Goal: Communication & Community: Share content

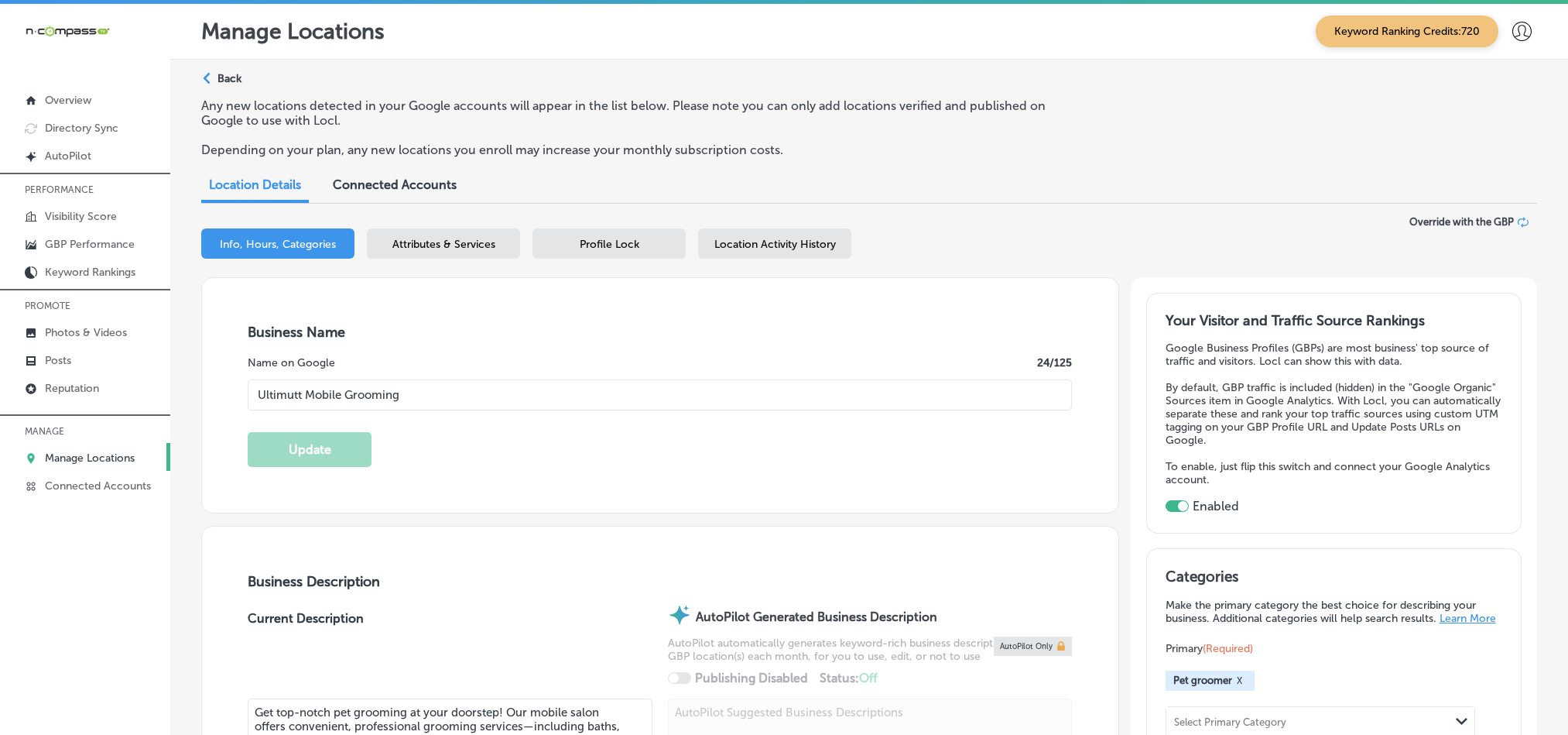
select select "US"
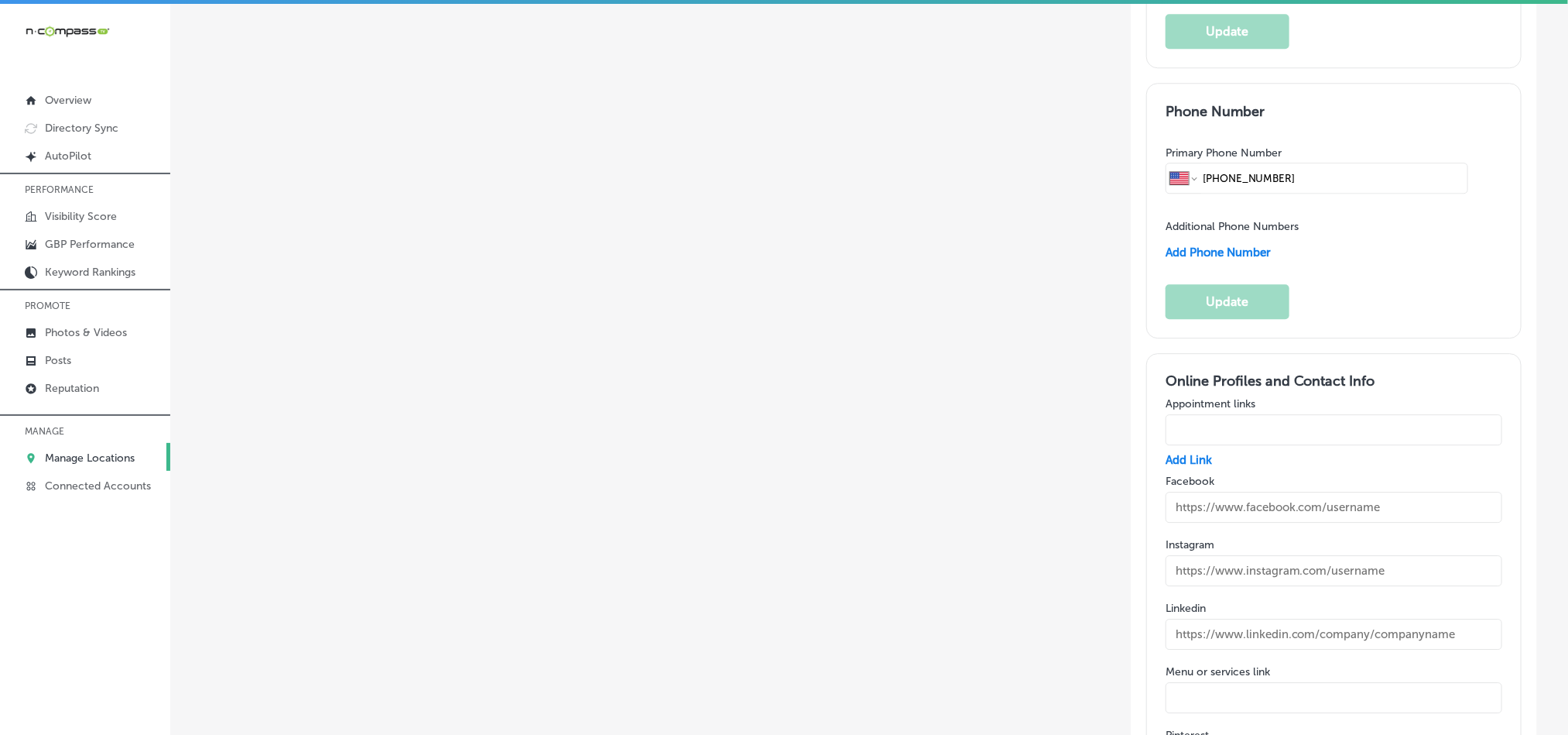
scroll to position [2323, 0]
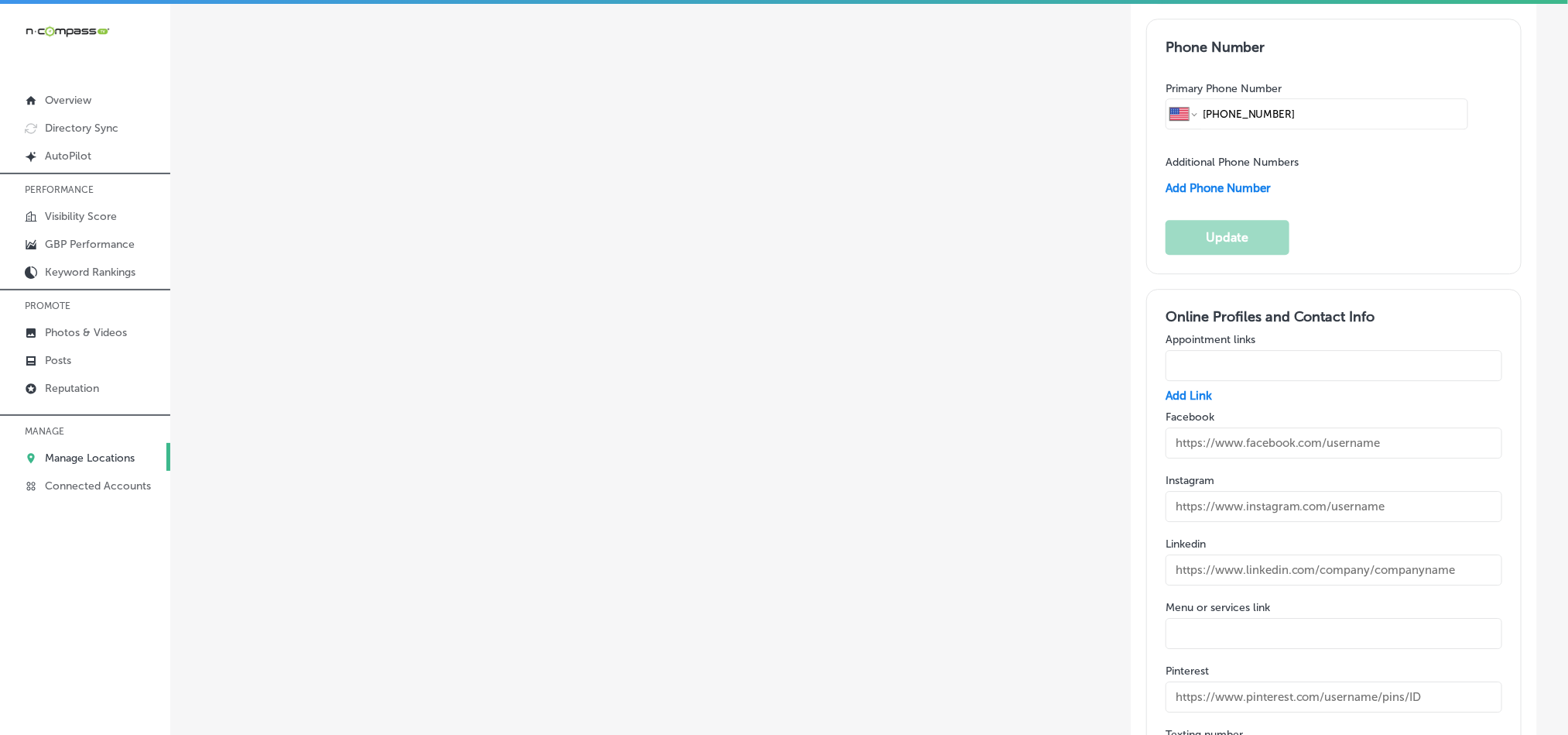
click at [1214, 427] on input "text" at bounding box center [1333, 442] width 337 height 31
paste input "[URL][DOMAIN_NAME]"
type input "[URL][DOMAIN_NAME]"
click at [1268, 491] on input "text" at bounding box center [1333, 506] width 337 height 31
paste input "[URL][DOMAIN_NAME]"
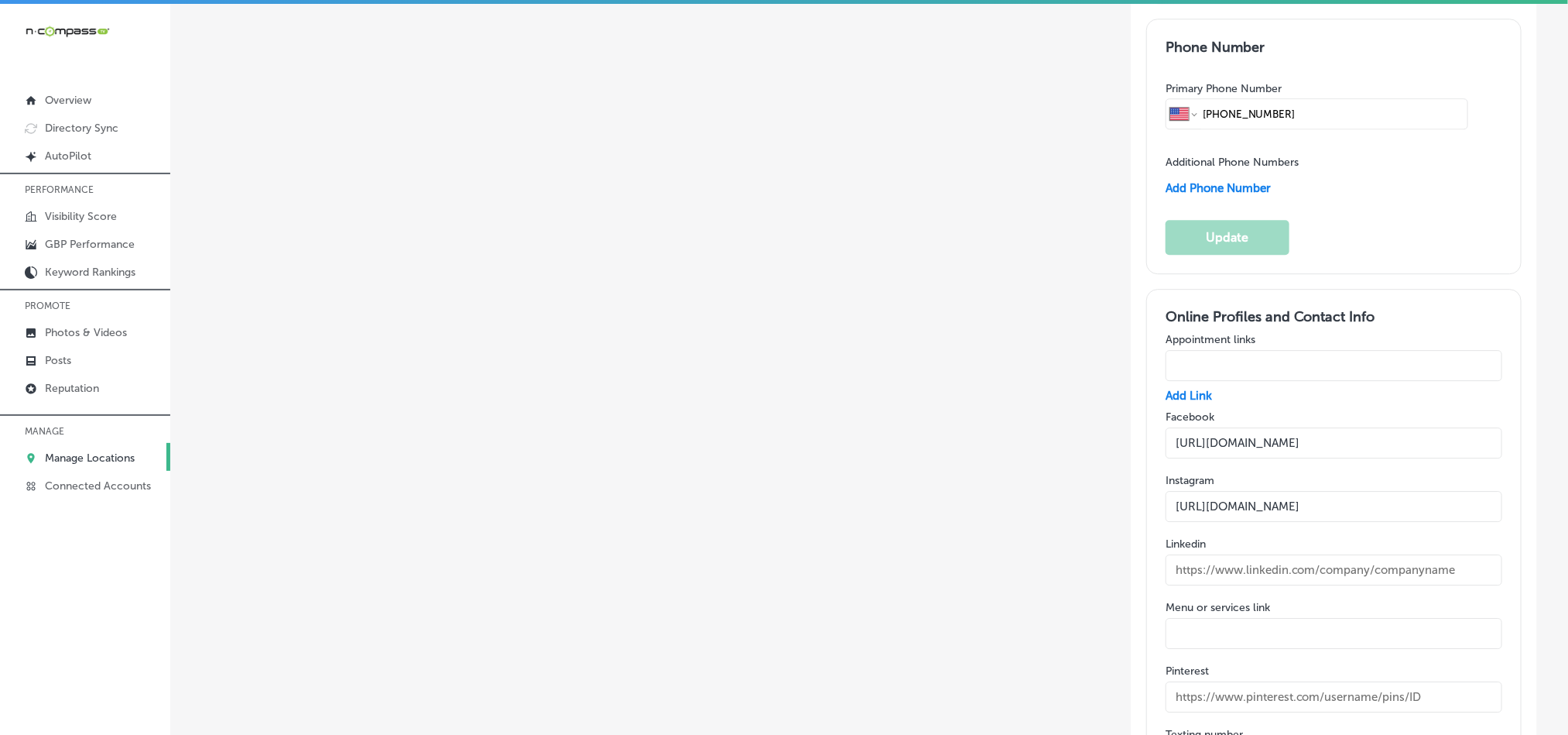
type input "[URL][DOMAIN_NAME]"
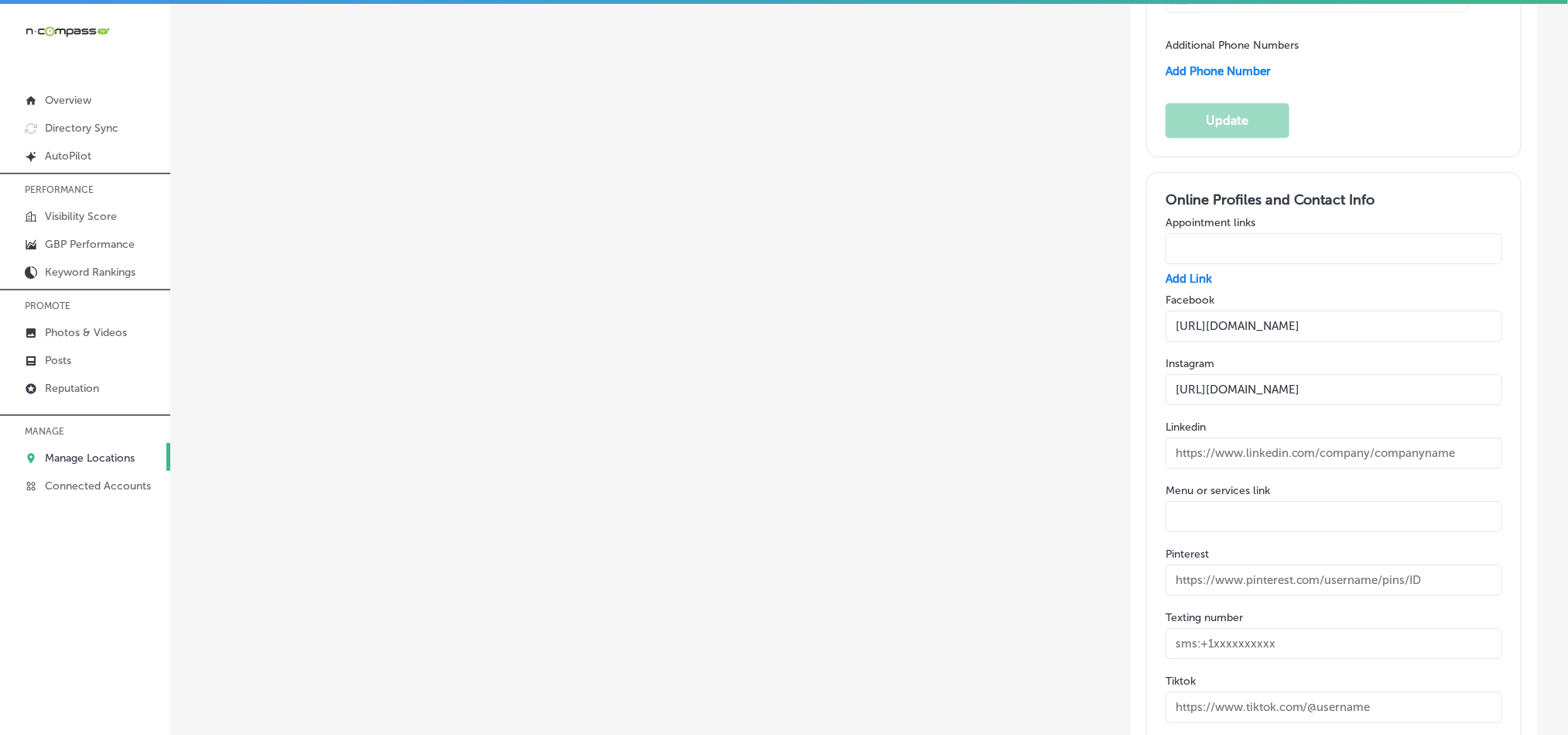
scroll to position [2477, 0]
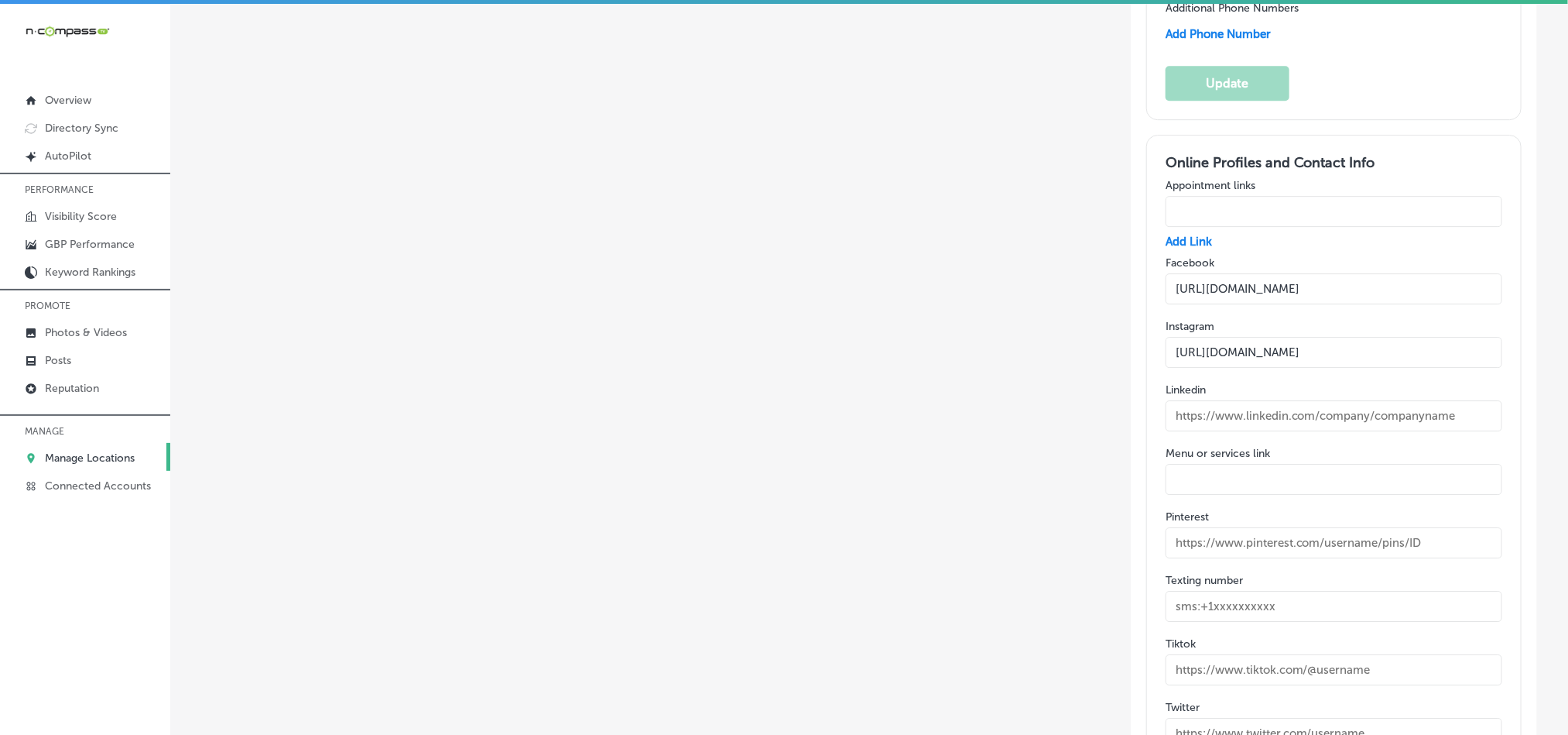
click at [1207, 654] on input "text" at bounding box center [1333, 669] width 337 height 31
paste input "[URL][DOMAIN_NAME]? _t=8pEFk8grGKU&_r=1"
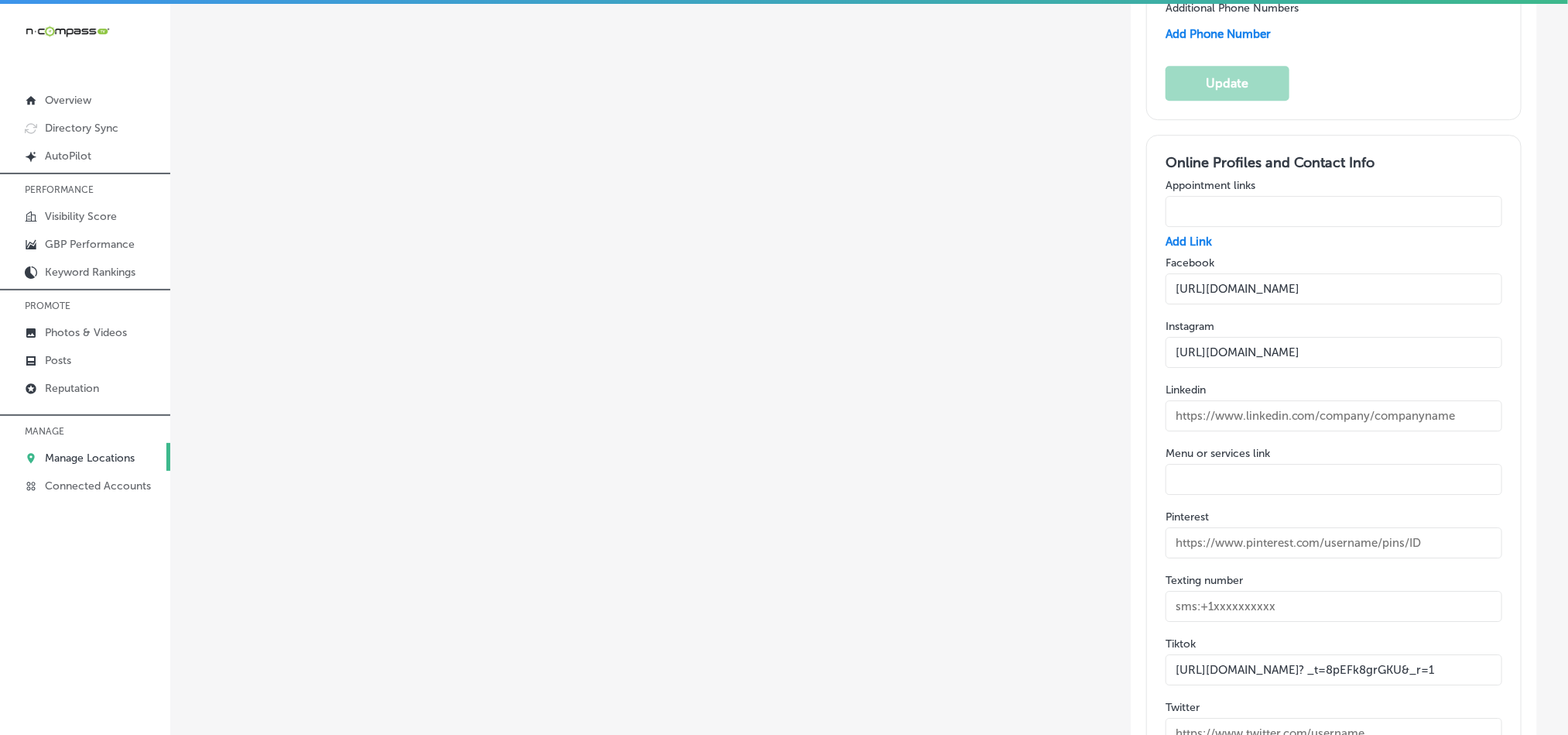
click at [1268, 654] on input "[URL][DOMAIN_NAME]? _t=8pEFk8grGKU&_r=1" at bounding box center [1333, 669] width 337 height 31
paste input "text"
click at [1261, 654] on input "[URL][DOMAIN_NAME]?" at bounding box center [1333, 669] width 337 height 31
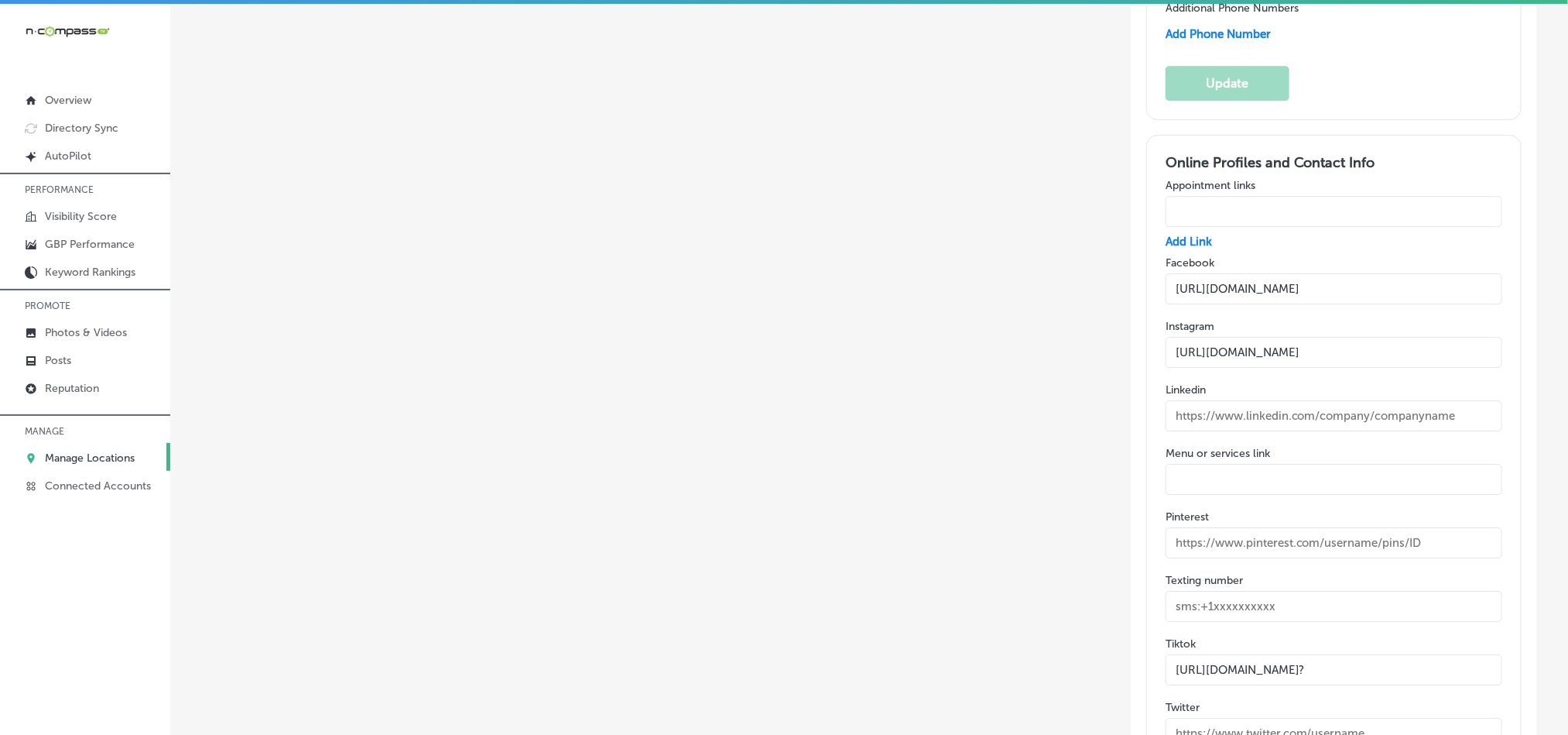
paste input "text"
type input "[URL][DOMAIN_NAME]"
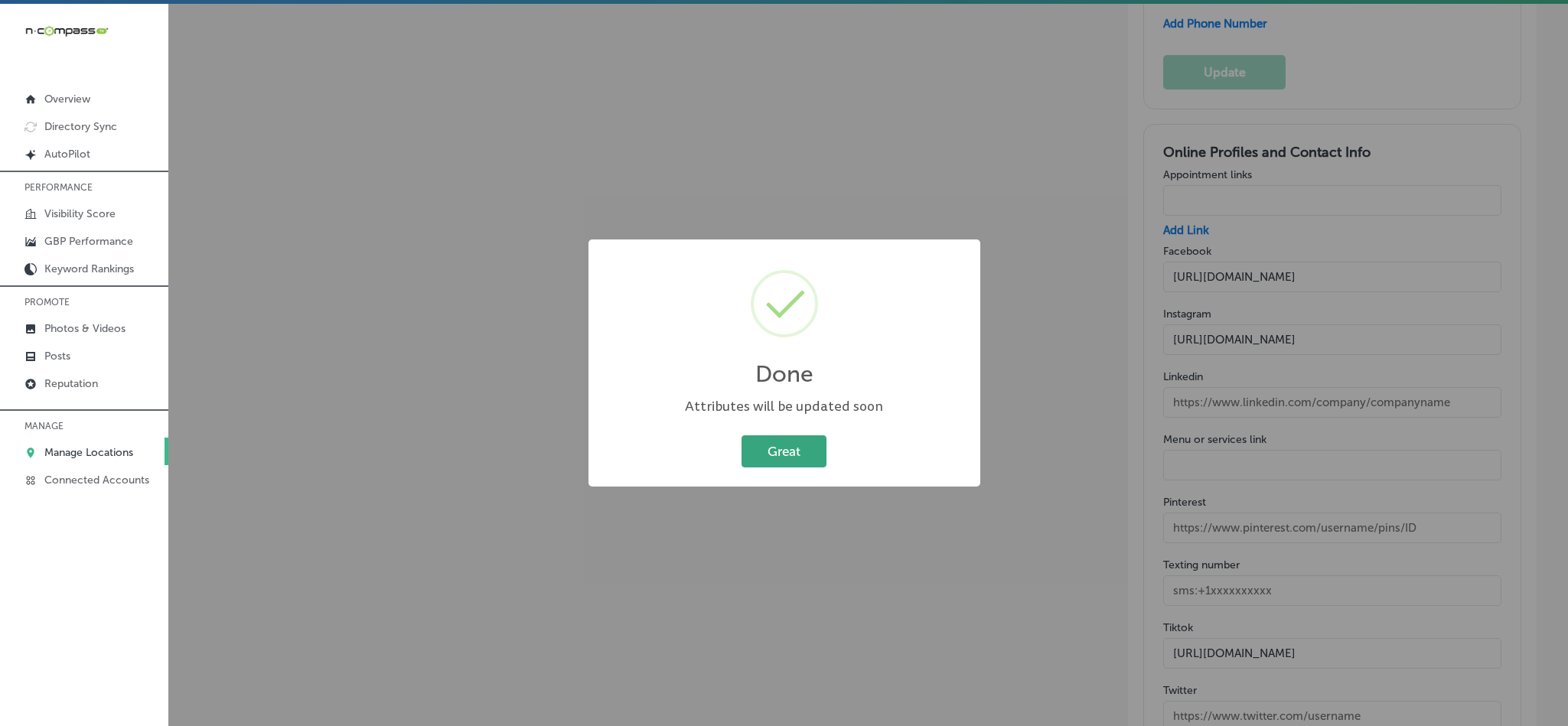
click at [767, 435] on button "Great" at bounding box center [784, 451] width 85 height 31
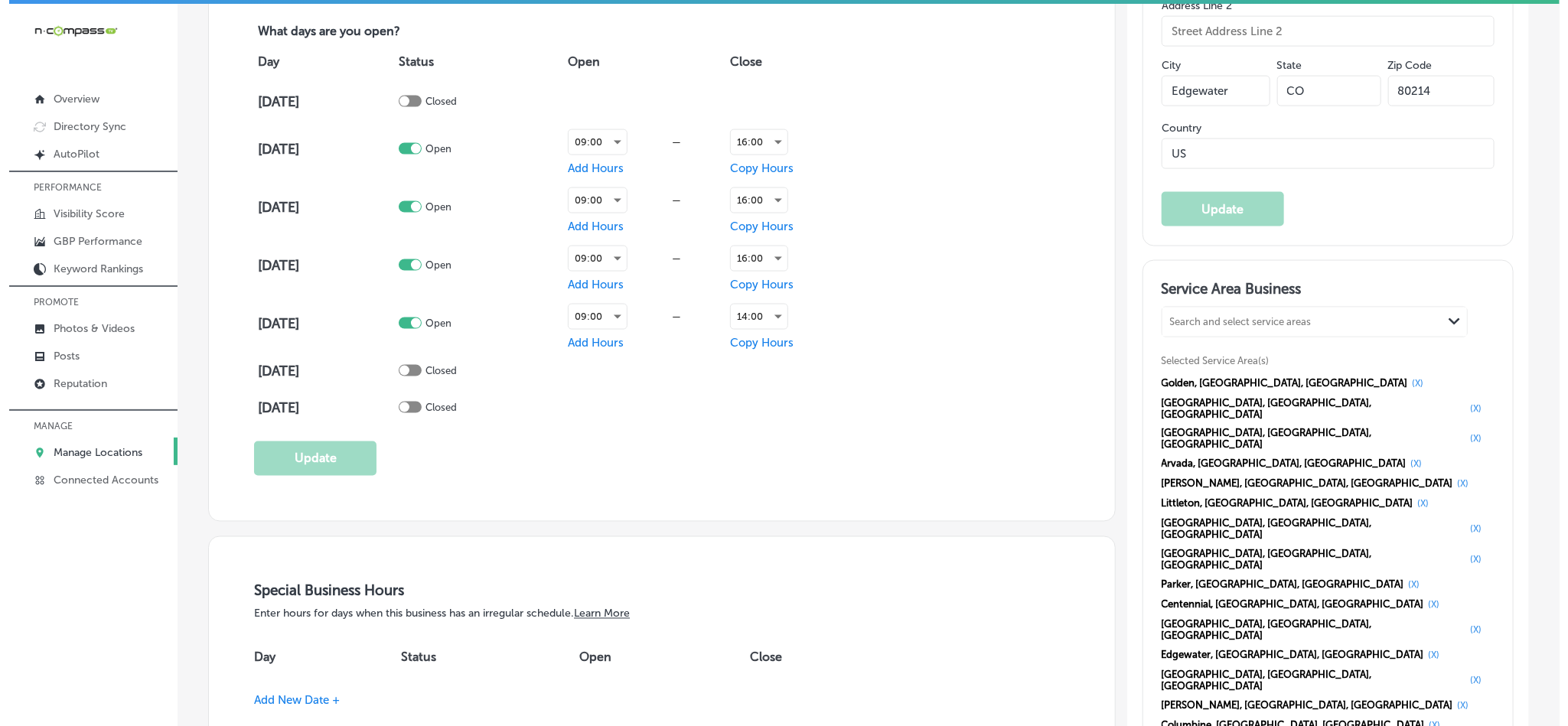
scroll to position [1033, 0]
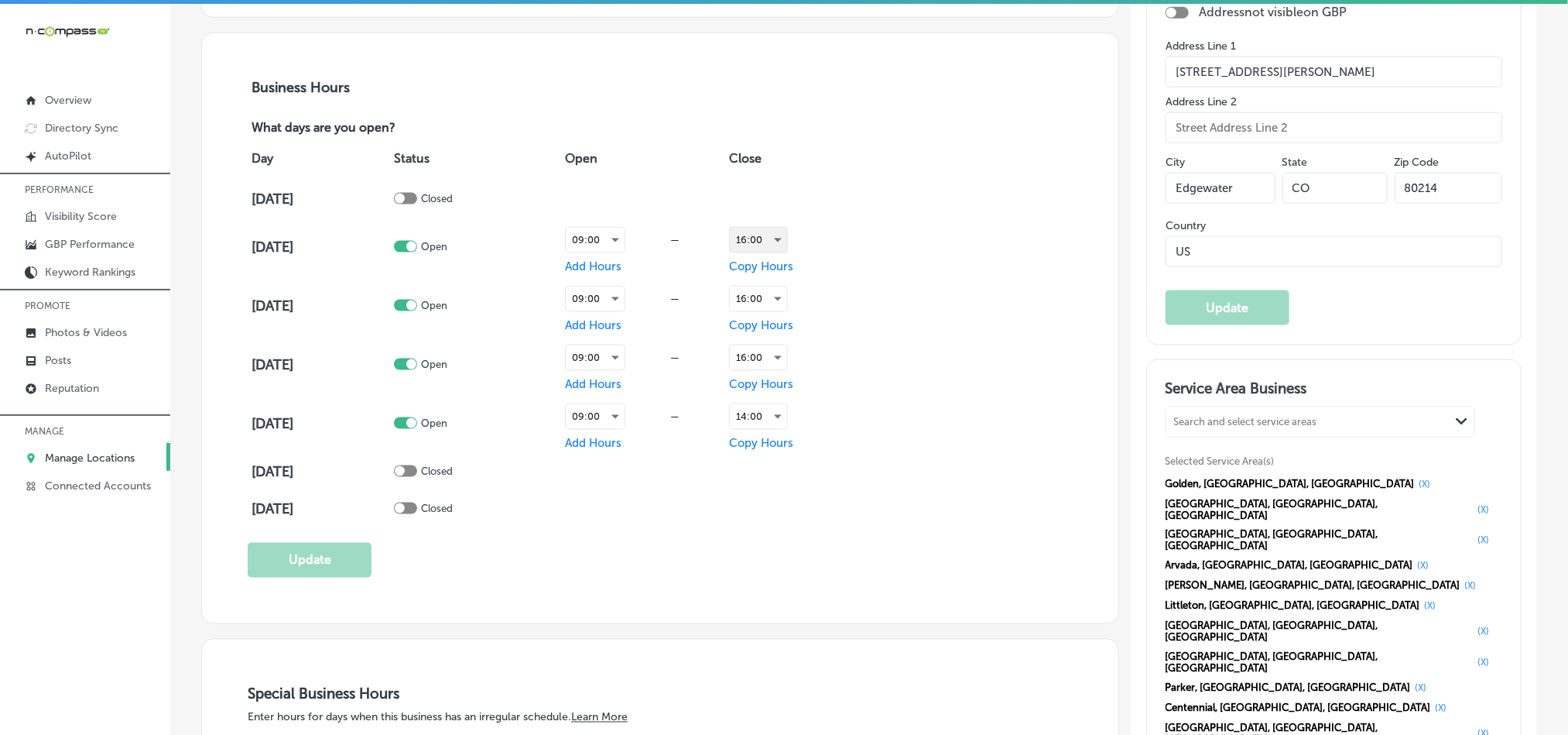
click at [776, 235] on div "16:00" at bounding box center [758, 240] width 57 height 25
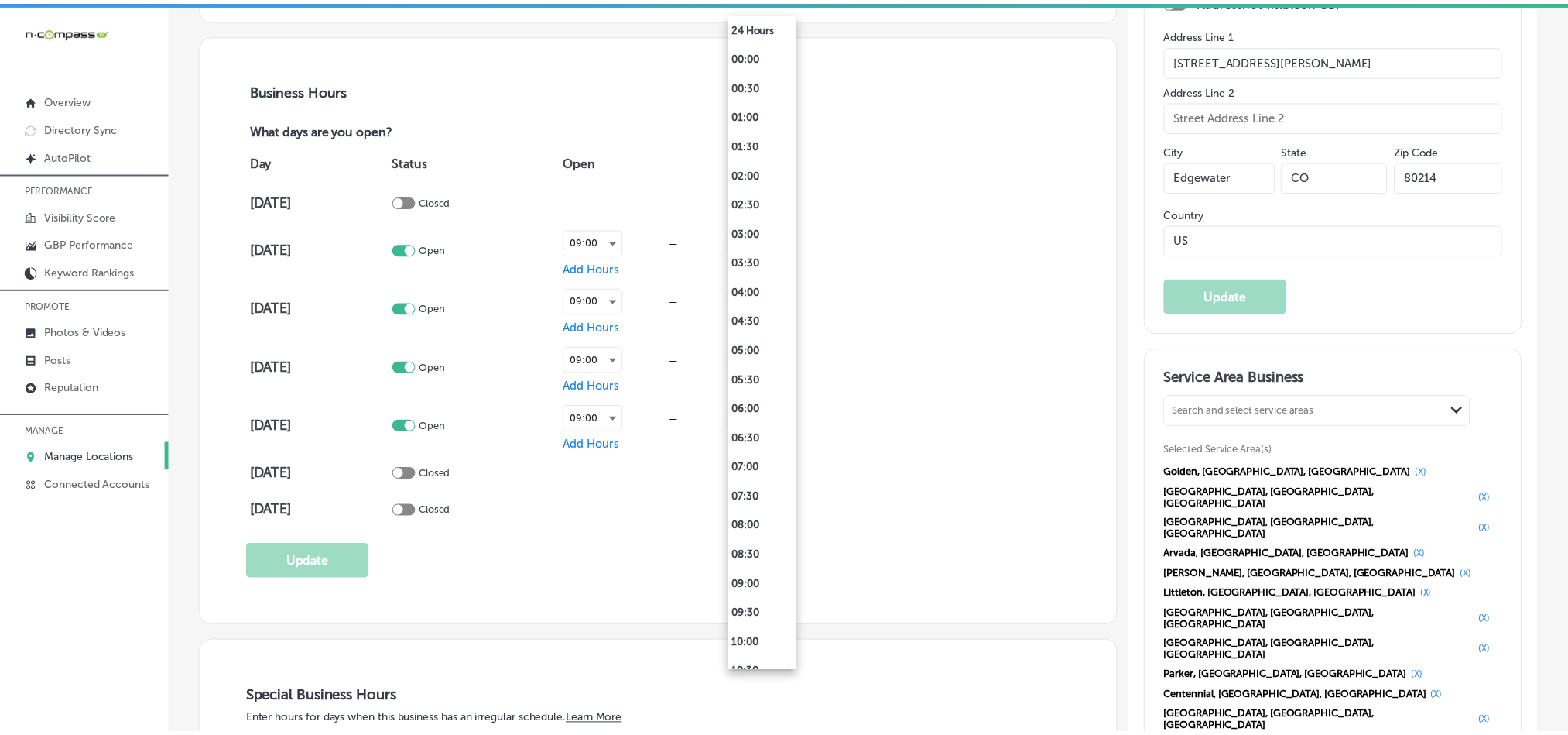
scroll to position [654, 0]
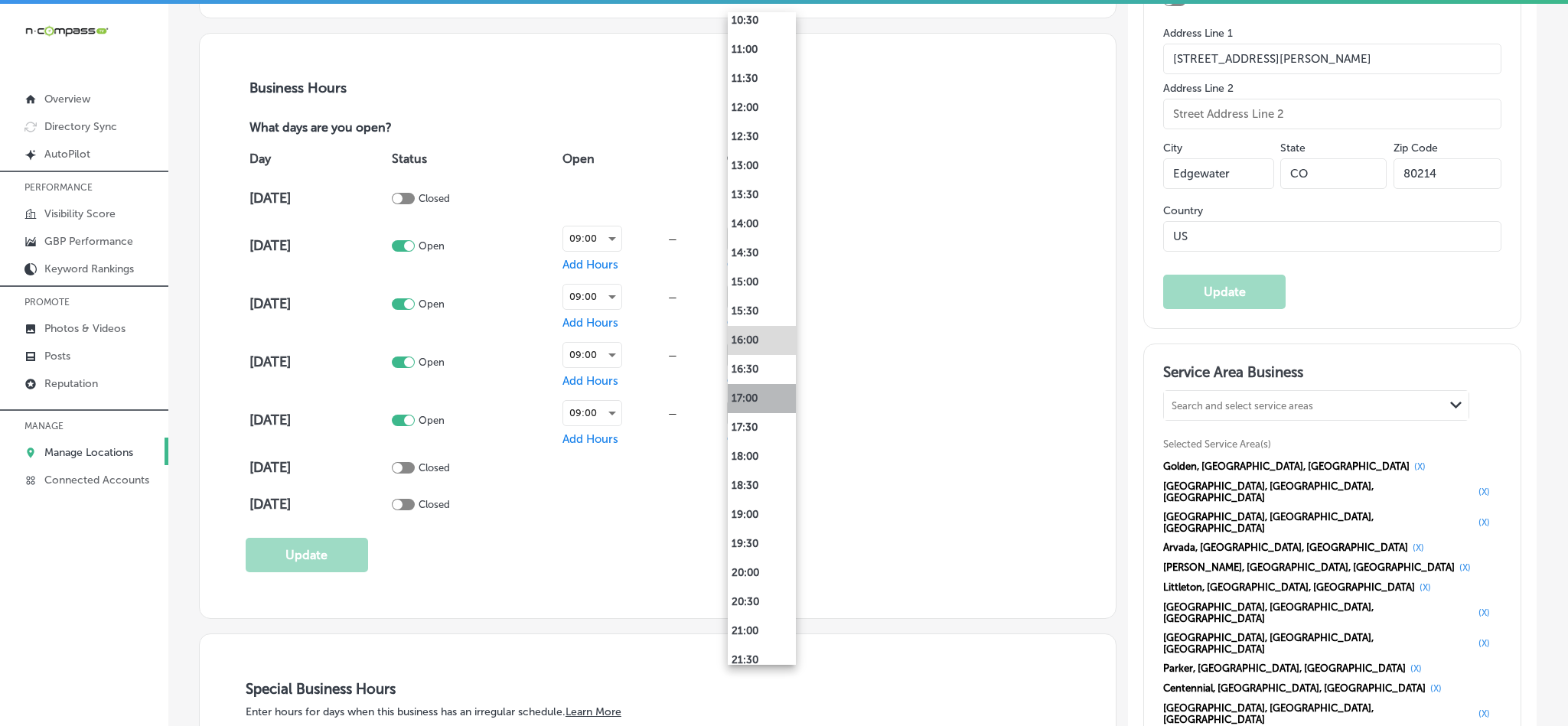
click at [756, 394] on li "17:00" at bounding box center [761, 399] width 68 height 29
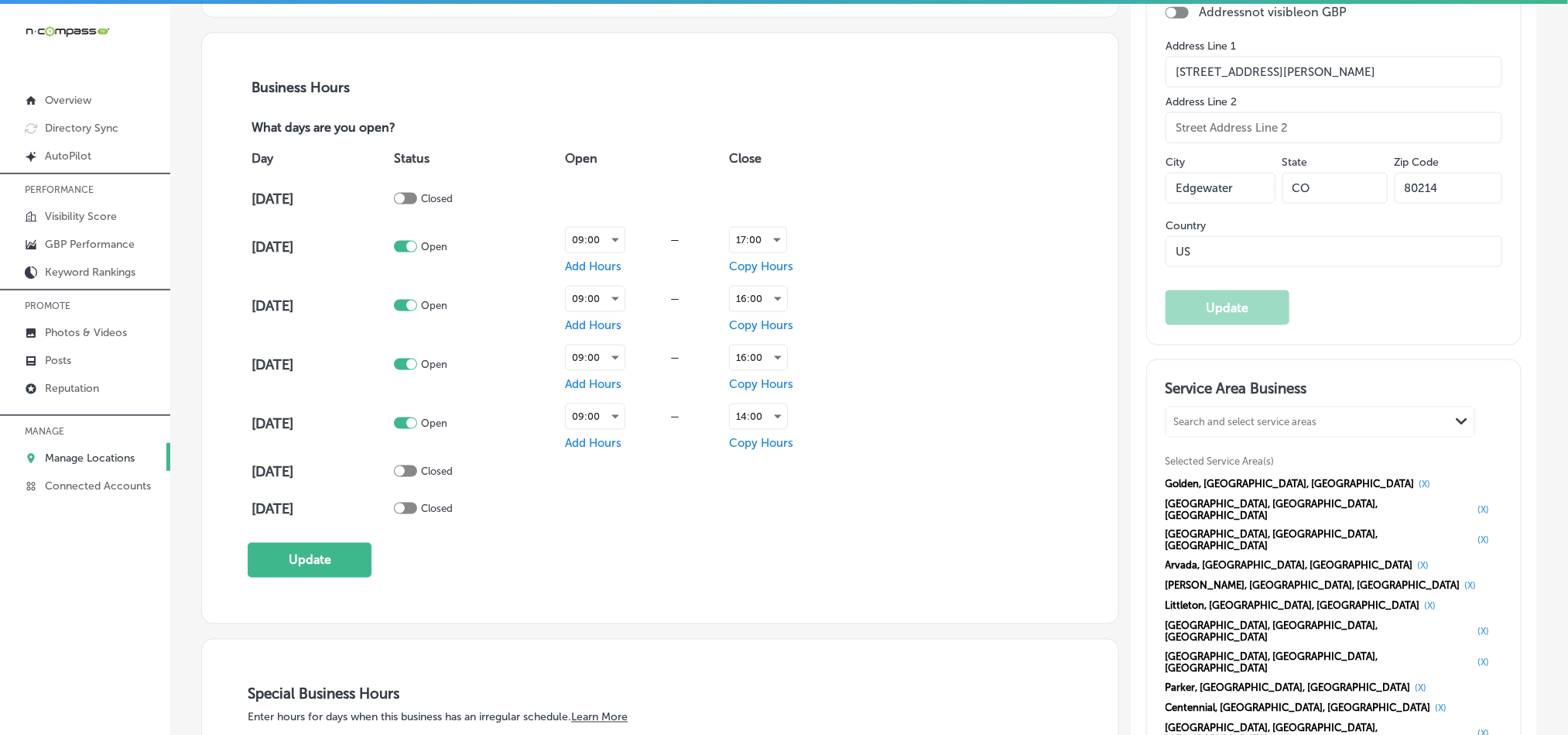
click at [777, 262] on span "Copy Hours" at bounding box center [761, 266] width 64 height 14
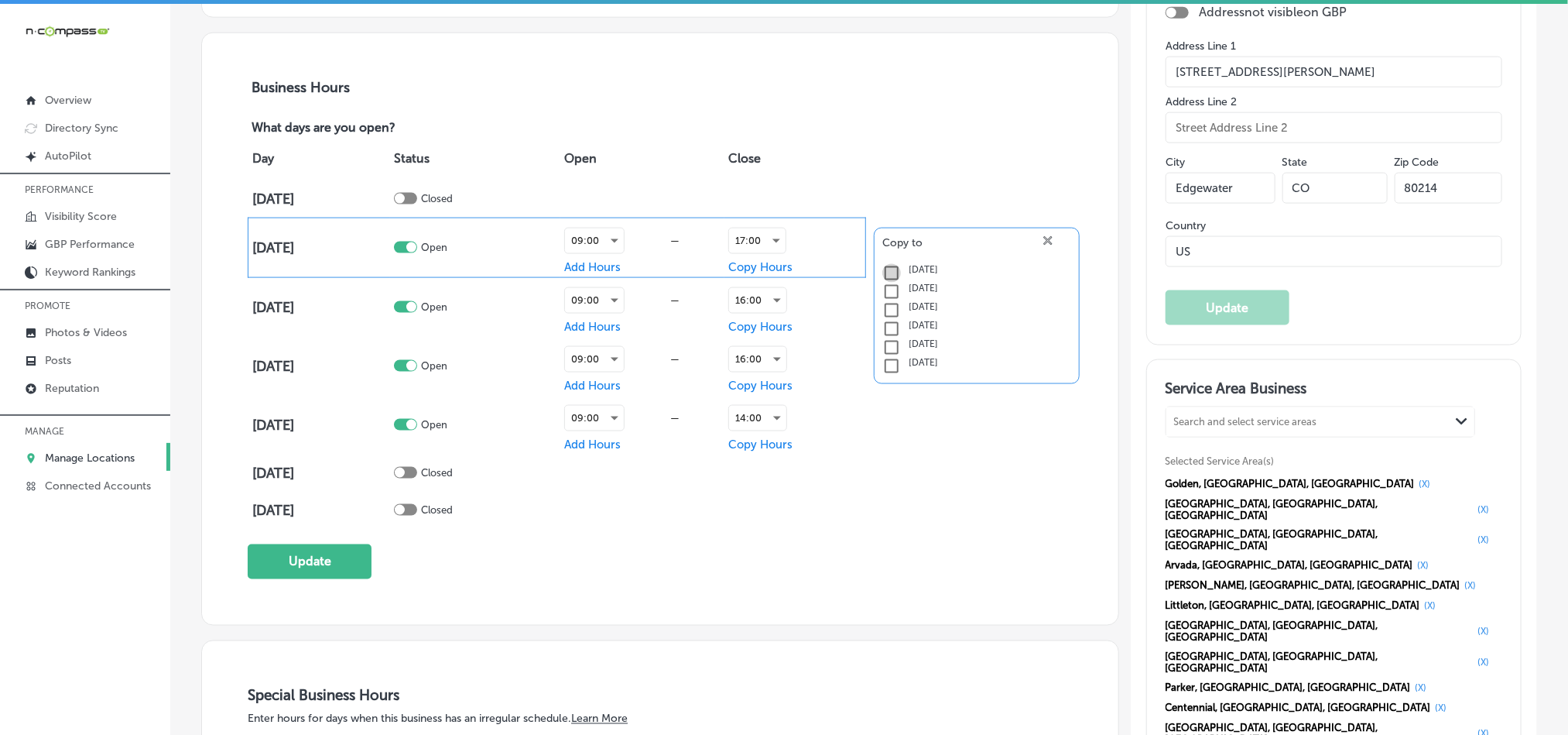
click at [882, 270] on input "checkbox" at bounding box center [891, 273] width 19 height 19
checkbox input "true"
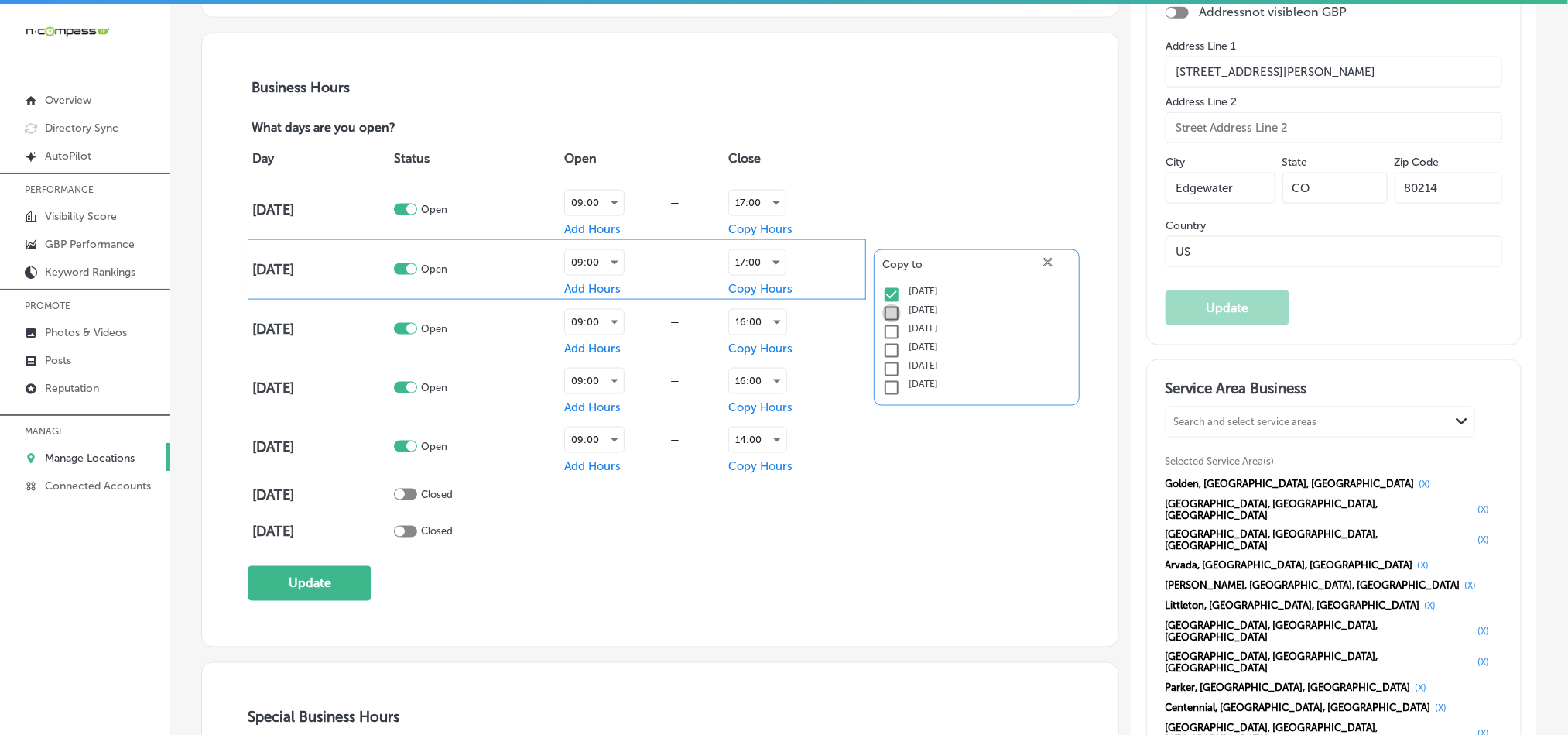
click at [885, 314] on input "checkbox" at bounding box center [891, 313] width 19 height 19
checkbox input "true"
click at [885, 324] on input "checkbox" at bounding box center [891, 332] width 19 height 19
checkbox input "true"
click at [882, 347] on input "checkbox" at bounding box center [891, 351] width 19 height 19
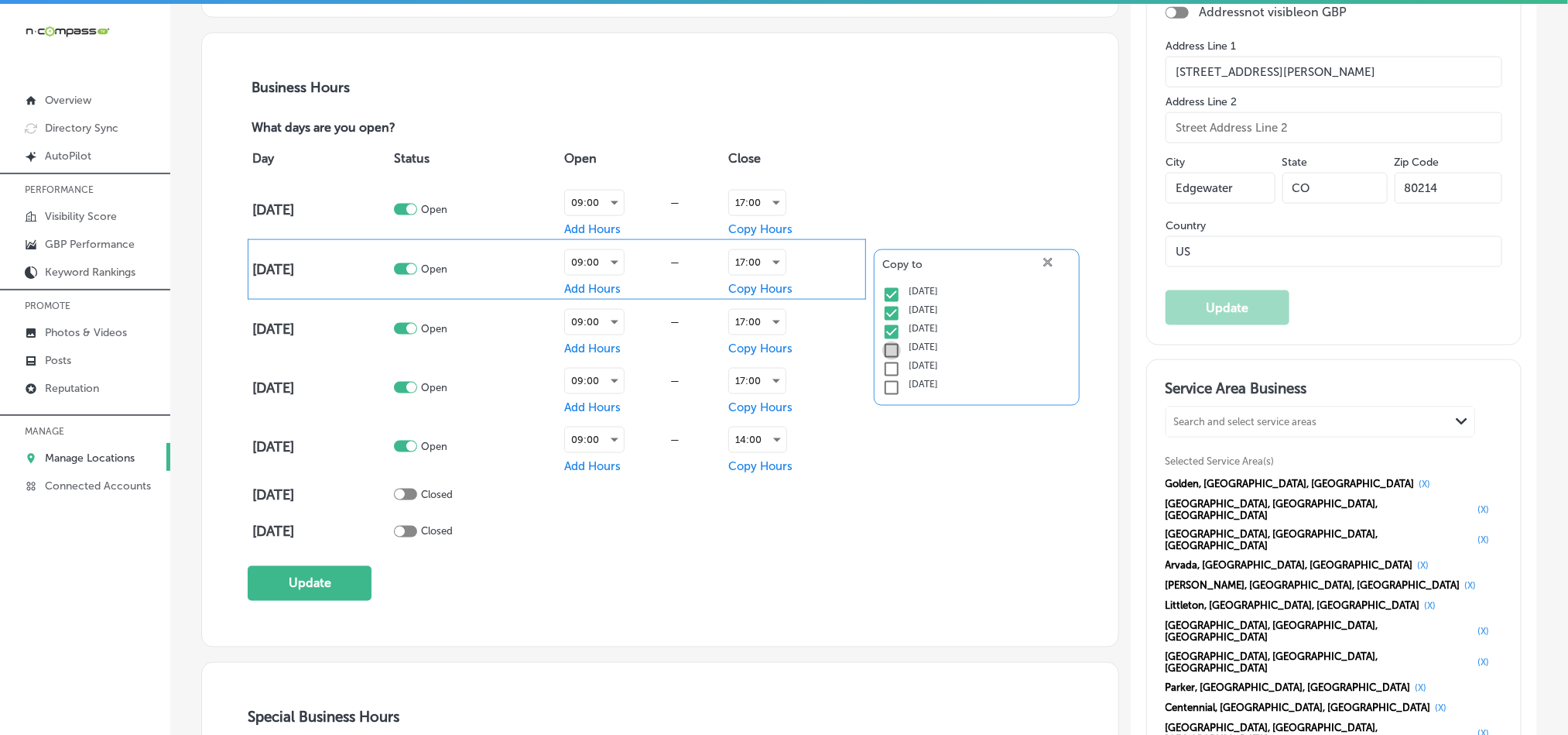
checkbox input "true"
click at [915, 492] on div "Day Status Open Close [DATE] Open 09:00 — Add Hours 17:00 Copy Hours [DATE] Ope…" at bounding box center [660, 343] width 824 height 413
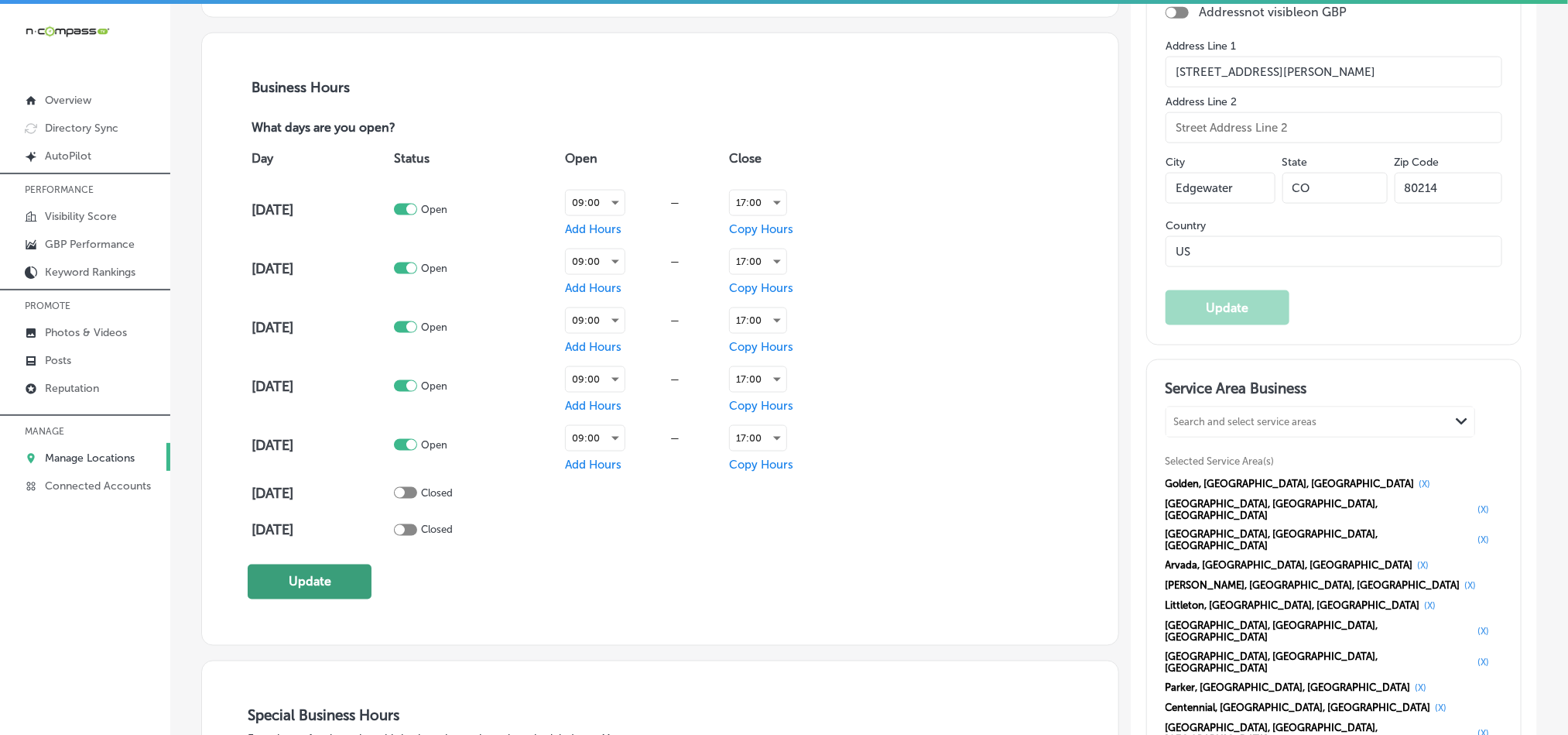
click at [284, 583] on button "Update" at bounding box center [309, 581] width 124 height 35
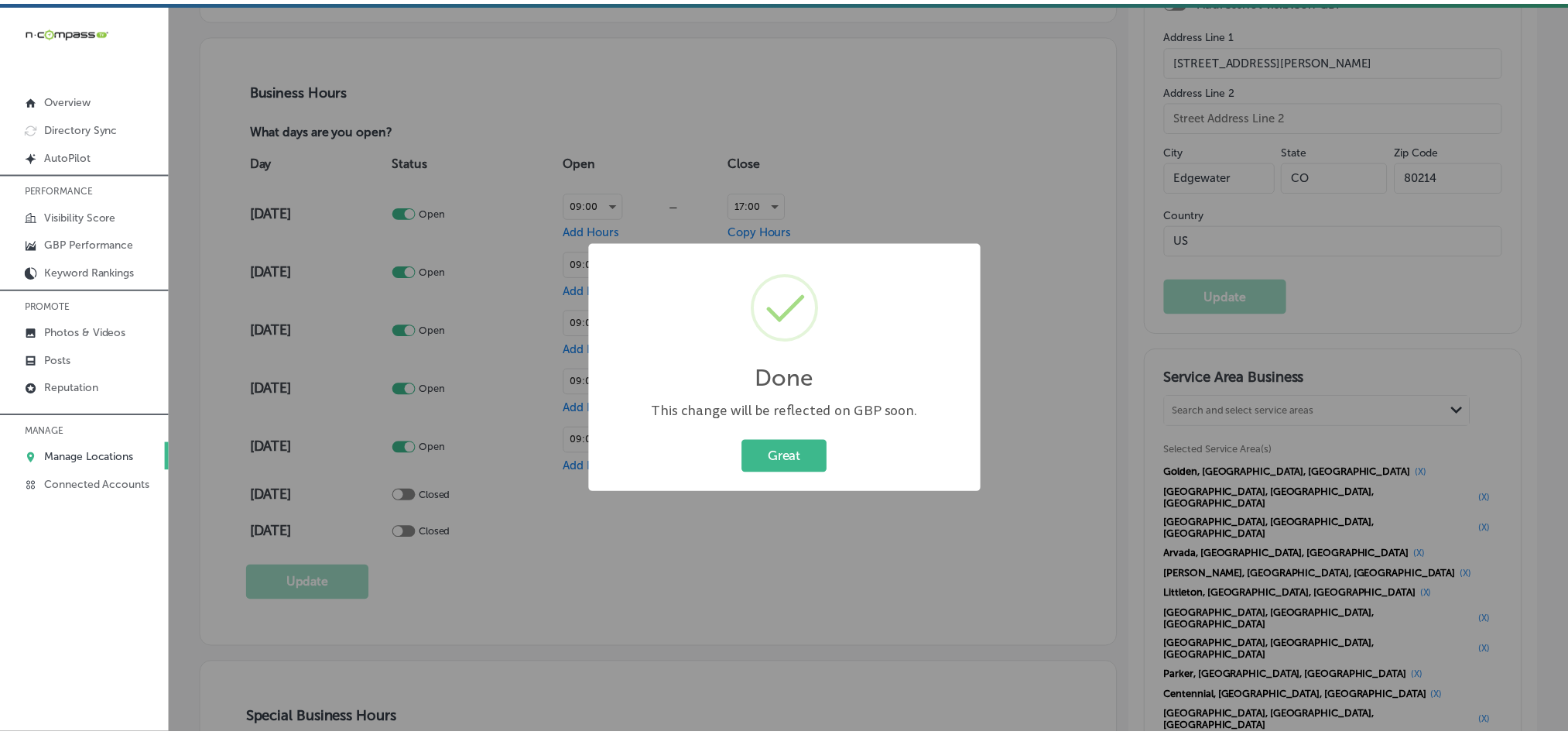
scroll to position [1046, 0]
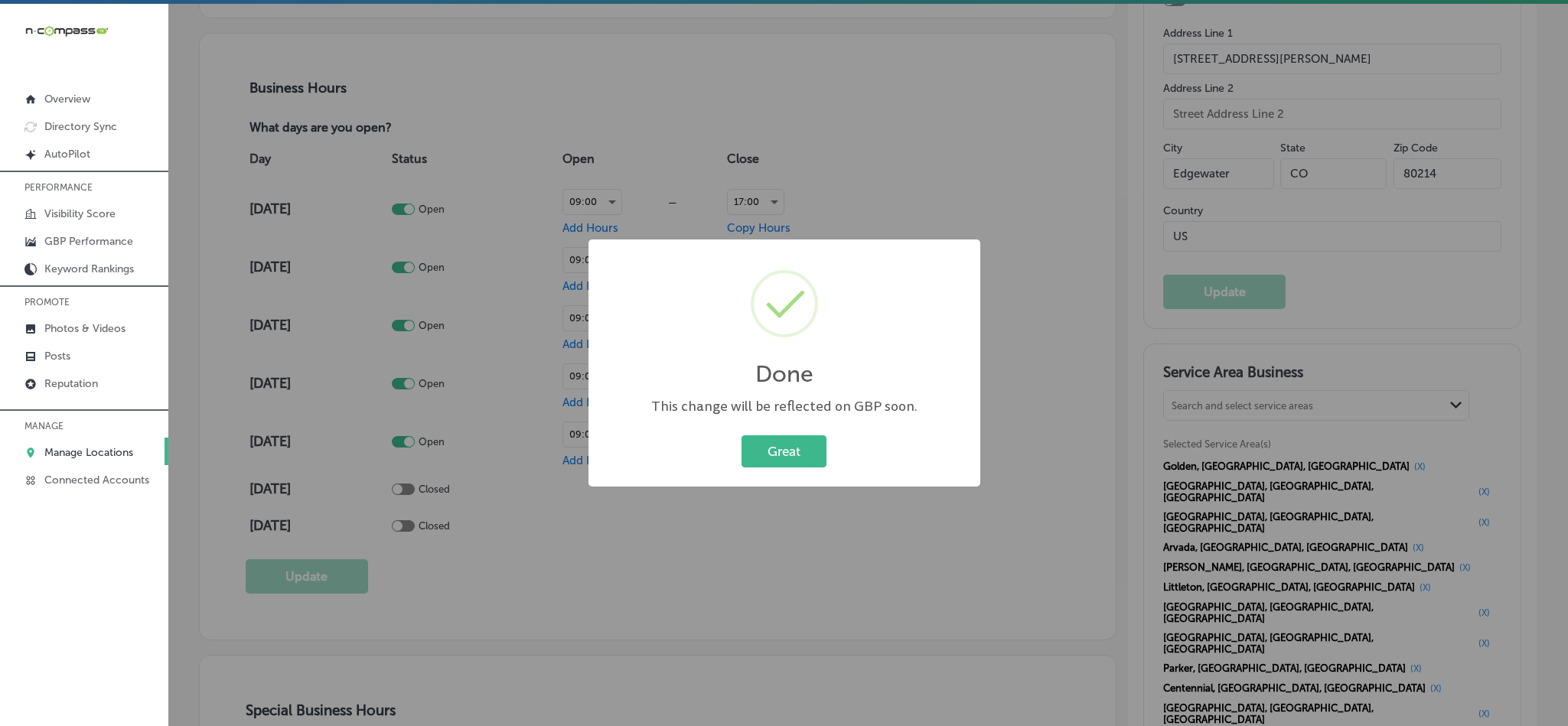
click at [820, 425] on div "Done × This change will be reflected on GBP soon. Great Cancel" at bounding box center [784, 363] width 392 height 247
click at [799, 460] on button "Great" at bounding box center [784, 451] width 85 height 31
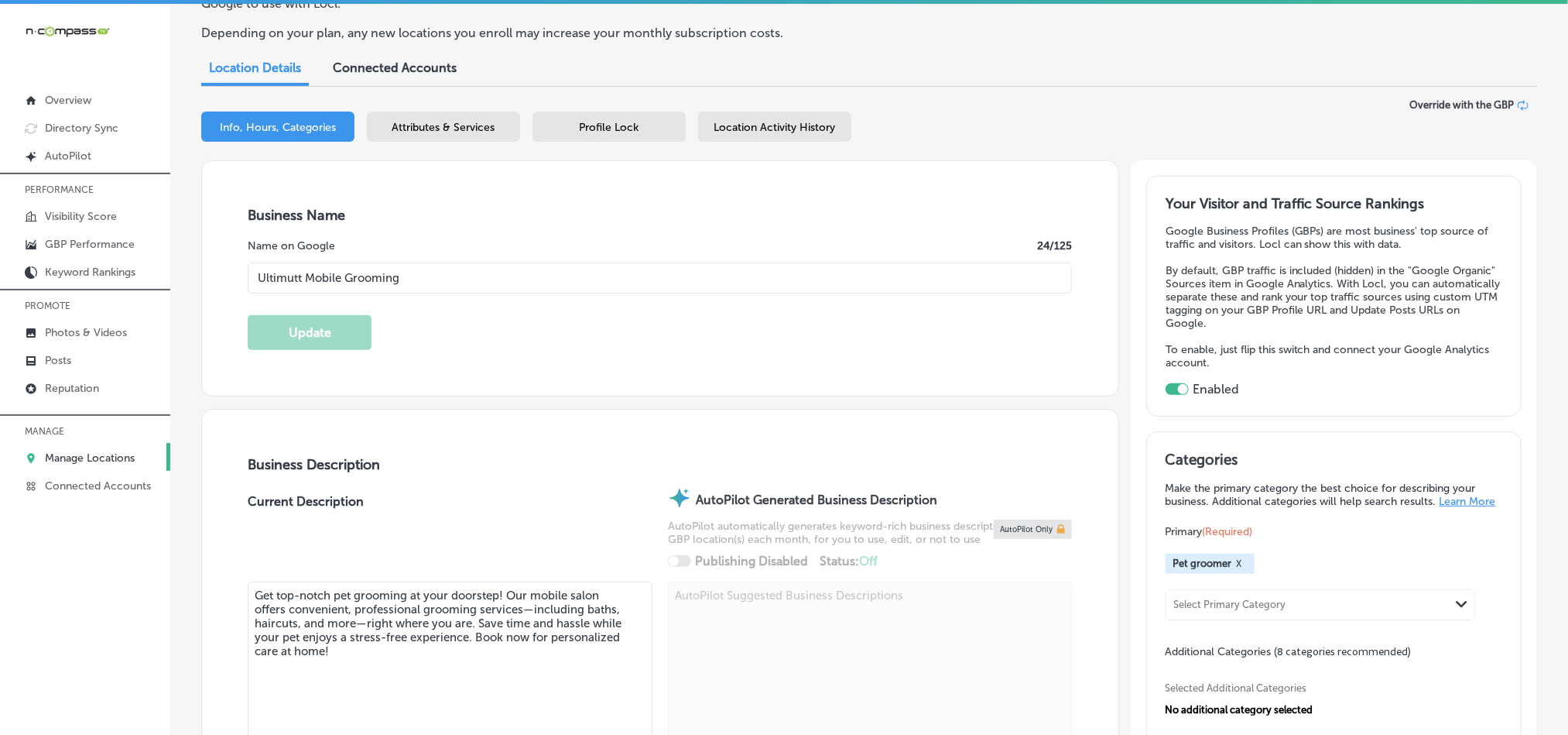
scroll to position [117, 0]
click at [514, 285] on input "Ultimutt Mobile Grooming" at bounding box center [660, 278] width 824 height 31
drag, startPoint x: 571, startPoint y: 284, endPoint x: 212, endPoint y: 282, distance: 359.0
click at [212, 282] on div "Business Name Name on Google 24 /125 Ultimutt Mobile Grooming Update" at bounding box center [660, 279] width 916 height 235
click at [522, 363] on div "Business Name Name on Google 24 /125 Ultimutt Mobile Grooming Update" at bounding box center [660, 279] width 916 height 235
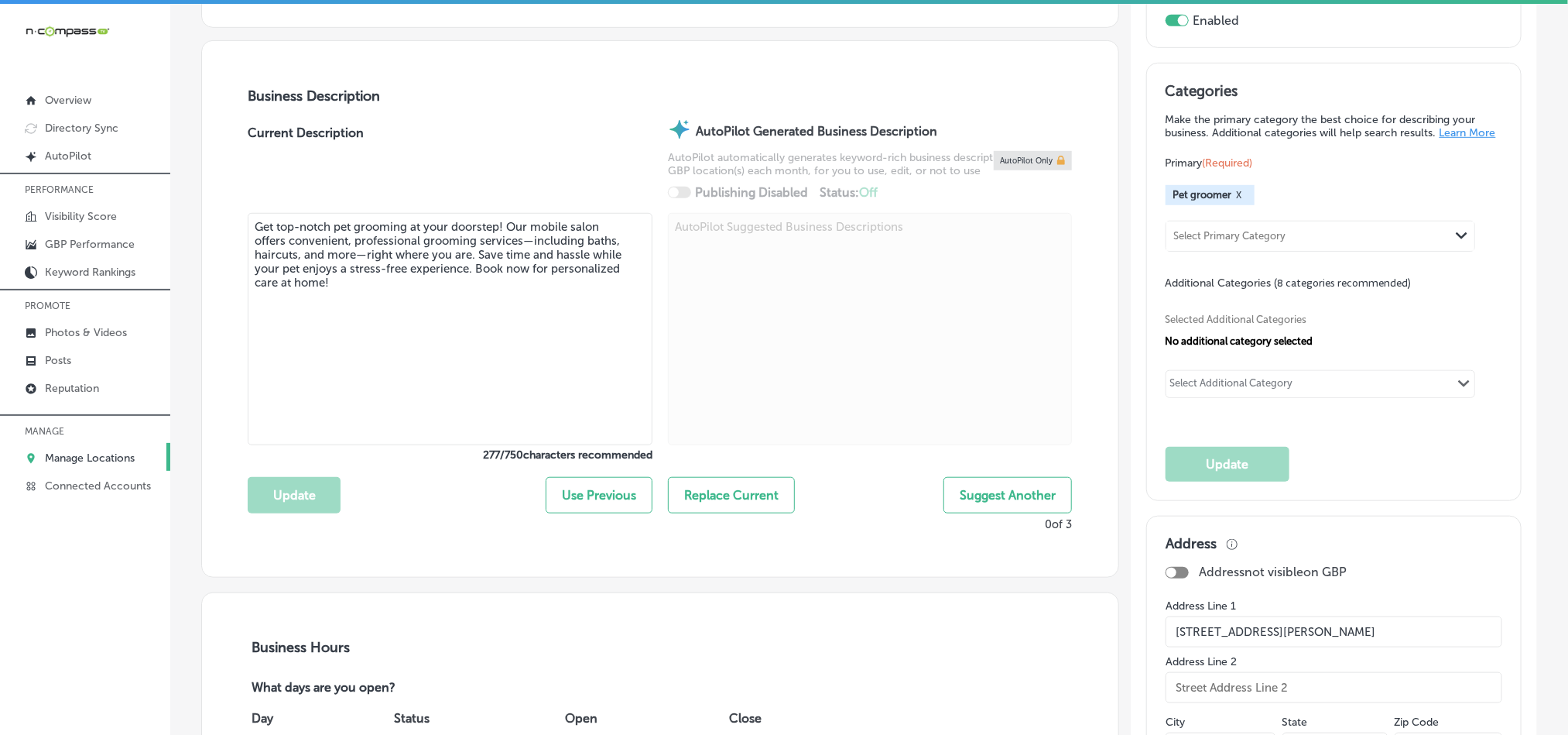
scroll to position [503, 0]
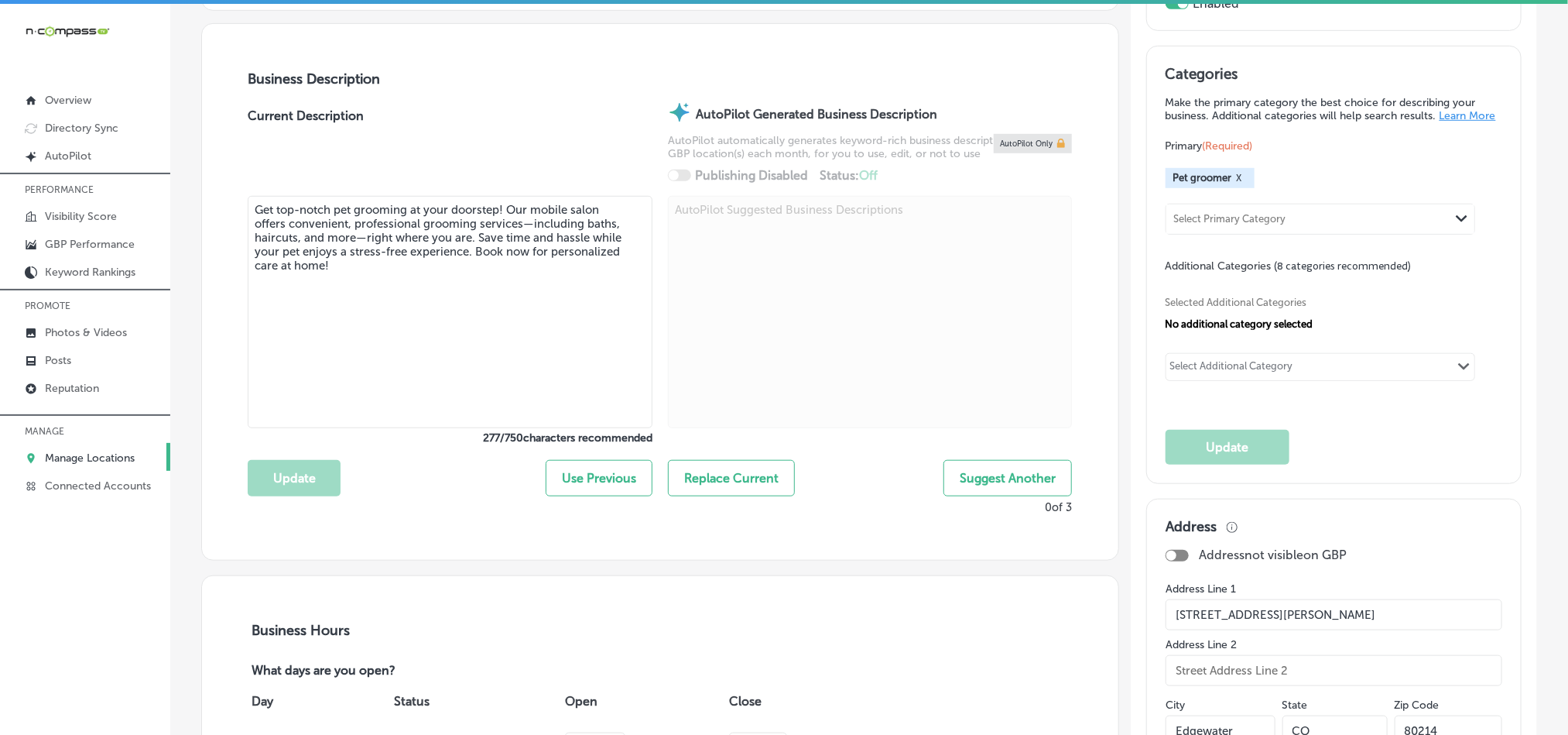
click at [486, 312] on textarea "Get top-notch pet grooming at your doorstep! Our mobile salon offers convenient…" at bounding box center [450, 312] width 405 height 232
paste textarea "Ultimutt Mobile Grooming offers professional, convenient pet grooming services …"
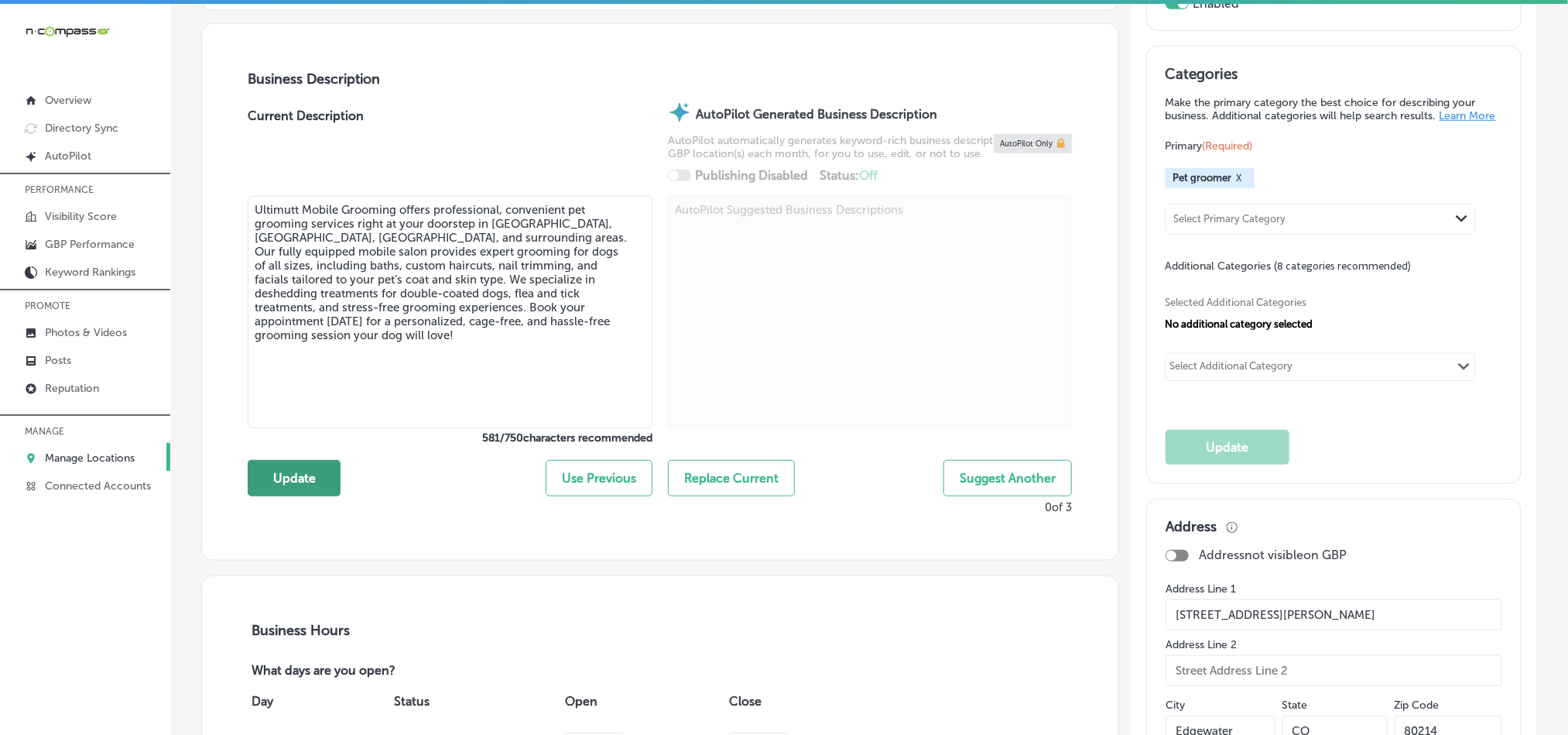
type textarea "Ultimutt Mobile Grooming offers professional, convenient pet grooming services …"
click at [296, 478] on button "Update" at bounding box center [295, 478] width 93 height 36
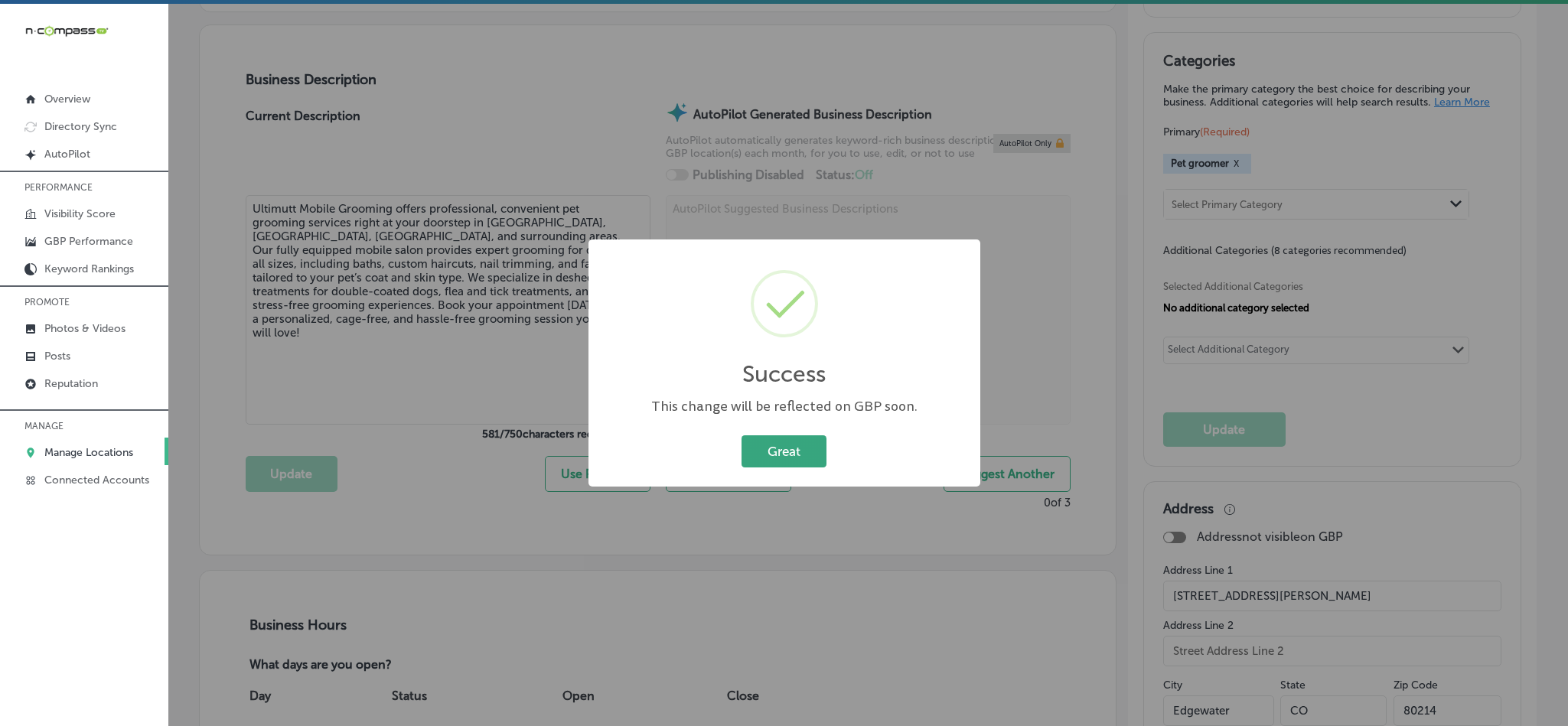
click at [765, 452] on button "Great" at bounding box center [784, 451] width 85 height 31
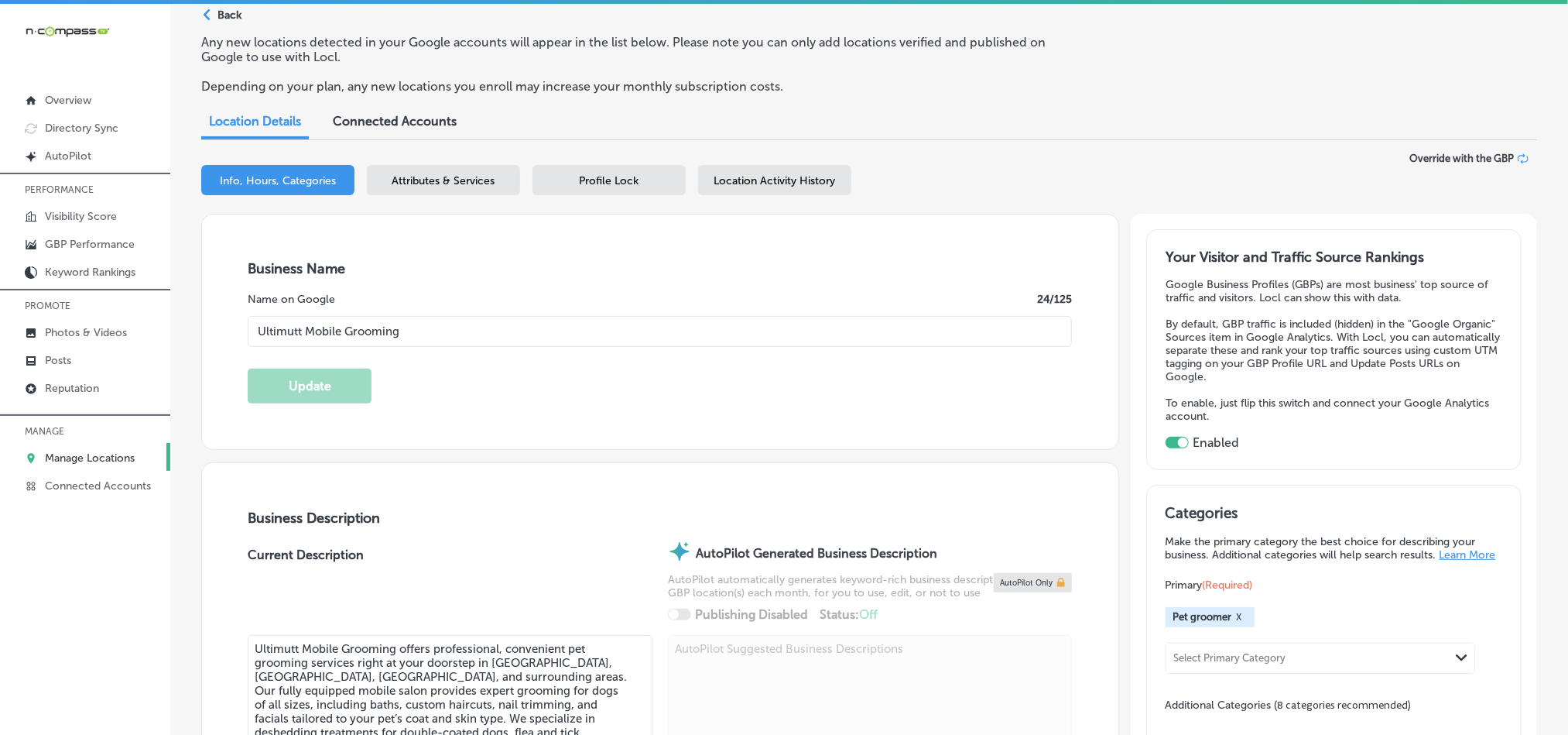
scroll to position [38, 0]
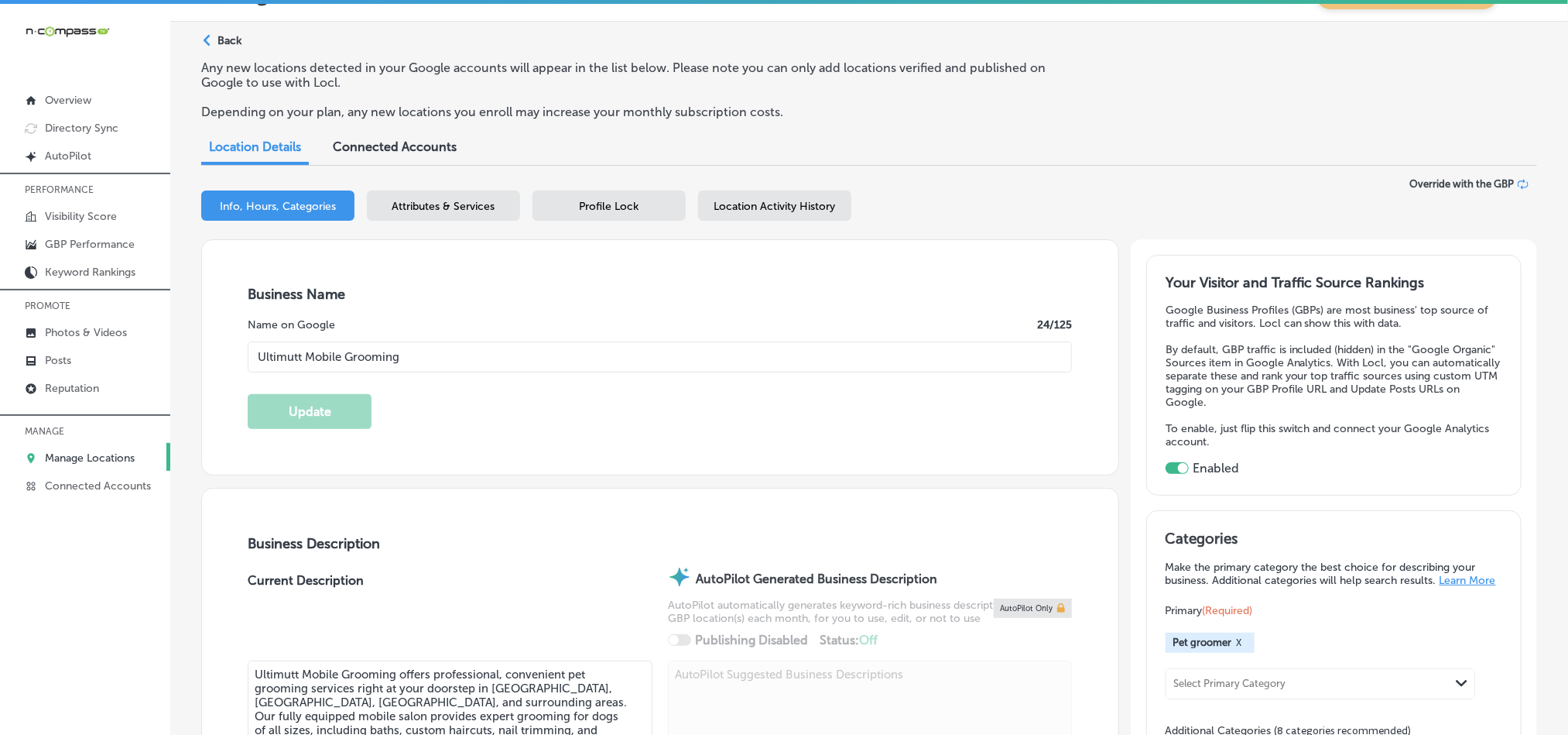
click at [426, 189] on div "Business + Location Ultimutt Mobile Grooming Path Created with Sketch. Selected…" at bounding box center [869, 209] width 1336 height 62
click at [426, 214] on div "Attributes & Services" at bounding box center [443, 205] width 153 height 30
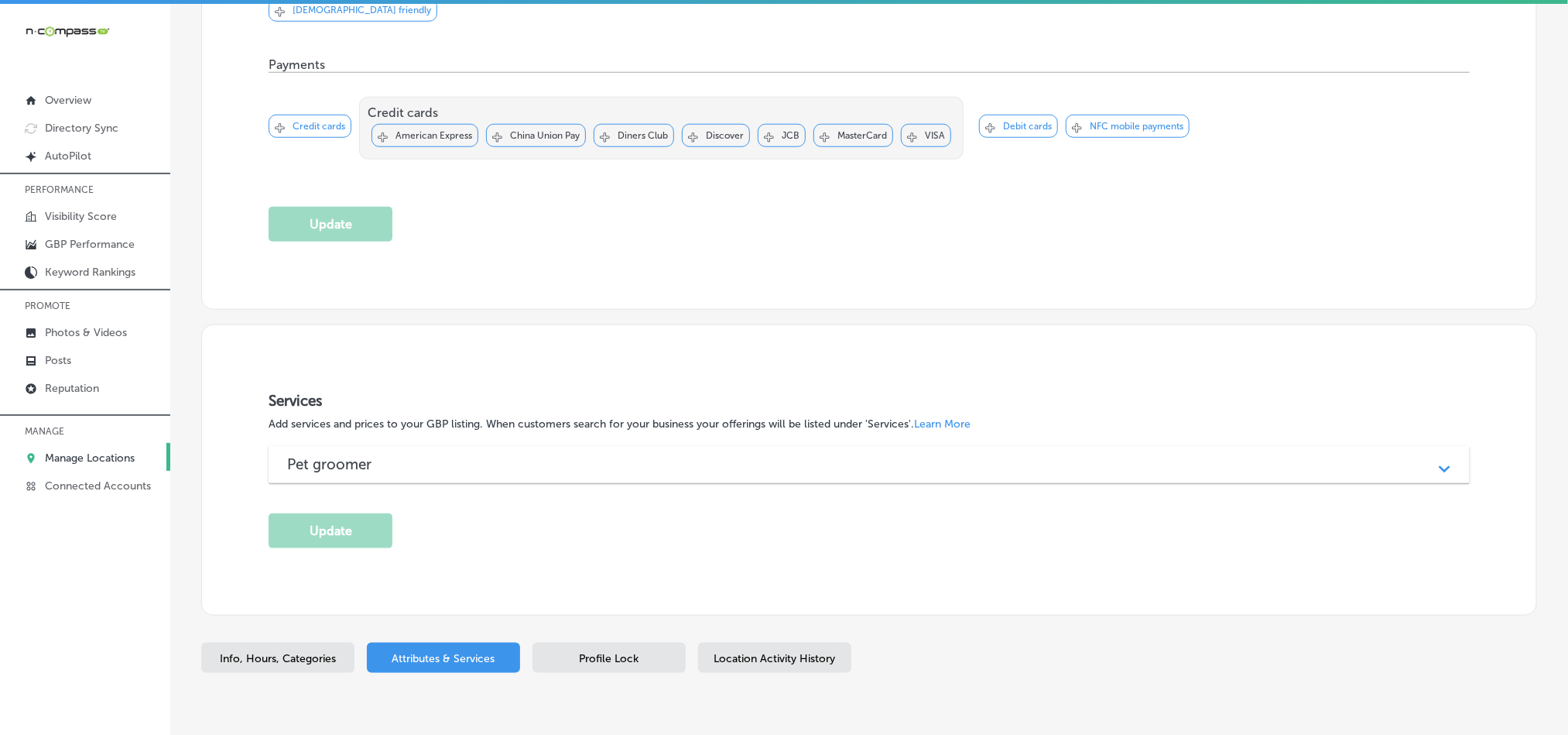
scroll to position [729, 0]
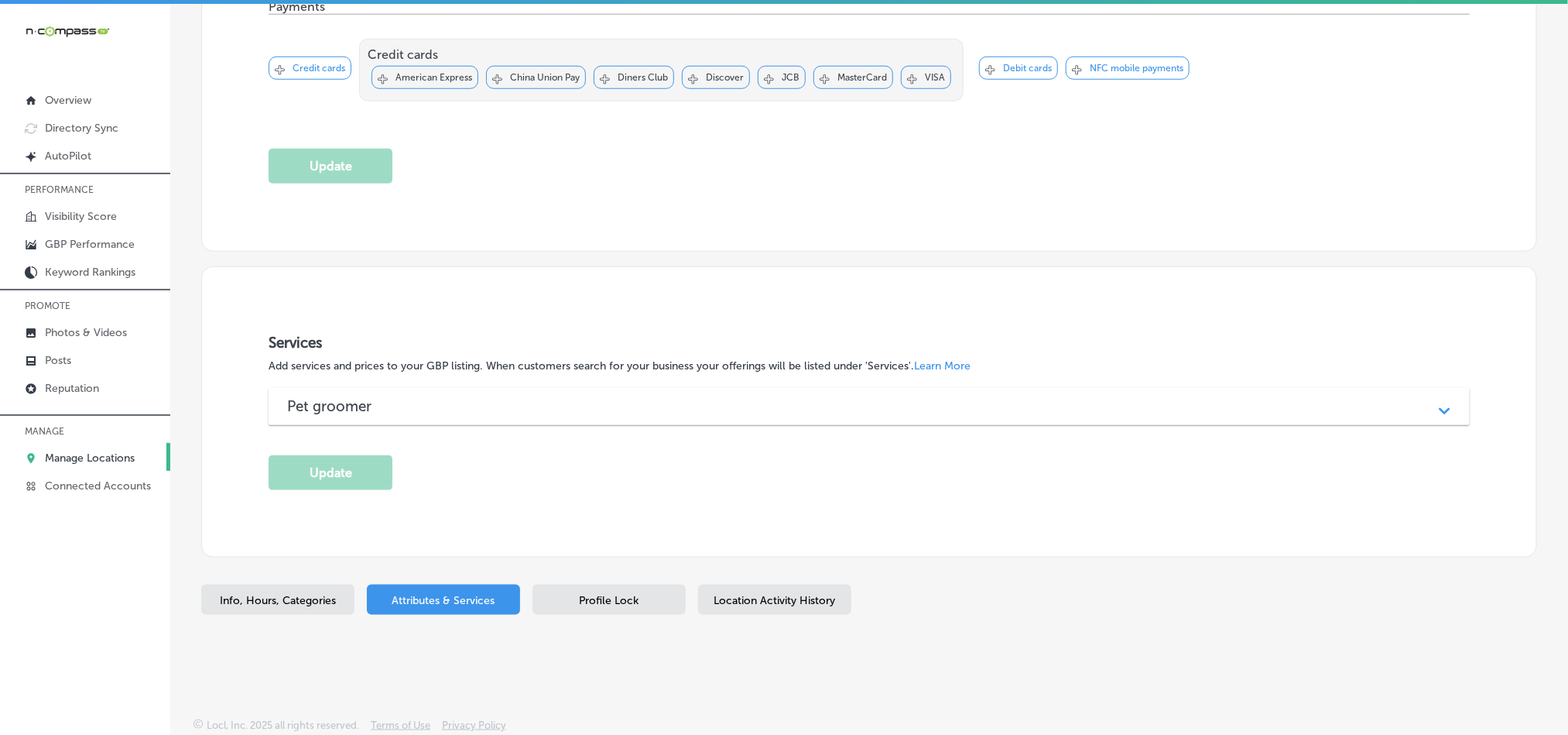
click at [1435, 414] on div "Path Created with Sketch." at bounding box center [1444, 406] width 20 height 20
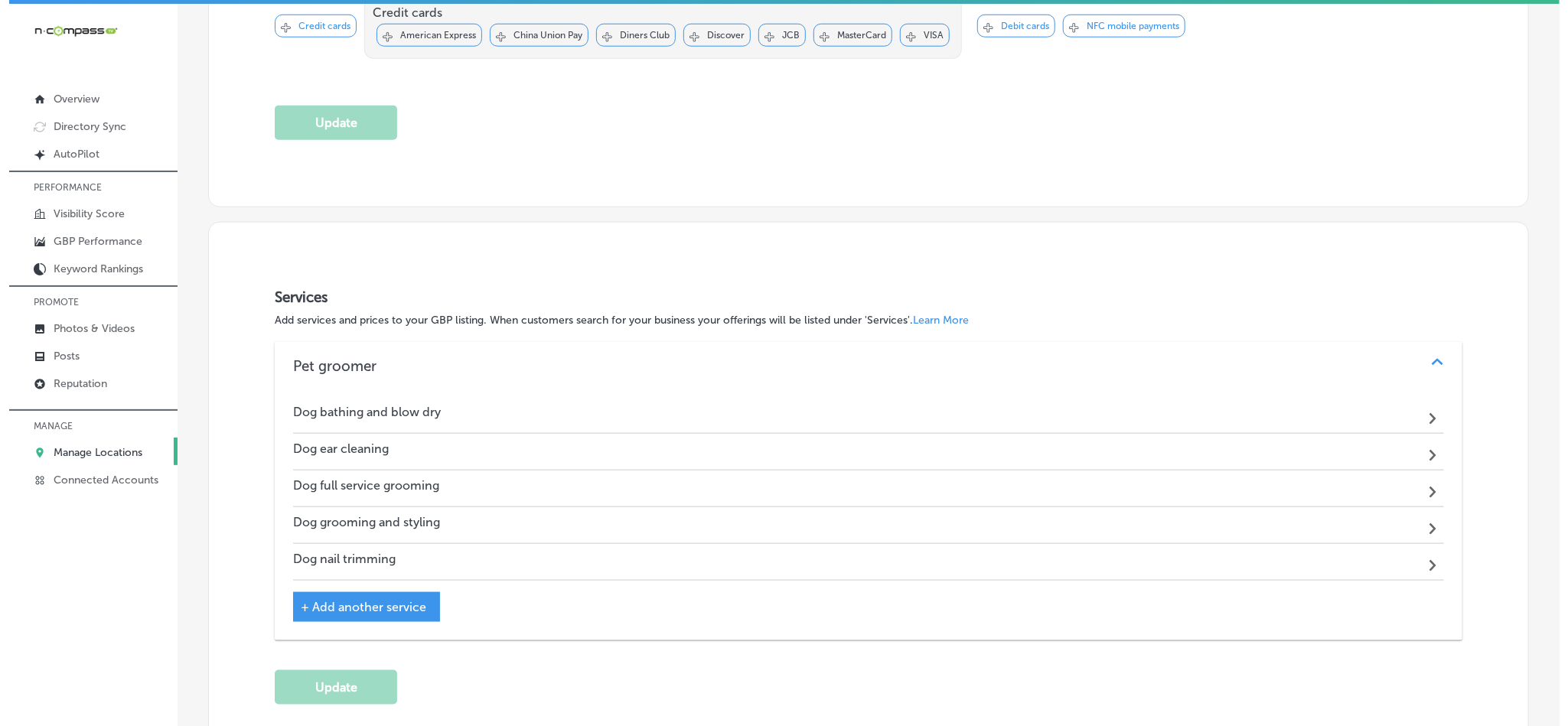
scroll to position [872, 0]
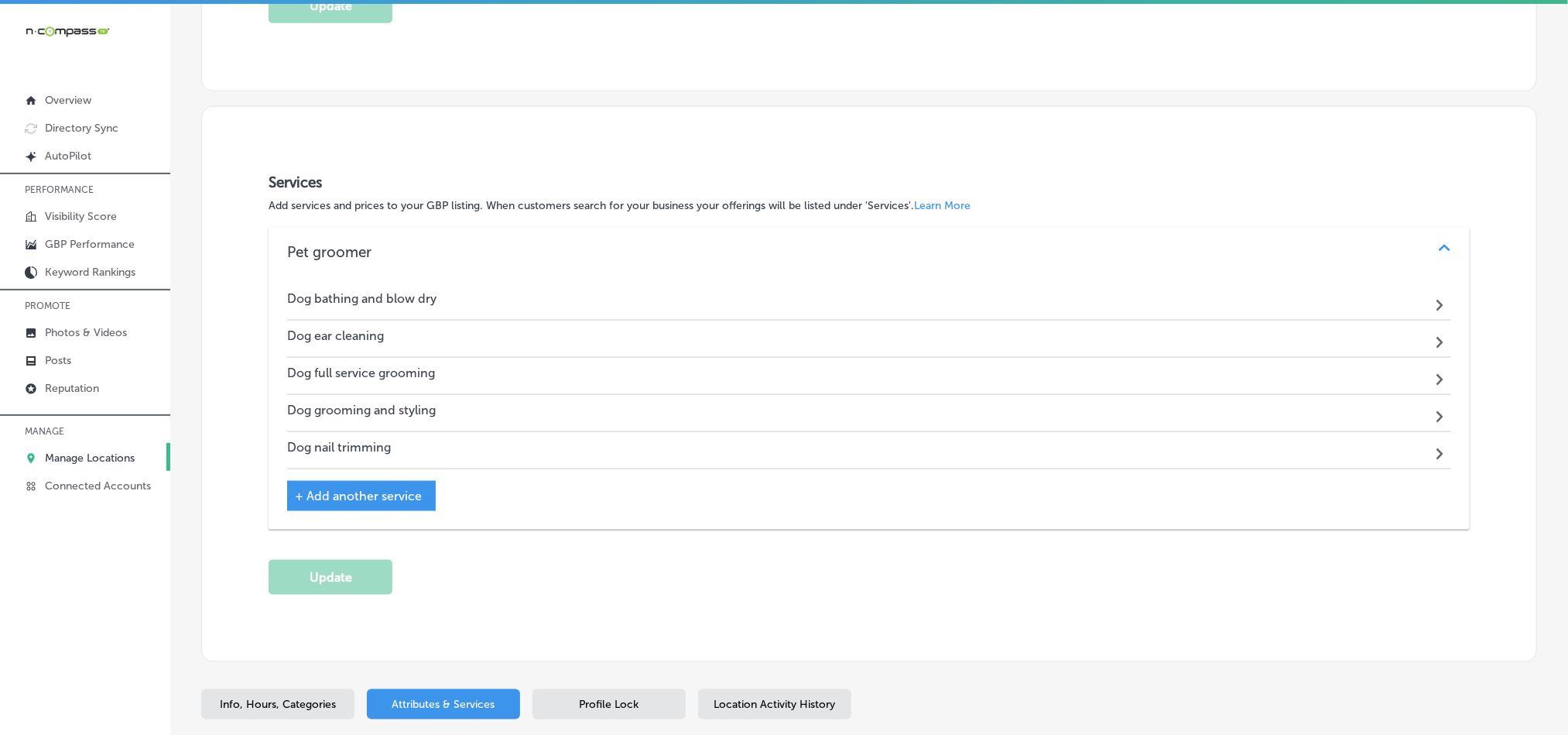
click at [293, 503] on div "+ Add another service" at bounding box center [361, 496] width 148 height 30
click at [295, 497] on span "+ Add another service" at bounding box center [358, 496] width 127 height 15
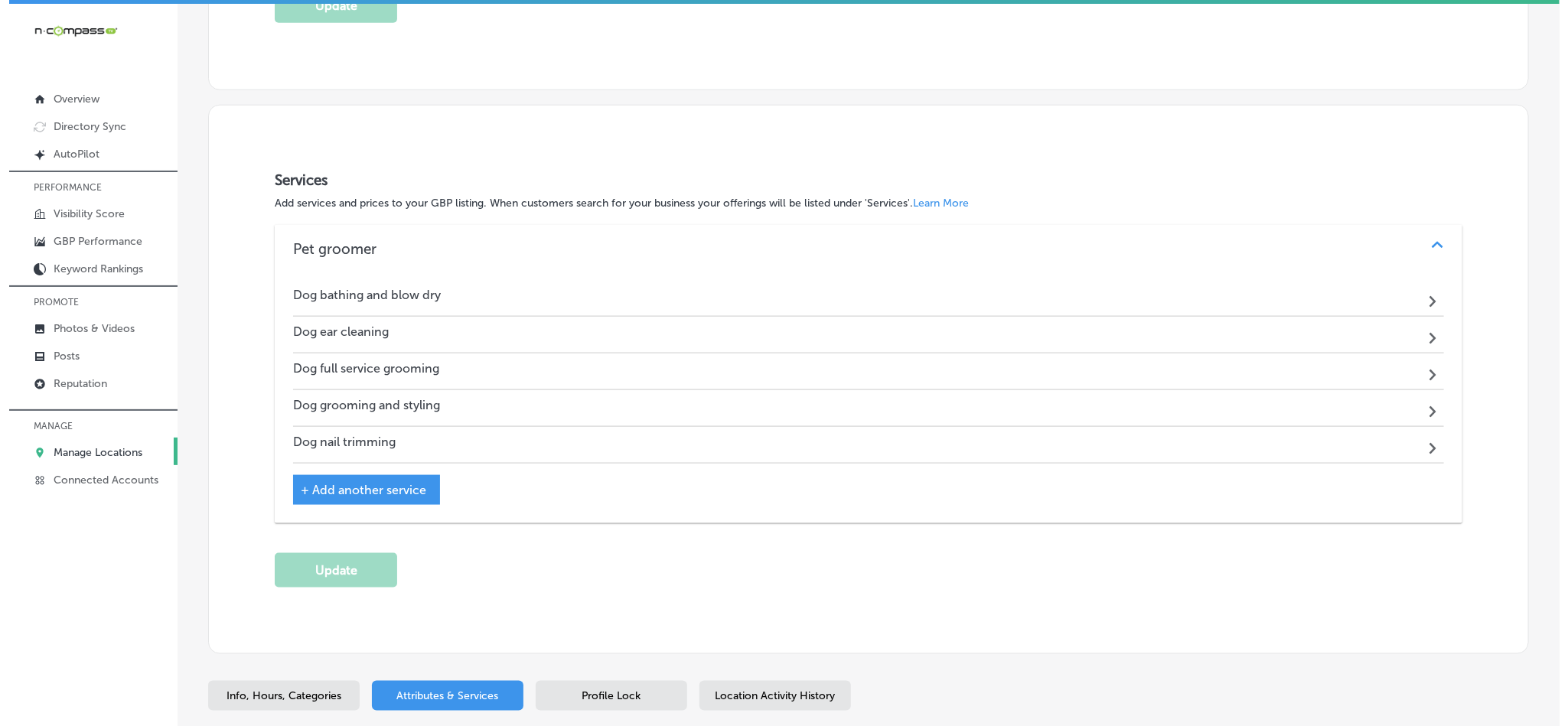
scroll to position [876, 0]
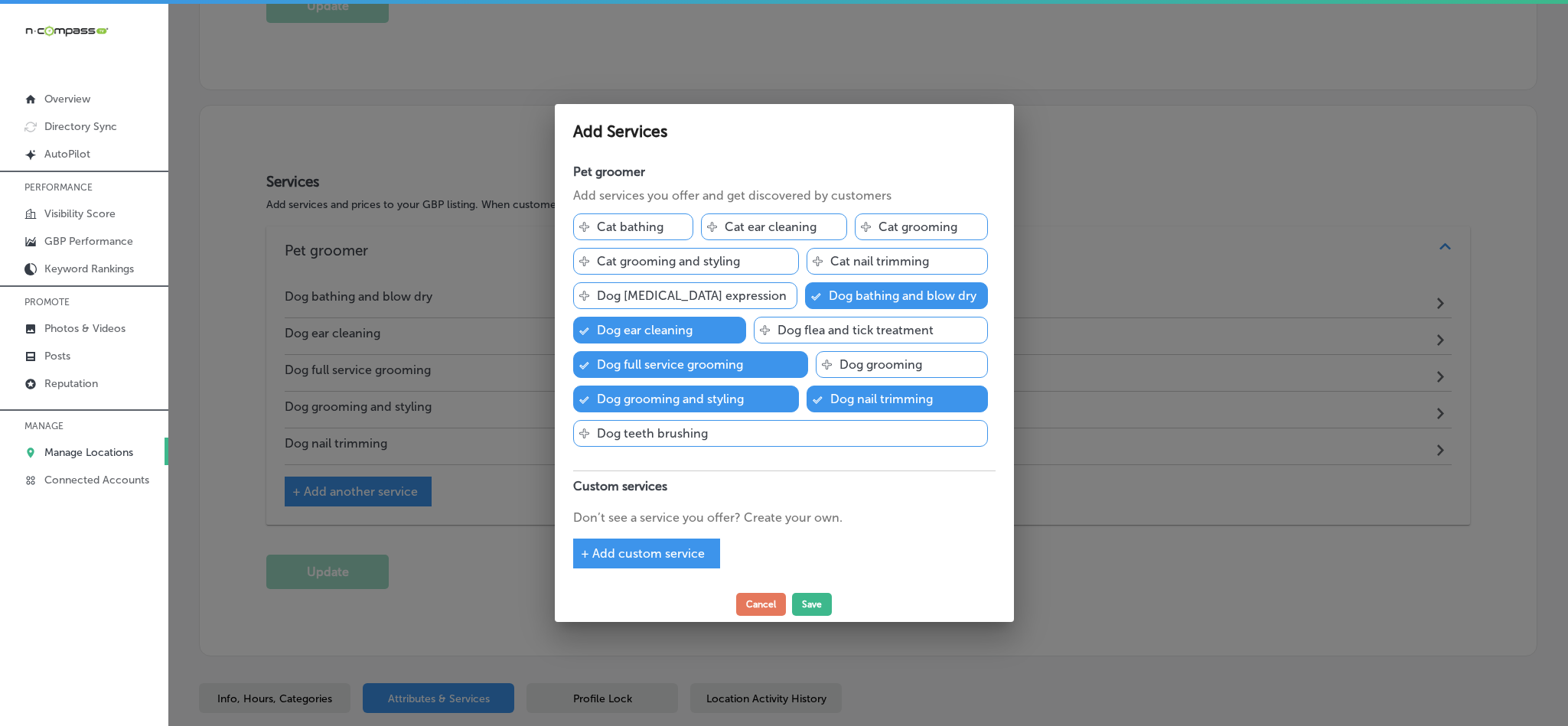
click at [607, 554] on span "+ Add custom service" at bounding box center [643, 554] width 124 height 15
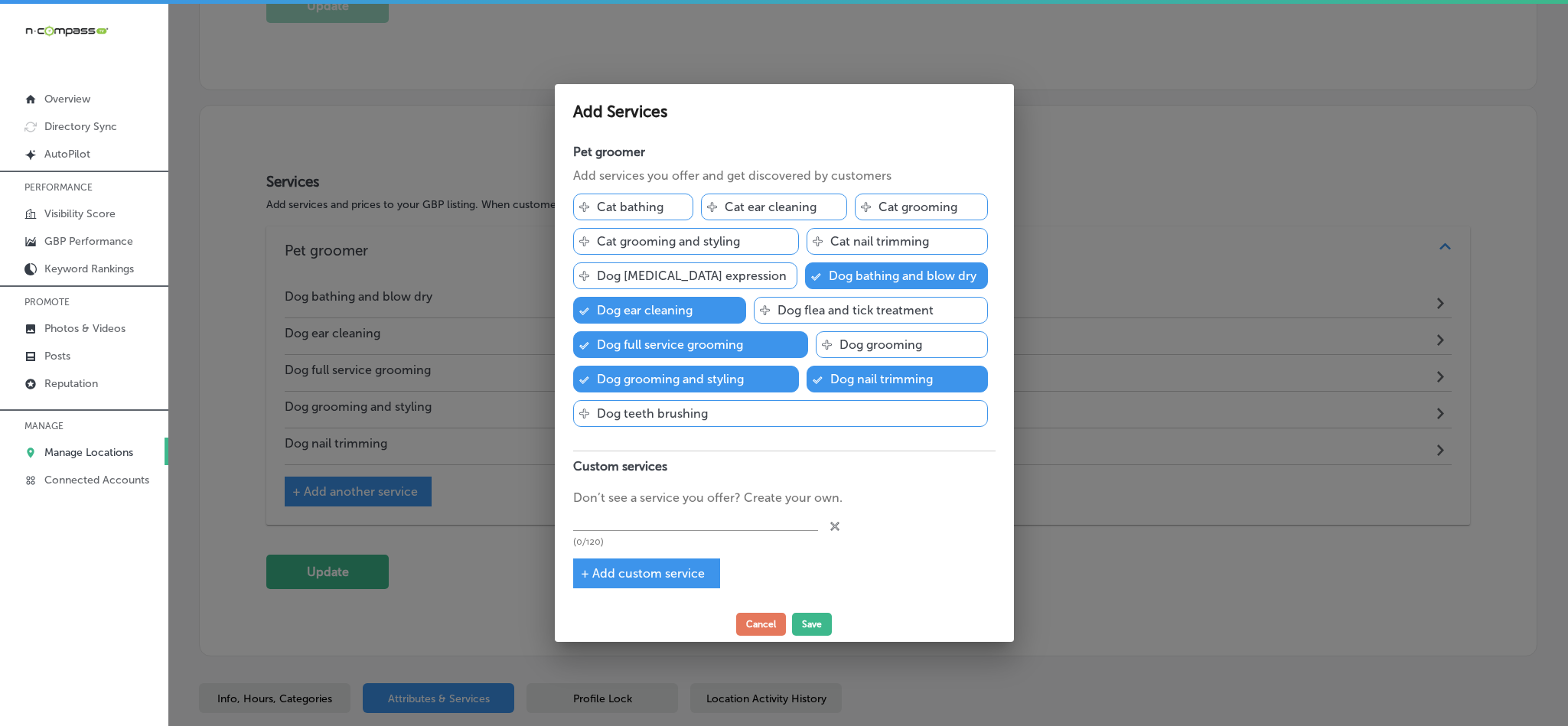
click at [620, 574] on span "+ Add custom service" at bounding box center [643, 573] width 124 height 15
click at [591, 577] on span "+ Add custom service" at bounding box center [643, 573] width 124 height 15
click at [600, 529] on input "text" at bounding box center [696, 519] width 245 height 24
paste input "Mobile pet groomer"
type input "Mobile pet groomer"
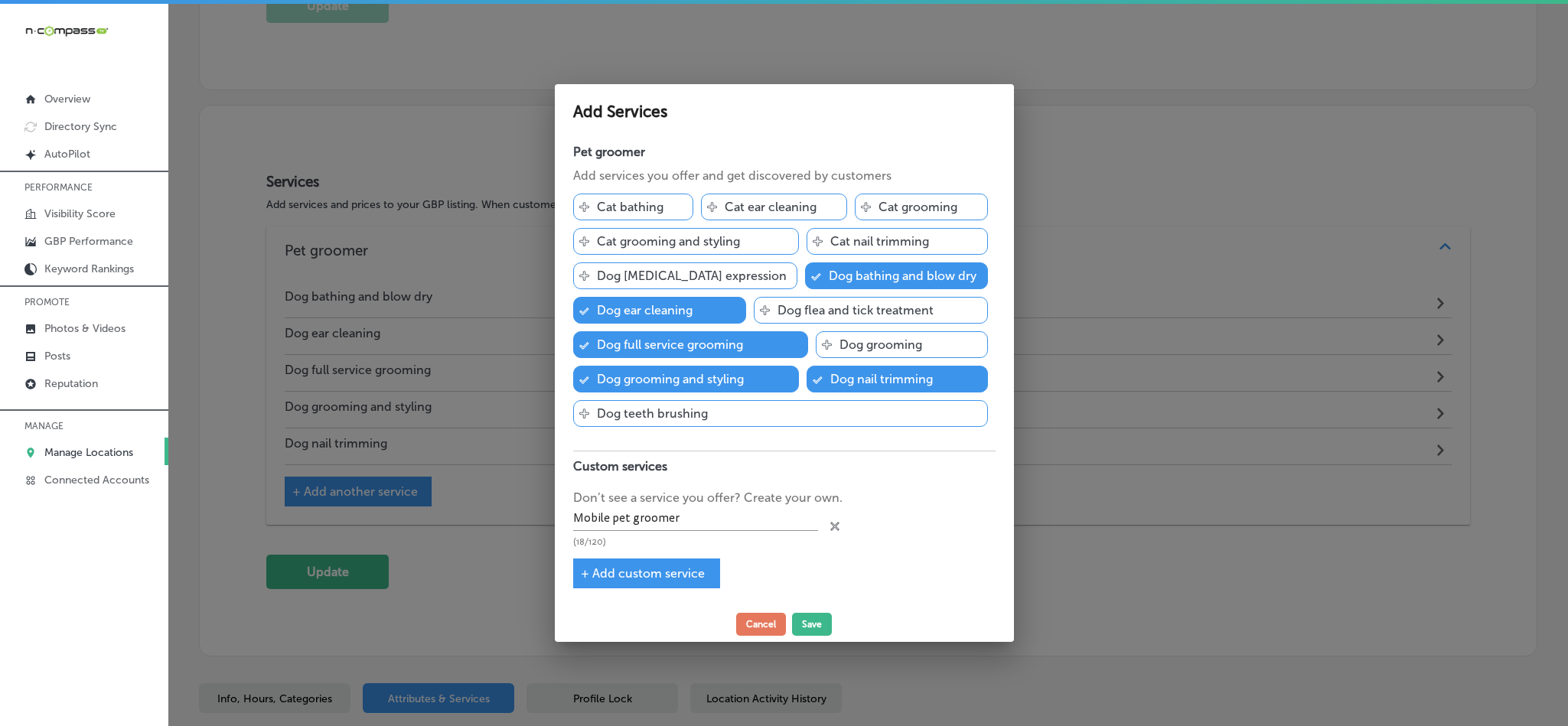
click at [581, 576] on span "+ Add custom service" at bounding box center [643, 573] width 124 height 15
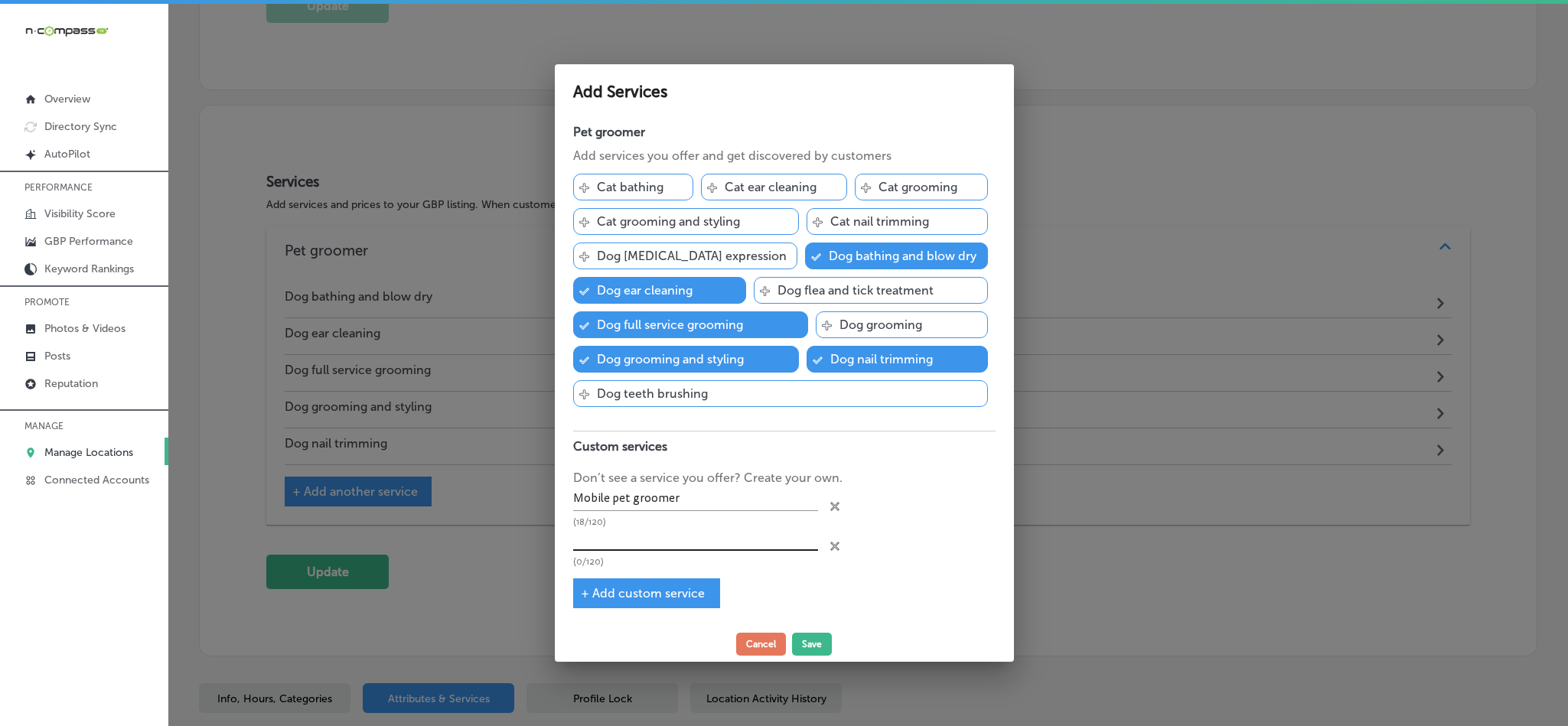
click at [661, 542] on input "text" at bounding box center [696, 539] width 245 height 24
paste input "Pet bathing service"
type input "Pet bathing service"
click at [606, 601] on span "+ Add custom service" at bounding box center [643, 593] width 124 height 15
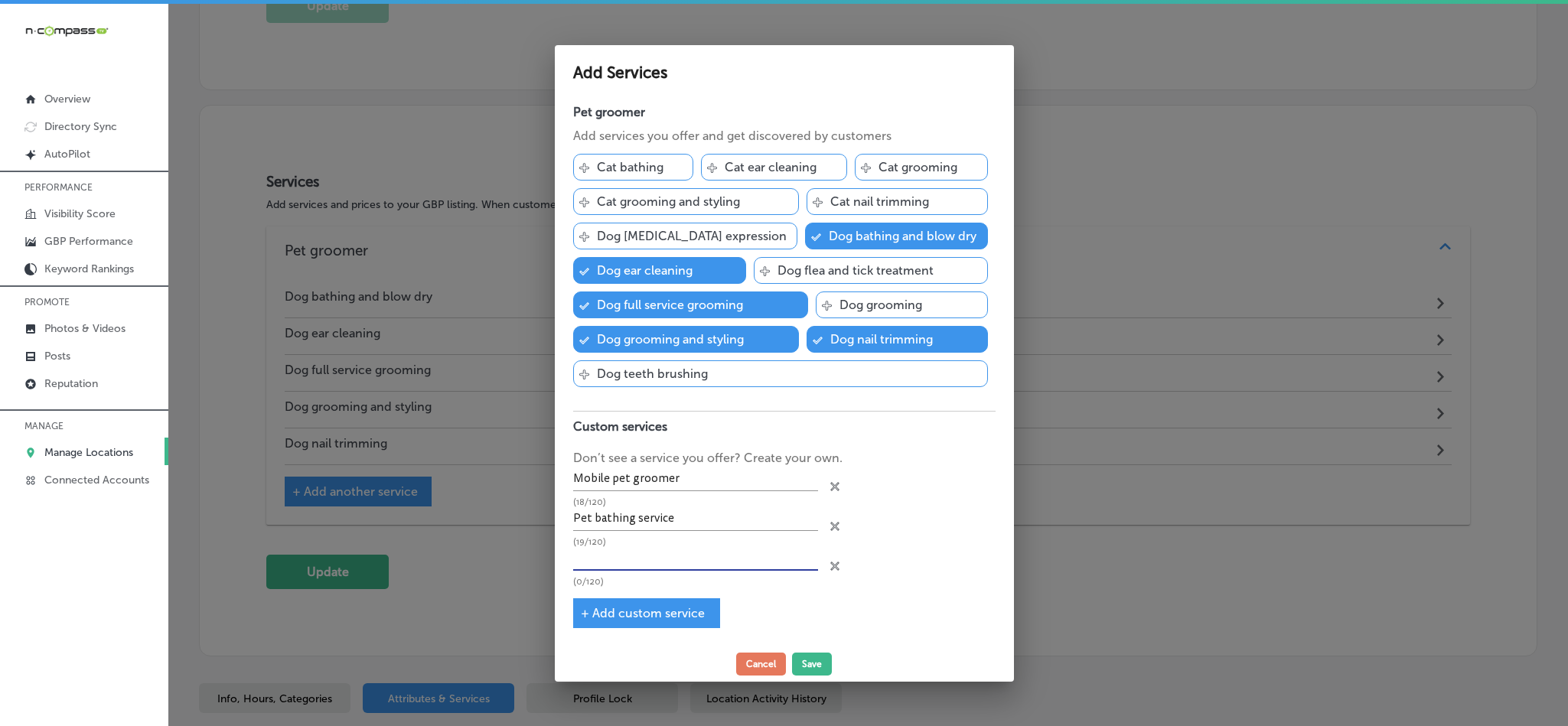
click at [628, 562] on input "text" at bounding box center [696, 559] width 245 height 24
paste input "Pet [MEDICAL_DATA] service"
type input "Pet [MEDICAL_DATA] service"
click at [614, 603] on div "+ Add custom service" at bounding box center [646, 613] width 147 height 29
click at [613, 620] on span "+ Add custom service" at bounding box center [643, 613] width 124 height 15
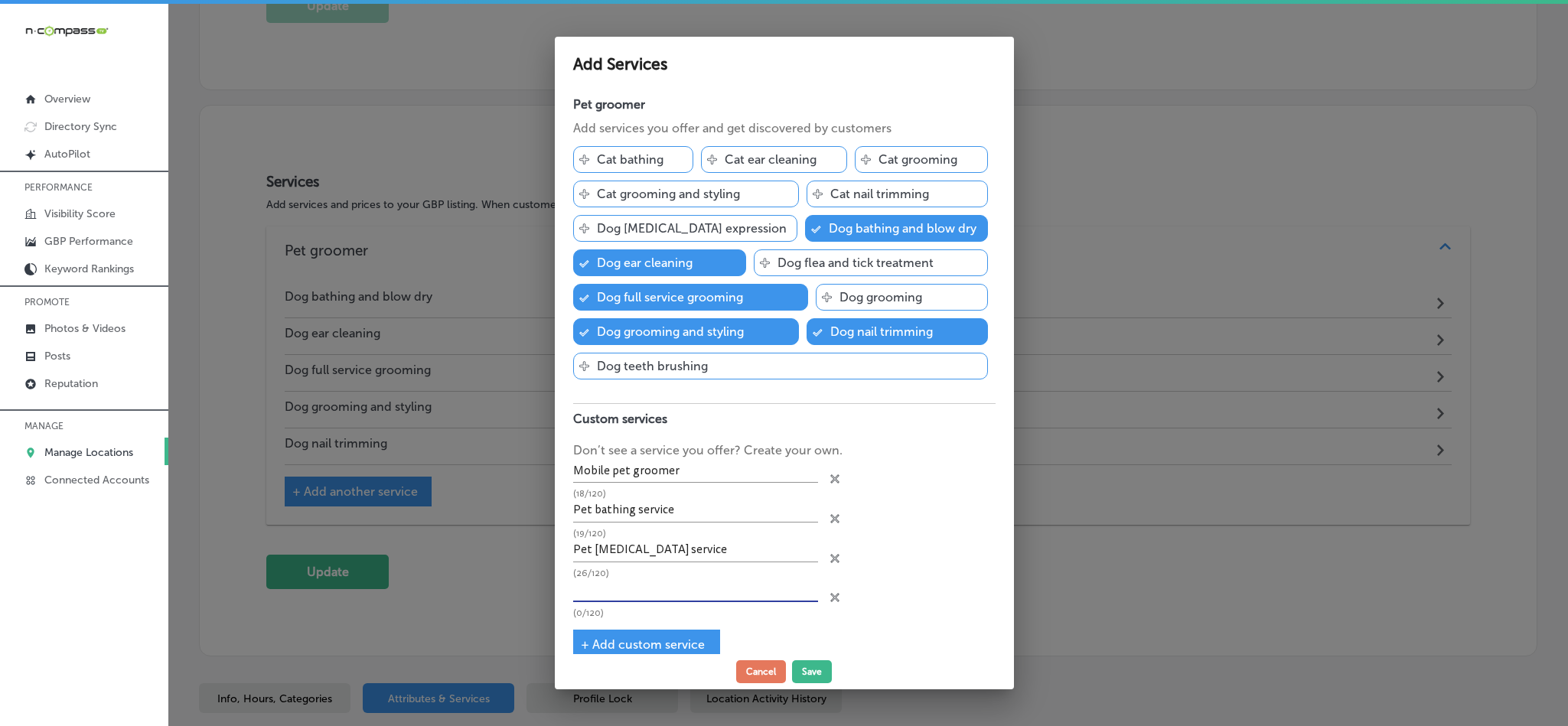
click at [630, 601] on input "text" at bounding box center [696, 591] width 245 height 24
paste input "Pet hair salon"
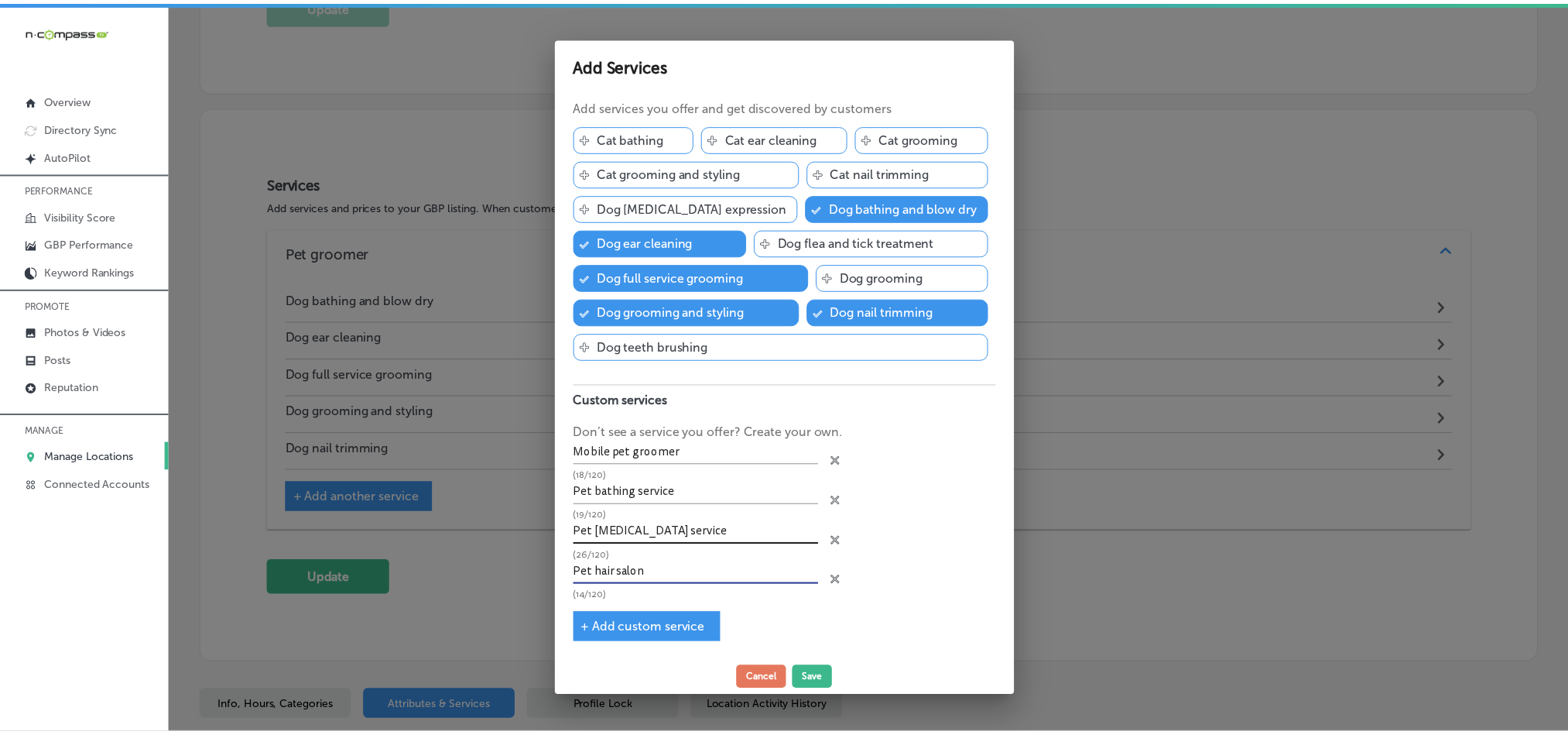
scroll to position [34, 0]
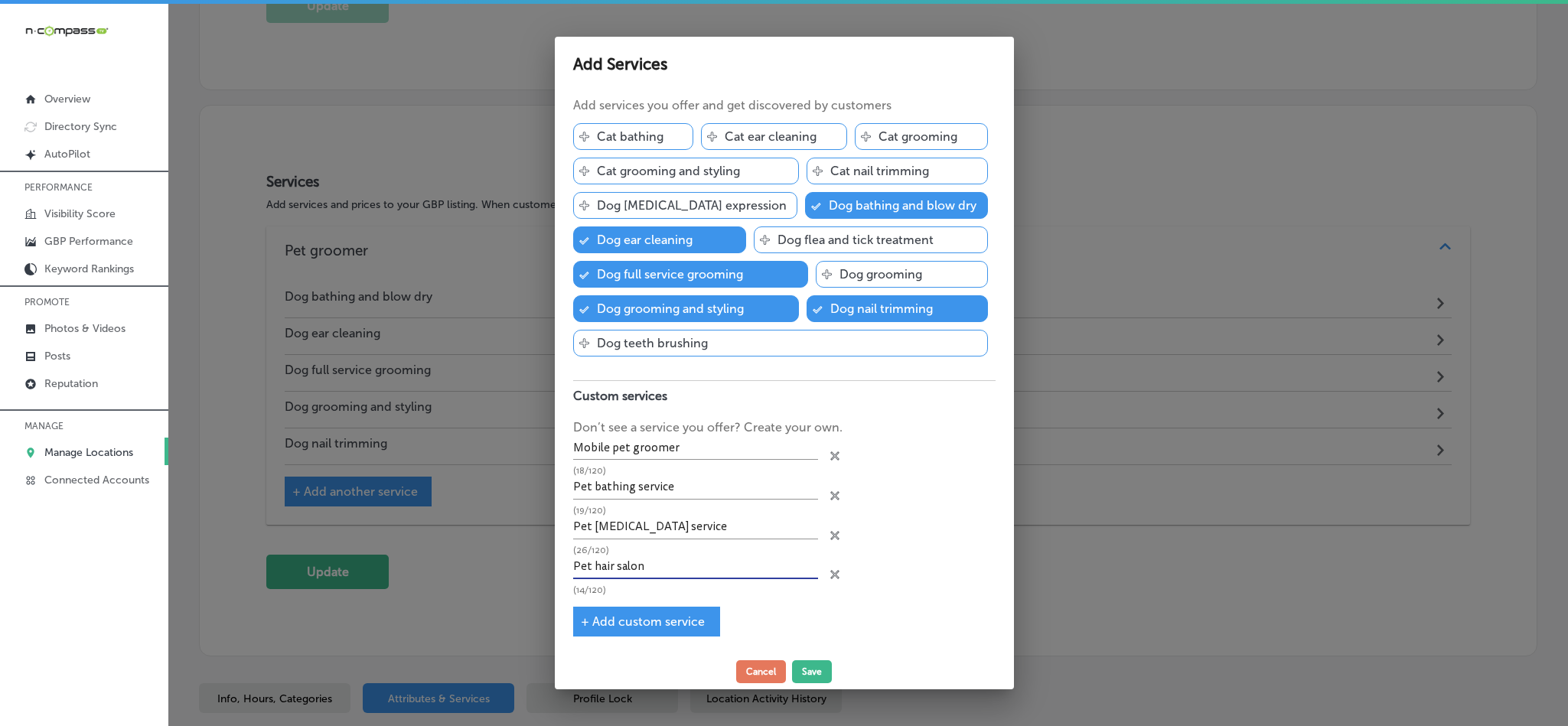
type input "Pet hair salon"
click at [628, 626] on span "+ Add custom service" at bounding box center [643, 622] width 124 height 15
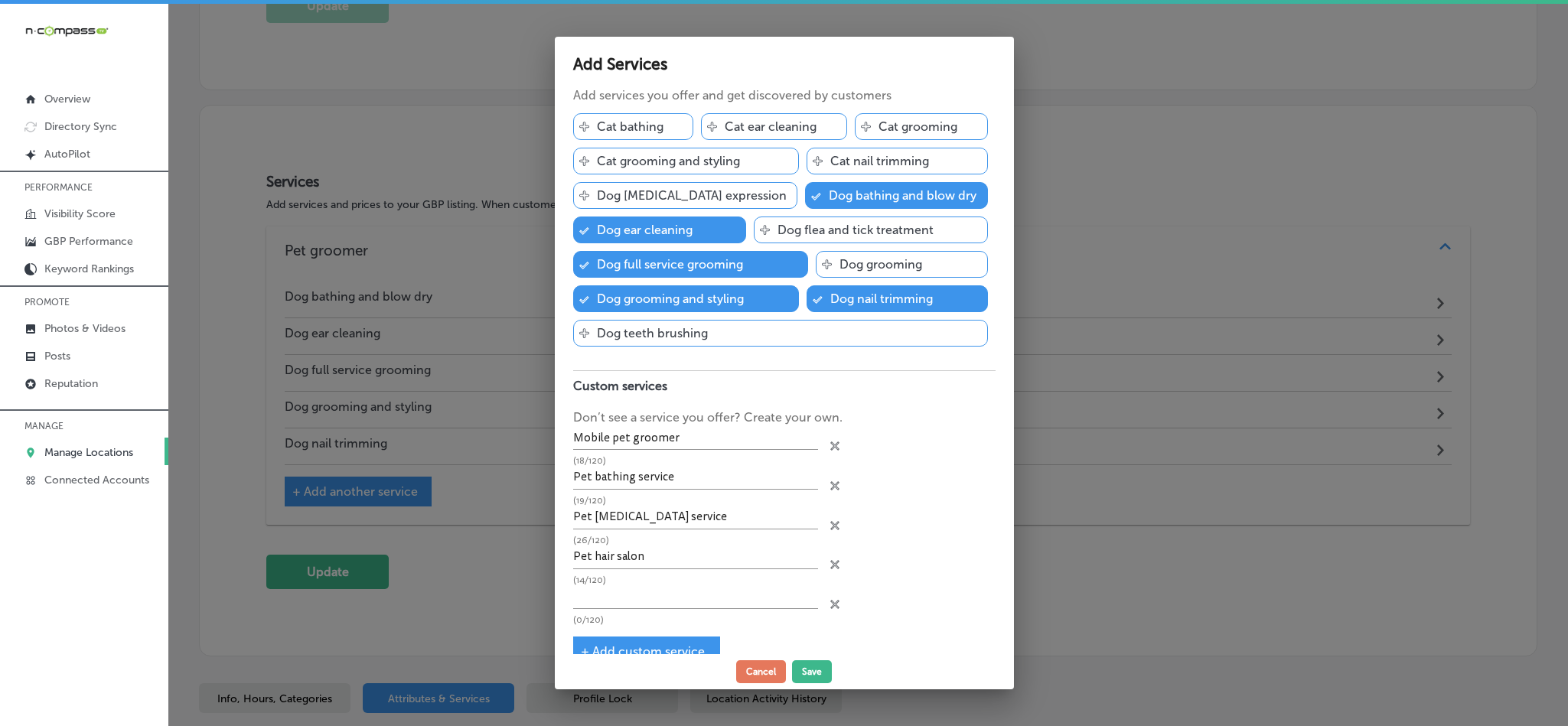
click at [831, 490] on icon "close Created with Sketch." at bounding box center [835, 486] width 9 height 9
type input "Pet [MEDICAL_DATA] service"
type input "Pet hair salon"
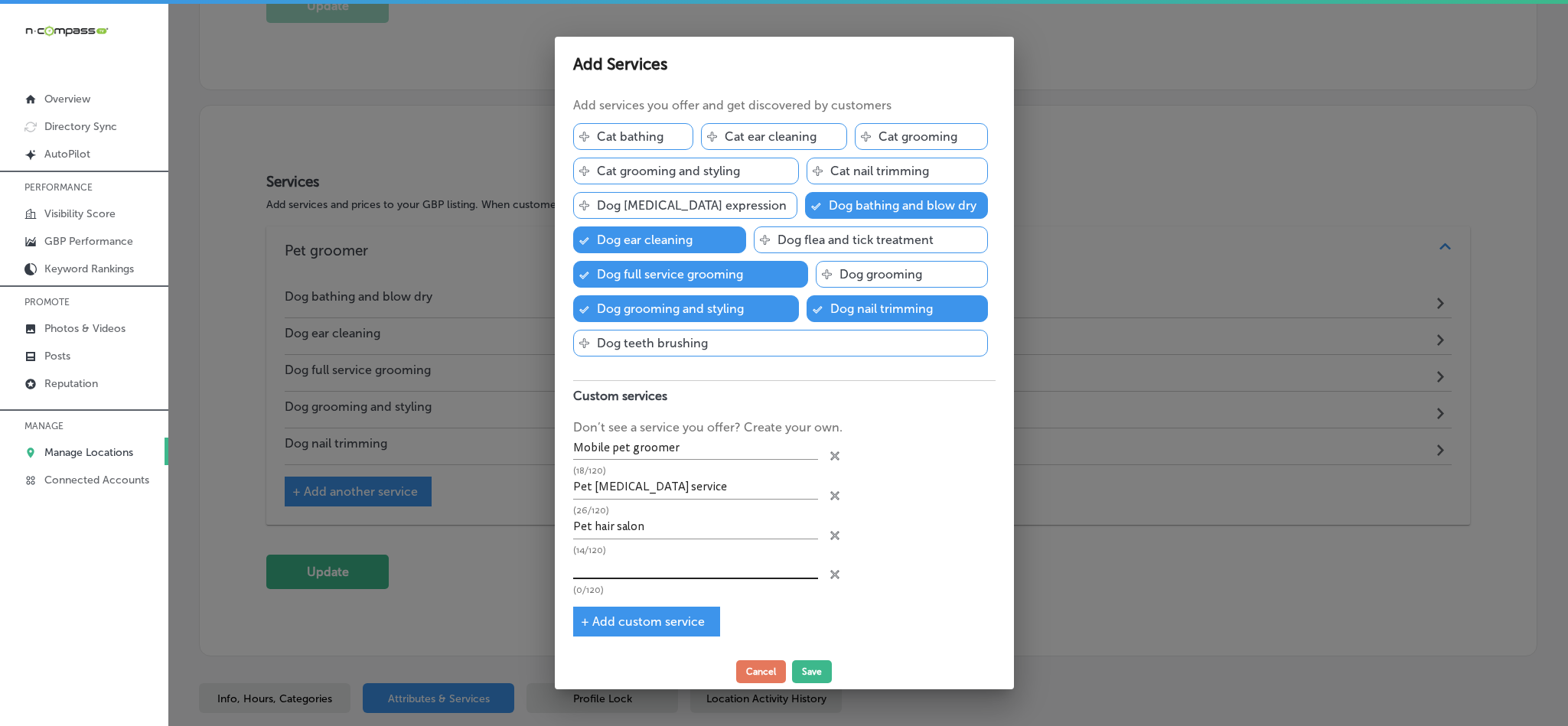
click at [634, 557] on input "text" at bounding box center [696, 568] width 245 height 24
paste input "Pet spa"
type input "Pet spa"
click at [813, 673] on button "Save" at bounding box center [811, 671] width 40 height 23
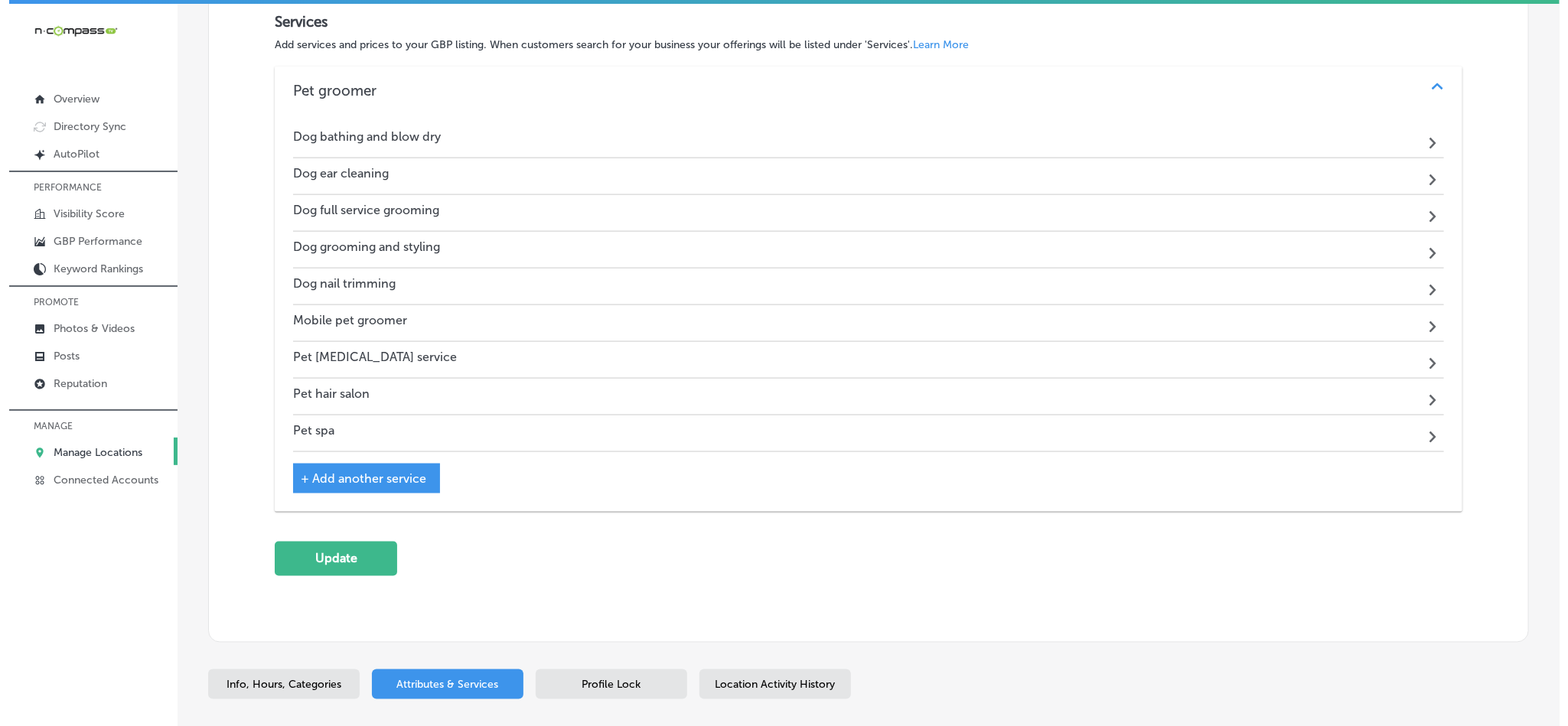
scroll to position [1065, 0]
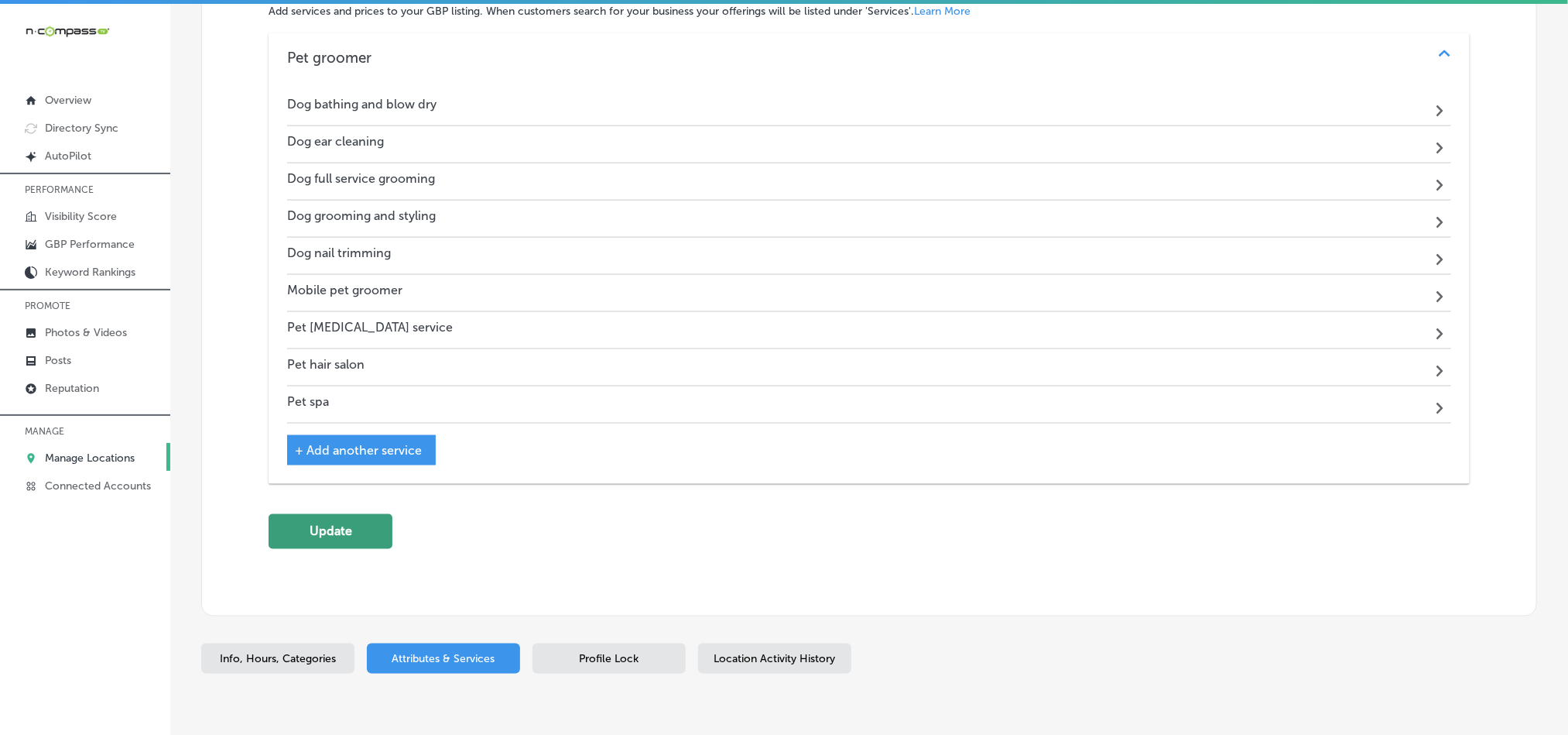
click at [321, 549] on button "Update" at bounding box center [330, 531] width 124 height 35
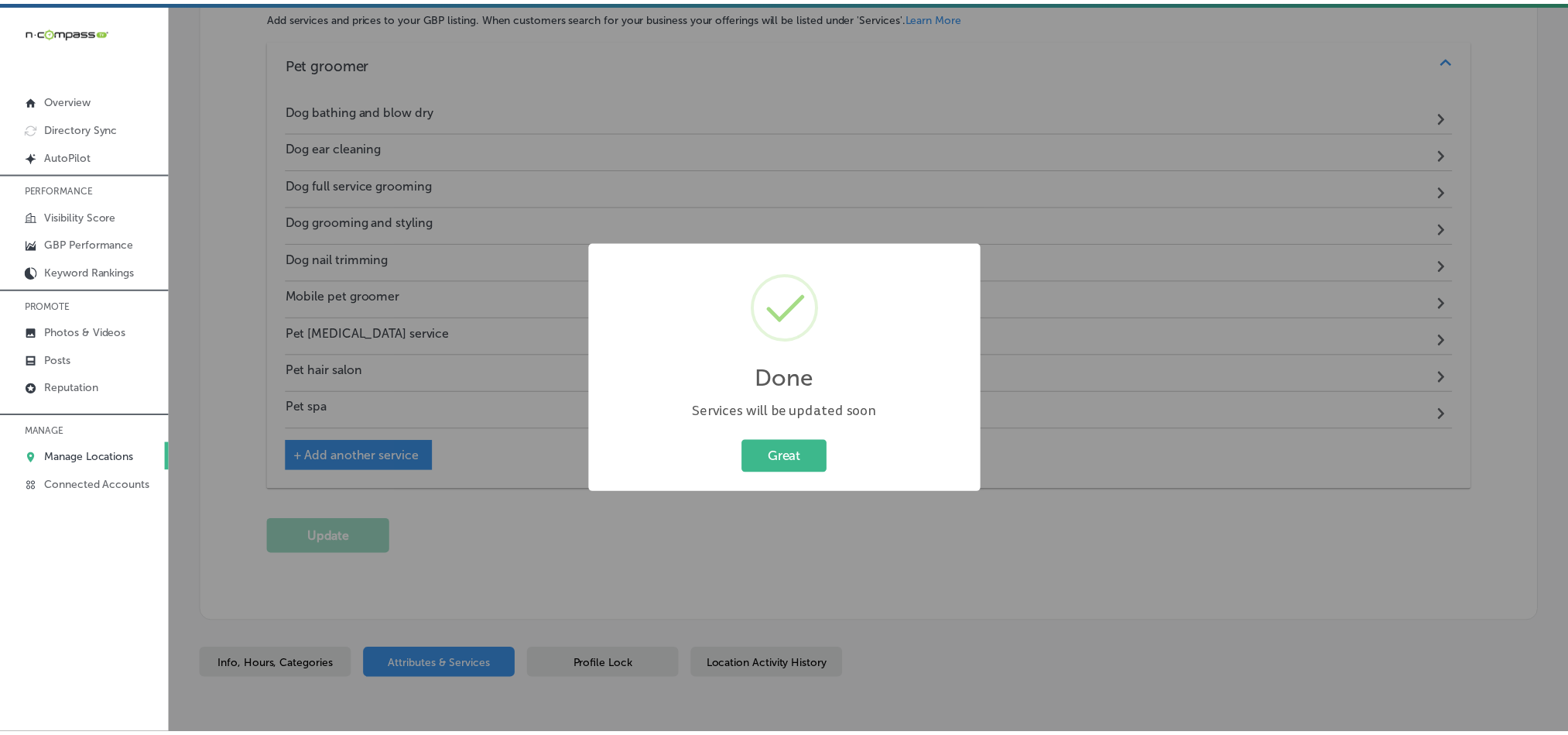
scroll to position [1083, 0]
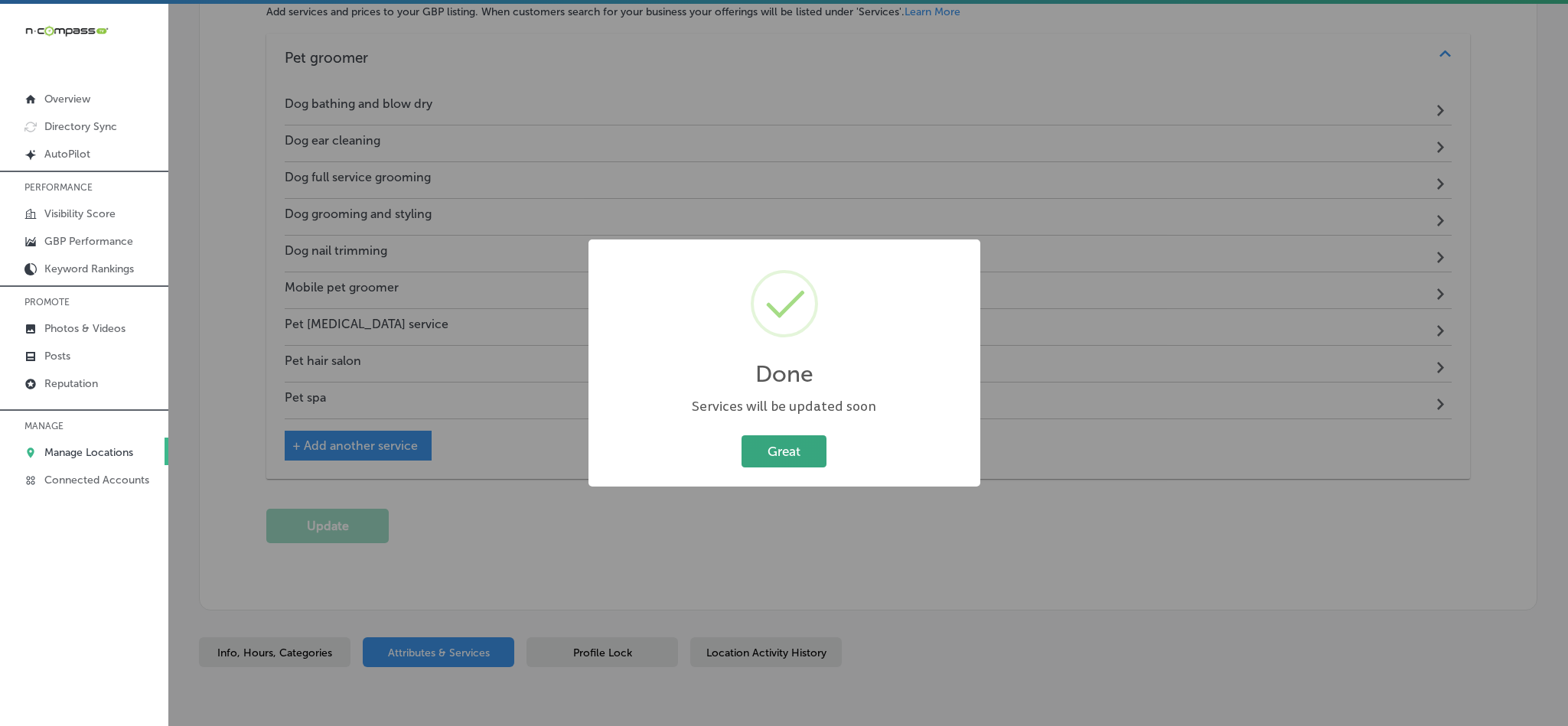
click at [760, 457] on button "Great" at bounding box center [784, 451] width 85 height 31
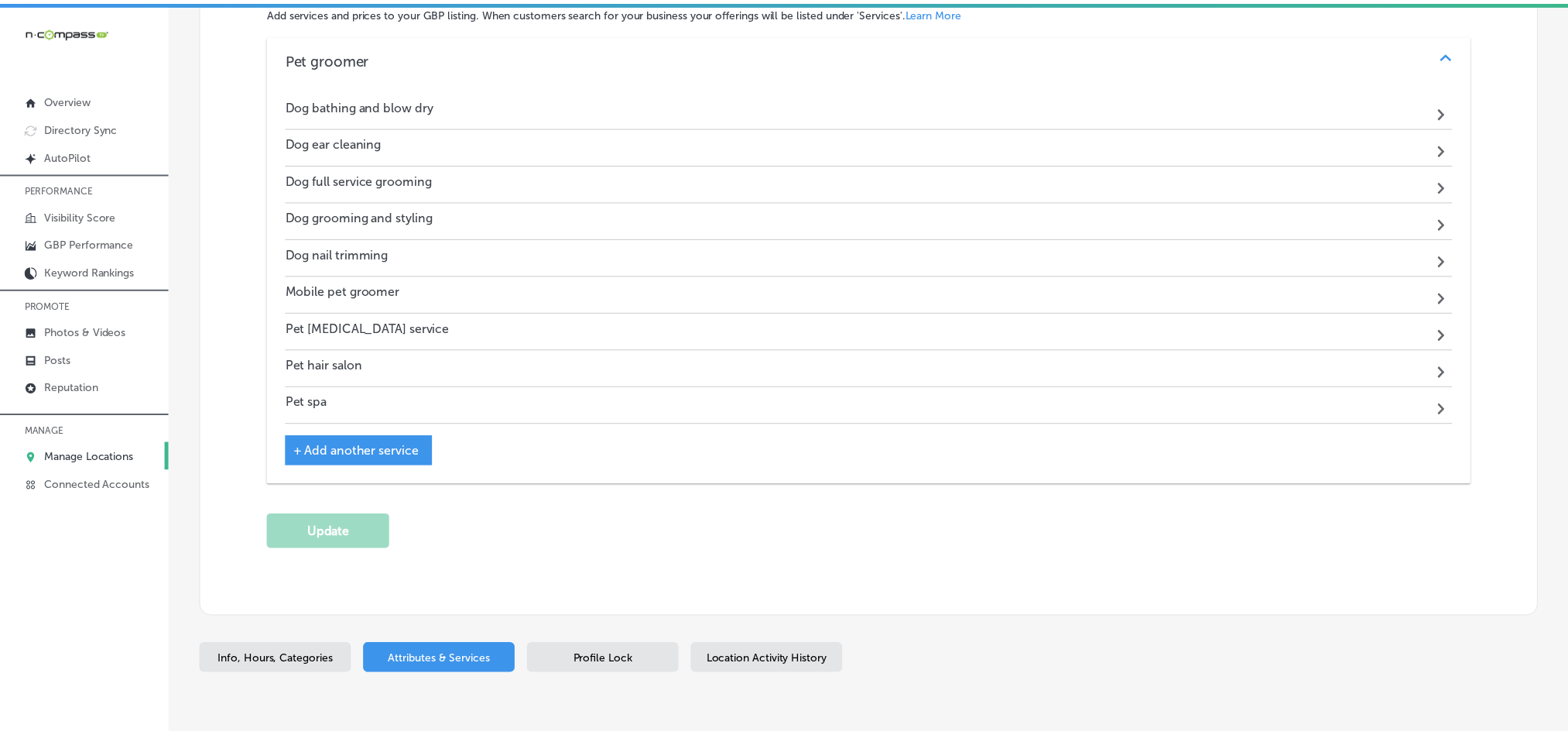
scroll to position [1078, 0]
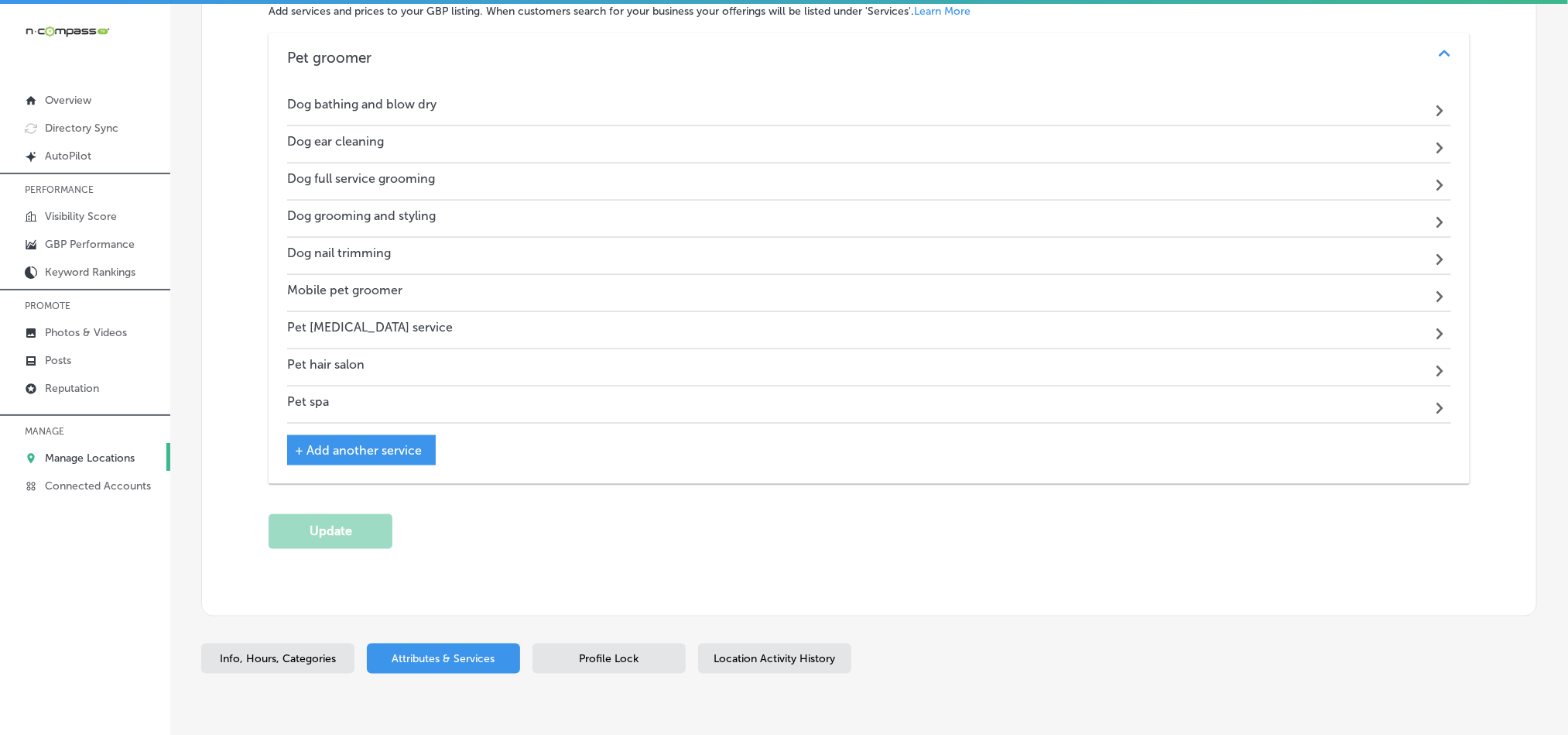
click at [632, 666] on span "Profile Lock" at bounding box center [610, 659] width 60 height 13
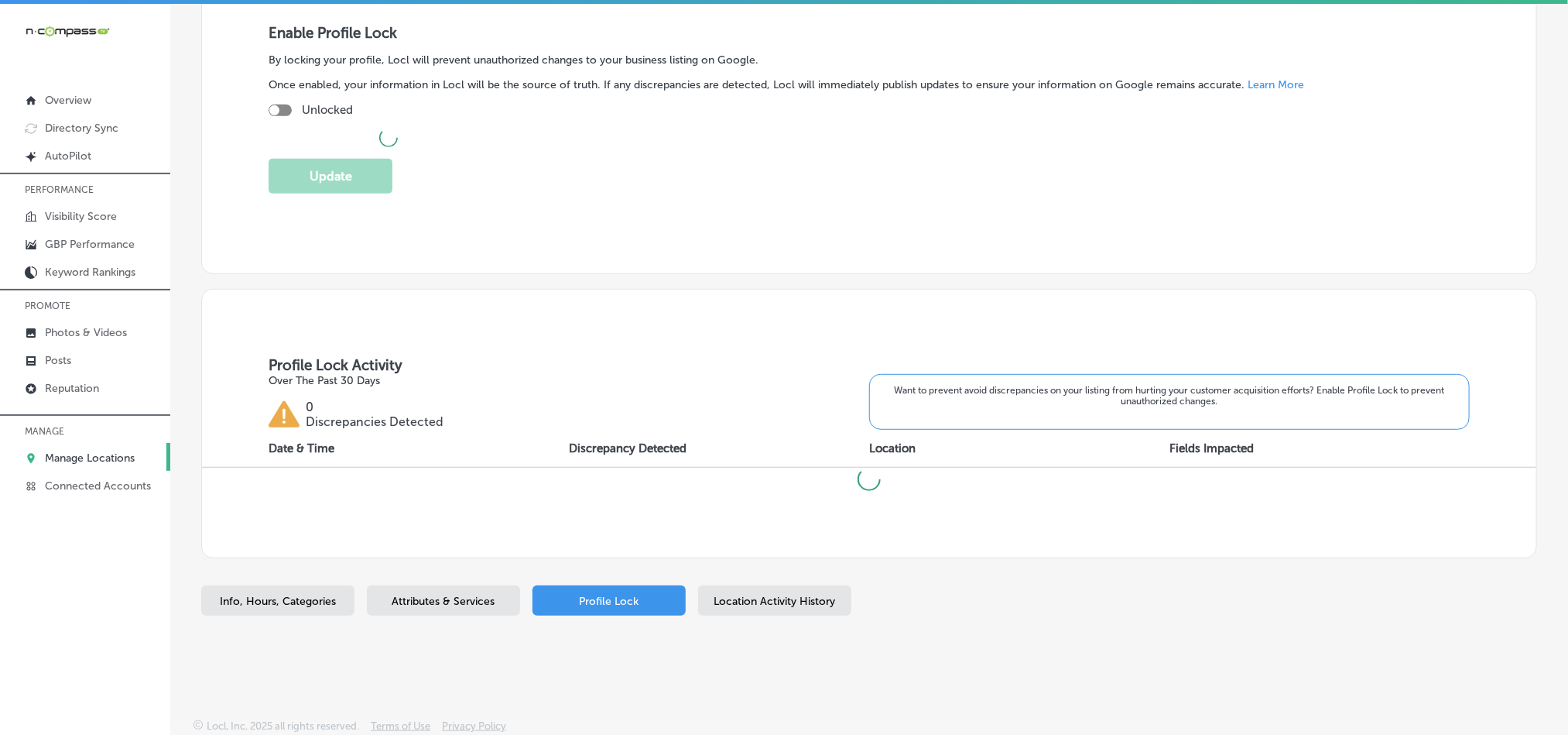
checkbox input "true"
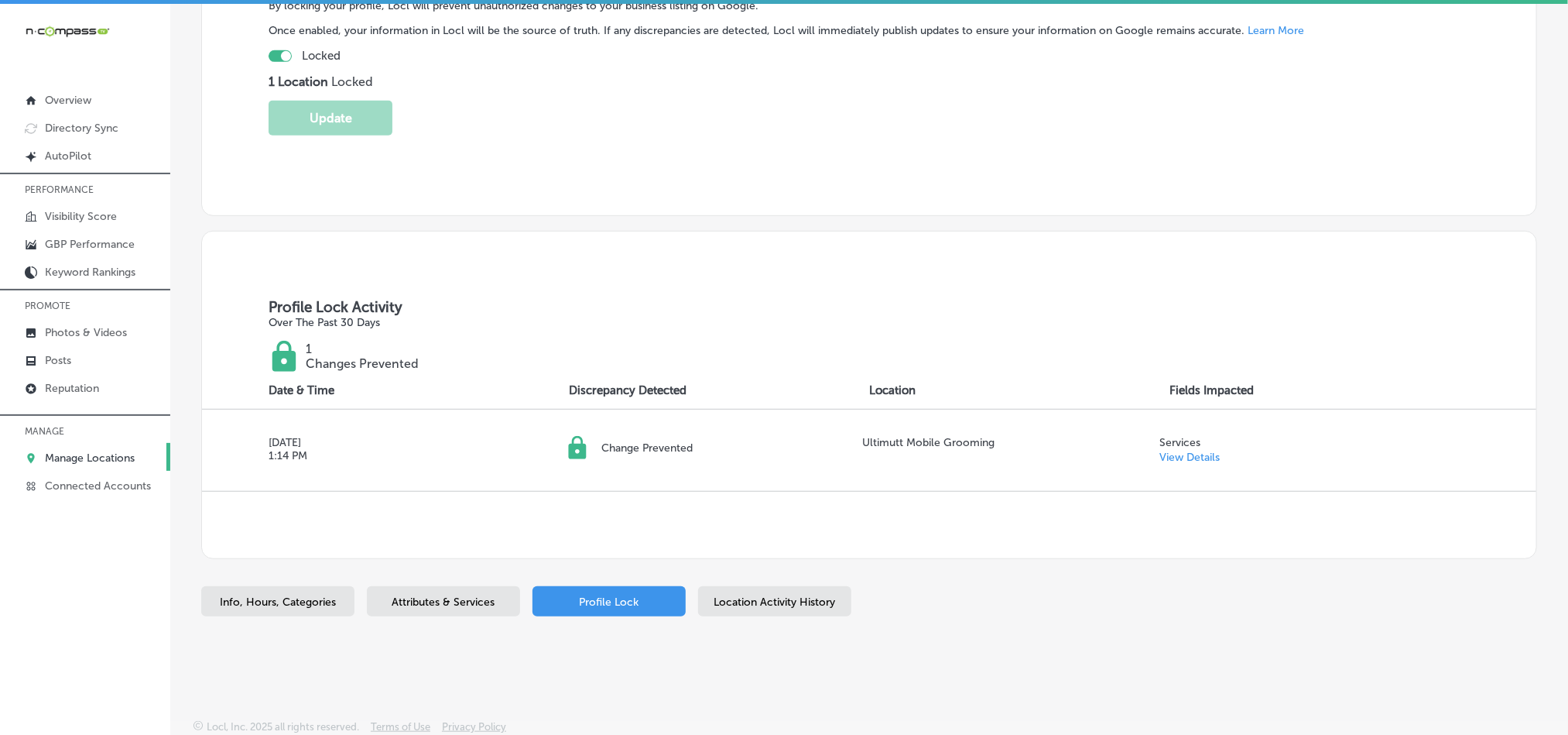
click at [419, 598] on span "Attributes & Services" at bounding box center [444, 602] width 103 height 13
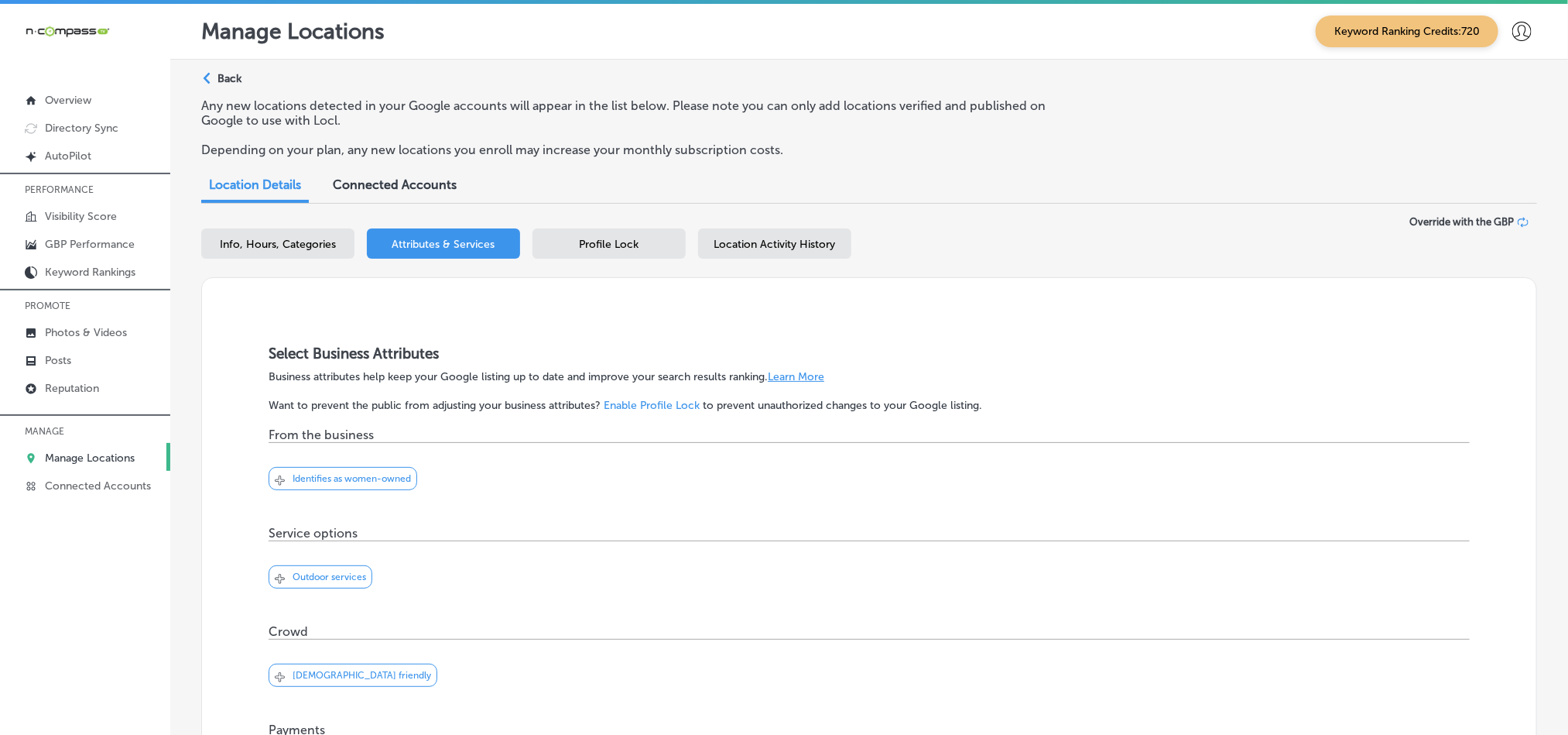
click at [257, 256] on div "Info, Hours, Categories" at bounding box center [278, 243] width 153 height 30
select select "US"
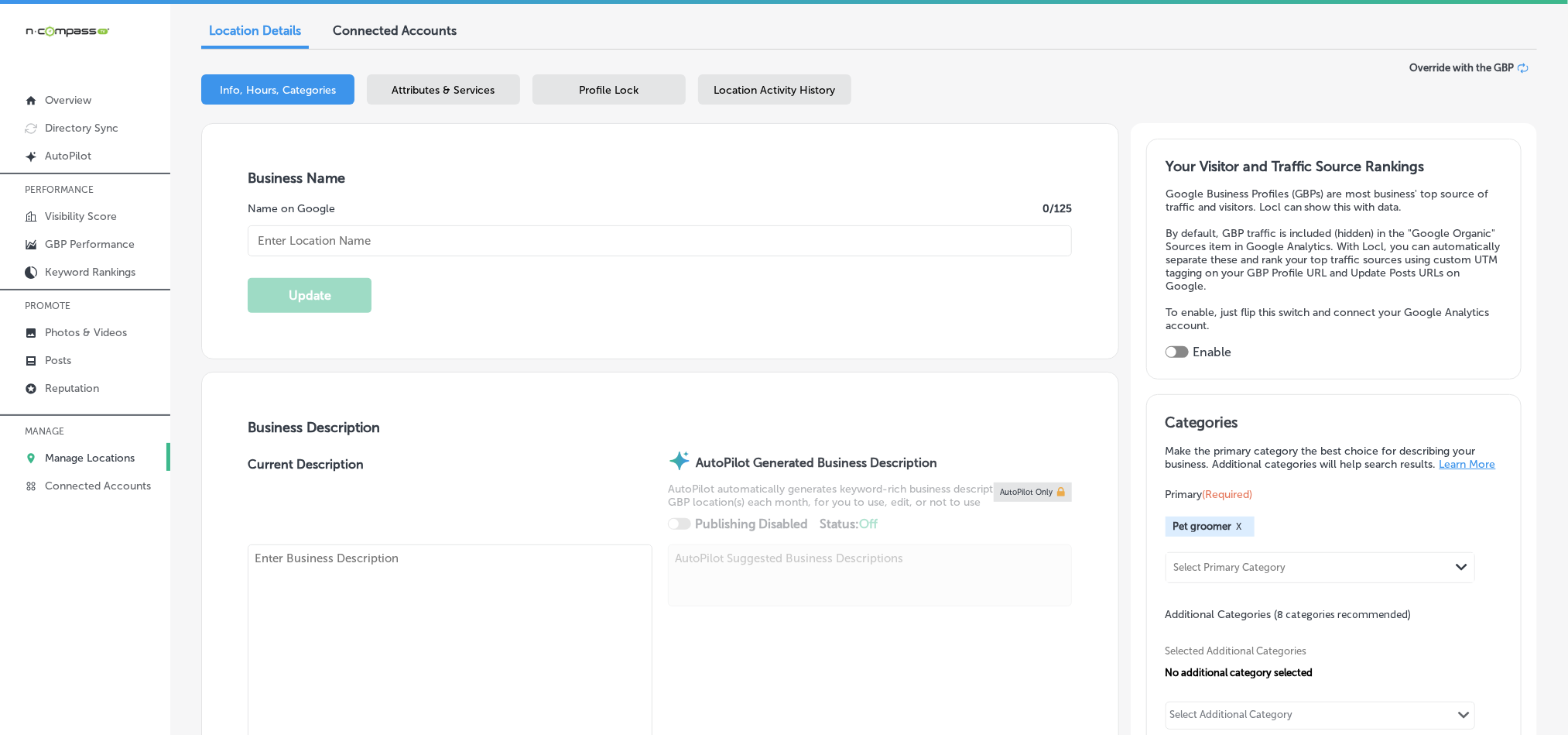
type input "Ultimutt Mobile Grooming"
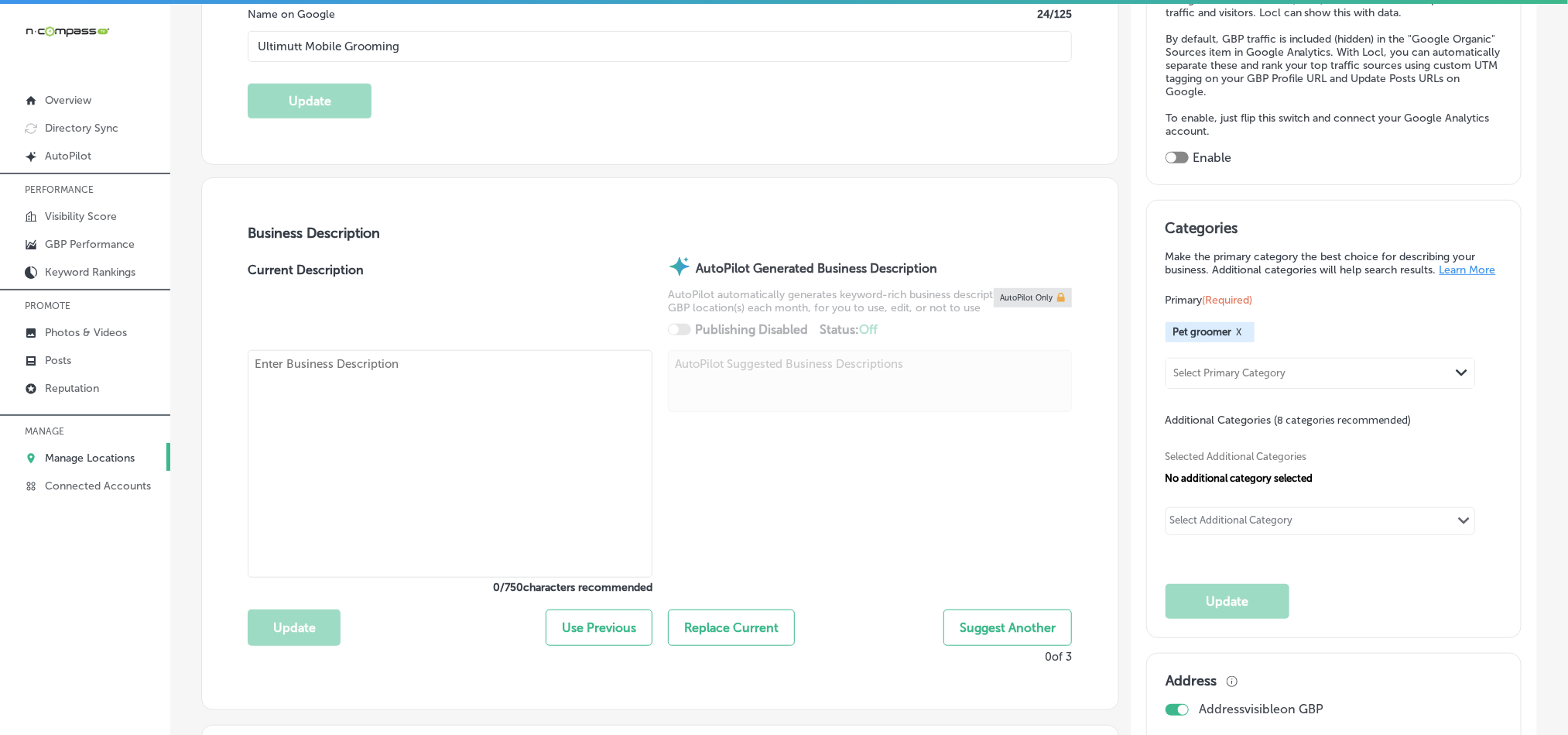
checkbox input "false"
type input "[STREET_ADDRESS][PERSON_NAME]"
type input "Edgewater"
type input "80214"
type input "US"
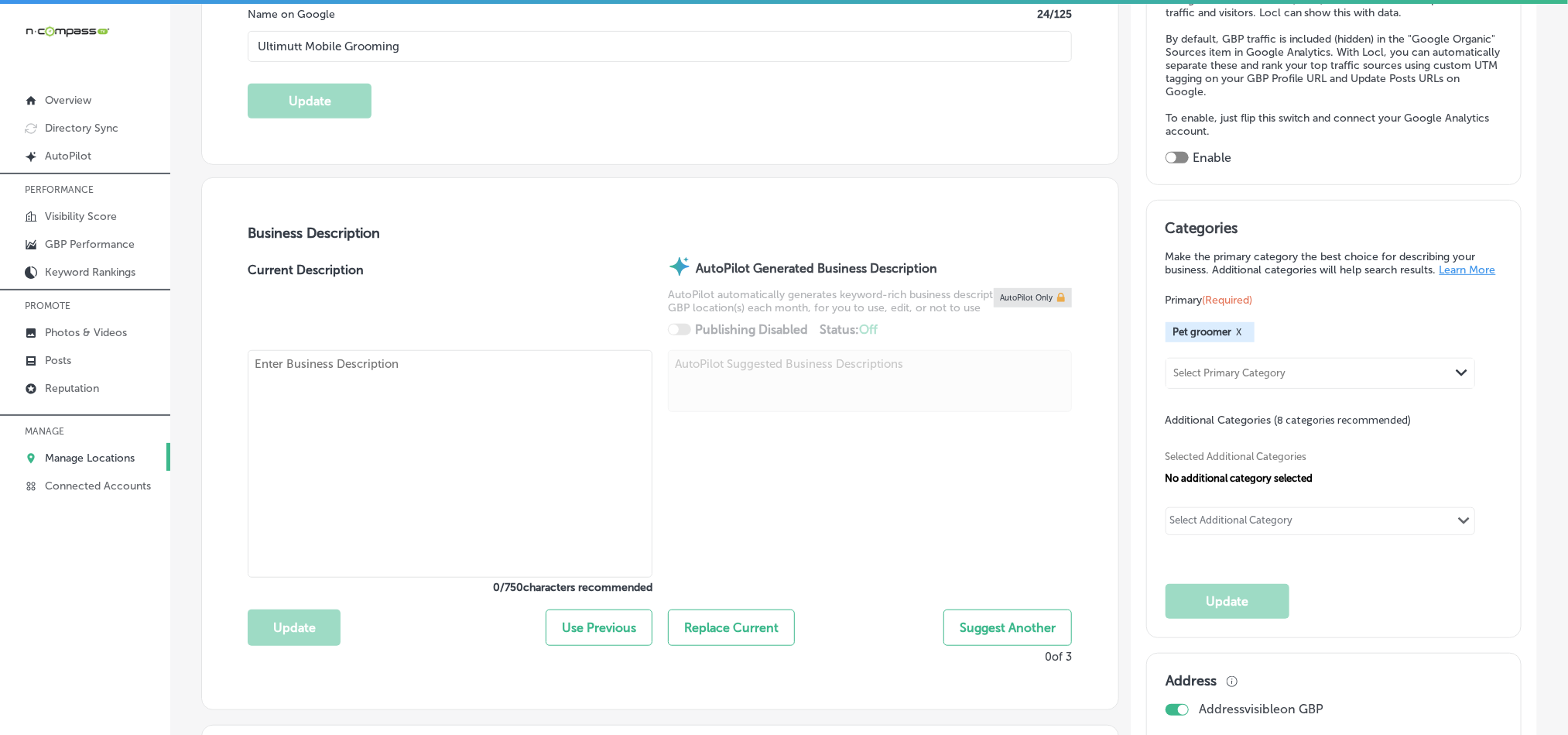
type input "[URL][DOMAIN_NAME]"
type textarea "Ultimutt Mobile Grooming offers professional, convenient pet grooming services …"
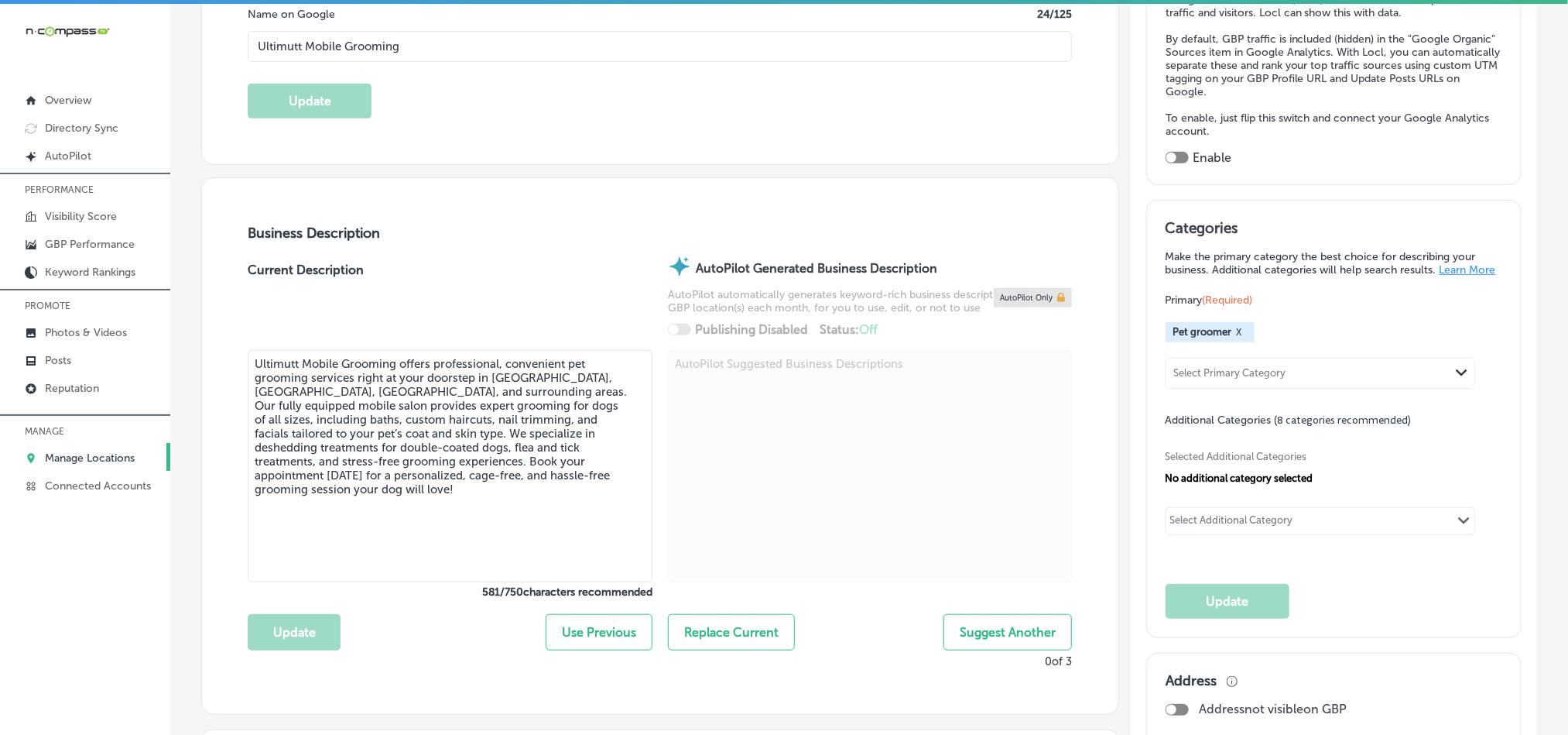
checkbox input "true"
type input "[PHONE_NUMBER]"
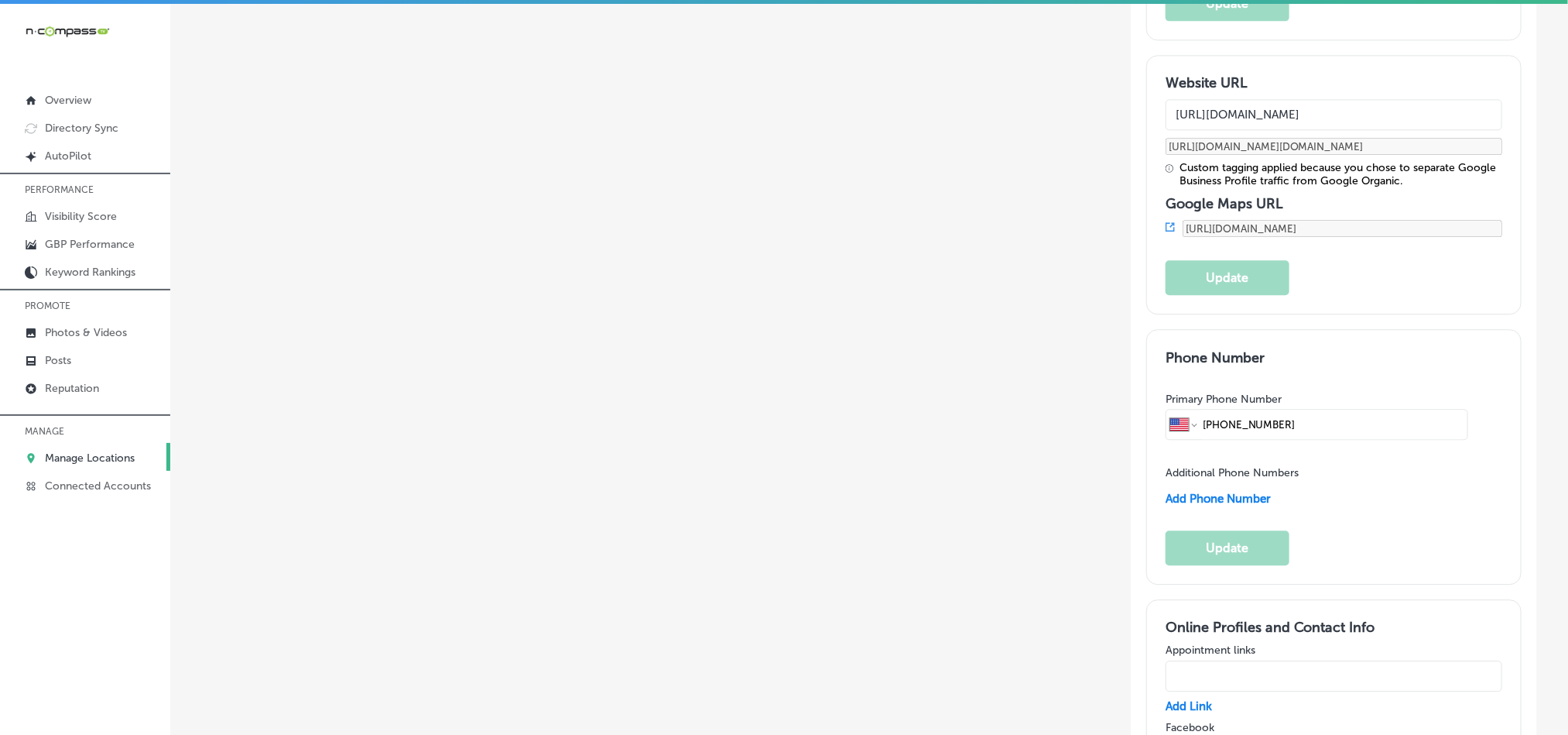
scroll to position [2052, 0]
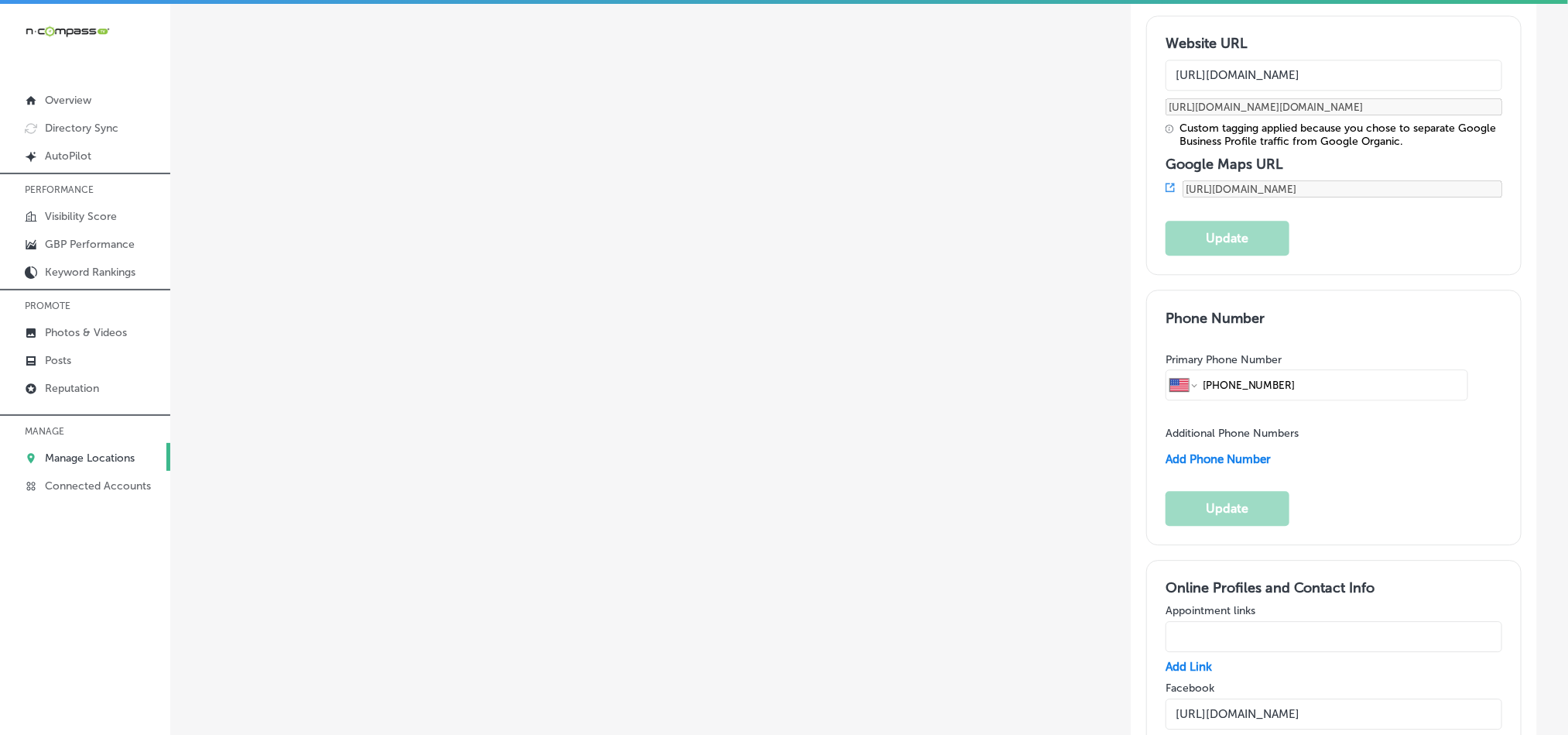
click at [1219, 621] on input "text" at bounding box center [1333, 636] width 337 height 31
paste input "[URL][DOMAIN_NAME]"
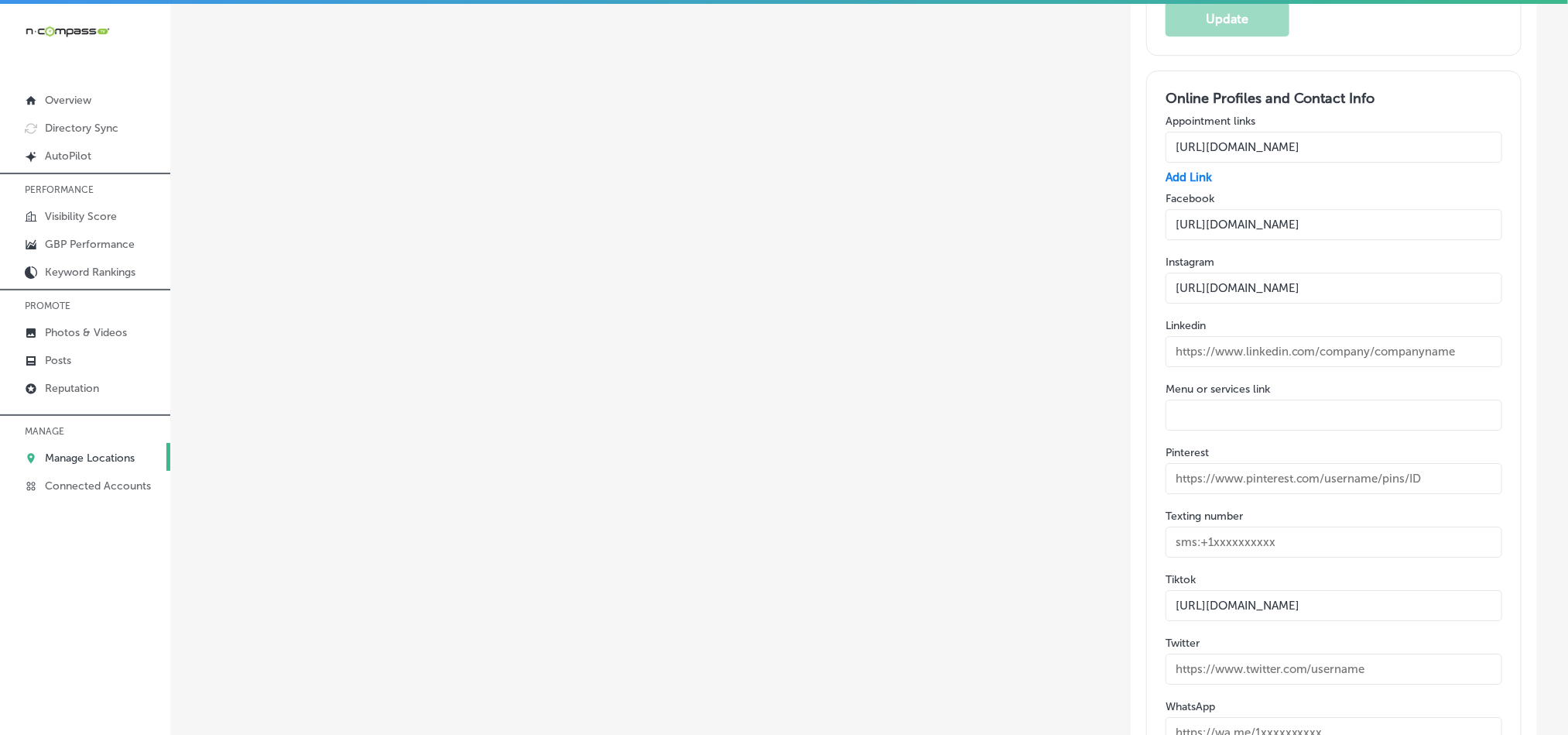
scroll to position [2555, 0]
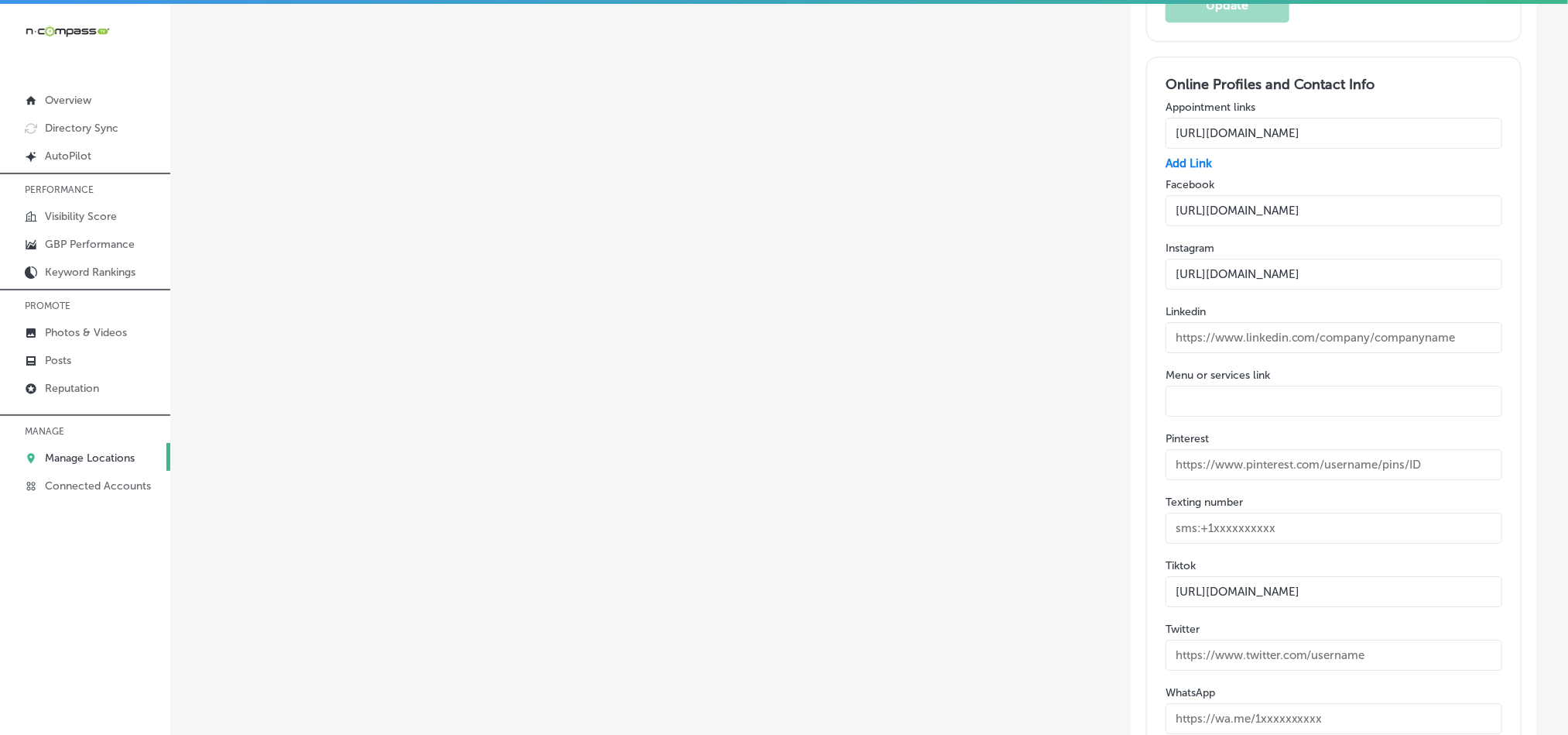
type input "[URL][DOMAIN_NAME]"
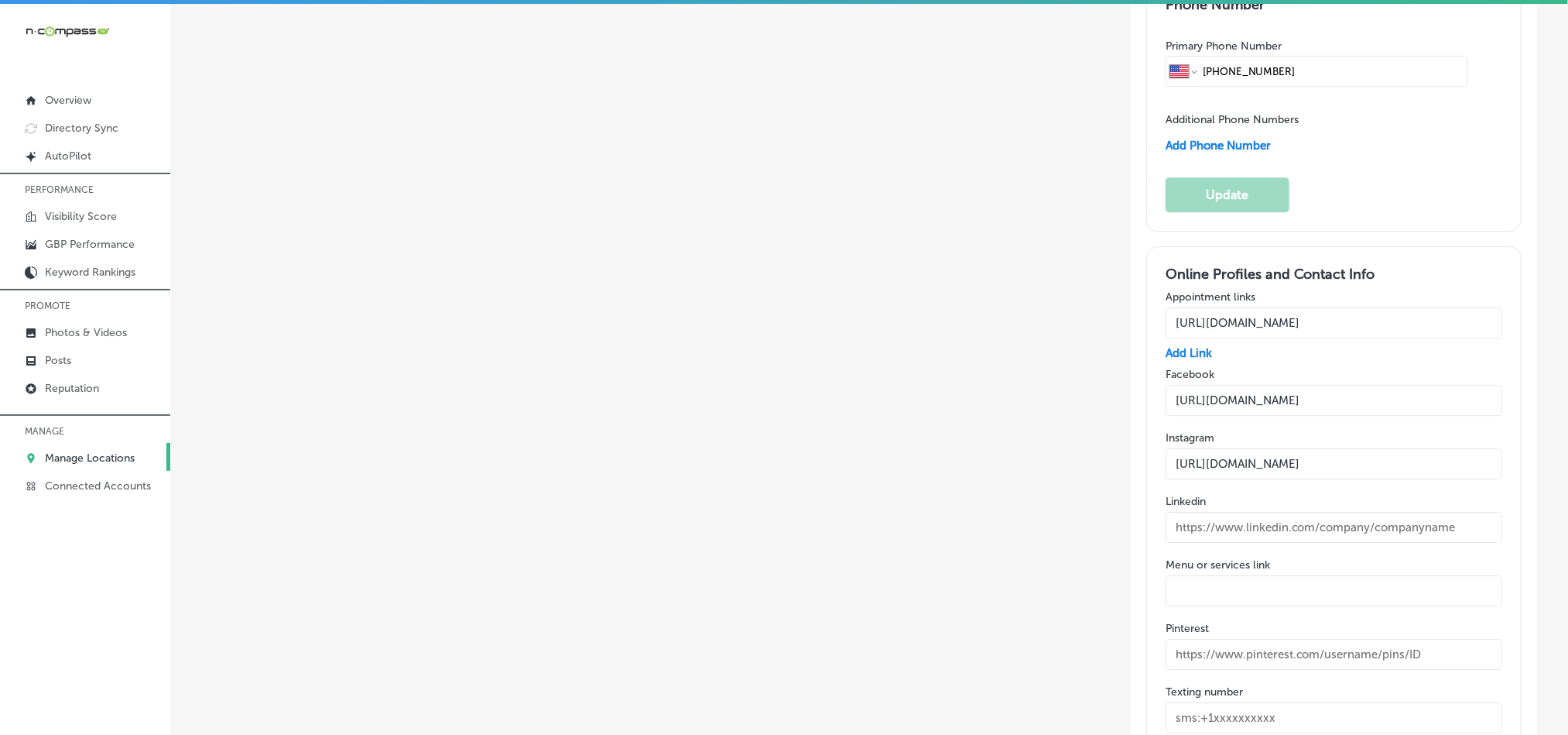
scroll to position [2361, 0]
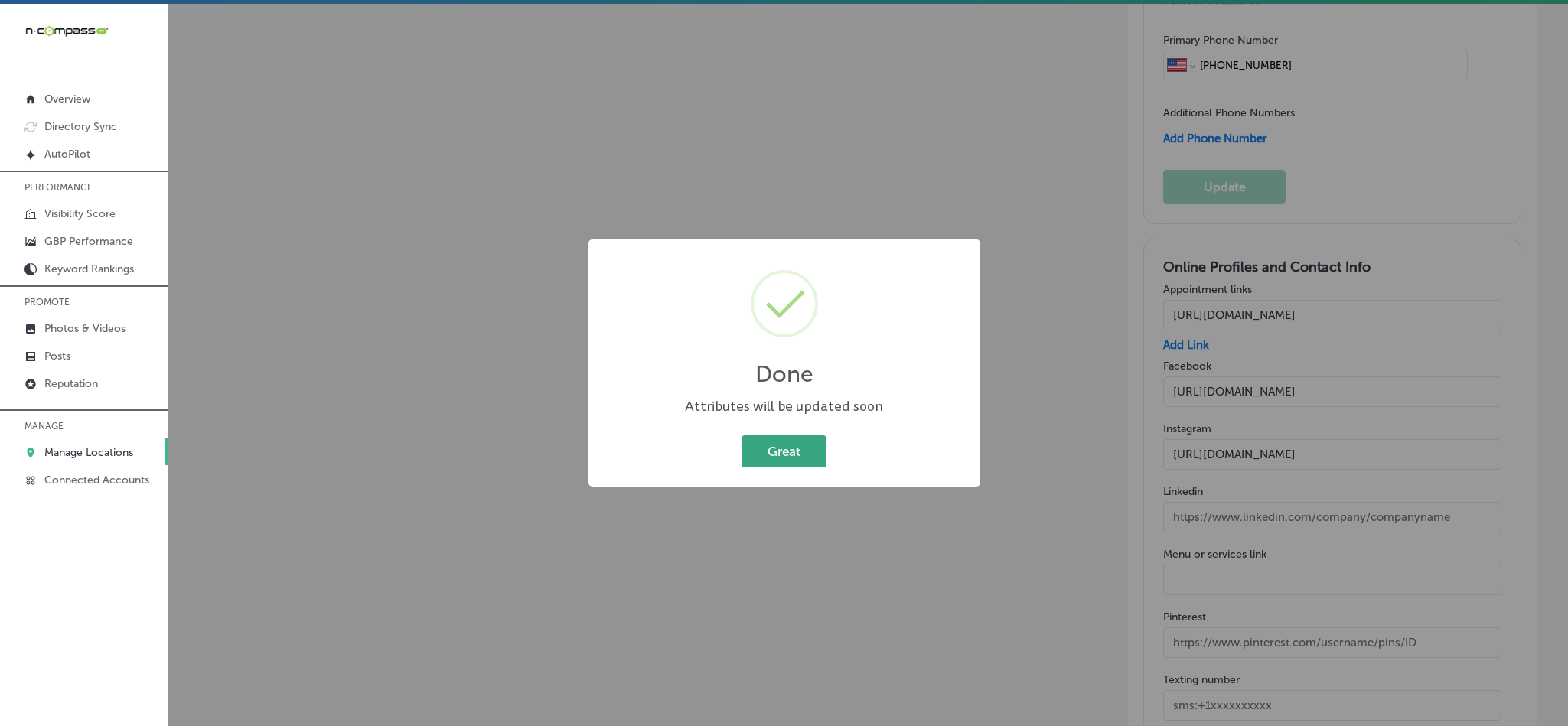
click at [776, 451] on button "Great" at bounding box center [784, 451] width 85 height 31
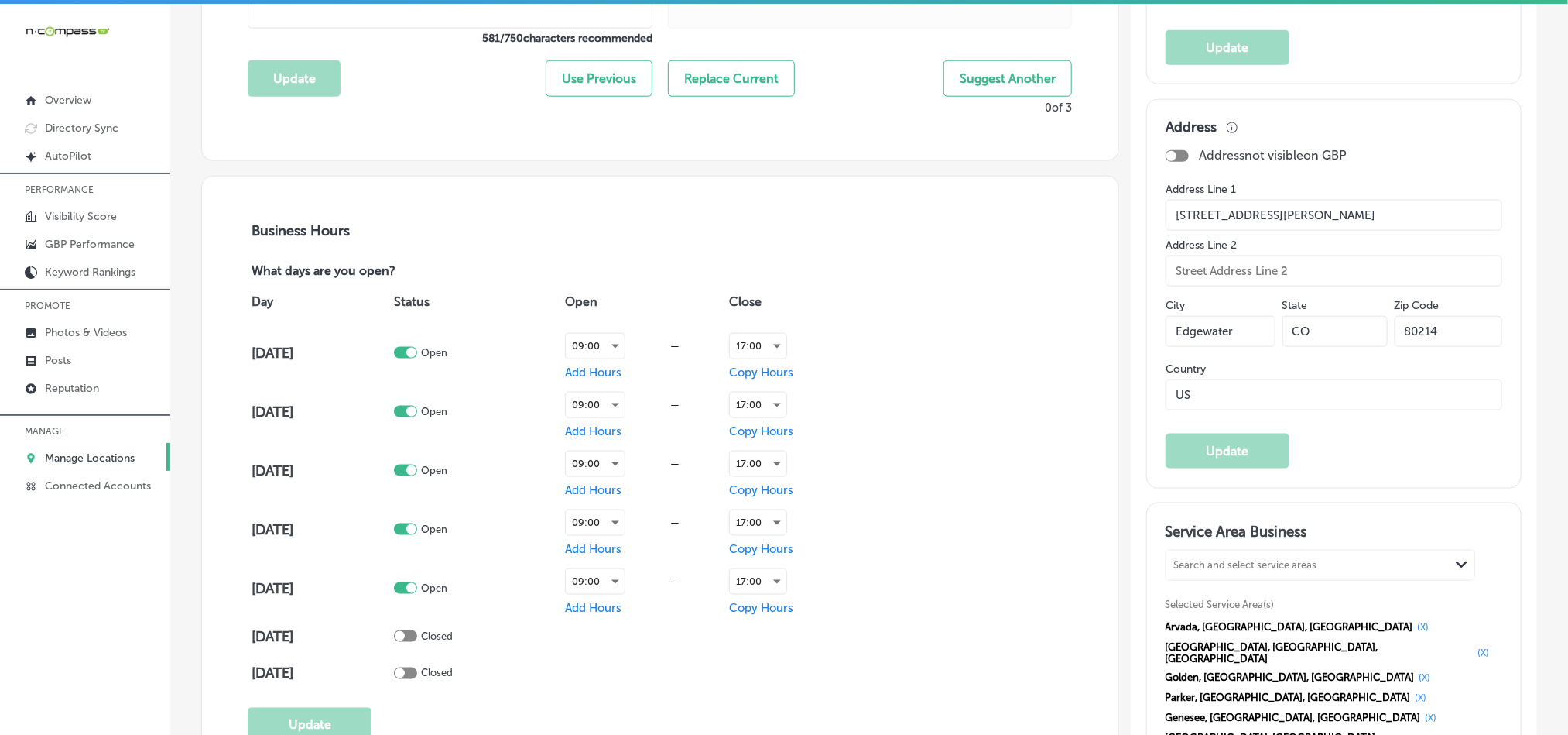
scroll to position [851, 0]
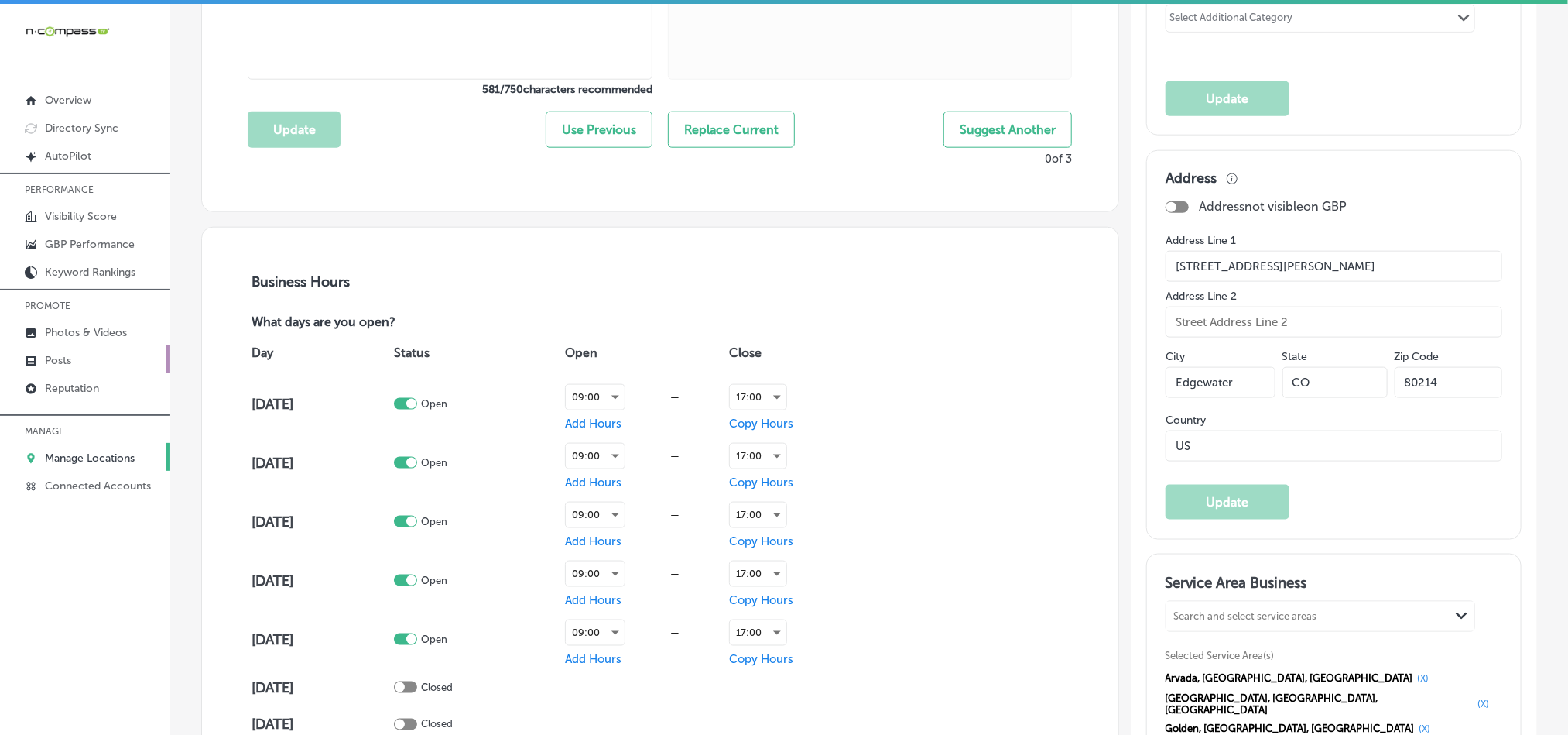
click at [67, 360] on p "Posts" at bounding box center [58, 360] width 26 height 13
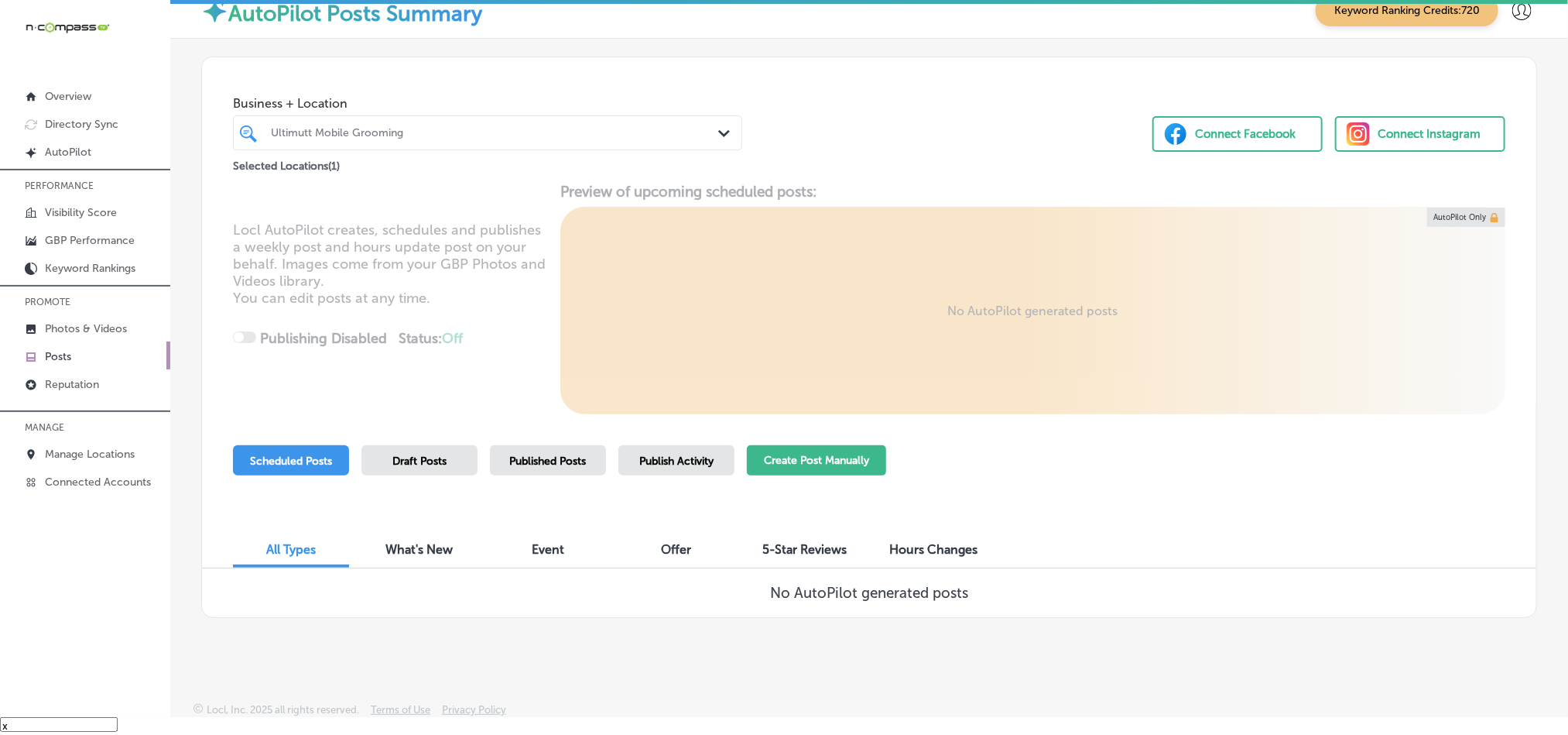
click at [811, 463] on button "Create Post Manually" at bounding box center [816, 460] width 139 height 30
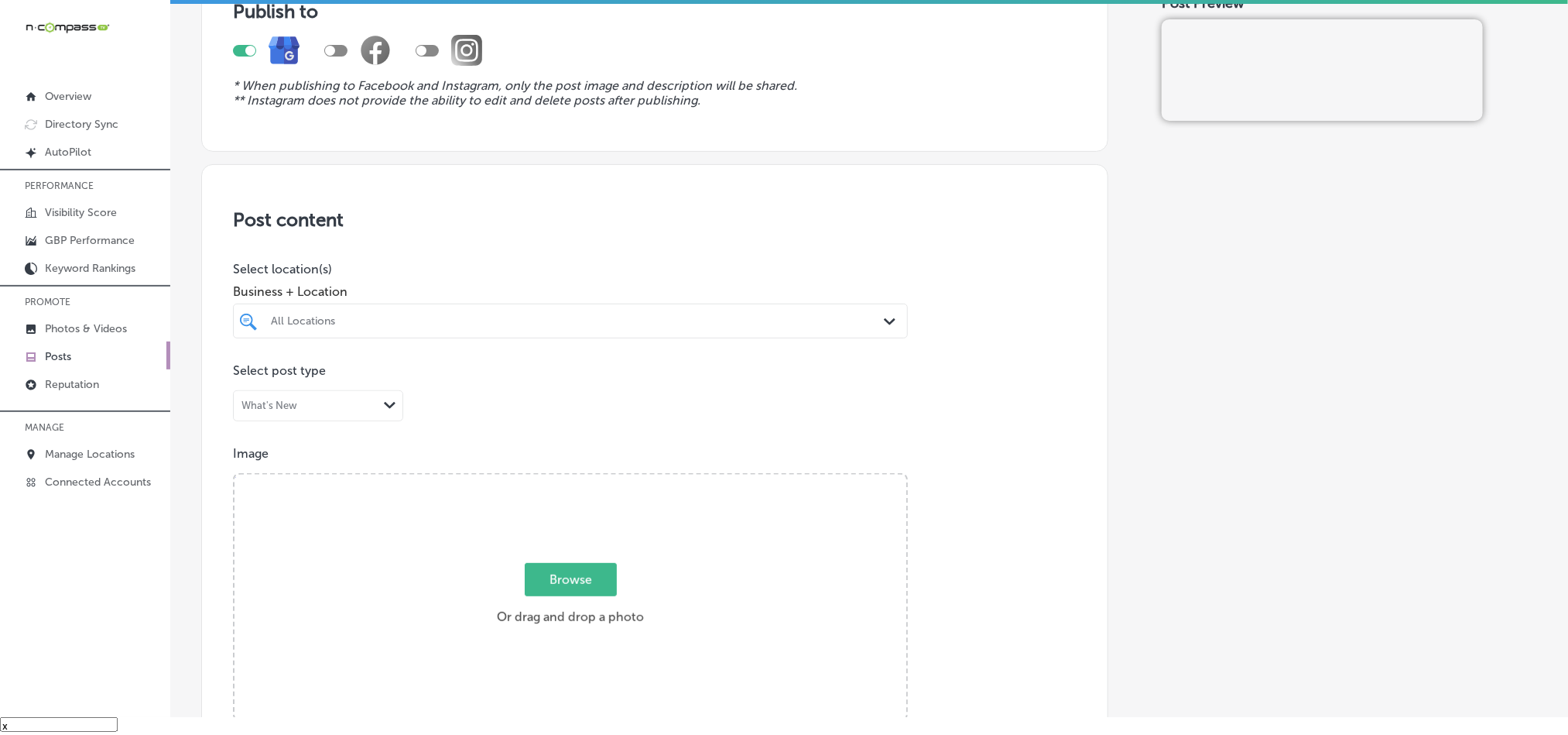
scroll to position [154, 0]
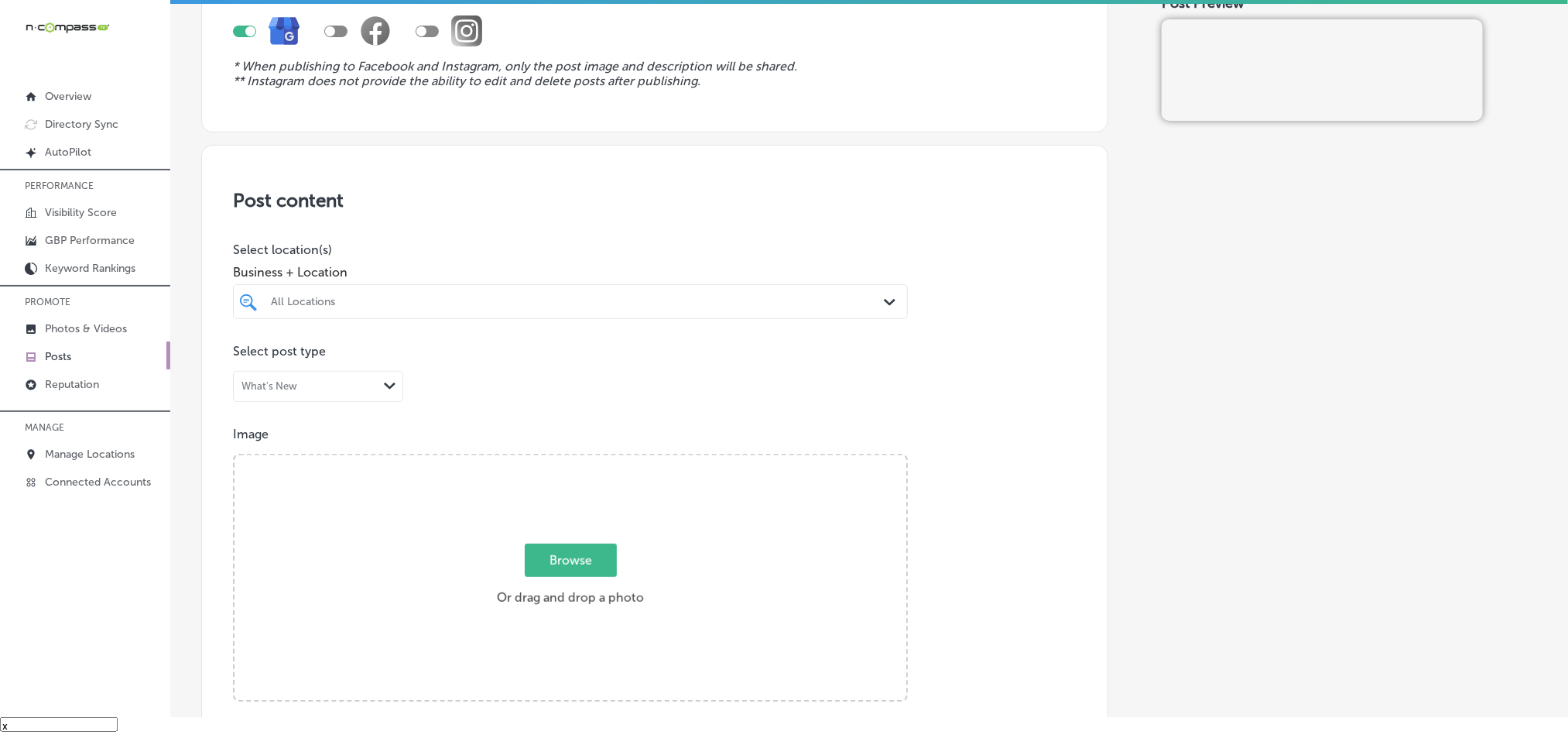
click at [884, 302] on icon "Path Created with Sketch." at bounding box center [889, 301] width 11 height 7
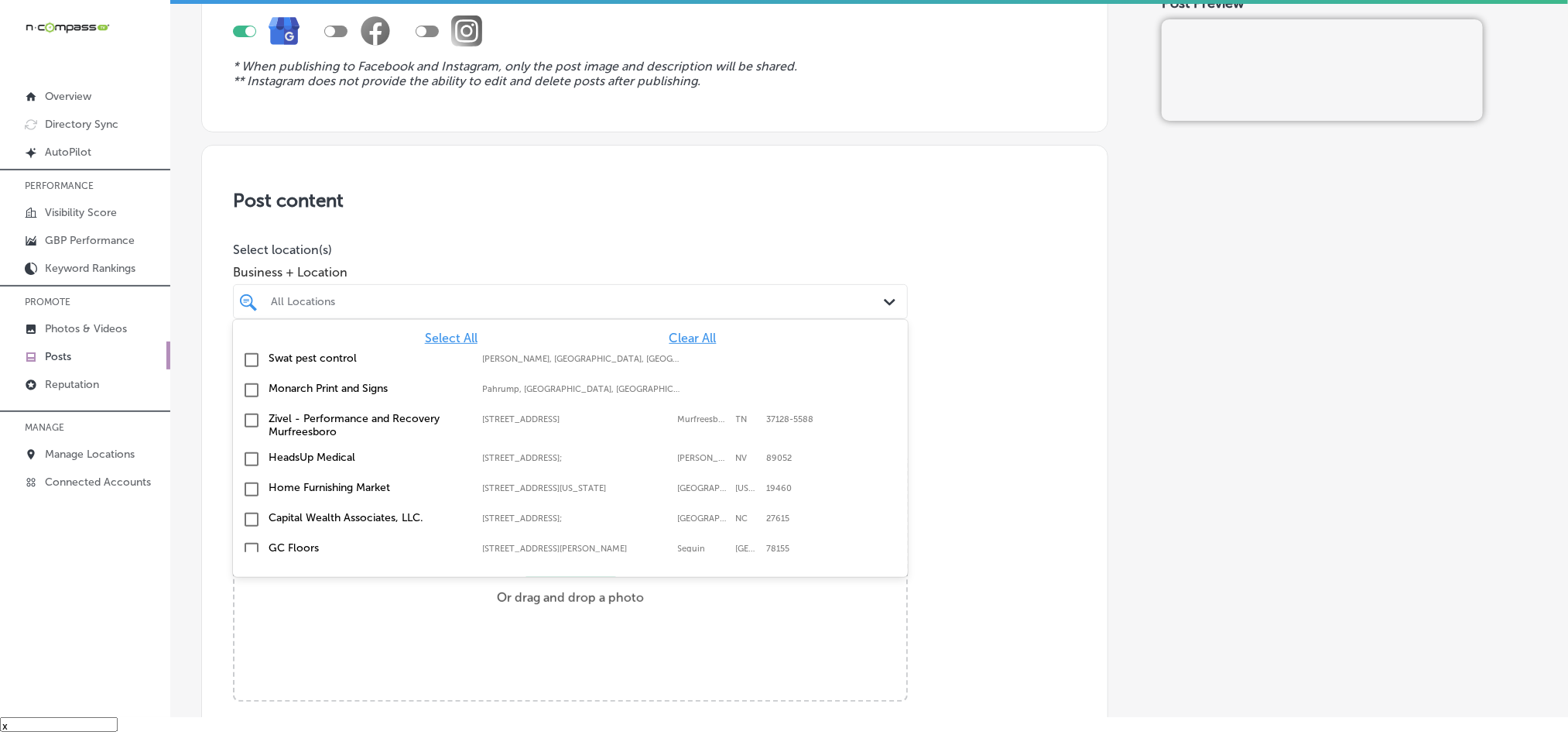
click at [671, 340] on span "Clear All" at bounding box center [693, 338] width 48 height 15
click at [685, 303] on div "All Locations" at bounding box center [578, 301] width 614 height 13
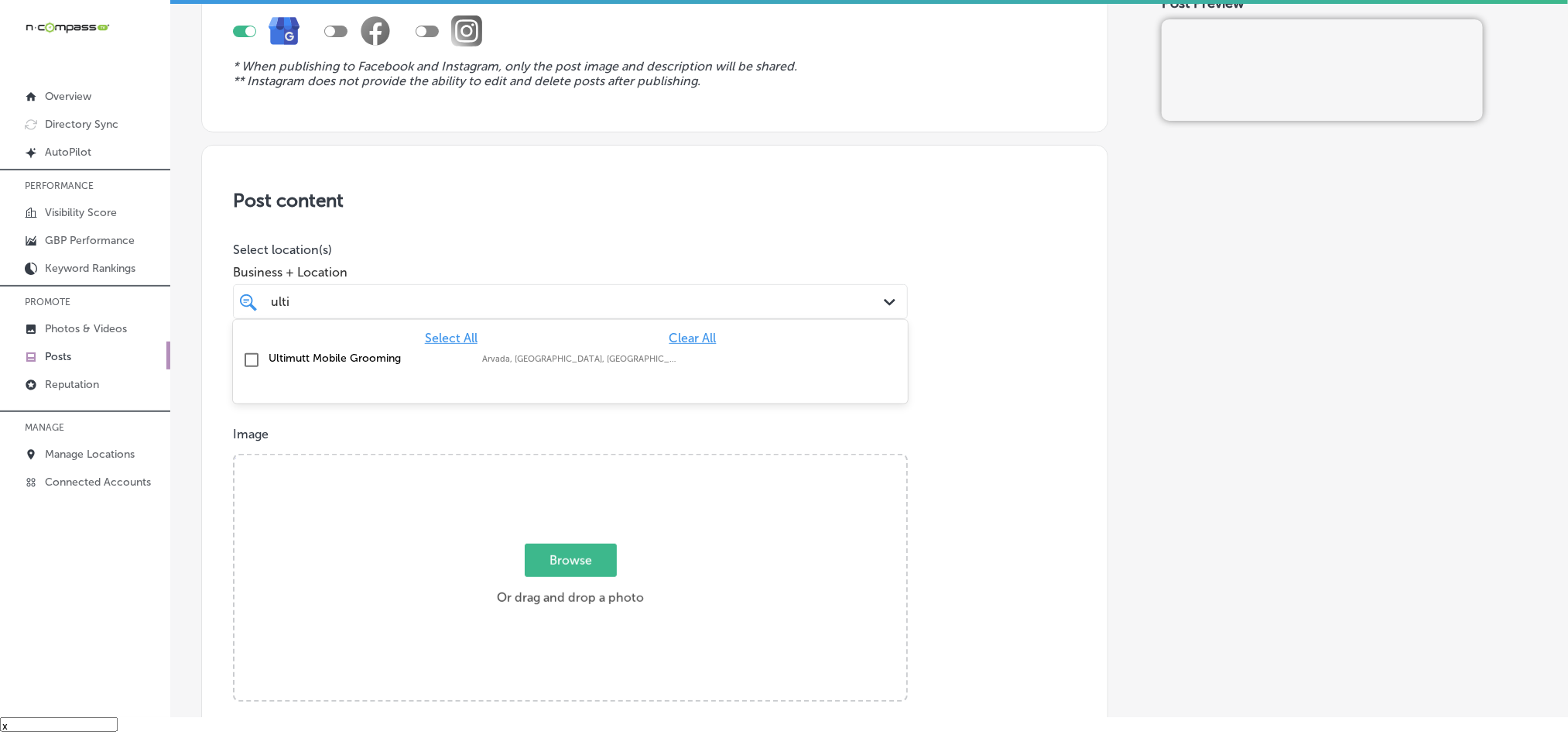
click at [249, 358] on input "checkbox" at bounding box center [252, 360] width 19 height 19
type input "ulti"
click at [663, 218] on div "Post content Select location(s) Business + Location option focused, 2 of 166. 2…" at bounding box center [654, 634] width 907 height 980
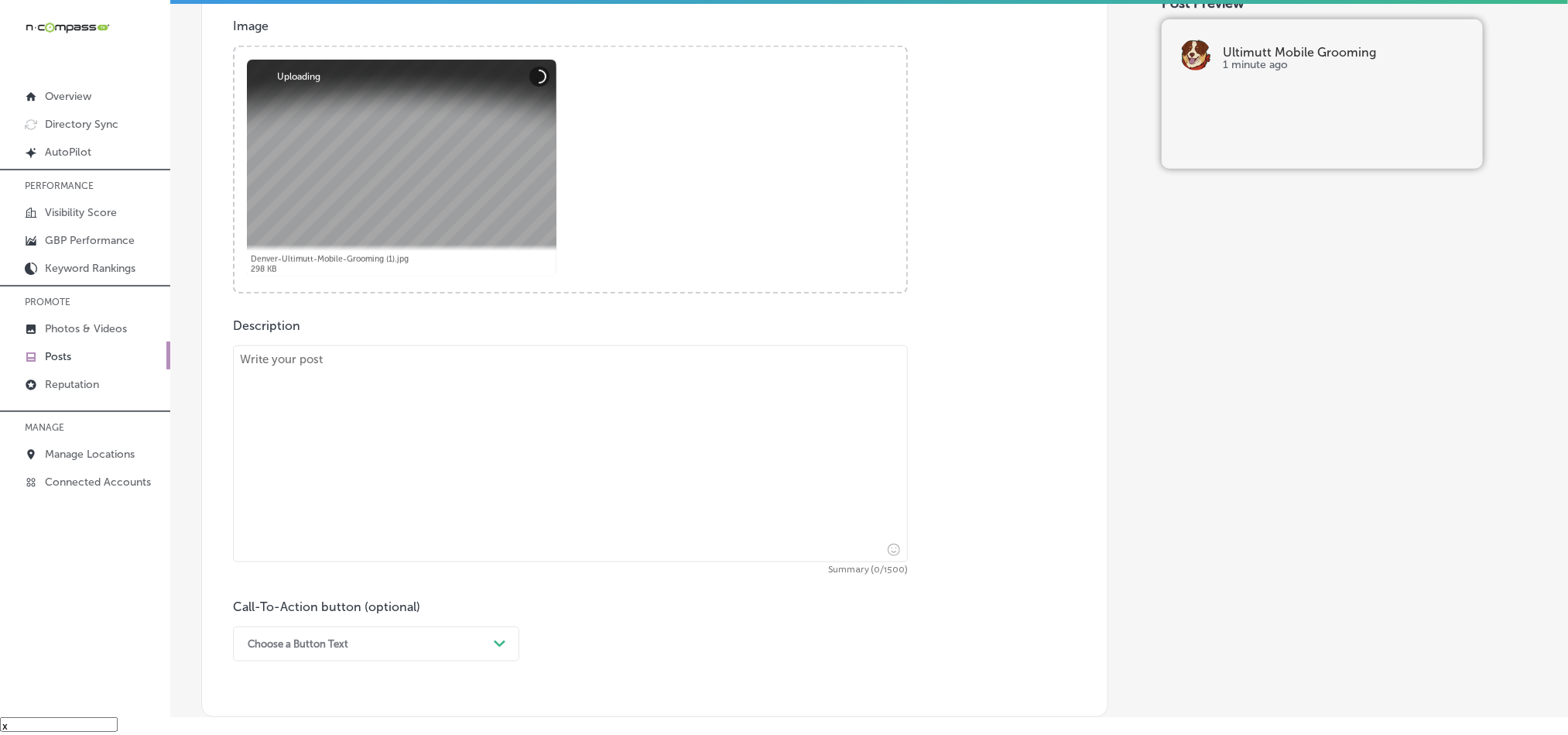
scroll to position [697, 0]
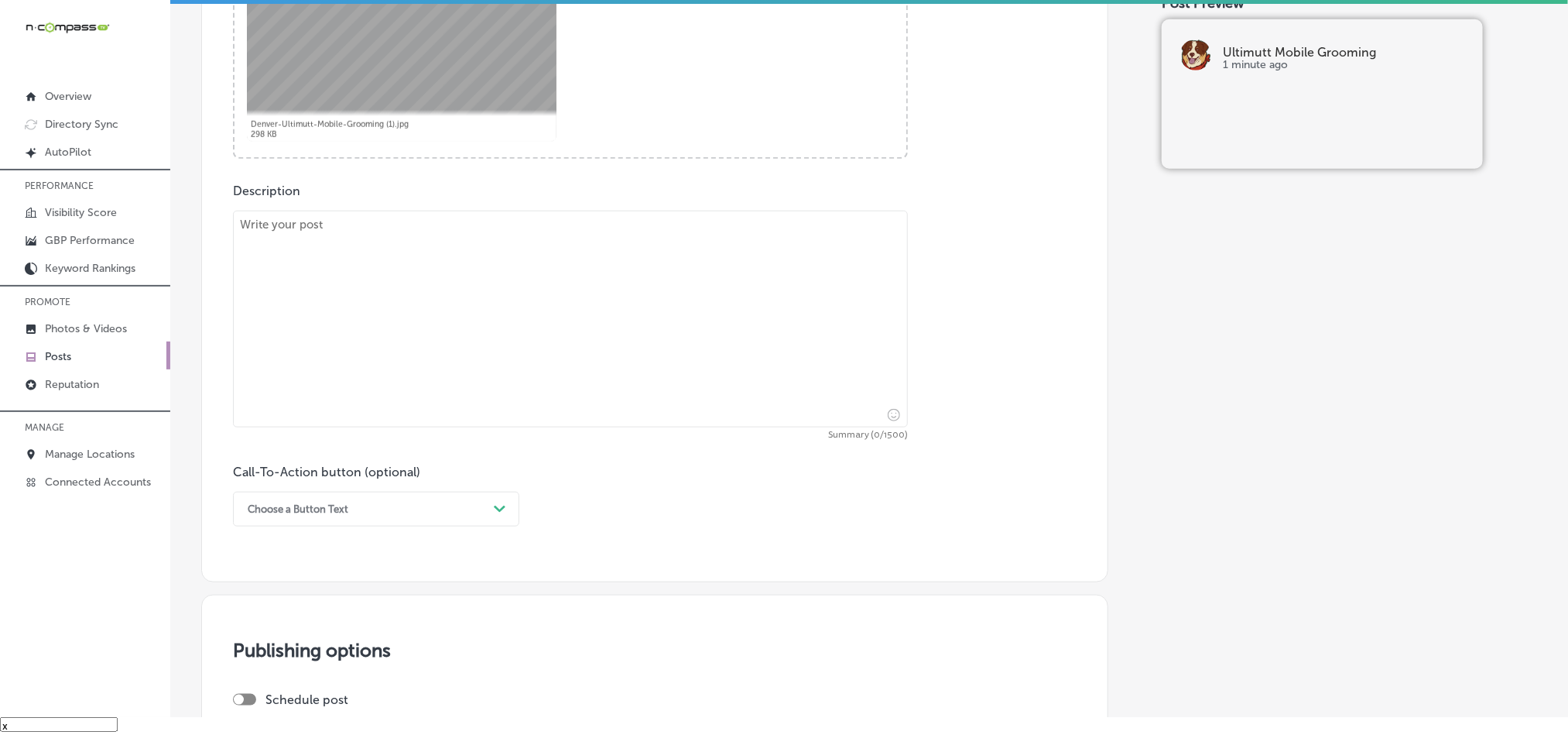
click at [483, 321] on textarea at bounding box center [571, 319] width 675 height 216
paste textarea "Lakewood, [GEOGRAPHIC_DATA], and Arvada pet owners, get your furry friends groo…"
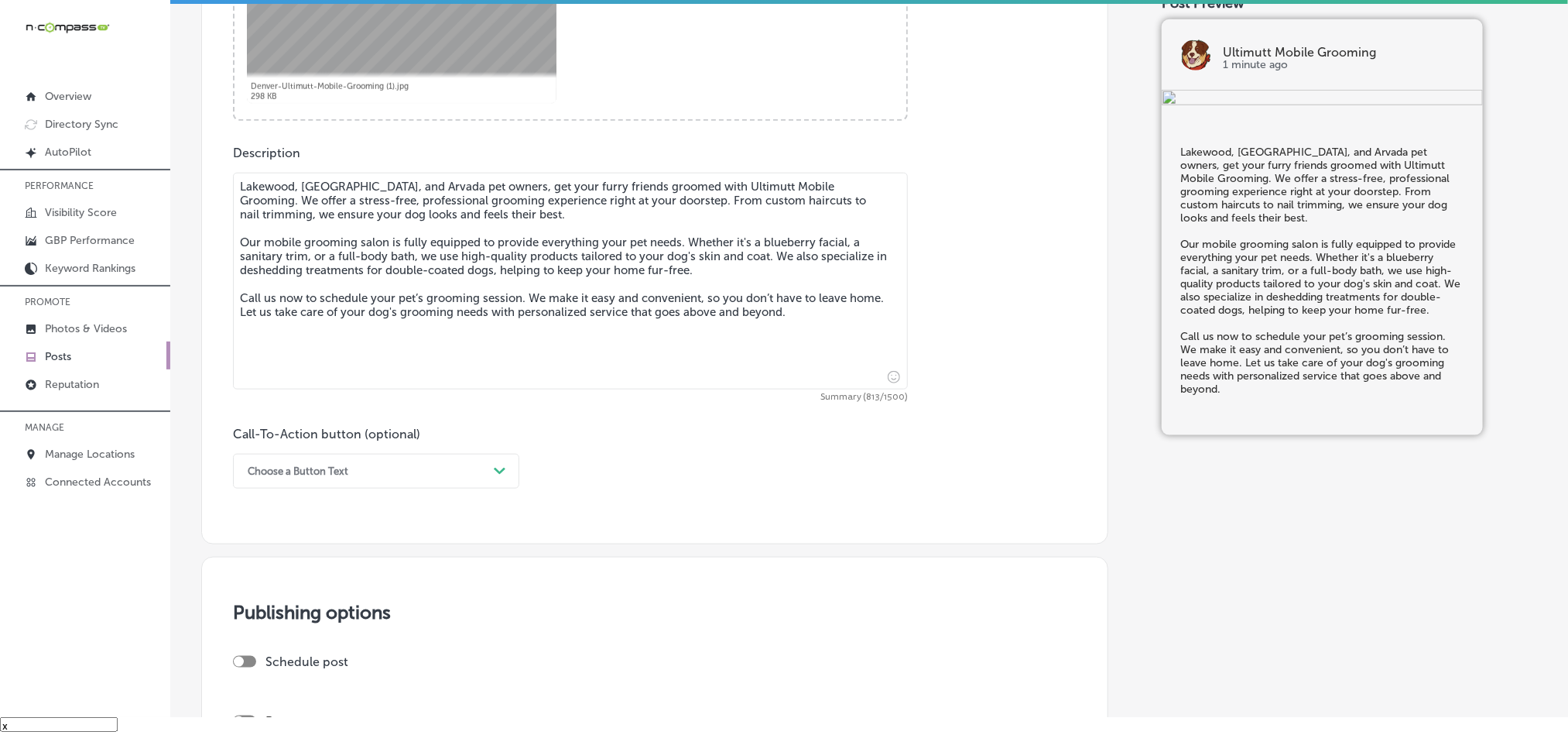
scroll to position [774, 0]
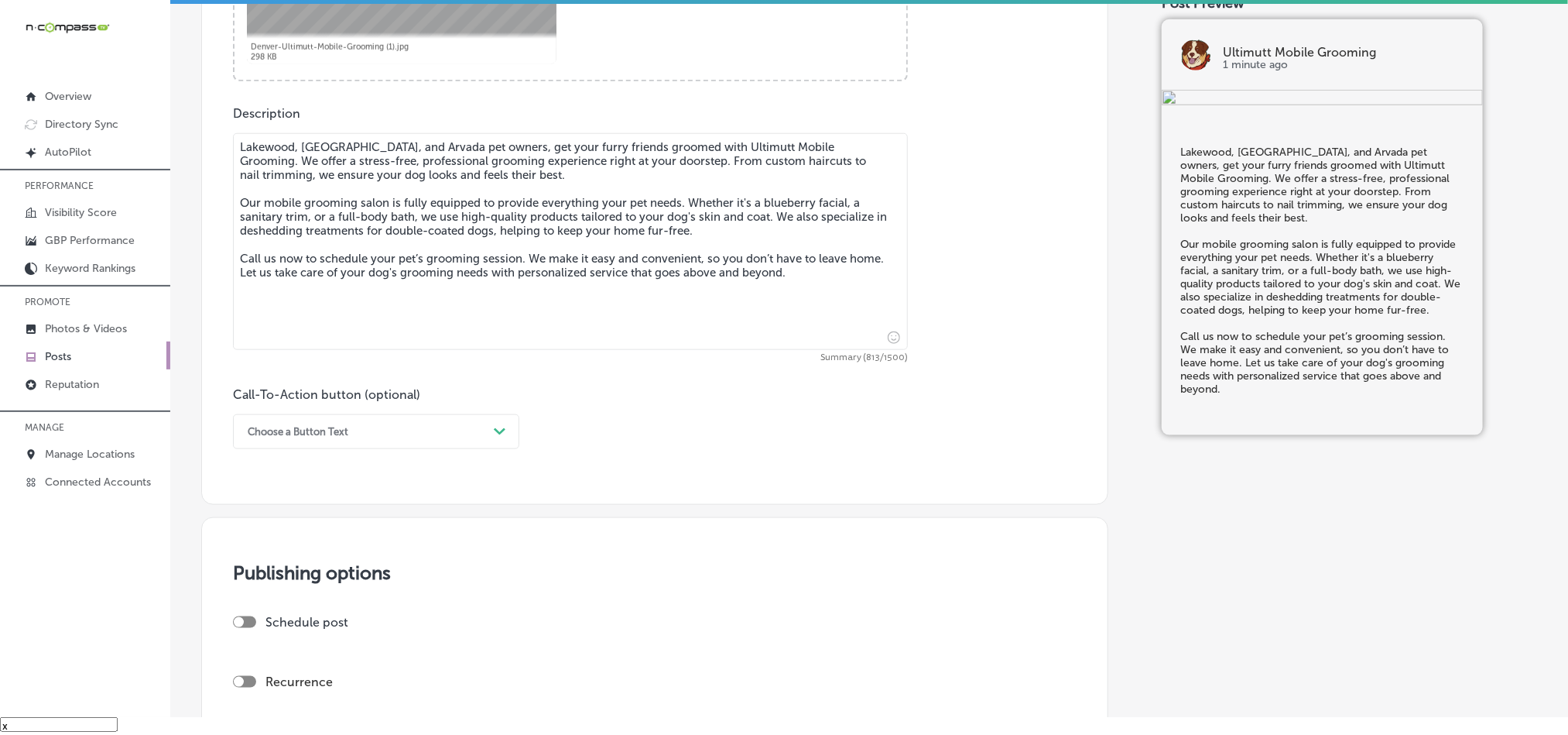
type textarea "Lakewood, [GEOGRAPHIC_DATA], and Arvada pet owners, get your furry friends groo…"
click at [497, 435] on polygon at bounding box center [500, 431] width 11 height 7
click at [268, 627] on div "Call Now" at bounding box center [376, 628] width 286 height 27
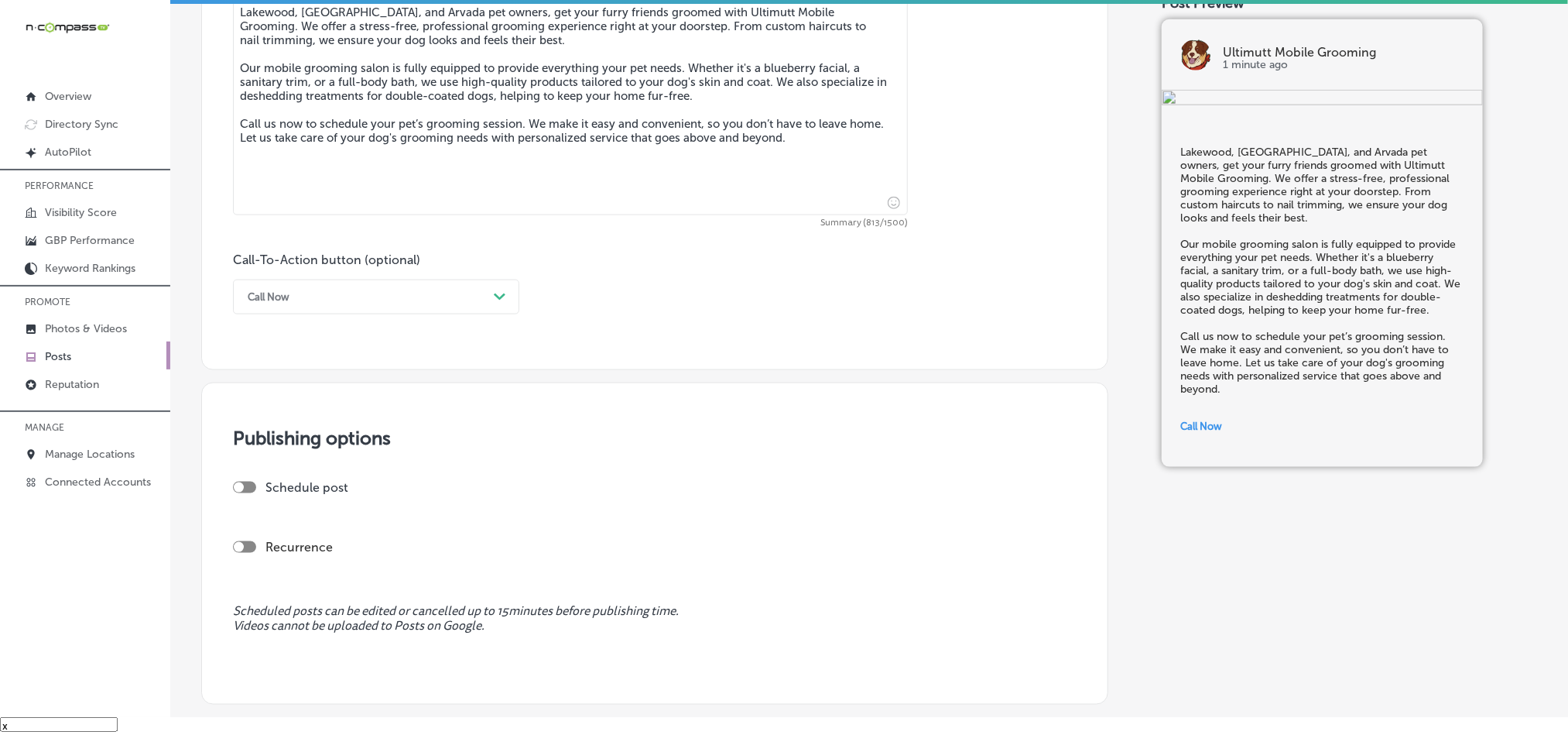
scroll to position [929, 0]
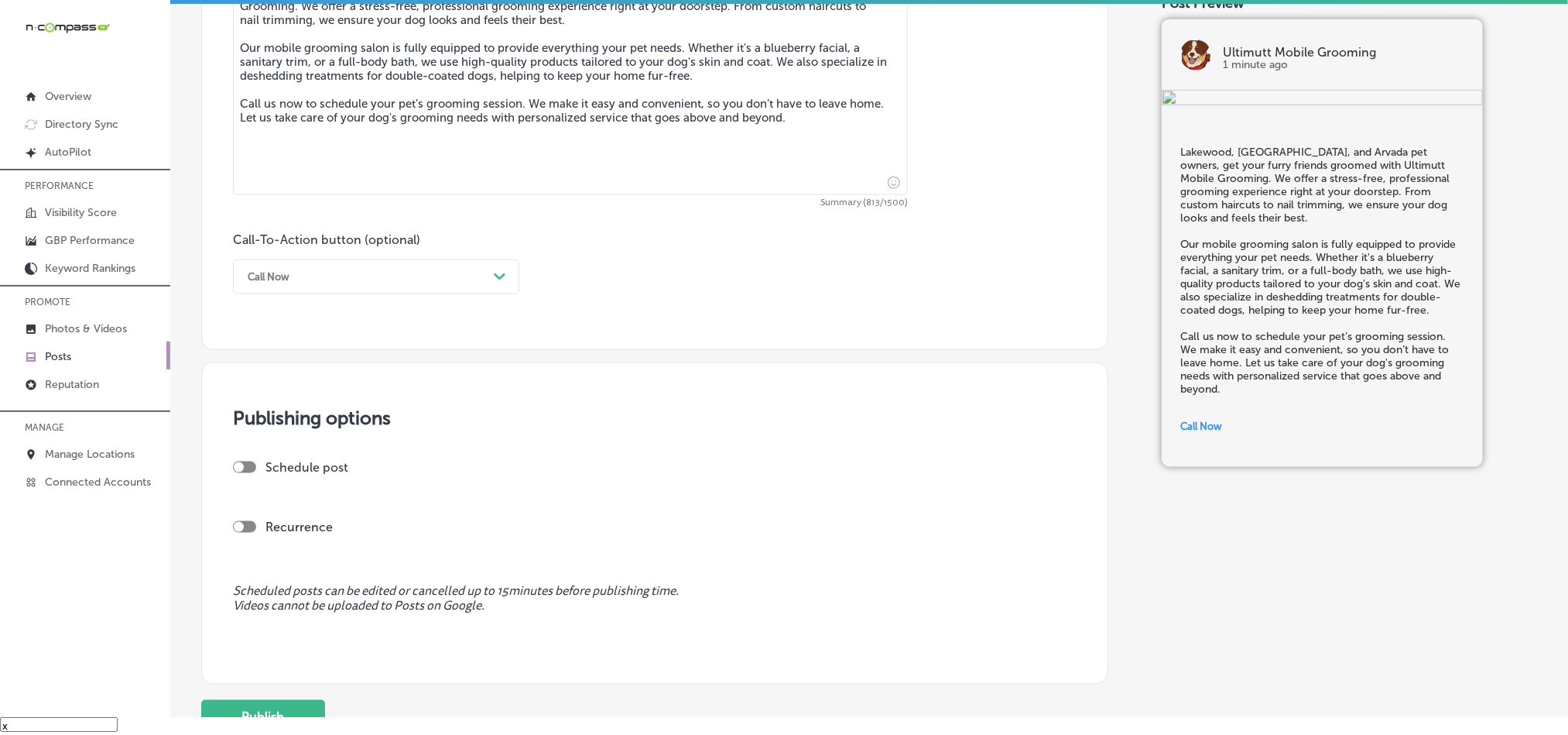
click at [252, 473] on div at bounding box center [244, 467] width 23 height 11
checkbox input "true"
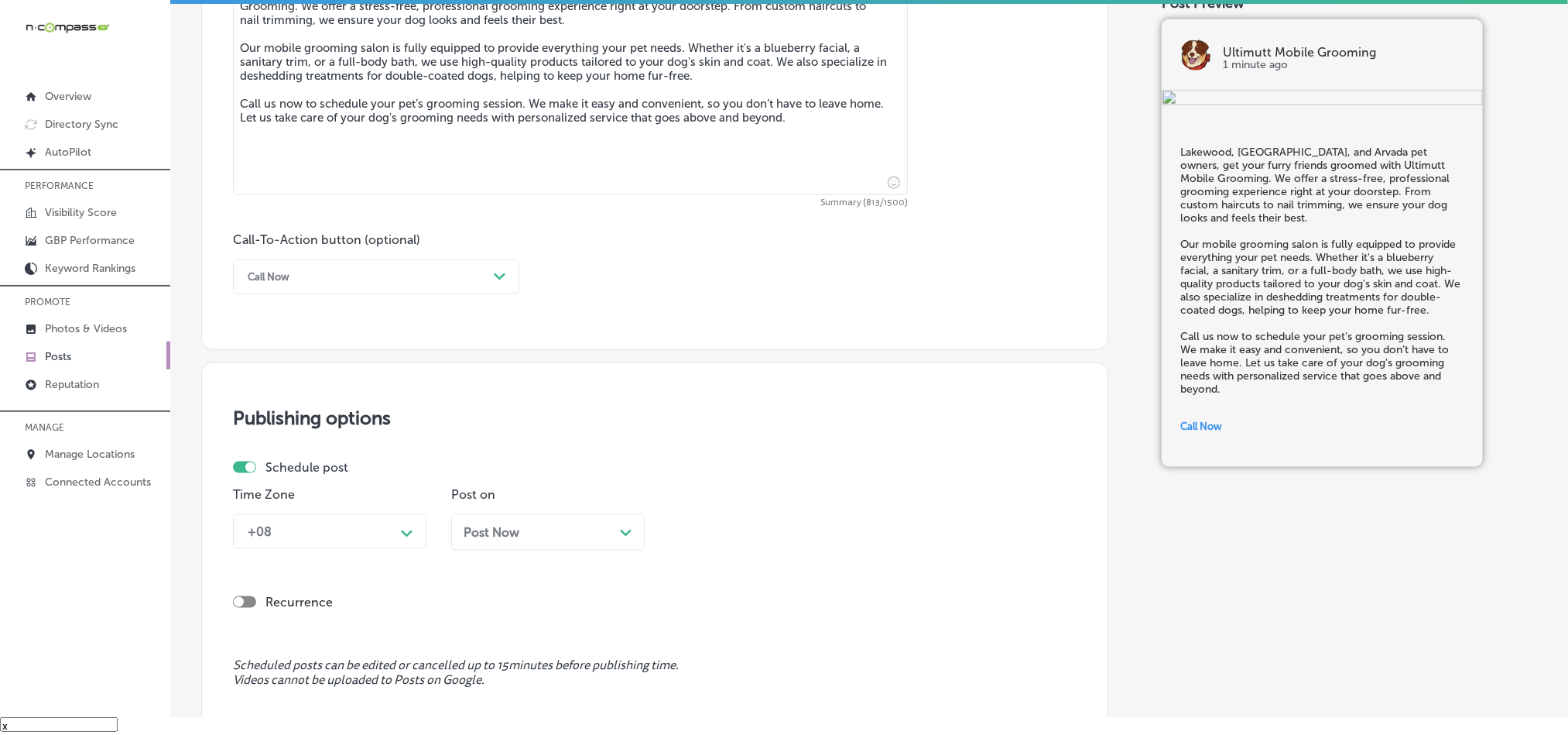
click at [393, 542] on div "+08 Path Created with Sketch." at bounding box center [330, 531] width 194 height 35
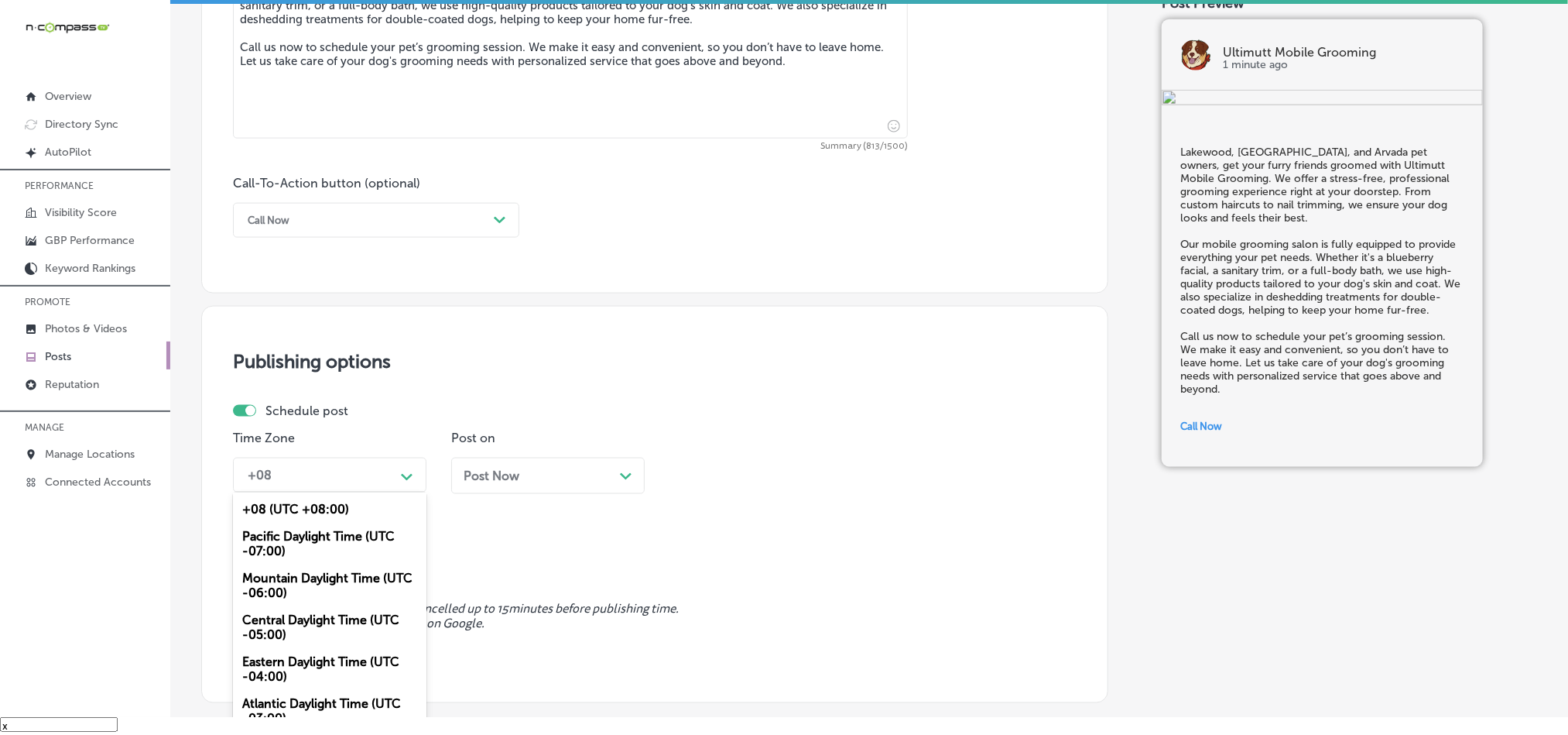
click at [299, 589] on div "Mountain Daylight Time (UTC -06:00)" at bounding box center [330, 585] width 194 height 42
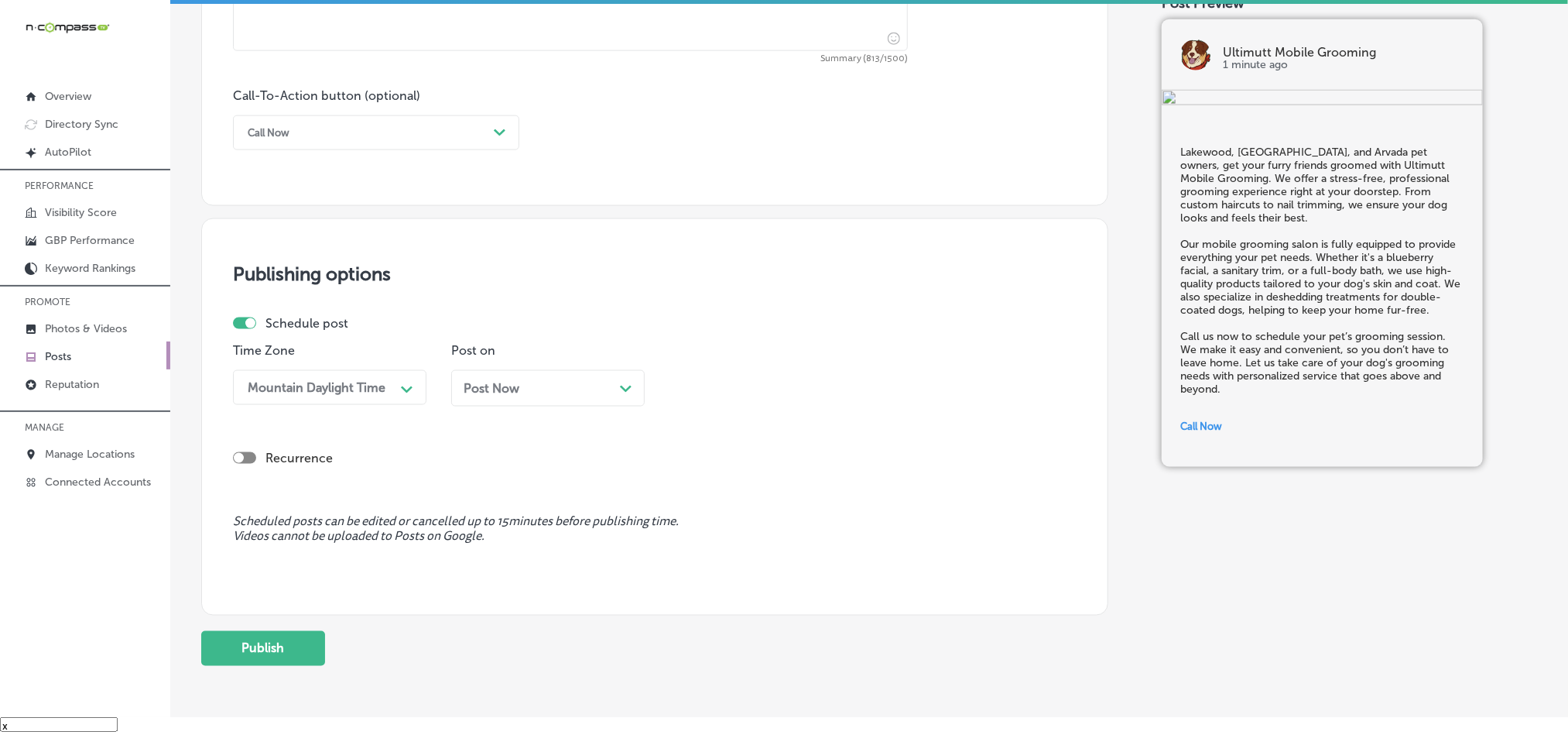
scroll to position [1148, 0]
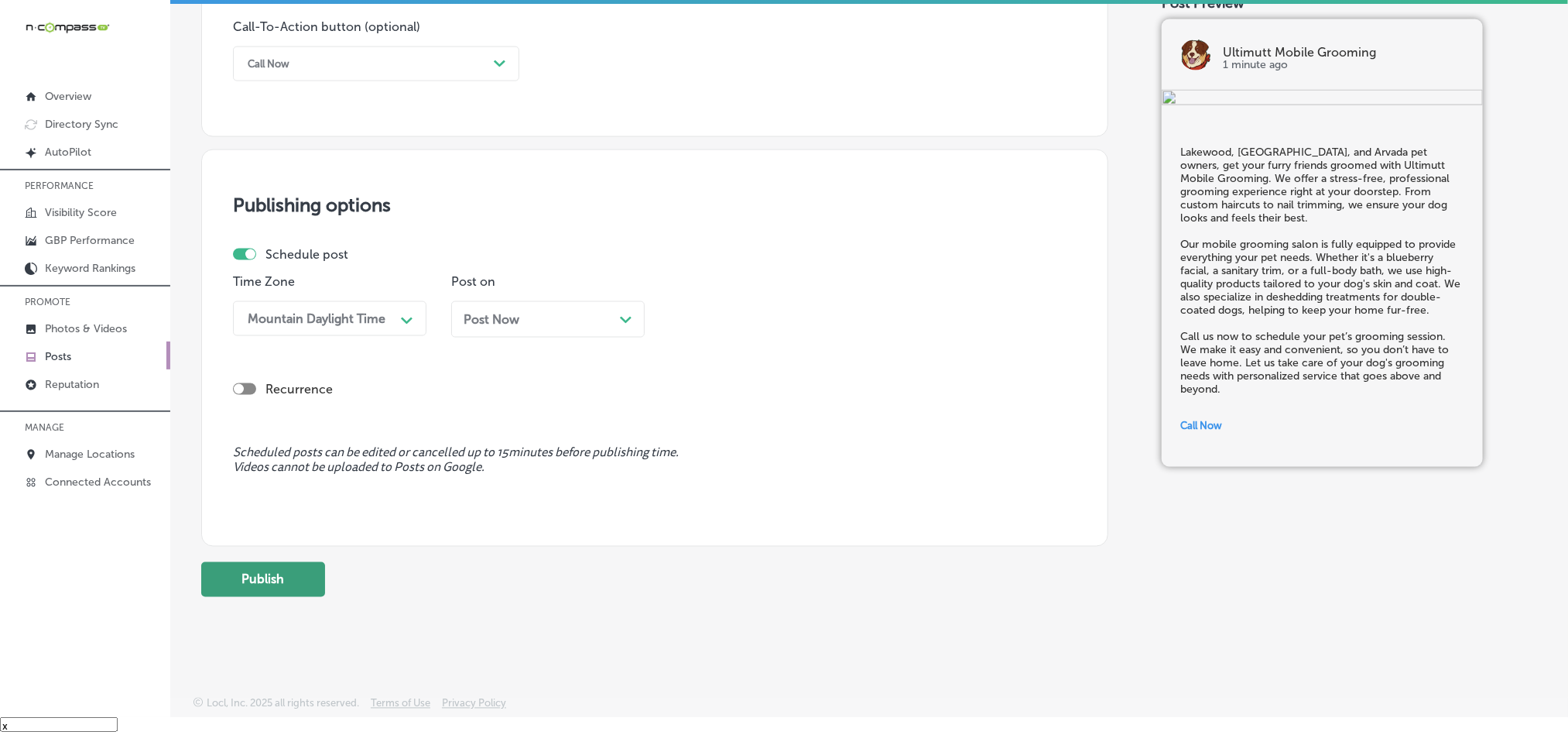
click at [282, 579] on button "Publish" at bounding box center [263, 579] width 124 height 35
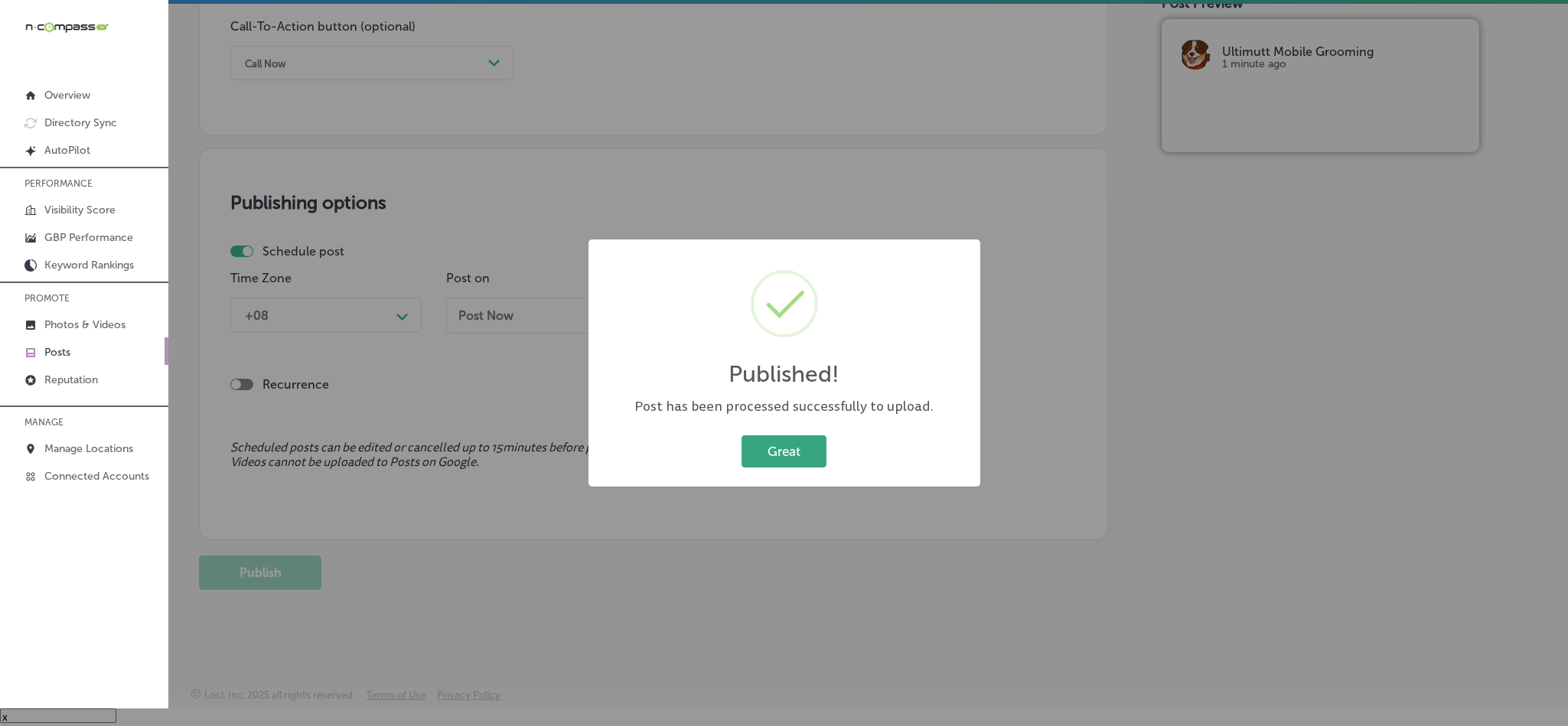
click at [785, 439] on button "Great" at bounding box center [784, 451] width 85 height 31
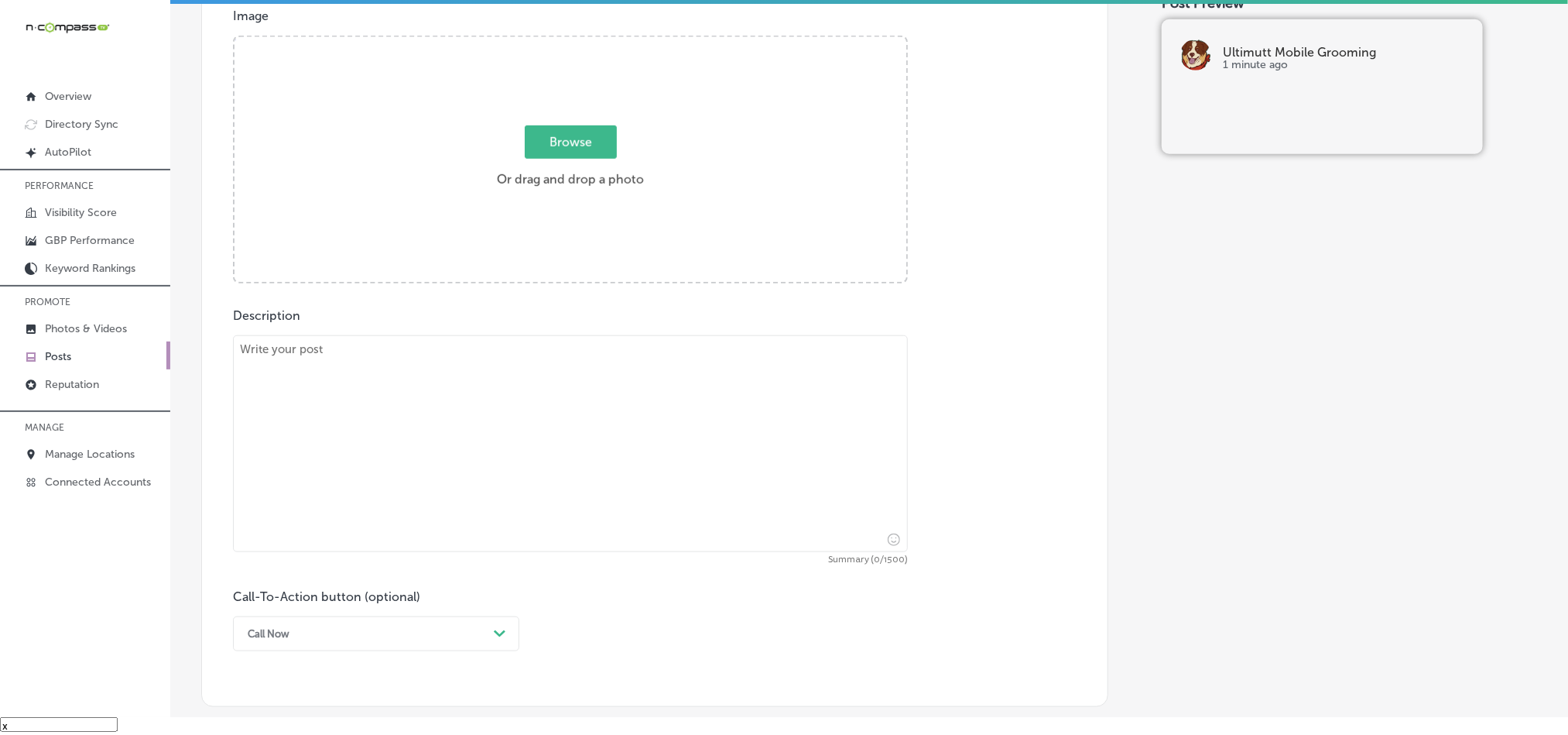
scroll to position [530, 0]
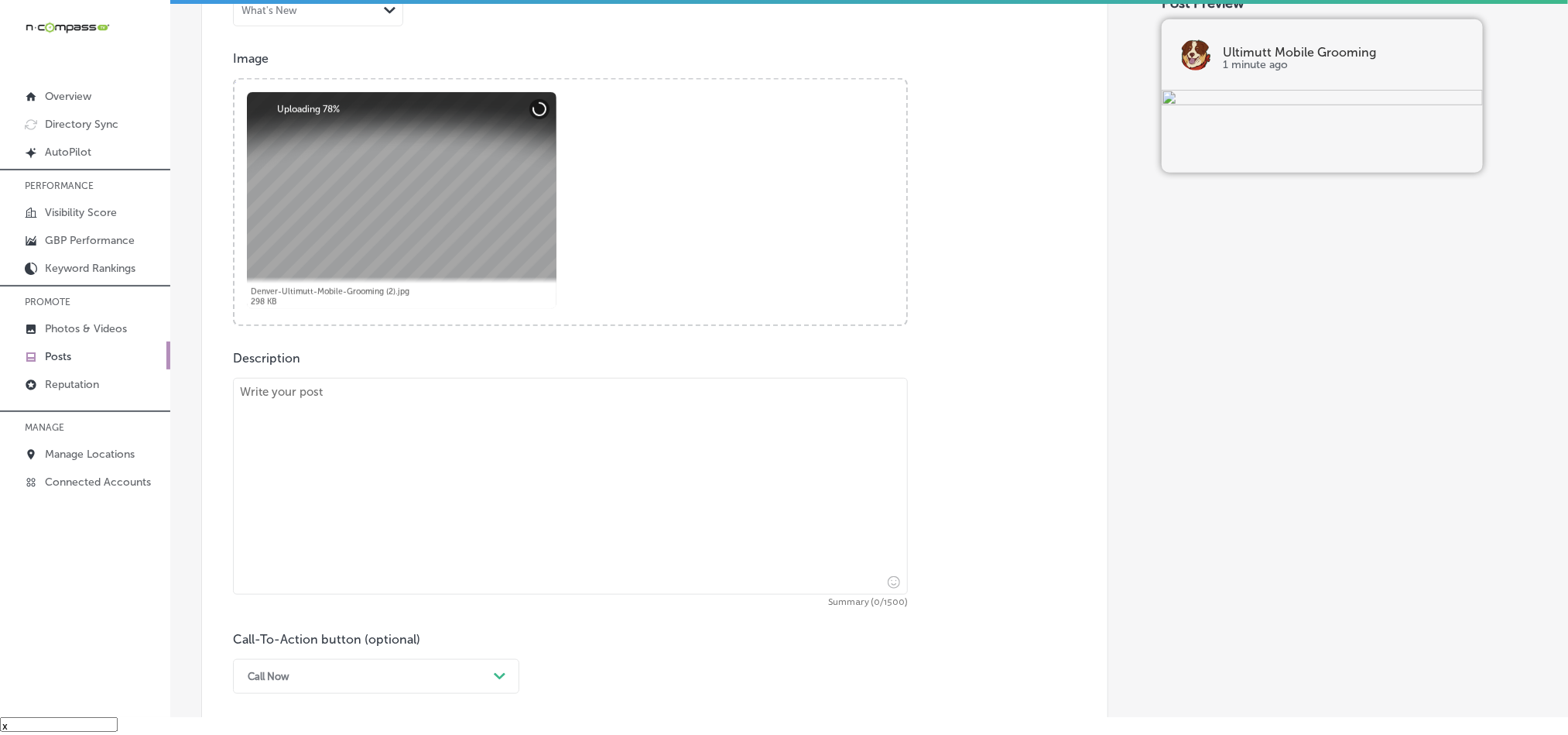
click at [528, 465] on textarea at bounding box center [571, 486] width 675 height 216
paste textarea "[GEOGRAPHIC_DATA], [GEOGRAPHIC_DATA], and [GEOGRAPHIC_DATA] residents, make gro…"
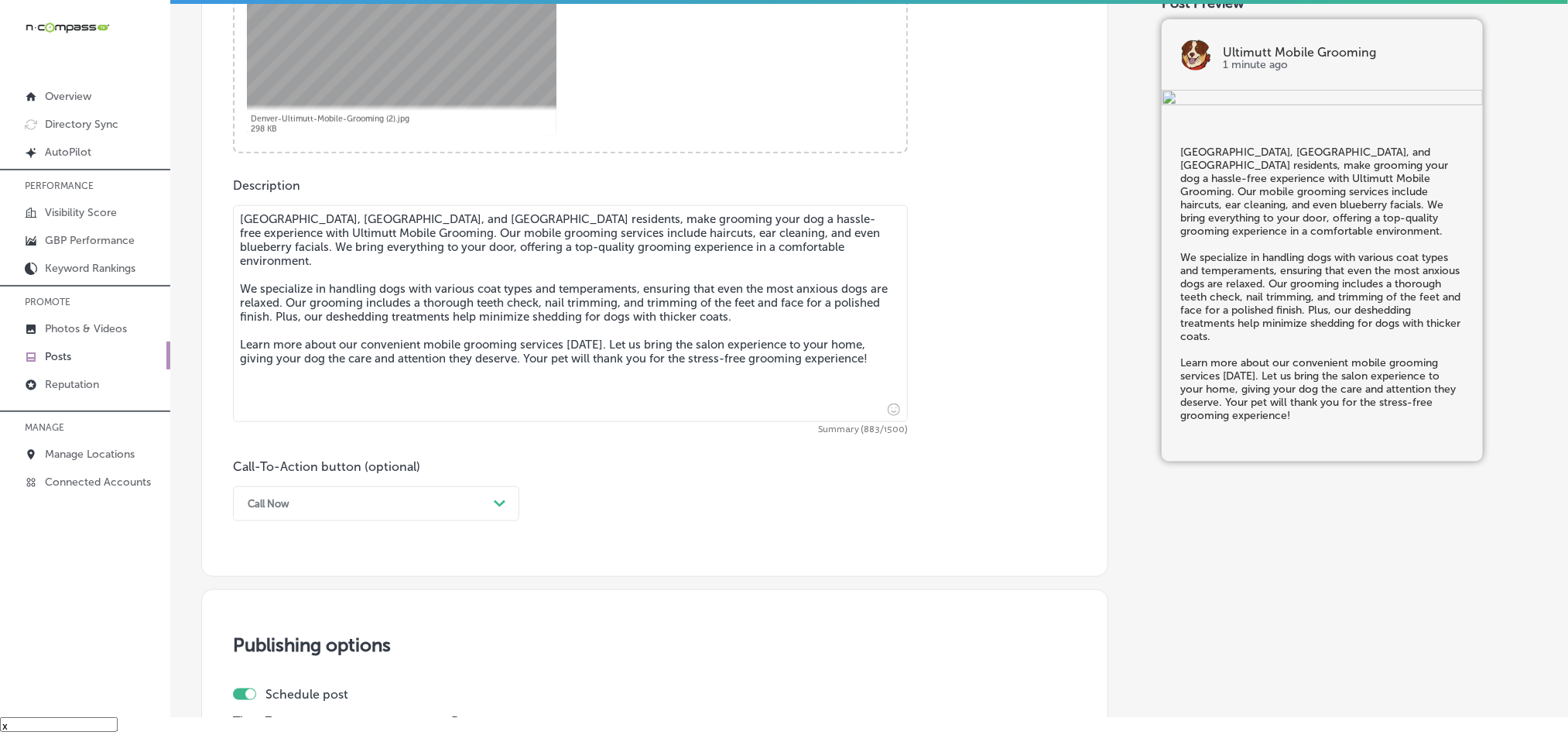
scroll to position [722, 0]
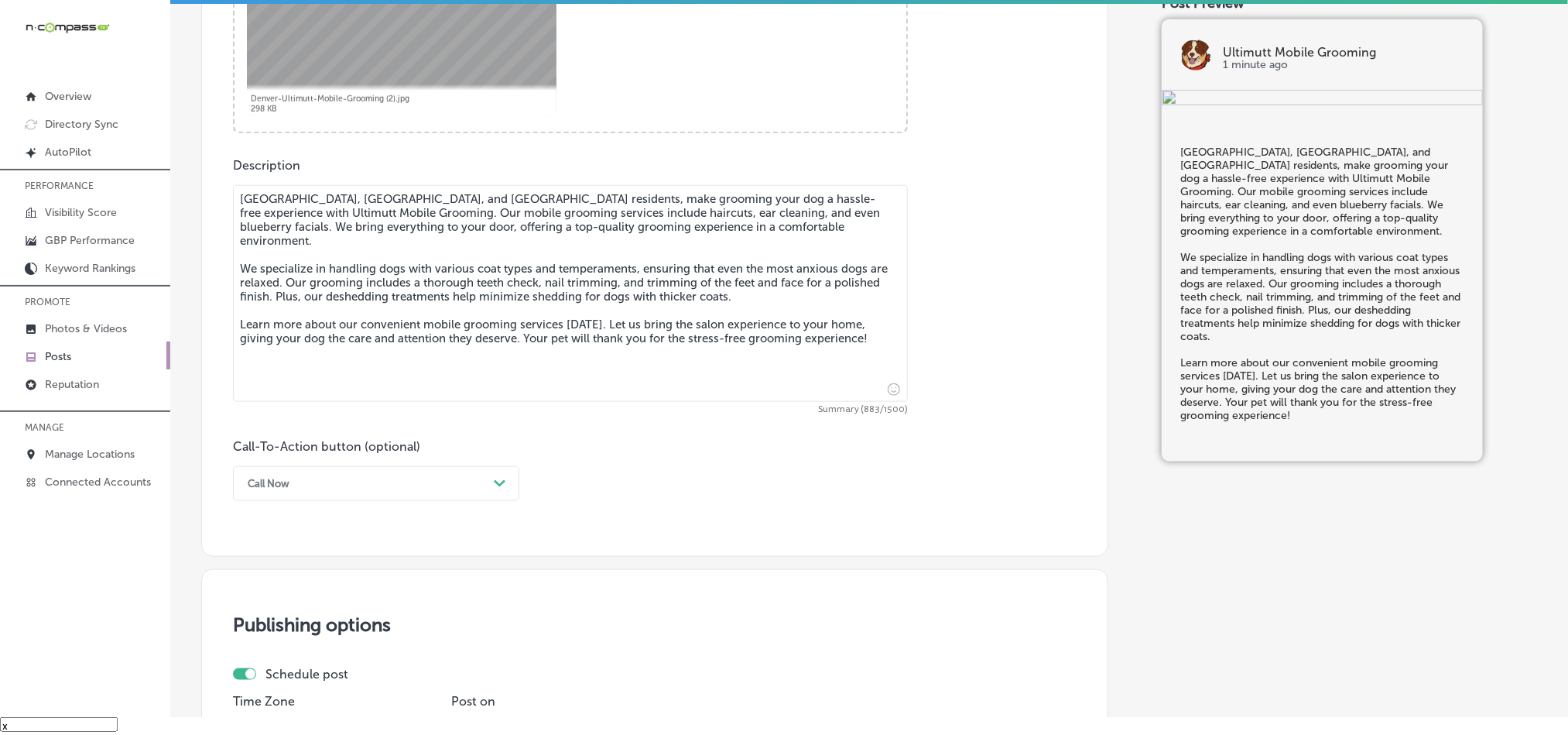
type textarea "[GEOGRAPHIC_DATA], [GEOGRAPHIC_DATA], and [GEOGRAPHIC_DATA] residents, make gro…"
click at [488, 483] on div "Path Created with Sketch." at bounding box center [500, 484] width 25 height 25
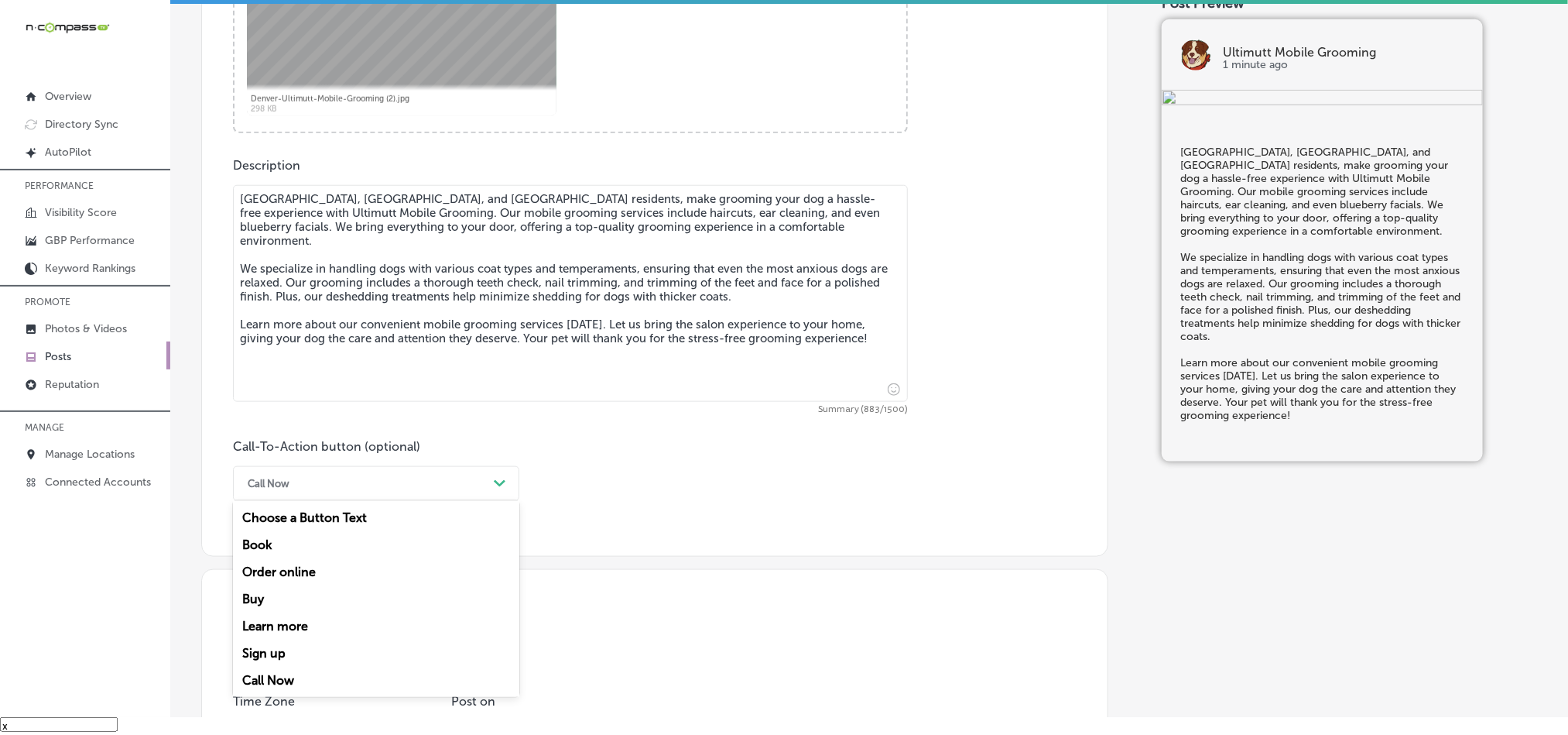
click at [277, 630] on div "Learn more" at bounding box center [376, 626] width 286 height 27
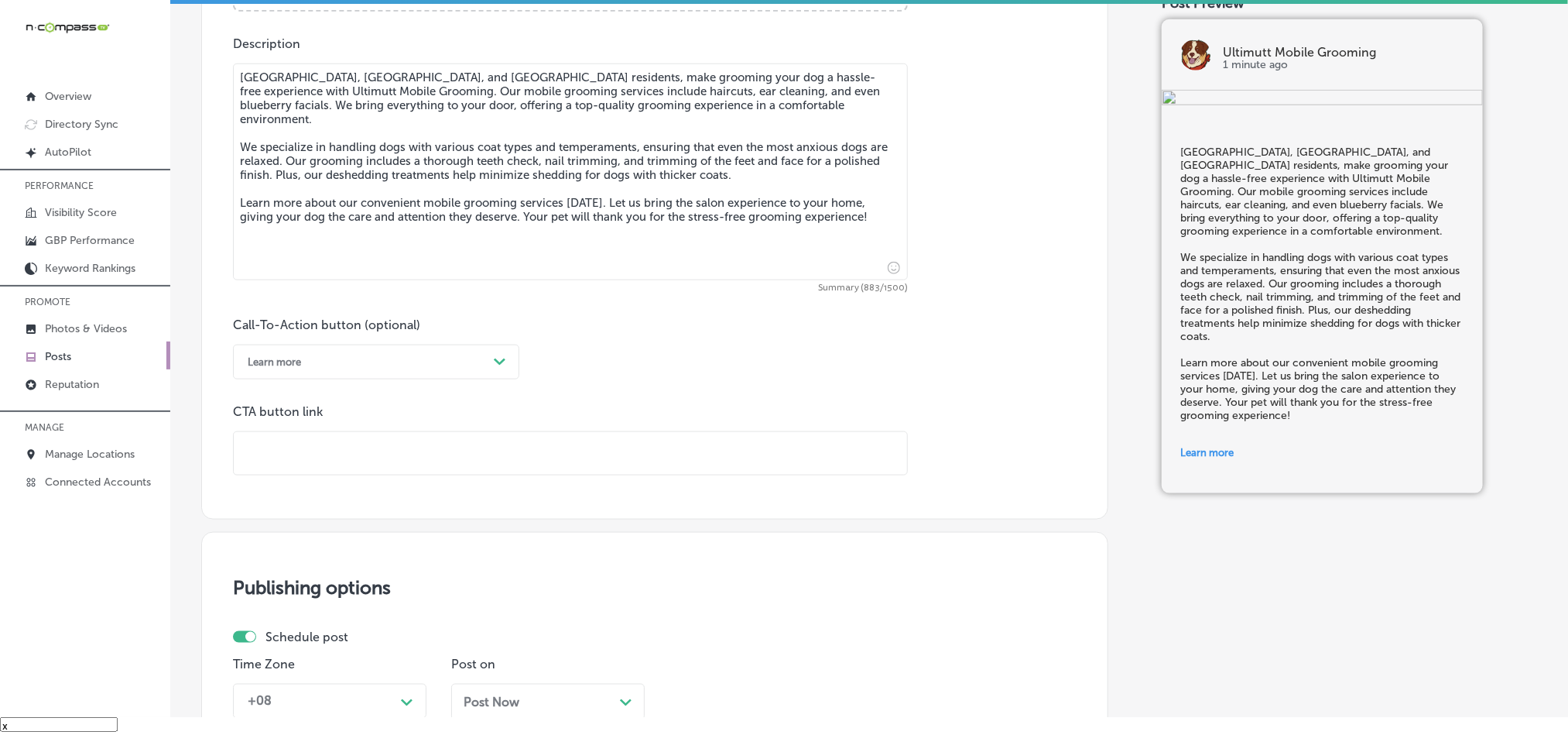
scroll to position [916, 0]
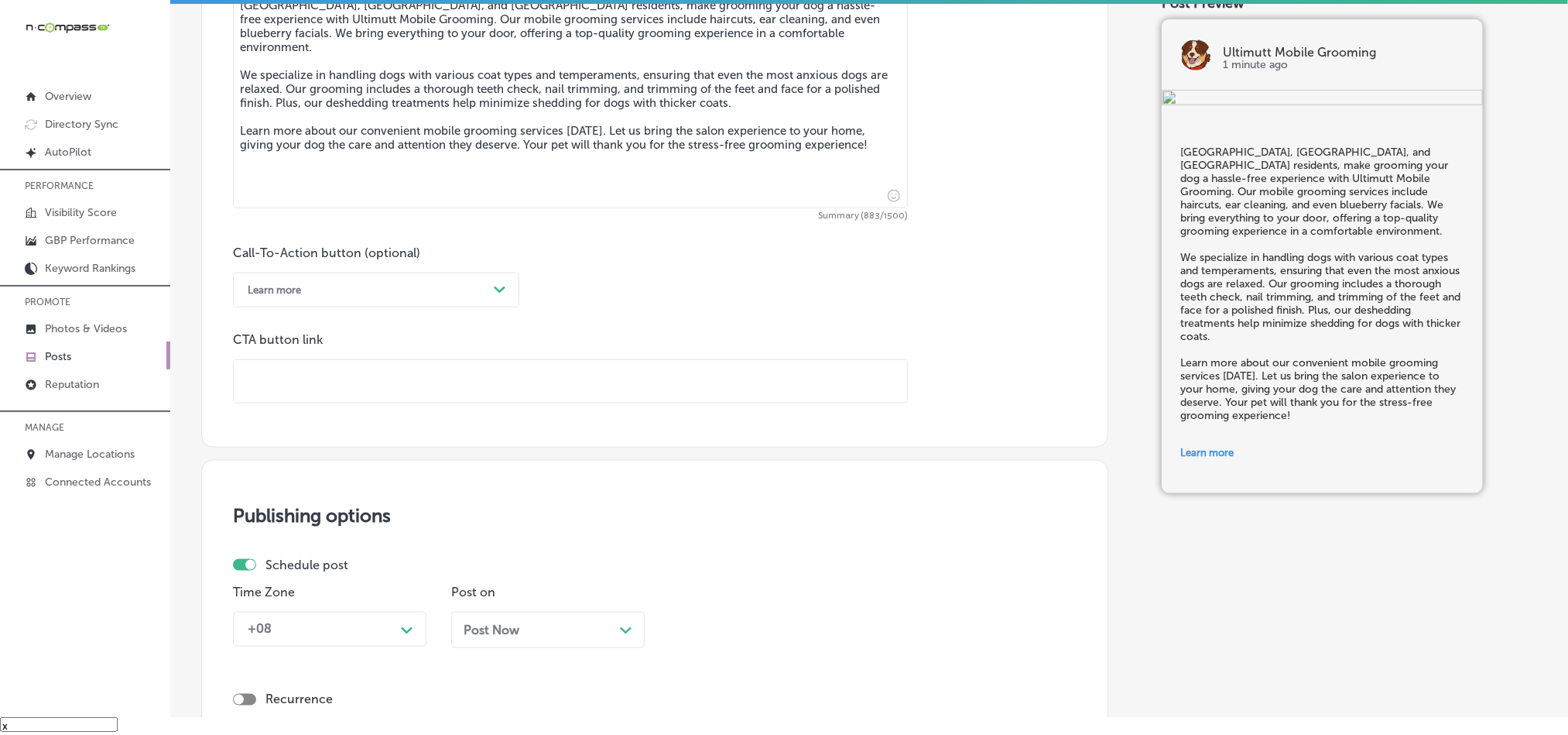
click at [402, 386] on input "text" at bounding box center [571, 381] width 673 height 43
paste input "[URL][DOMAIN_NAME]"
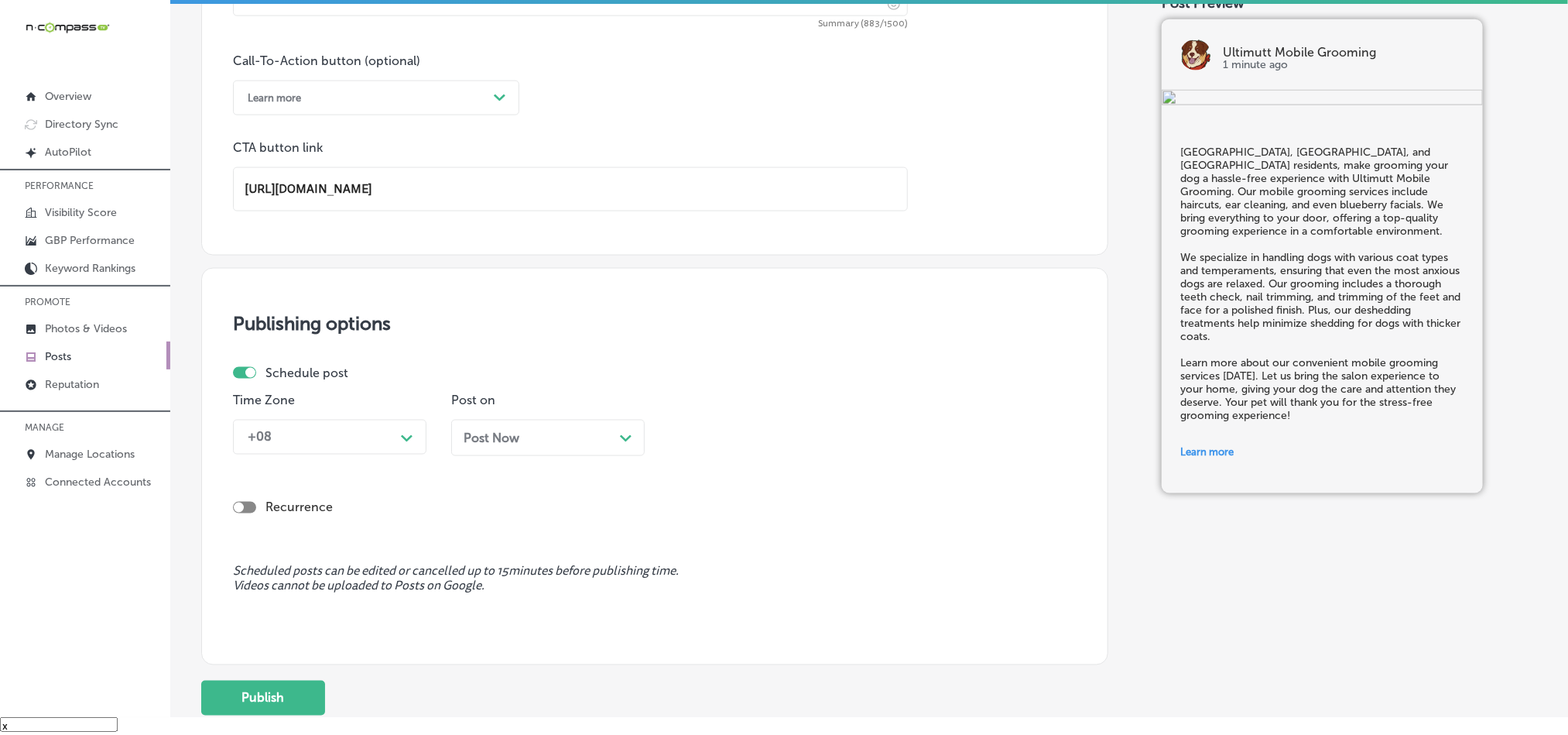
scroll to position [1110, 0]
type input "[URL][DOMAIN_NAME]"
click at [363, 425] on div "+08 Path Created with Sketch." at bounding box center [330, 434] width 194 height 35
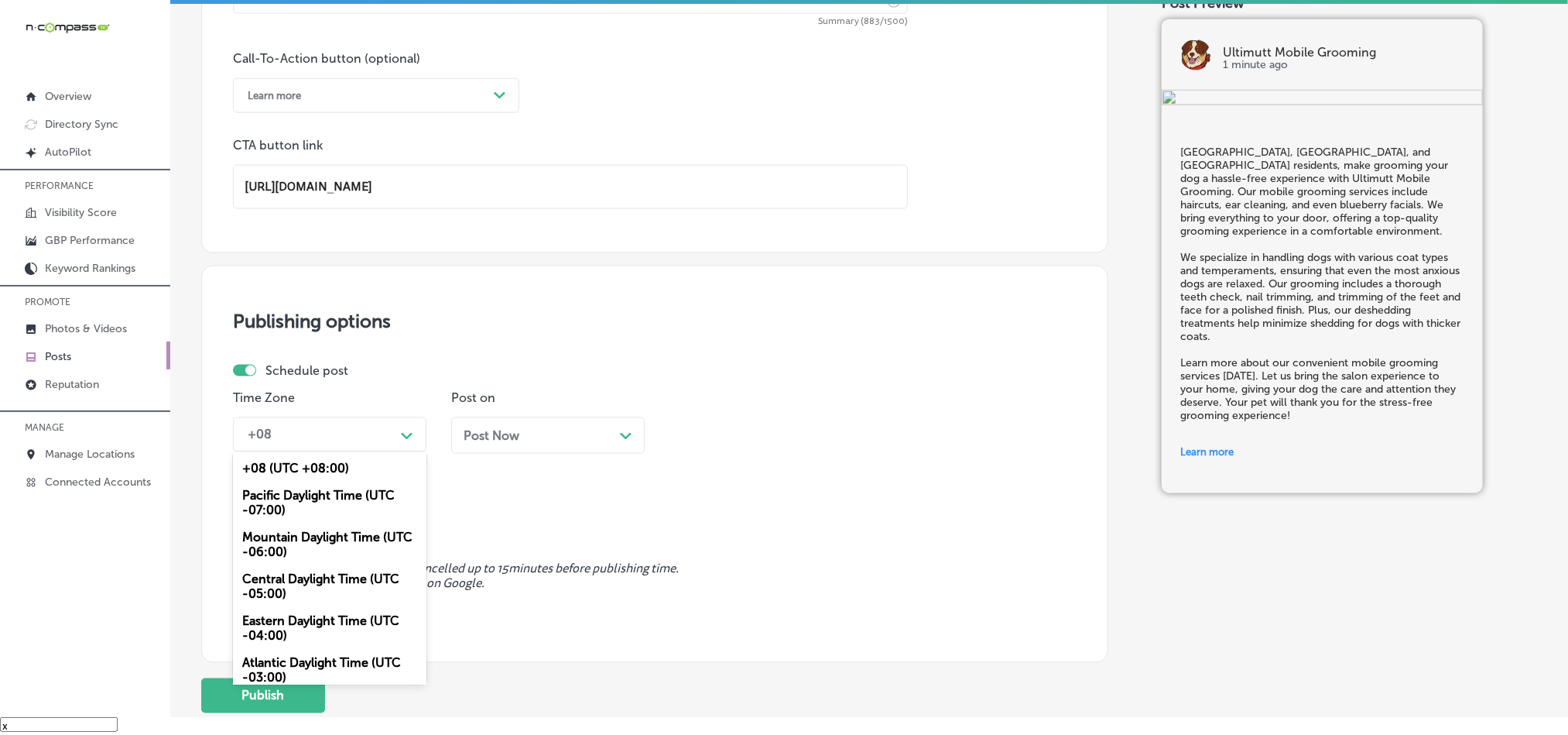
click at [283, 546] on div "Mountain Daylight Time (UTC -06:00)" at bounding box center [330, 545] width 194 height 42
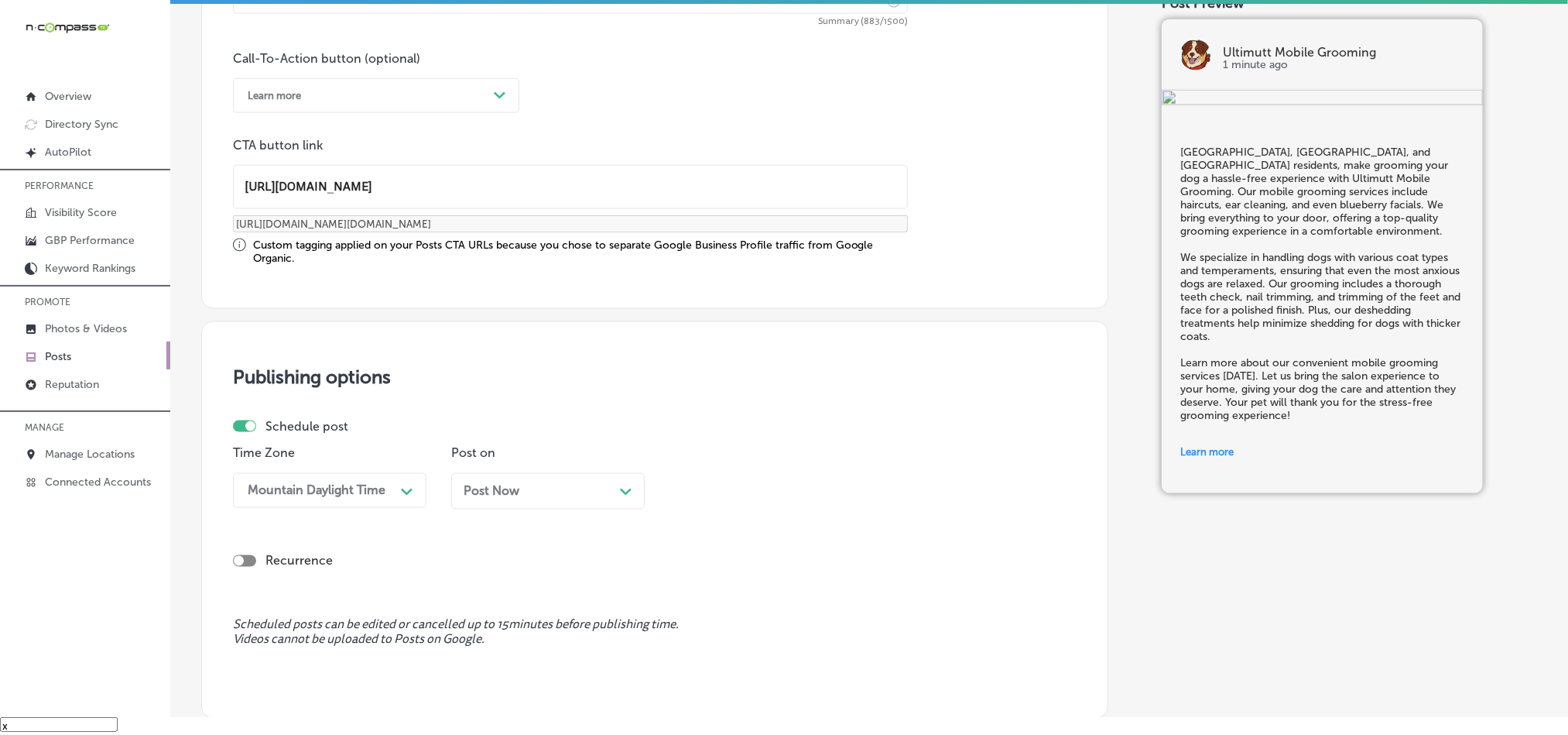
click at [625, 437] on div "Schedule post Time Zone Mountain Daylight Time Path Created with Sketch. Post o…" at bounding box center [649, 470] width 832 height 103
click at [626, 486] on div "Path Created with Sketch." at bounding box center [626, 490] width 12 height 12
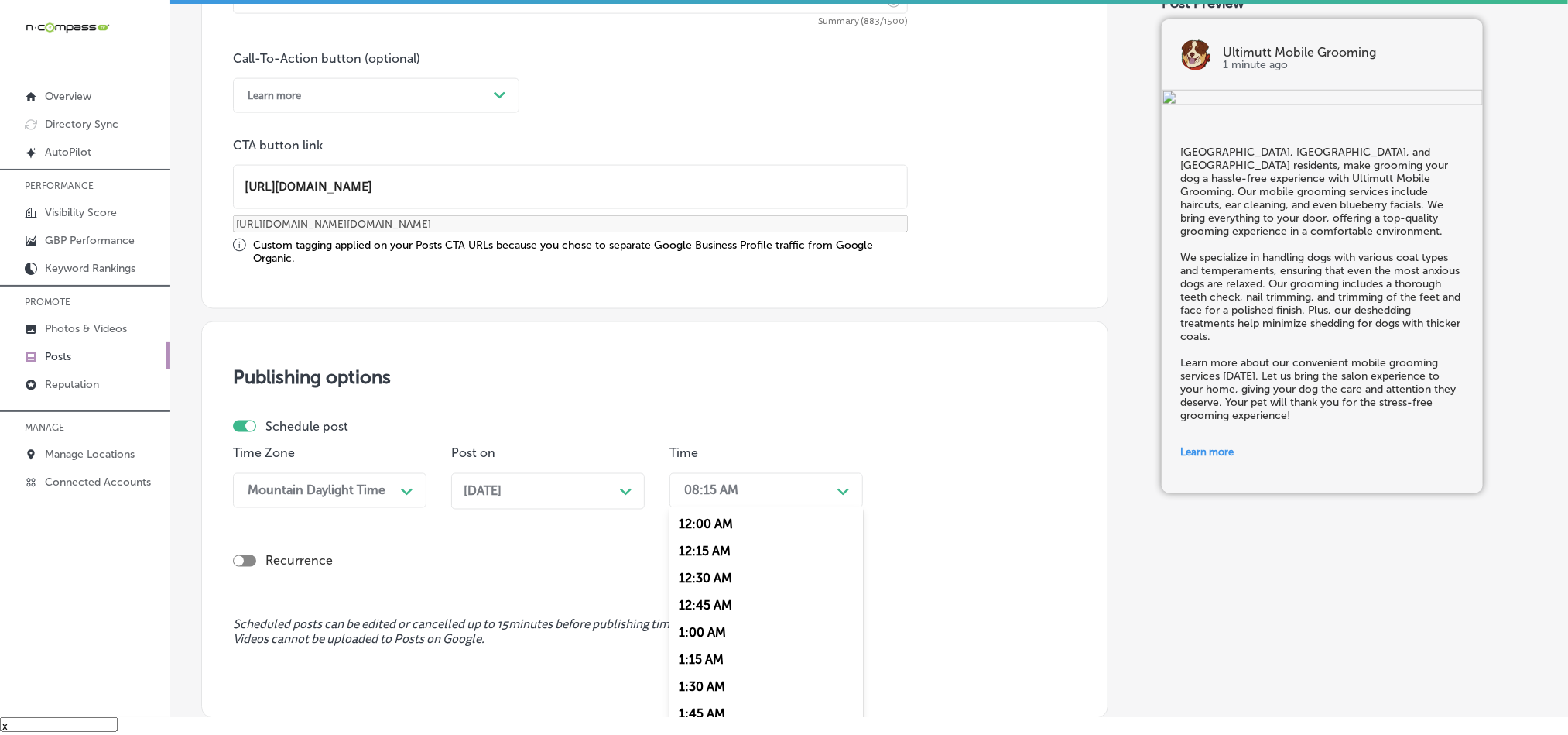
click at [773, 492] on div "08:15 AM" at bounding box center [754, 490] width 155 height 27
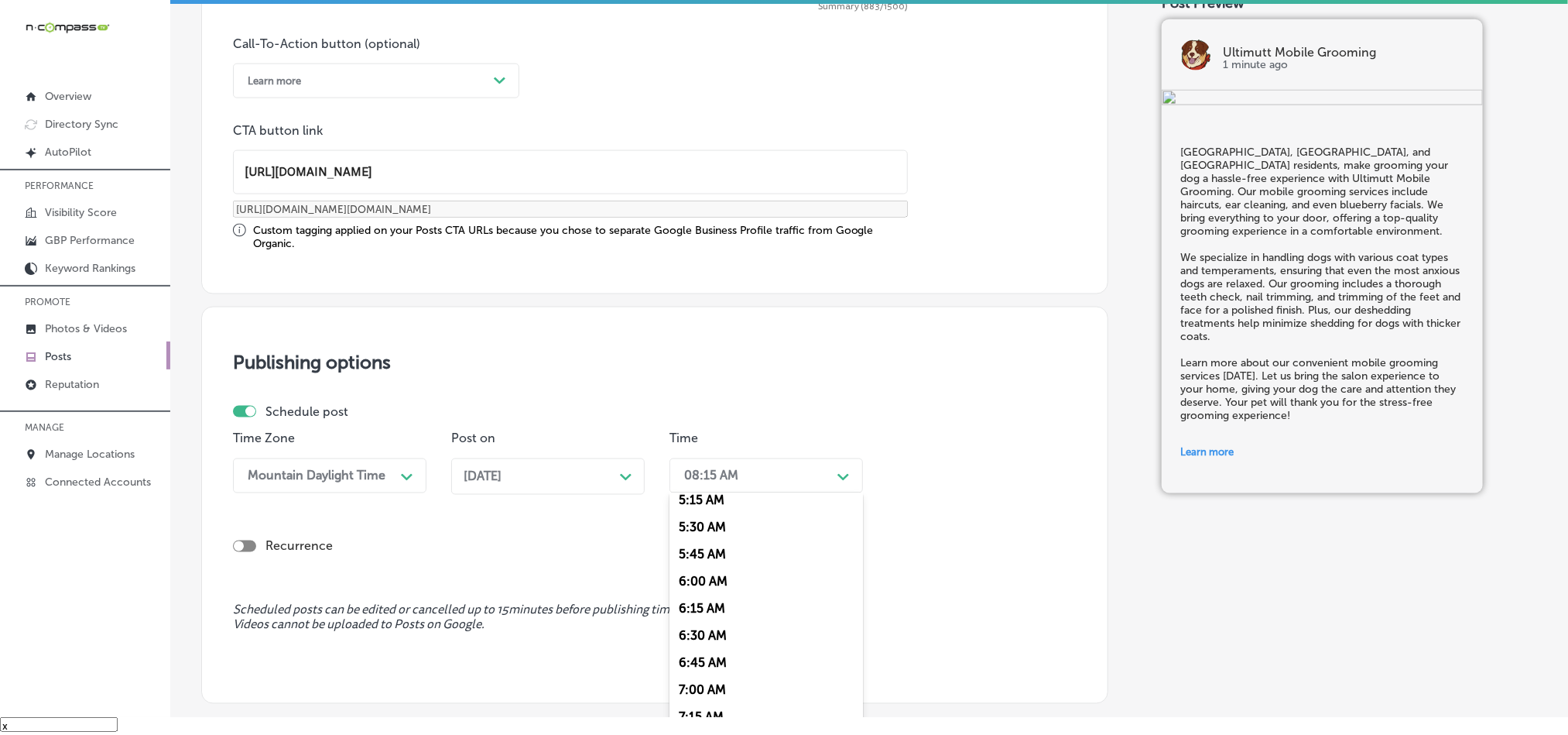
scroll to position [659, 0]
click at [699, 622] on div "7:00 AM" at bounding box center [766, 610] width 194 height 27
click at [829, 575] on div "Schedule post Time Zone Mountain Daylight Time Path Created with Sketch. Post o…" at bounding box center [654, 494] width 844 height 182
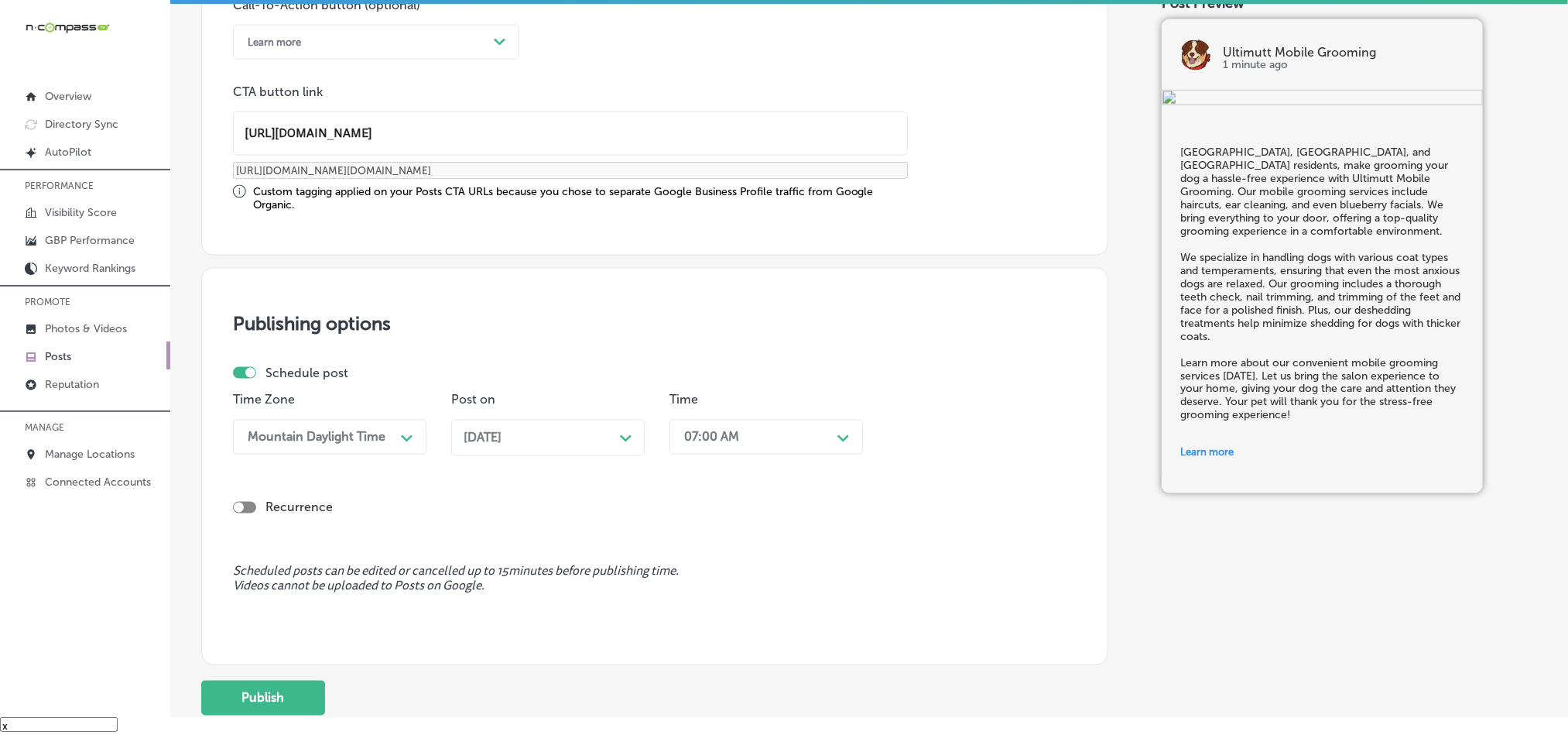
scroll to position [1201, 0]
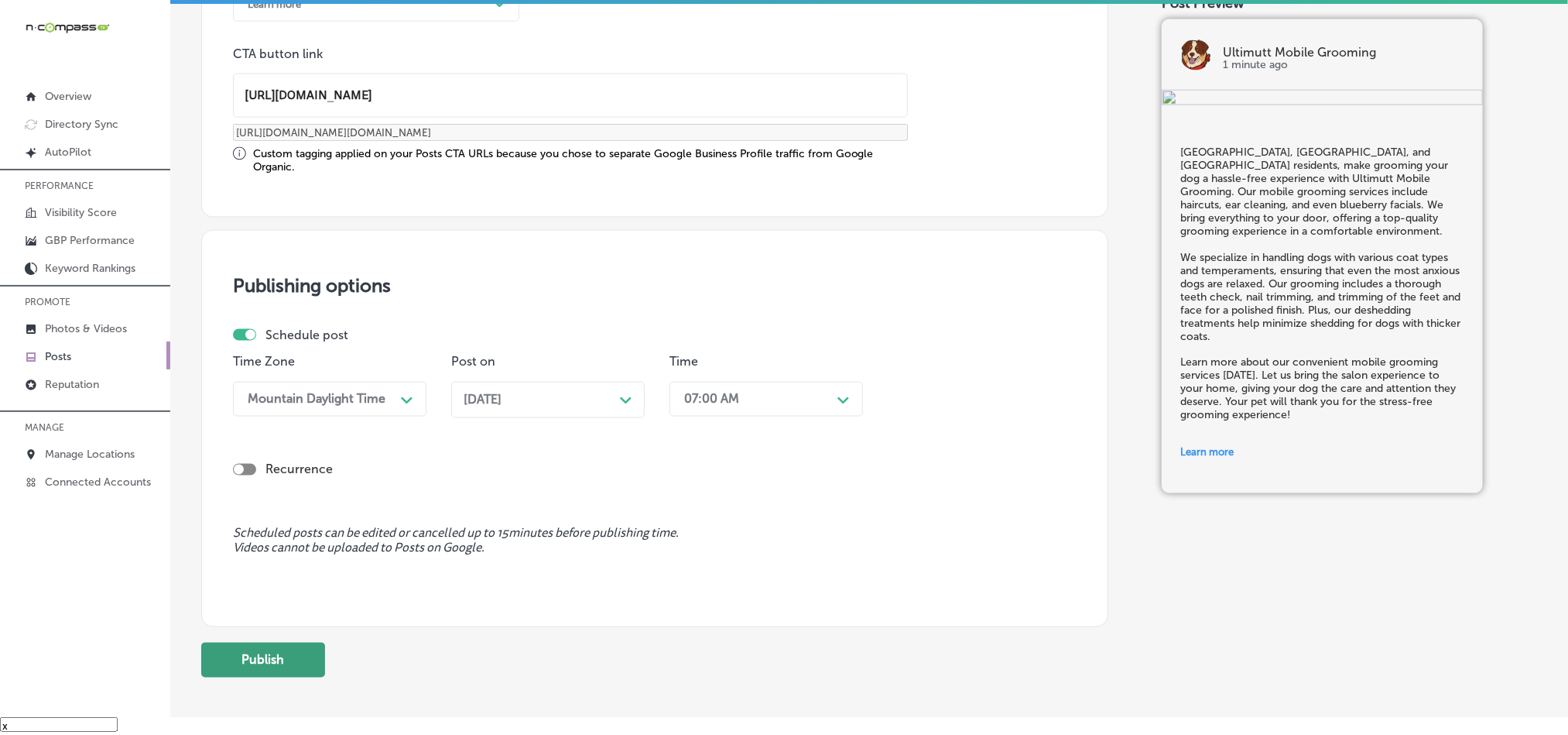
click at [281, 673] on button "Publish" at bounding box center [263, 659] width 124 height 35
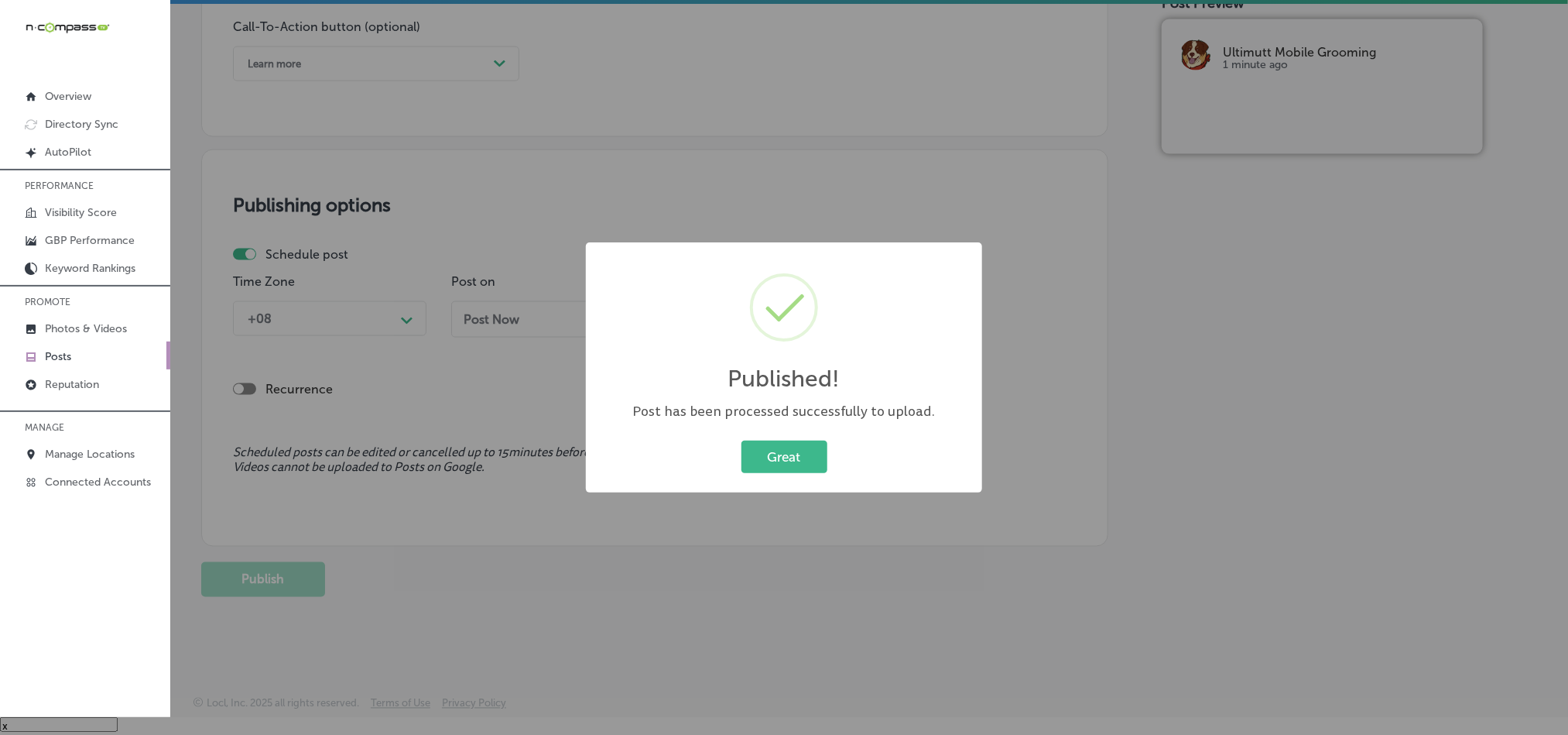
scroll to position [1150, 0]
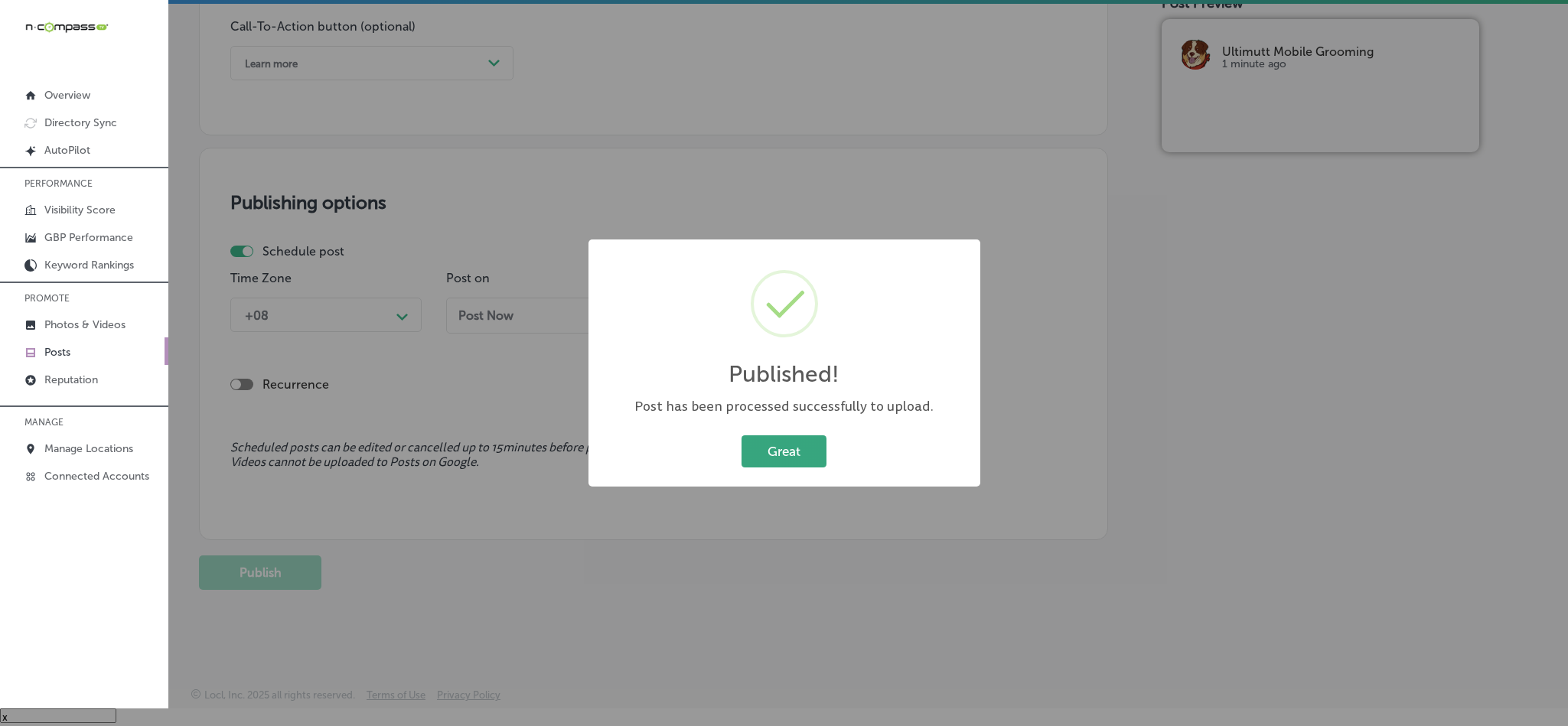
click at [750, 459] on button "Great" at bounding box center [784, 451] width 85 height 31
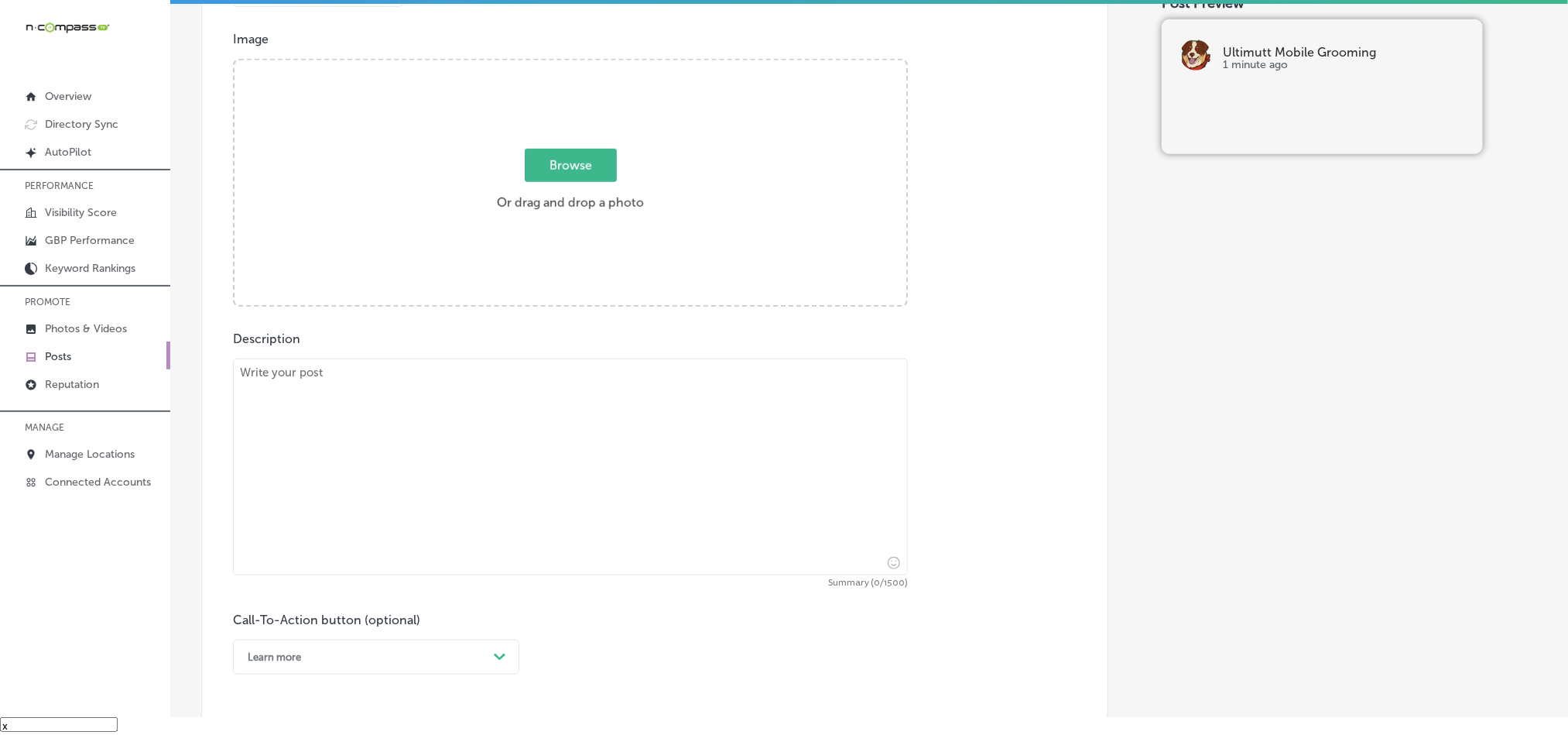
scroll to position [530, 0]
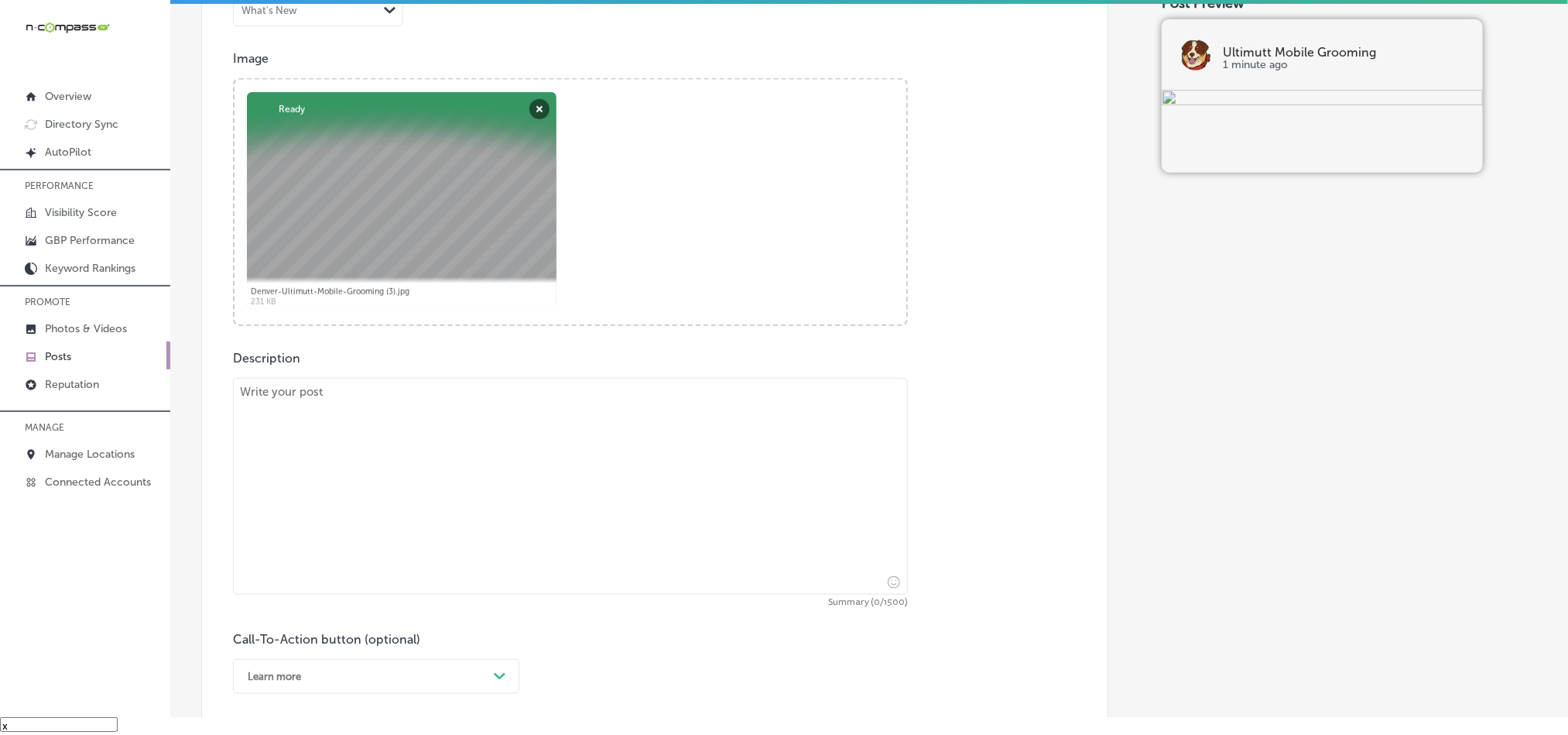
click at [450, 475] on textarea at bounding box center [571, 486] width 675 height 216
paste textarea "Pet lovers in [GEOGRAPHIC_DATA], [GEOGRAPHIC_DATA] (West), and [GEOGRAPHIC_DATA…"
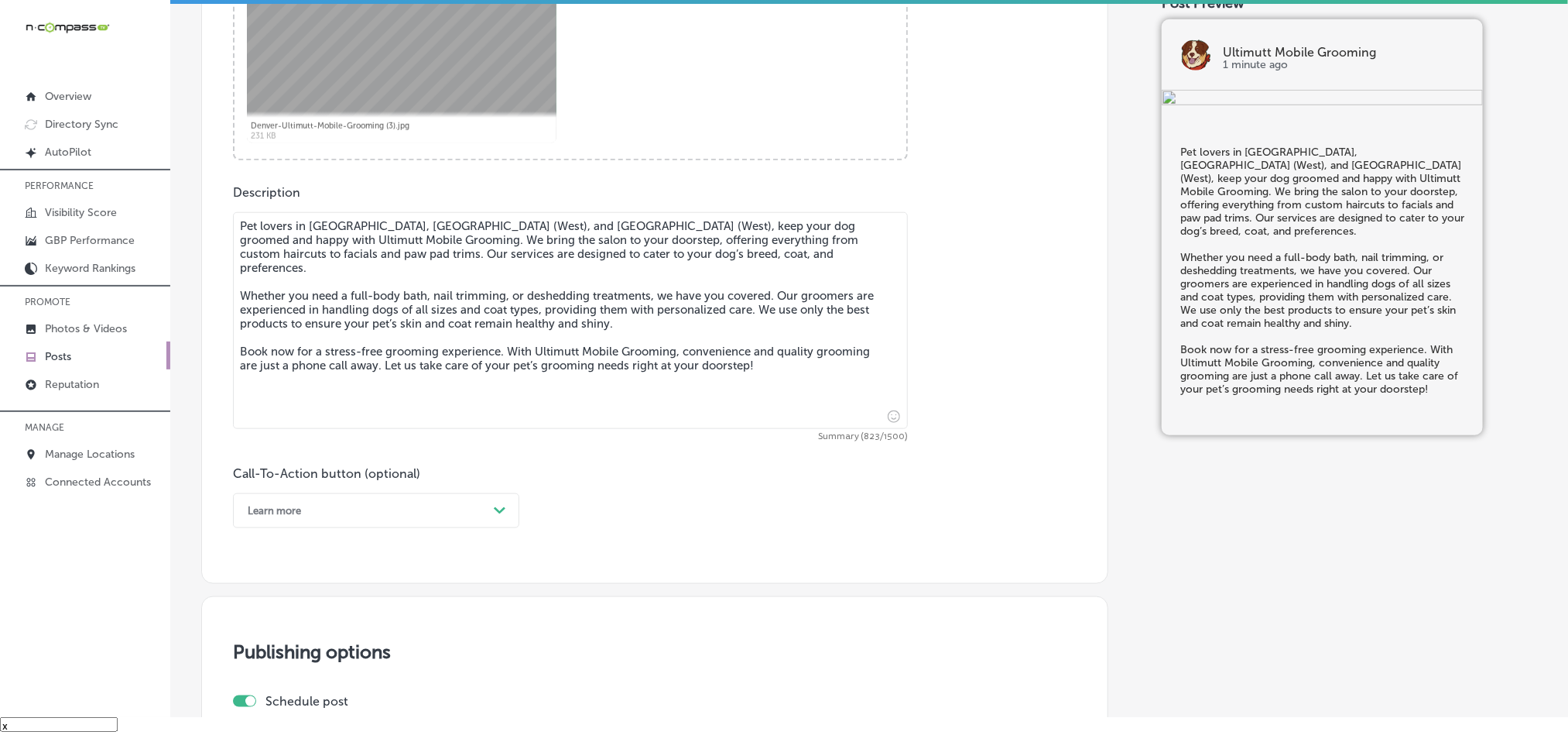
scroll to position [762, 0]
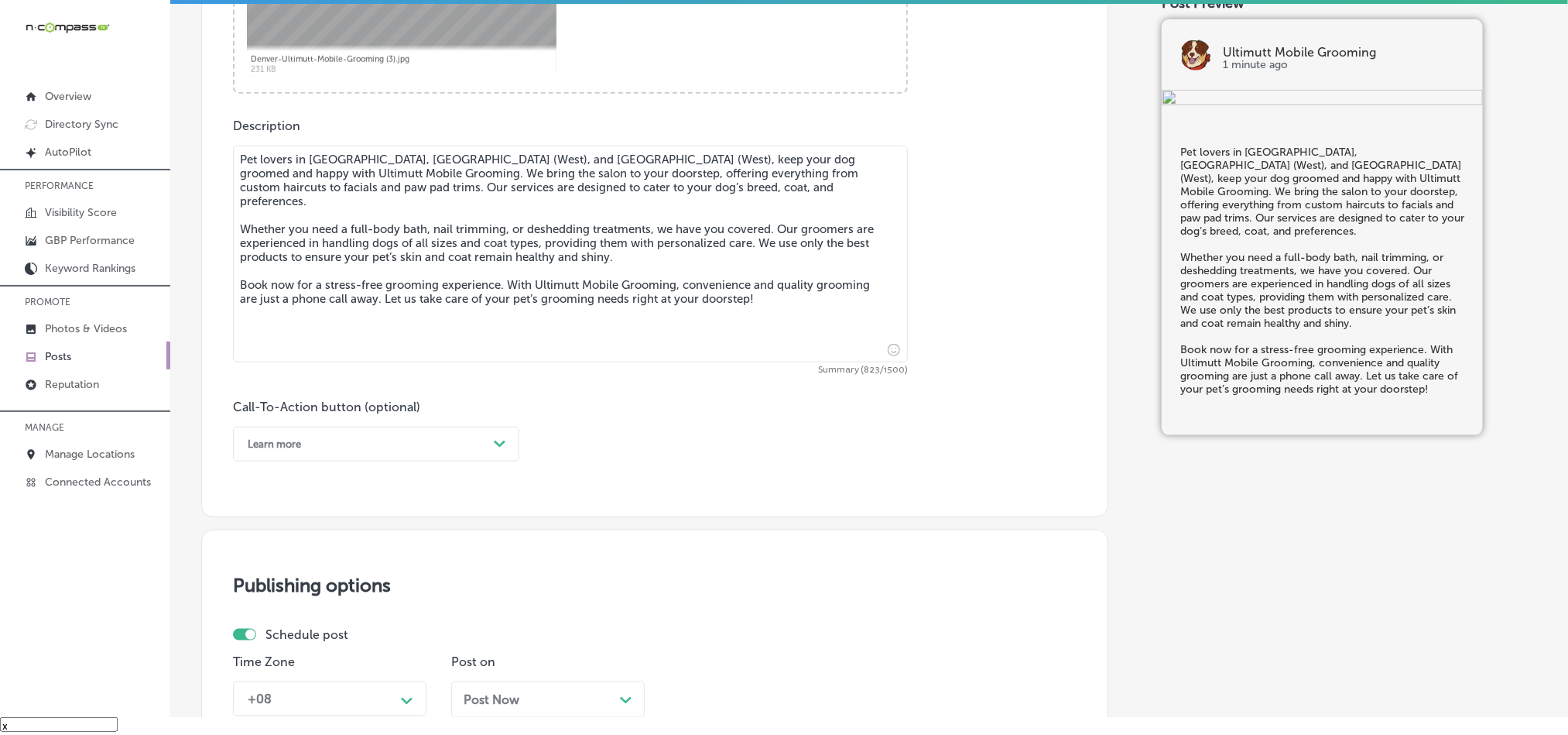
type textarea "Pet lovers in [GEOGRAPHIC_DATA], [GEOGRAPHIC_DATA] (West), and [GEOGRAPHIC_DATA…"
click at [444, 436] on div "Learn more" at bounding box center [364, 444] width 248 height 24
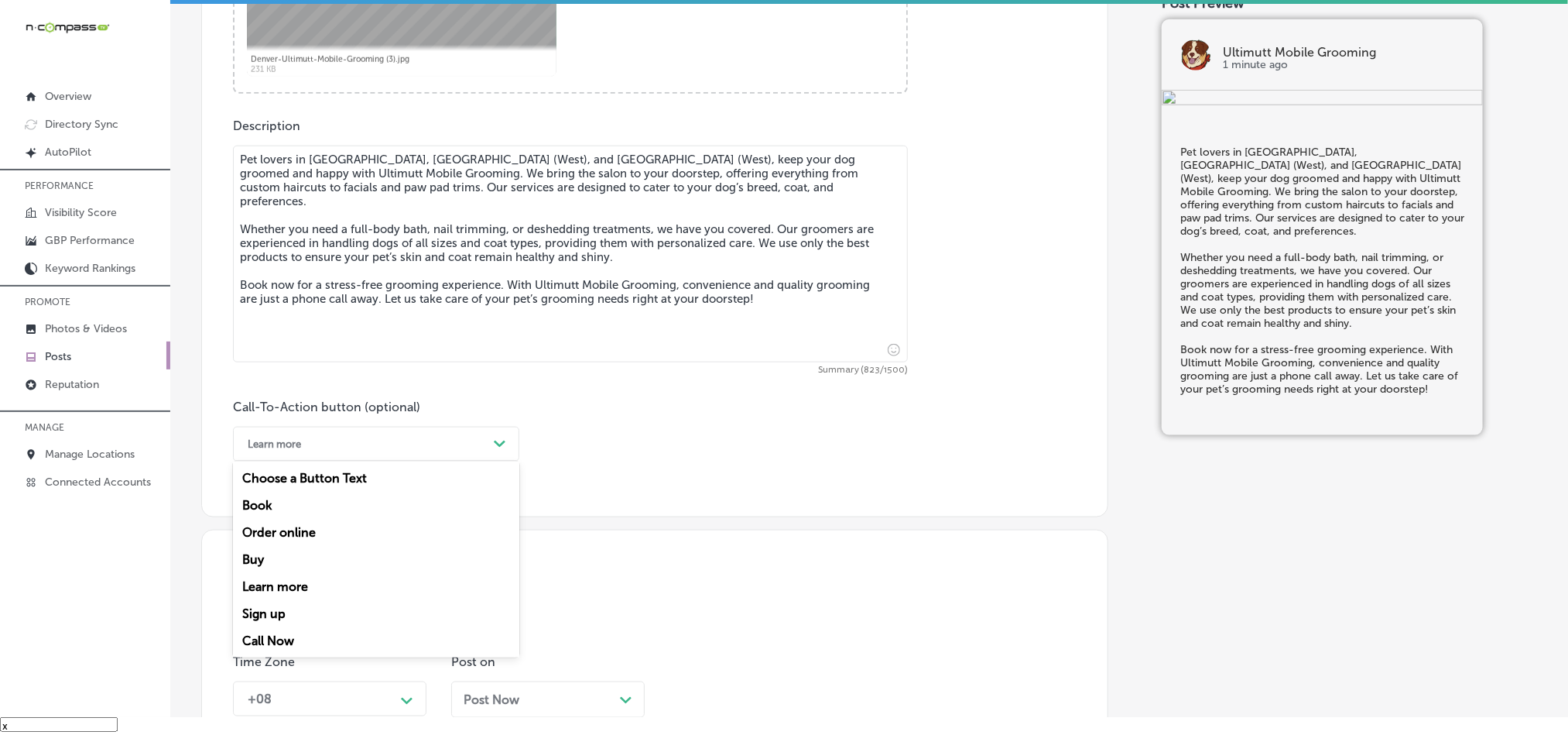
click at [272, 504] on div "Book" at bounding box center [376, 505] width 286 height 27
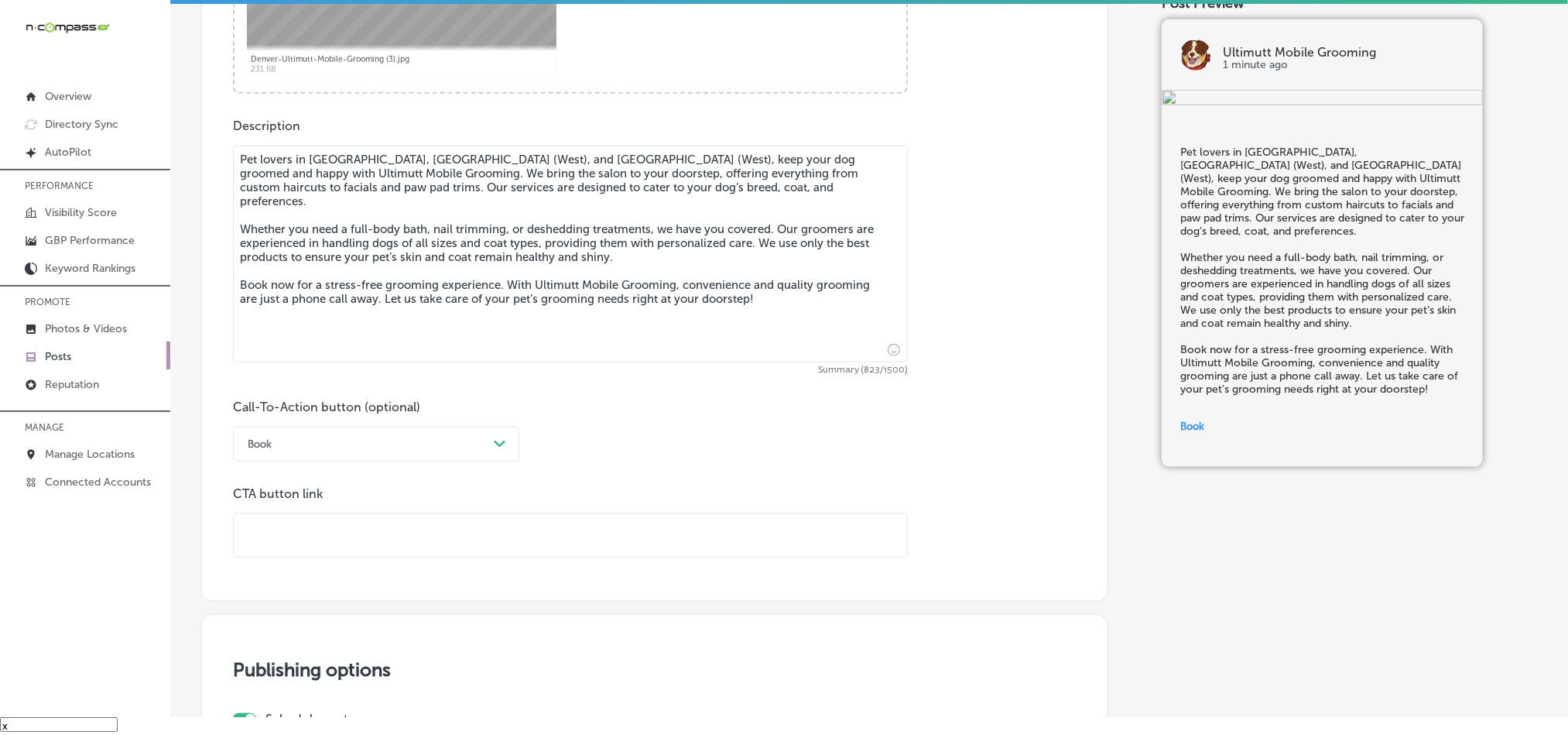
click at [356, 526] on input "text" at bounding box center [571, 535] width 673 height 43
paste input "[URL][DOMAIN_NAME]"
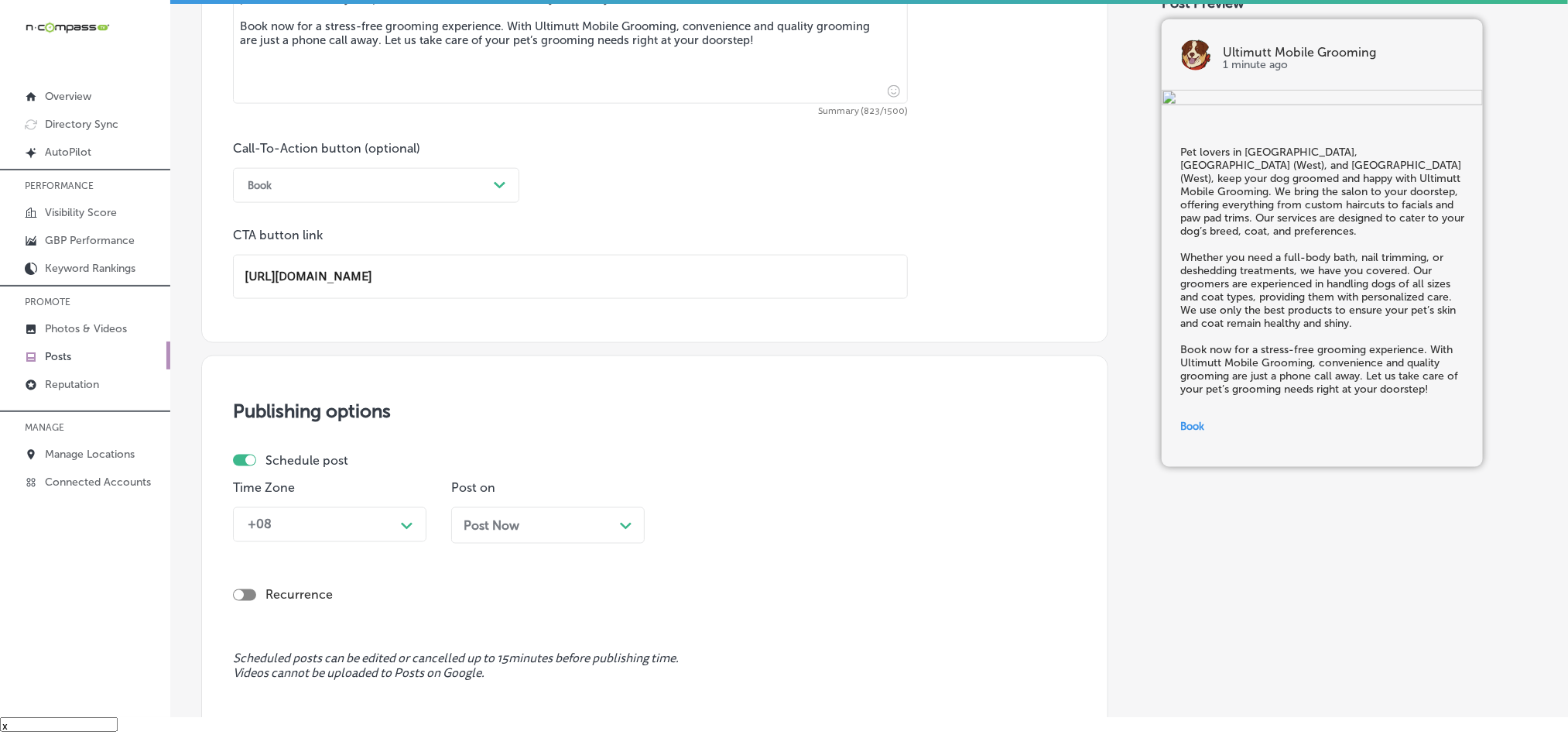
scroll to position [1110, 0]
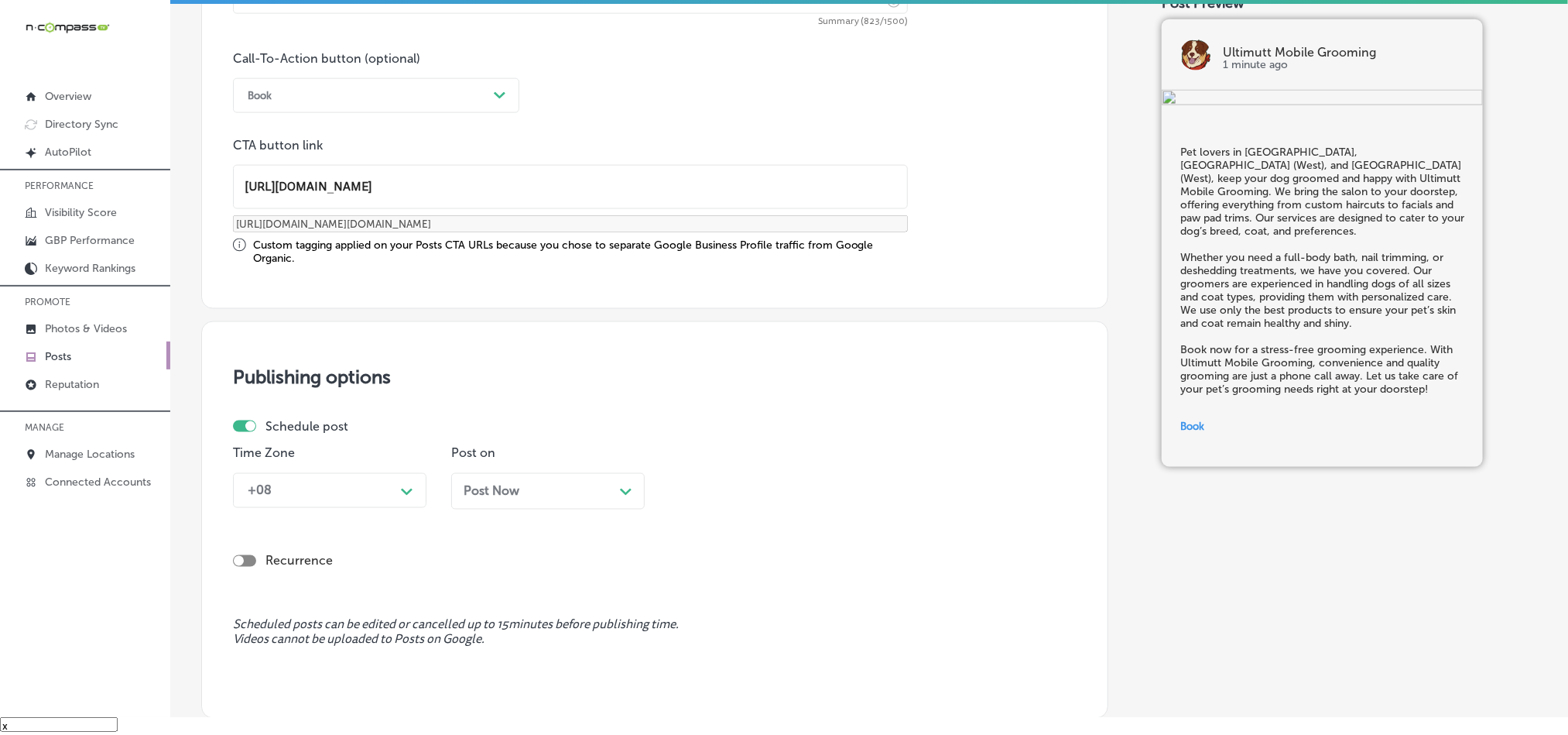
type input "[URL][DOMAIN_NAME]"
click at [390, 442] on div "Schedule post Time Zone +08 Path Created with Sketch. Post on Post Now Path Cre…" at bounding box center [649, 470] width 832 height 103
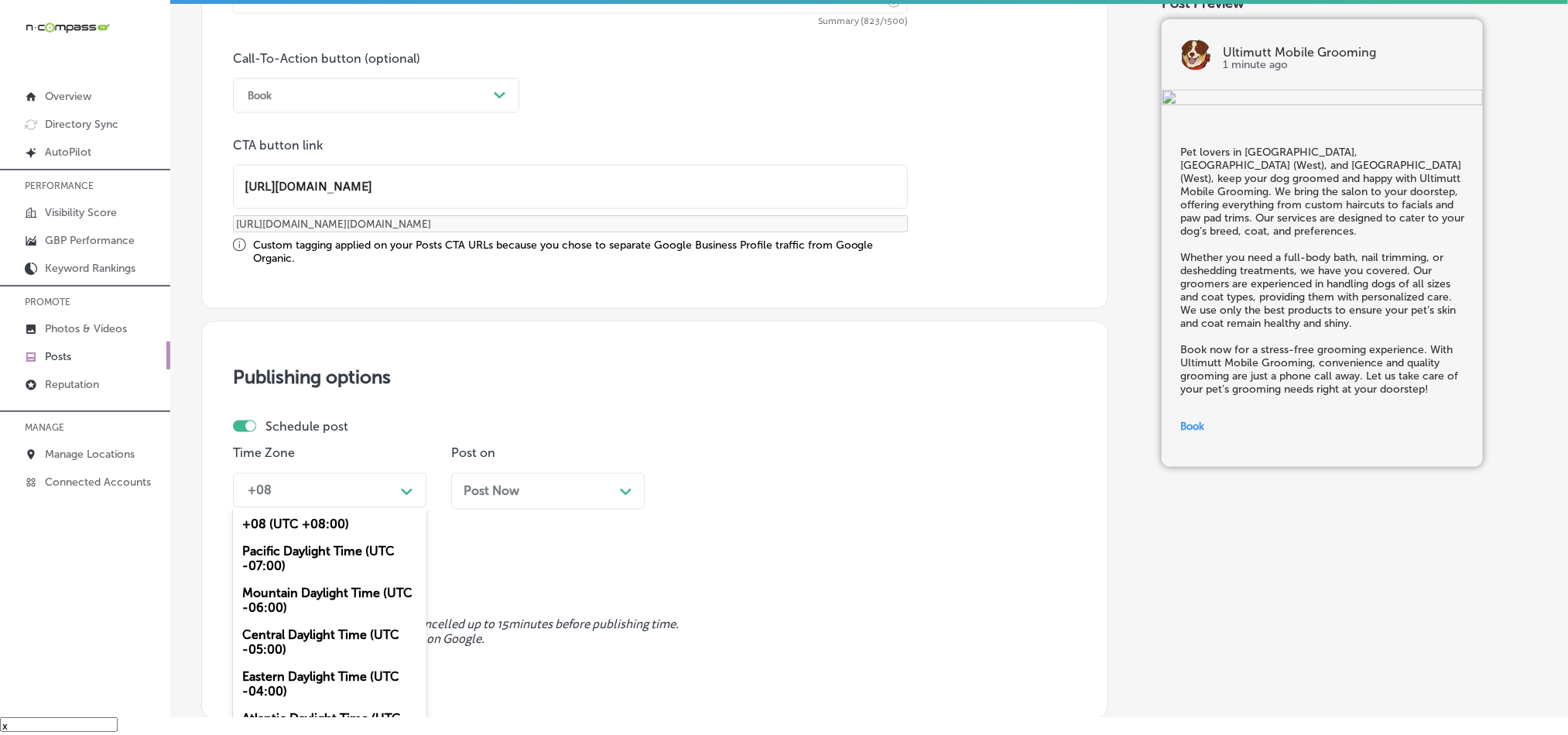
scroll to position [1125, 0]
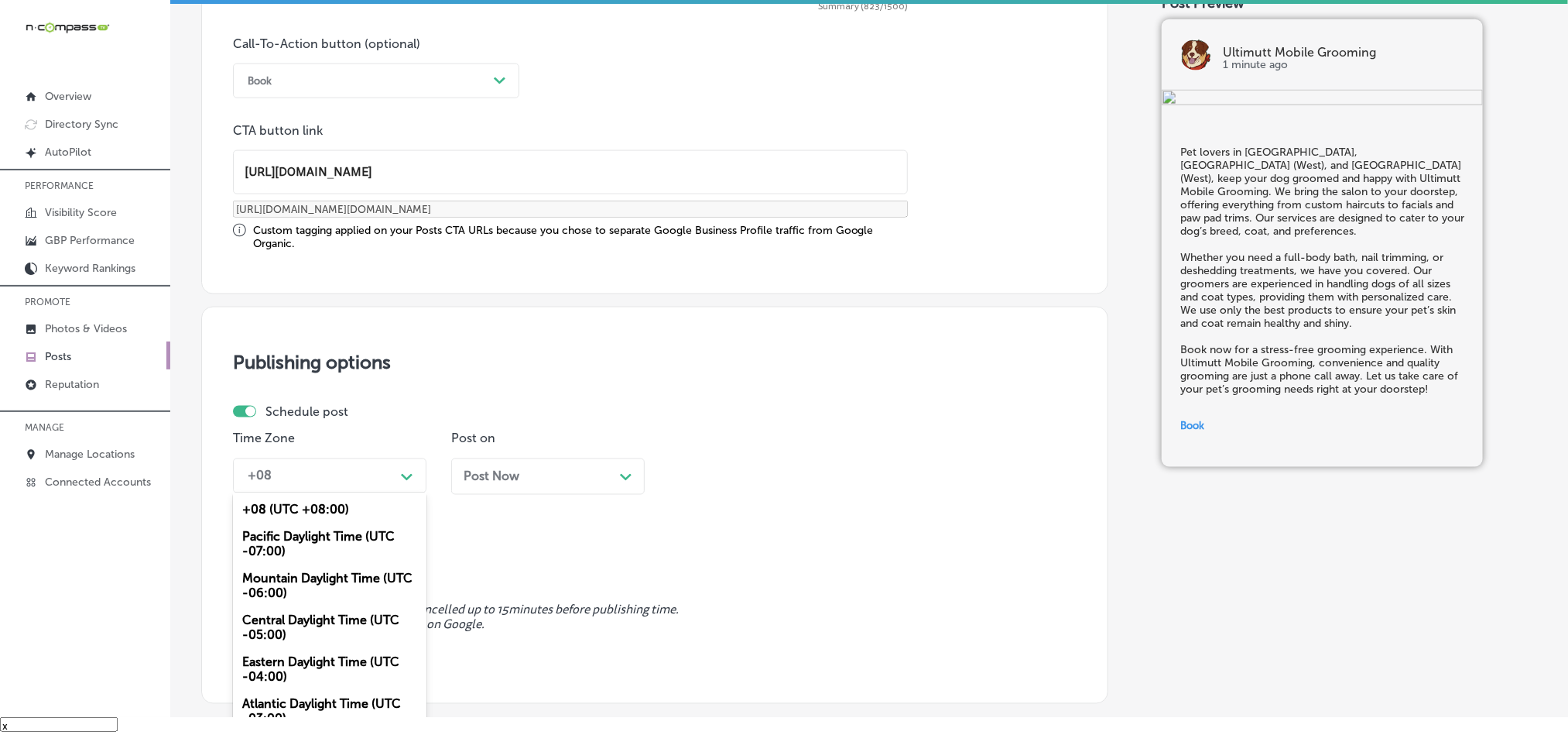
click at [389, 481] on div "+08" at bounding box center [317, 476] width 155 height 27
click at [299, 578] on div "Mountain Daylight Time (UTC -06:00)" at bounding box center [330, 586] width 194 height 42
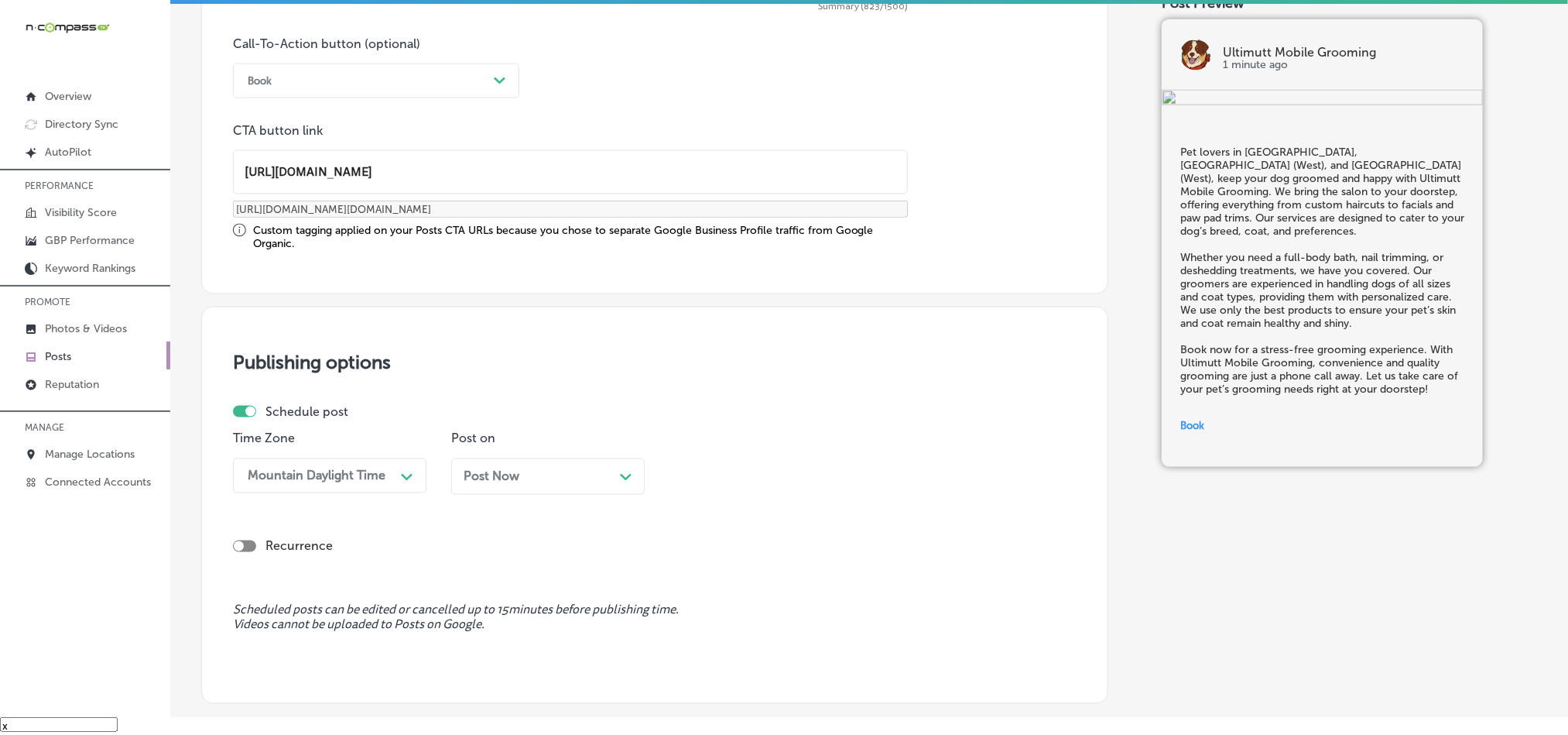
click at [615, 469] on div "Post Now Path Created with Sketch." at bounding box center [548, 476] width 194 height 36
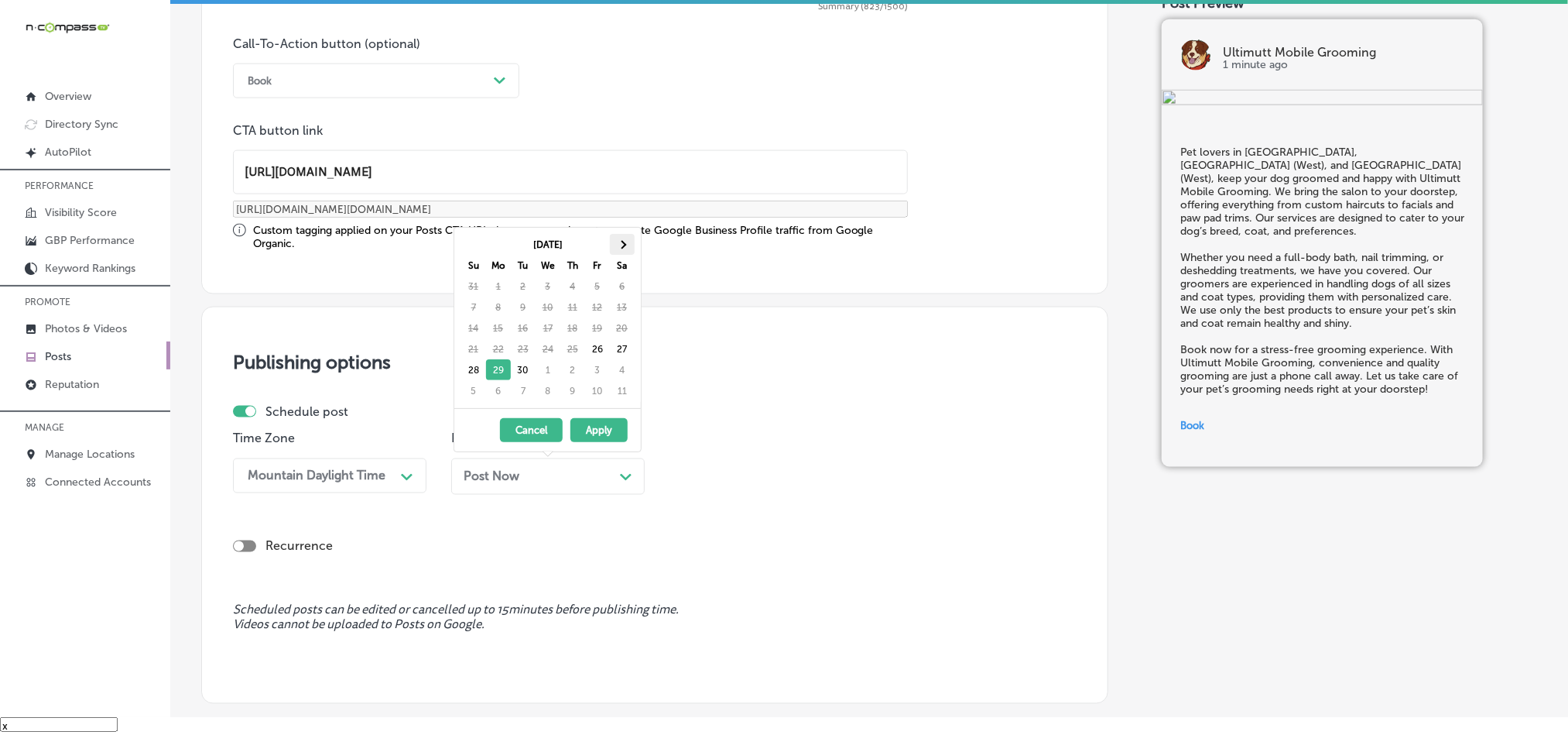
click at [621, 243] on span at bounding box center [621, 243] width 8 height 8
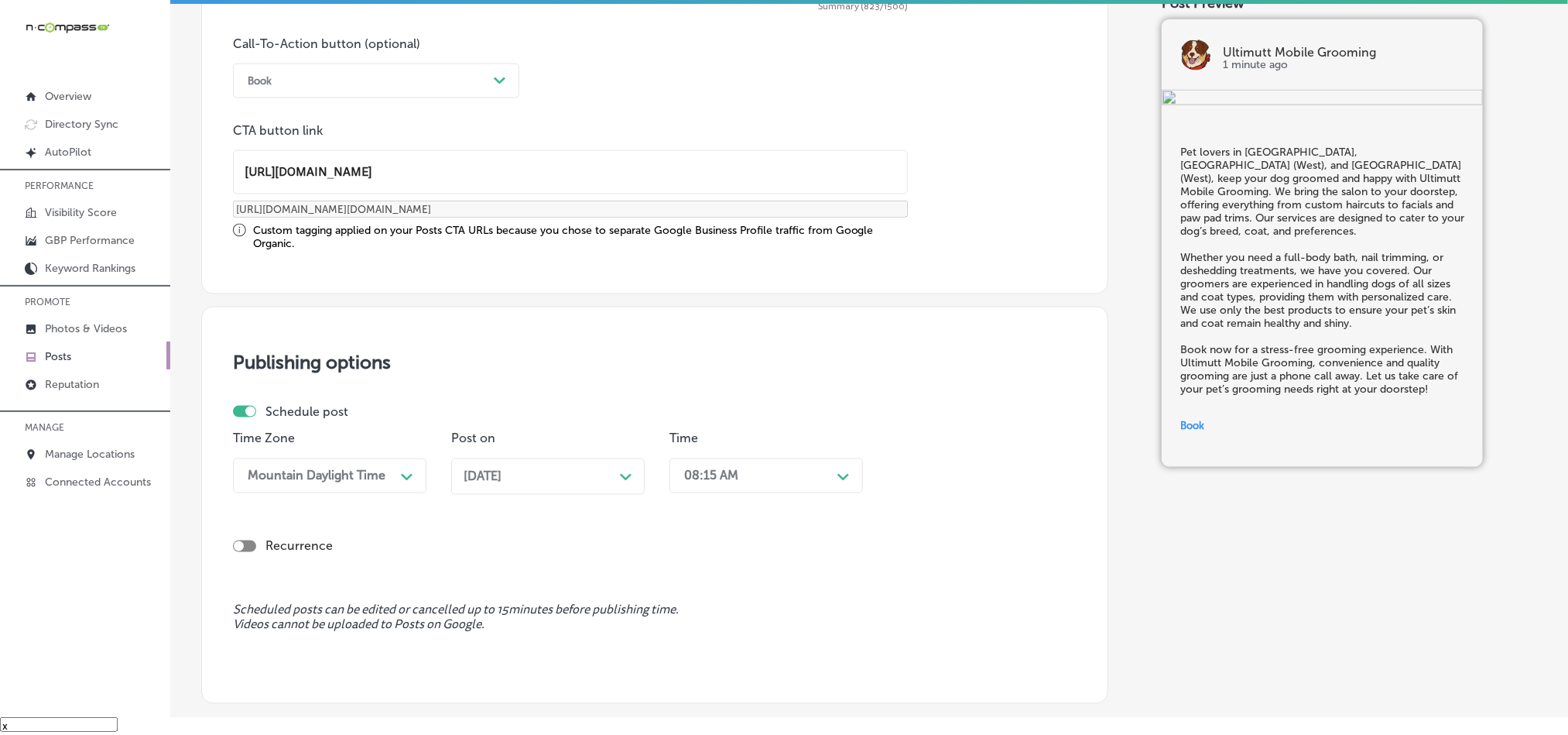
click at [777, 481] on div "08:15 AM" at bounding box center [754, 476] width 155 height 27
click at [699, 663] on div "7:00 AM" at bounding box center [766, 649] width 194 height 27
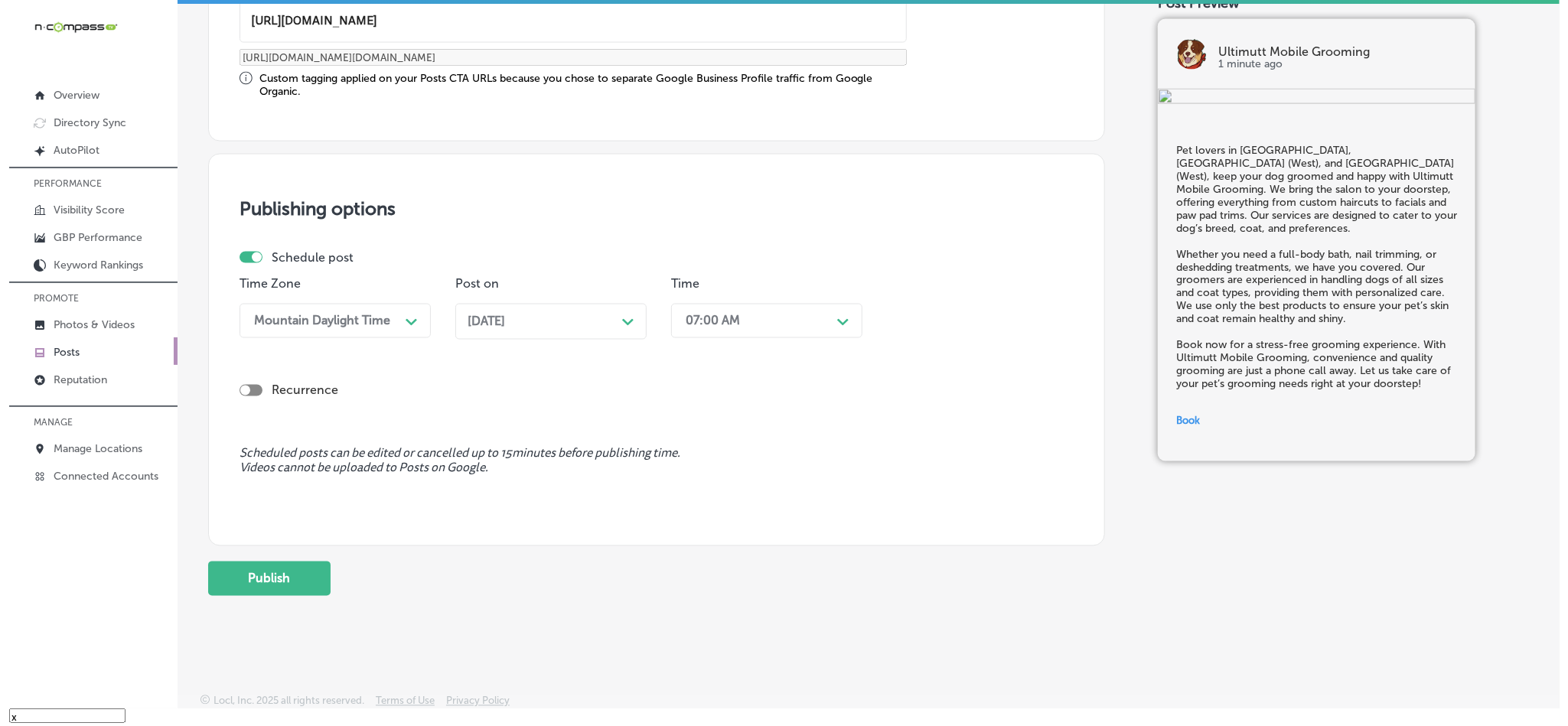
scroll to position [1264, 0]
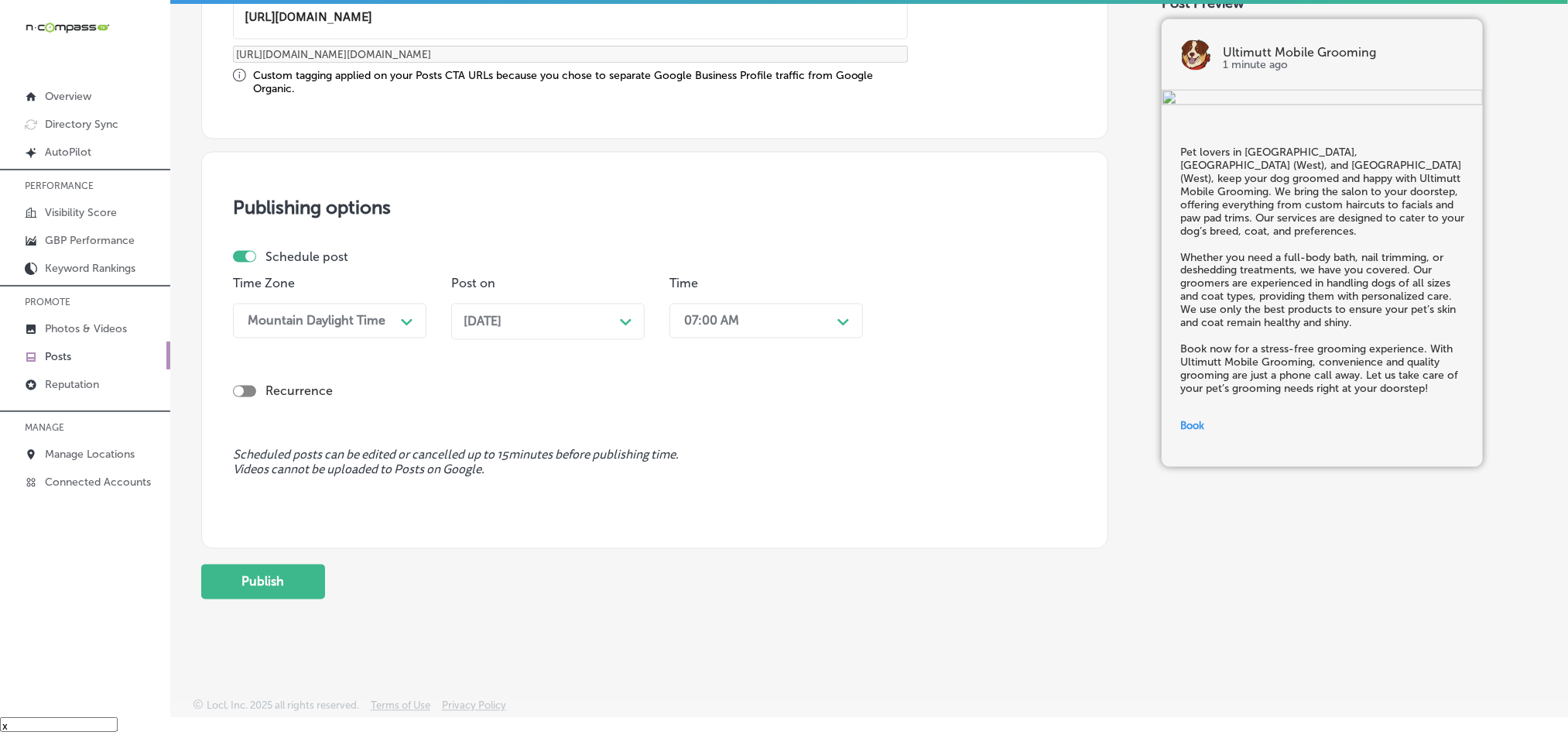
click at [260, 600] on button "Publish" at bounding box center [263, 581] width 124 height 35
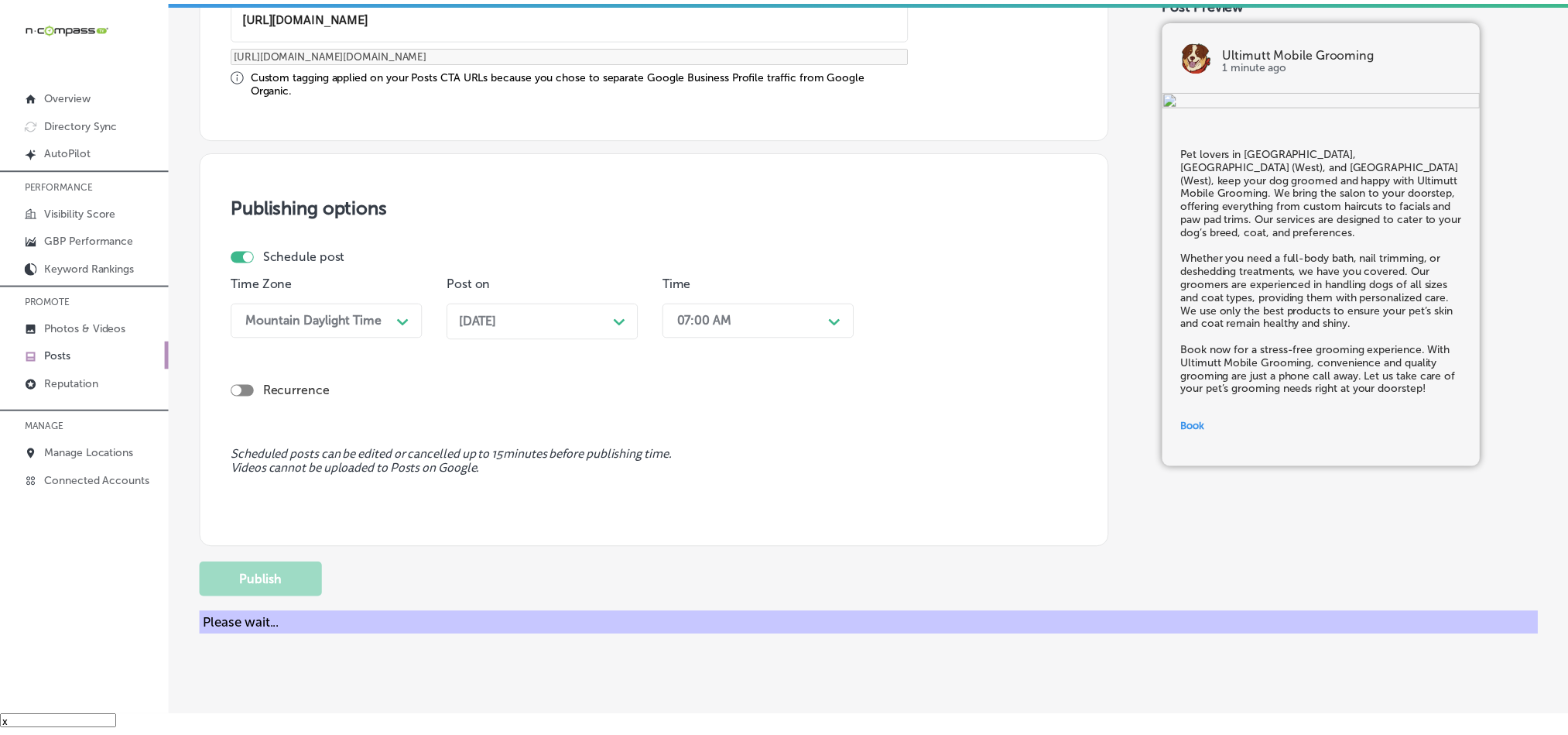
scroll to position [1150, 0]
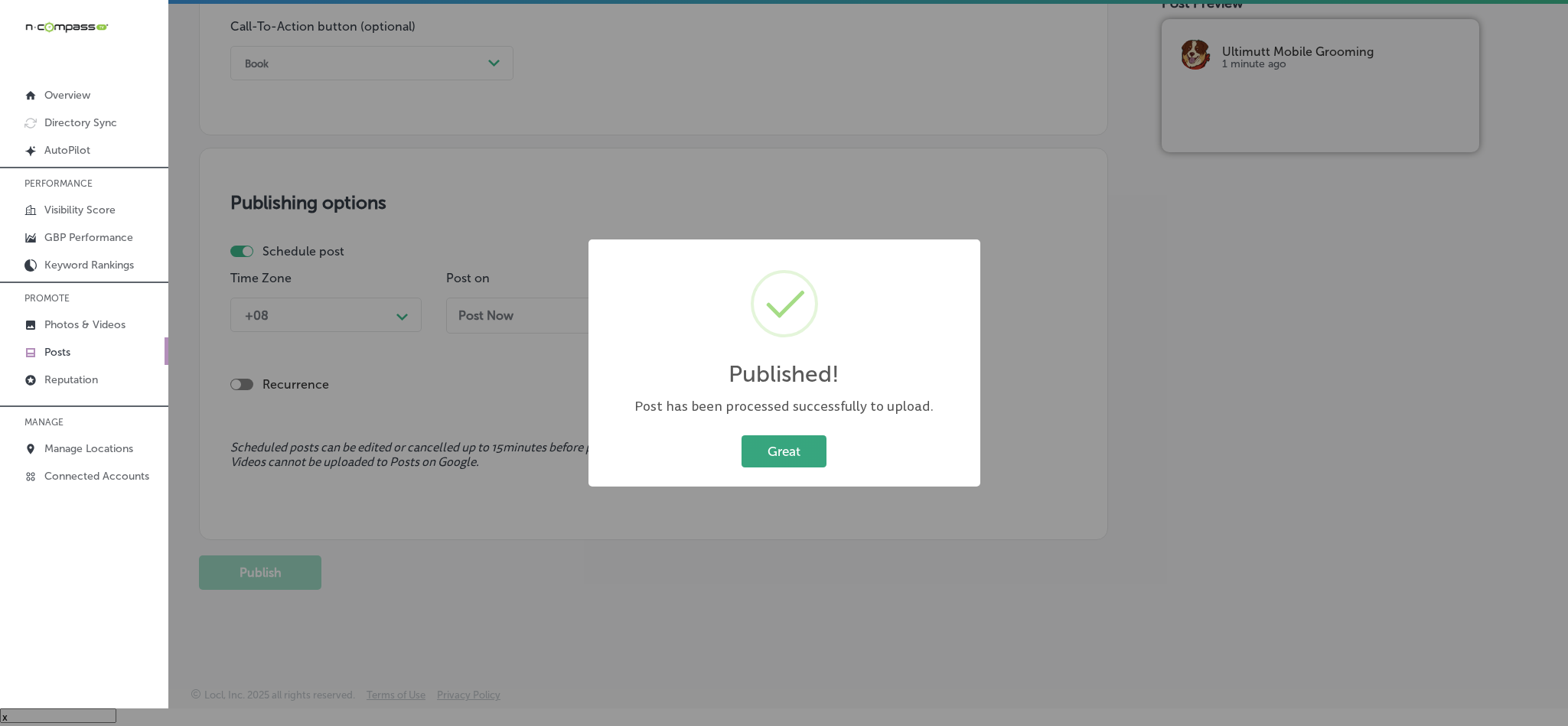
click at [806, 462] on button "Great" at bounding box center [784, 451] width 85 height 31
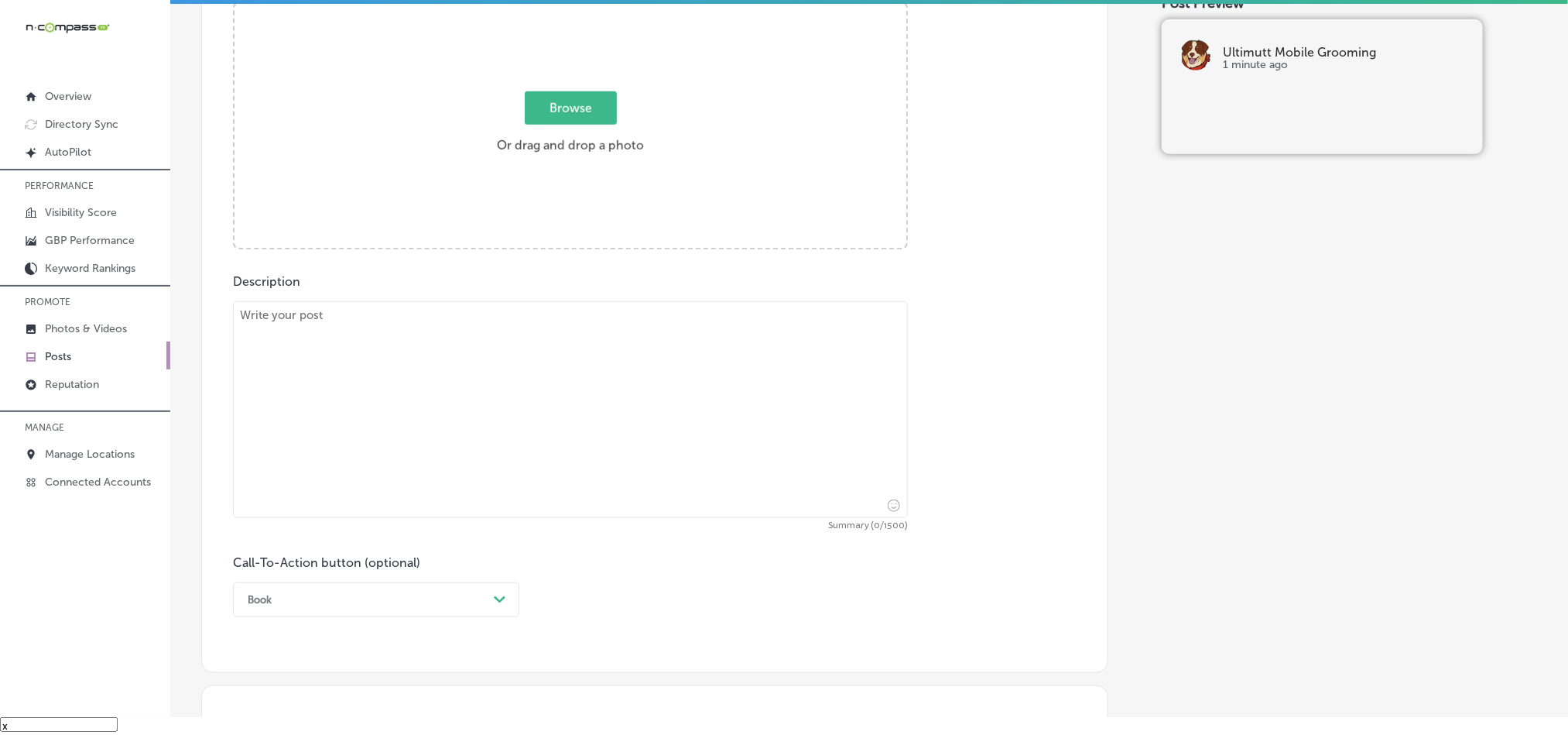
scroll to position [567, 0]
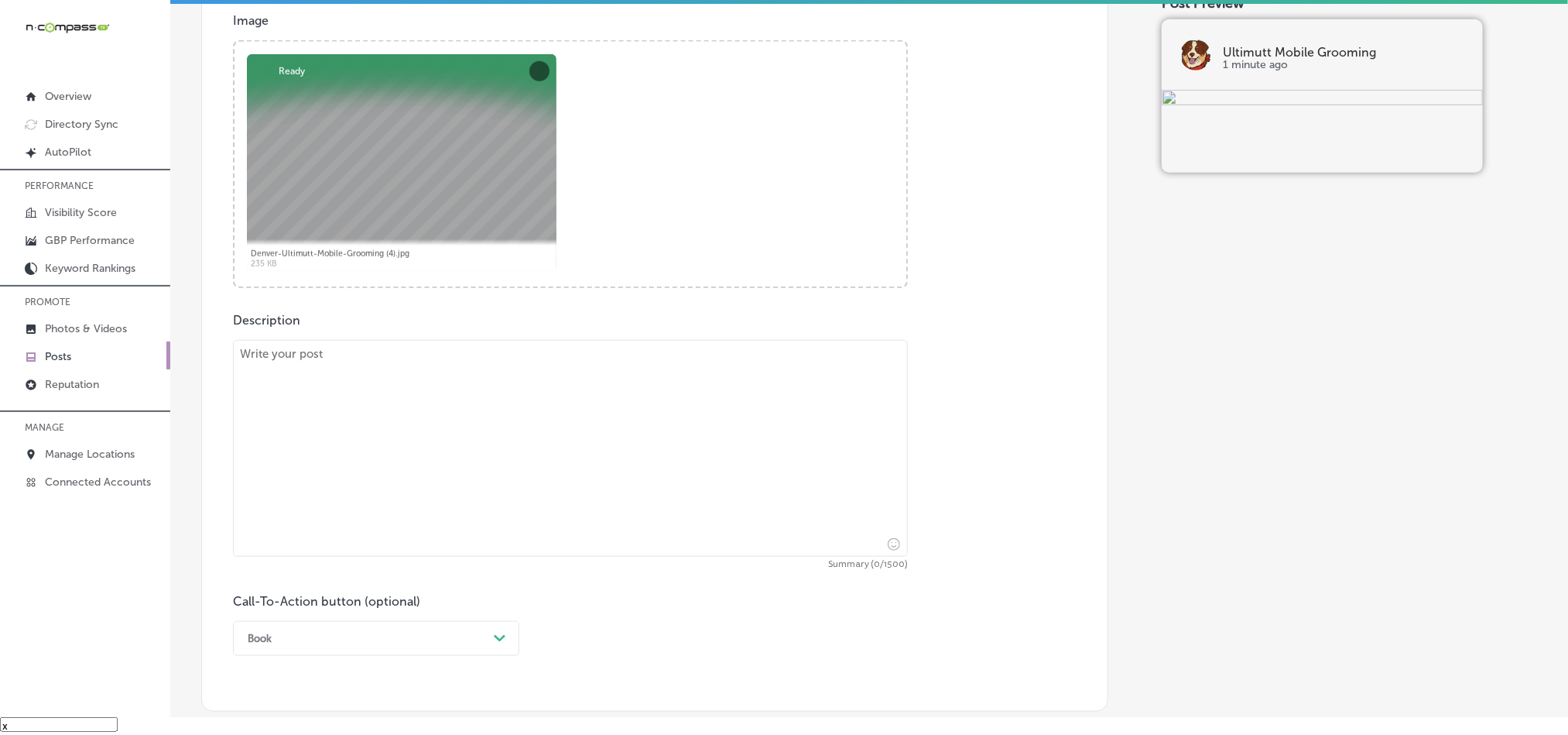
click at [451, 472] on textarea at bounding box center [571, 448] width 675 height 216
paste textarea "[GEOGRAPHIC_DATA], [GEOGRAPHIC_DATA], and [PERSON_NAME] are just a few of the a…"
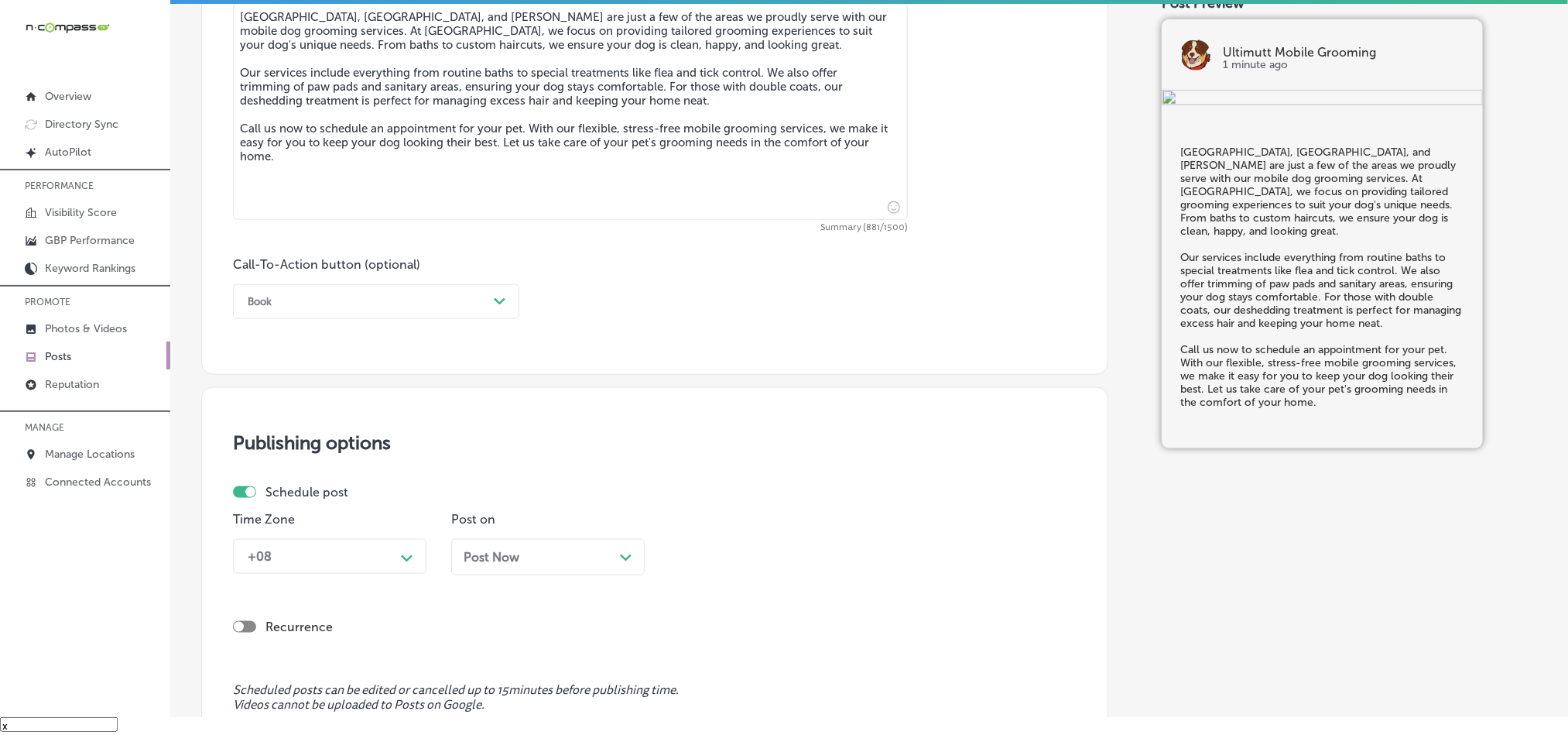
scroll to position [916, 0]
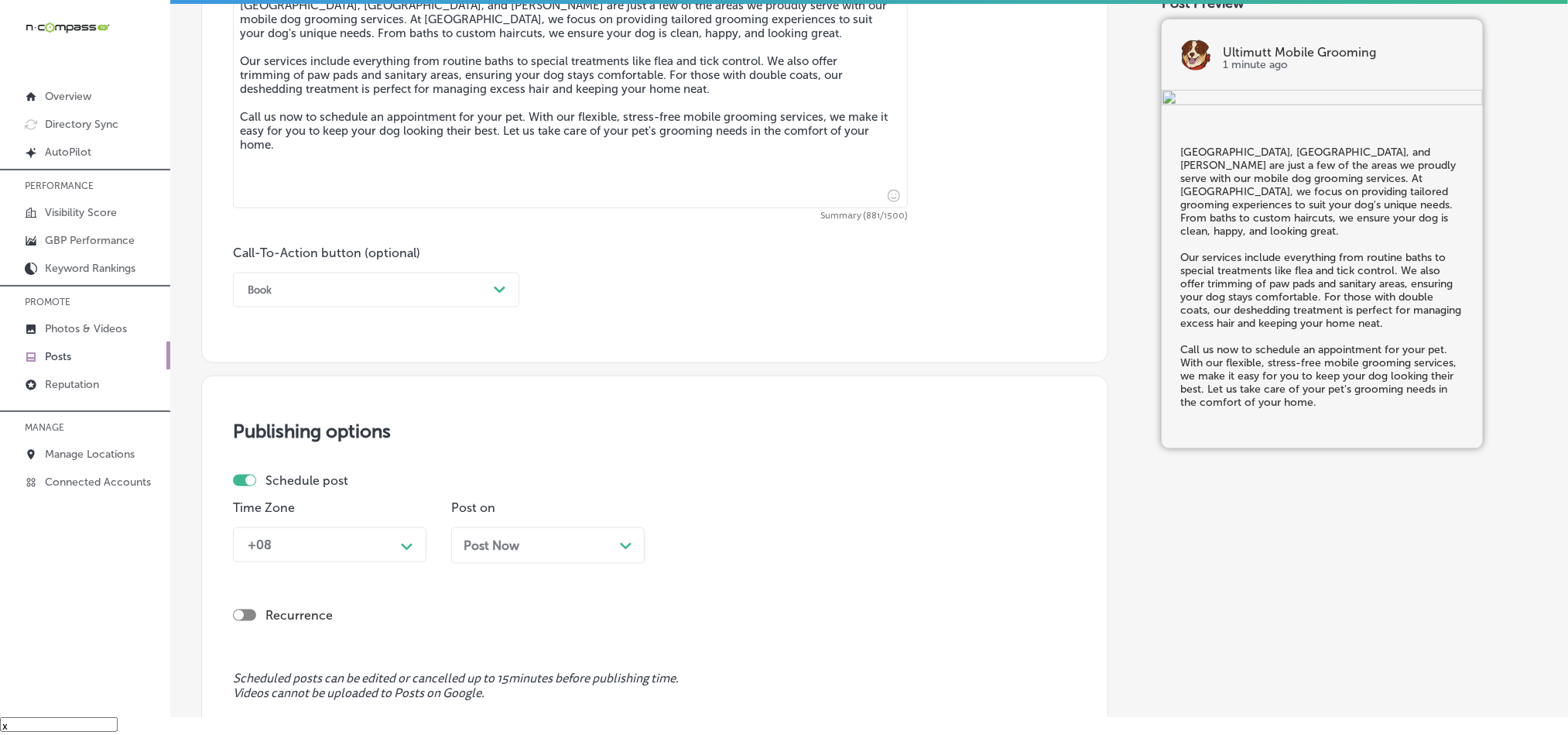
type textarea "[GEOGRAPHIC_DATA], [GEOGRAPHIC_DATA], and [PERSON_NAME] are just a few of the a…"
click at [403, 298] on div "Book" at bounding box center [364, 290] width 248 height 24
click at [274, 491] on div "Call Now" at bounding box center [376, 486] width 286 height 27
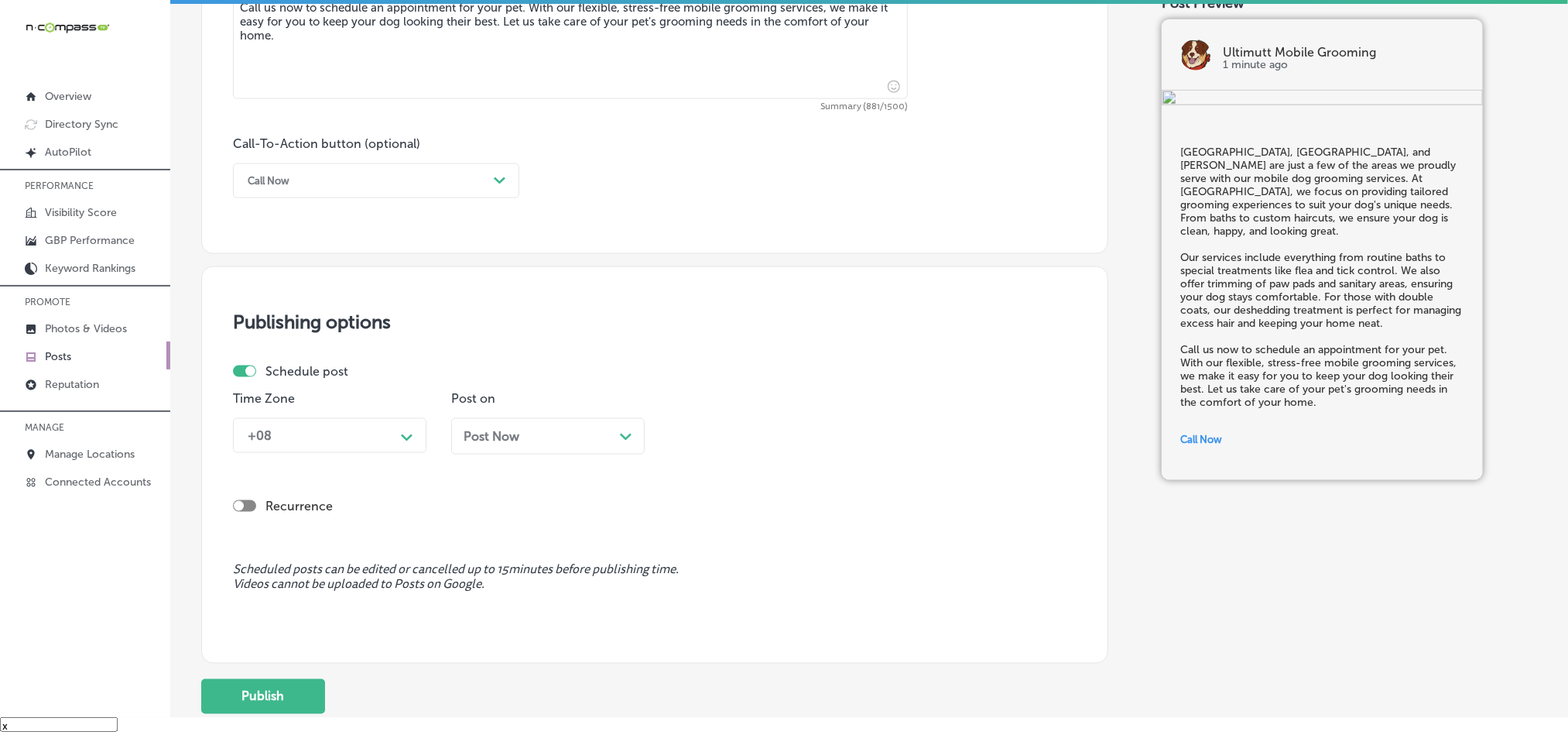
scroll to position [1033, 0]
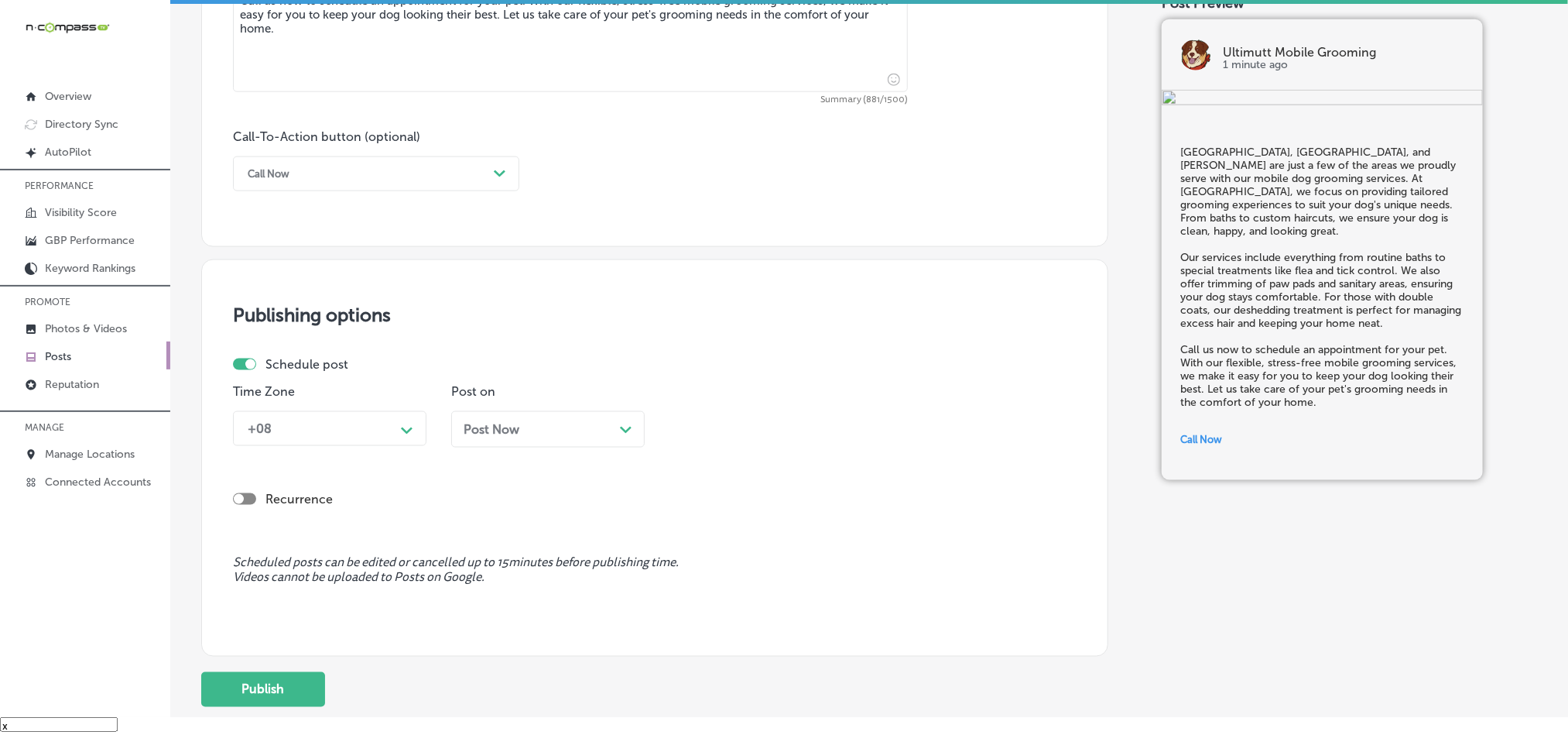
click at [397, 421] on div "Path Created with Sketch." at bounding box center [406, 429] width 25 height 25
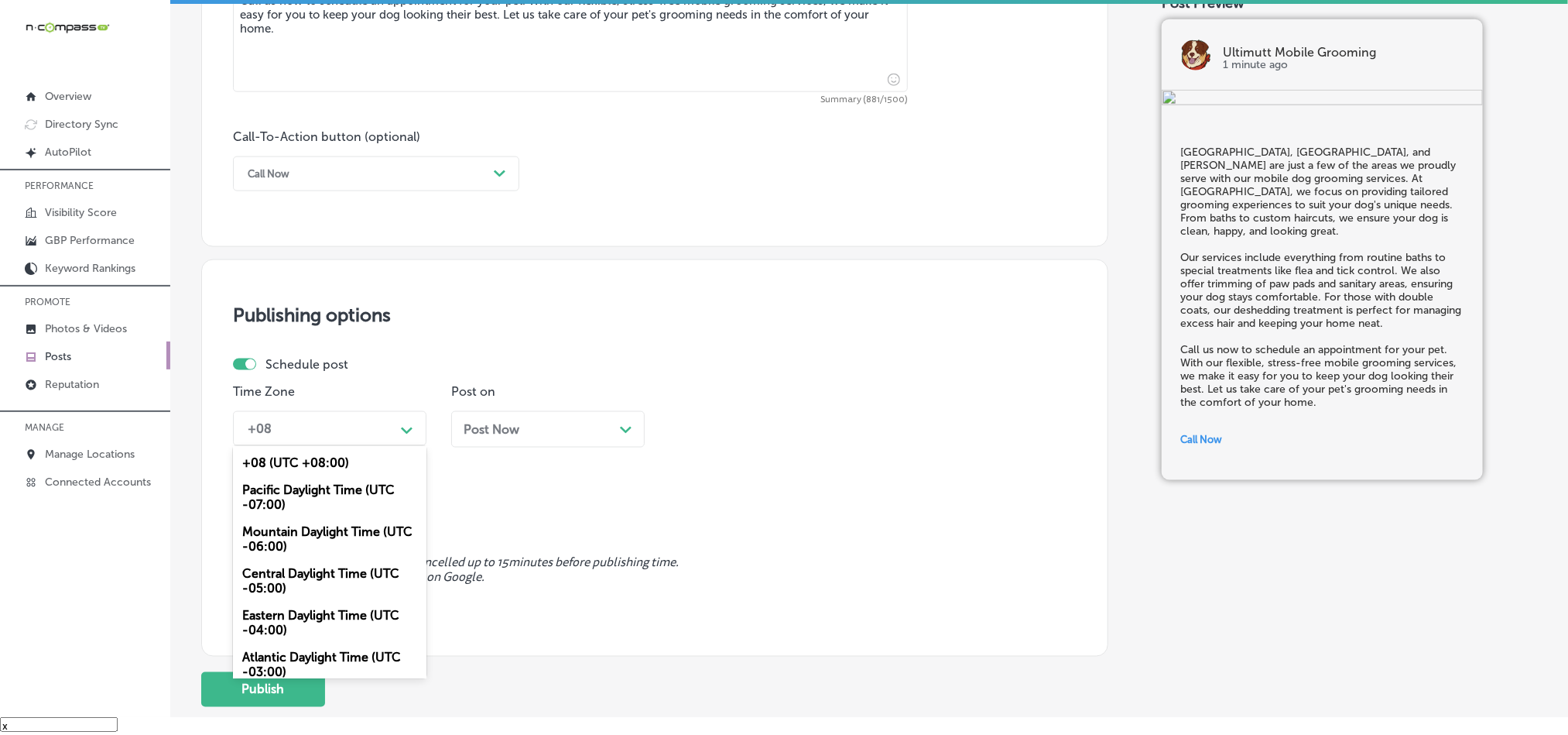
click at [295, 559] on div "Mountain Daylight Time (UTC -06:00)" at bounding box center [330, 538] width 194 height 42
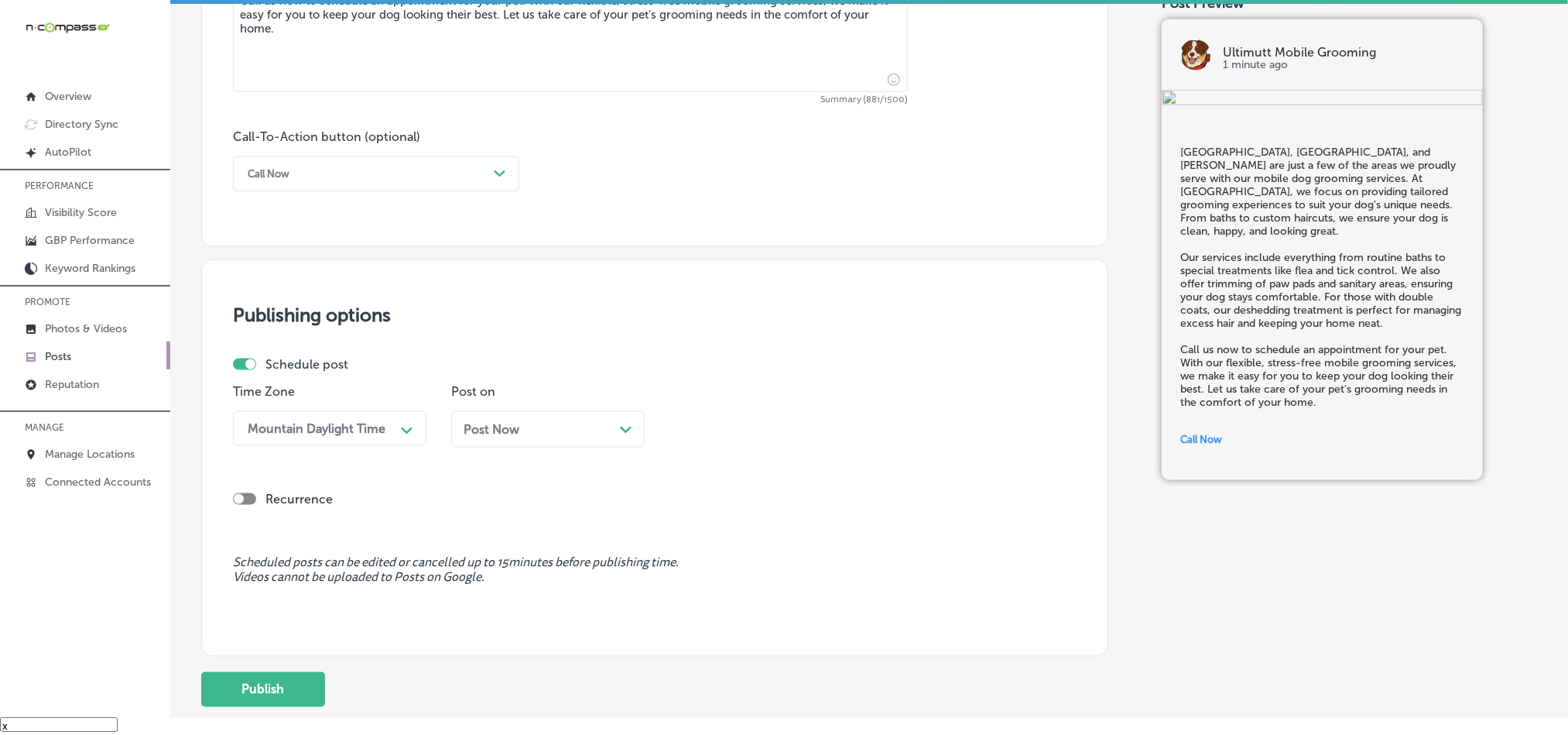
click at [604, 437] on div "Post Now Path Created with Sketch." at bounding box center [547, 429] width 169 height 15
click at [750, 435] on div "08:15 AM" at bounding box center [754, 428] width 155 height 27
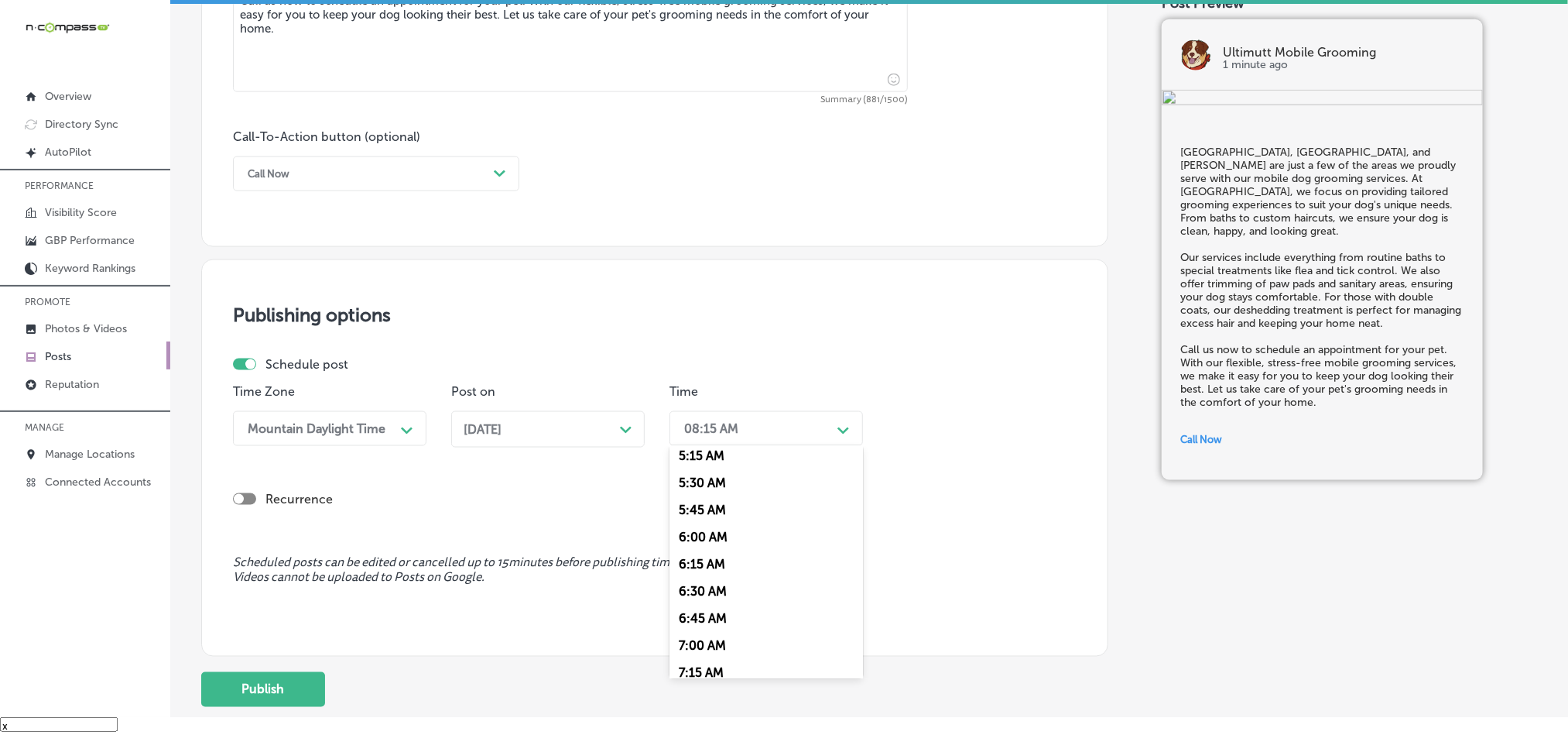
scroll to position [581, 0]
click at [690, 650] on div "7:00 AM" at bounding box center [766, 640] width 194 height 27
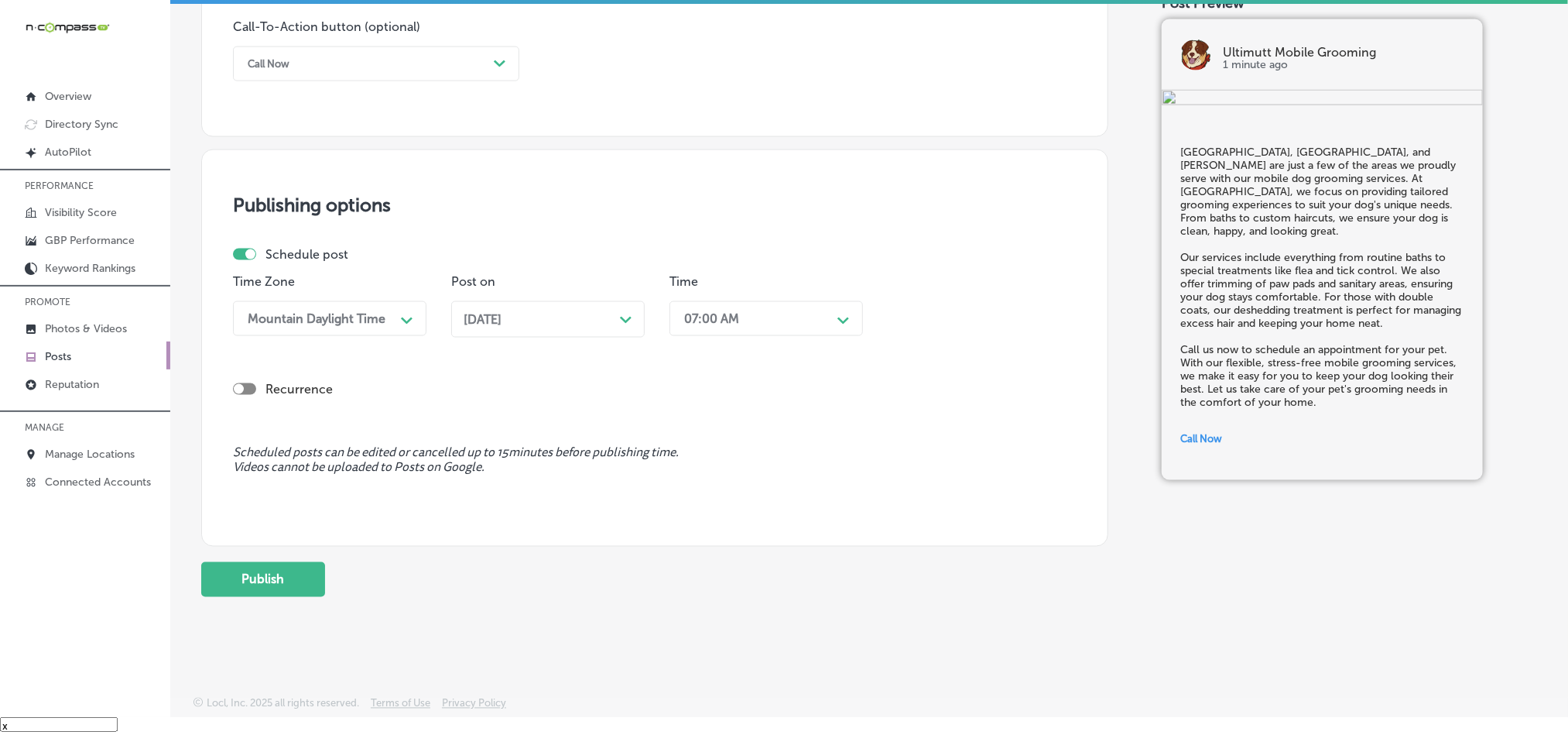
scroll to position [1148, 0]
click at [281, 572] on button "Publish" at bounding box center [263, 579] width 124 height 35
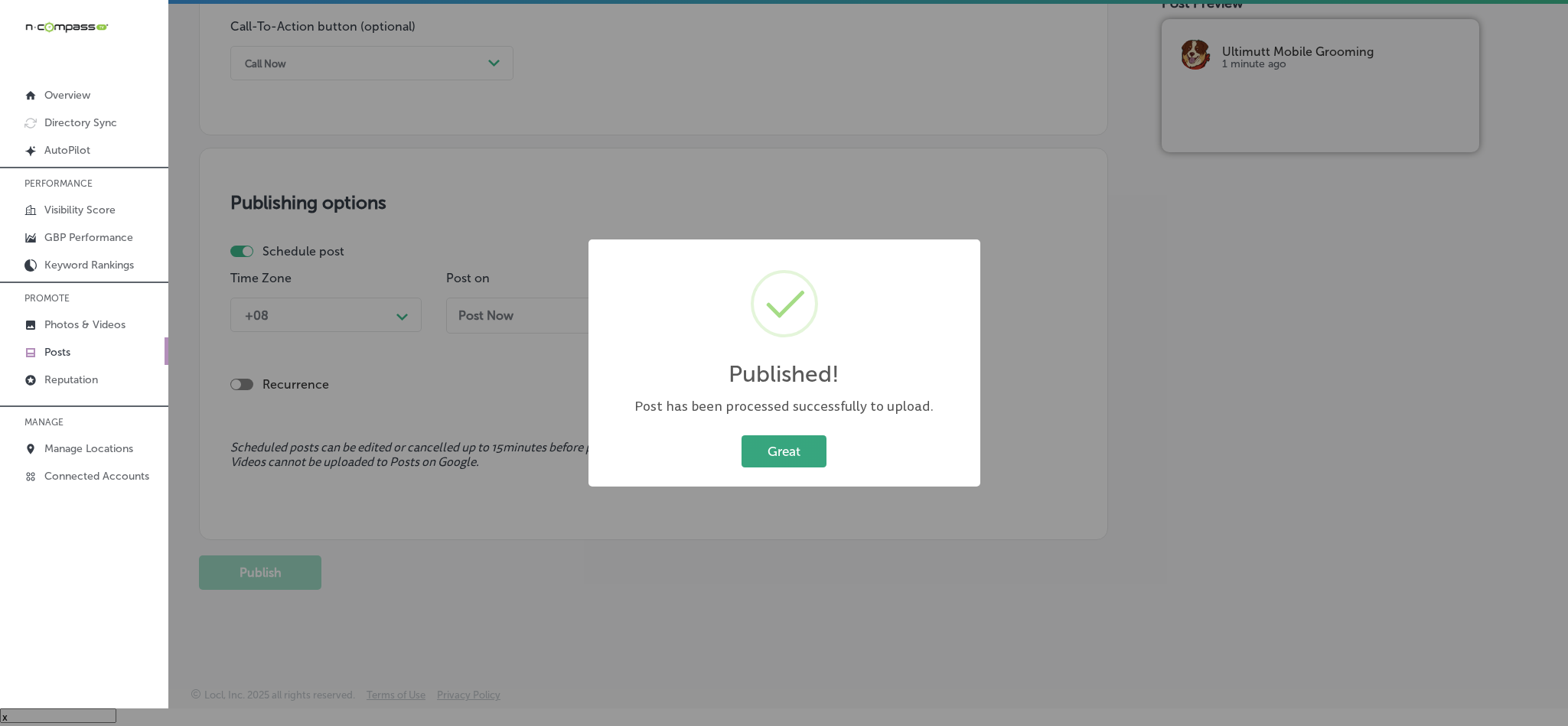
click at [772, 435] on button "Great" at bounding box center [784, 451] width 85 height 31
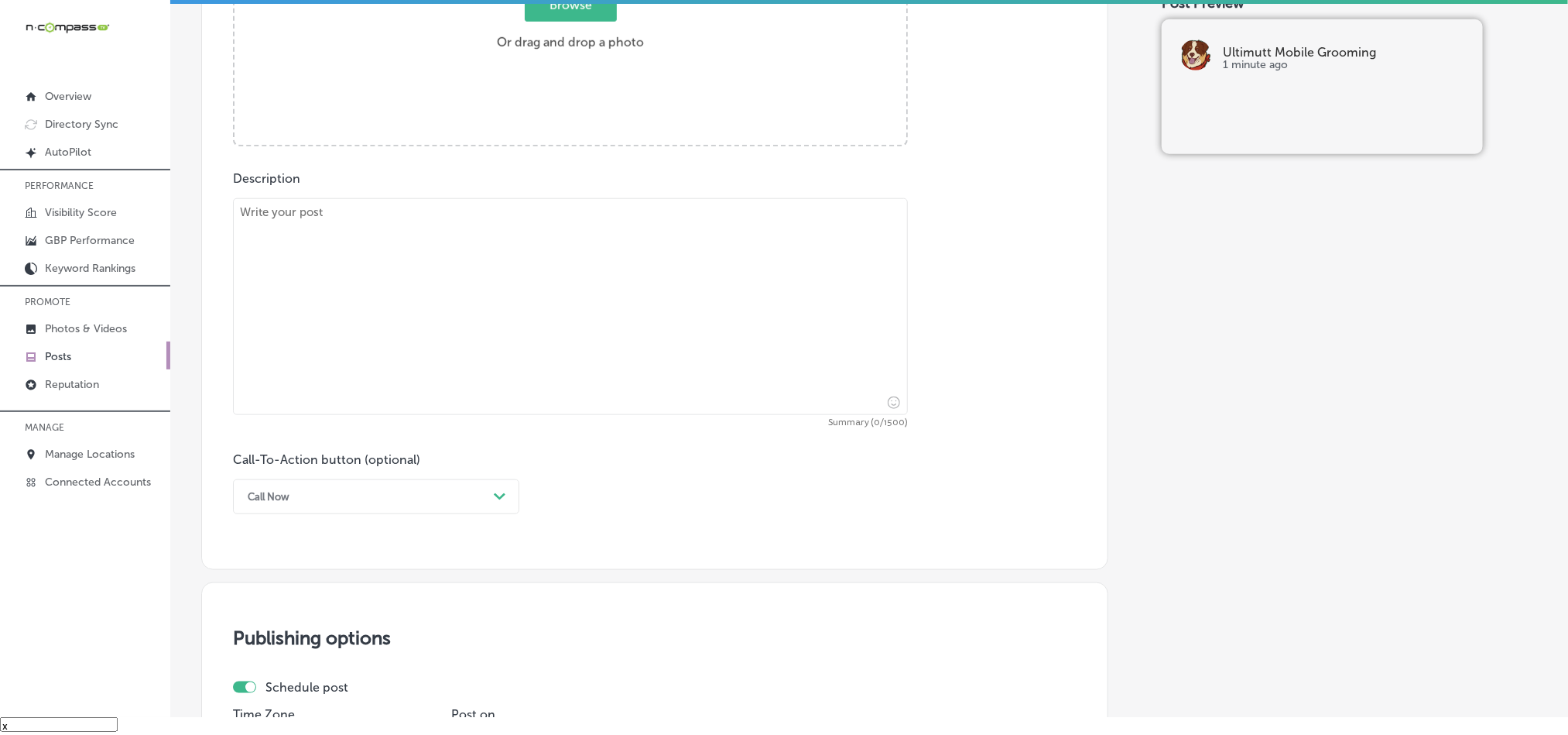
scroll to position [530, 0]
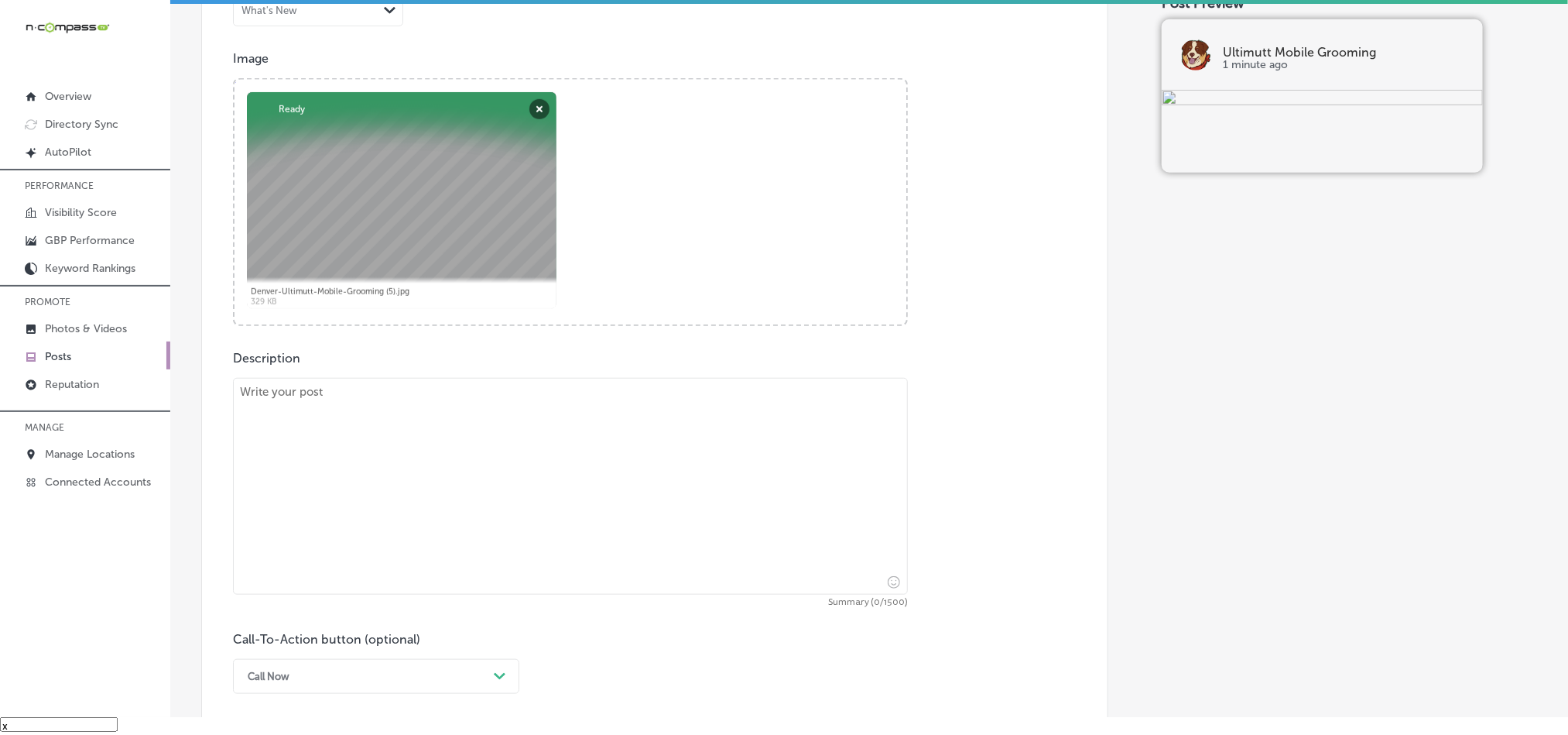
click at [432, 590] on textarea at bounding box center [571, 486] width 675 height 216
paste textarea "[PERSON_NAME], Columbine, and Genesee residents, enjoy the convenience of mobil…"
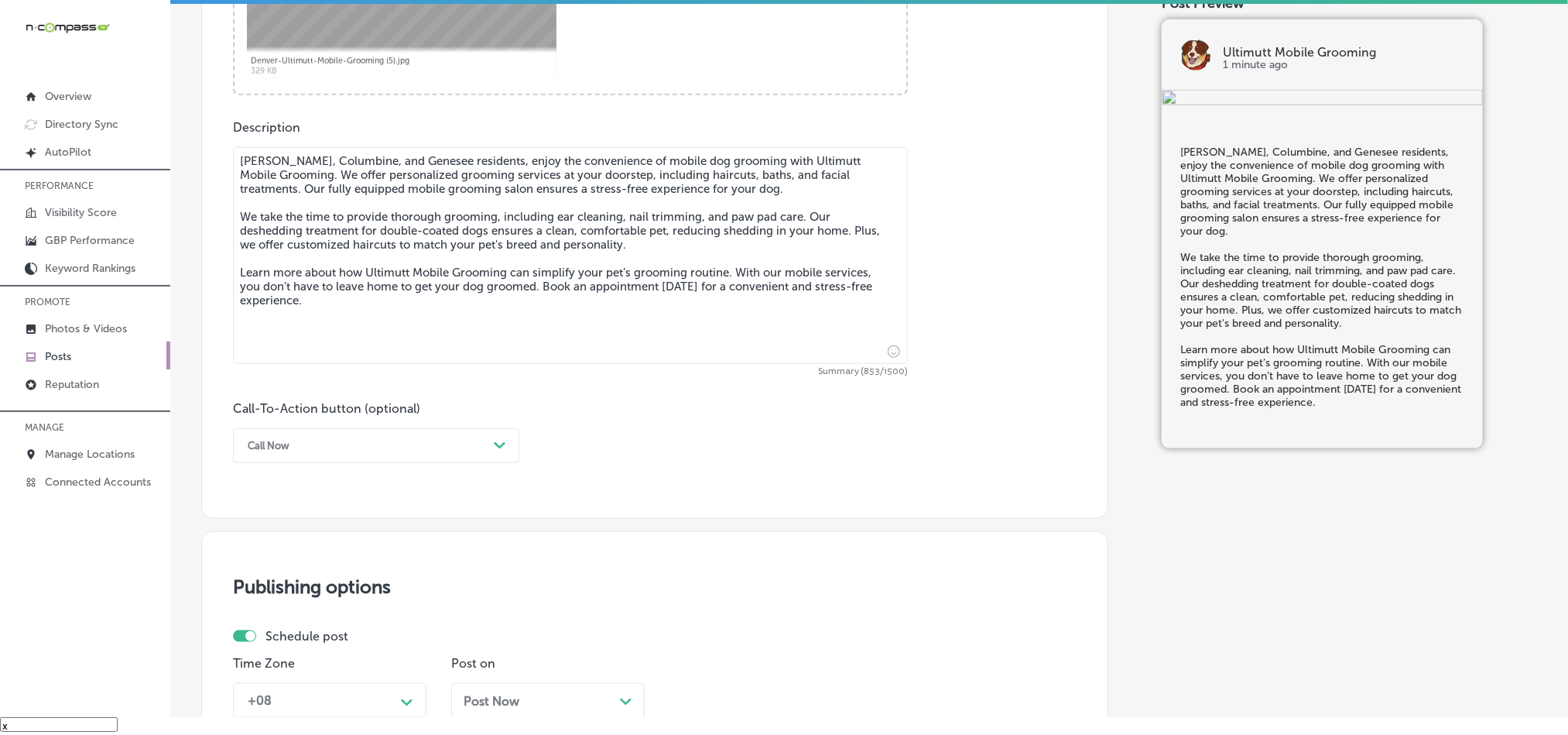
scroll to position [800, 0]
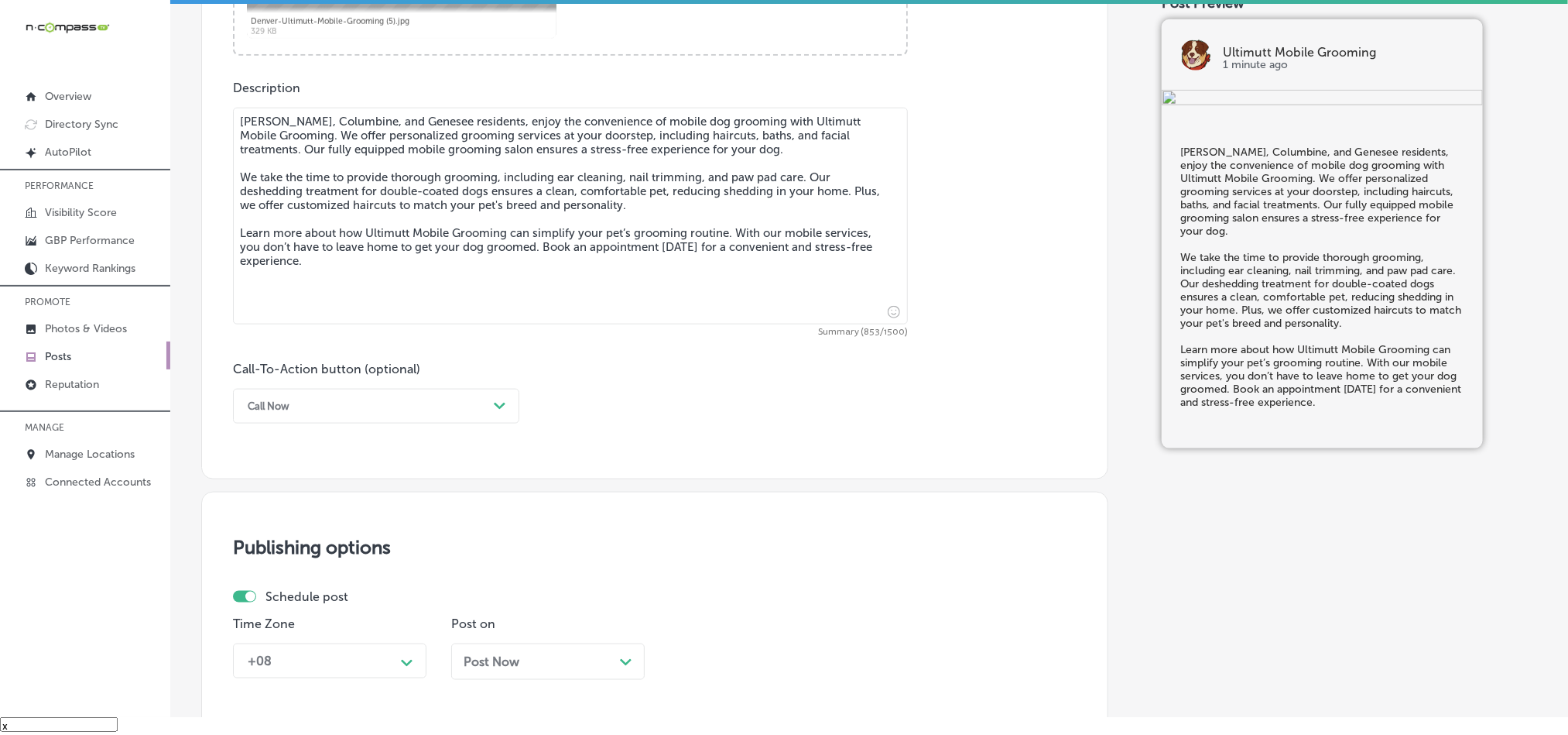
type textarea "[PERSON_NAME], Columbine, and Genesee residents, enjoy the convenience of mobil…"
click at [427, 408] on div "Call Now" at bounding box center [364, 407] width 248 height 24
click at [284, 546] on div "Learn more" at bounding box center [376, 548] width 286 height 27
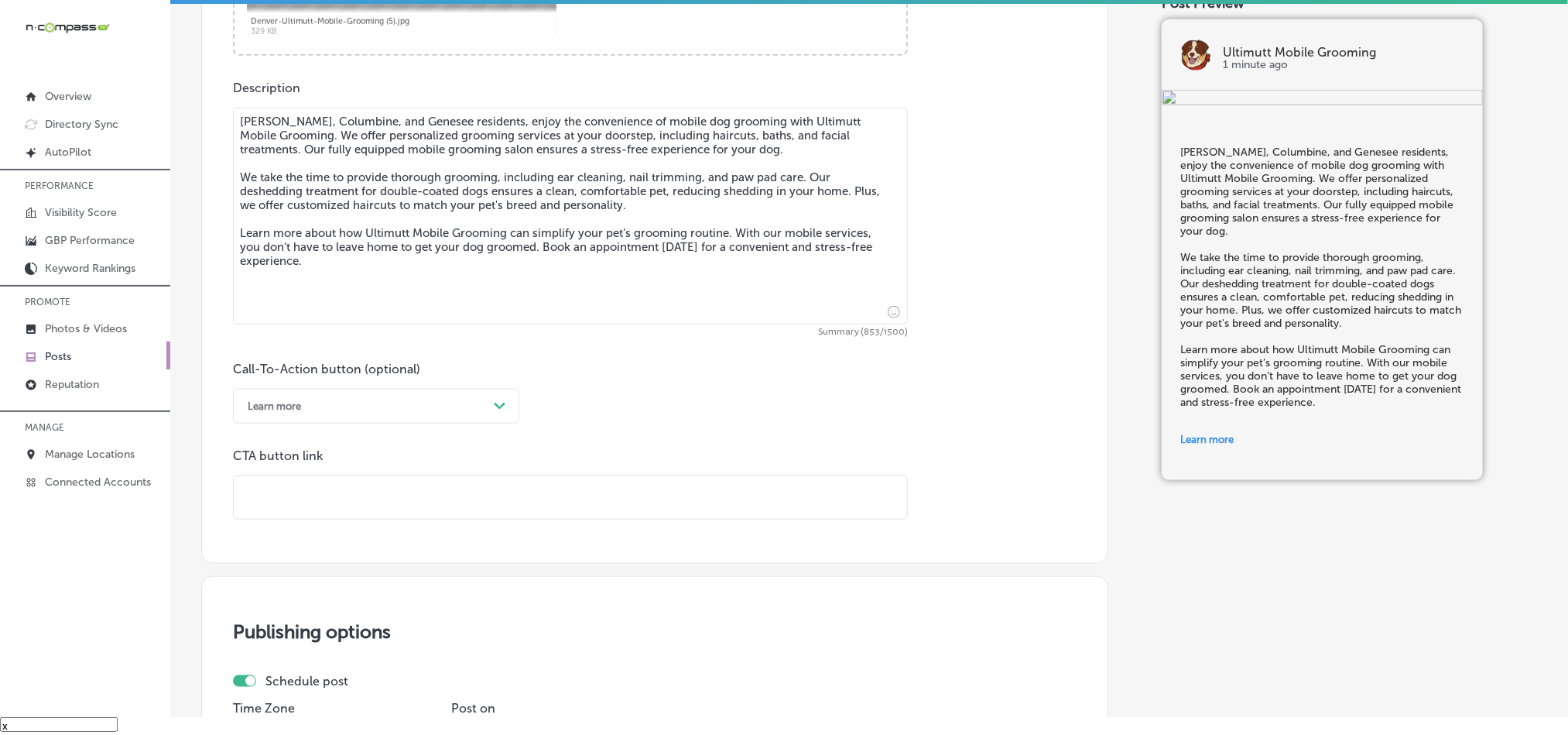
click at [395, 498] on input "text" at bounding box center [571, 498] width 673 height 43
paste input "[URL][DOMAIN_NAME]"
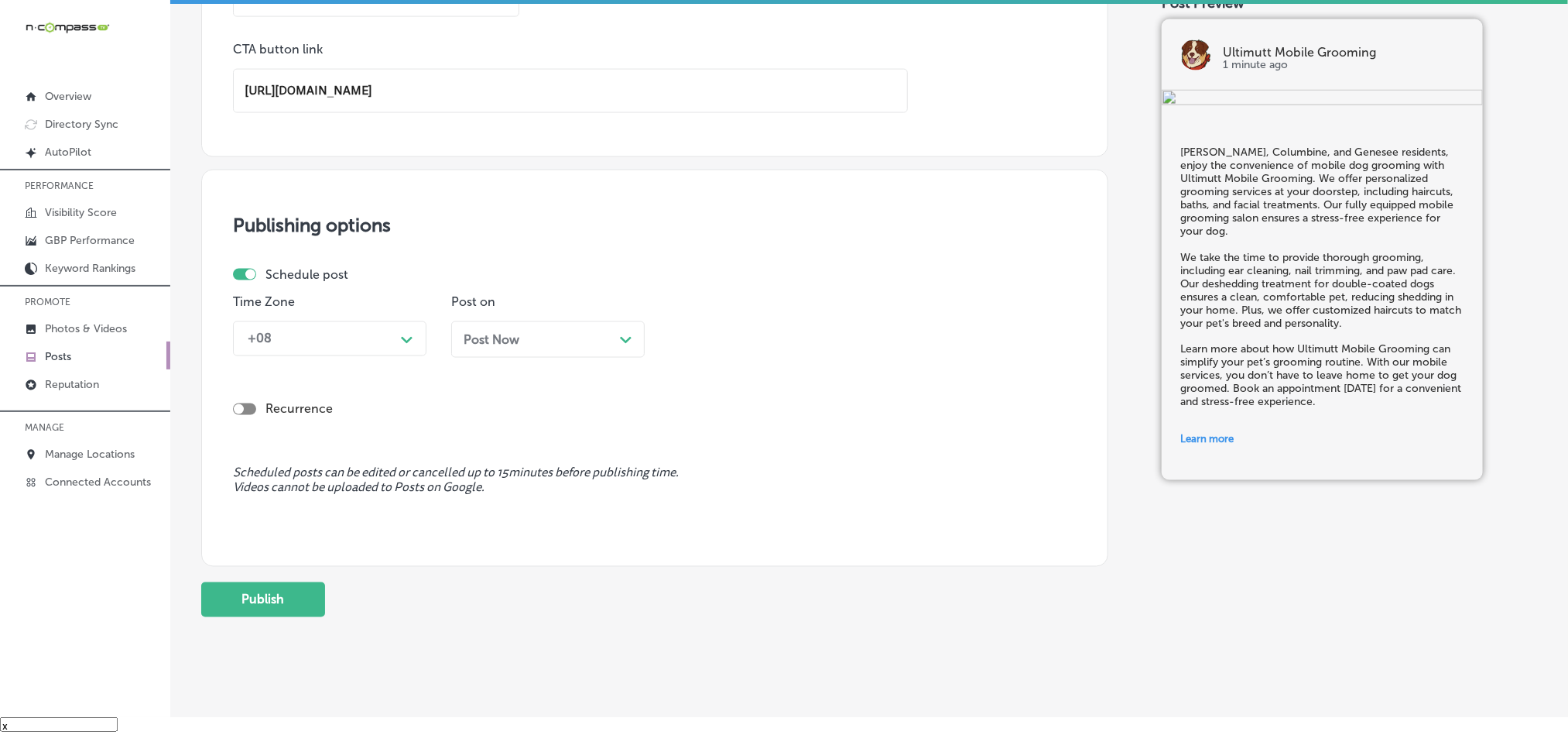
scroll to position [1227, 0]
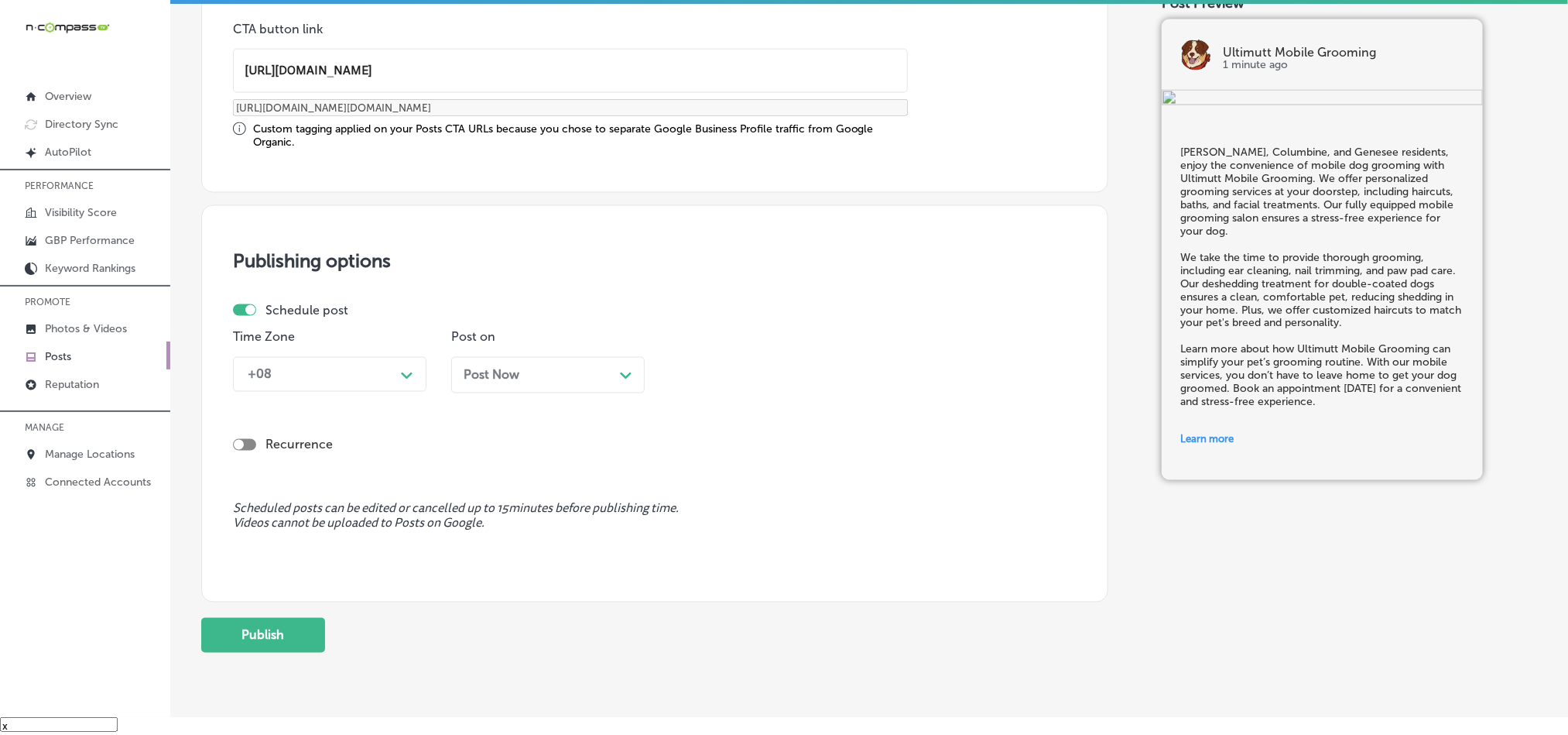
type input "[URL][DOMAIN_NAME]"
click at [392, 369] on div "+08" at bounding box center [317, 374] width 155 height 27
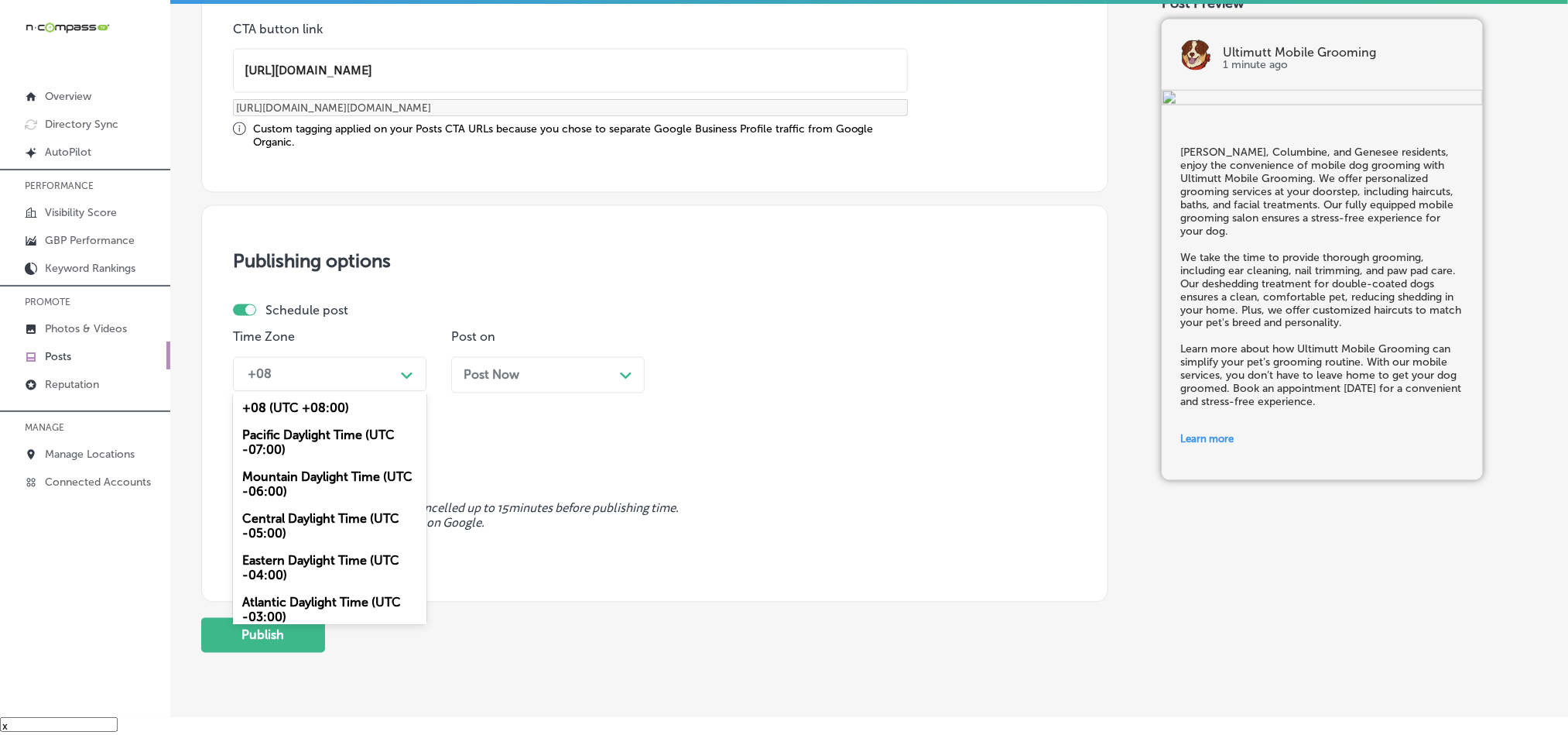
click at [303, 486] on div "Mountain Daylight Time (UTC -06:00)" at bounding box center [330, 484] width 194 height 42
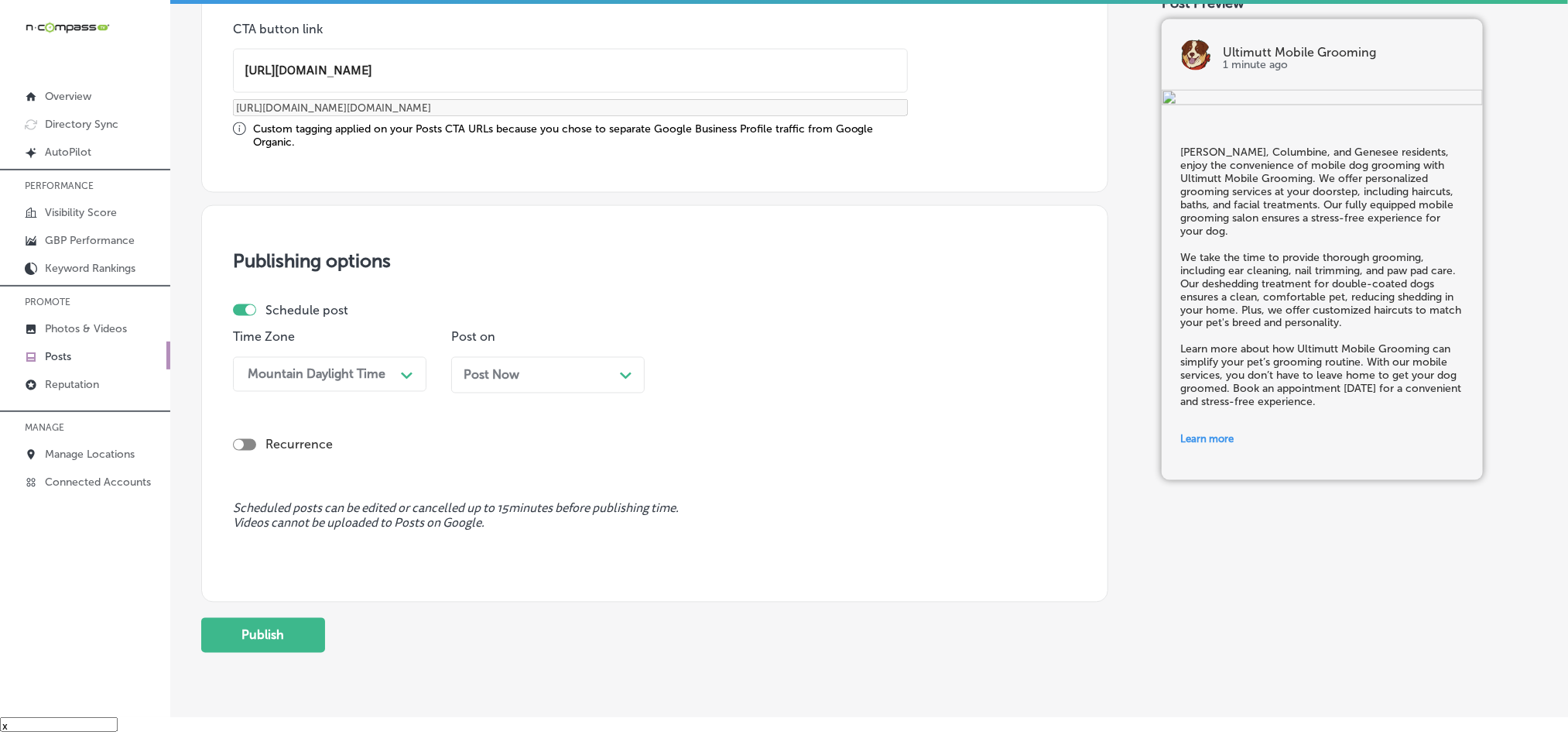
click at [585, 374] on div "Post Now Path Created with Sketch." at bounding box center [547, 375] width 169 height 15
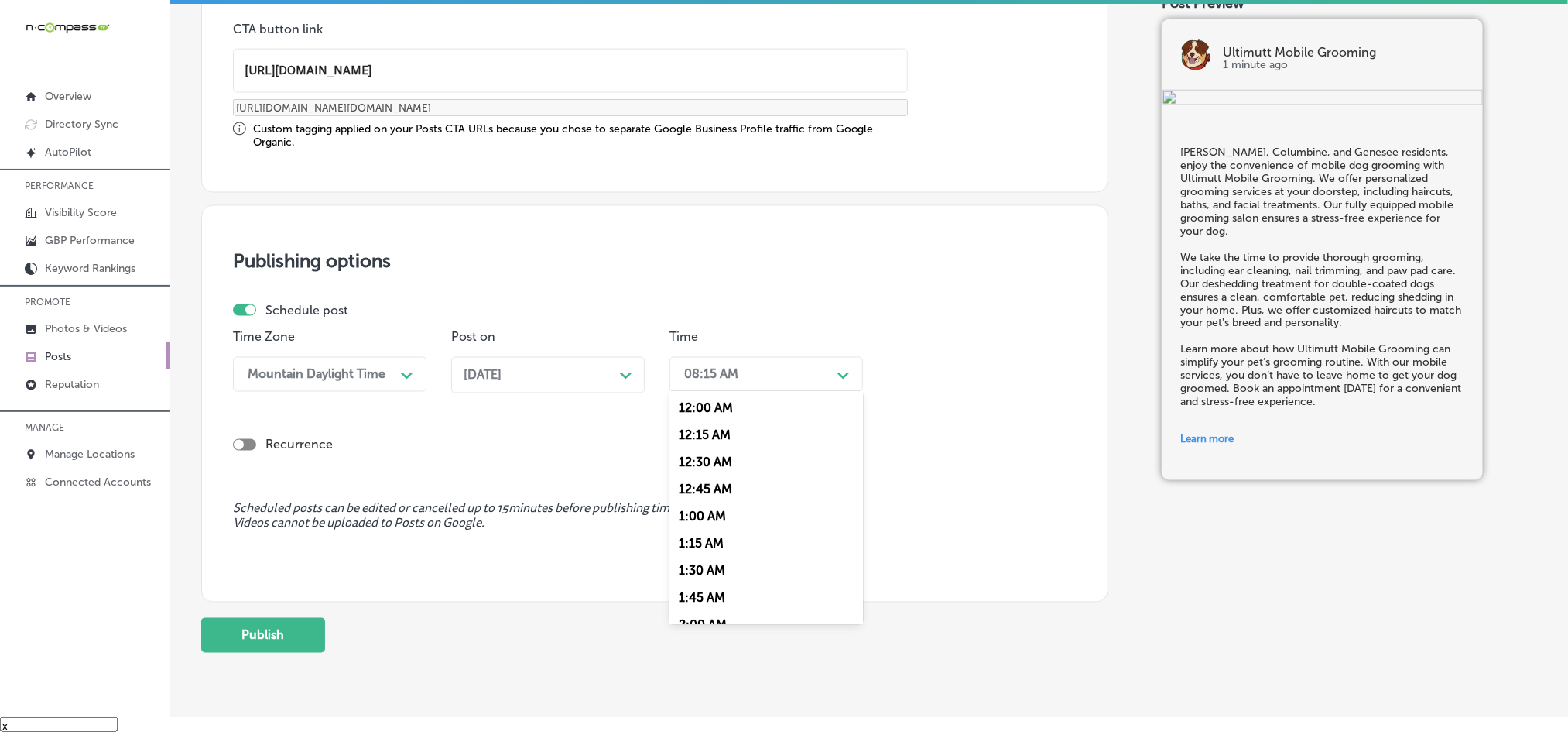
click at [710, 375] on div "08:15 AM" at bounding box center [711, 374] width 54 height 15
click at [702, 512] on div "7:00 AM" at bounding box center [766, 508] width 194 height 27
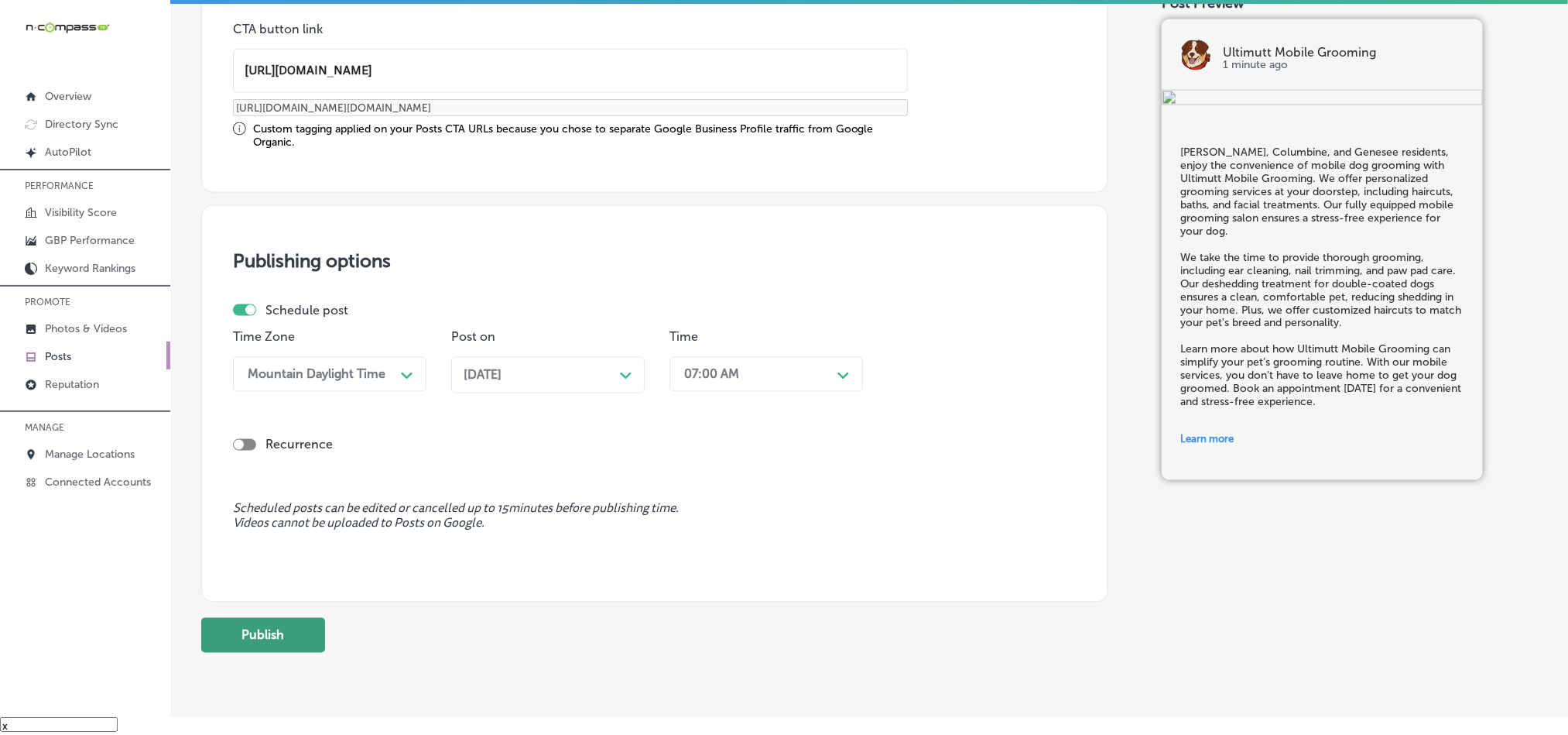
click at [240, 650] on button "Publish" at bounding box center [263, 634] width 124 height 35
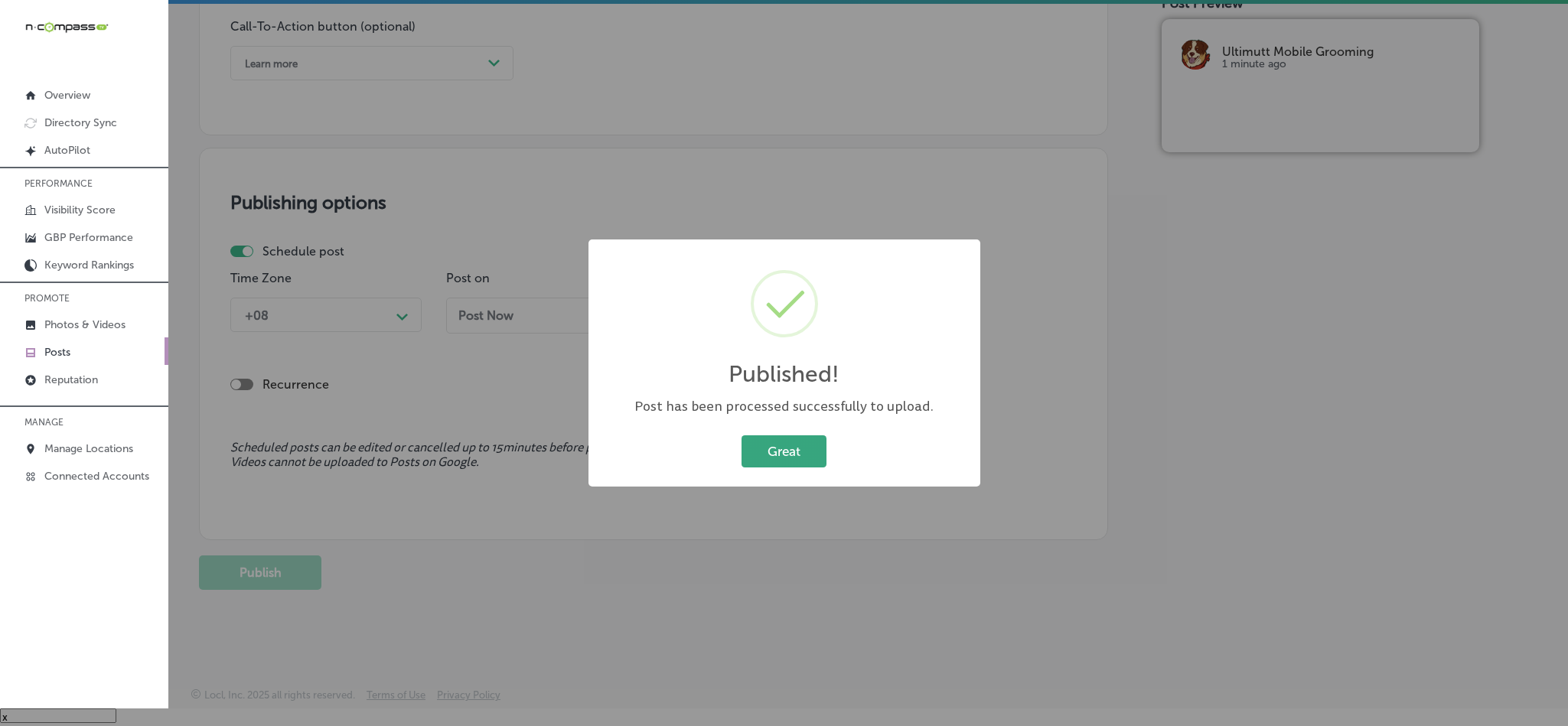
click at [782, 439] on button "Great" at bounding box center [784, 451] width 85 height 31
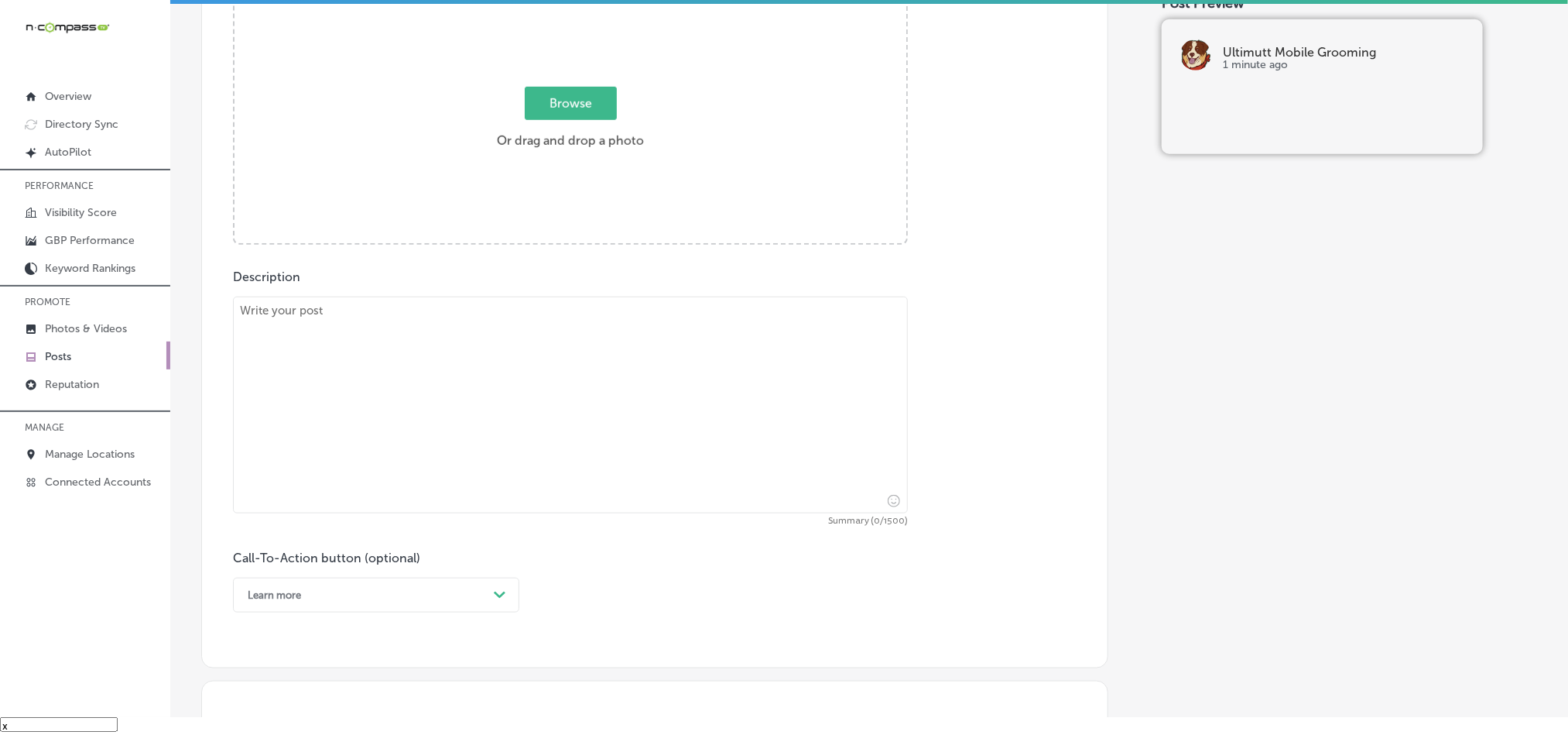
scroll to position [606, 0]
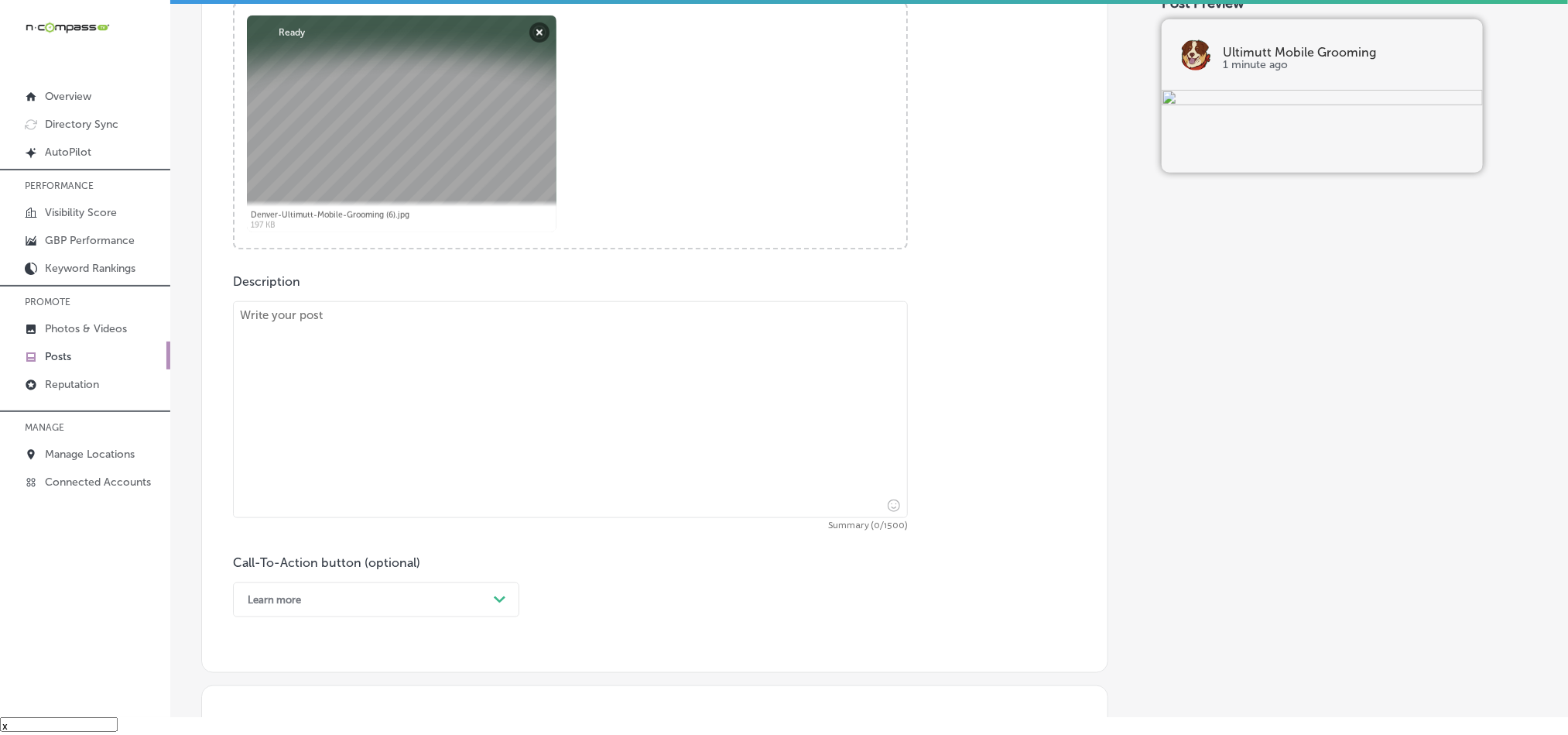
click at [549, 431] on textarea at bounding box center [571, 409] width 675 height 216
paste textarea "Edgewater, Conifer, and Indian Hills pet owners, let Ultimutt Mobile Grooming t…"
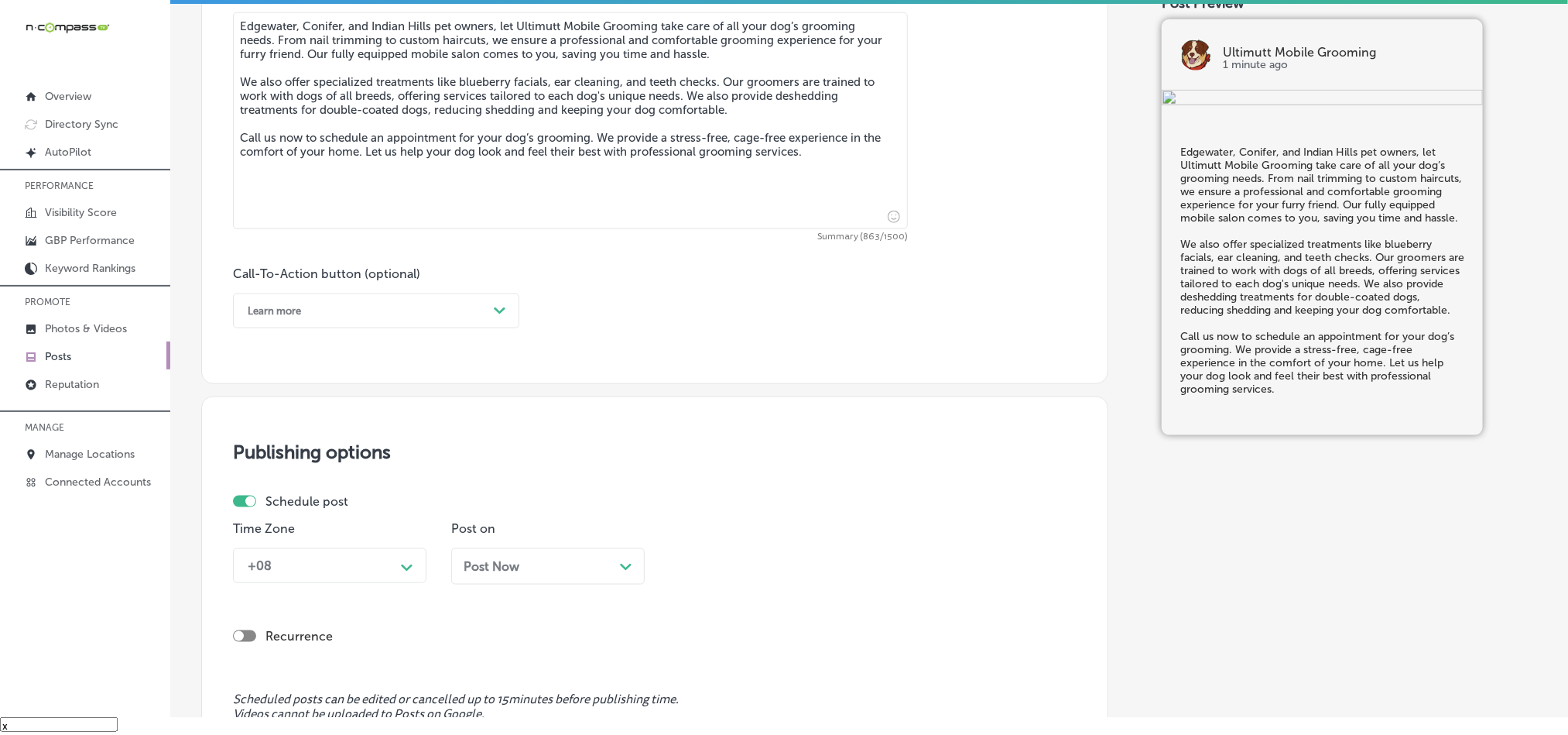
scroll to position [916, 0]
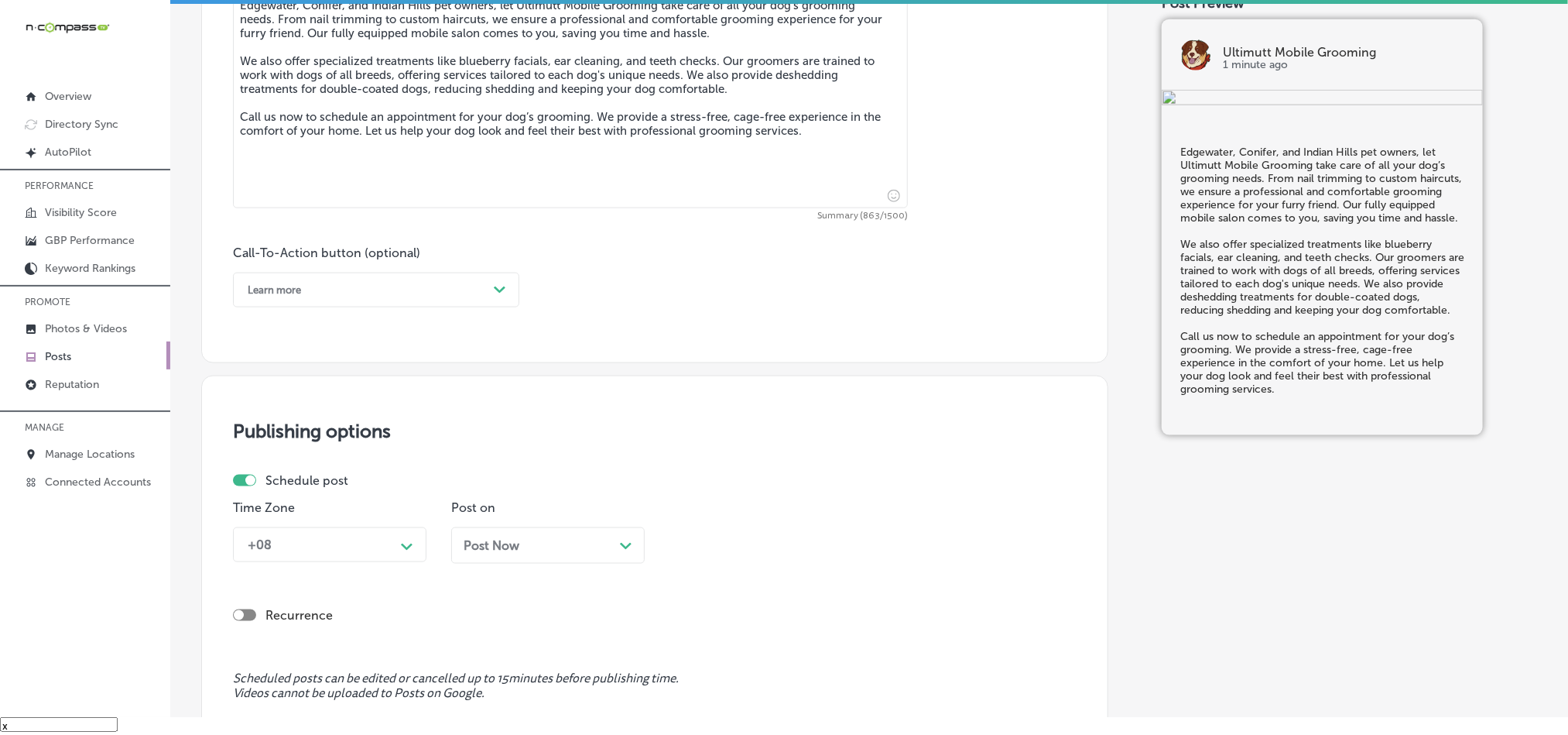
type textarea "Edgewater, Conifer, and Indian Hills pet owners, let Ultimutt Mobile Grooming t…"
click at [432, 288] on div "Learn more" at bounding box center [364, 290] width 248 height 24
click at [274, 495] on div "Call Now" at bounding box center [376, 486] width 286 height 27
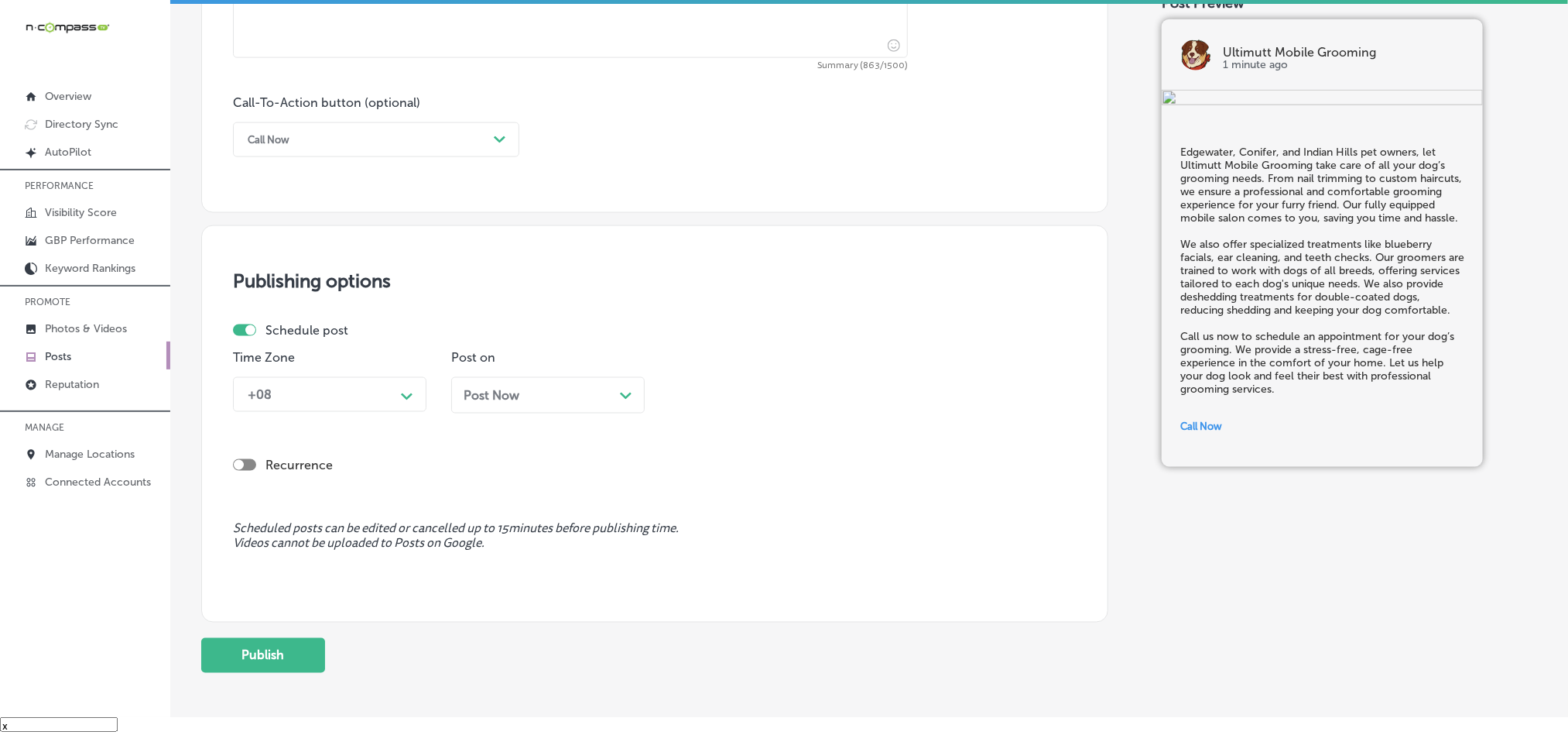
scroll to position [1071, 0]
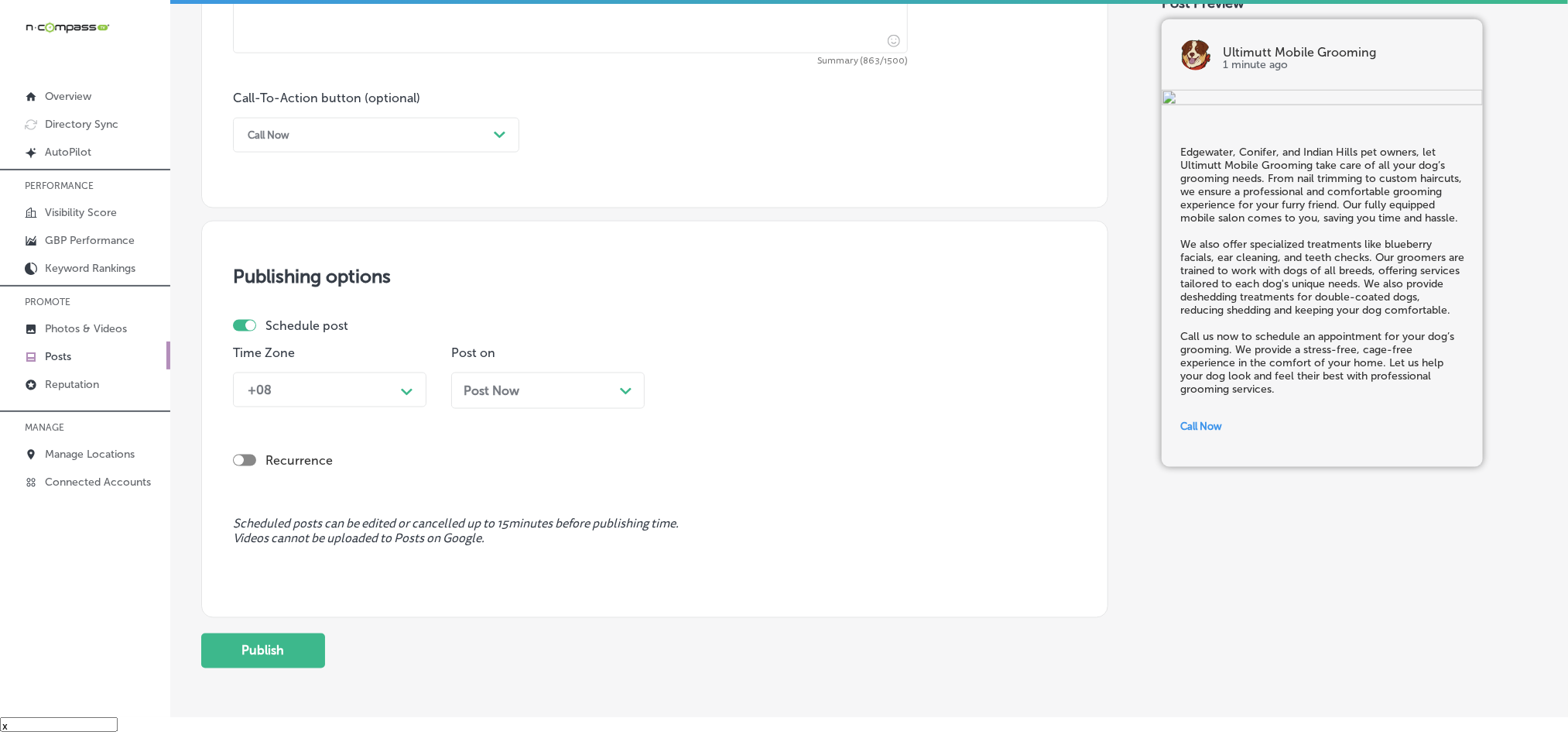
click at [409, 393] on icon "Path Created with Sketch." at bounding box center [406, 392] width 11 height 7
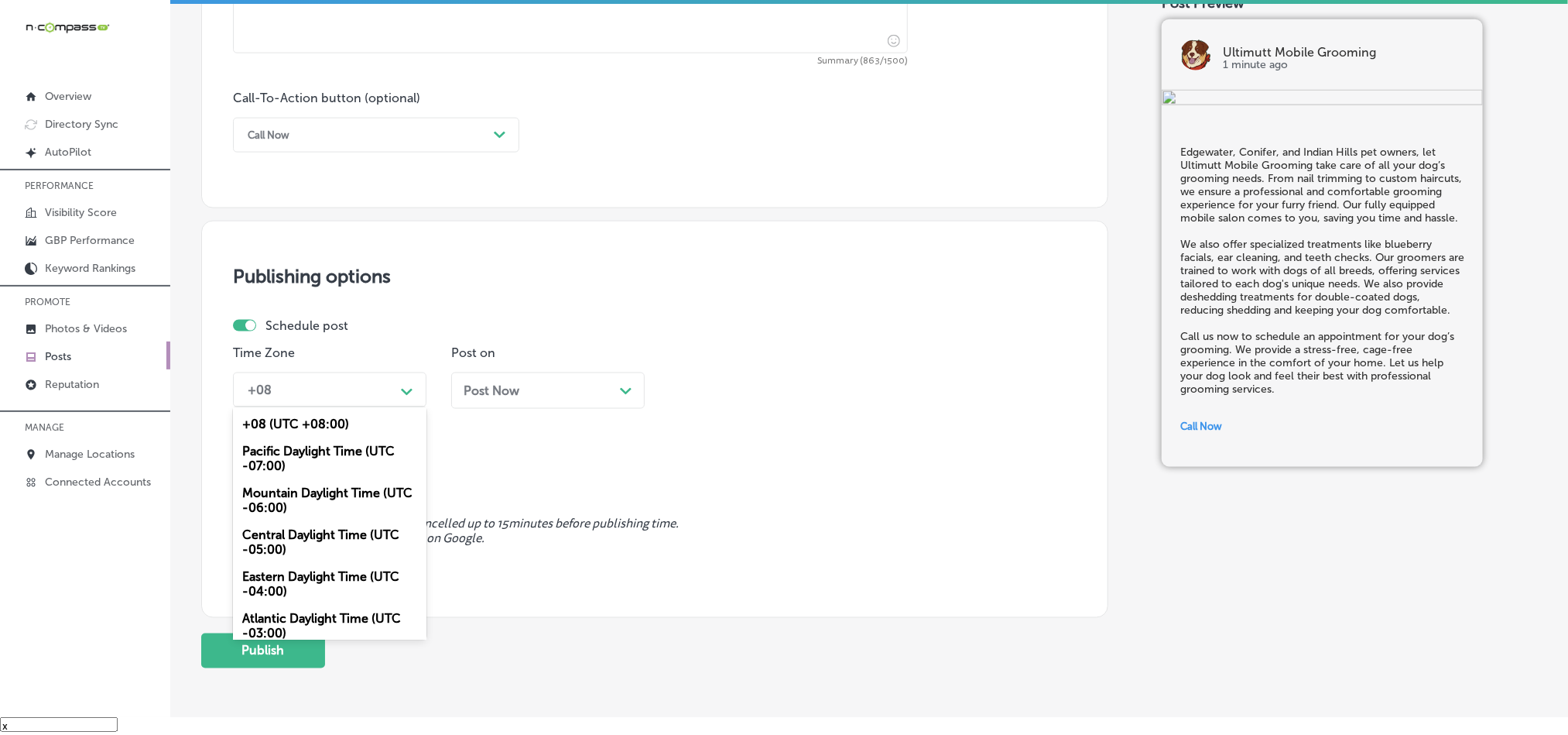
click at [333, 507] on div "Mountain Daylight Time (UTC -06:00)" at bounding box center [330, 500] width 194 height 42
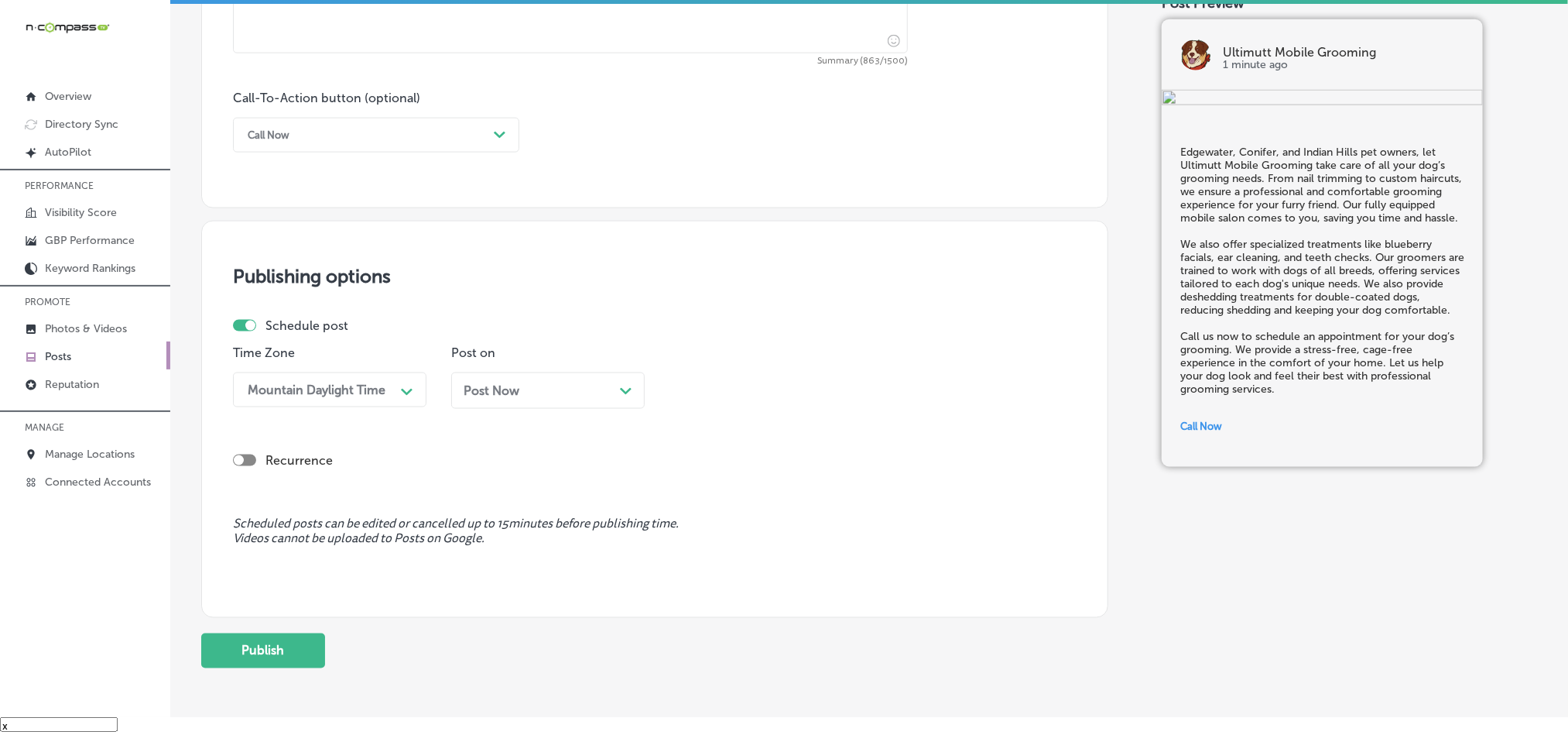
click at [609, 398] on div "Post Now Path Created with Sketch." at bounding box center [547, 391] width 169 height 15
click at [754, 394] on div "08:30 AM" at bounding box center [754, 389] width 155 height 27
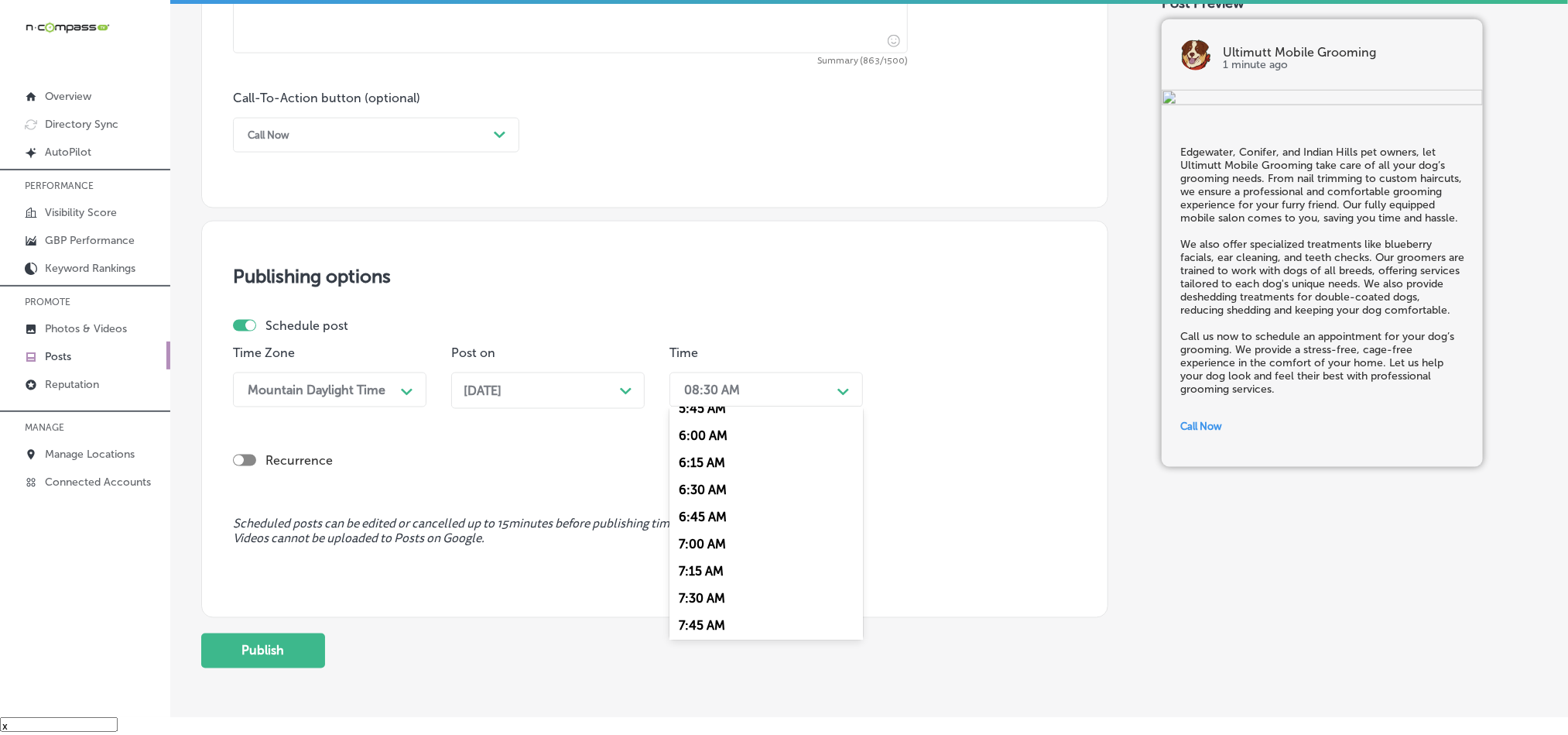
scroll to position [659, 0]
click at [708, 528] on div "7:00 AM" at bounding box center [766, 524] width 194 height 27
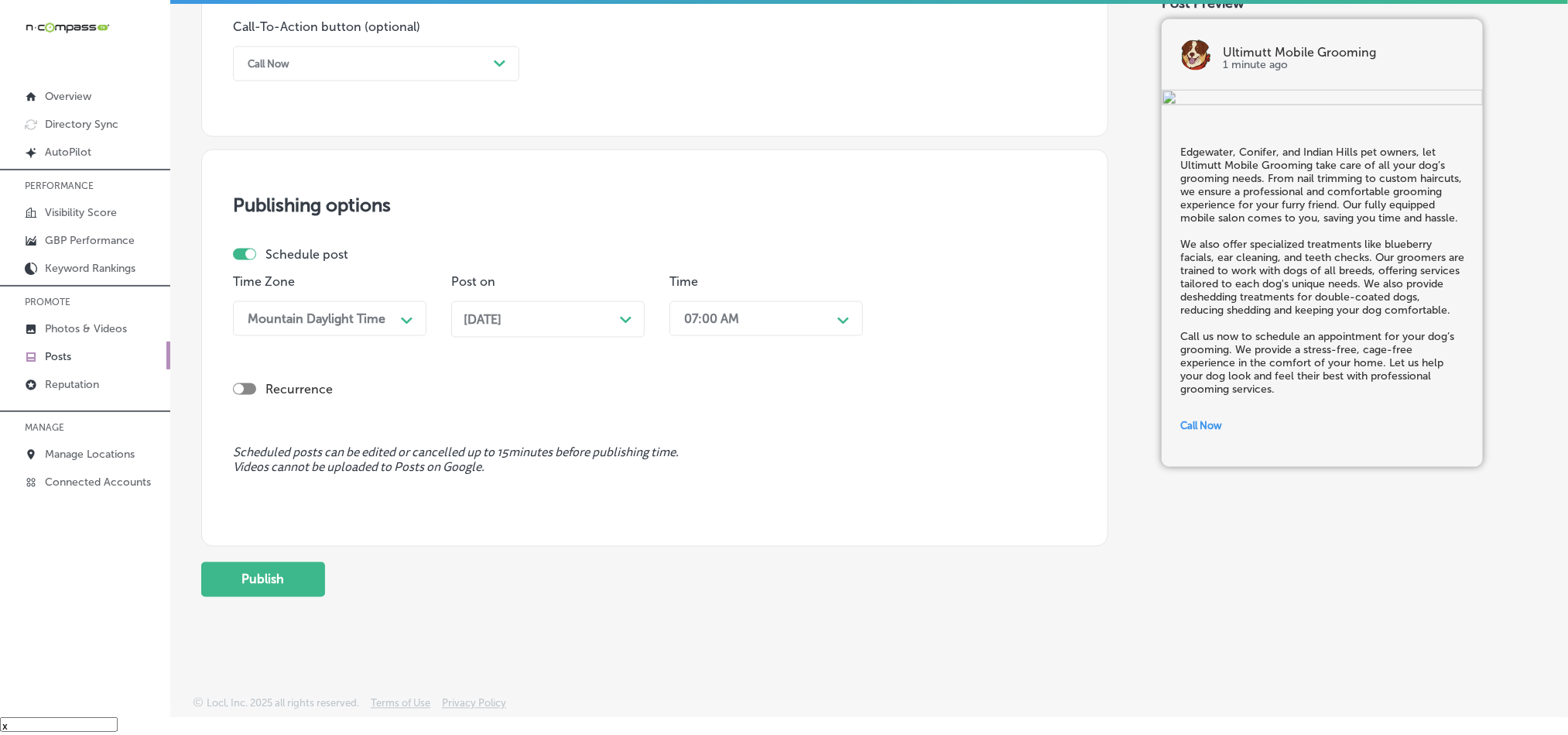
scroll to position [1148, 0]
click at [248, 583] on button "Publish" at bounding box center [263, 579] width 124 height 35
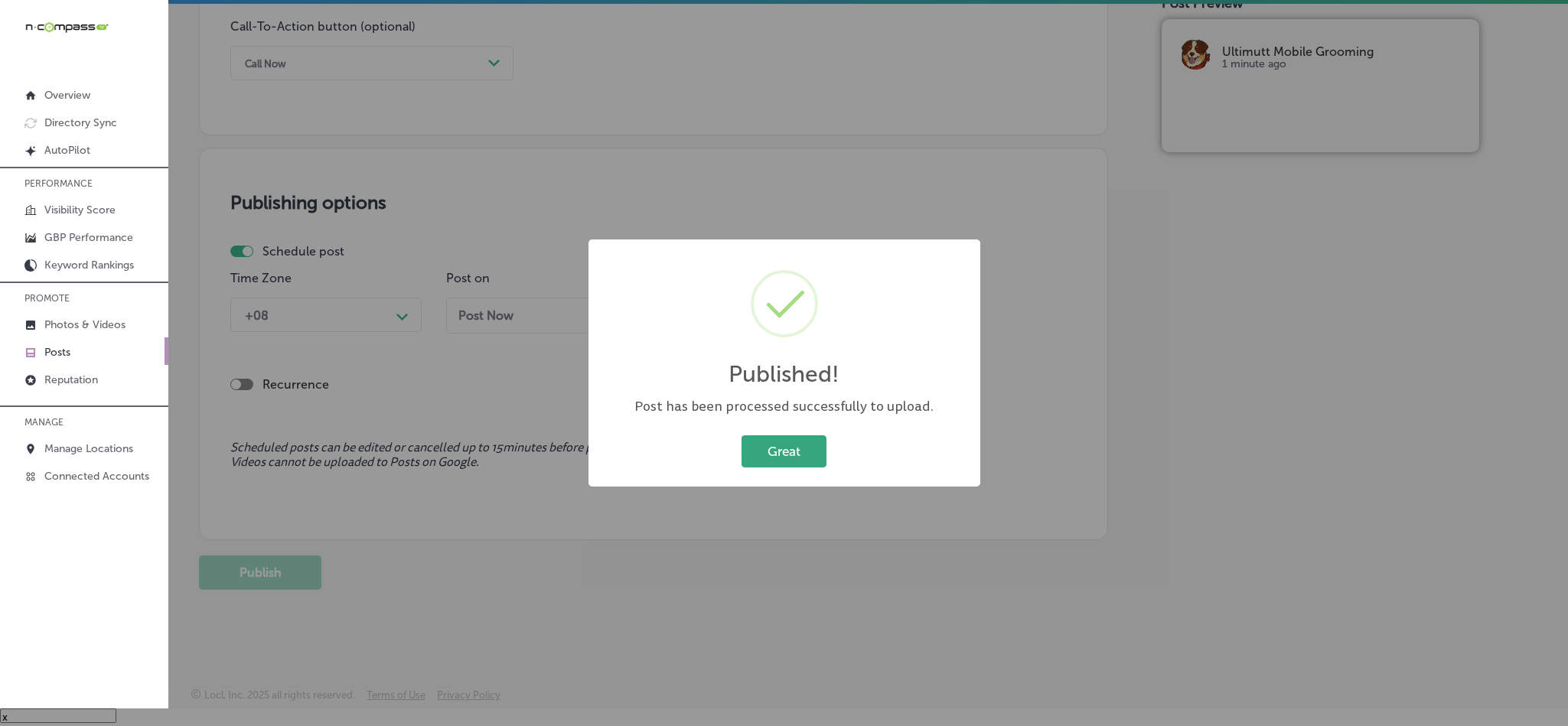
click at [802, 445] on button "Great" at bounding box center [784, 451] width 85 height 31
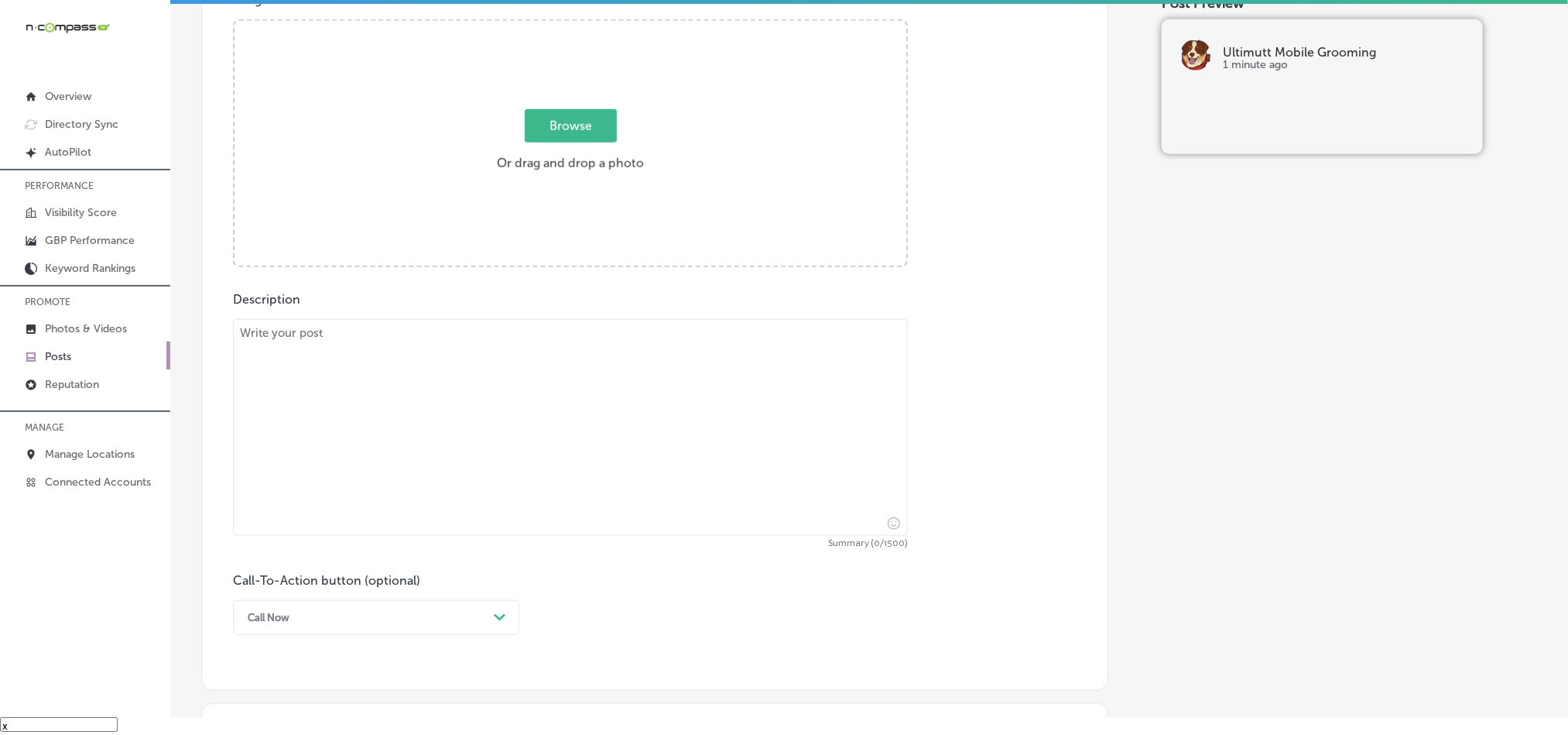
scroll to position [567, 0]
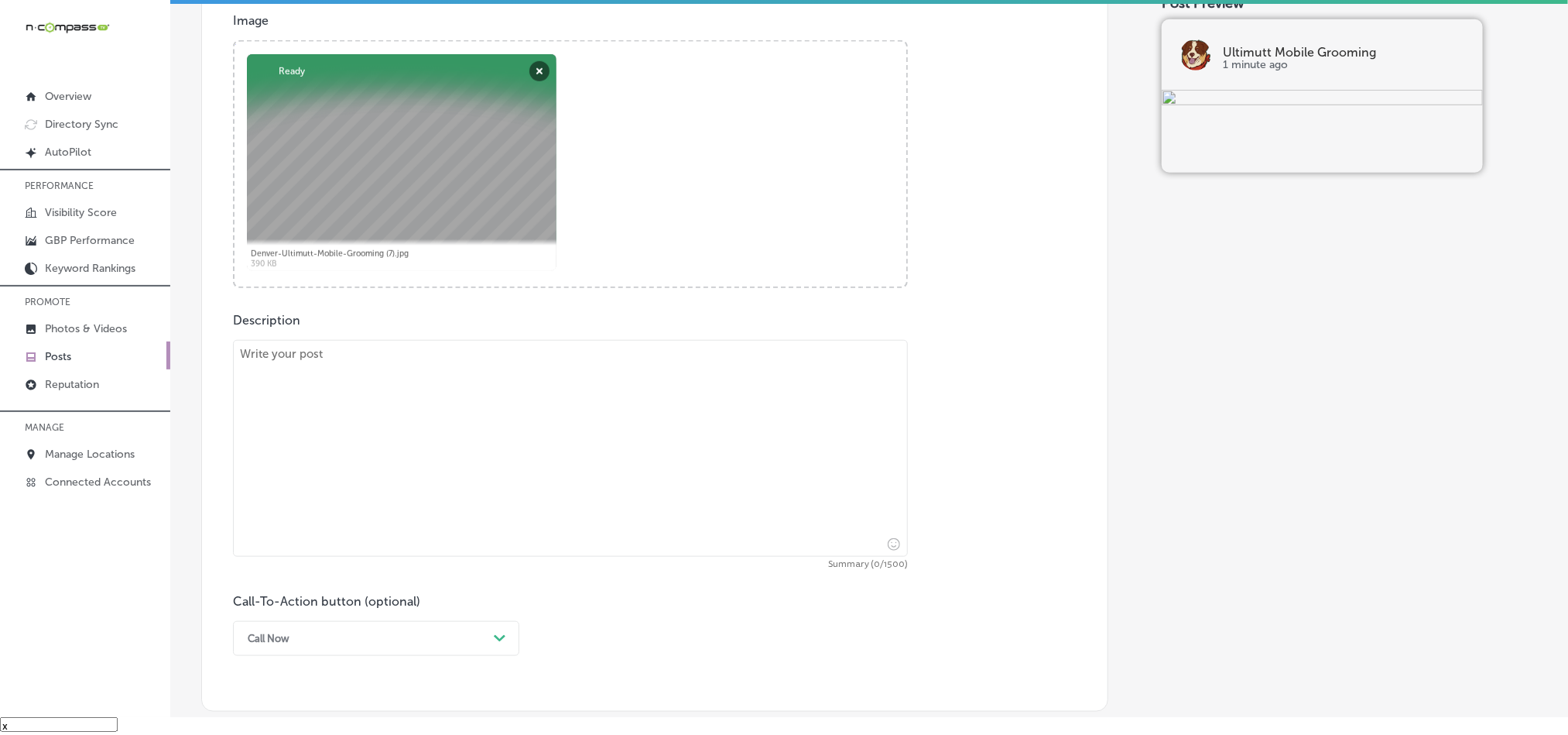
click at [481, 475] on textarea at bounding box center [571, 448] width 675 height 216
paste textarea "[GEOGRAPHIC_DATA], [US_STATE][GEOGRAPHIC_DATA], and [GEOGRAPHIC_DATA] pet owner…"
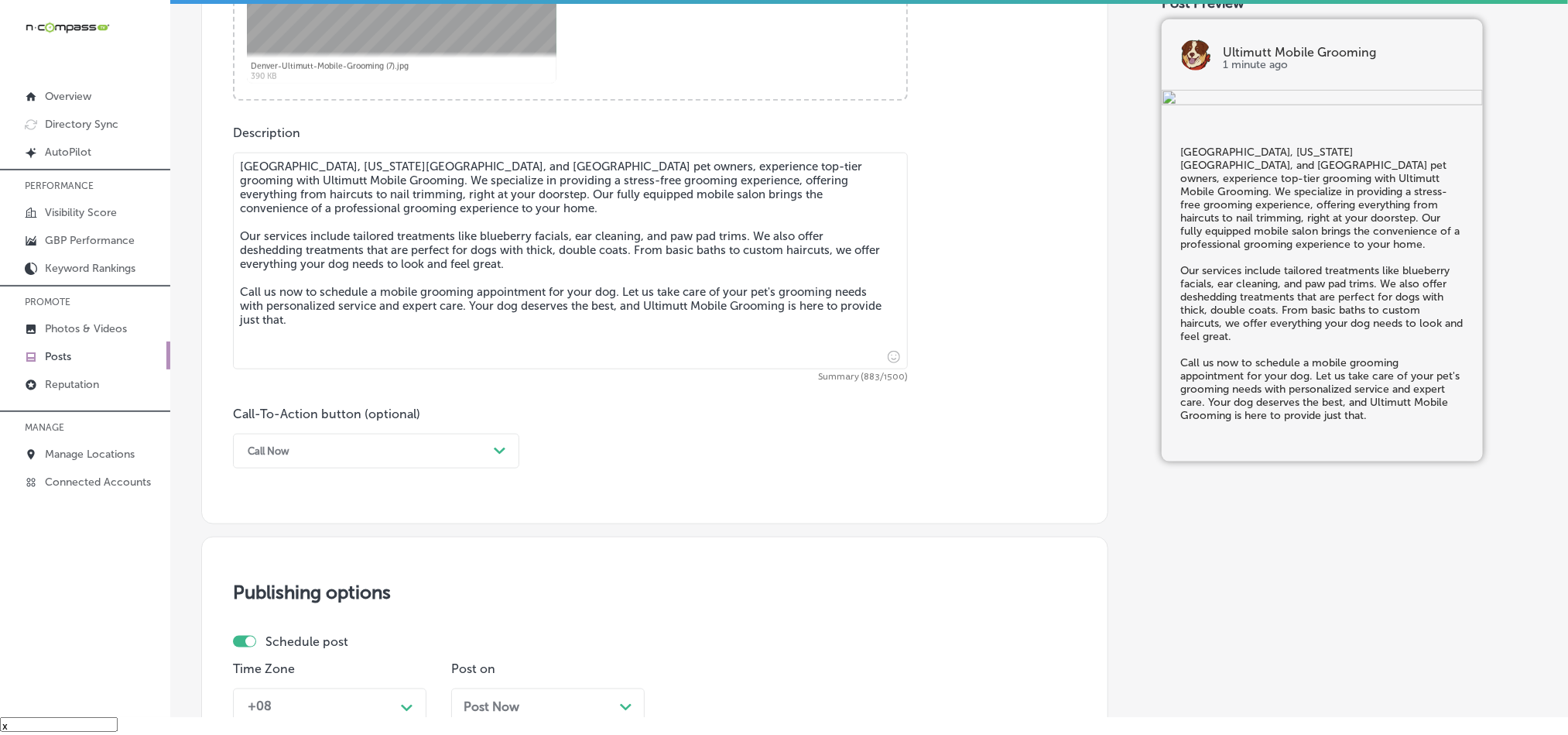
scroll to position [916, 0]
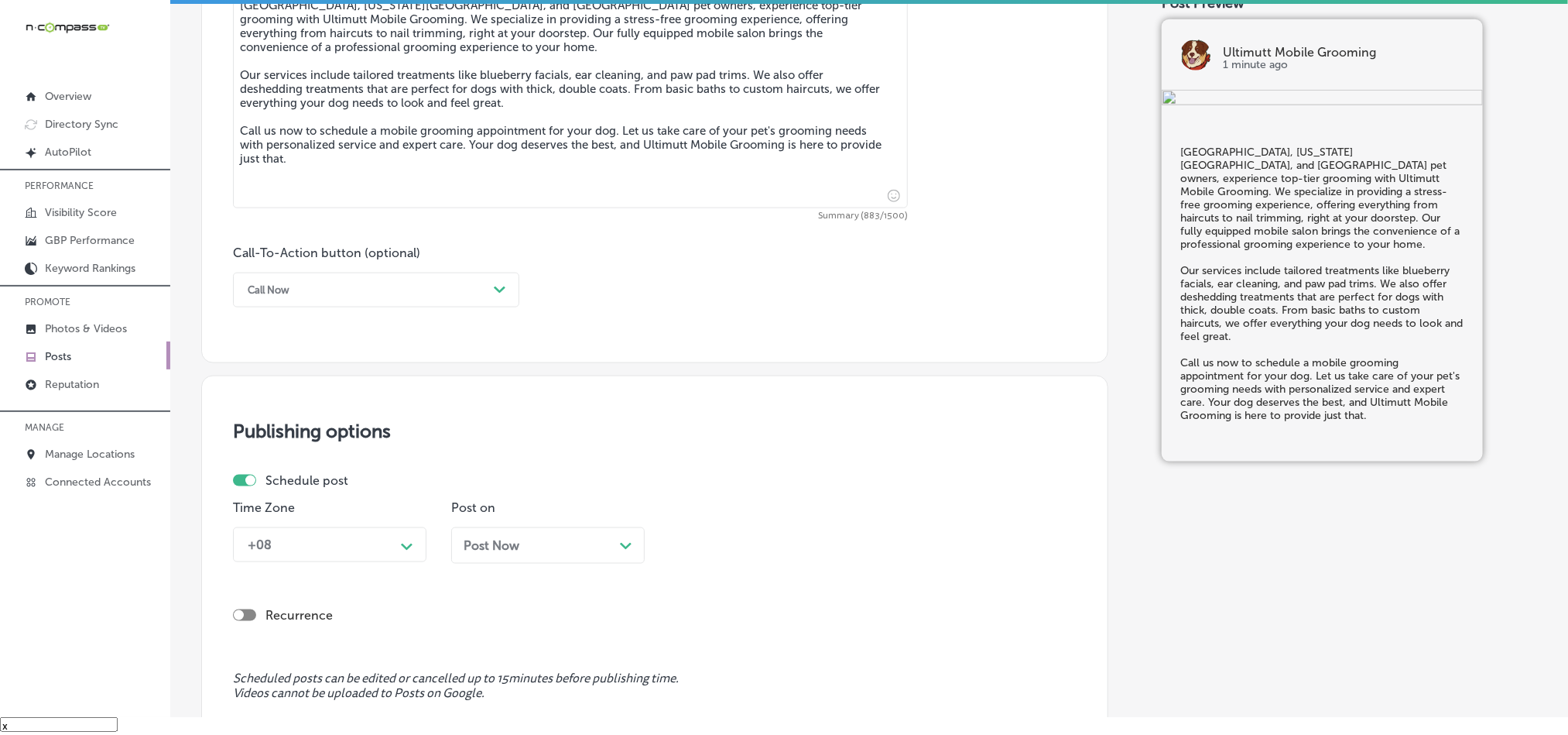
type textarea "[GEOGRAPHIC_DATA], [US_STATE][GEOGRAPHIC_DATA], and [GEOGRAPHIC_DATA] pet owner…"
click at [432, 294] on div "Call Now" at bounding box center [364, 290] width 248 height 24
click at [268, 490] on div "Call Now" at bounding box center [376, 486] width 286 height 27
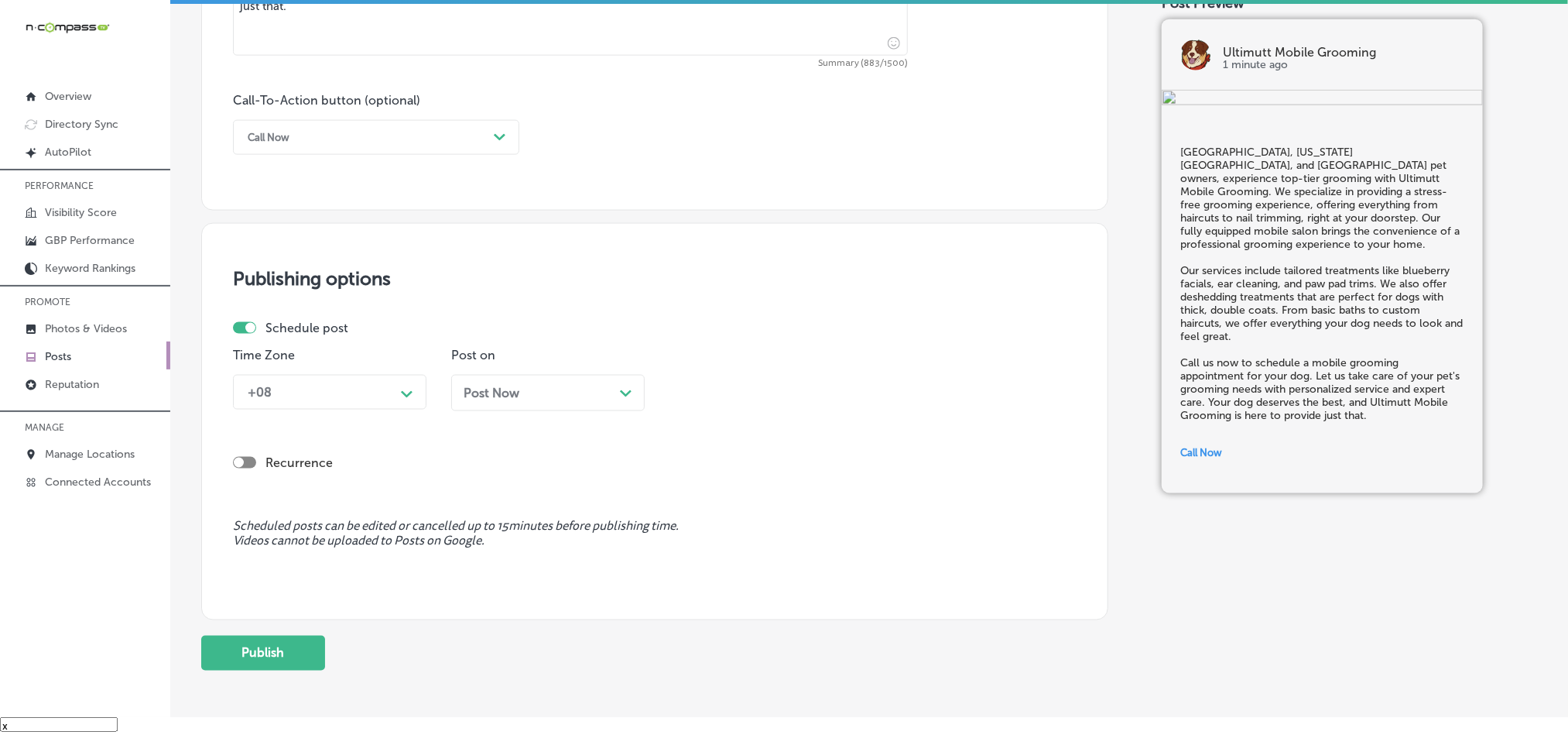
scroll to position [1071, 0]
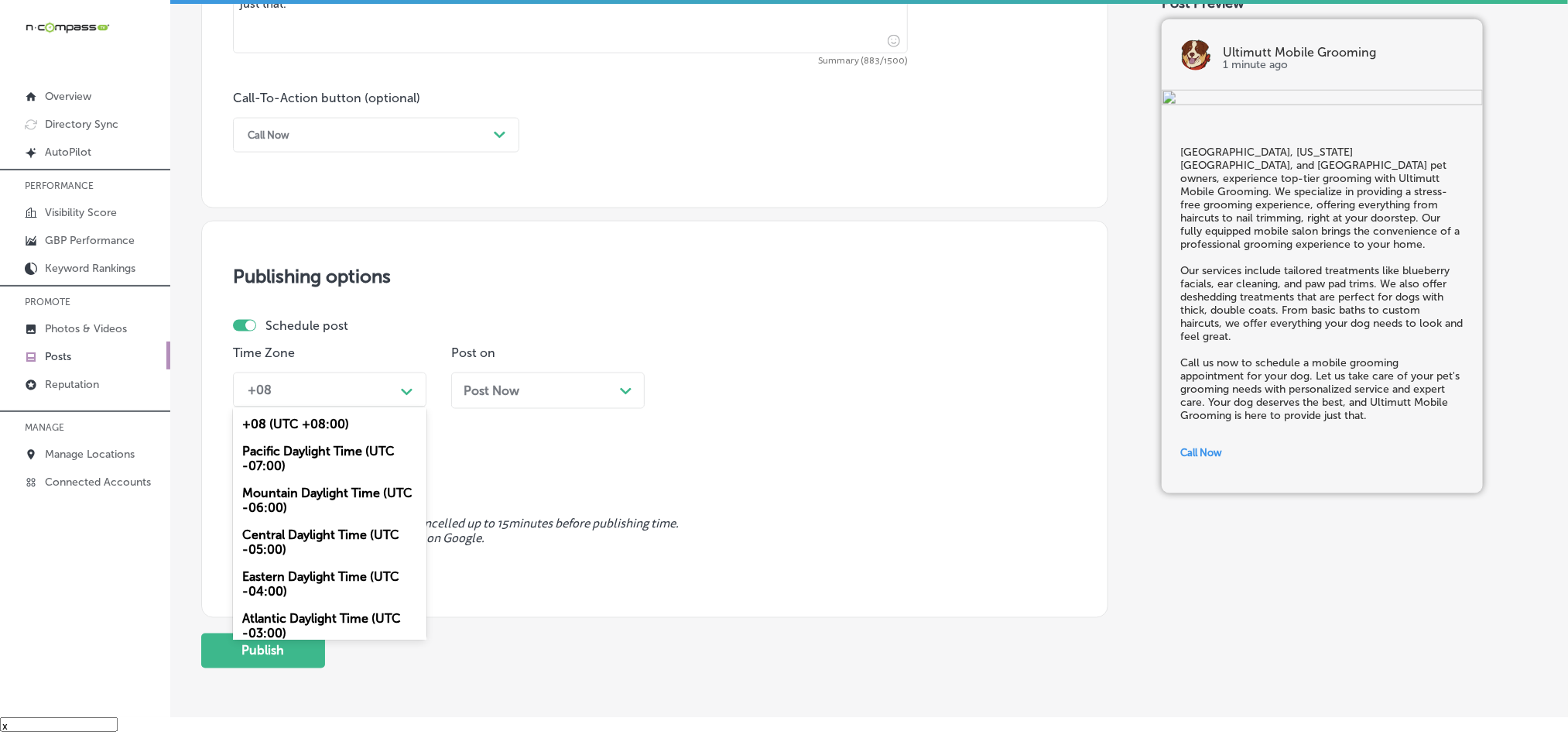
drag, startPoint x: 367, startPoint y: 390, endPoint x: 364, endPoint y: 403, distance: 13.3
click at [369, 391] on div "+08" at bounding box center [317, 389] width 155 height 27
click at [290, 500] on div "Mountain Daylight Time (UTC -06:00)" at bounding box center [330, 500] width 194 height 42
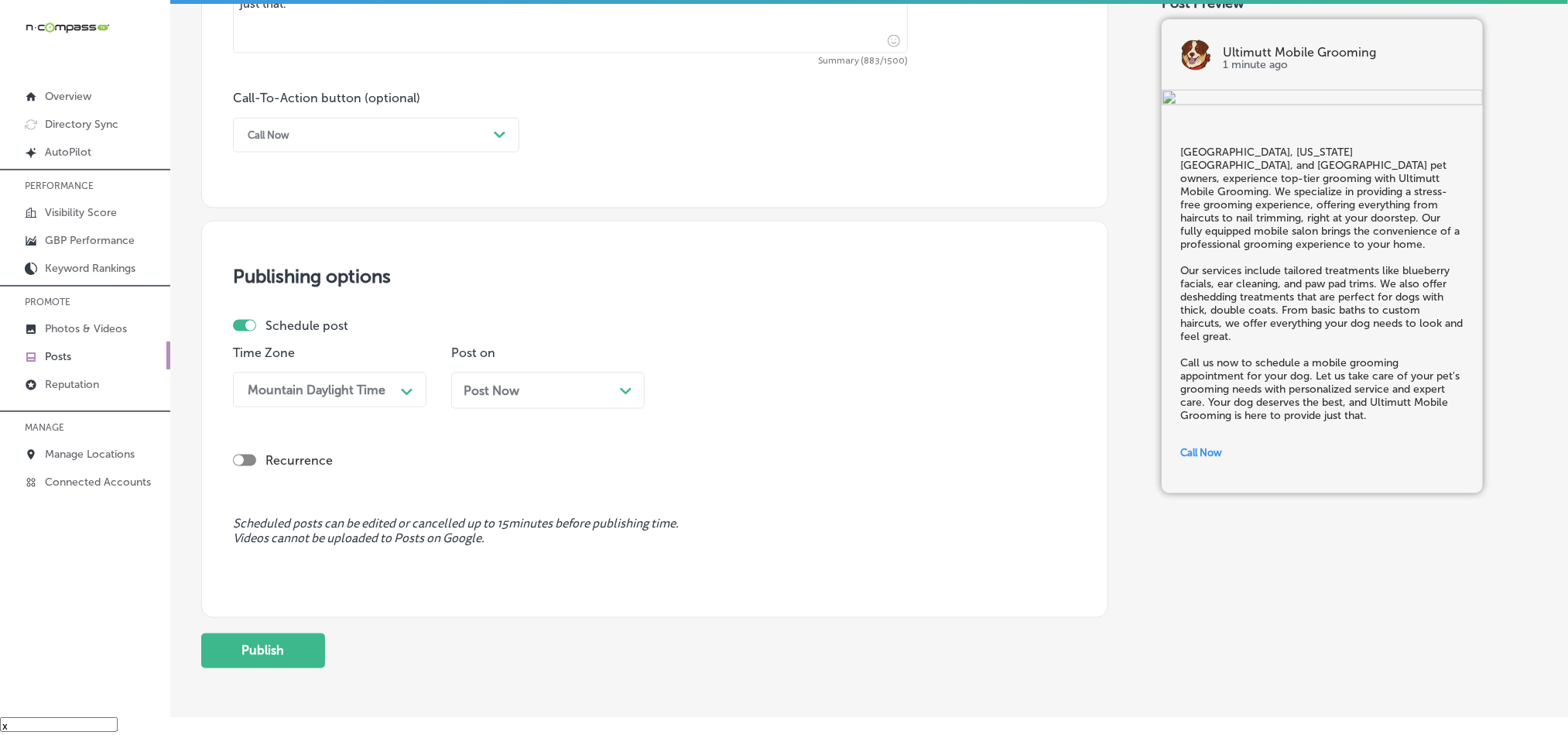
click at [616, 398] on div "Post Now Path Created with Sketch." at bounding box center [547, 391] width 169 height 15
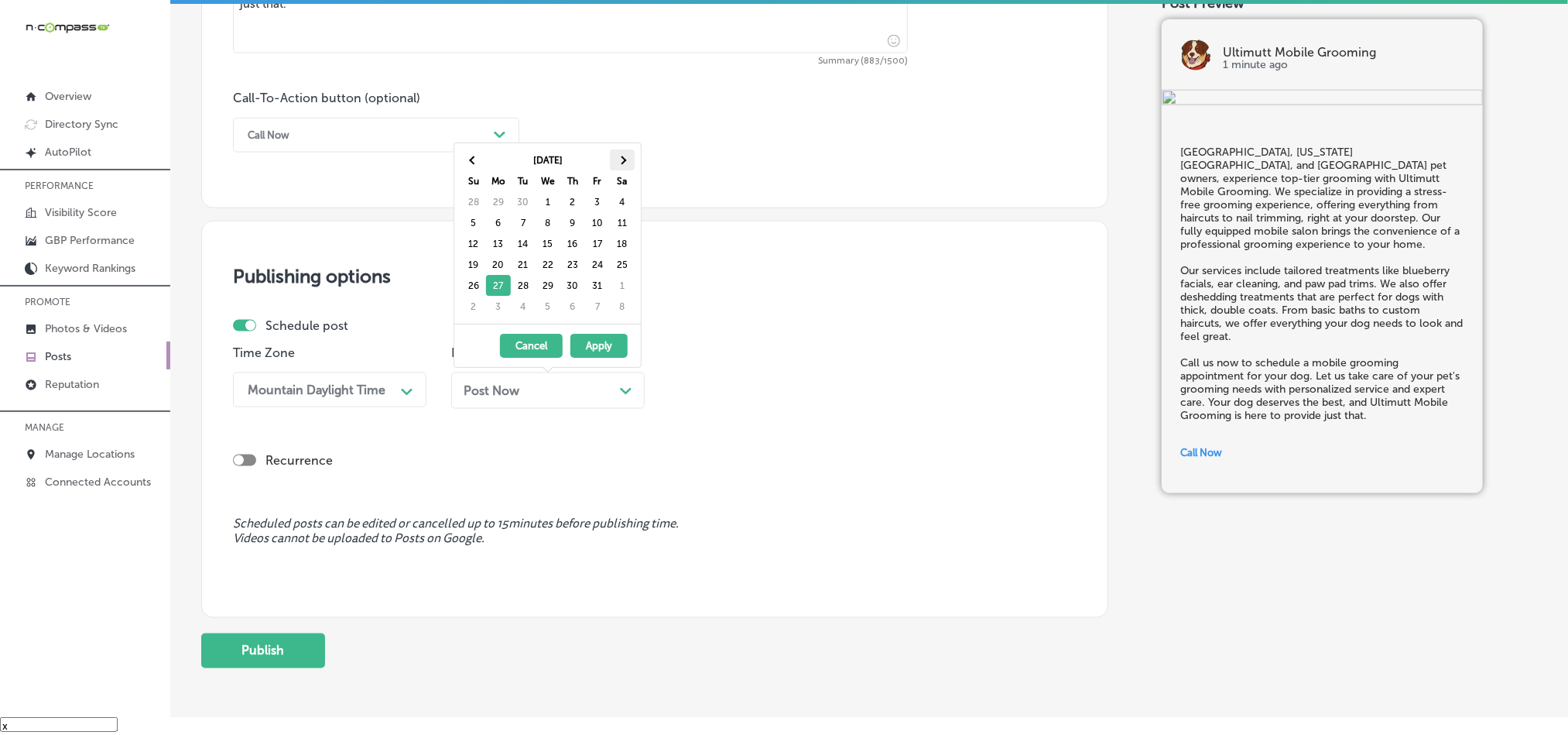
click at [625, 154] on th at bounding box center [622, 159] width 25 height 21
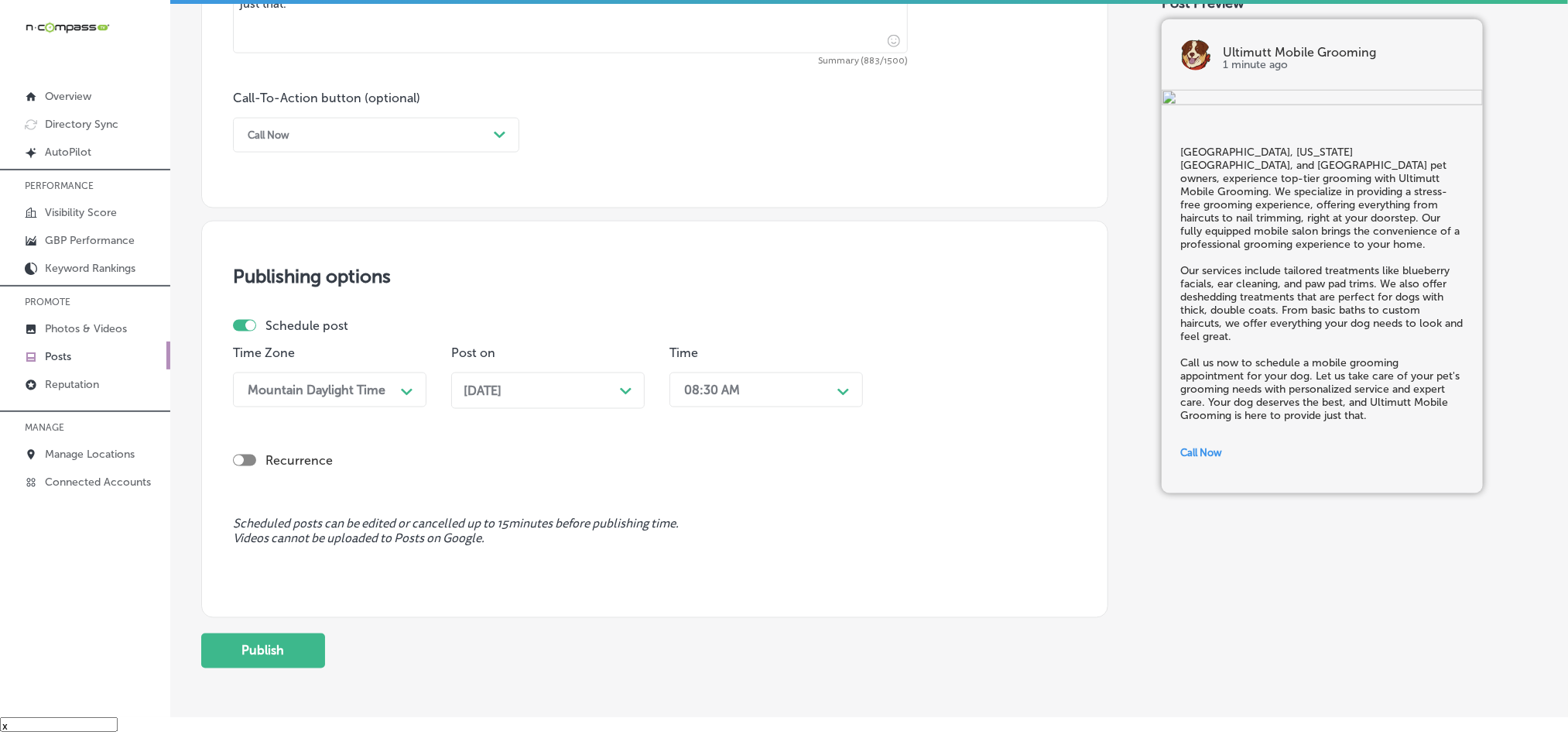
click at [791, 397] on div "08:30 AM" at bounding box center [754, 389] width 155 height 27
click at [708, 576] on div "7:00 AM" at bounding box center [766, 563] width 194 height 27
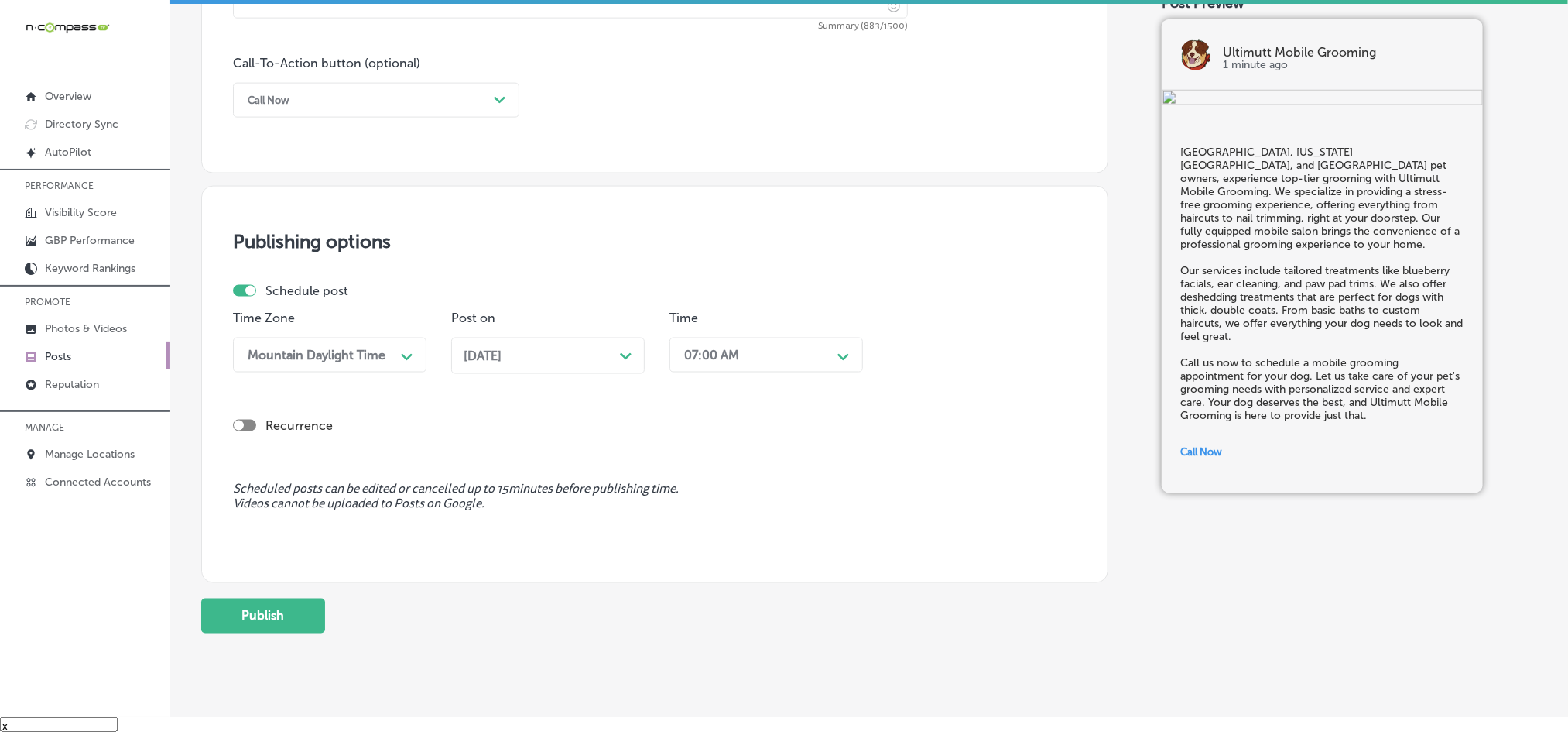
scroll to position [1148, 0]
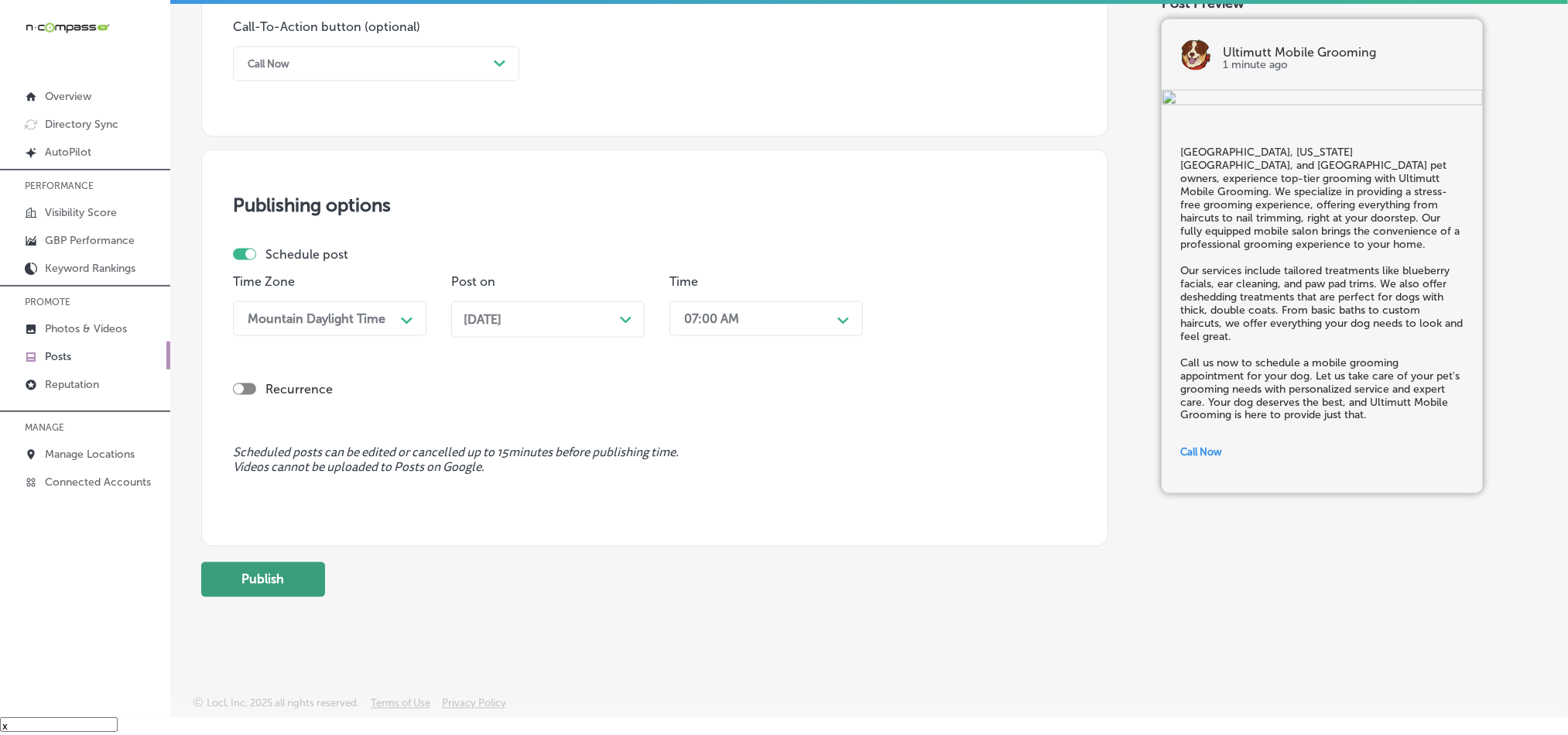
click at [286, 575] on button "Publish" at bounding box center [263, 579] width 124 height 35
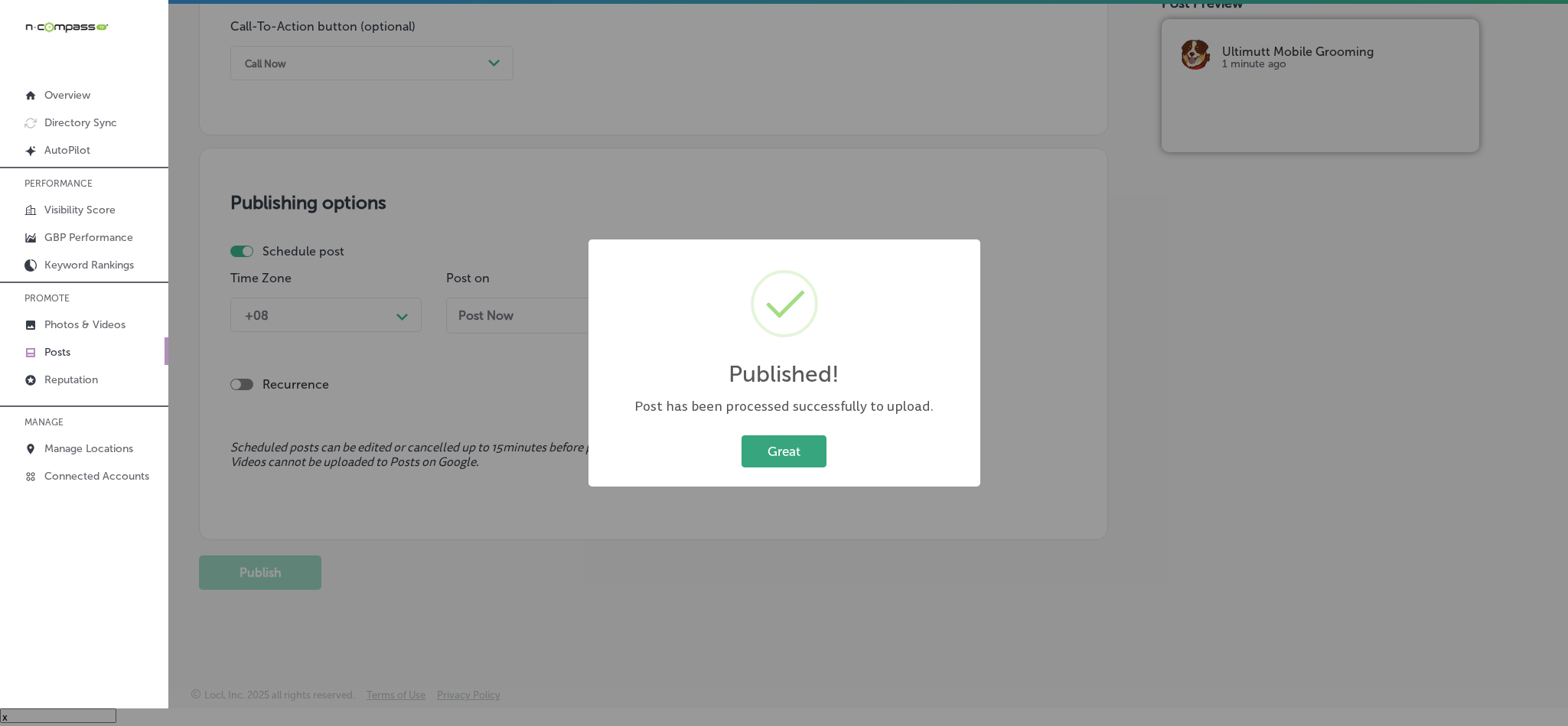
click at [792, 435] on button "Great" at bounding box center [784, 451] width 85 height 31
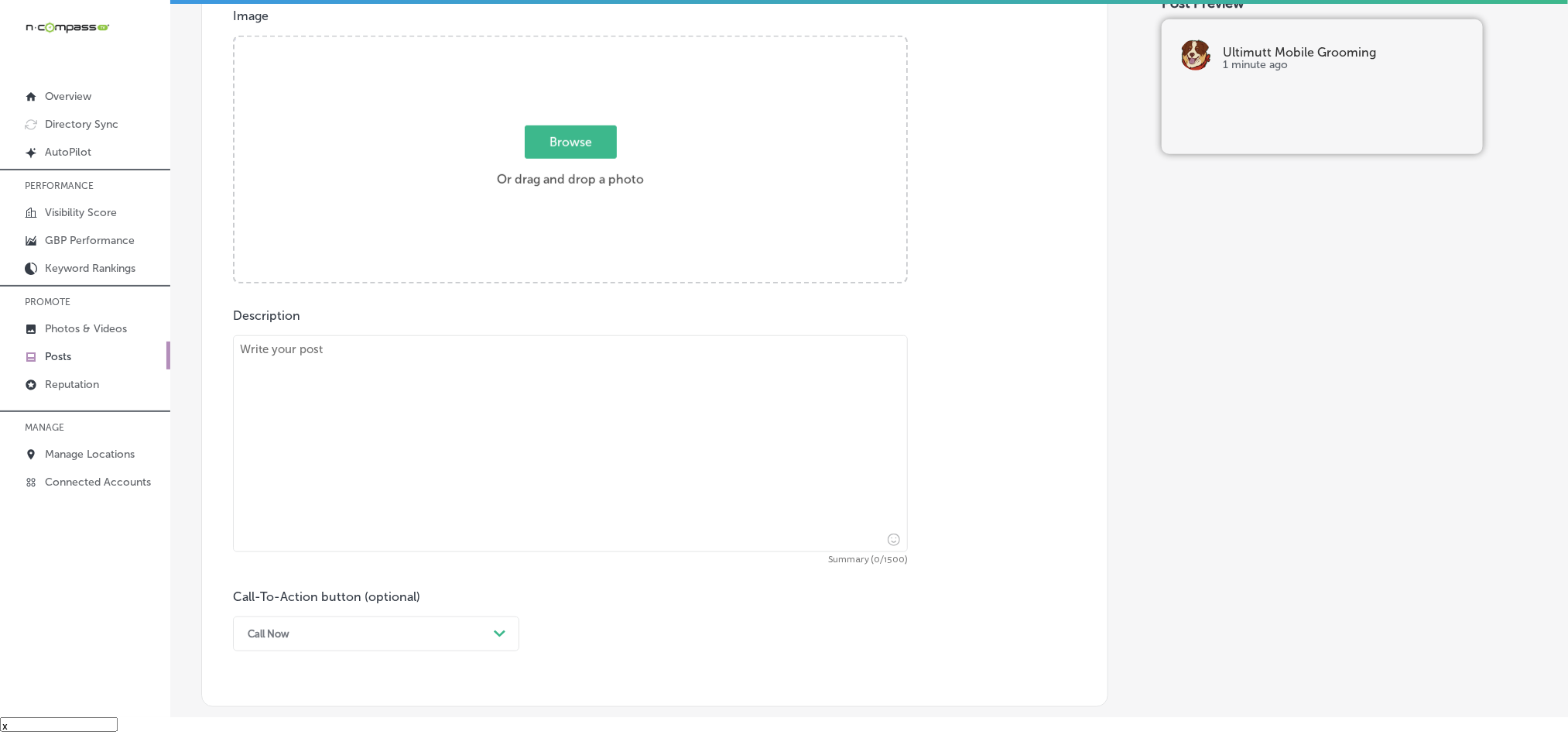
scroll to position [567, 0]
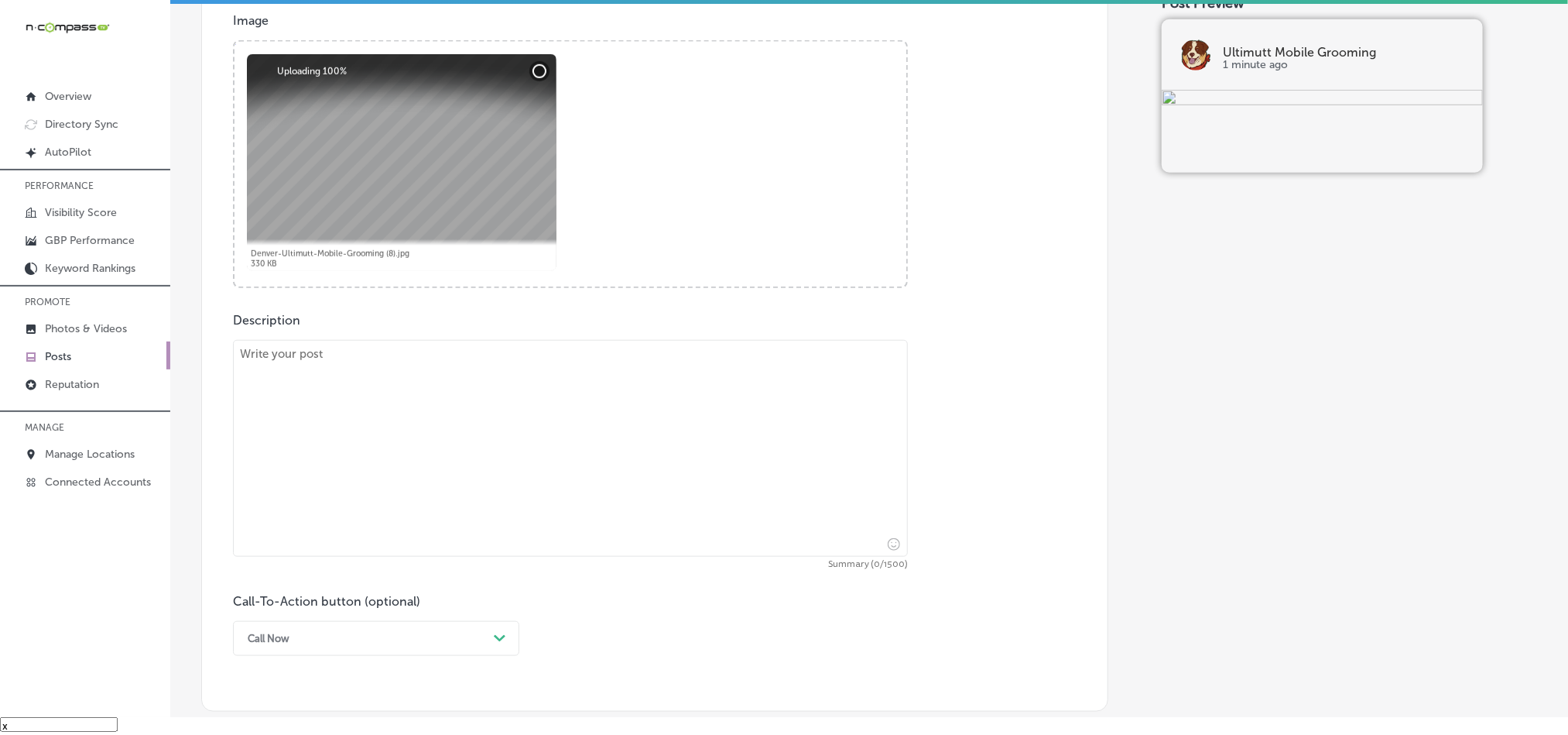
click at [597, 505] on textarea at bounding box center [571, 448] width 675 height 216
paste textarea "Arvada, [PERSON_NAME], and [PERSON_NAME]—Ultimutt Mobile Grooming is your go-to…"
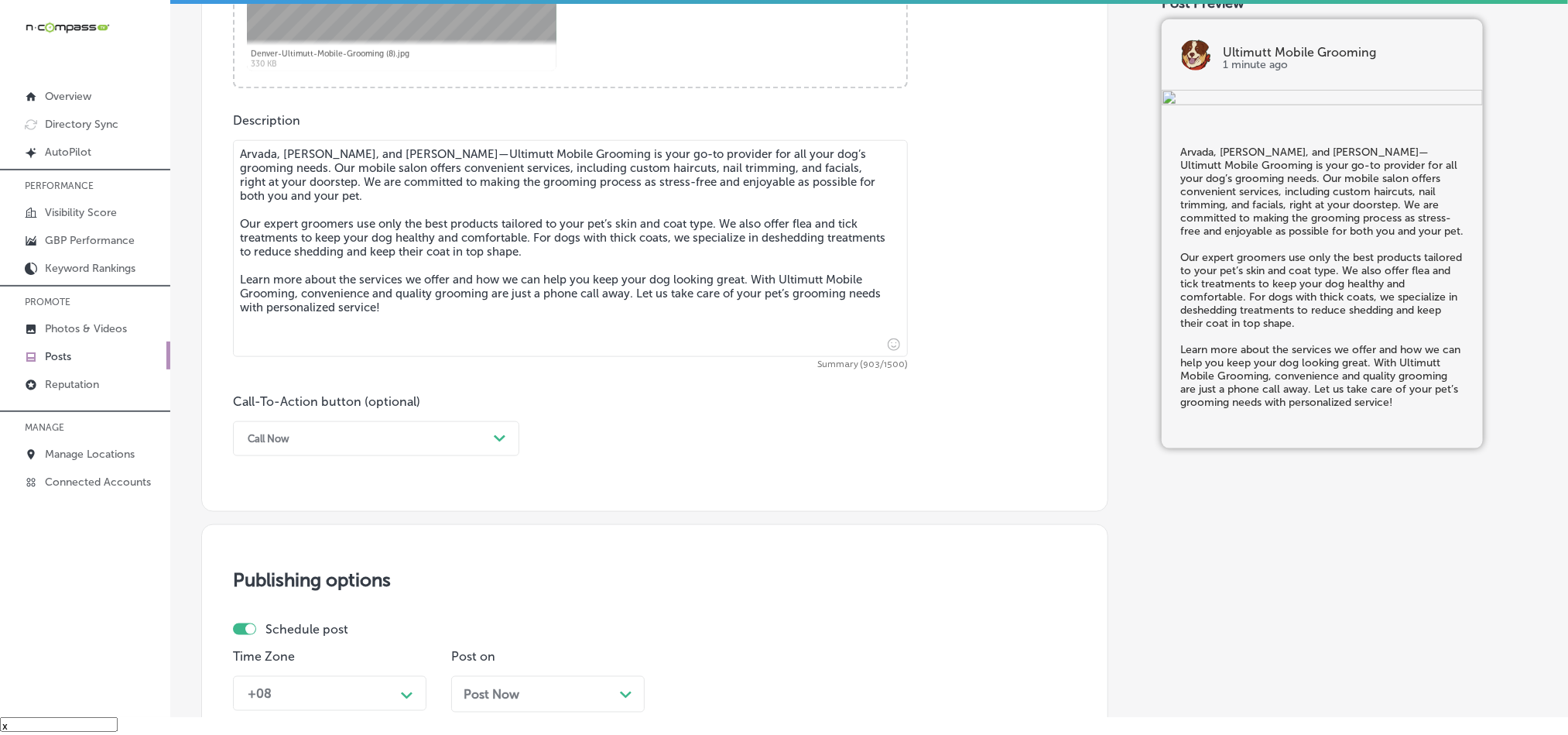
scroll to position [800, 0]
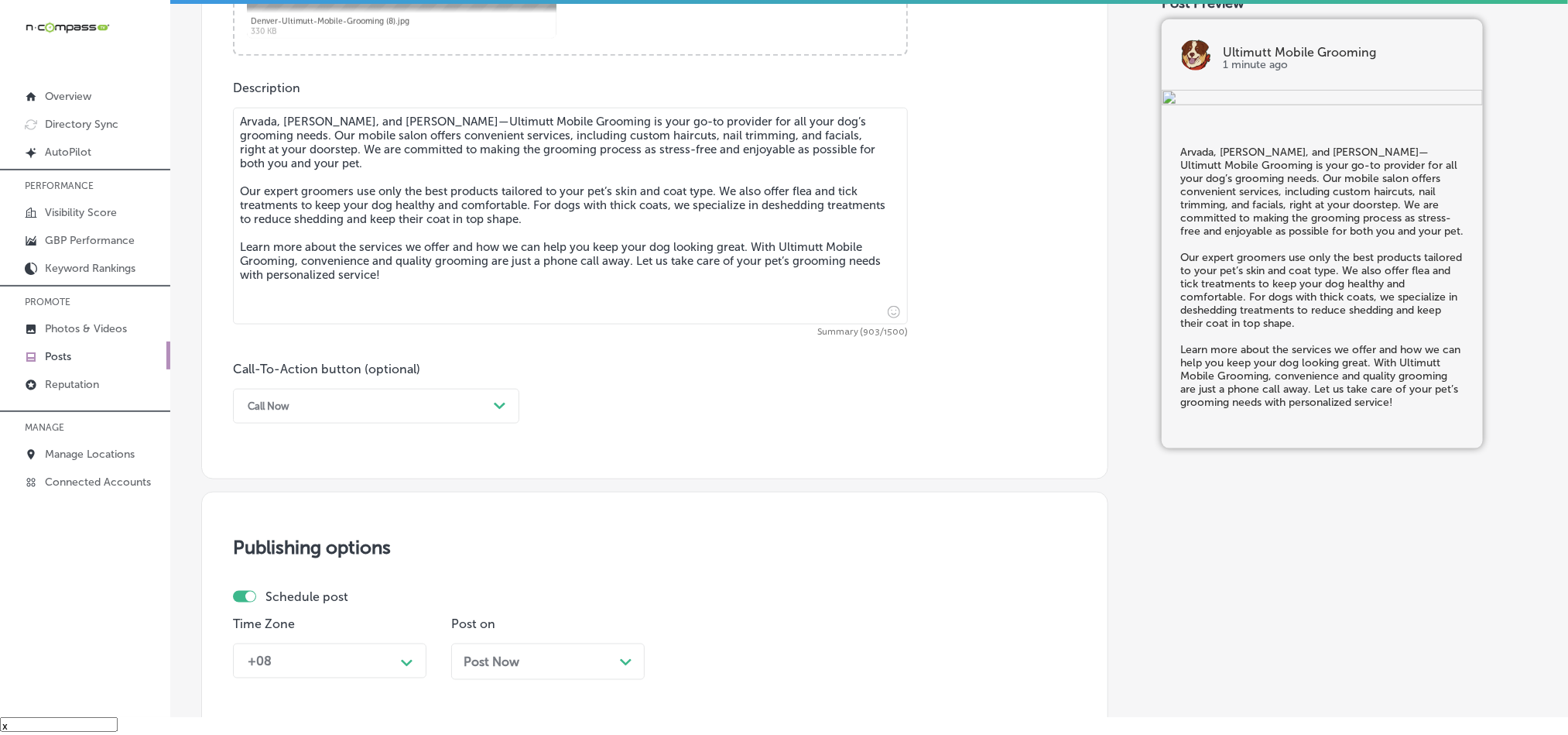
type textarea "Arvada, [PERSON_NAME], and [PERSON_NAME]—Ultimutt Mobile Grooming is your go-to…"
click at [483, 413] on div "Call Now" at bounding box center [364, 407] width 248 height 24
click at [290, 554] on div "Learn more" at bounding box center [376, 548] width 286 height 27
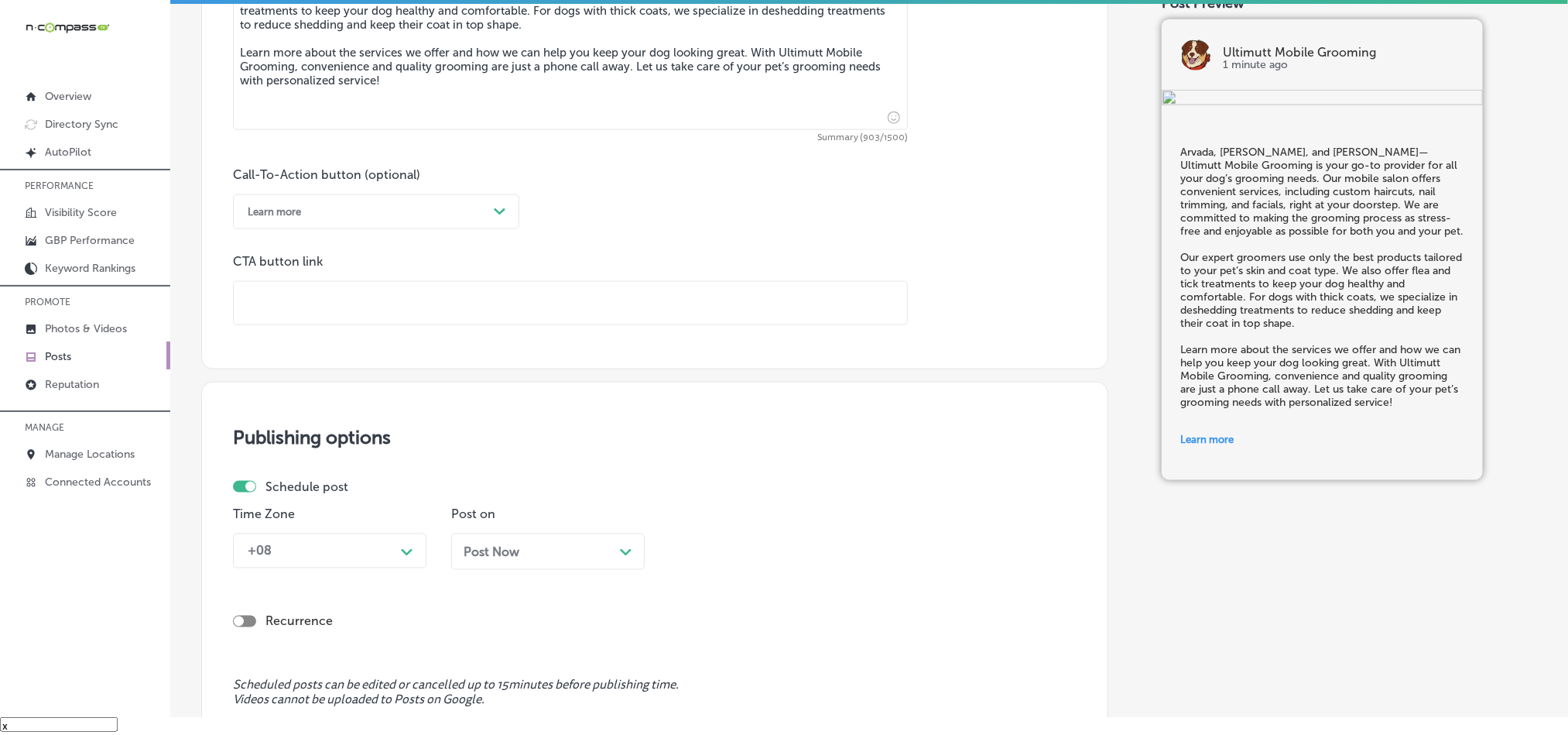
click at [389, 312] on input "text" at bounding box center [571, 303] width 673 height 43
paste input "[URL][DOMAIN_NAME]"
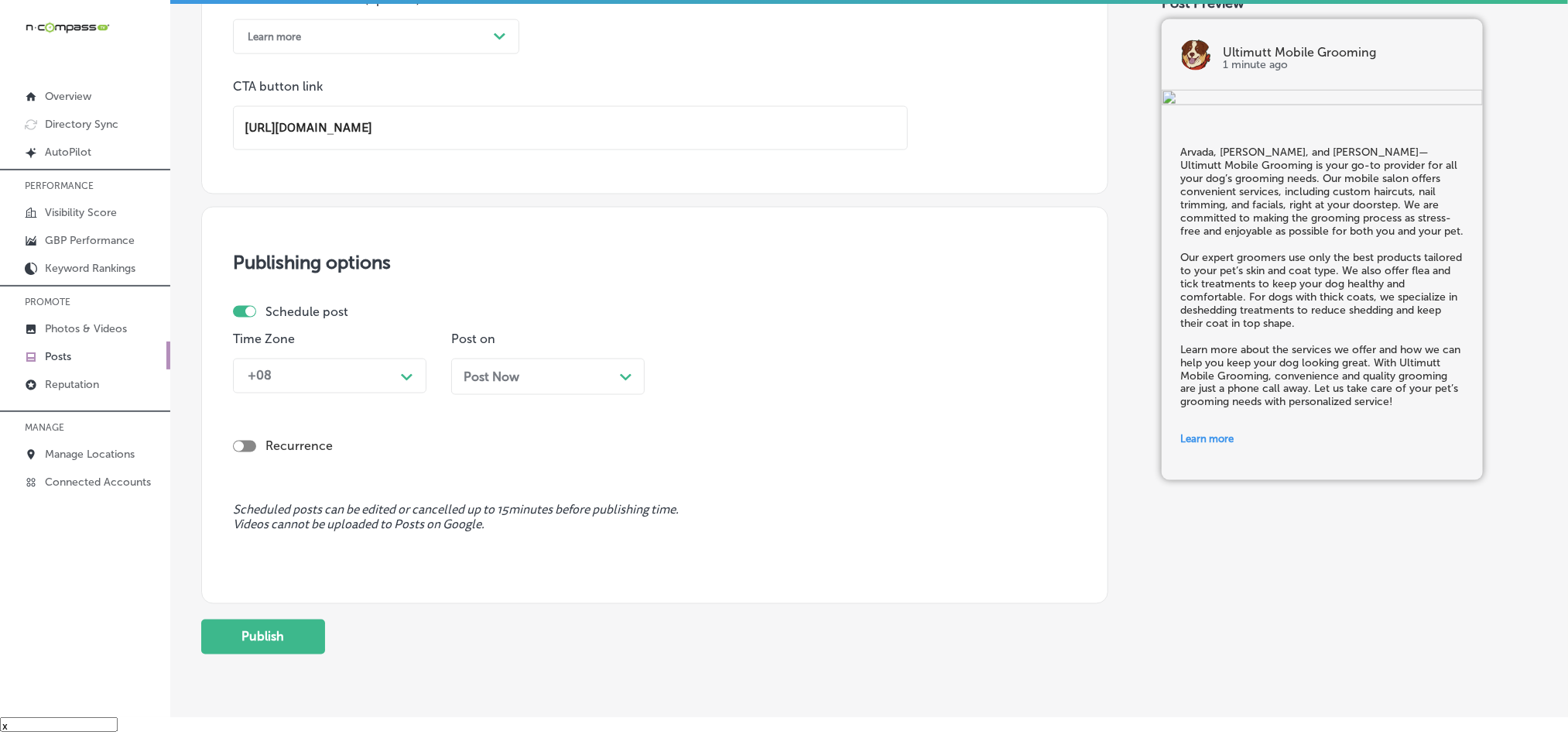
scroll to position [1187, 0]
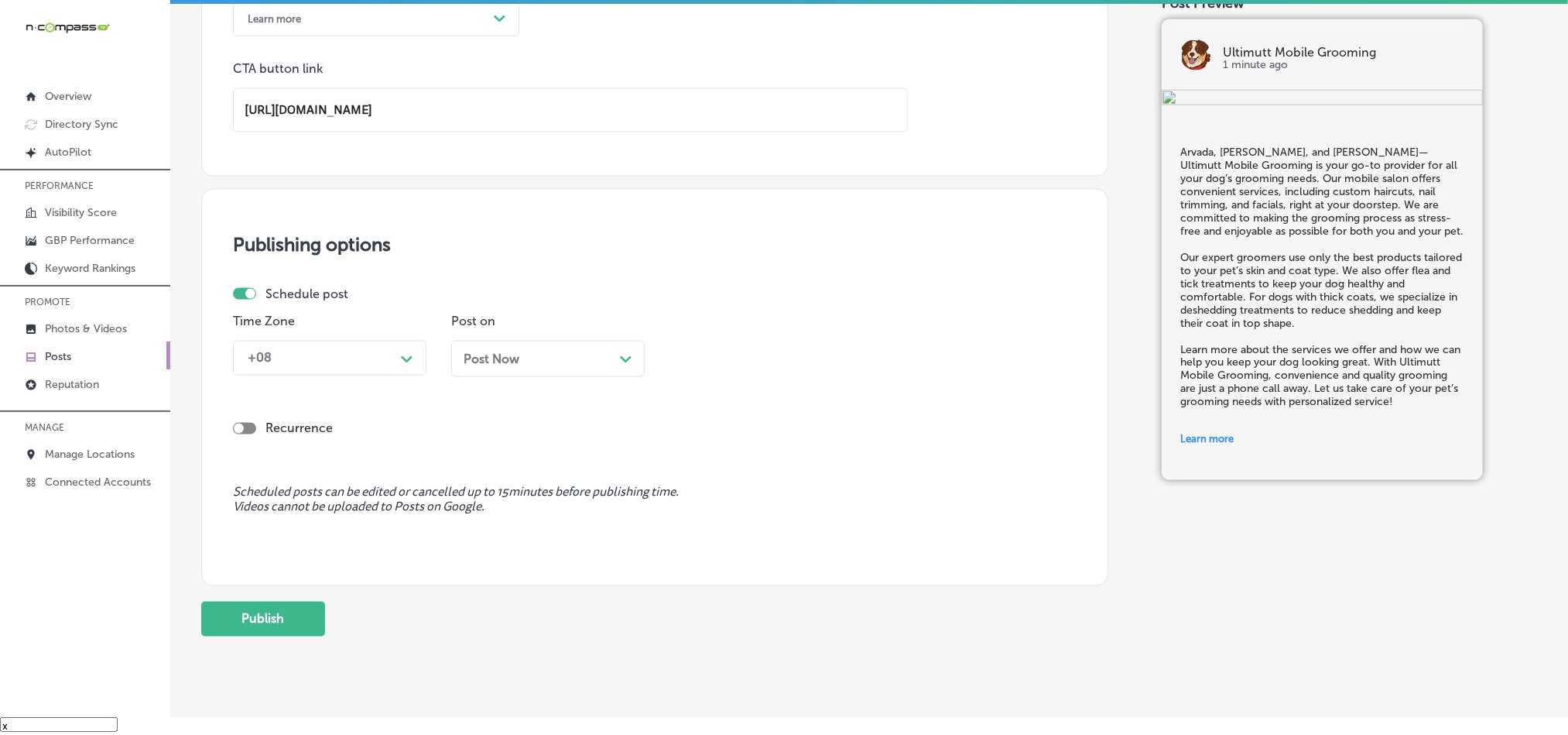
type input "[URL][DOMAIN_NAME]"
click at [364, 351] on div "+08" at bounding box center [317, 357] width 155 height 27
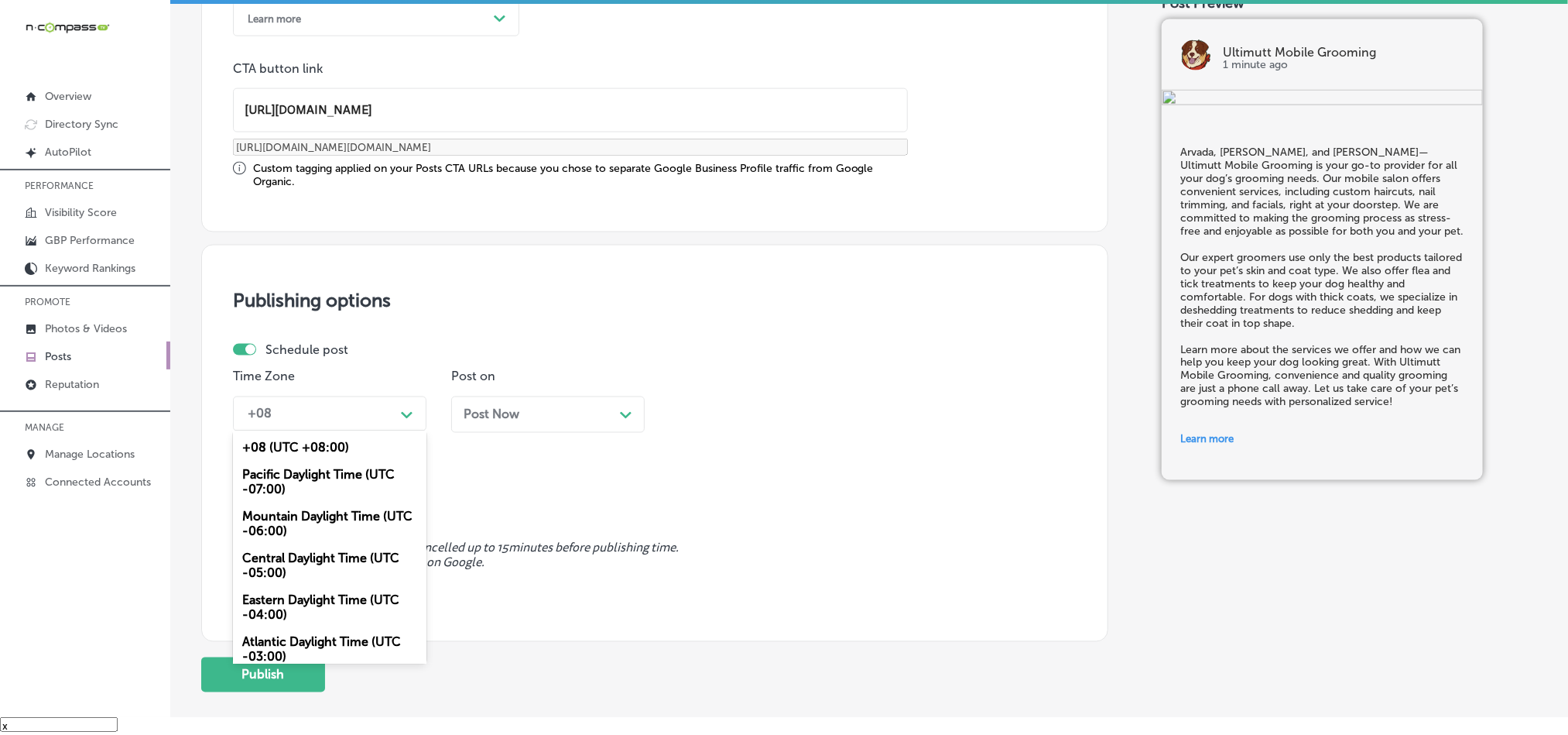
click at [308, 526] on div "Mountain Daylight Time (UTC -06:00)" at bounding box center [330, 524] width 194 height 42
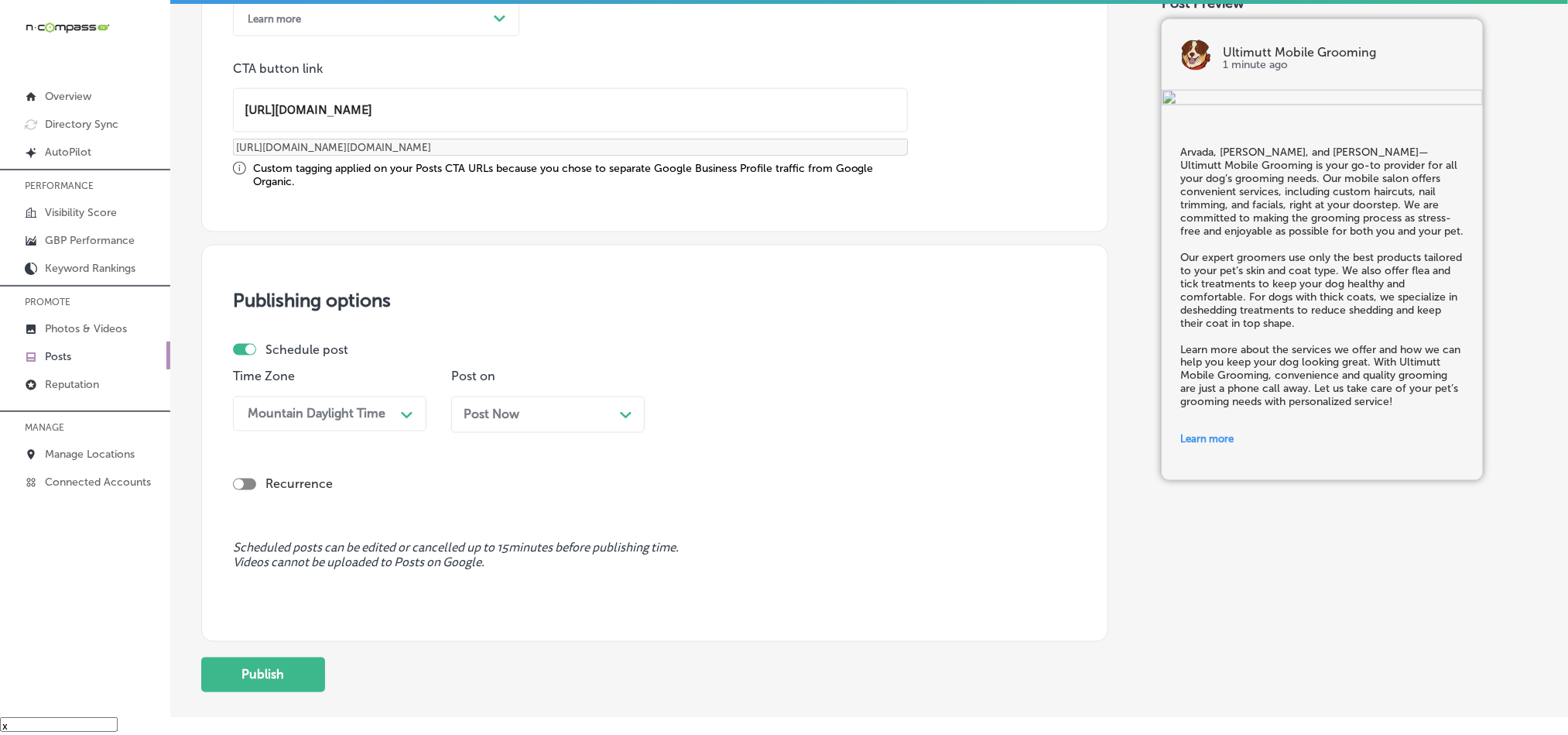
click at [604, 413] on div "Post Now Path Created with Sketch." at bounding box center [547, 415] width 169 height 15
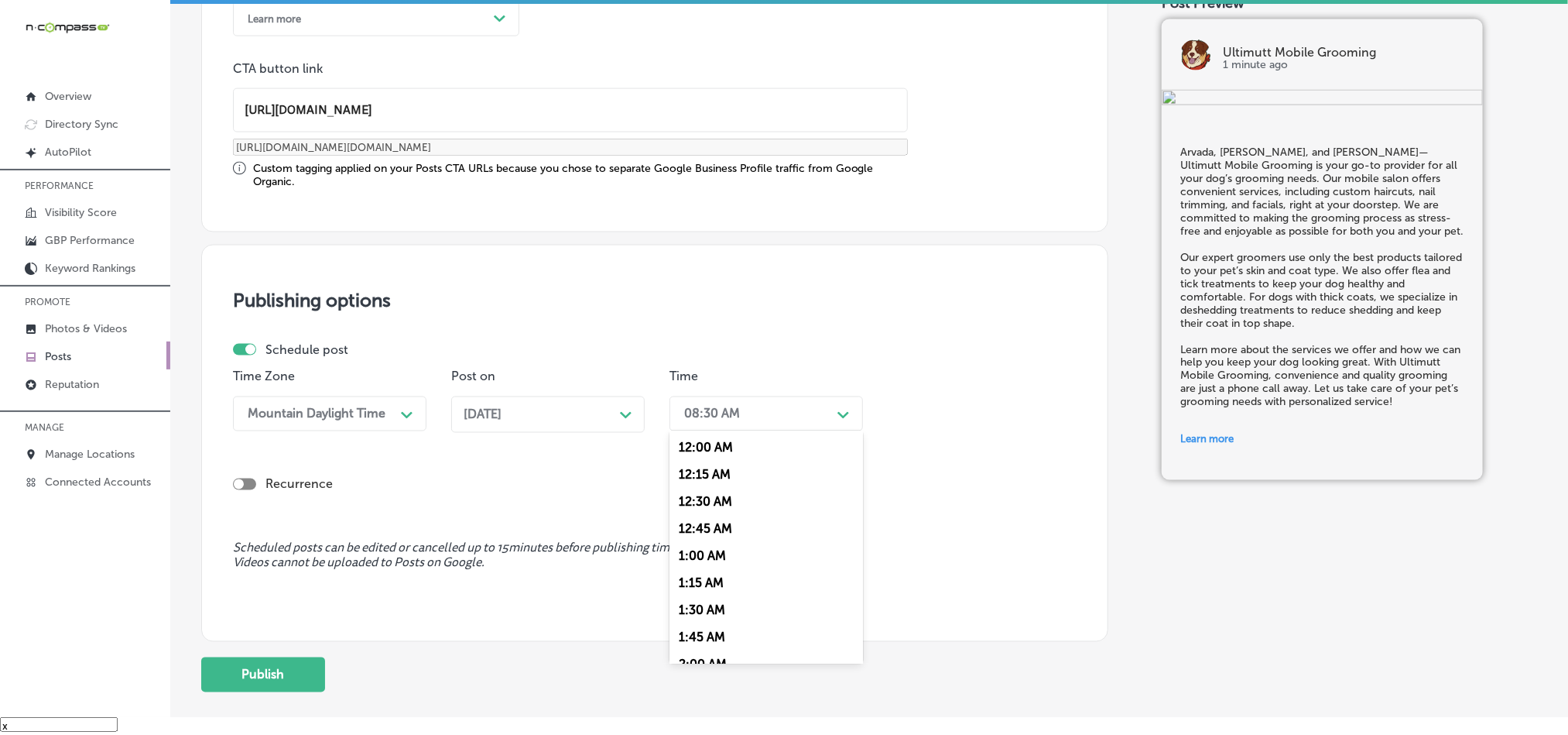
click at [738, 418] on div "08:30 AM" at bounding box center [712, 414] width 56 height 15
click at [693, 481] on div "7:00 AM" at bounding box center [766, 471] width 194 height 27
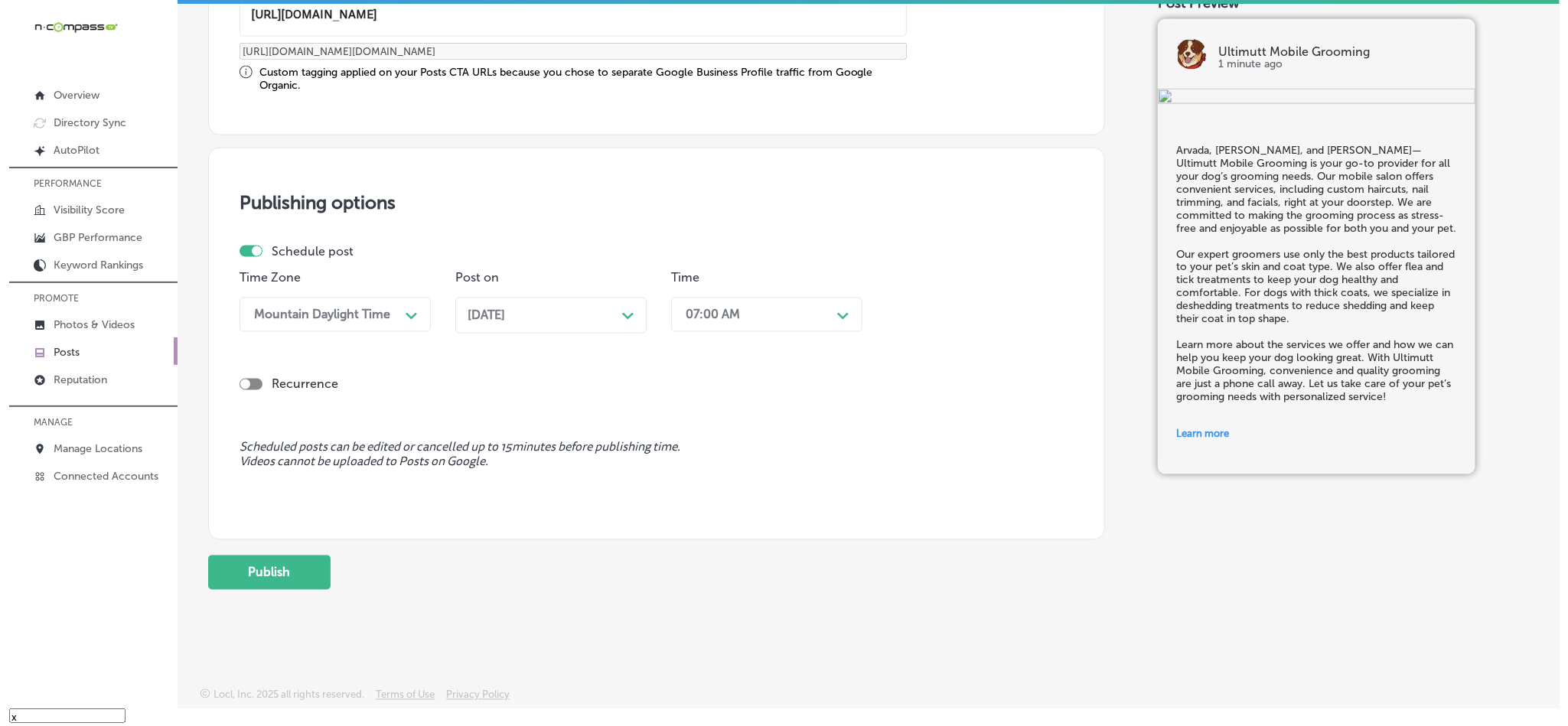
scroll to position [1271, 0]
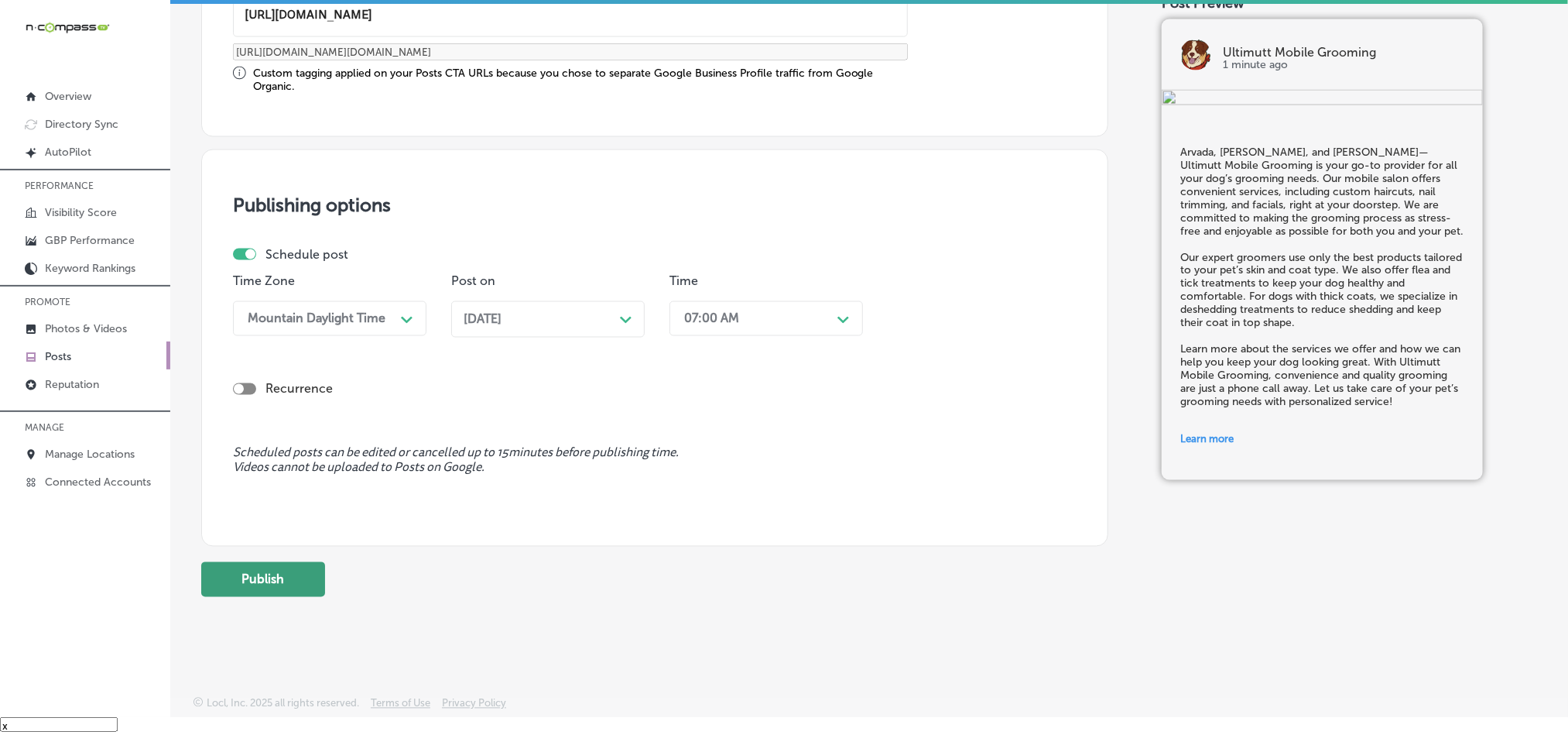
click at [251, 576] on button "Publish" at bounding box center [263, 579] width 124 height 35
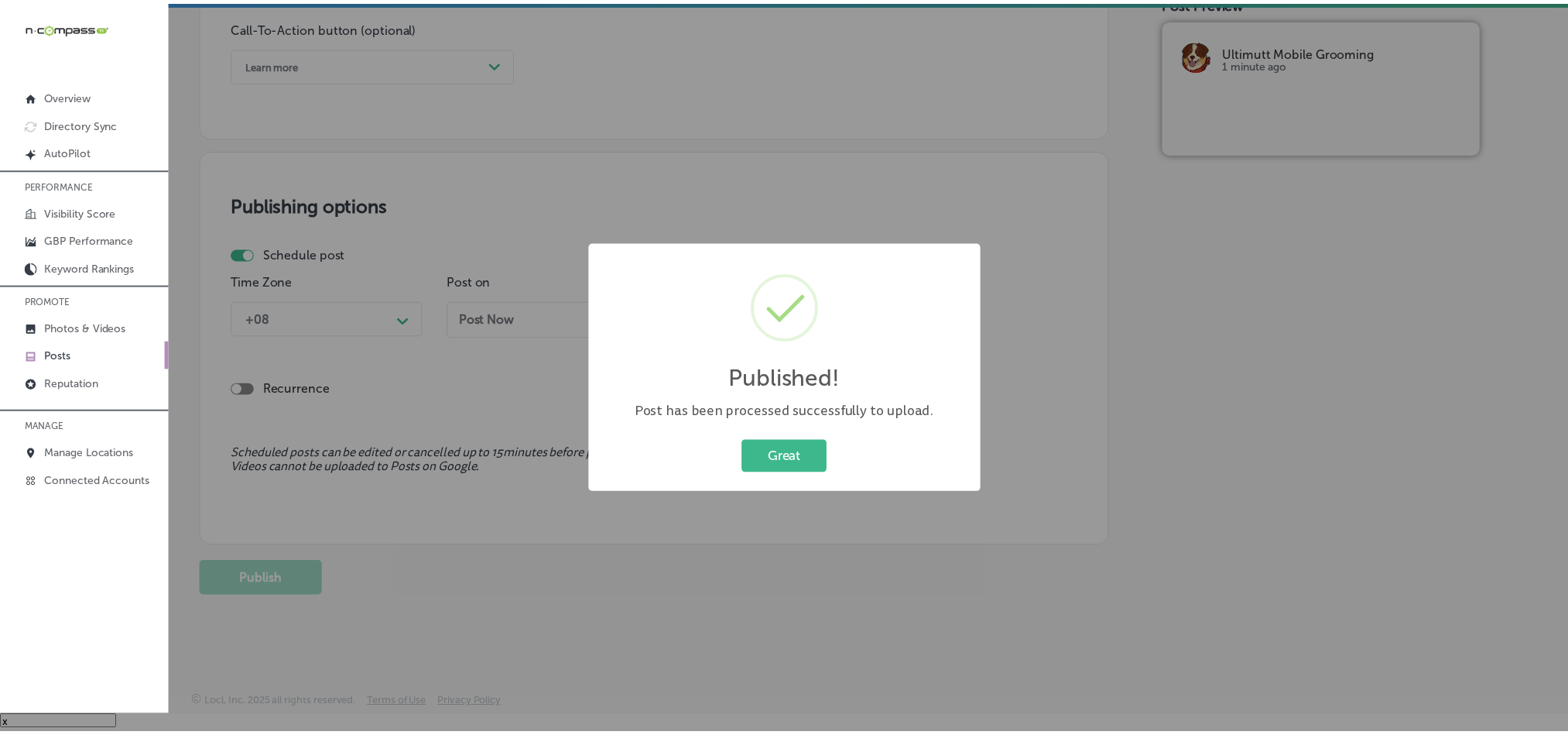
scroll to position [1150, 0]
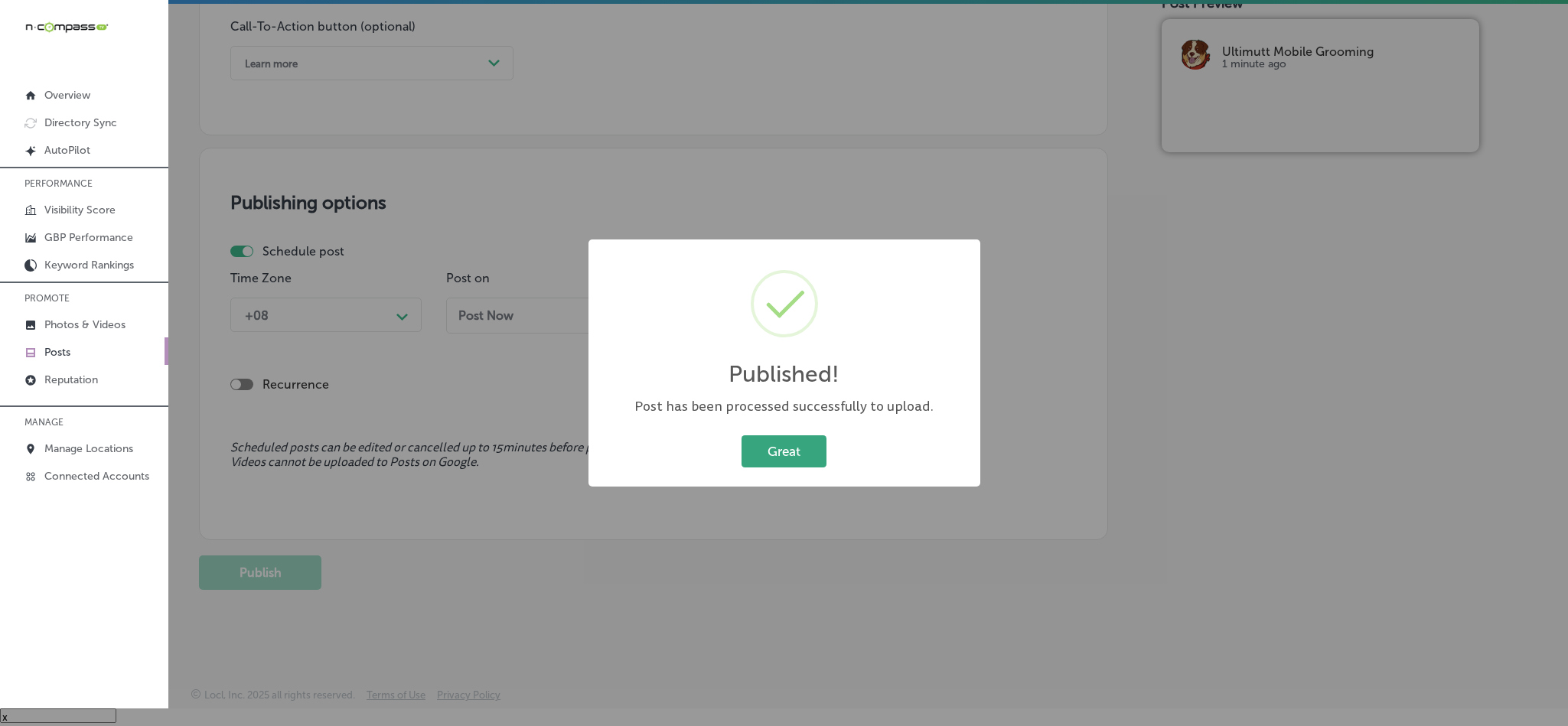
drag, startPoint x: 777, startPoint y: 426, endPoint x: 779, endPoint y: 452, distance: 26.1
click at [779, 440] on div "Published! × Post has been processed successfully to upload. Great Cancel" at bounding box center [784, 363] width 392 height 247
click at [779, 457] on button "Great" at bounding box center [784, 451] width 85 height 31
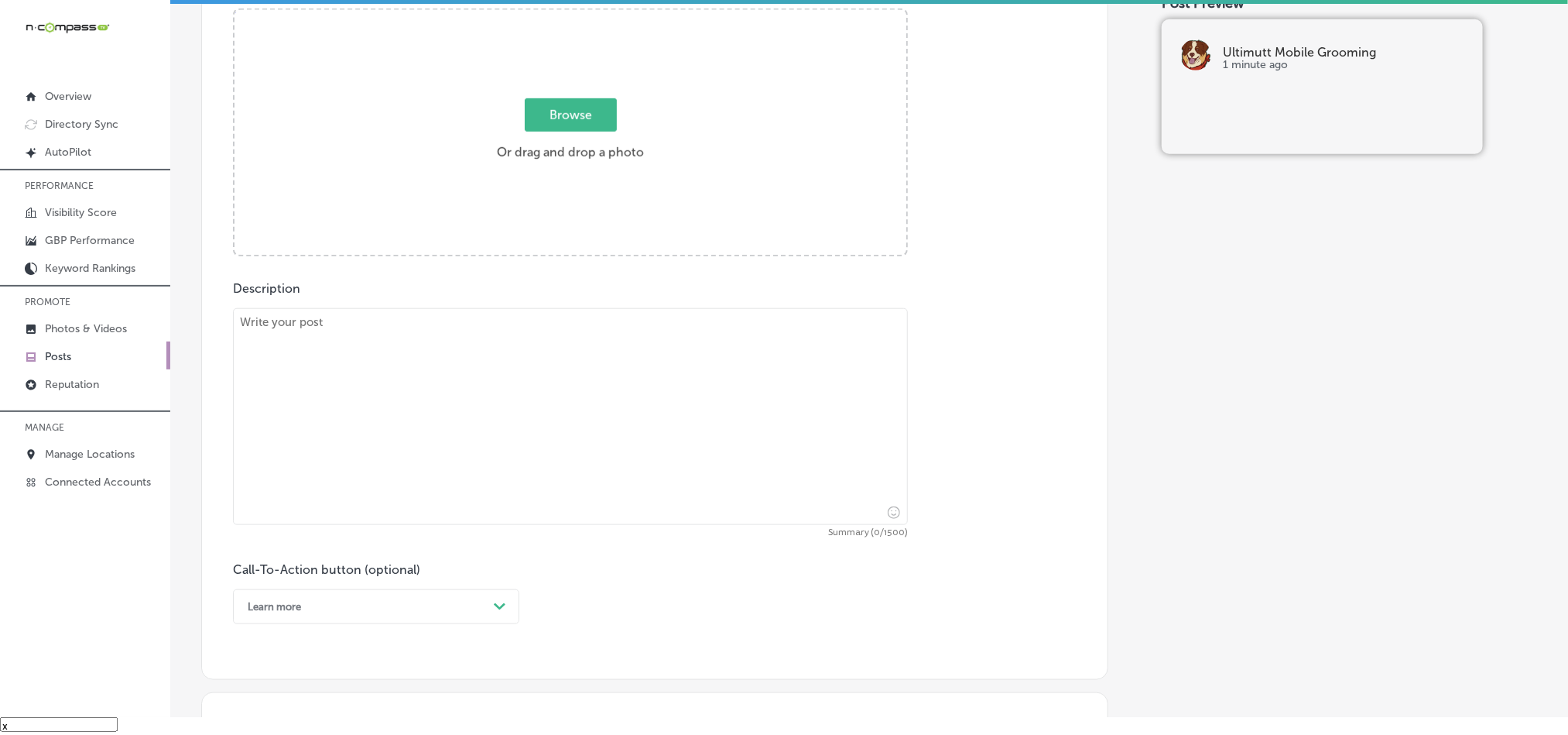
scroll to position [530, 0]
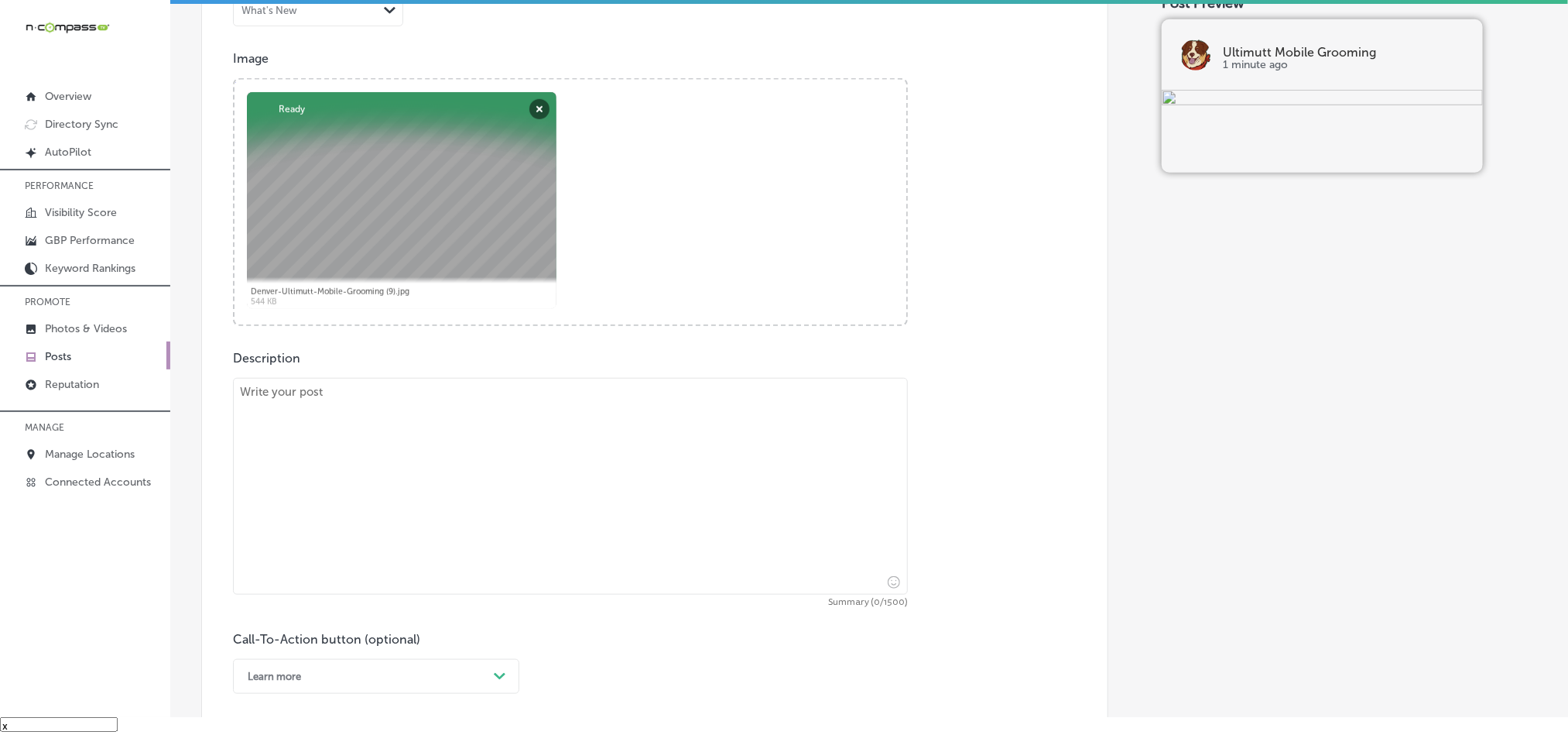
click at [560, 417] on textarea at bounding box center [571, 486] width 675 height 216
paste textarea "If you are a pet owner living in [GEOGRAPHIC_DATA], [GEOGRAPHIC_DATA], and [GEO…"
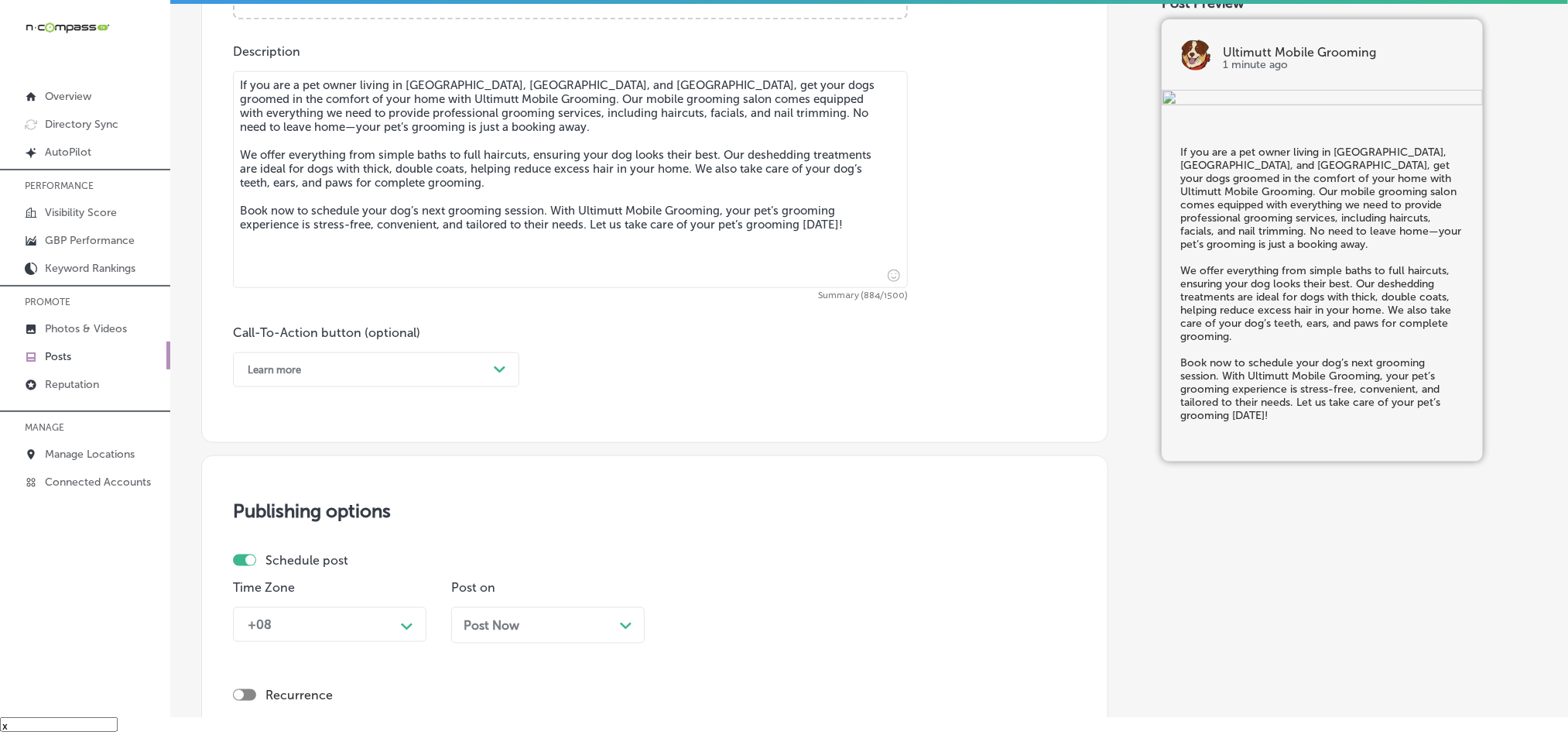
scroll to position [839, 0]
type textarea "If you are a pet owner living in [GEOGRAPHIC_DATA], [GEOGRAPHIC_DATA], and [GEO…"
click at [421, 376] on div "Learn more" at bounding box center [364, 368] width 248 height 24
click at [279, 427] on div "Book" at bounding box center [376, 428] width 286 height 27
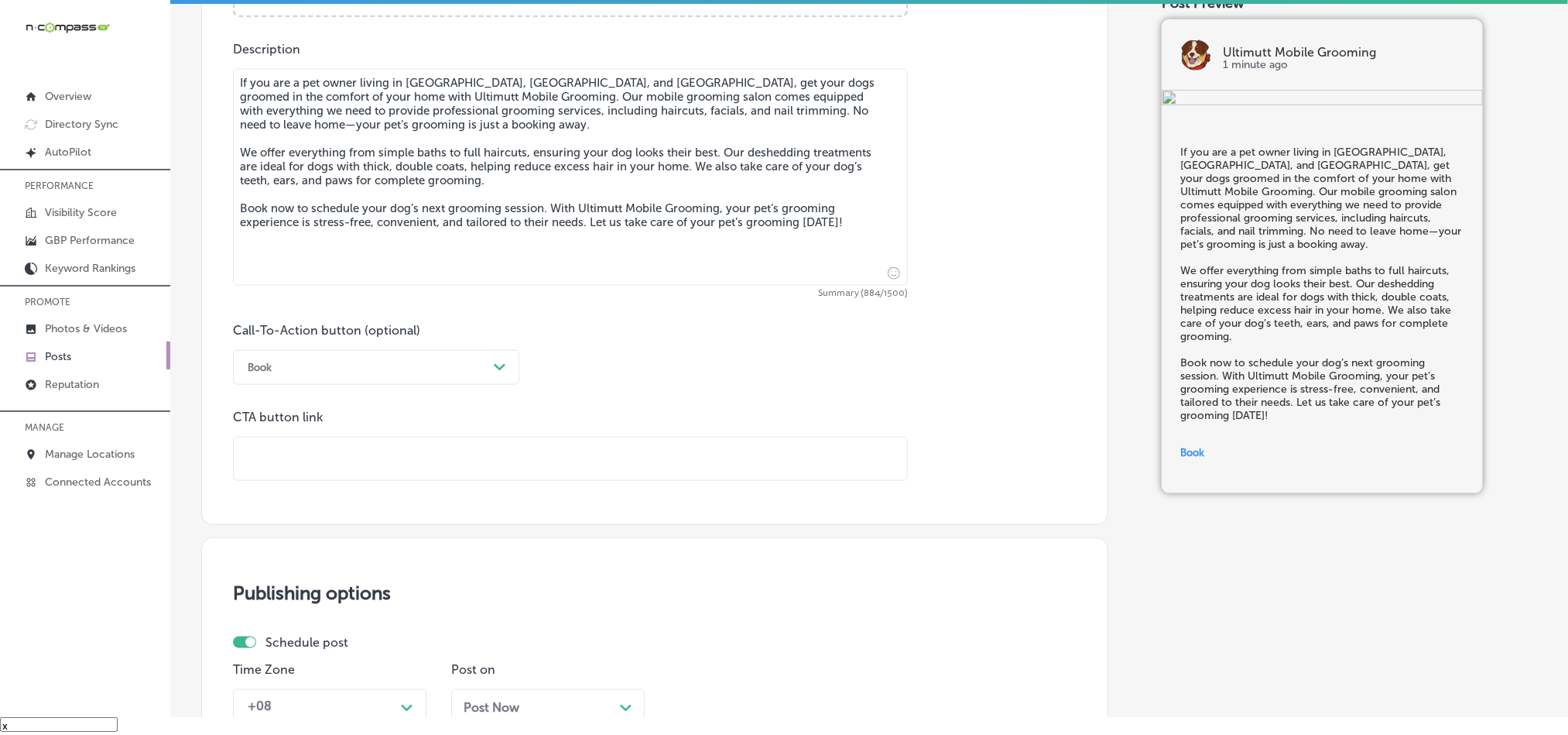
click at [411, 467] on input "text" at bounding box center [571, 459] width 673 height 43
paste input "[URL][DOMAIN_NAME]"
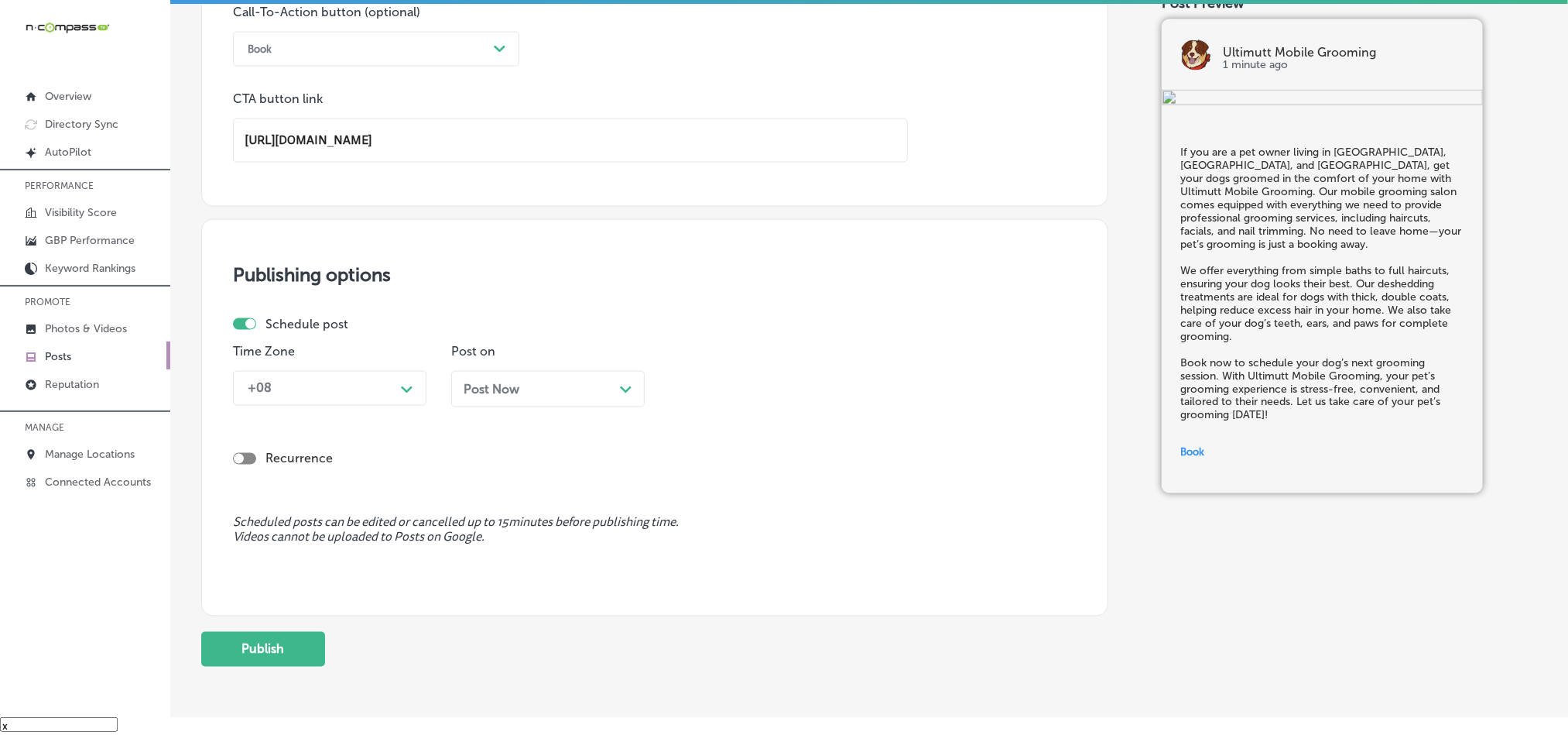
scroll to position [1187, 0]
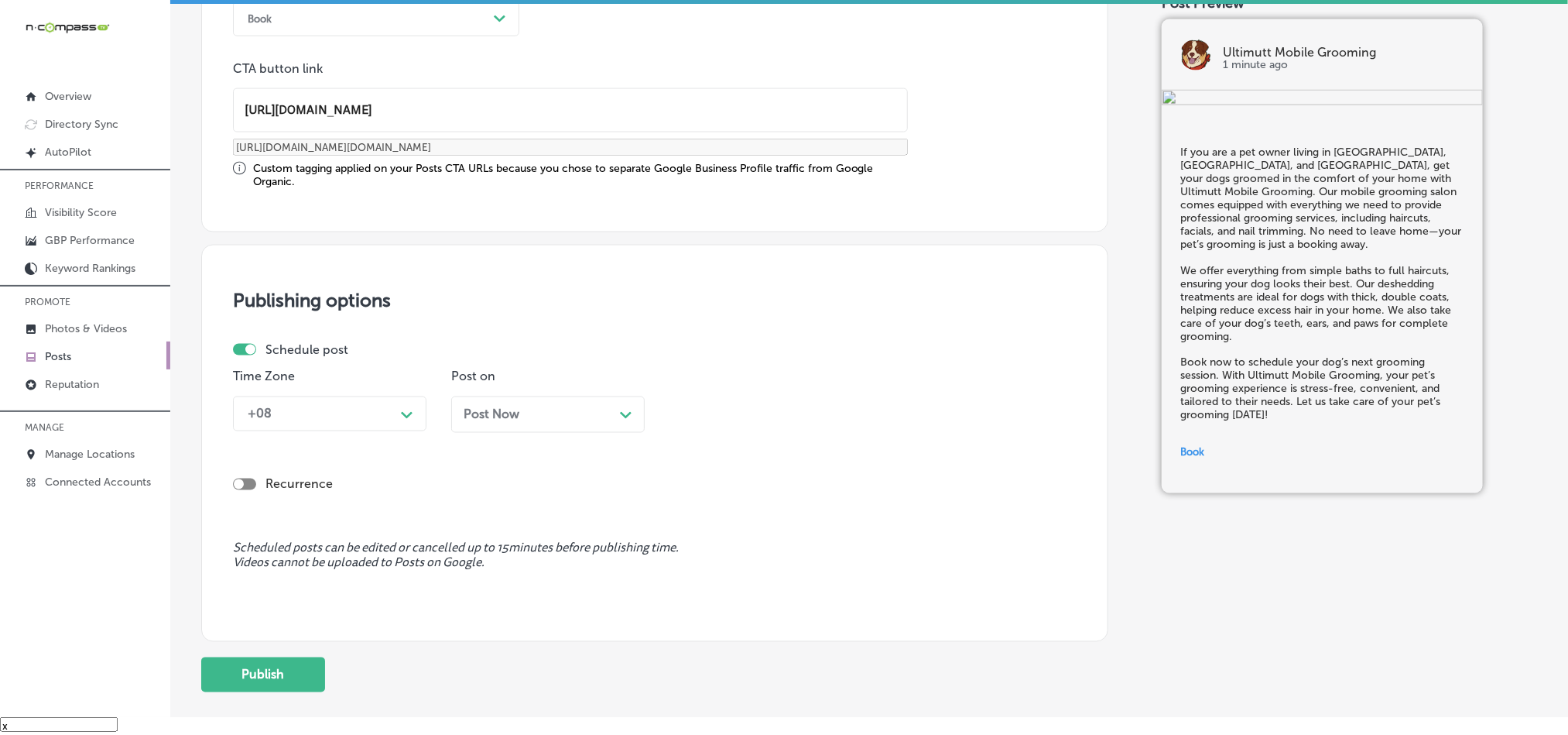
type input "[URL][DOMAIN_NAME]"
click at [388, 414] on div "+08" at bounding box center [317, 413] width 155 height 27
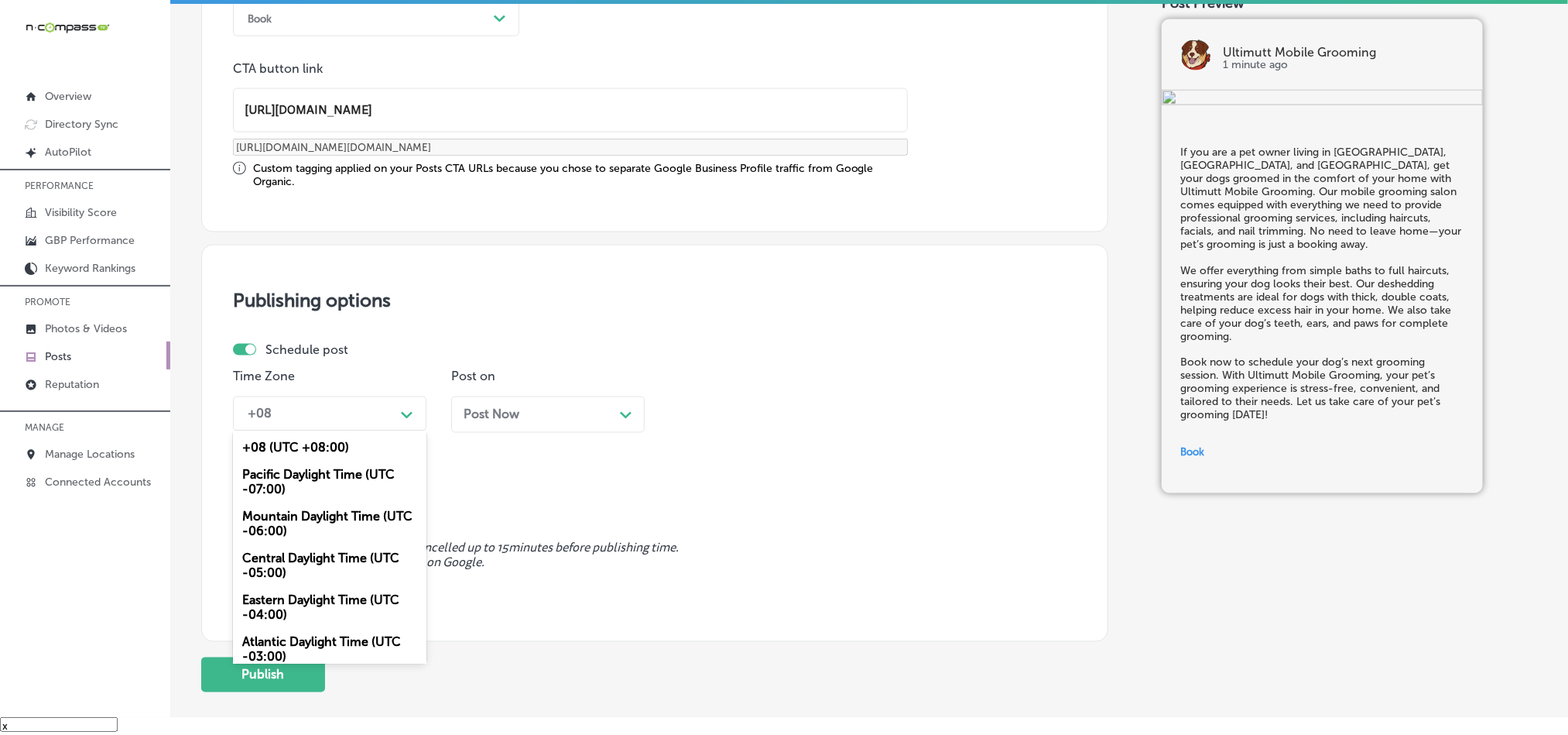
click at [307, 536] on div "Mountain Daylight Time (UTC -06:00)" at bounding box center [330, 524] width 194 height 42
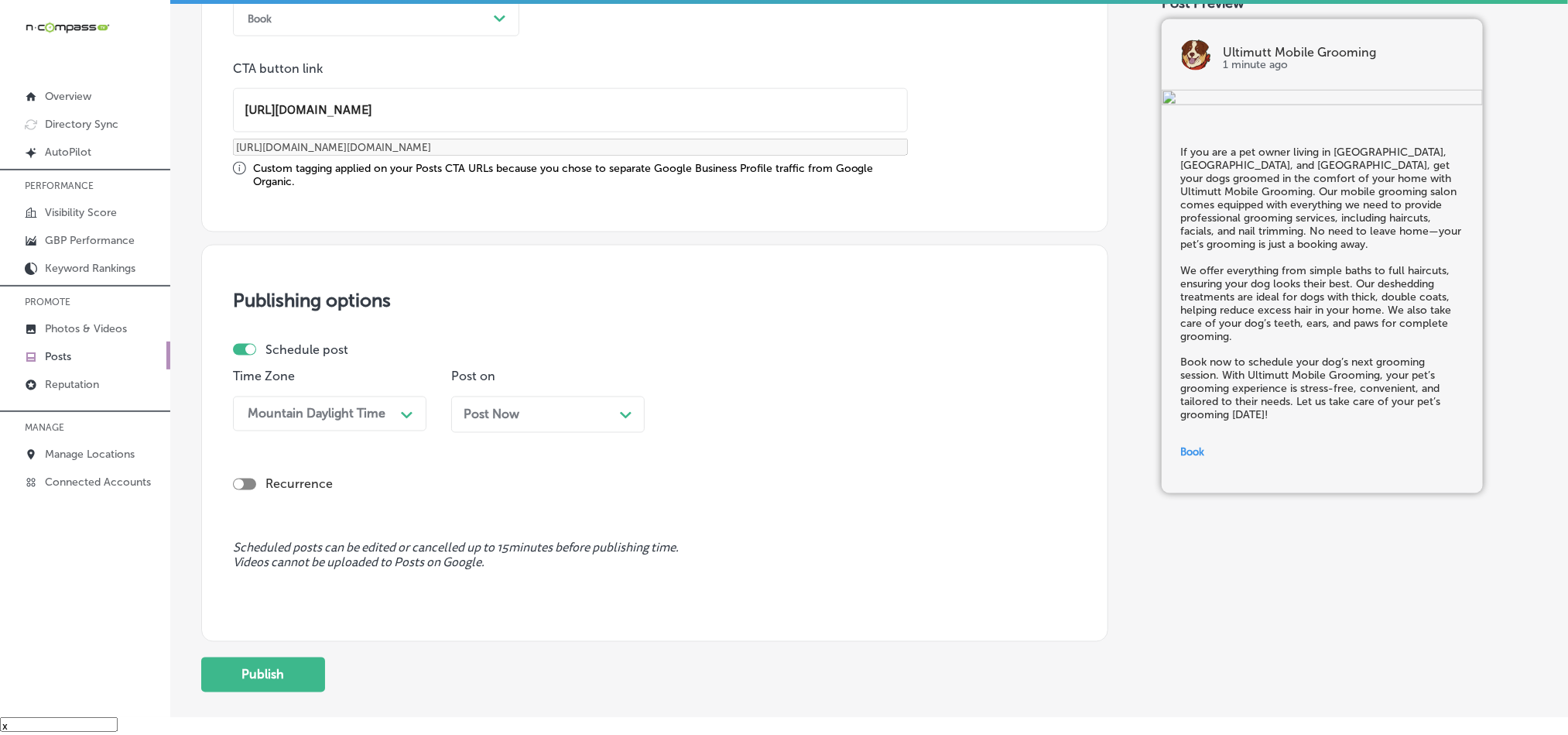
click at [660, 416] on div "Time Zone option Mountain Daylight Time (UTC -06:00), selected. 0 results avail…" at bounding box center [649, 407] width 832 height 76
click at [620, 419] on icon "Path Created with Sketch." at bounding box center [626, 415] width 11 height 7
click at [799, 419] on div "08:30 AM" at bounding box center [754, 413] width 155 height 27
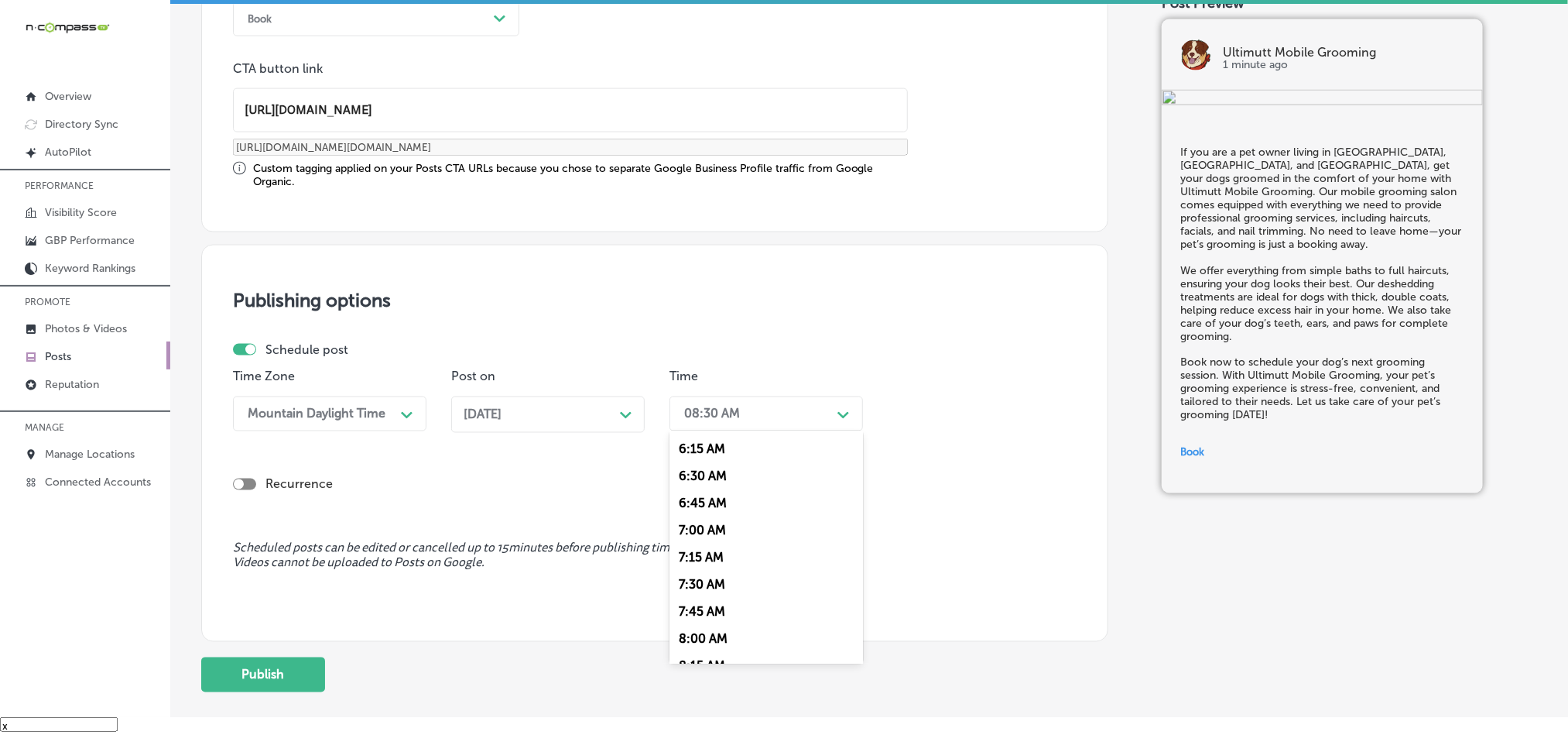
scroll to position [697, 0]
click at [699, 519] on div "7:00 AM" at bounding box center [766, 509] width 194 height 27
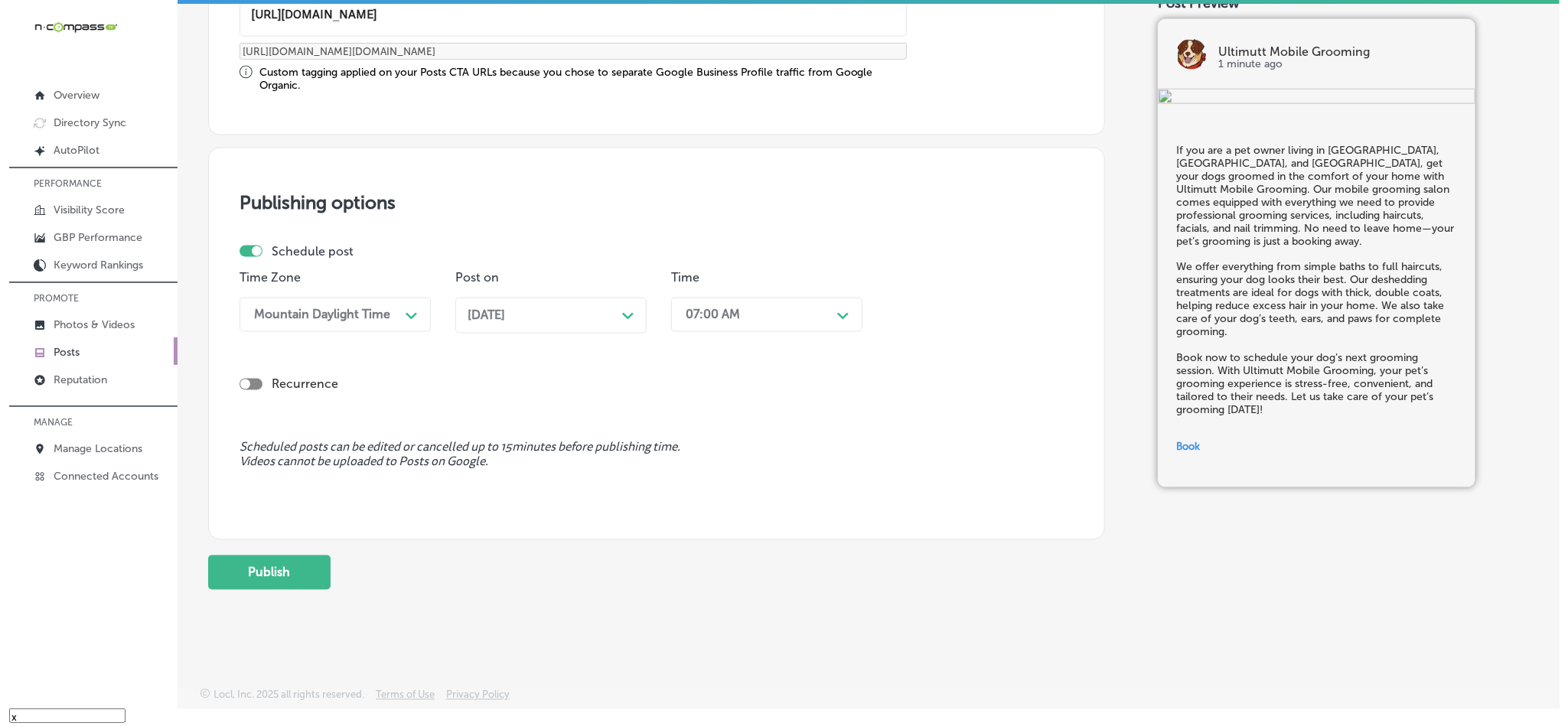
scroll to position [1271, 0]
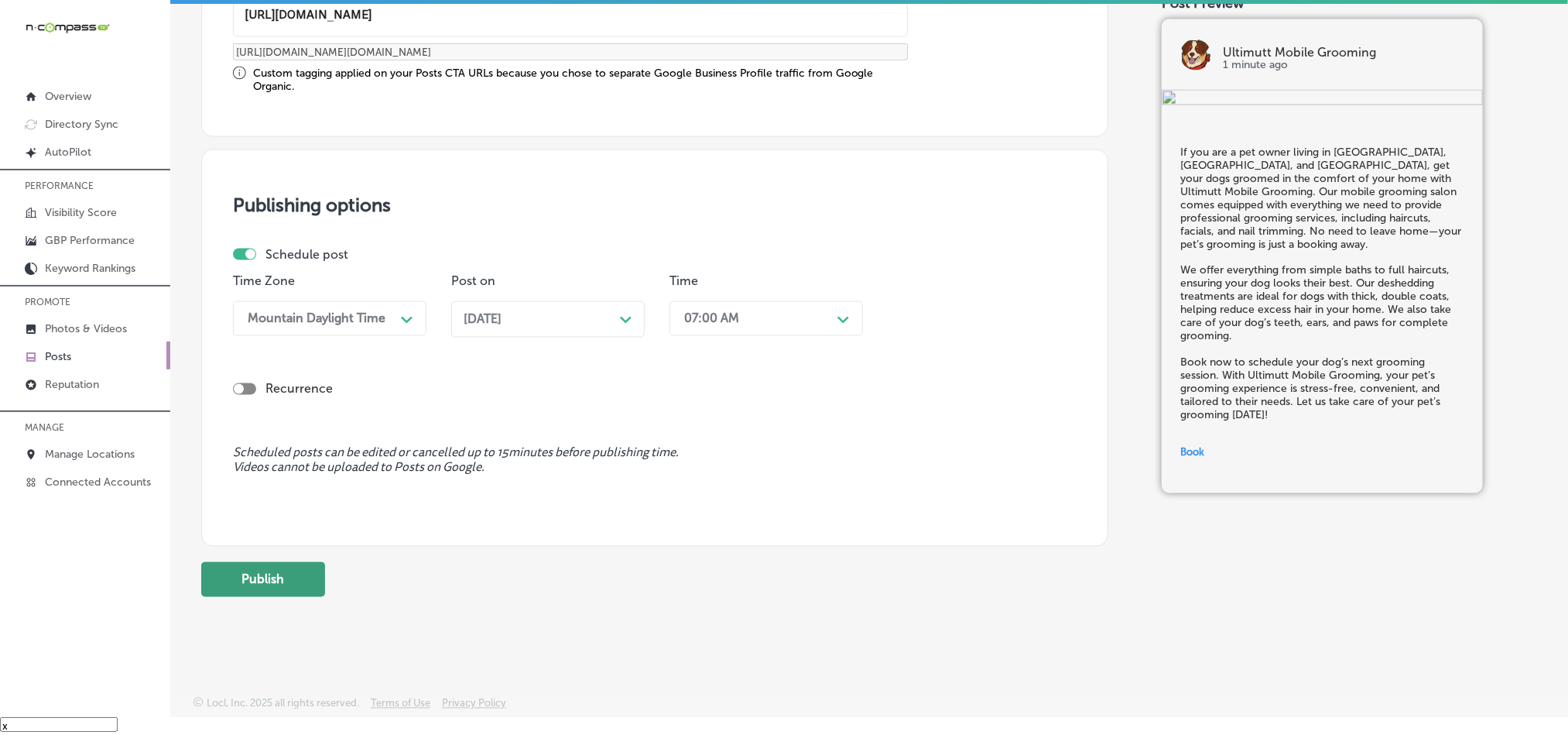
click at [258, 586] on button "Publish" at bounding box center [263, 579] width 124 height 35
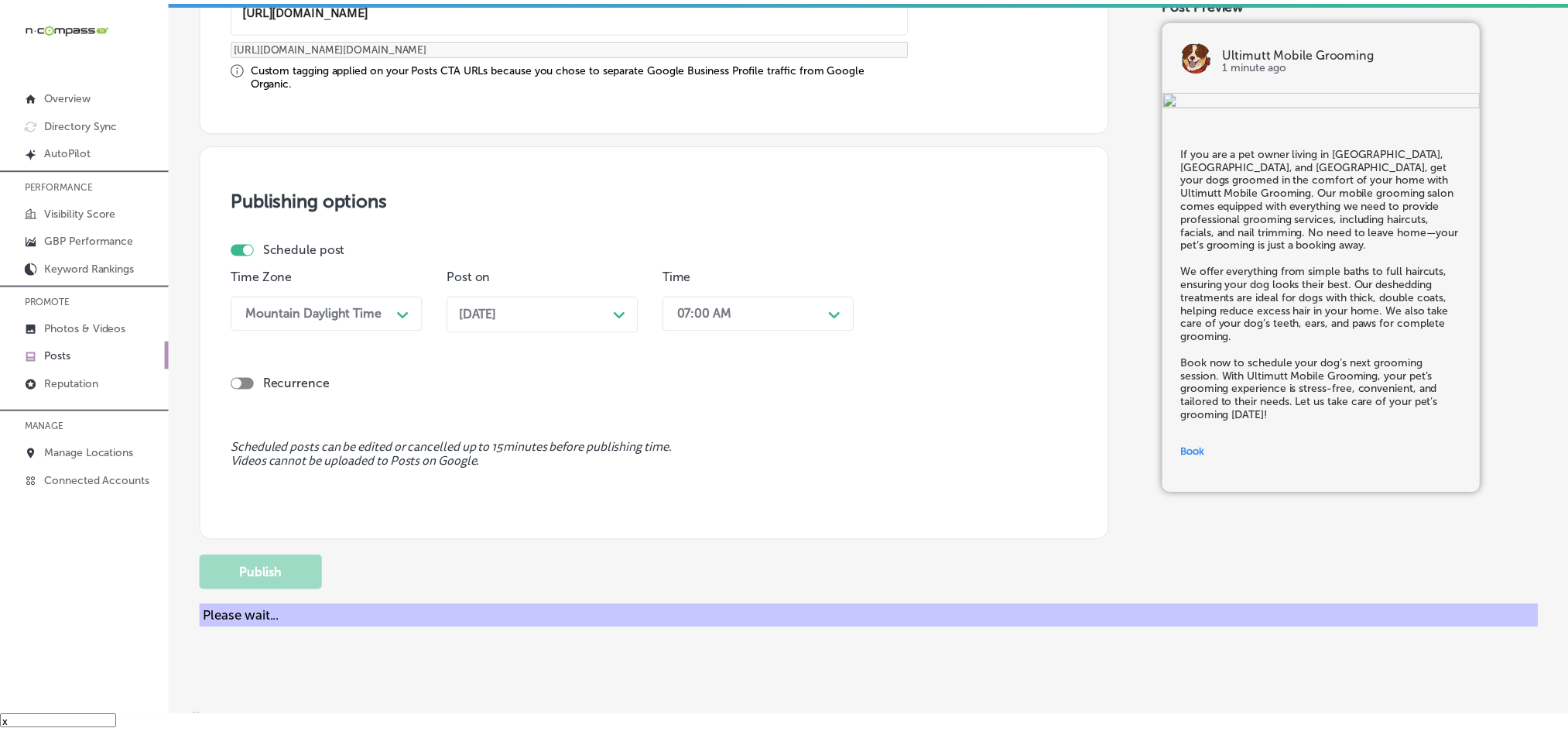
scroll to position [1150, 0]
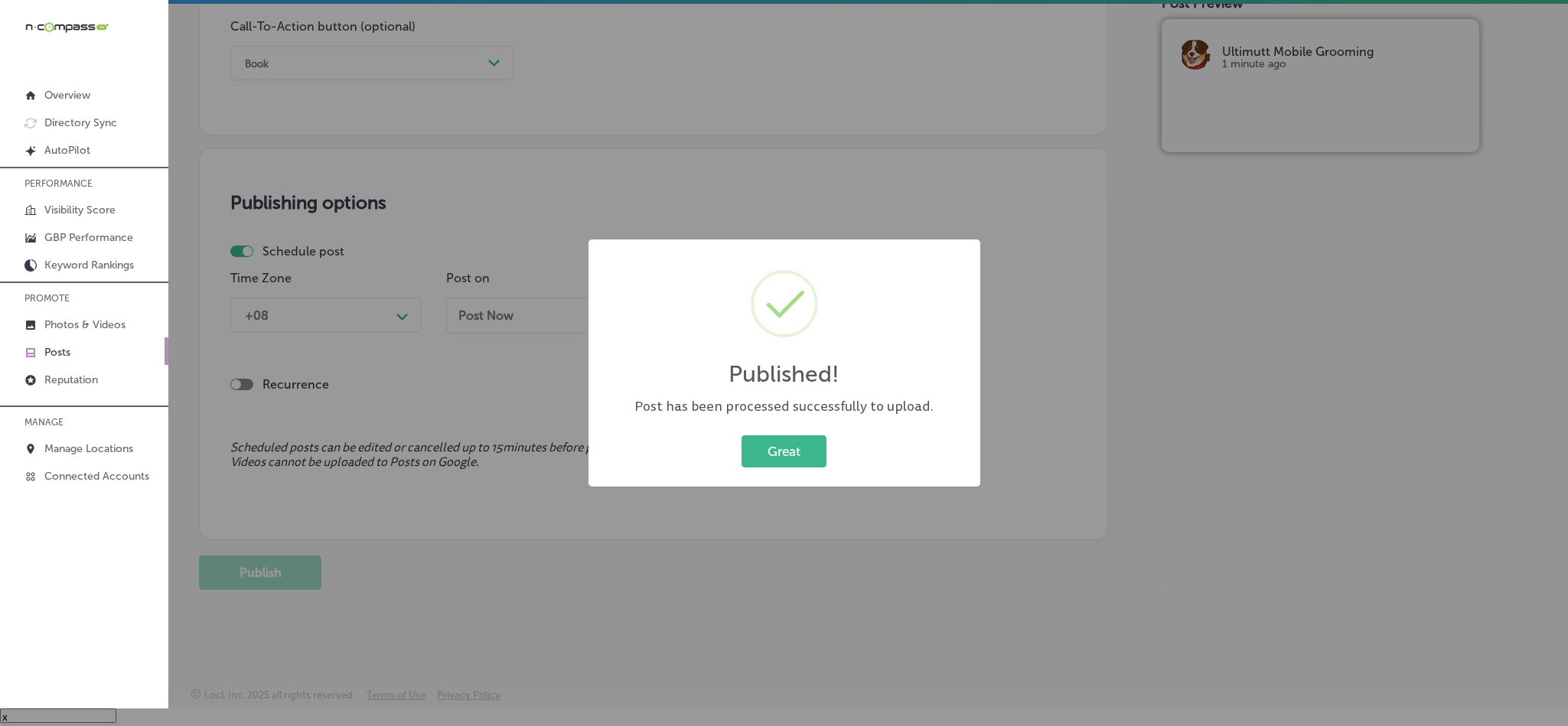
click at [793, 475] on div "Published! × Post has been processed successfully to upload. Great Cancel" at bounding box center [784, 363] width 392 height 247
click at [793, 455] on button "Great" at bounding box center [784, 451] width 85 height 31
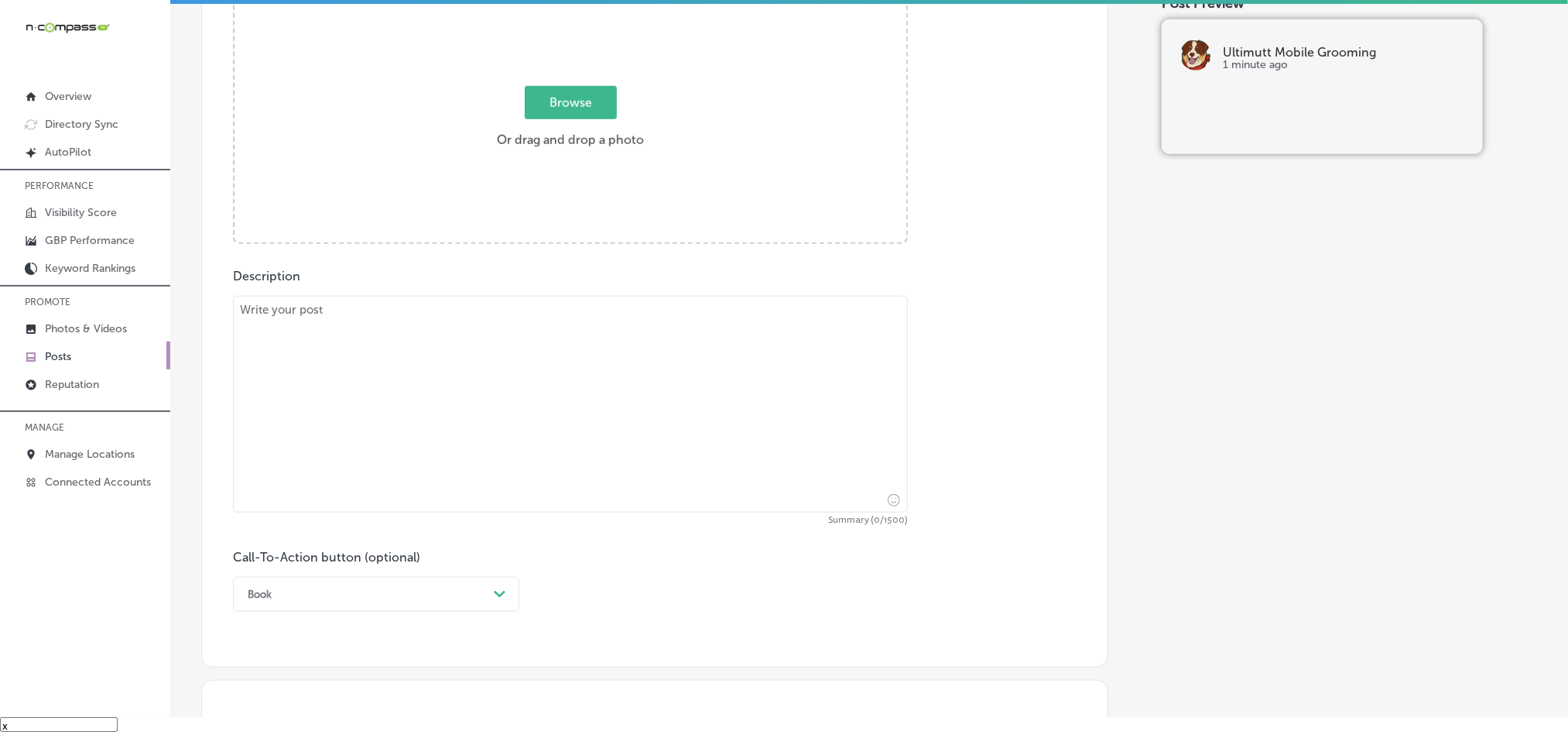
scroll to position [606, 0]
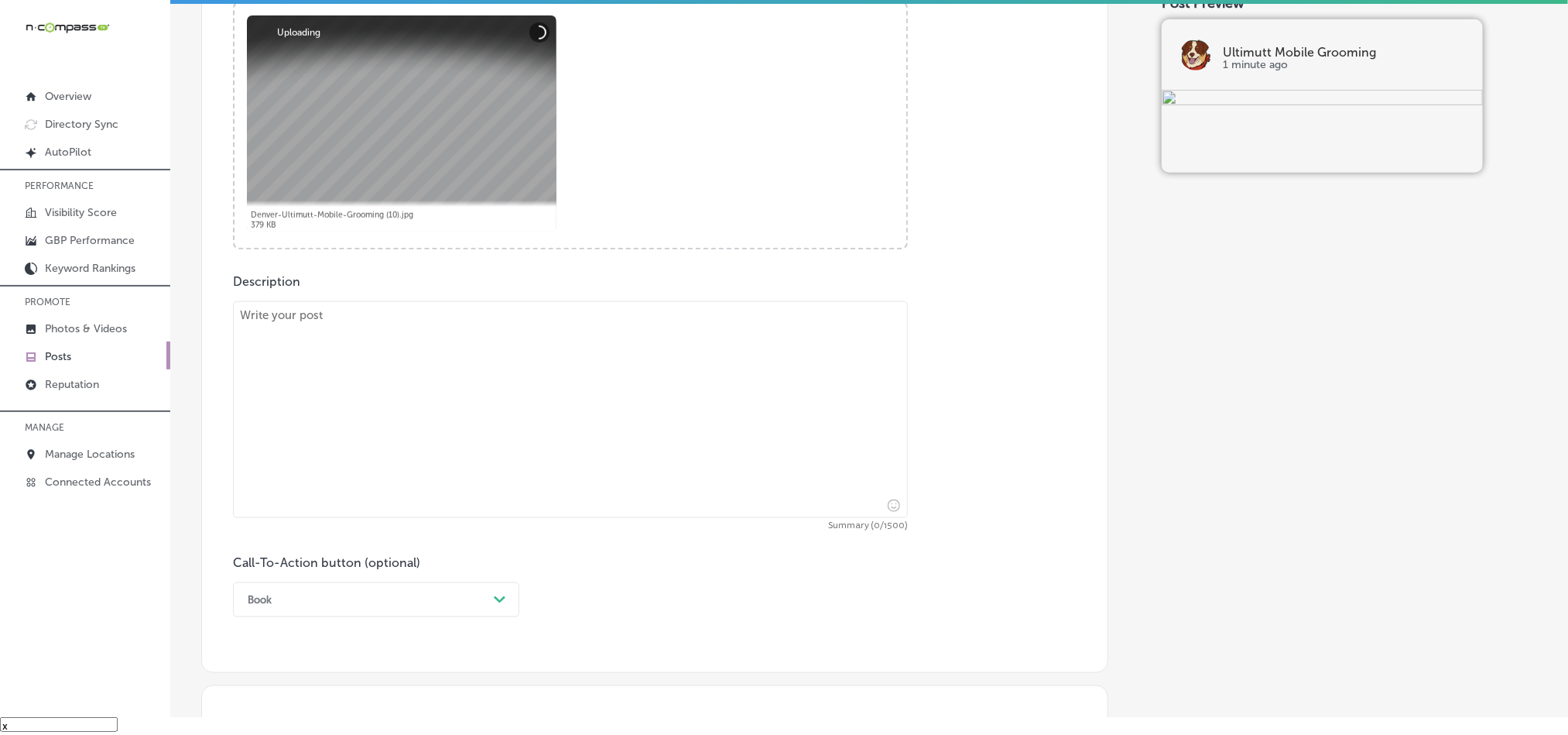
click at [530, 413] on textarea at bounding box center [571, 409] width 675 height 216
paste textarea "Fur parents in [GEOGRAPHIC_DATA], [GEOGRAPHIC_DATA], and [GEOGRAPHIC_DATA] (Wes…"
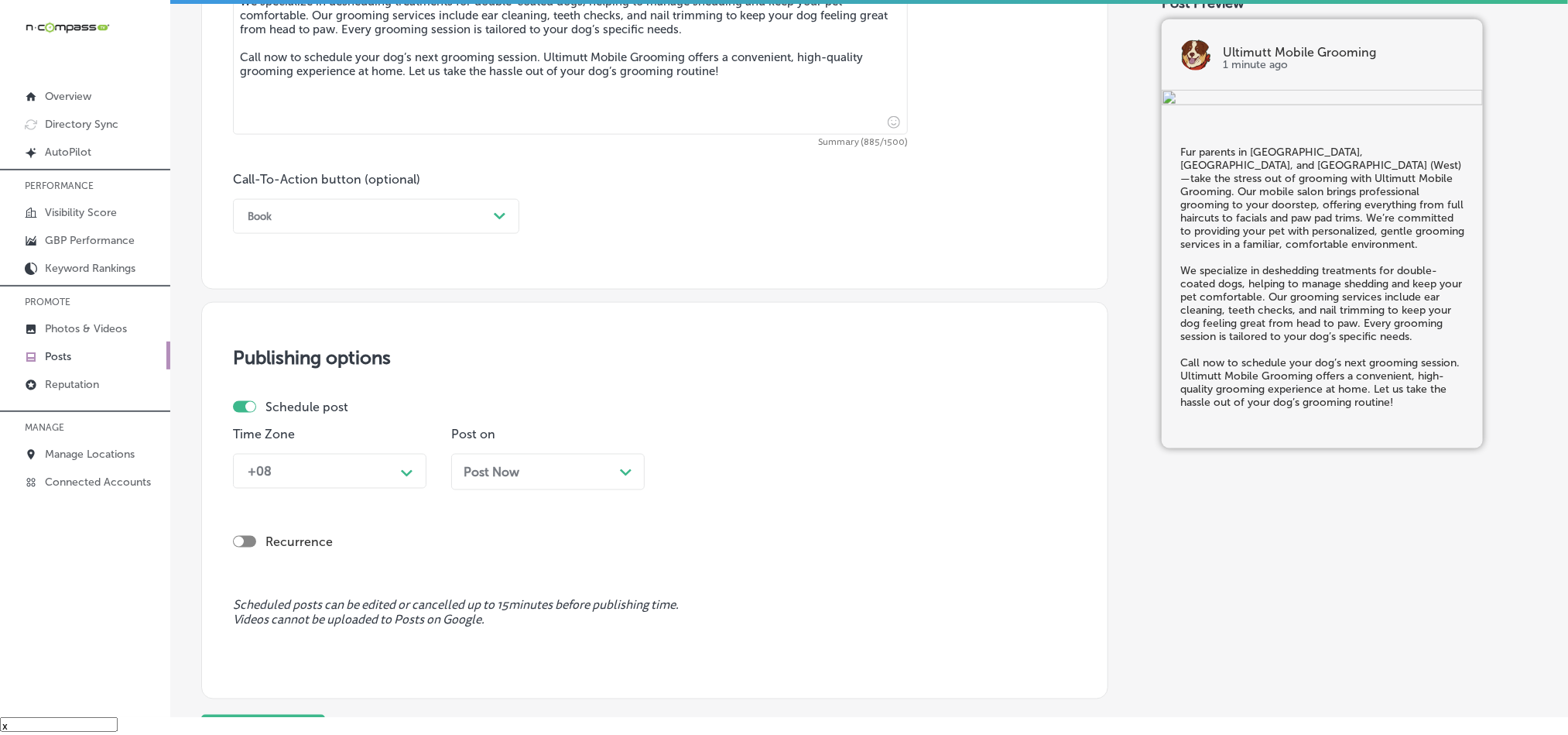
scroll to position [994, 0]
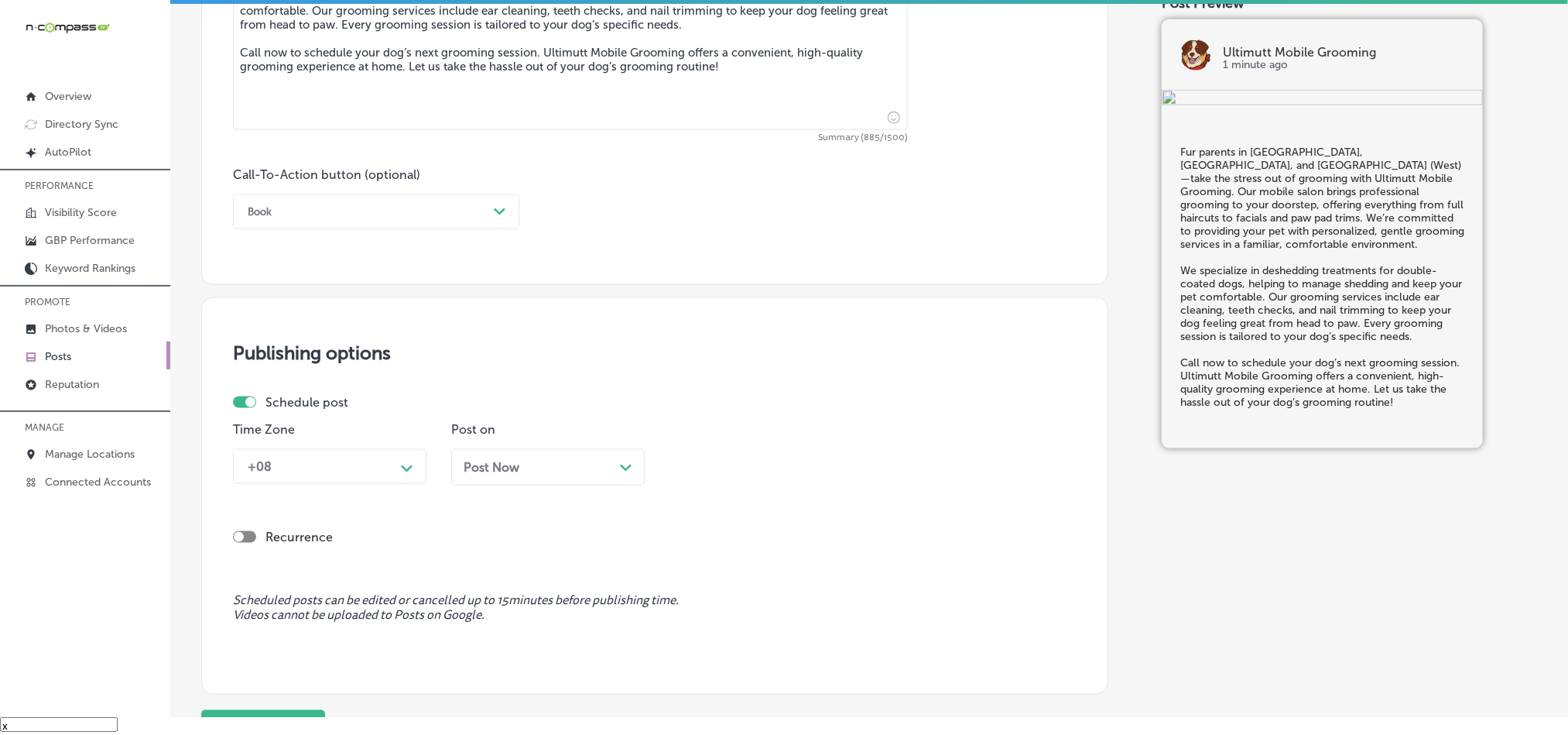
type textarea "Fur parents in [GEOGRAPHIC_DATA], [GEOGRAPHIC_DATA], and [GEOGRAPHIC_DATA] (Wes…"
drag, startPoint x: 380, startPoint y: 215, endPoint x: 323, endPoint y: 299, distance: 101.5
click at [380, 215] on div "Book" at bounding box center [364, 212] width 248 height 24
click at [263, 404] on div "Call Now" at bounding box center [376, 408] width 286 height 27
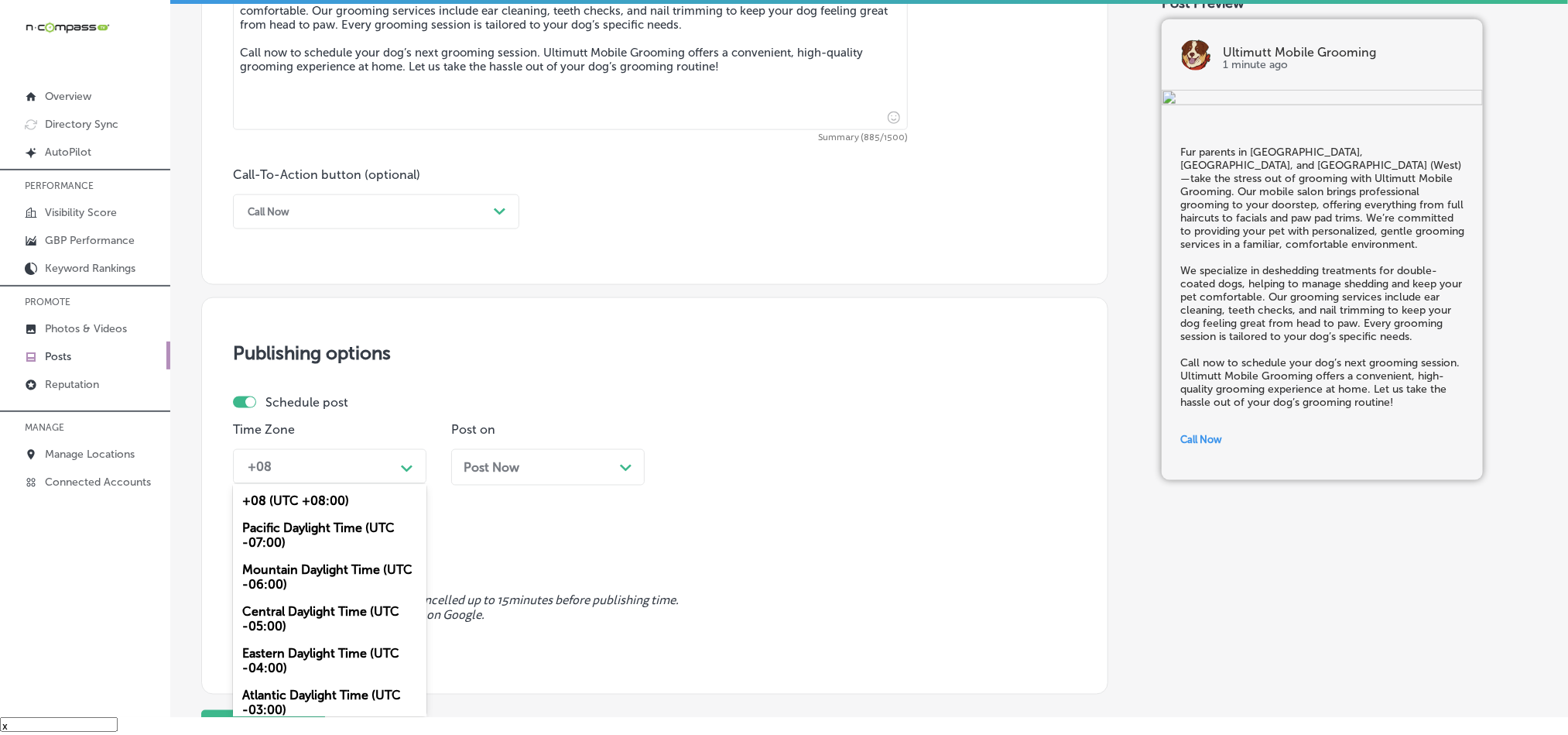
click at [380, 463] on div "+08" at bounding box center [317, 466] width 155 height 27
click at [312, 575] on div "Mountain Daylight Time (UTC -06:00)" at bounding box center [330, 576] width 194 height 42
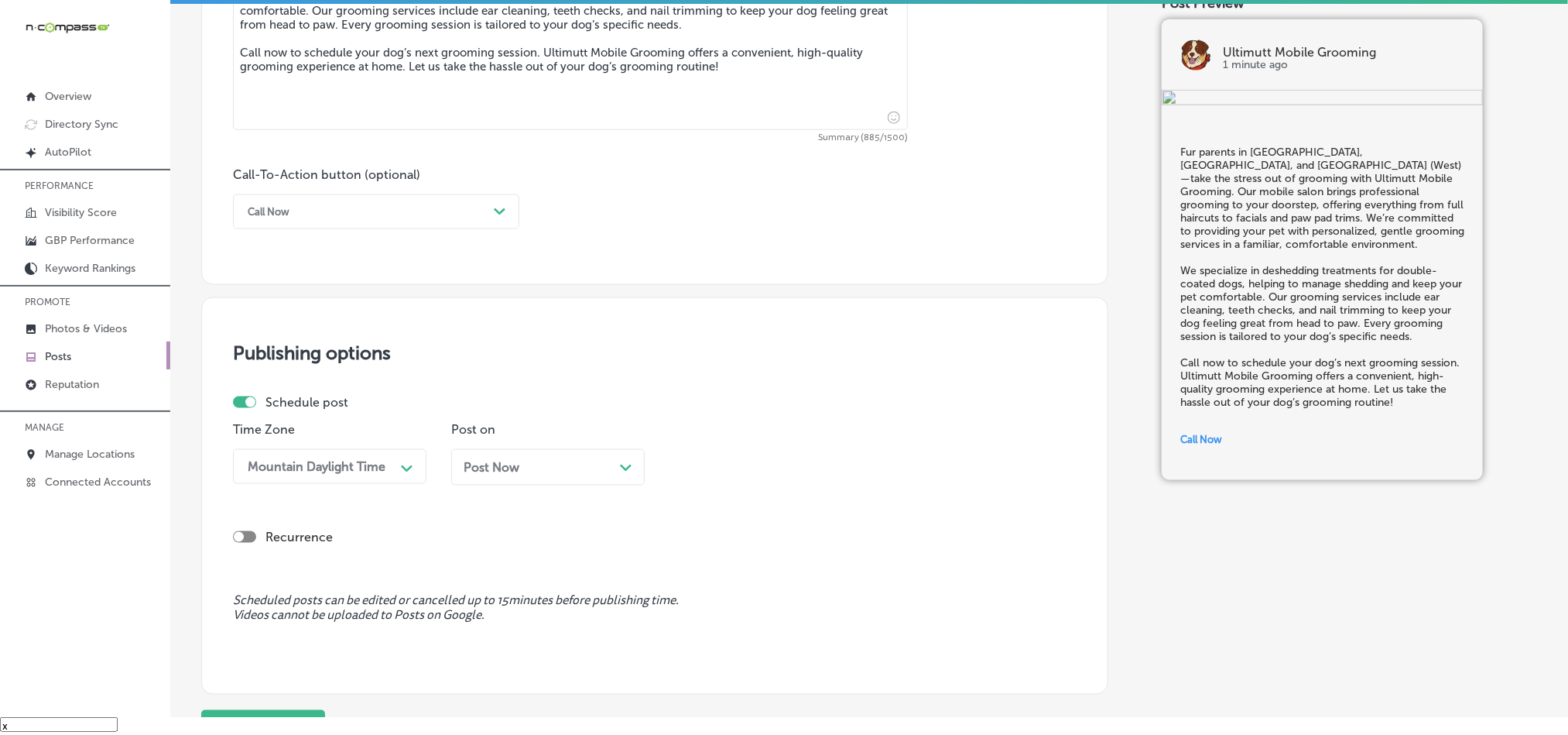
click at [576, 465] on div "Post Now Path Created with Sketch." at bounding box center [547, 467] width 169 height 15
click at [752, 477] on div "08:30 AM" at bounding box center [754, 466] width 155 height 27
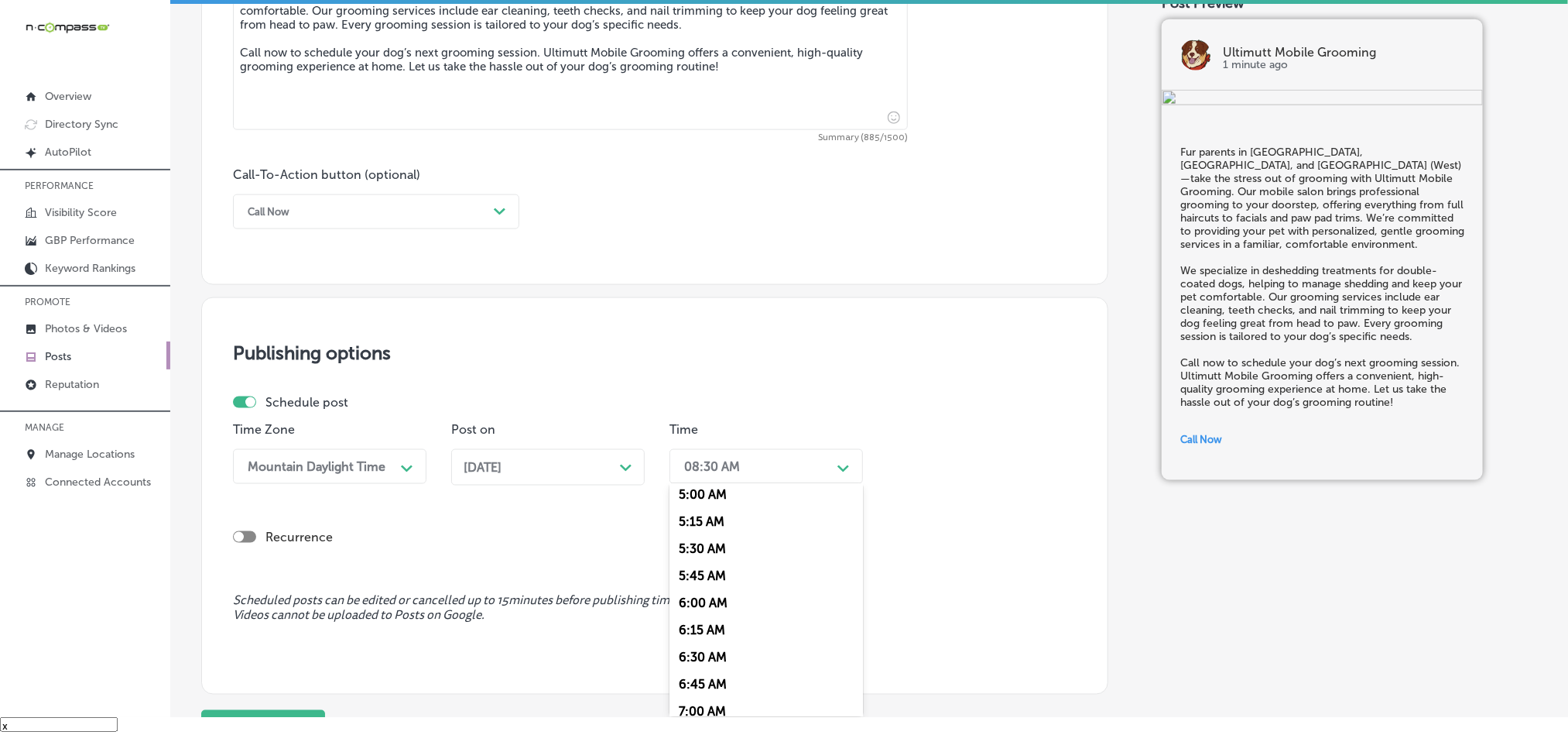
scroll to position [659, 0]
click at [704, 608] on div "7:00 AM" at bounding box center [766, 601] width 194 height 27
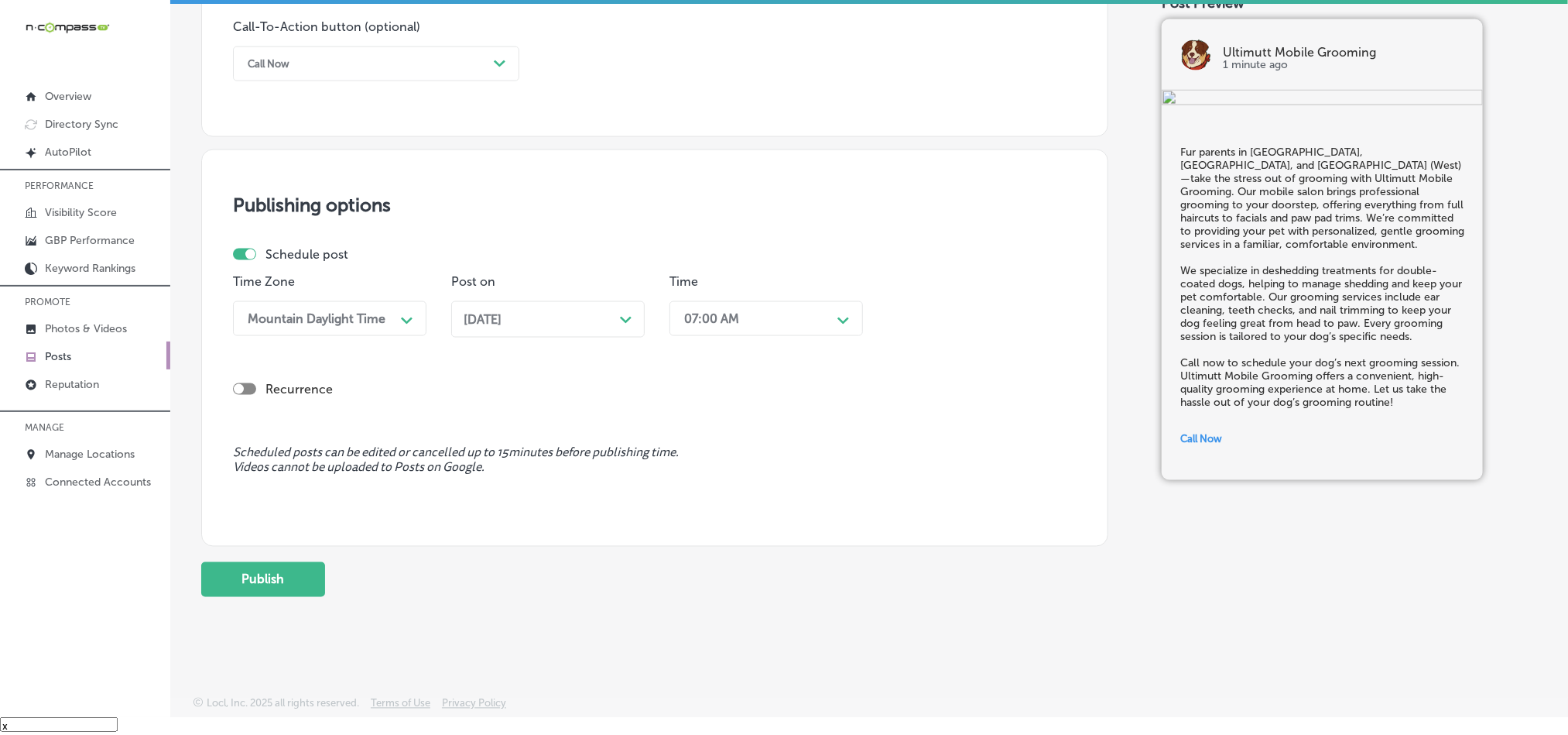
scroll to position [1148, 0]
click at [295, 581] on button "Publish" at bounding box center [263, 579] width 124 height 35
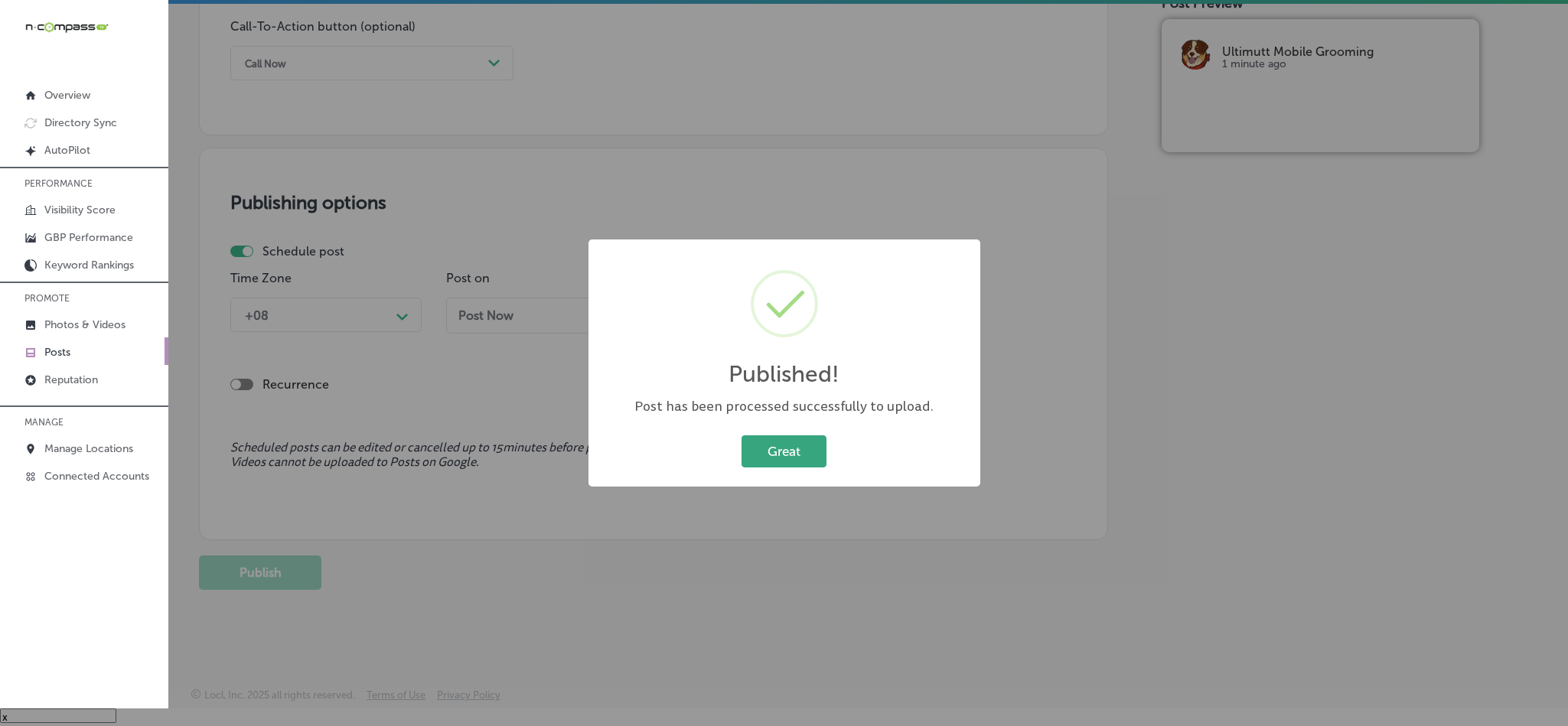
click at [760, 451] on button "Great" at bounding box center [784, 451] width 85 height 31
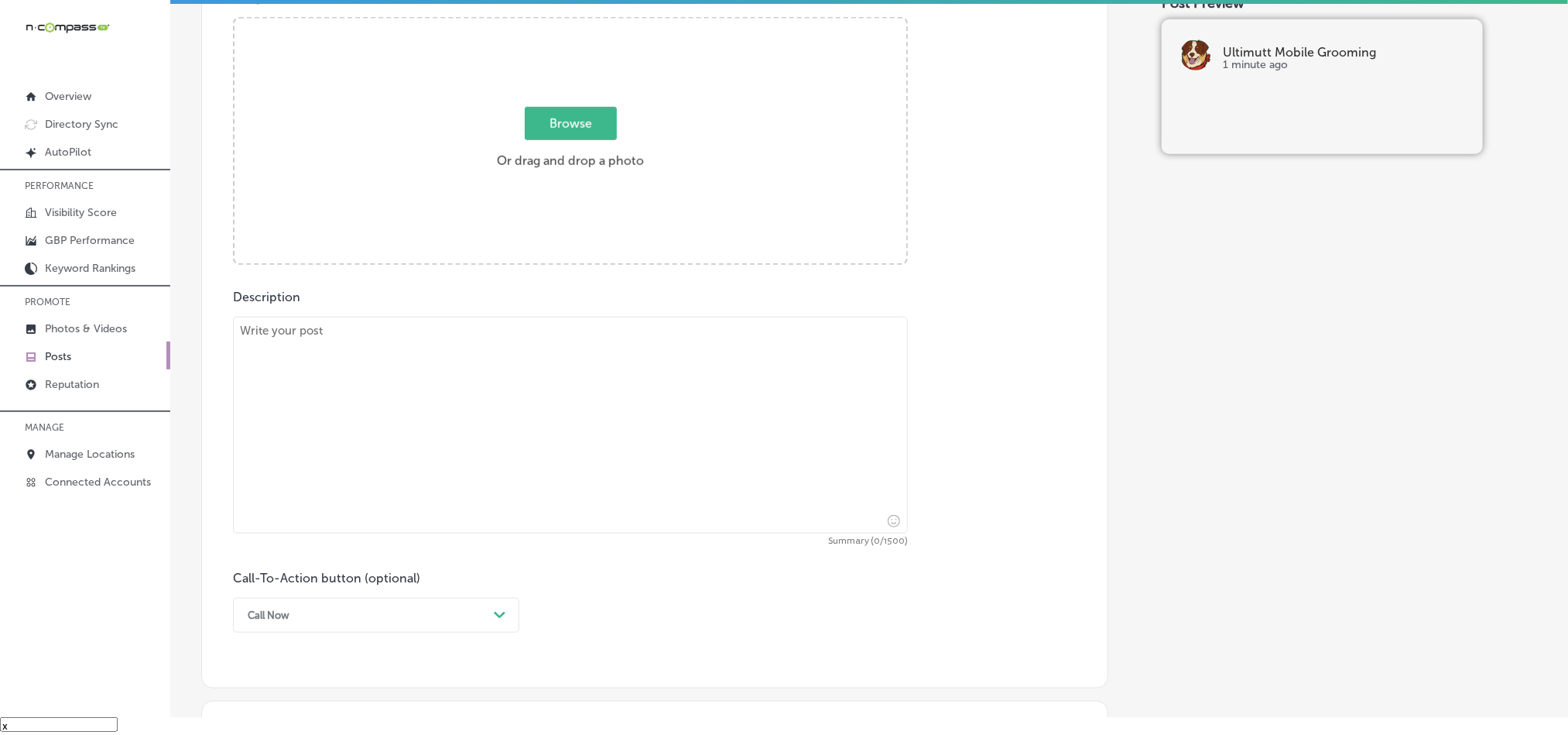
scroll to position [530, 0]
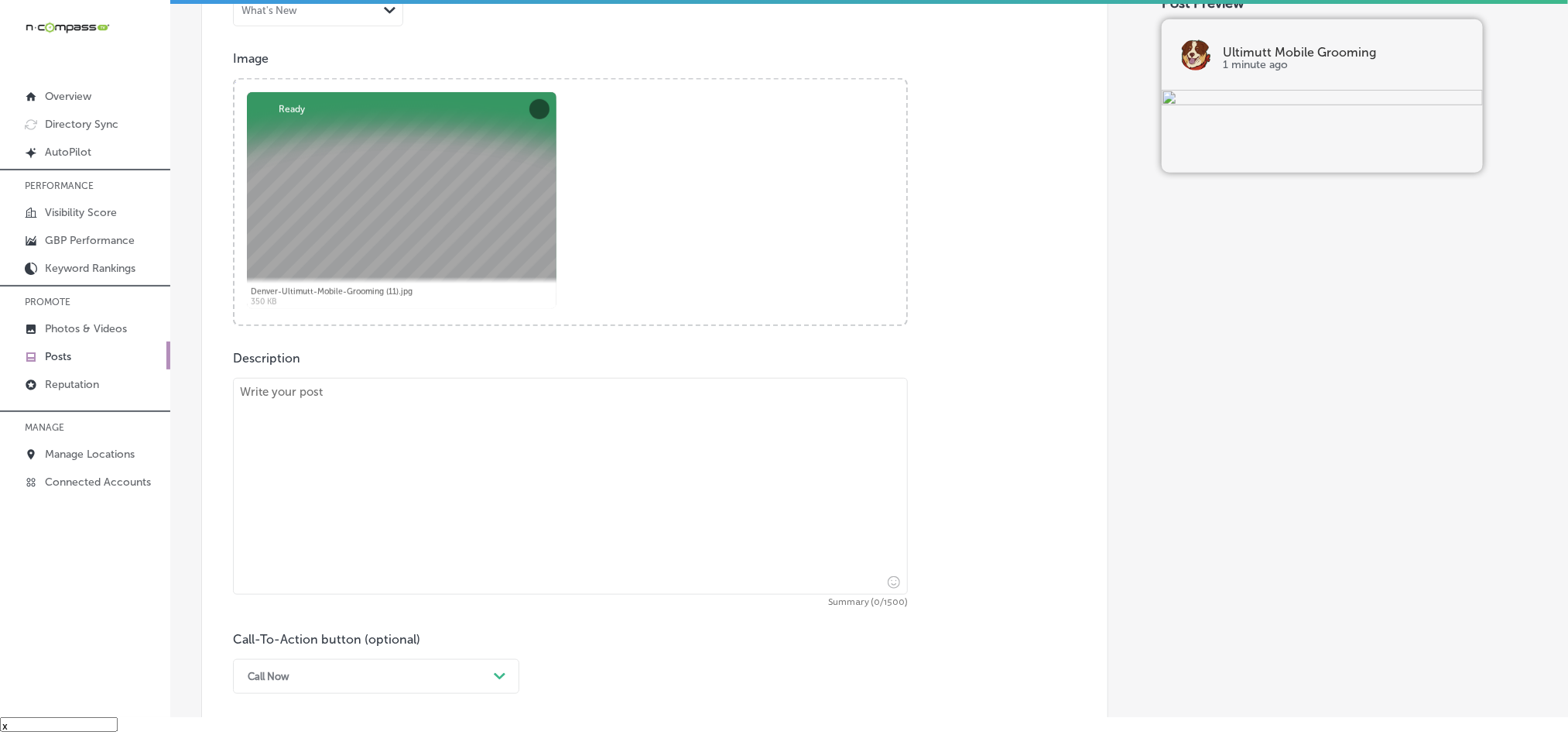
click at [602, 463] on textarea at bounding box center [571, 486] width 675 height 216
paste textarea "For all pet owners living in [GEOGRAPHIC_DATA], [GEOGRAPHIC_DATA], and [GEOGRAP…"
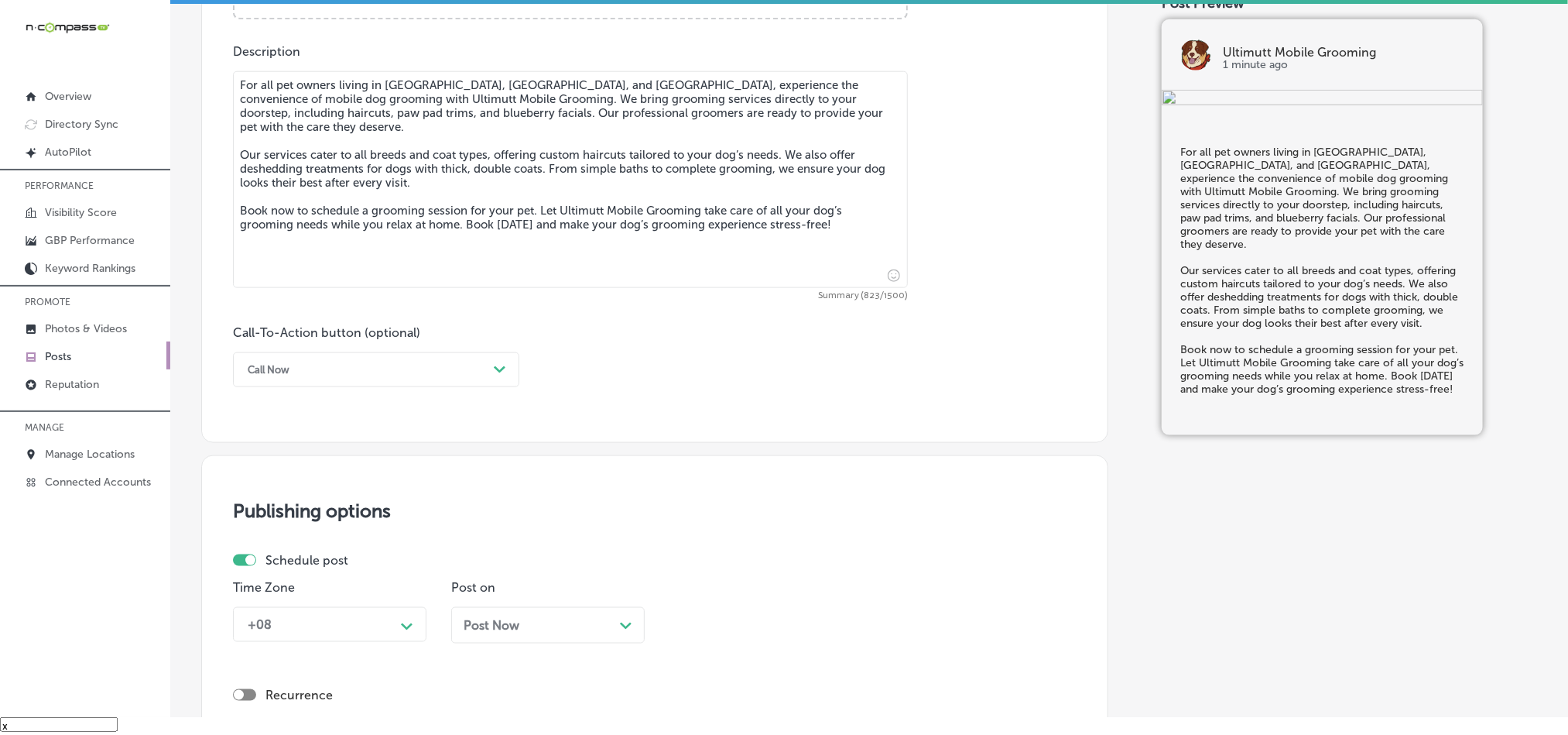
scroll to position [839, 0]
type textarea "For all pet owners living in [GEOGRAPHIC_DATA], [GEOGRAPHIC_DATA], and [GEOGRAP…"
drag, startPoint x: 398, startPoint y: 371, endPoint x: 381, endPoint y: 395, distance: 29.4
click at [398, 371] on div "Call Now" at bounding box center [364, 368] width 248 height 24
click at [282, 435] on div "Book" at bounding box center [376, 428] width 286 height 27
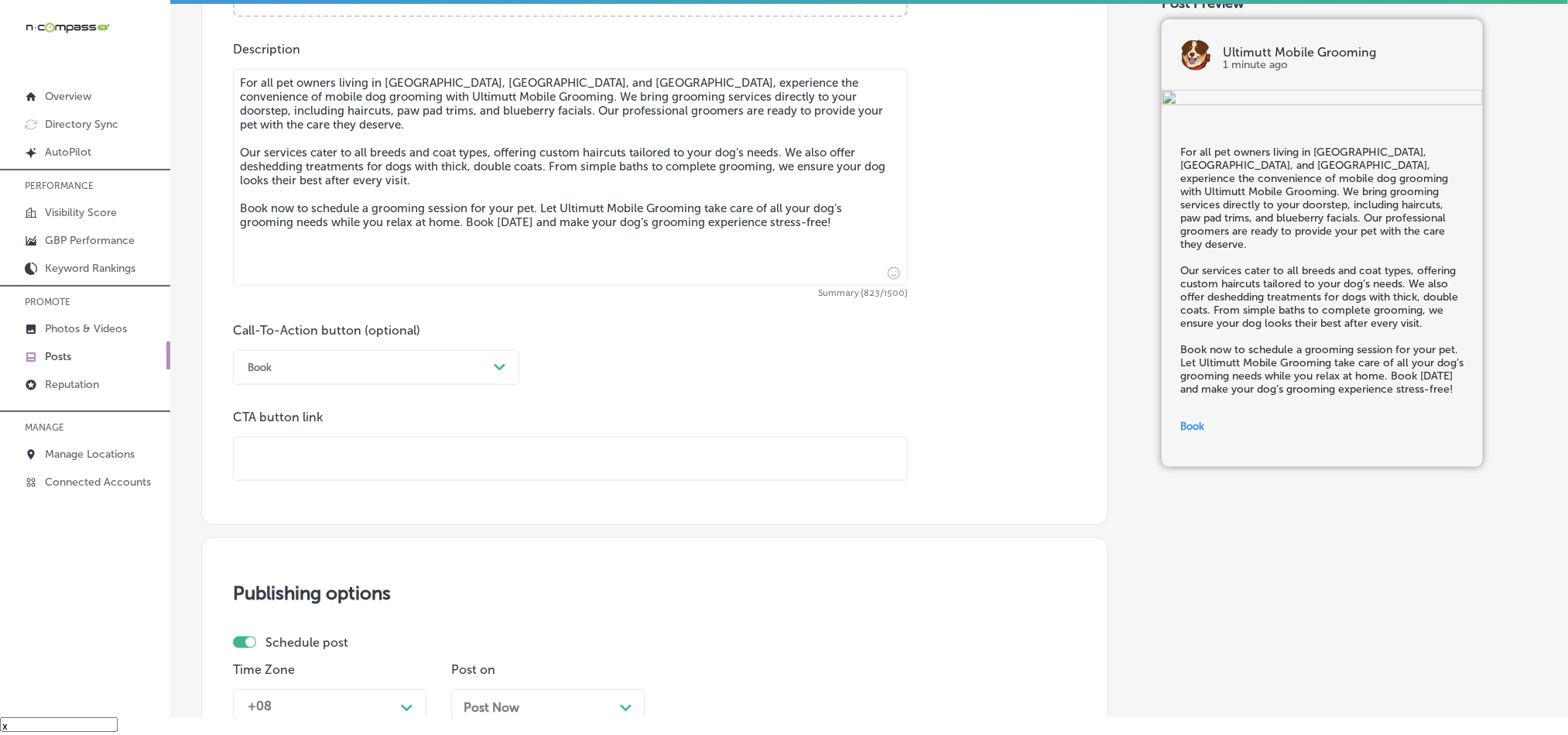
click at [425, 458] on input "text" at bounding box center [571, 459] width 673 height 43
paste input "[URL][DOMAIN_NAME]"
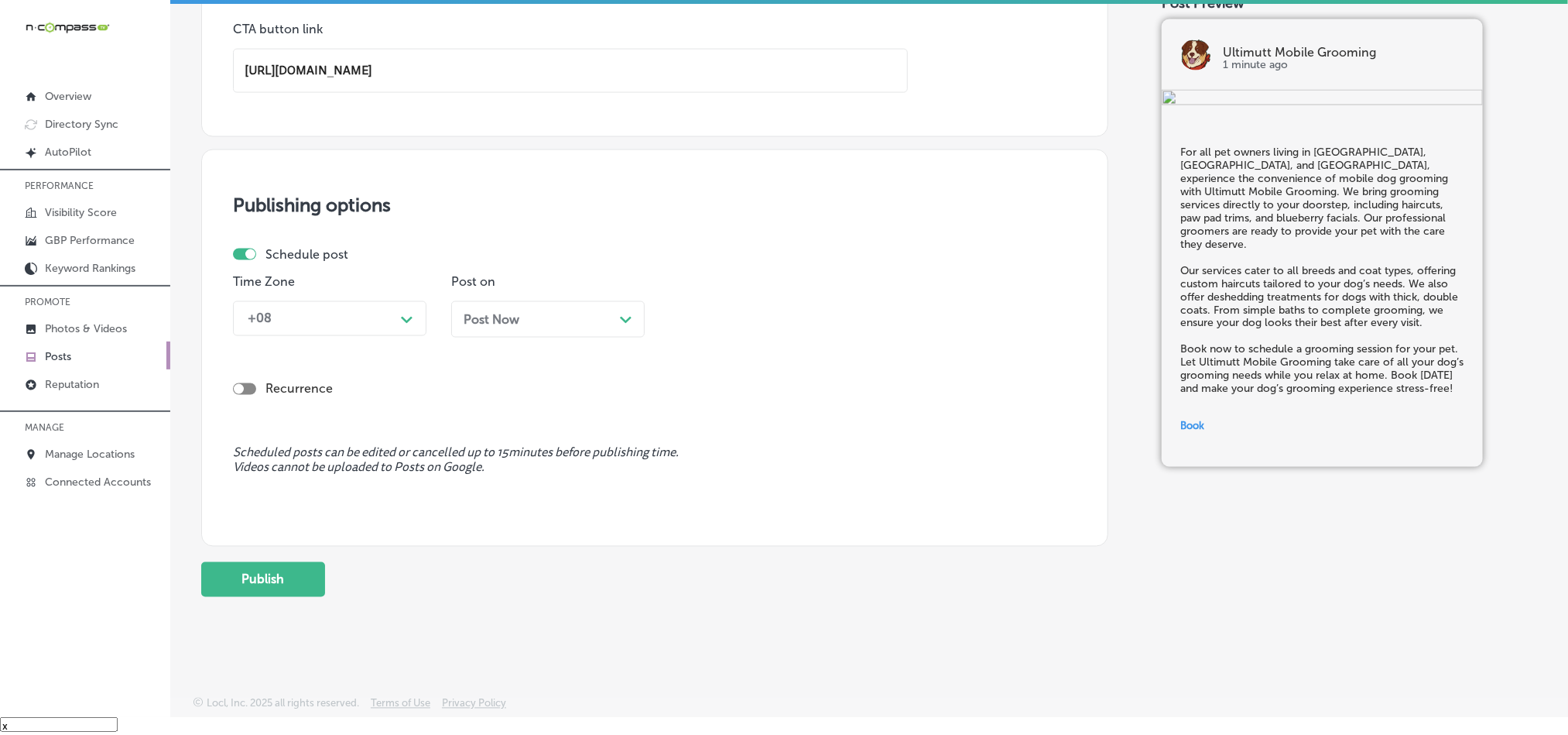
scroll to position [1234, 0]
type input "[URL][DOMAIN_NAME]"
click at [344, 262] on label "Schedule post" at bounding box center [307, 255] width 83 height 15
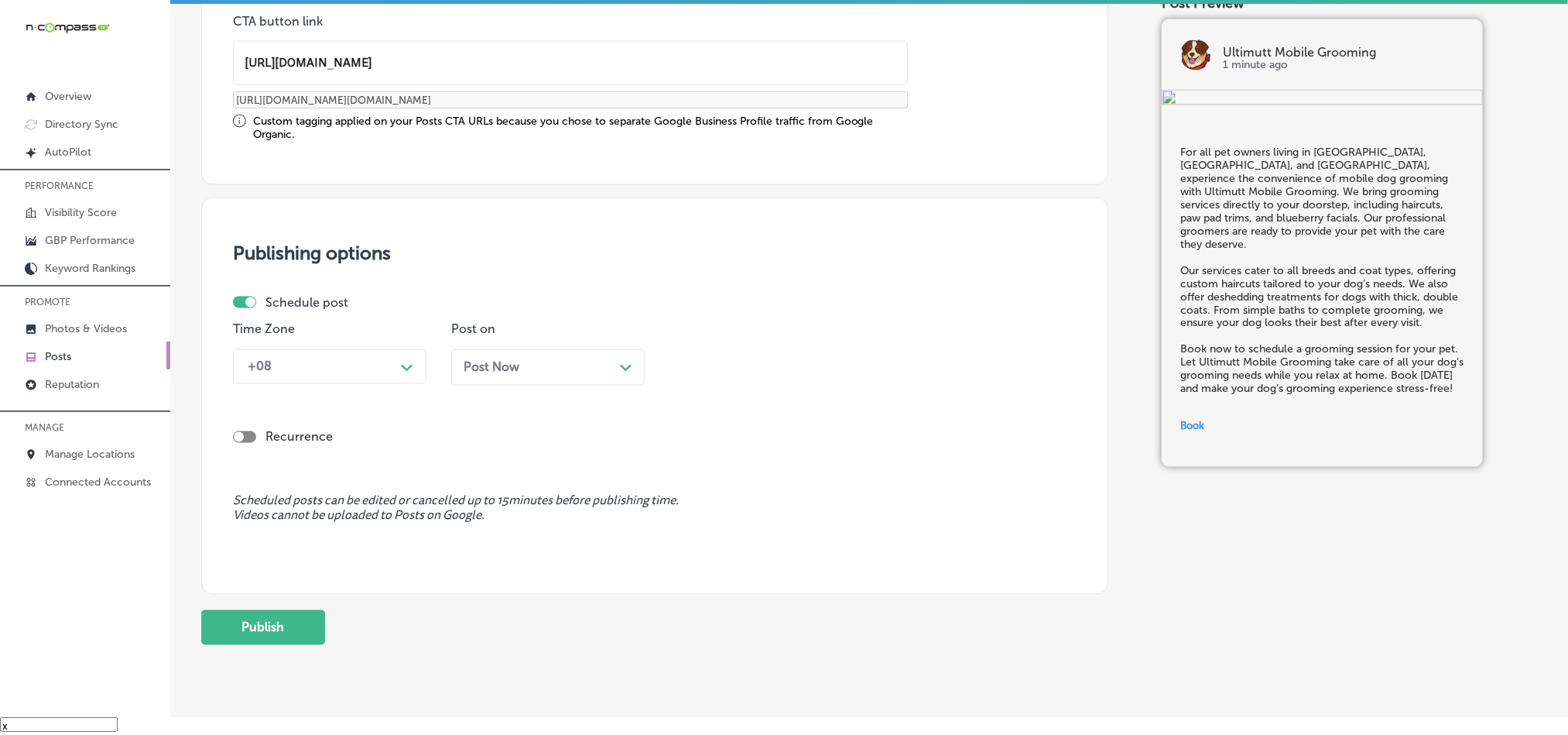
click at [325, 363] on div "+08" at bounding box center [317, 367] width 155 height 27
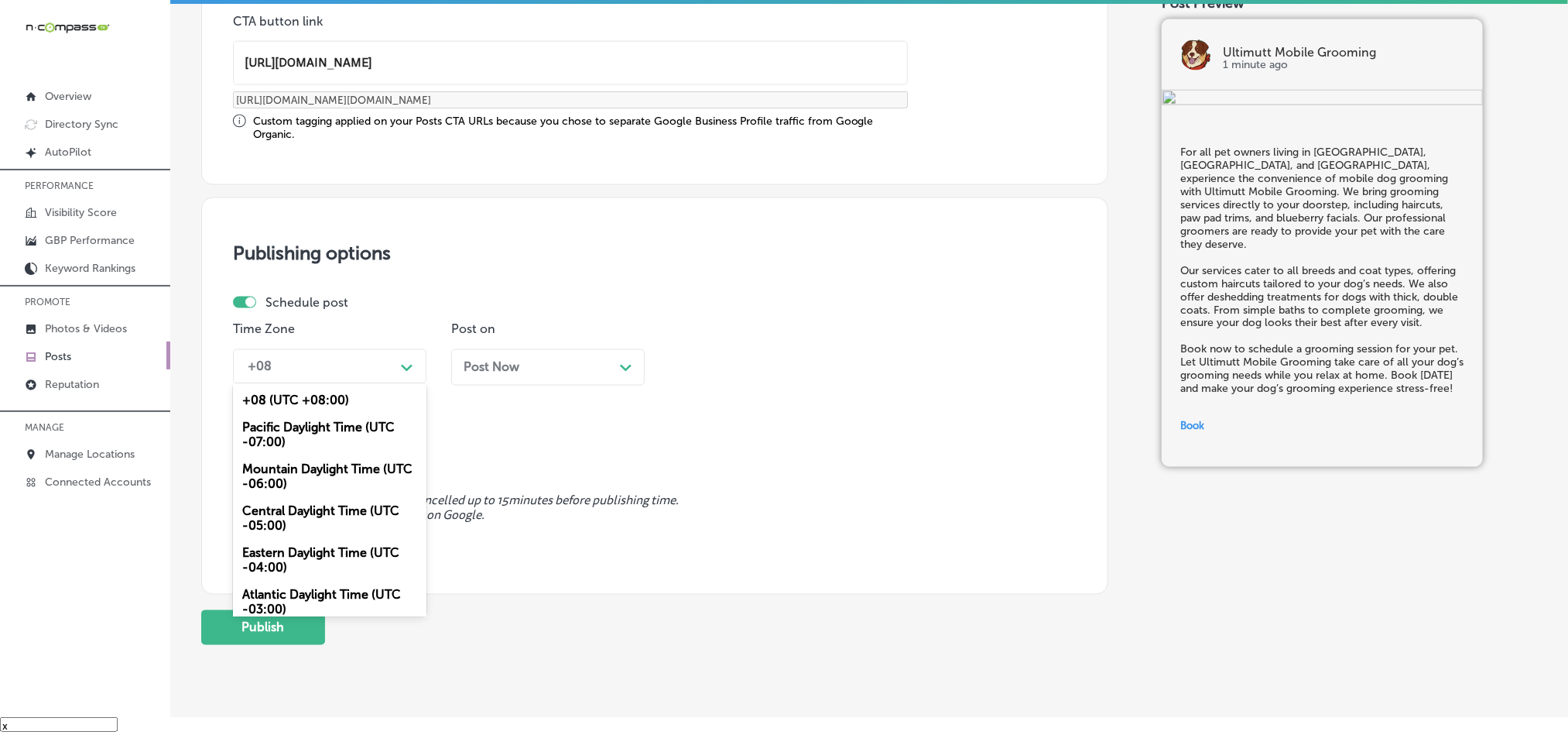
click at [294, 484] on div "Mountain Daylight Time (UTC -06:00)" at bounding box center [330, 477] width 194 height 42
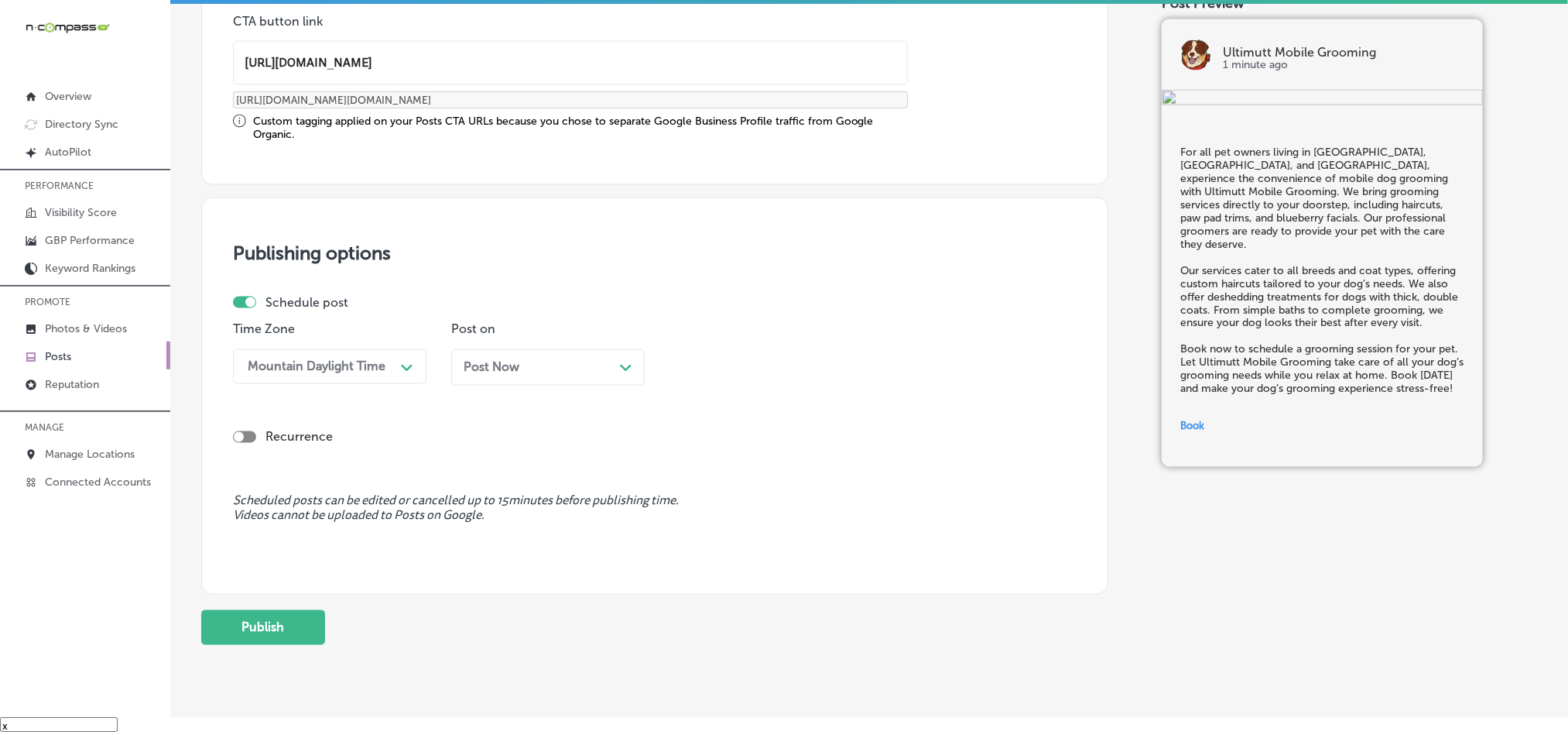
click at [562, 349] on div "Post on Post Now Path Created with Sketch." at bounding box center [548, 359] width 194 height 76
click at [581, 383] on div "Post Now Path Created with Sketch." at bounding box center [548, 367] width 194 height 36
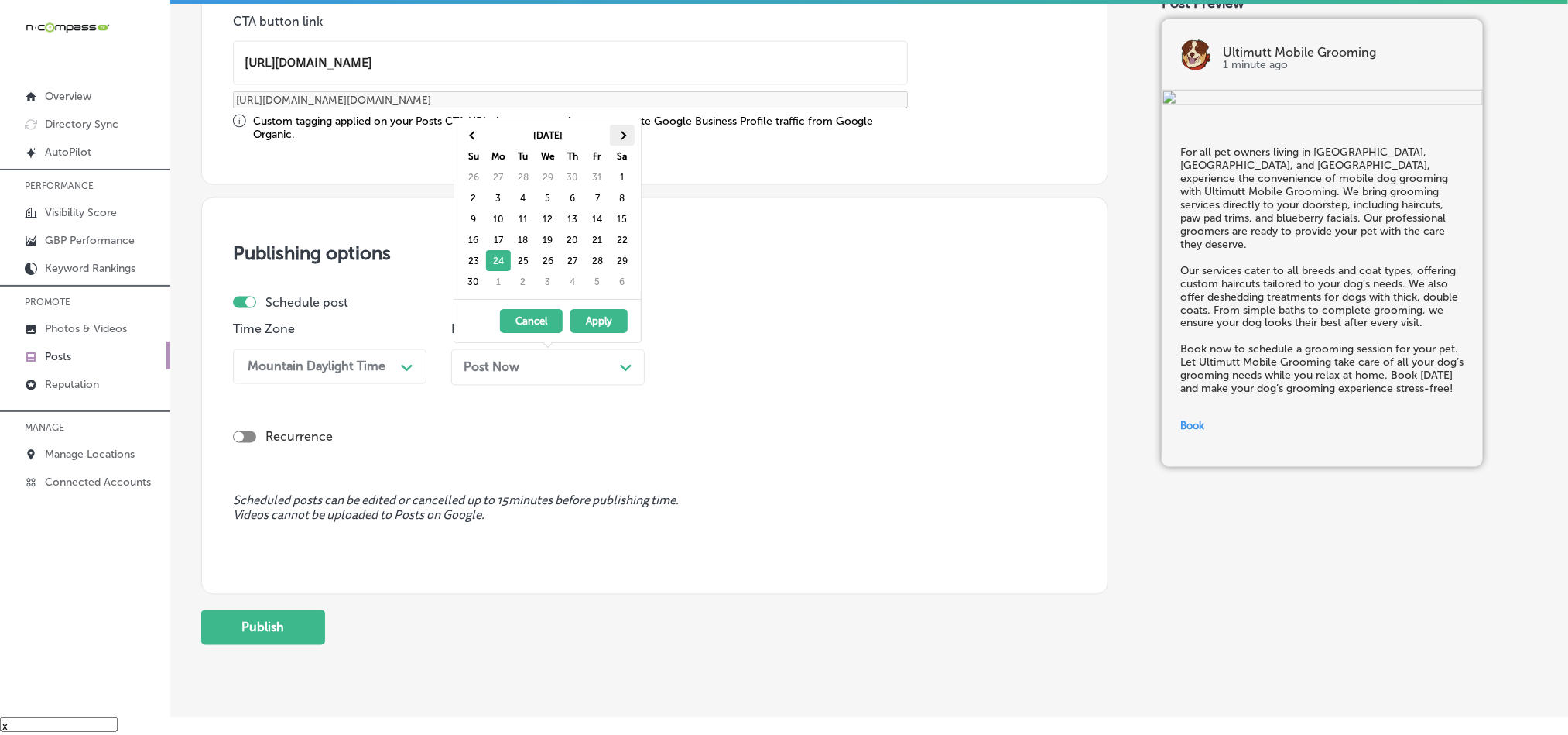
click at [620, 130] on th at bounding box center [622, 135] width 25 height 21
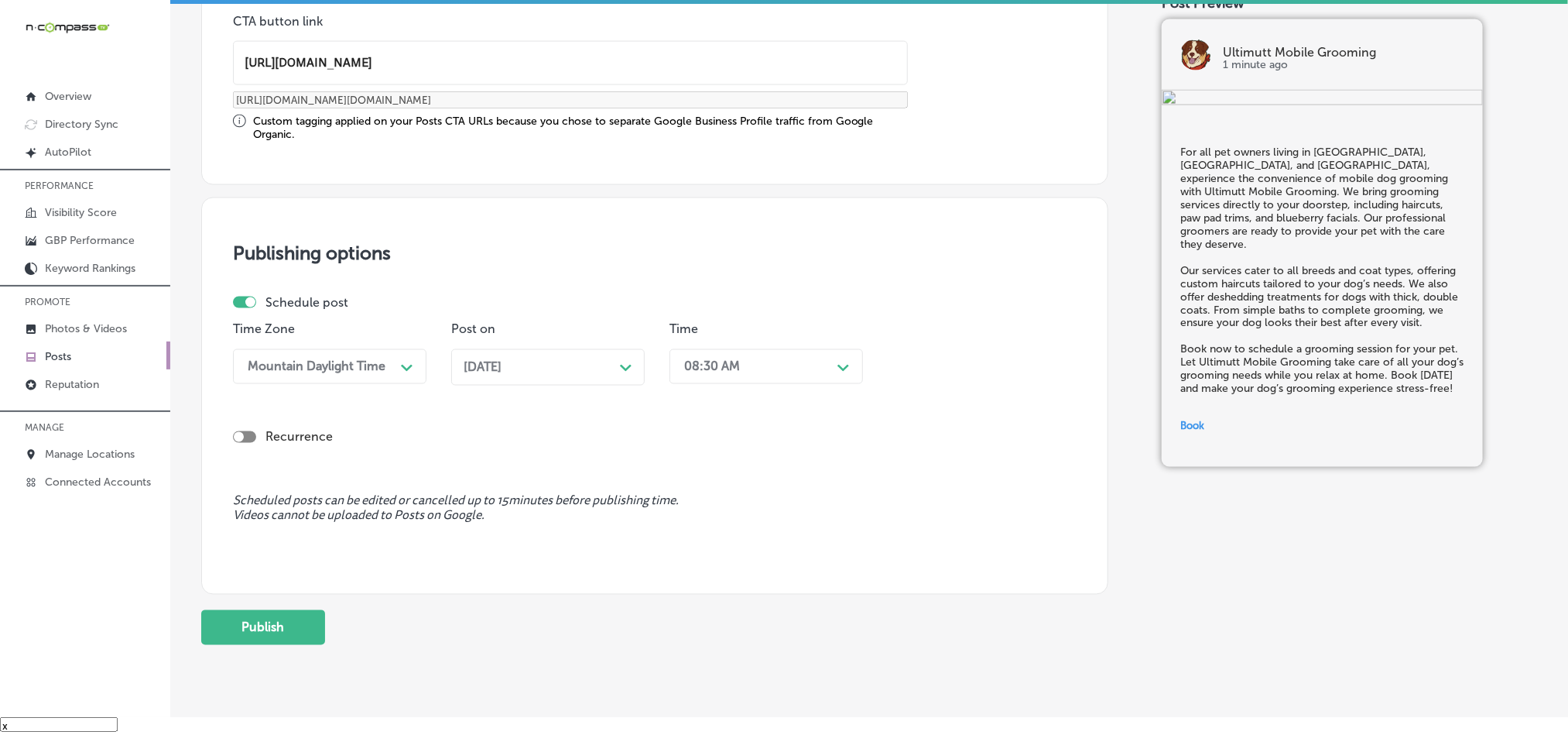
click at [744, 362] on div "08:30 AM" at bounding box center [754, 367] width 155 height 27
click at [696, 590] on div "7:00 AM" at bounding box center [766, 578] width 194 height 27
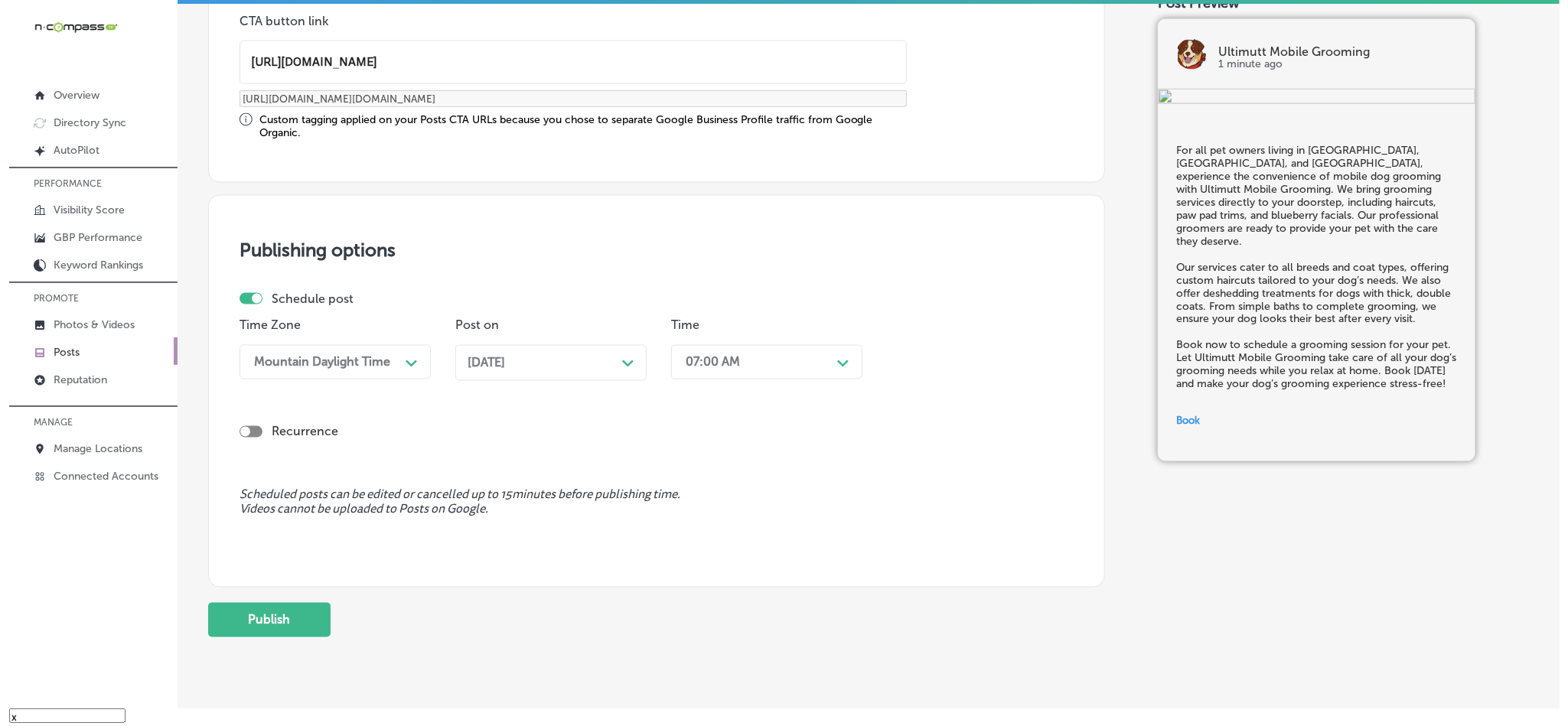
scroll to position [1271, 0]
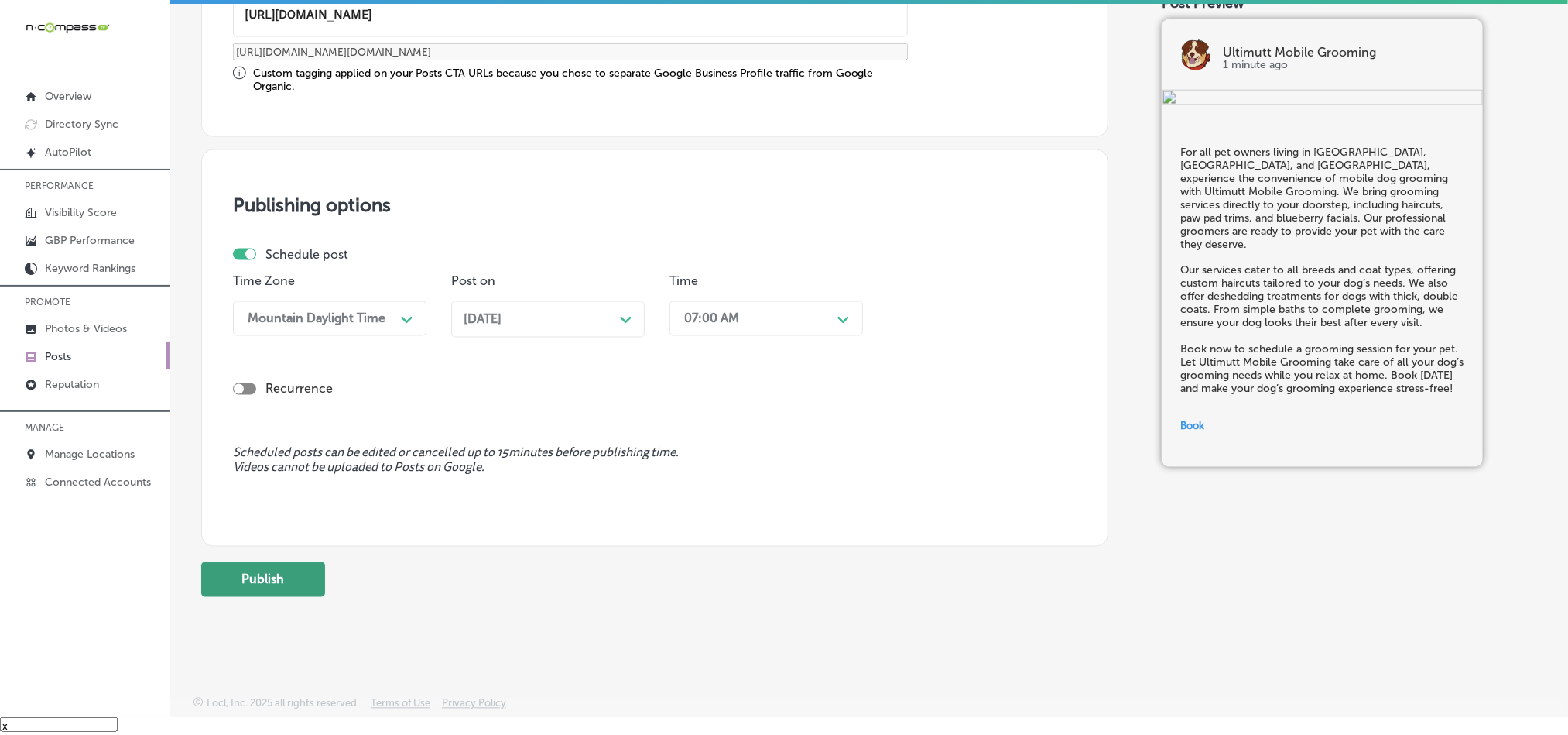
click at [233, 590] on button "Publish" at bounding box center [263, 579] width 124 height 35
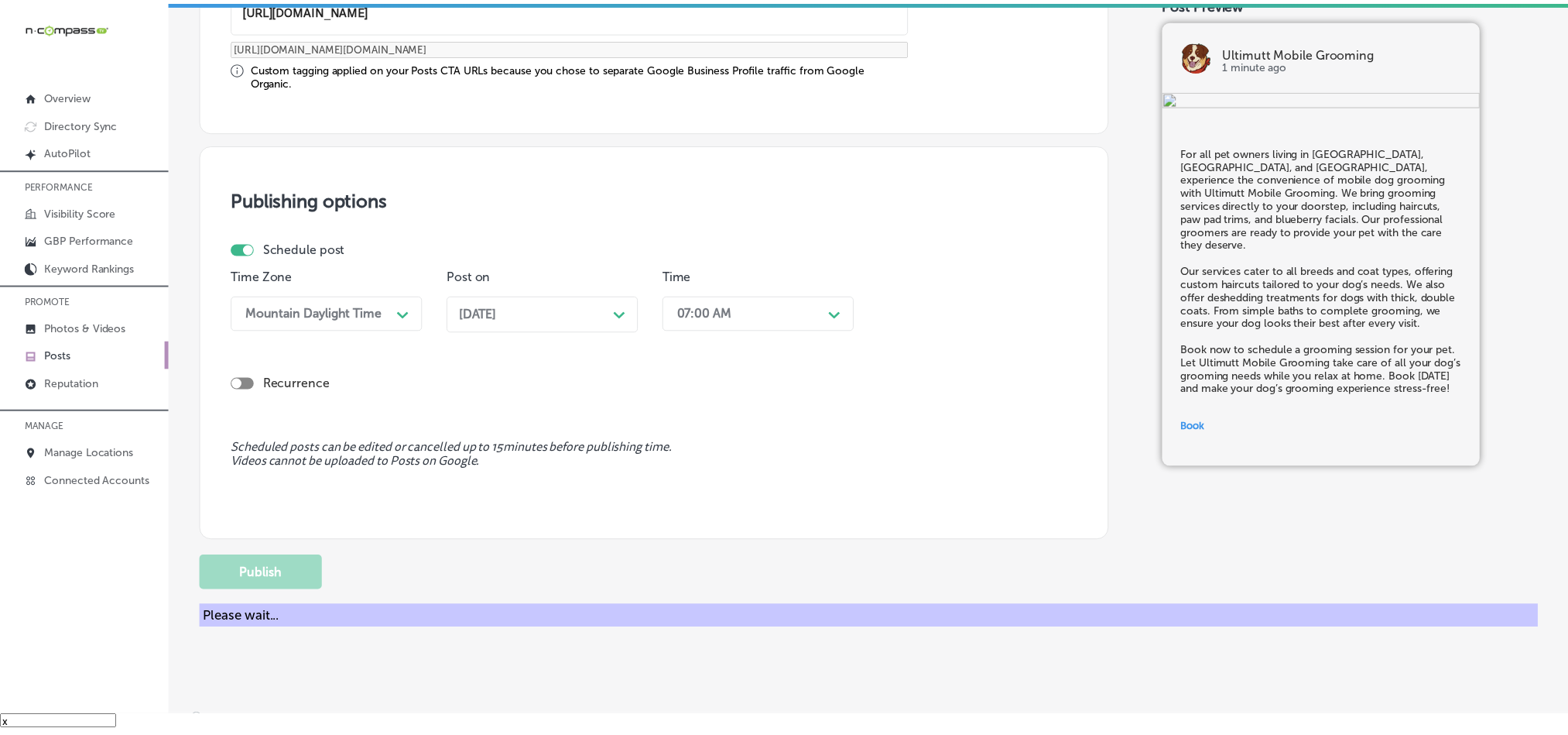
scroll to position [1150, 0]
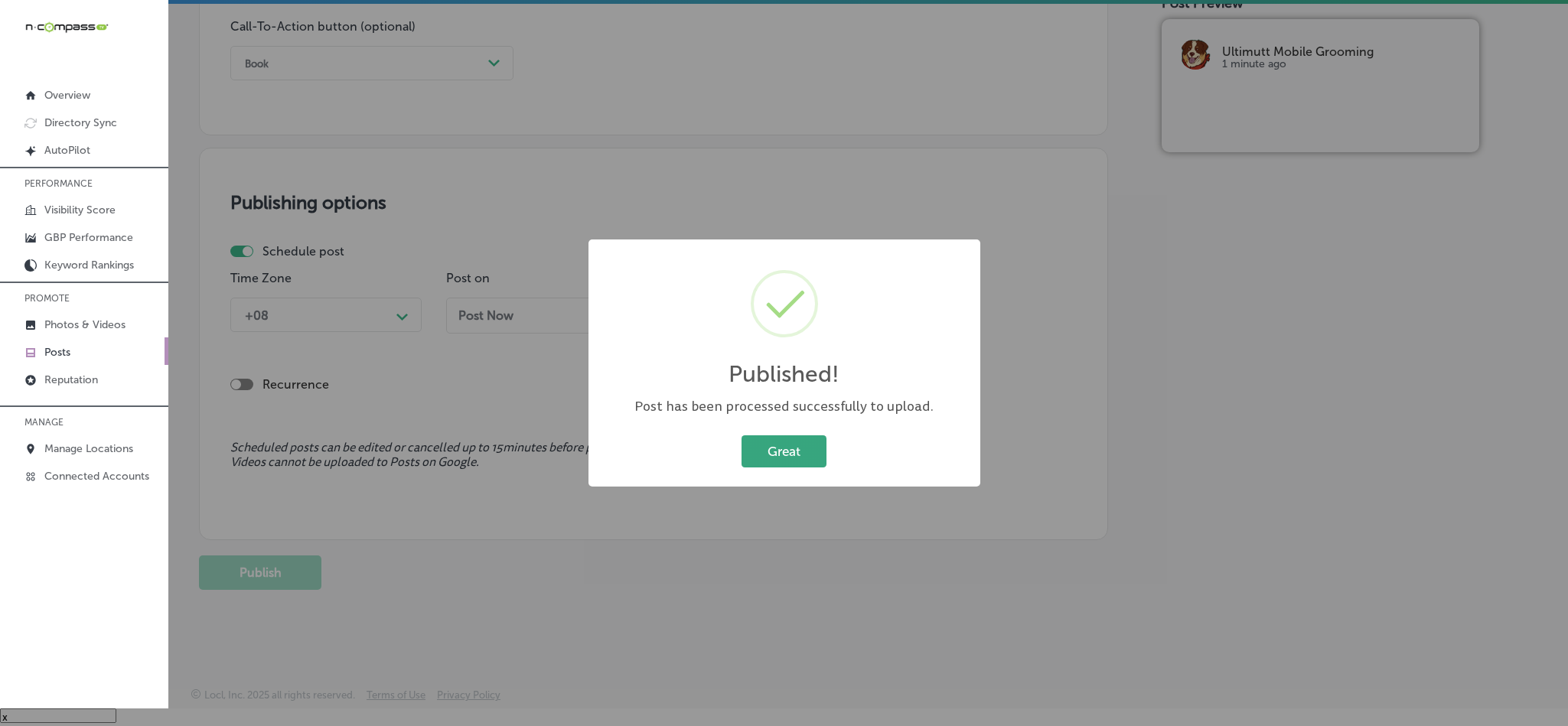
click at [783, 457] on button "Great" at bounding box center [784, 451] width 85 height 31
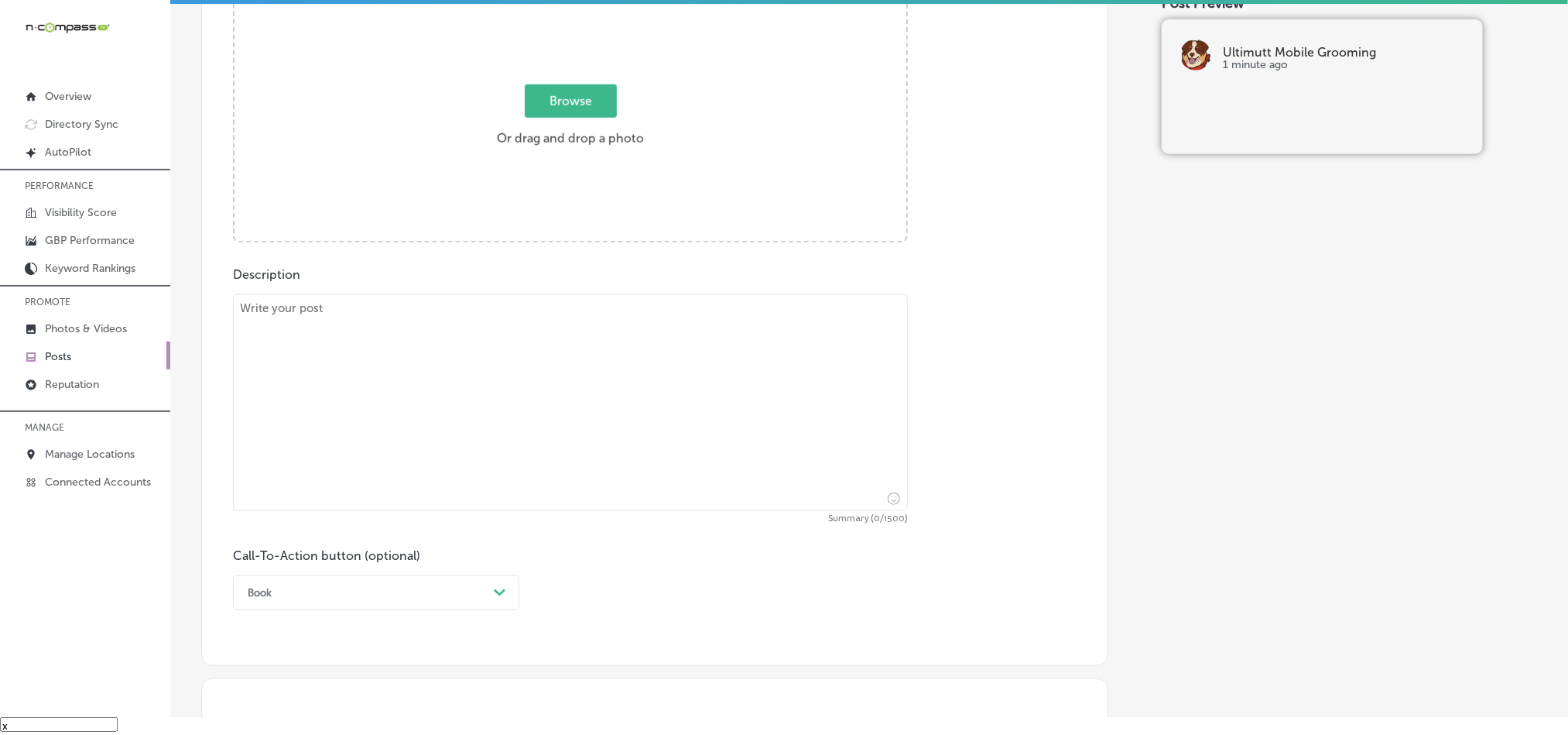
scroll to position [606, 0]
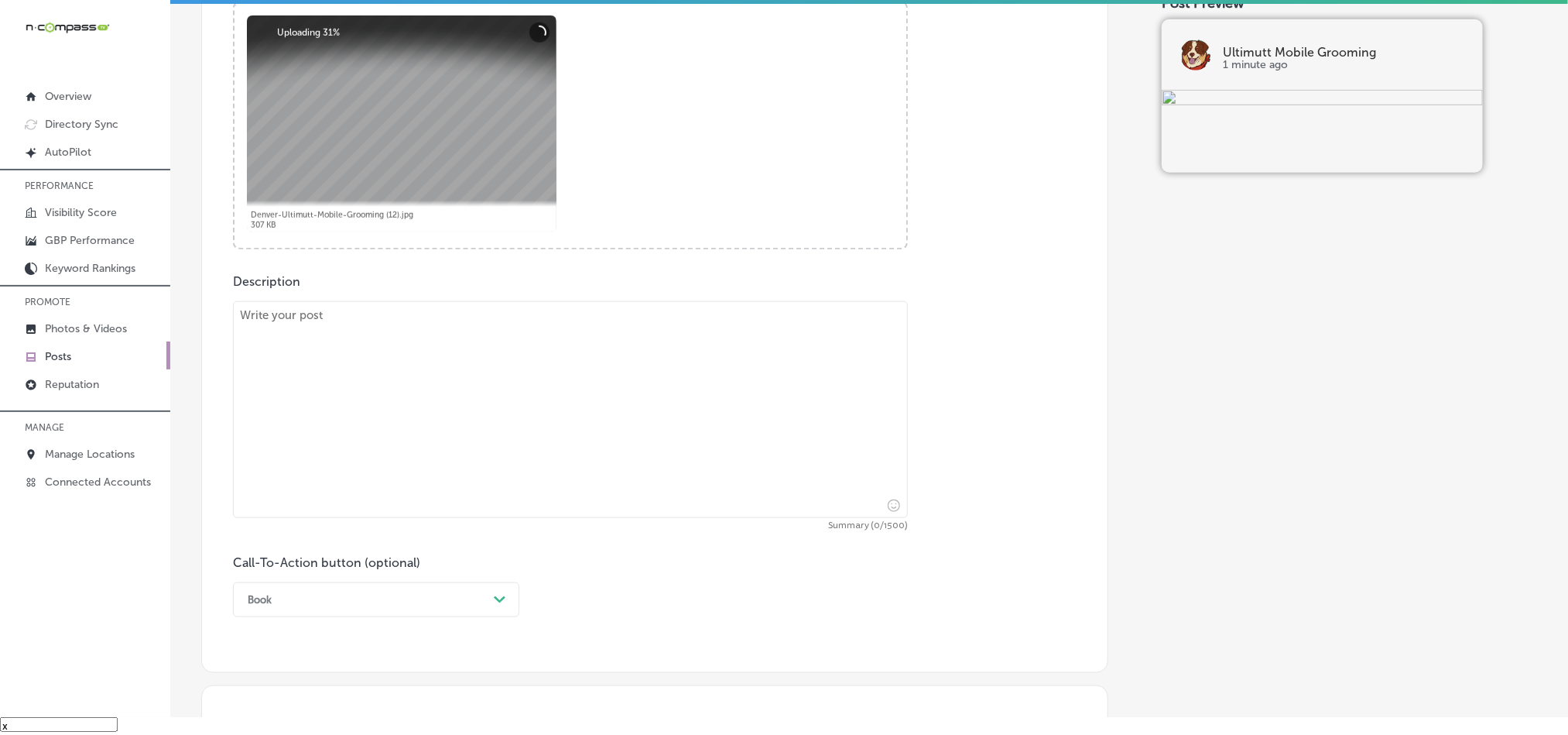
click at [476, 449] on textarea at bounding box center [571, 409] width 675 height 216
paste textarea "Are you a fur parent living in [GEOGRAPHIC_DATA], [GEOGRAPHIC_DATA], or [GEOGRA…"
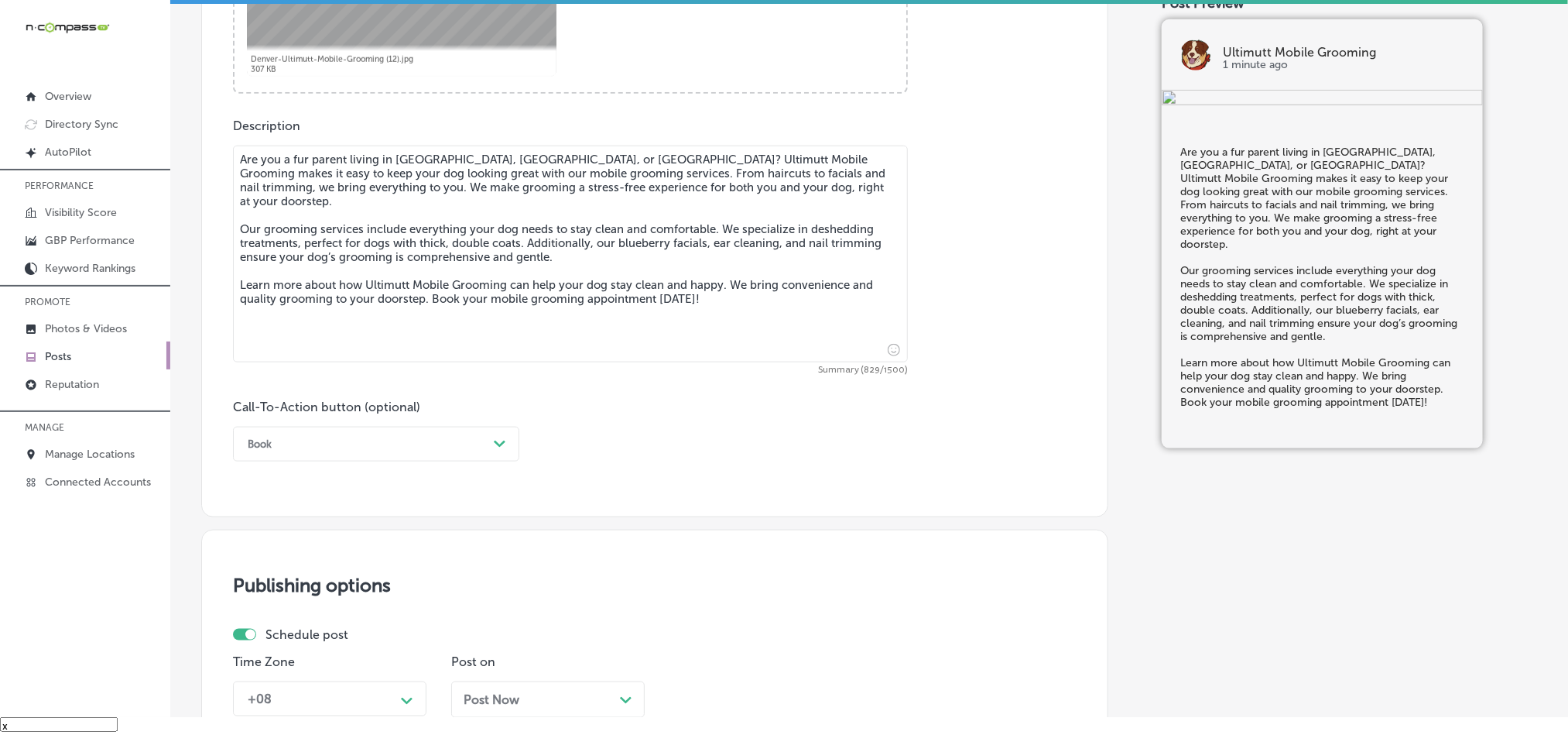
scroll to position [800, 0]
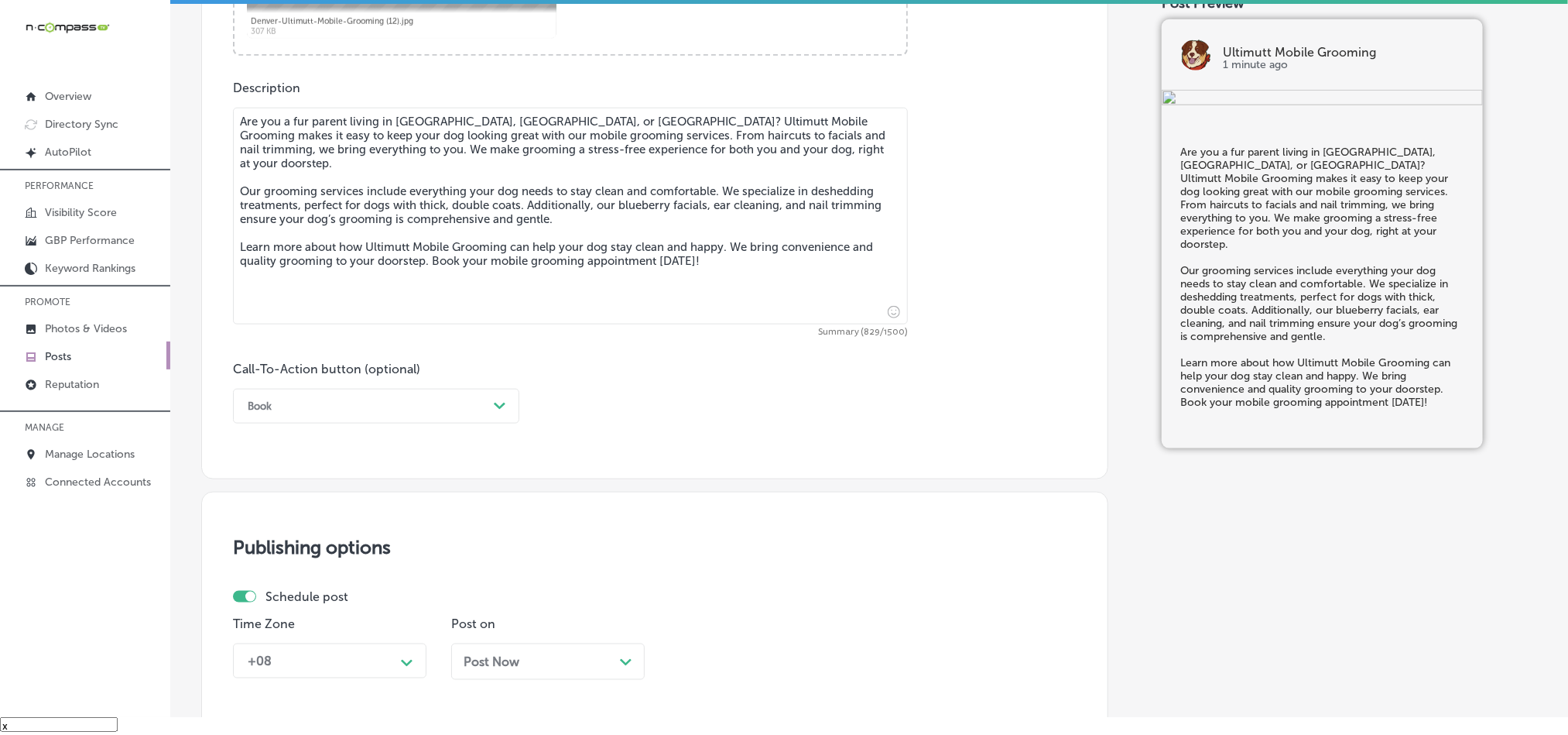
type textarea "Are you a fur parent living in [GEOGRAPHIC_DATA], [GEOGRAPHIC_DATA], or [GEOGRA…"
click at [469, 408] on div "Book" at bounding box center [364, 407] width 248 height 24
click at [308, 550] on div "Learn more" at bounding box center [376, 548] width 286 height 27
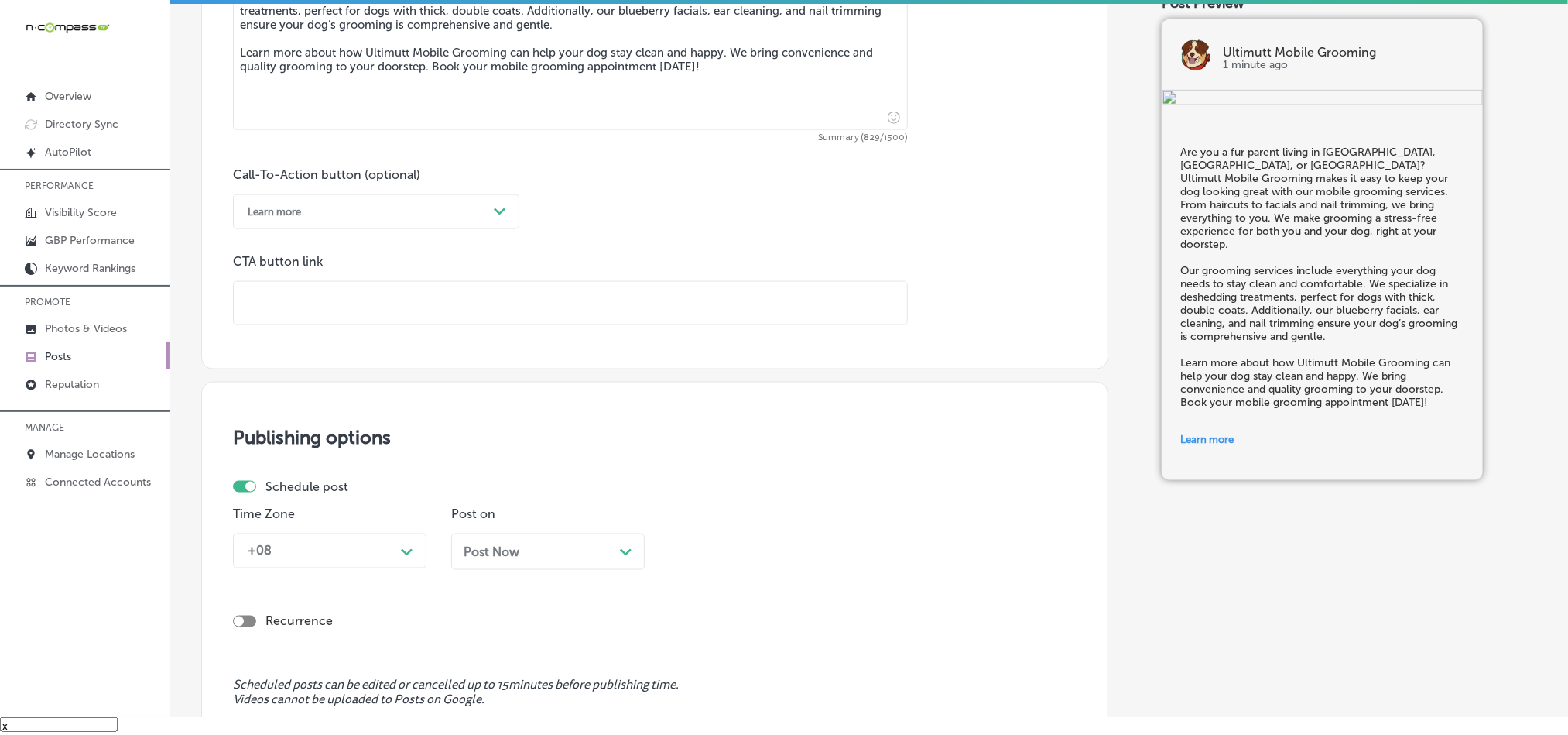
click at [430, 310] on input "text" at bounding box center [571, 303] width 673 height 43
paste input "[URL][DOMAIN_NAME]"
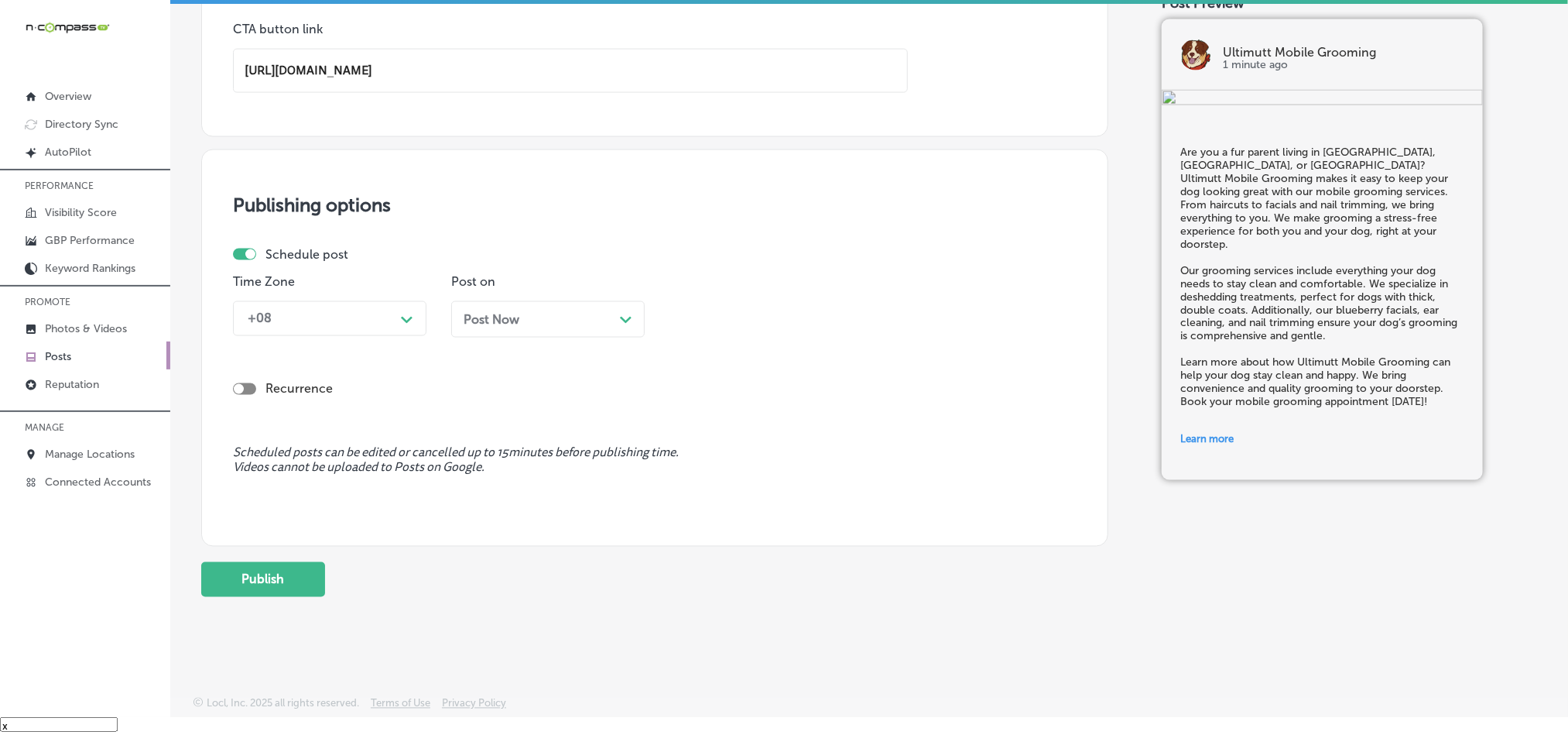
scroll to position [1234, 0]
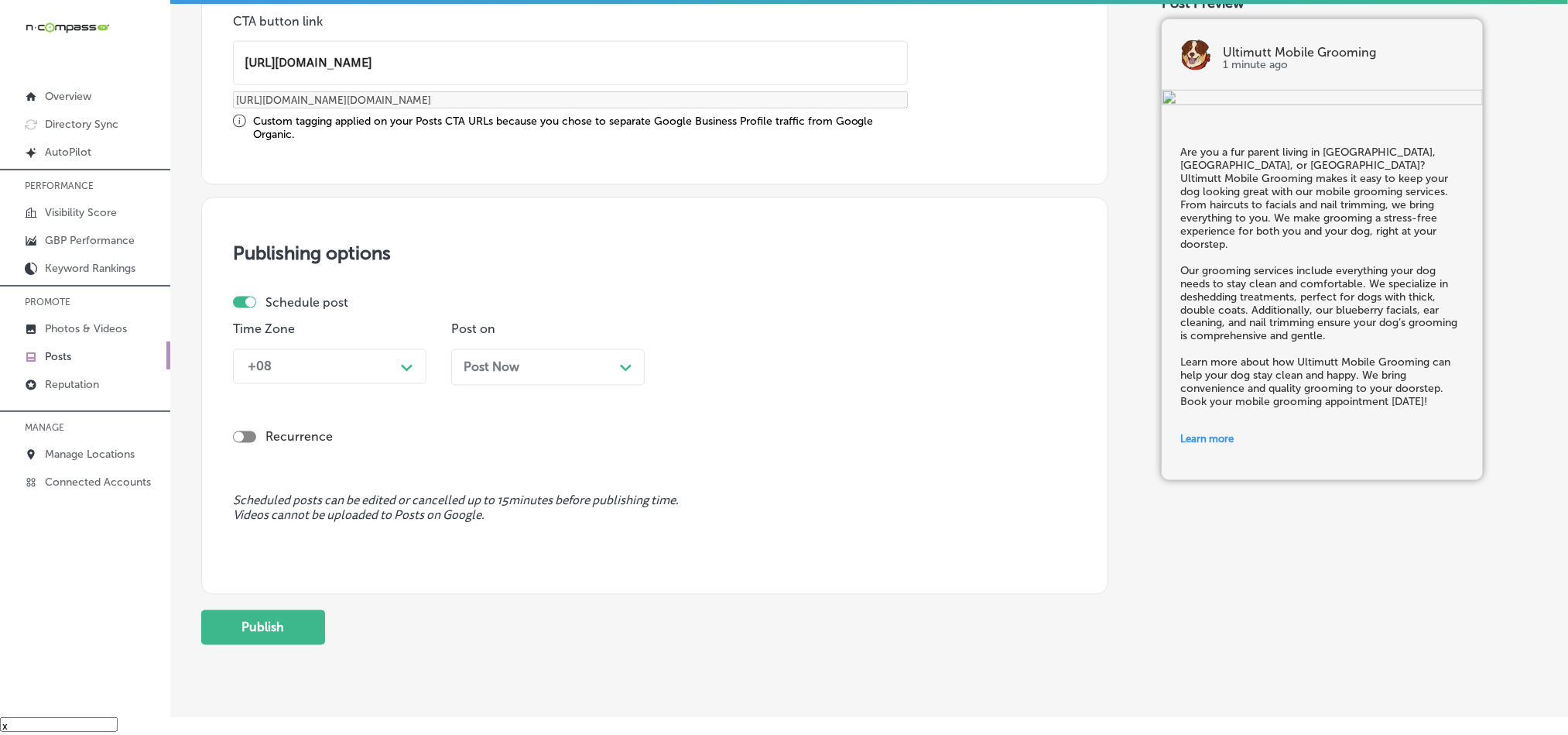
type input "[URL][DOMAIN_NAME]"
click at [412, 326] on p "Time Zone" at bounding box center [330, 329] width 194 height 15
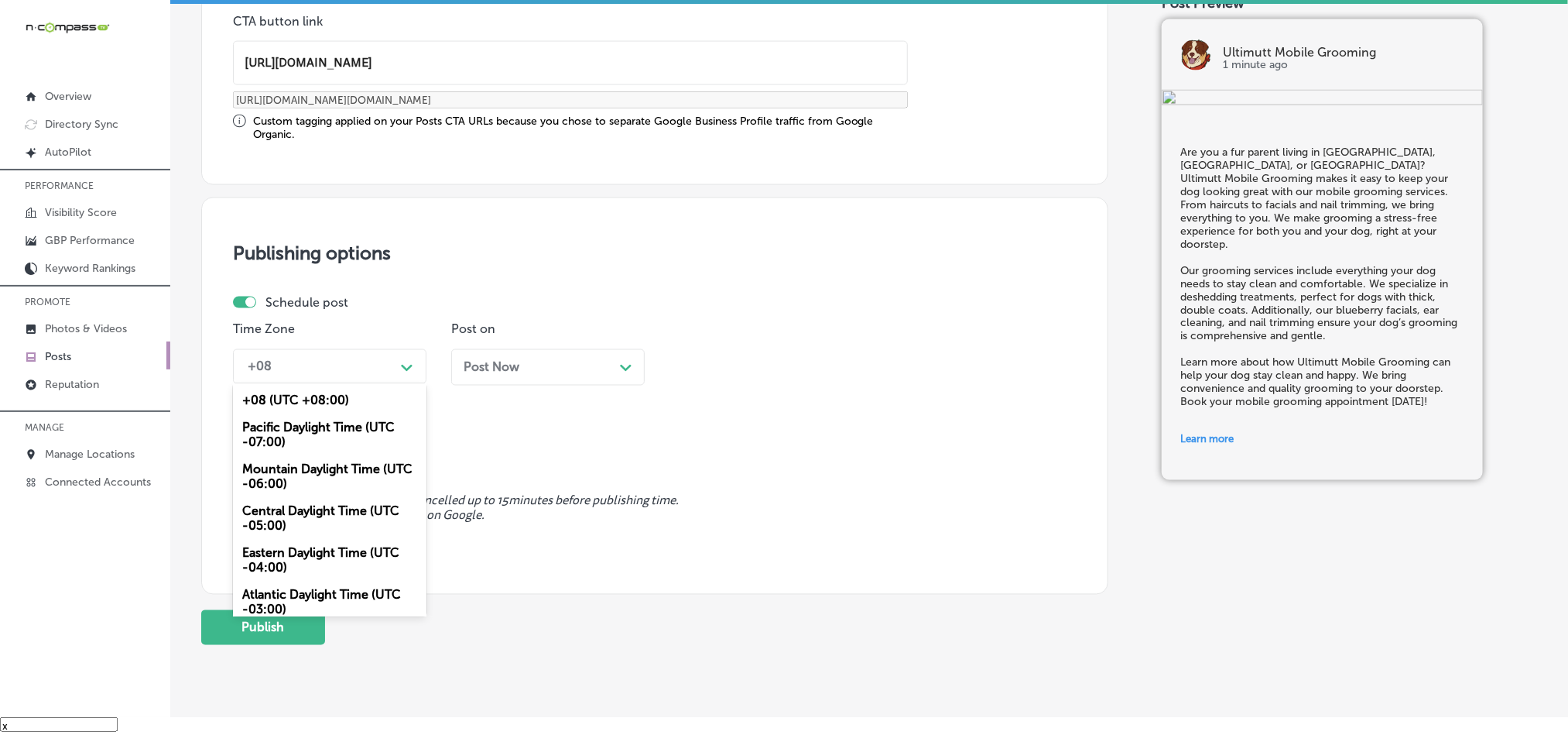
click at [404, 360] on div "Path Created with Sketch." at bounding box center [406, 366] width 25 height 25
click at [314, 477] on div "Mountain Daylight Time (UTC -06:00)" at bounding box center [330, 477] width 194 height 42
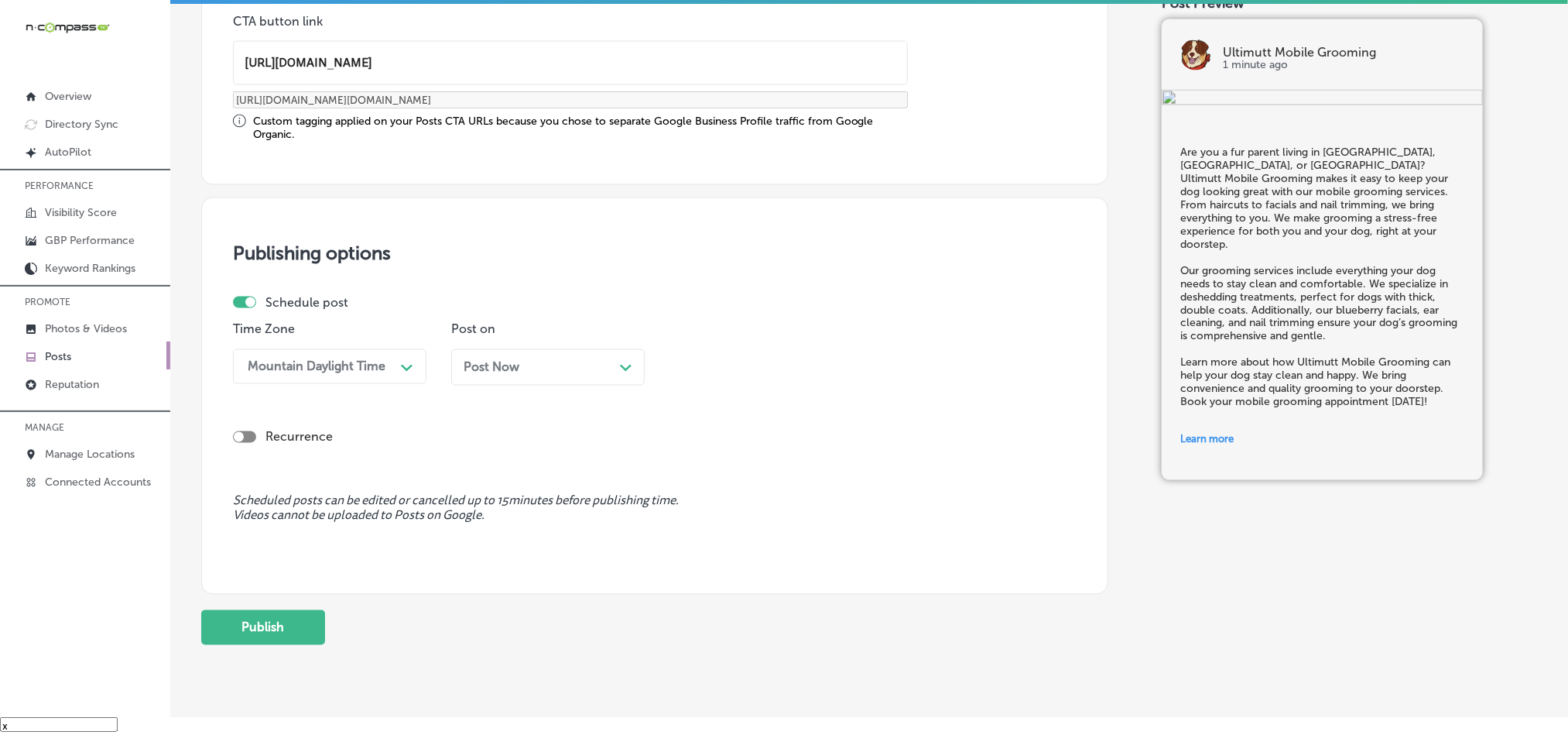
click at [641, 367] on div "Post Now Path Created with Sketch." at bounding box center [548, 367] width 194 height 36
click at [832, 381] on div "Path Created with Sketch." at bounding box center [844, 367] width 25 height 27
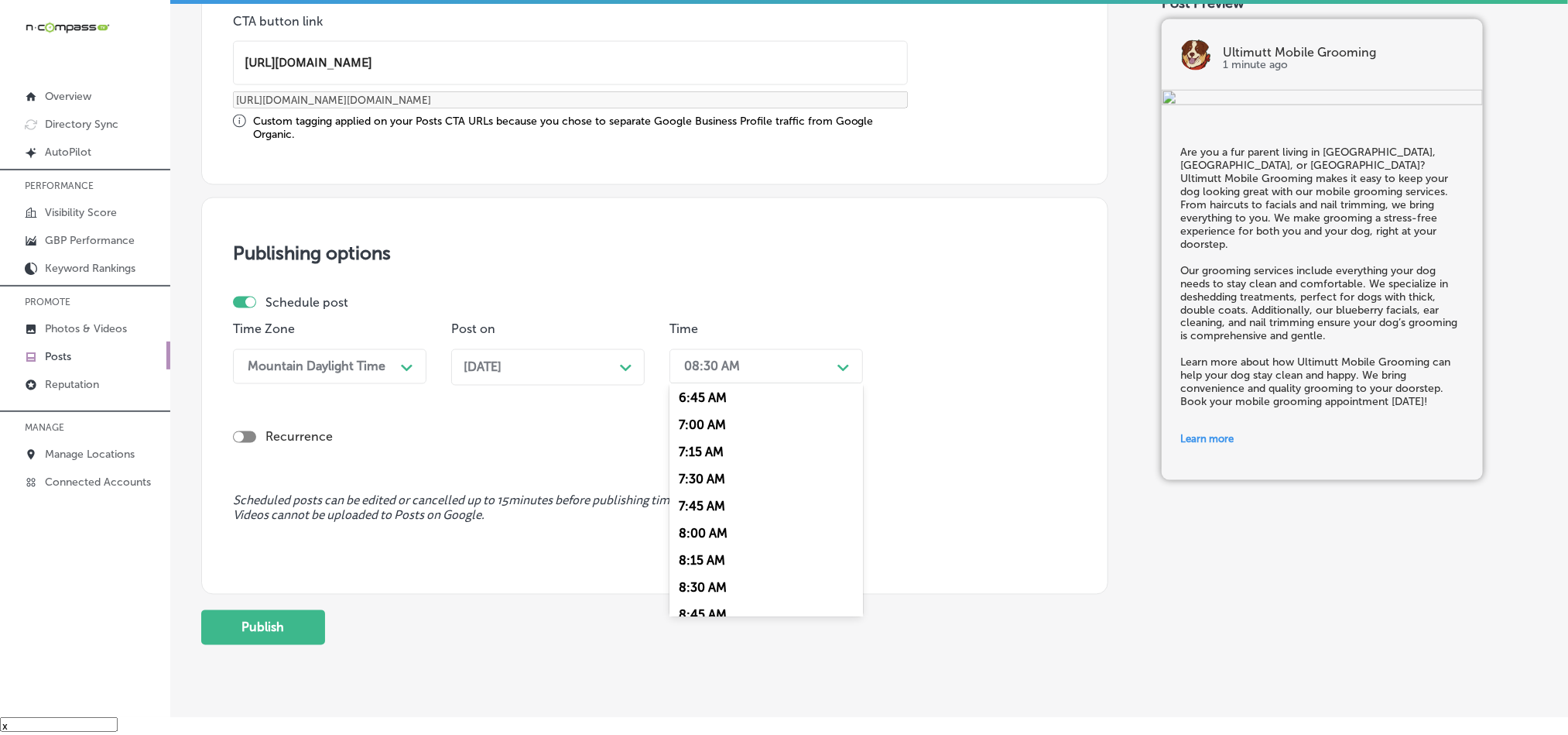
scroll to position [697, 0]
click at [699, 474] on div "7:00 AM" at bounding box center [766, 462] width 194 height 27
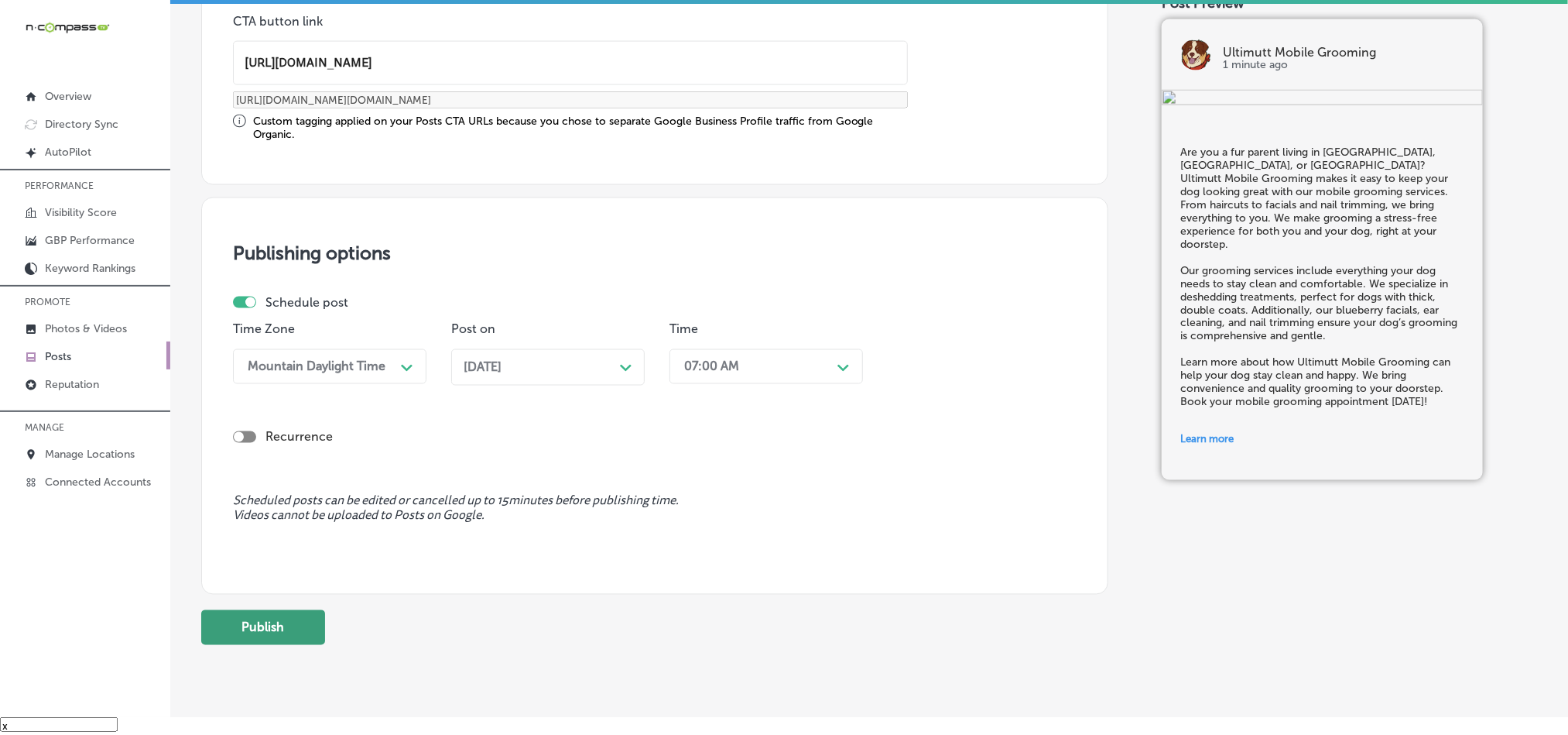
click at [262, 632] on button "Publish" at bounding box center [263, 627] width 124 height 35
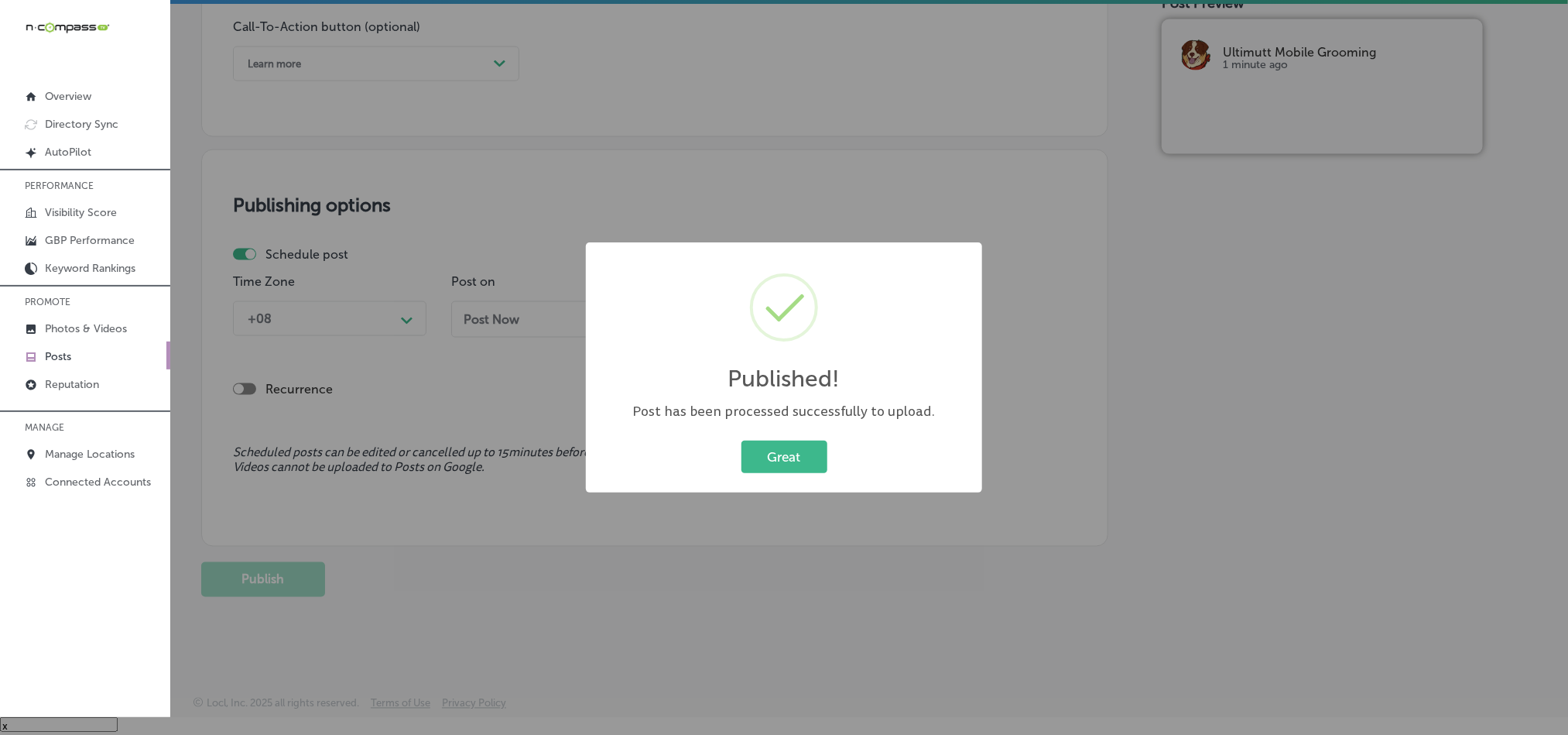
scroll to position [1150, 0]
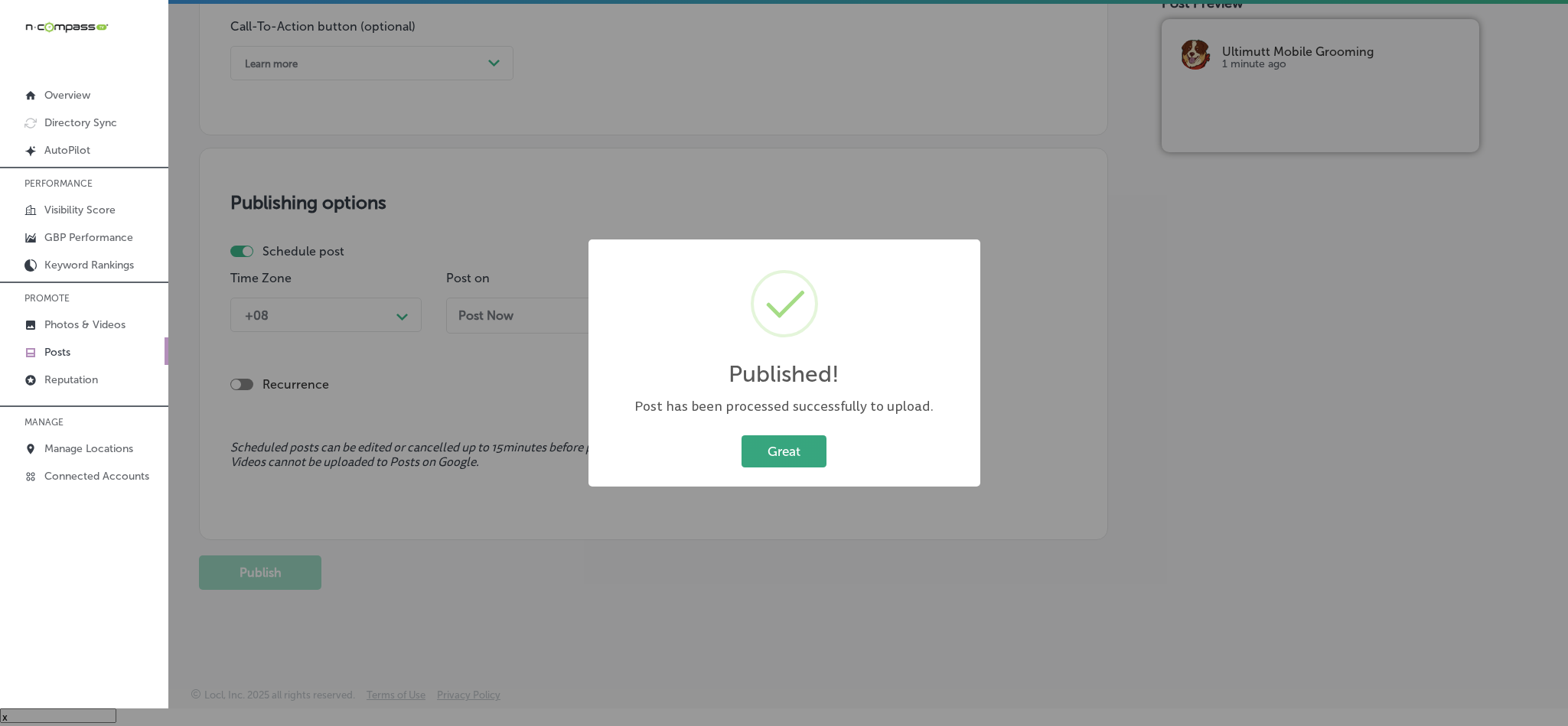
click at [777, 440] on button "Great" at bounding box center [784, 451] width 85 height 31
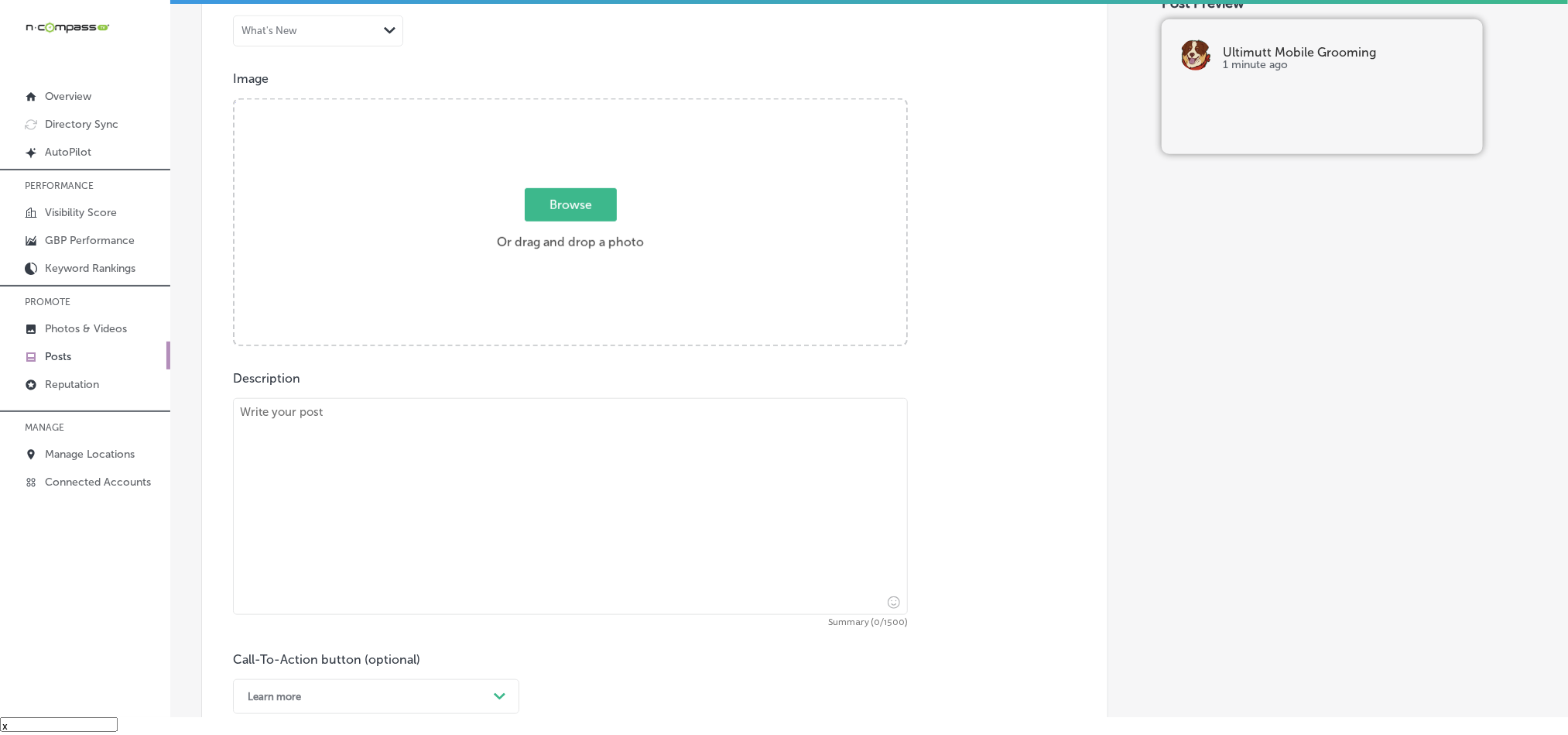
scroll to position [490, 0]
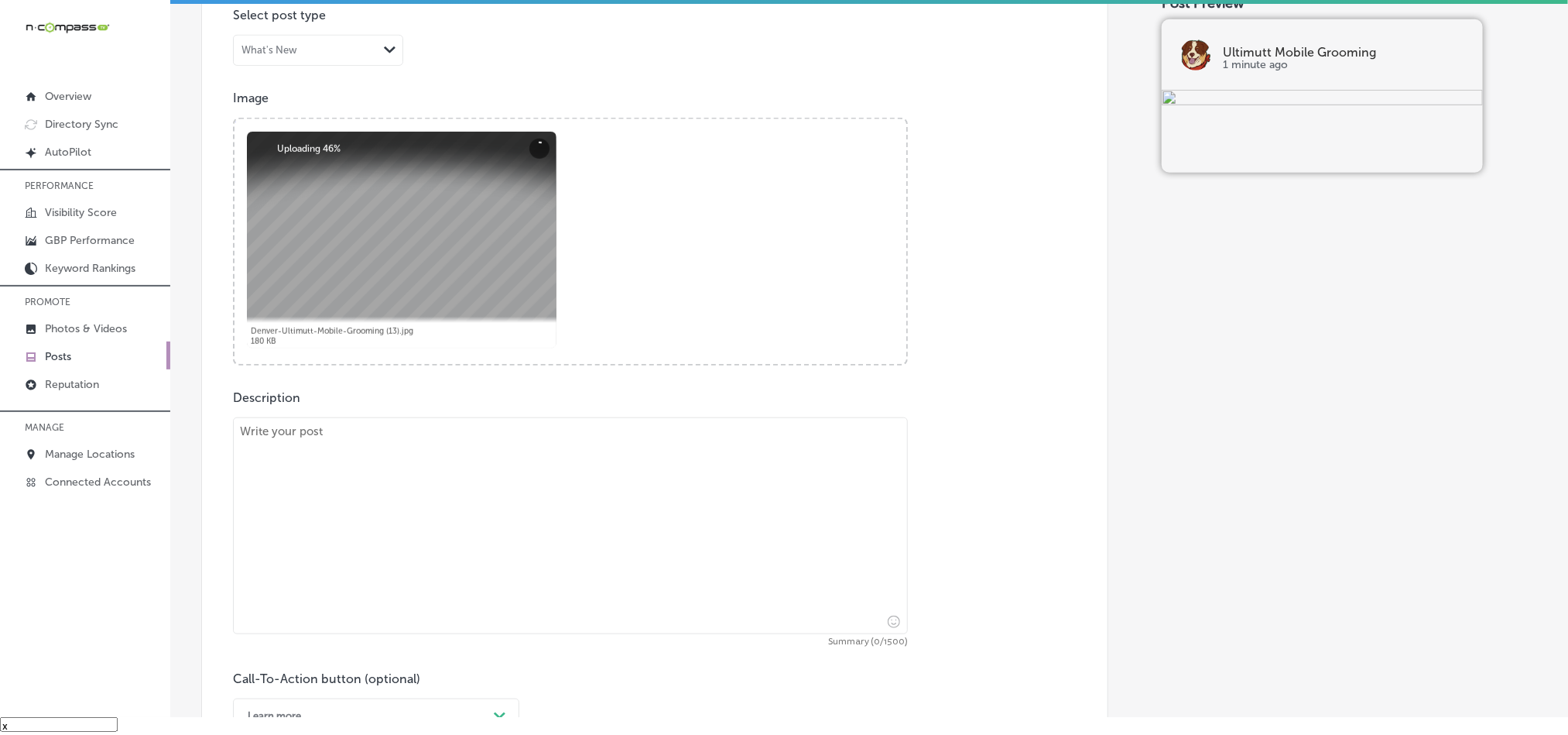
click at [567, 494] on textarea at bounding box center [571, 525] width 675 height 216
paste textarea "Are you a dog parent living in [GEOGRAPHIC_DATA], [GEOGRAPHIC_DATA], and [GEOGR…"
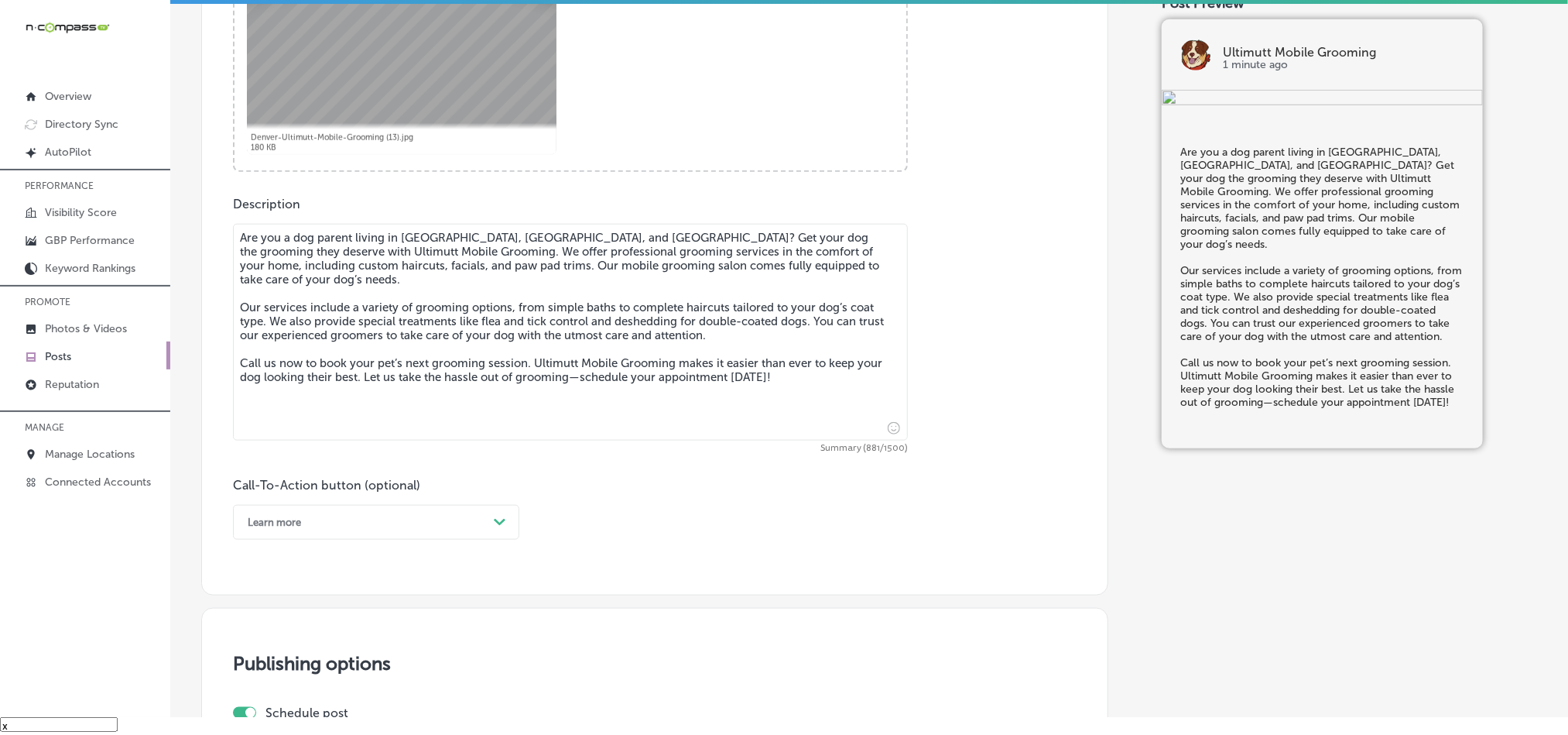
type textarea "Are you a dog parent living in [GEOGRAPHIC_DATA], [GEOGRAPHIC_DATA], and [GEOGR…"
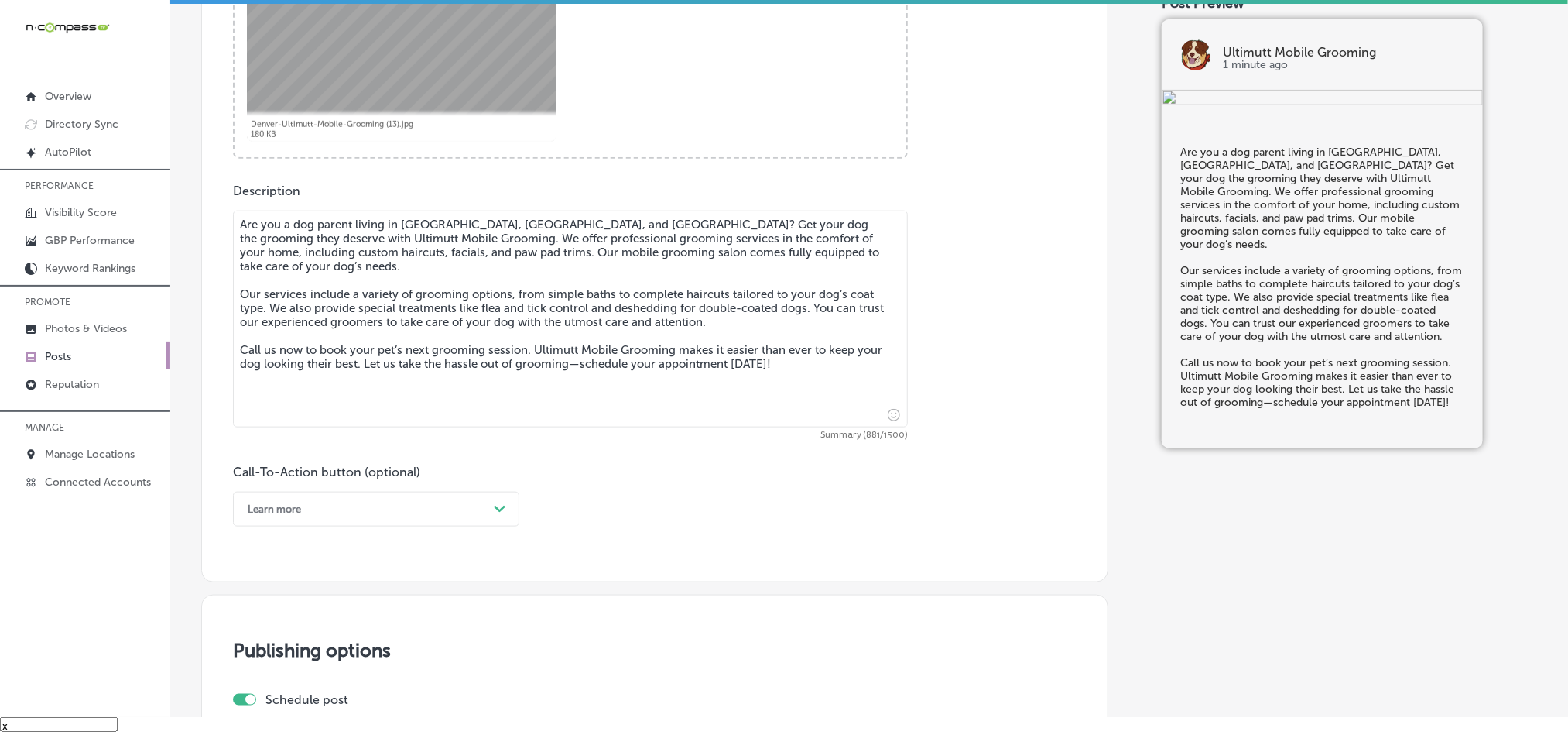
click at [367, 519] on div "Learn more" at bounding box center [364, 509] width 248 height 24
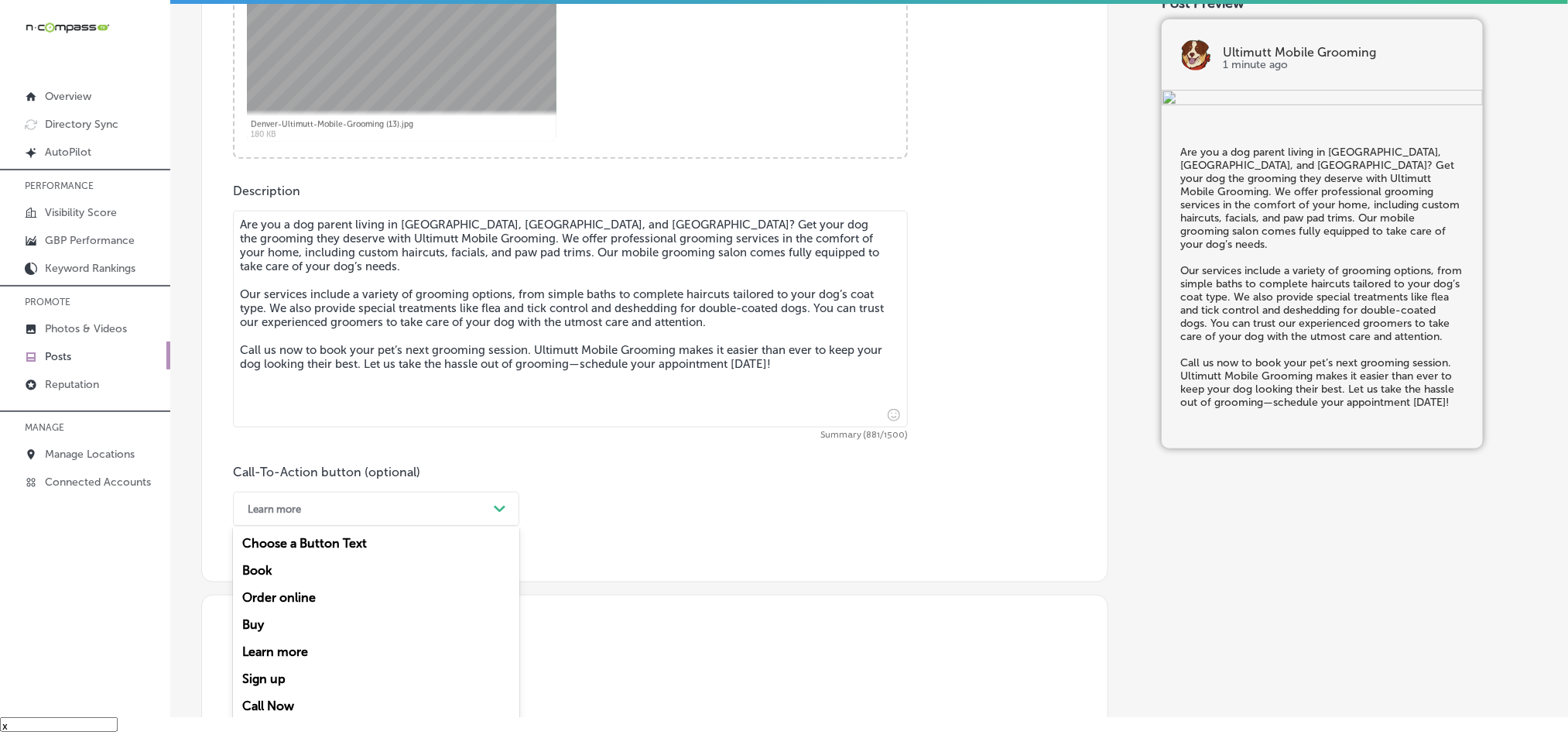
click at [270, 707] on div "Call Now" at bounding box center [376, 705] width 286 height 27
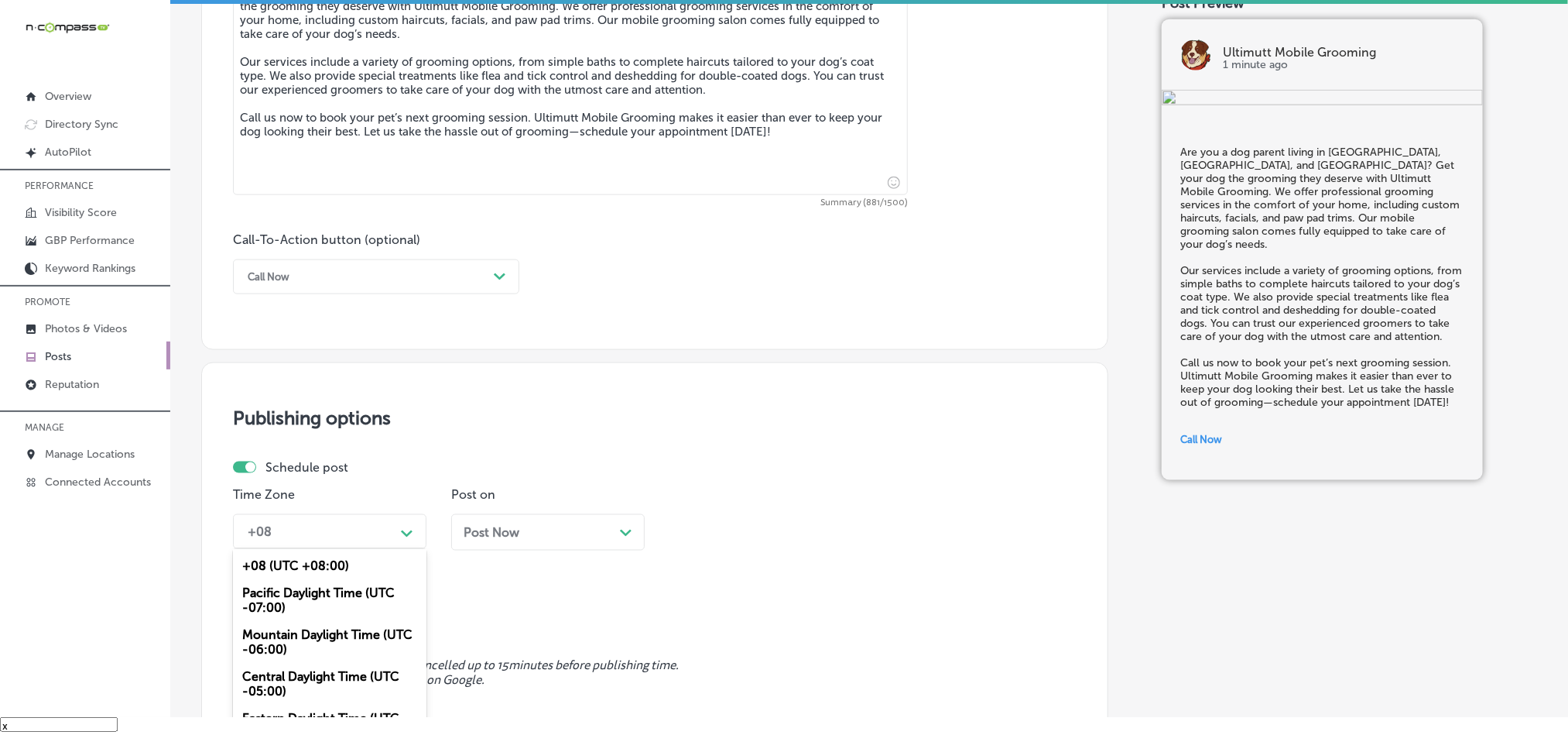
click at [400, 540] on div "option Mountain Daylight Time (UTC -06:00), selected. option Pacific Daylight T…" at bounding box center [330, 531] width 194 height 35
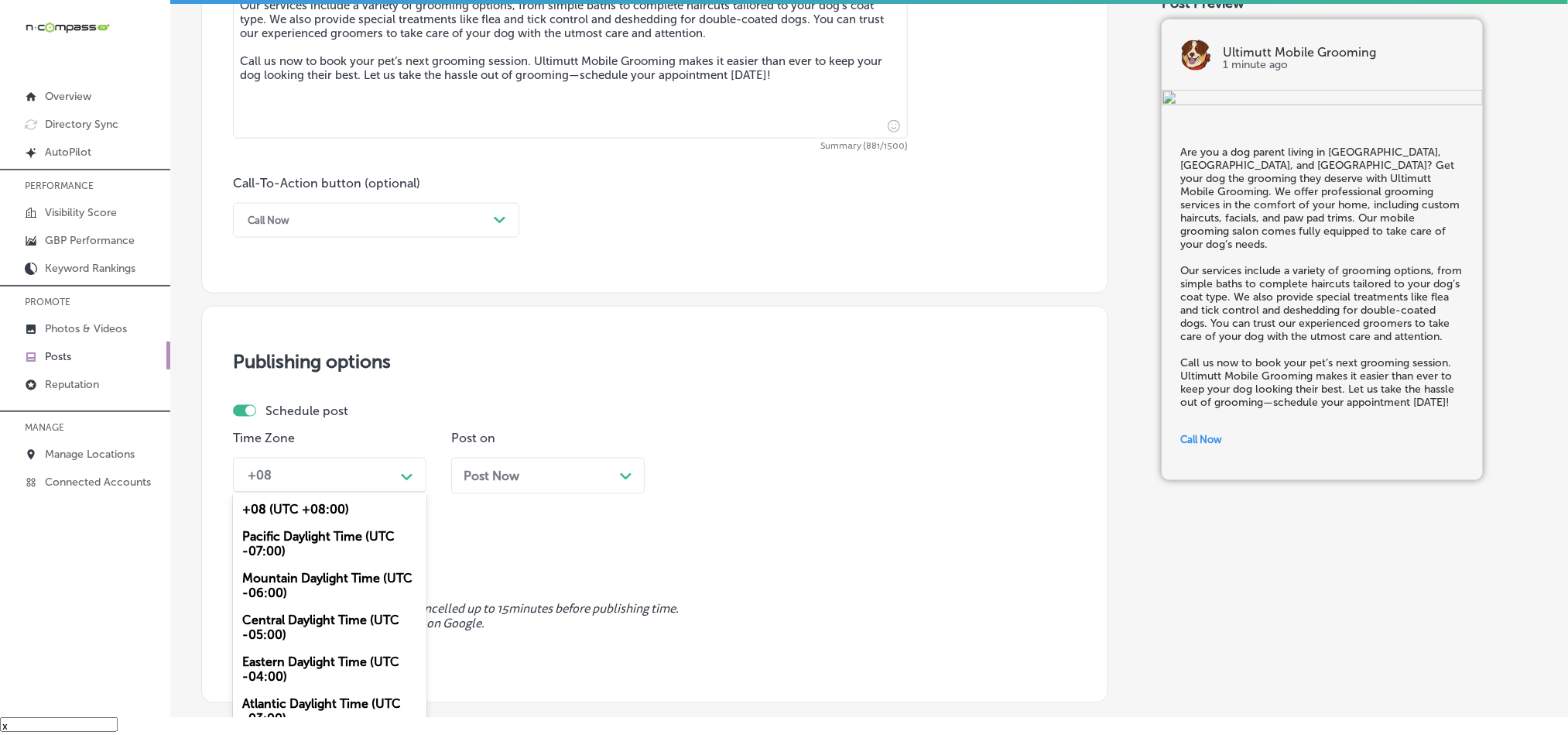
click at [302, 589] on div "Mountain Daylight Time (UTC -06:00)" at bounding box center [330, 585] width 194 height 42
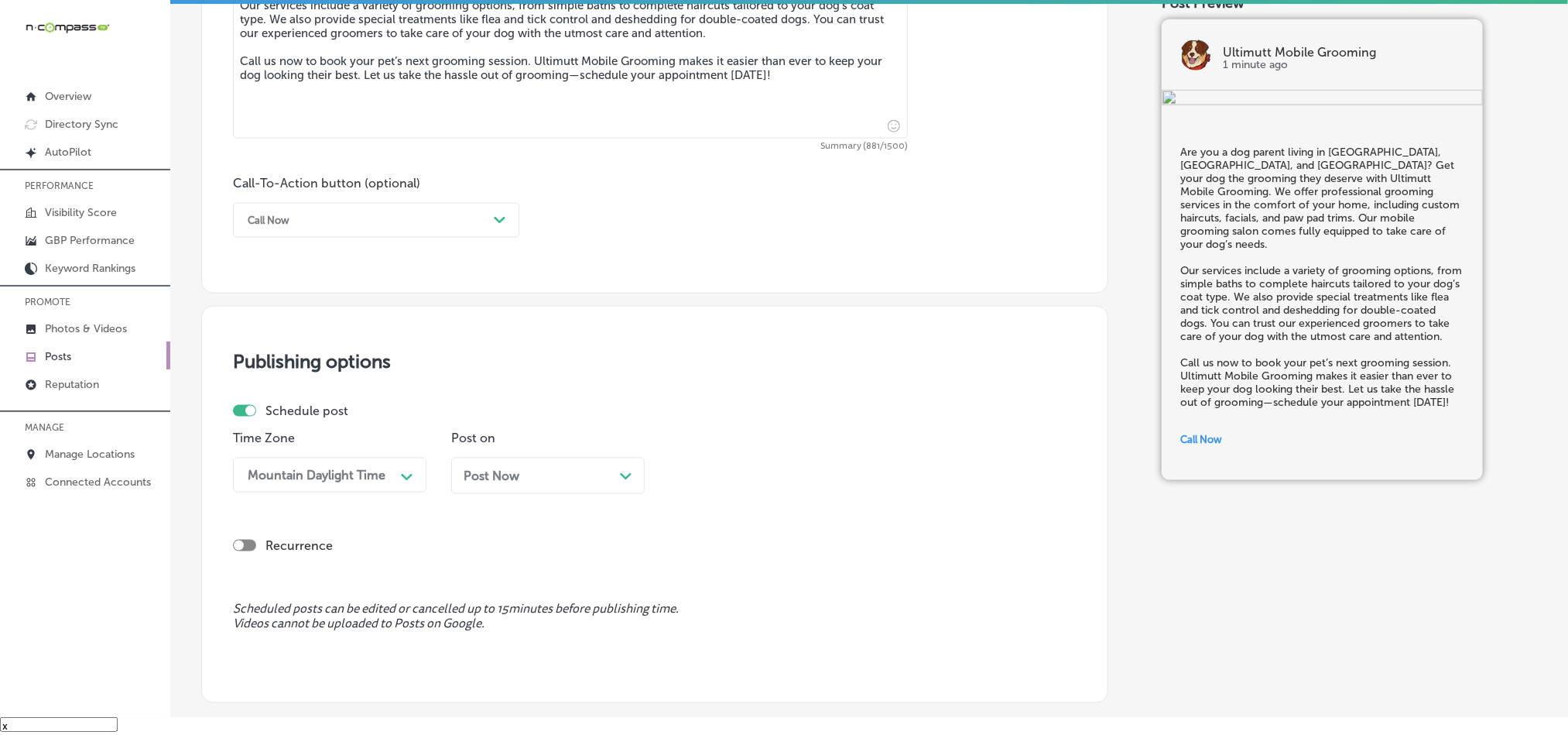
click at [597, 474] on div "Post Now Path Created with Sketch." at bounding box center [547, 476] width 169 height 15
click at [760, 488] on div "08:30 AM" at bounding box center [754, 475] width 155 height 27
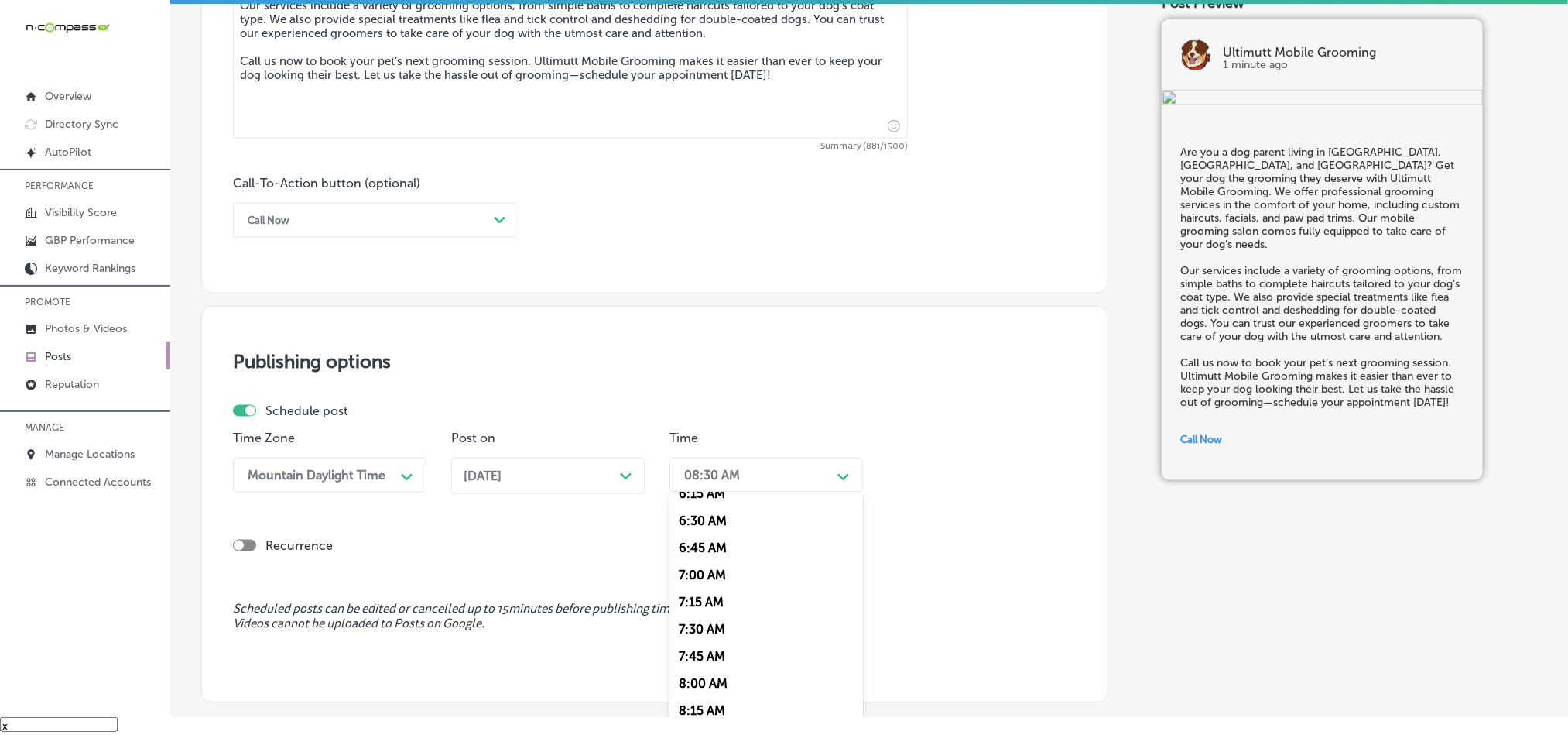
scroll to position [697, 0]
click at [704, 584] on div "7:00 AM" at bounding box center [766, 571] width 194 height 27
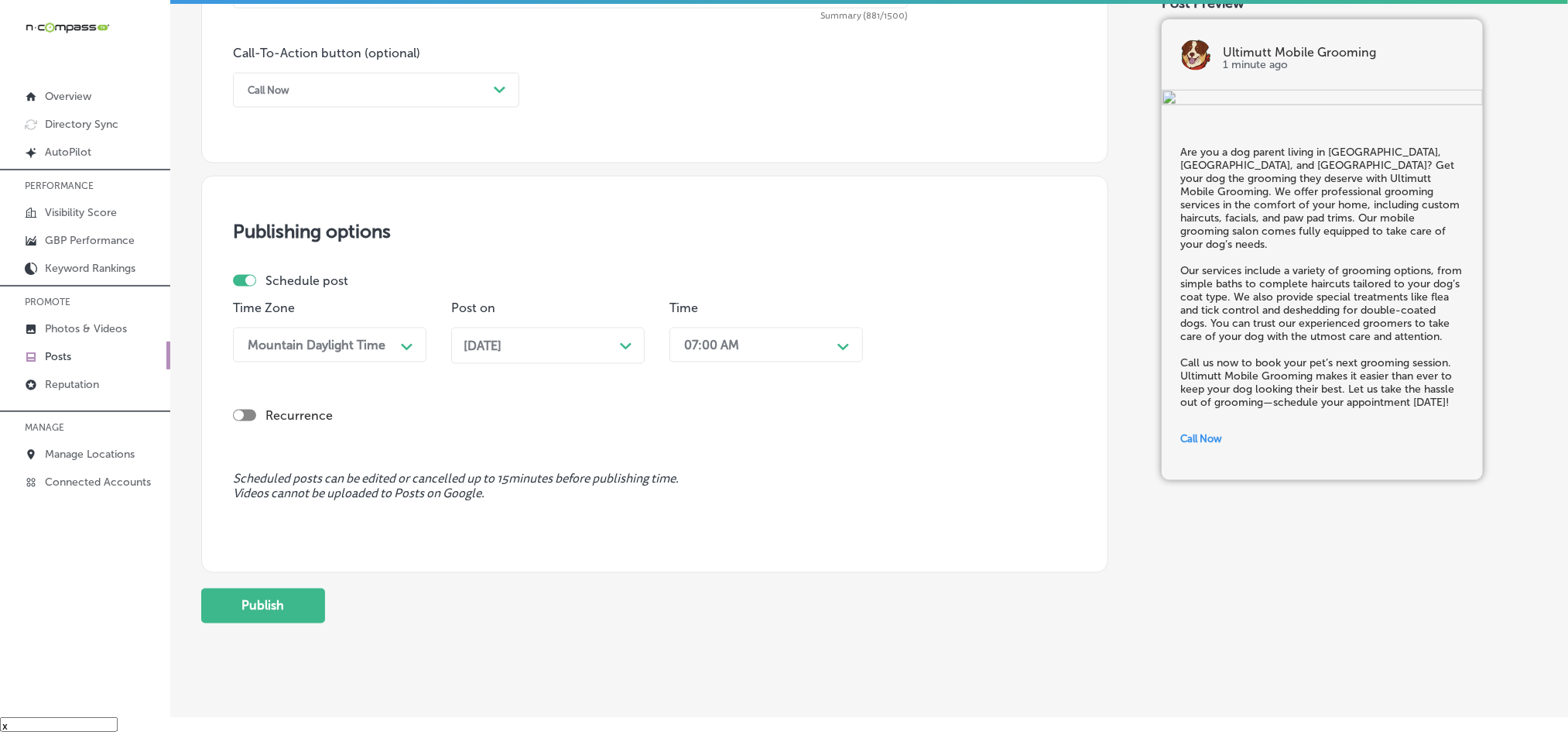
scroll to position [1141, 0]
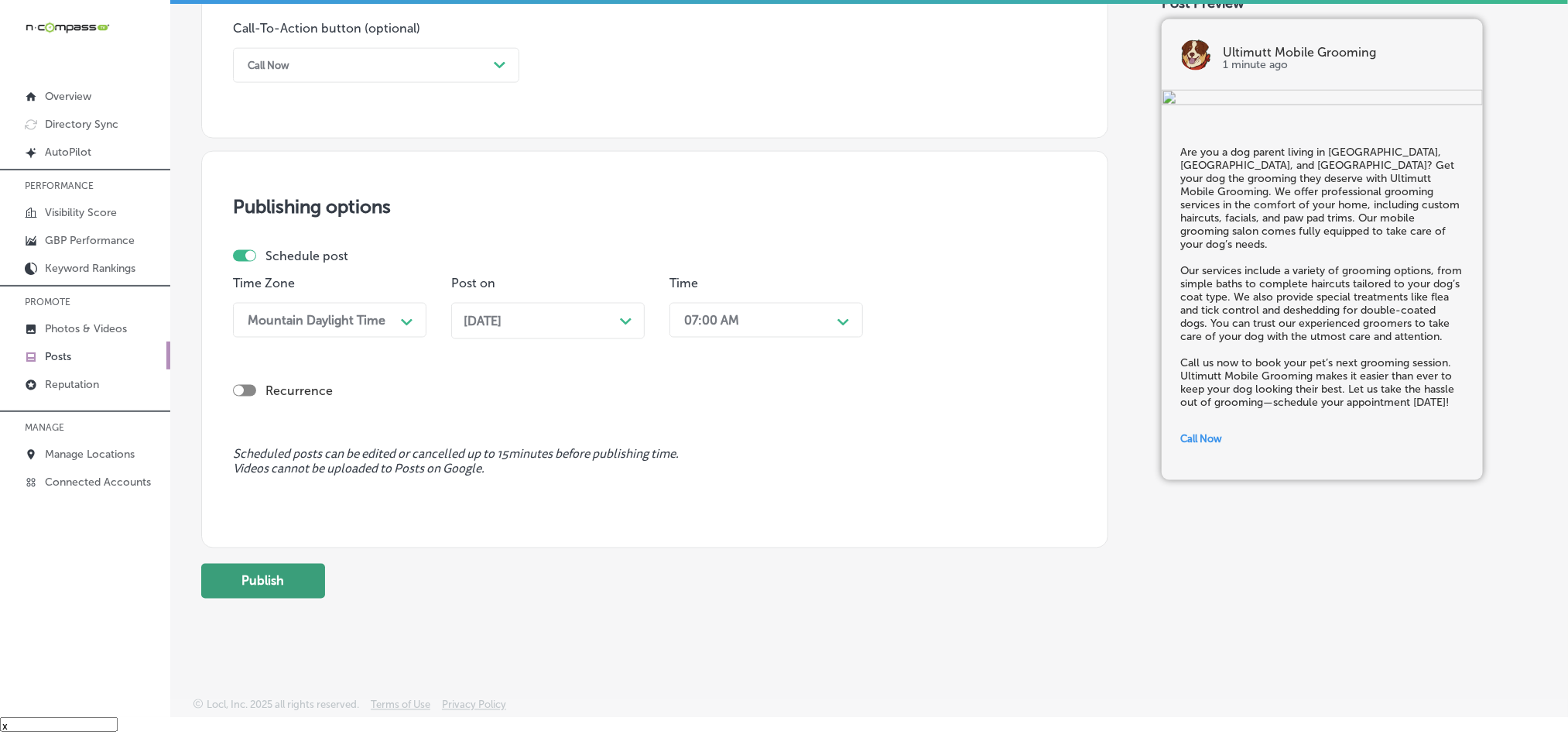
click at [300, 574] on button "Publish" at bounding box center [263, 580] width 124 height 35
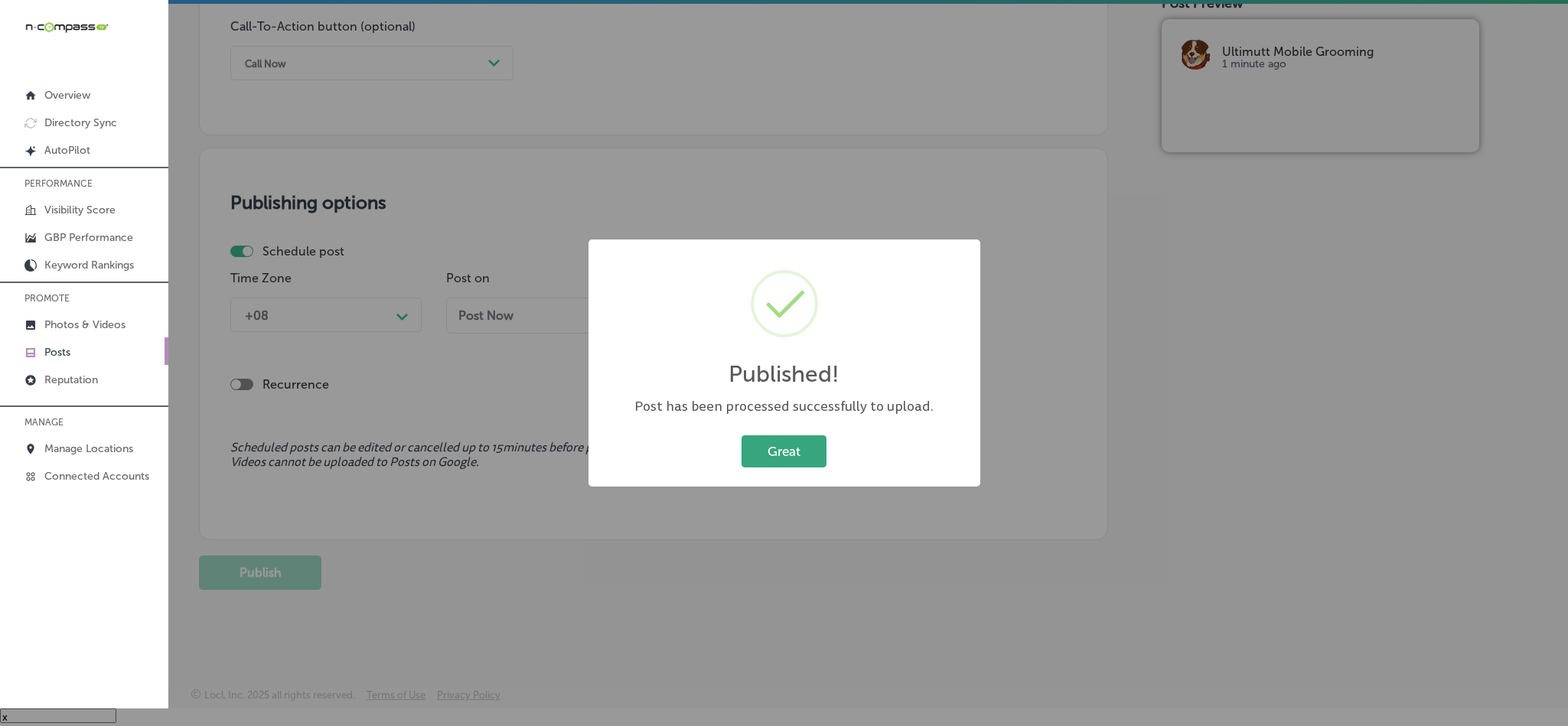
click at [777, 464] on button "Great" at bounding box center [784, 451] width 85 height 31
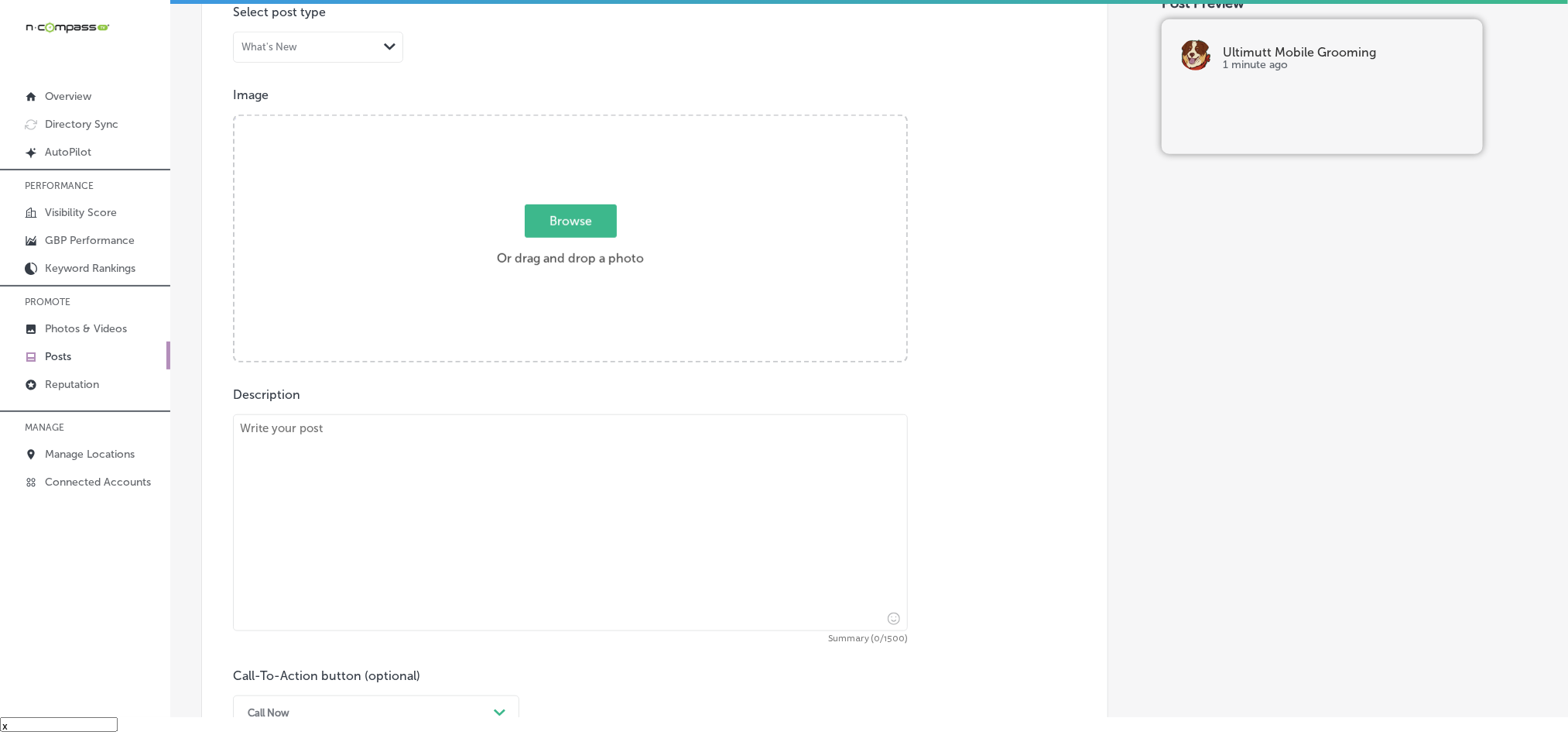
scroll to position [490, 0]
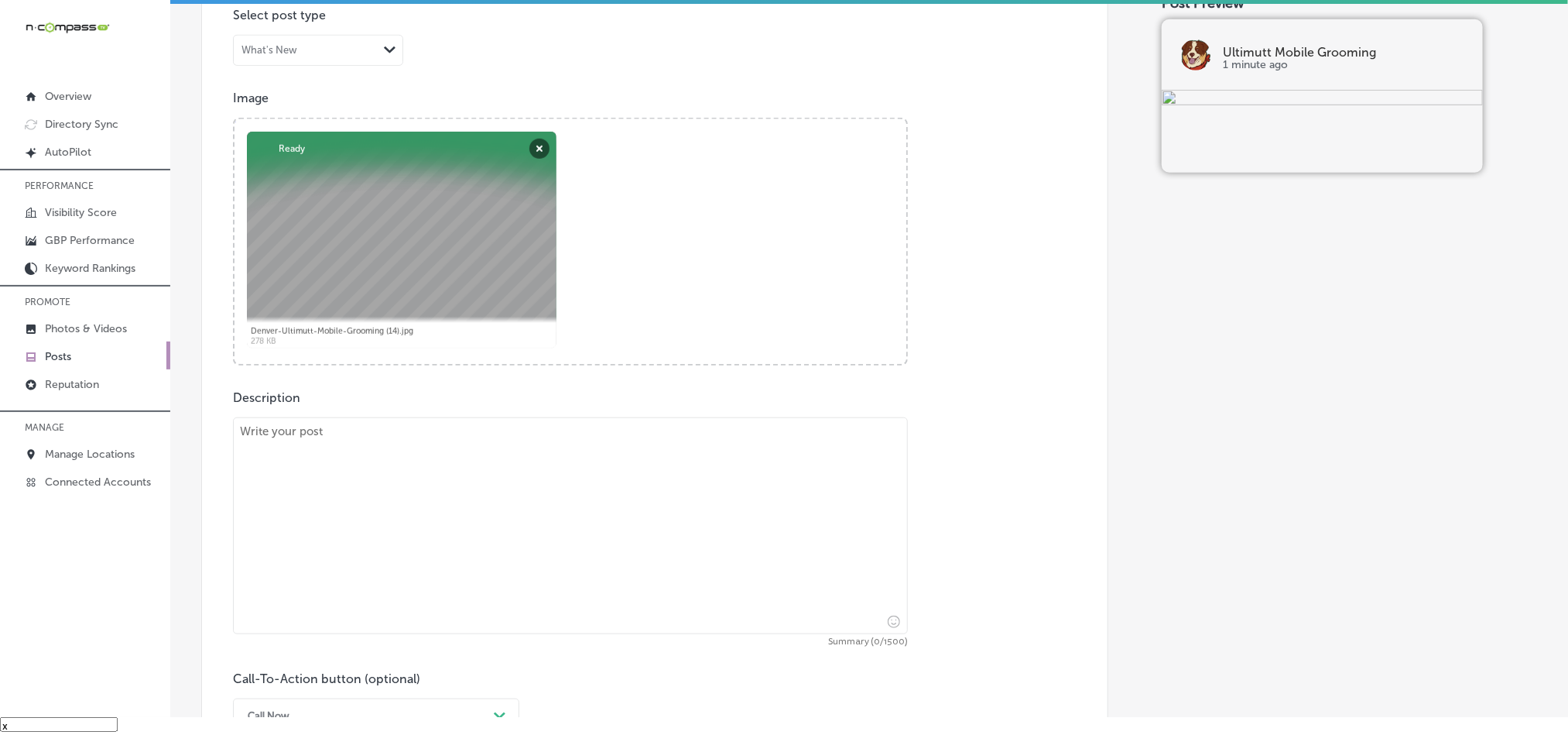
click at [434, 528] on textarea at bounding box center [571, 525] width 675 height 216
paste textarea "Make grooming your dog easier with Ultimutt Mobile Grooming. Whether you are a …"
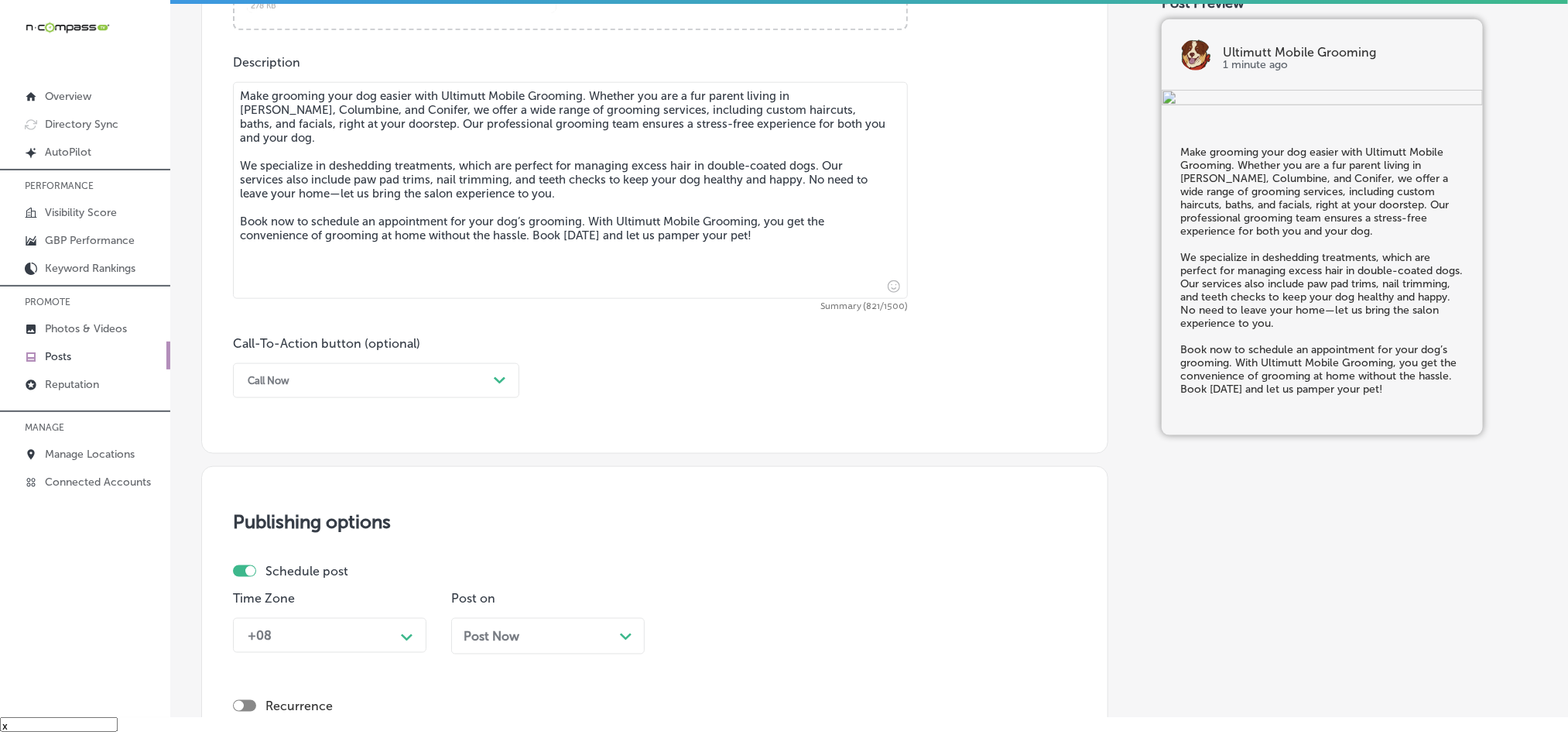
scroll to position [839, 0]
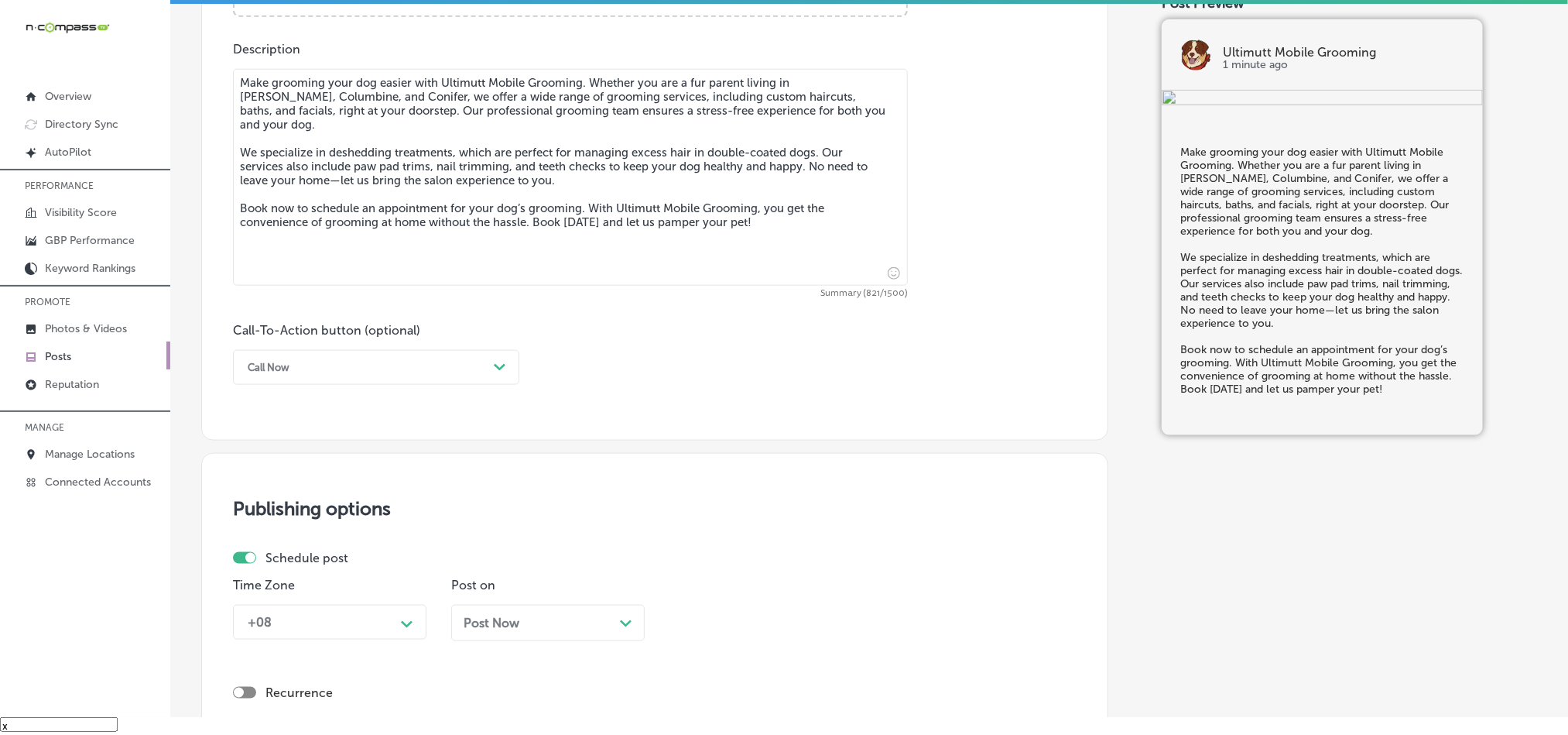
type textarea "Make grooming your dog easier with Ultimutt Mobile Grooming. Whether you are a …"
click at [383, 358] on div "Call Now Path Created with Sketch." at bounding box center [376, 367] width 286 height 35
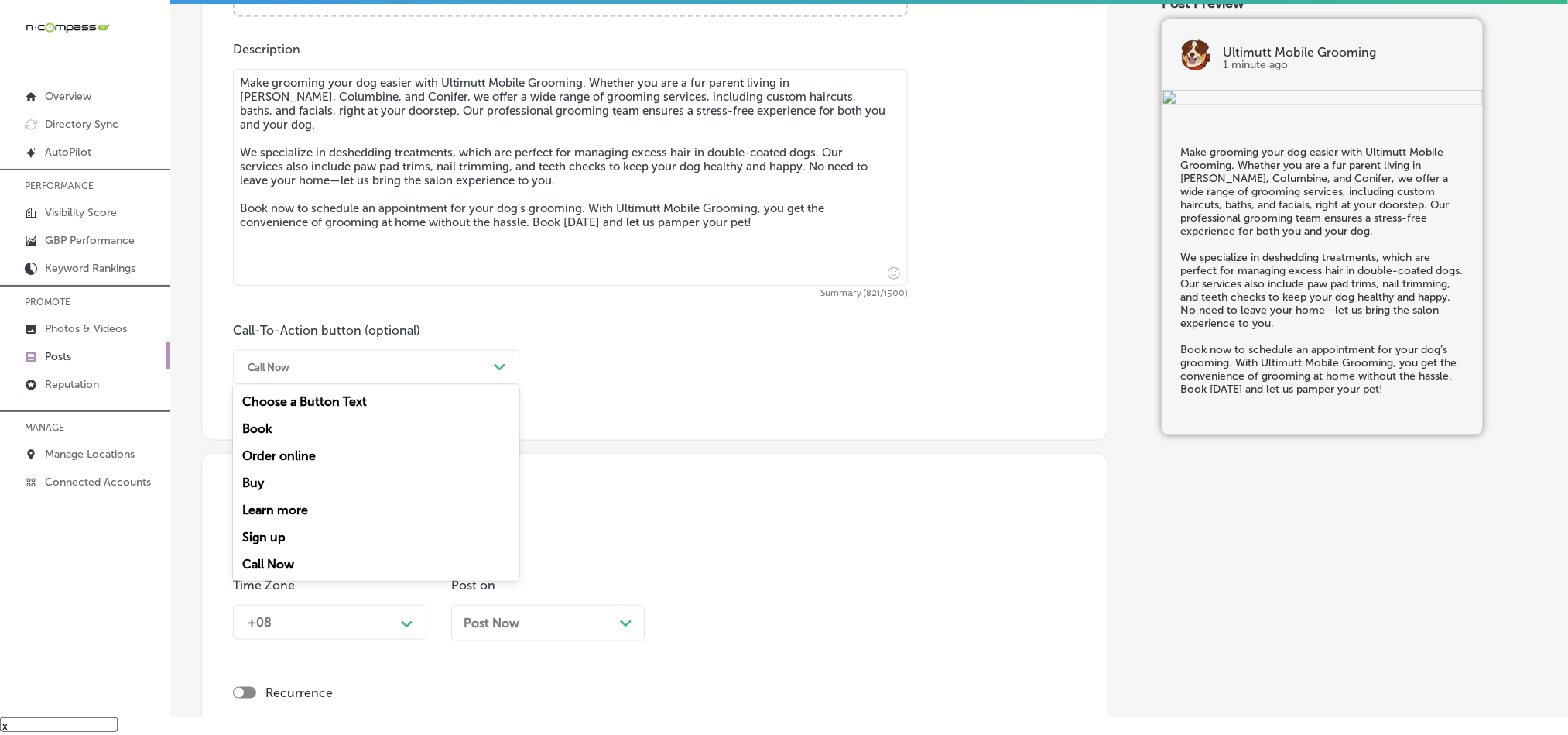
click at [277, 435] on div "Book" at bounding box center [376, 428] width 286 height 27
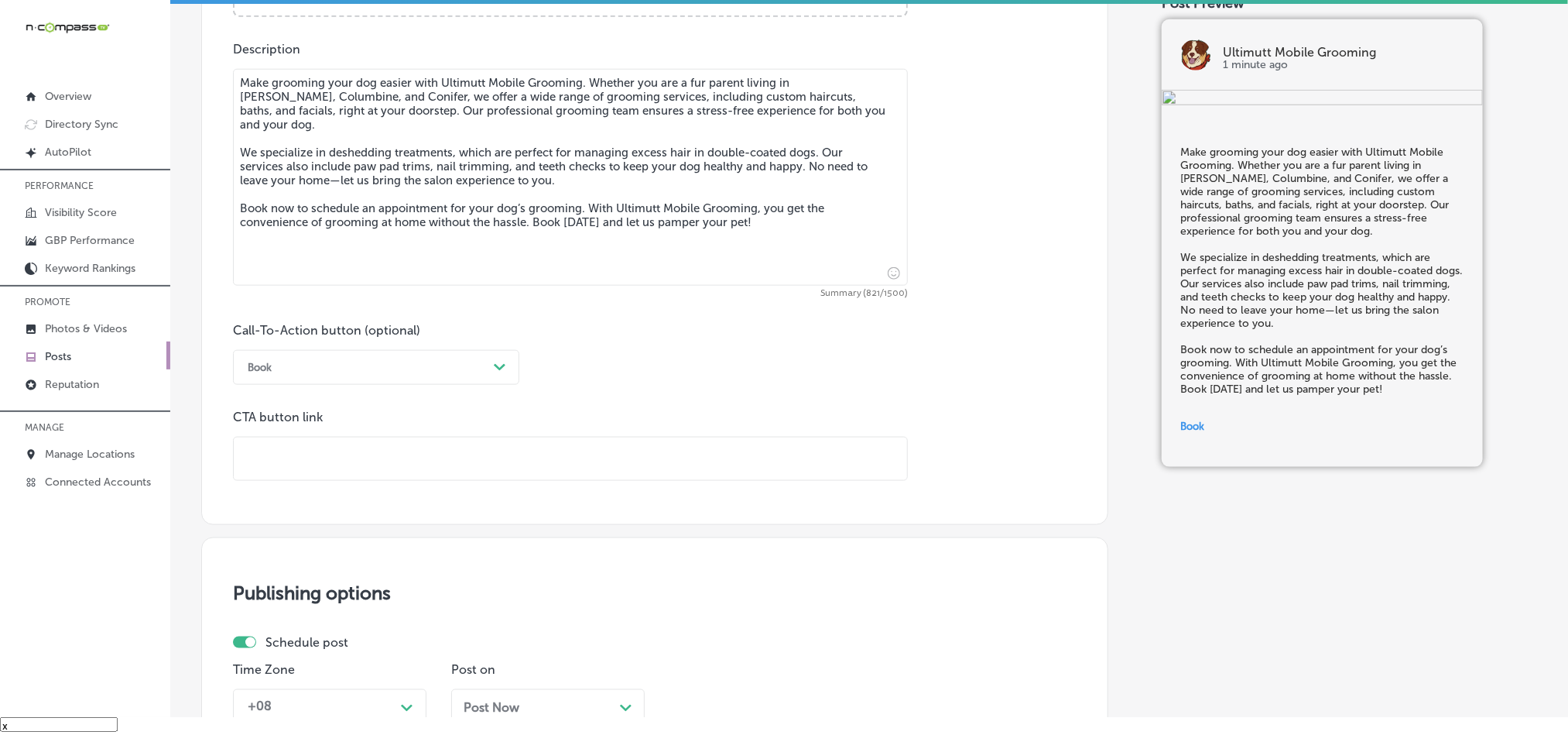
click at [497, 469] on input "text" at bounding box center [571, 459] width 673 height 43
paste input "[URL][DOMAIN_NAME]"
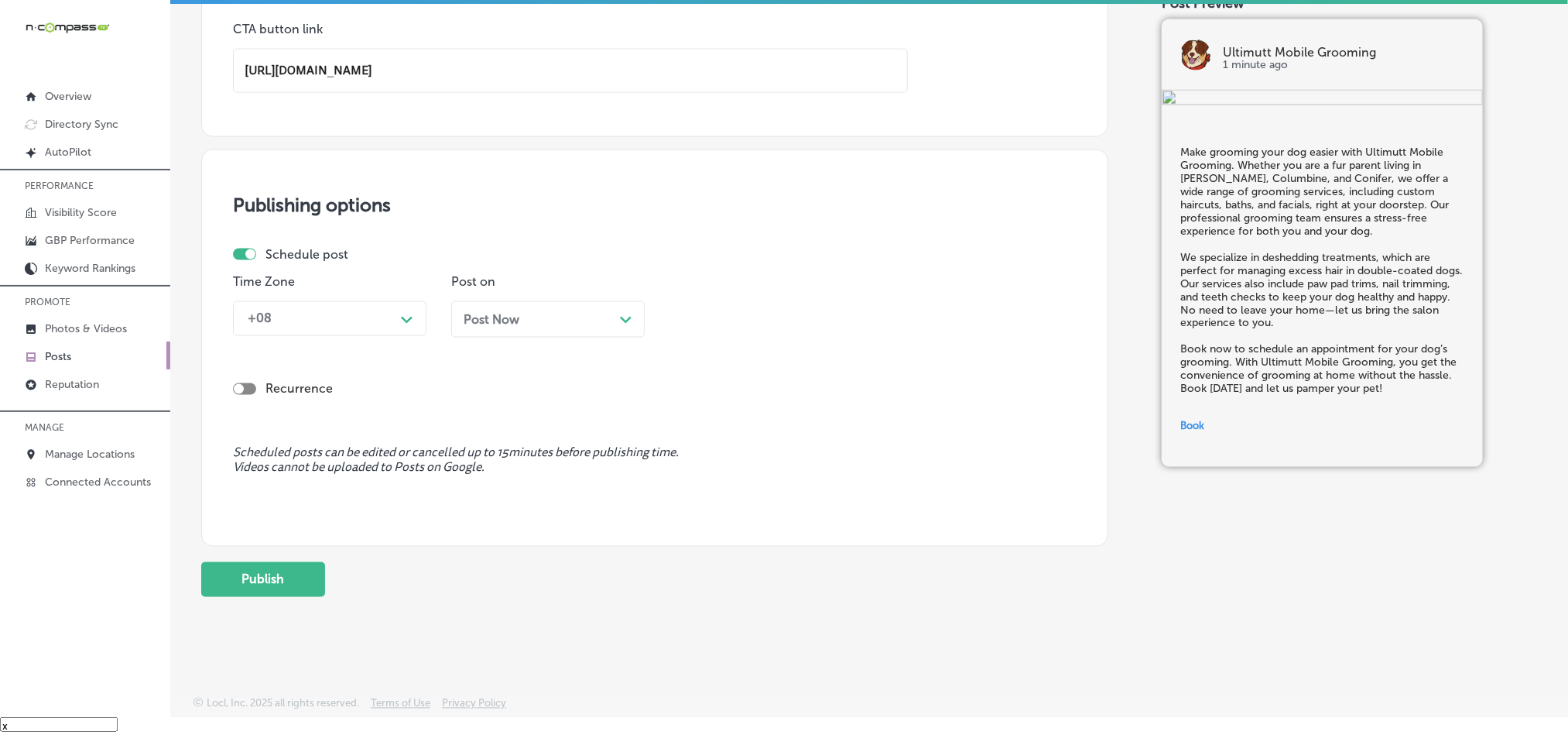
scroll to position [1234, 0]
type input "[URL][DOMAIN_NAME]"
click at [349, 321] on div "Schedule post Time Zone +08 Path Created with Sketch. Post on Post Now Path Cre…" at bounding box center [649, 298] width 832 height 103
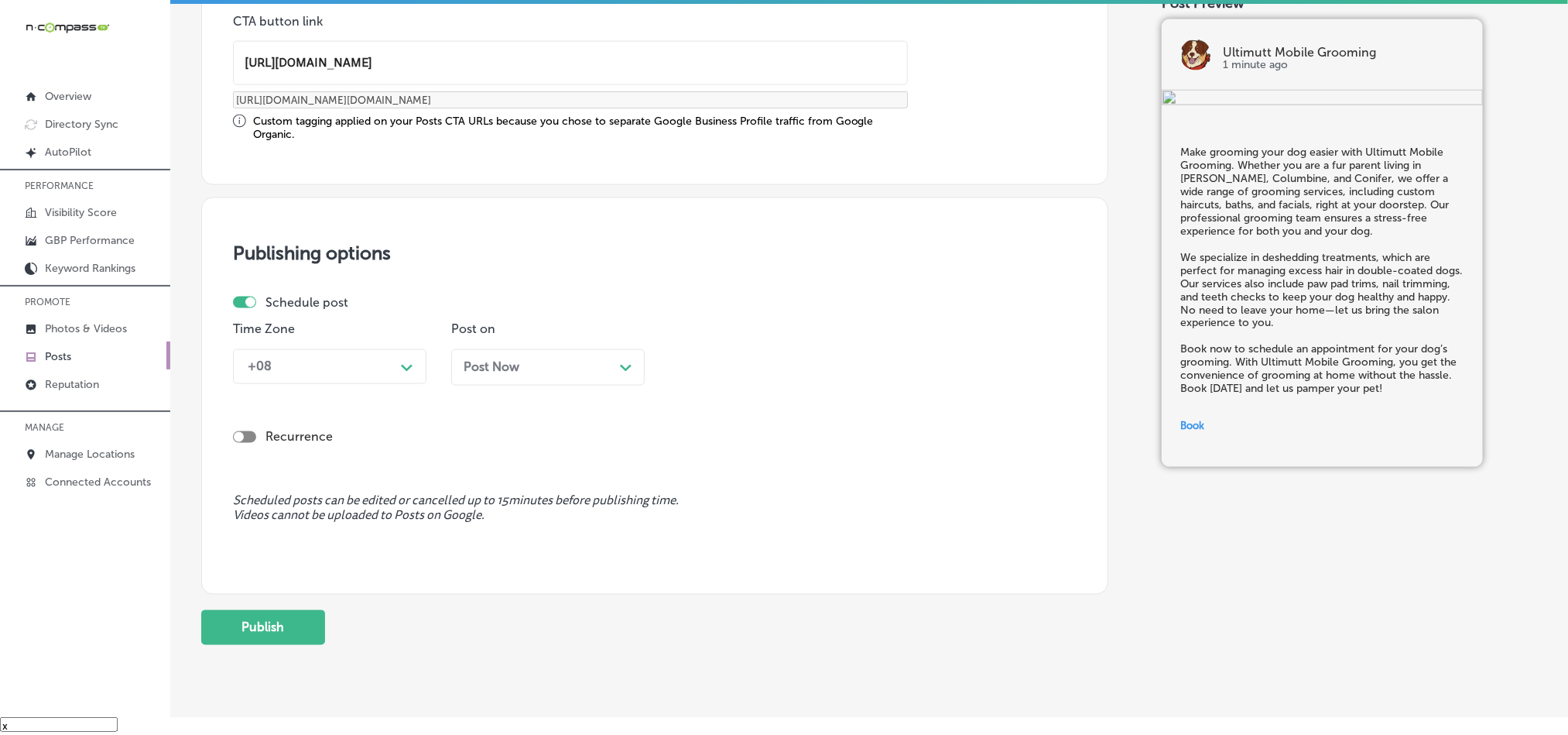
click at [335, 349] on div "Time Zone +08 Path Created with Sketch." at bounding box center [330, 359] width 194 height 76
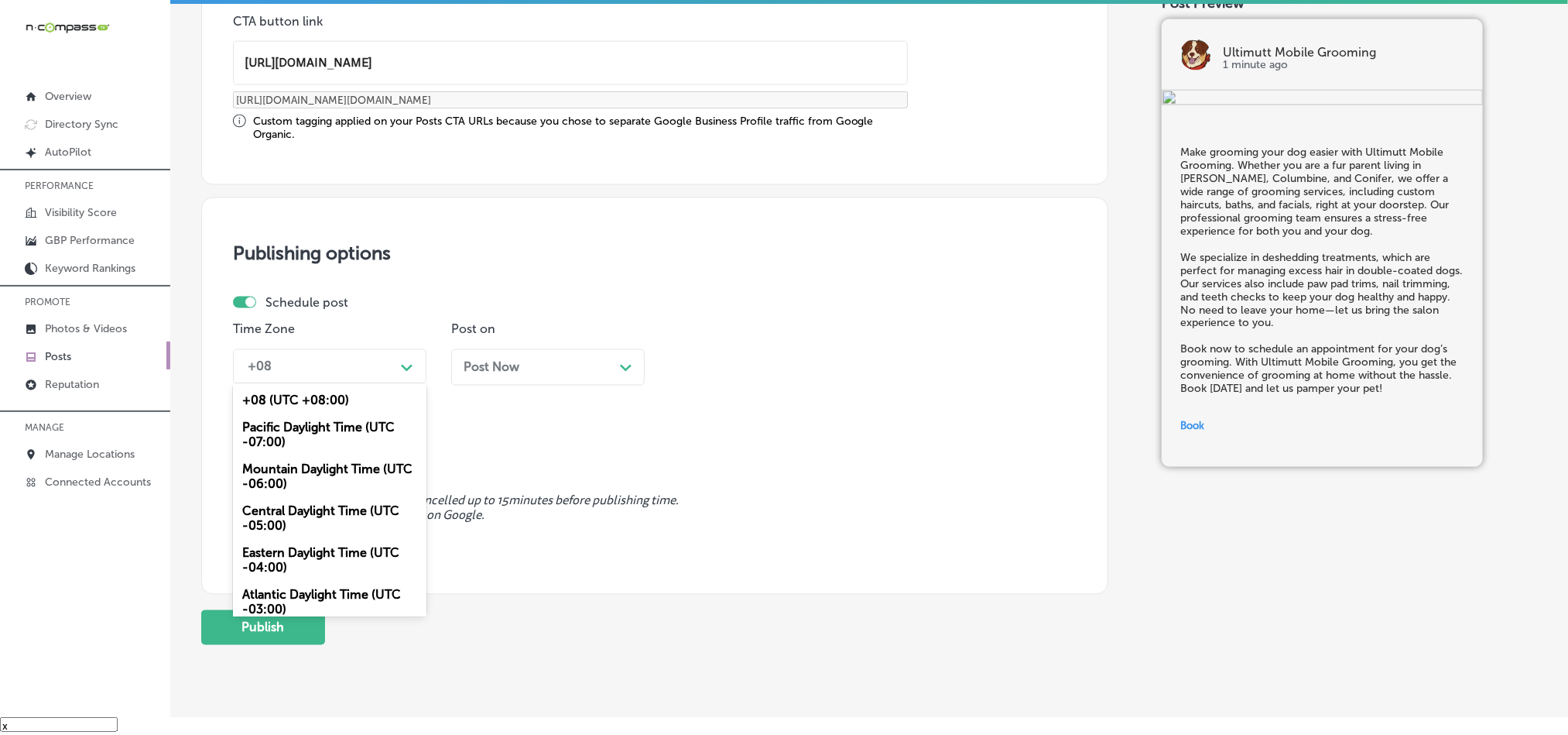
click at [323, 370] on div "+08" at bounding box center [317, 367] width 155 height 27
click at [293, 479] on div "Mountain Daylight Time (UTC -06:00)" at bounding box center [330, 477] width 194 height 42
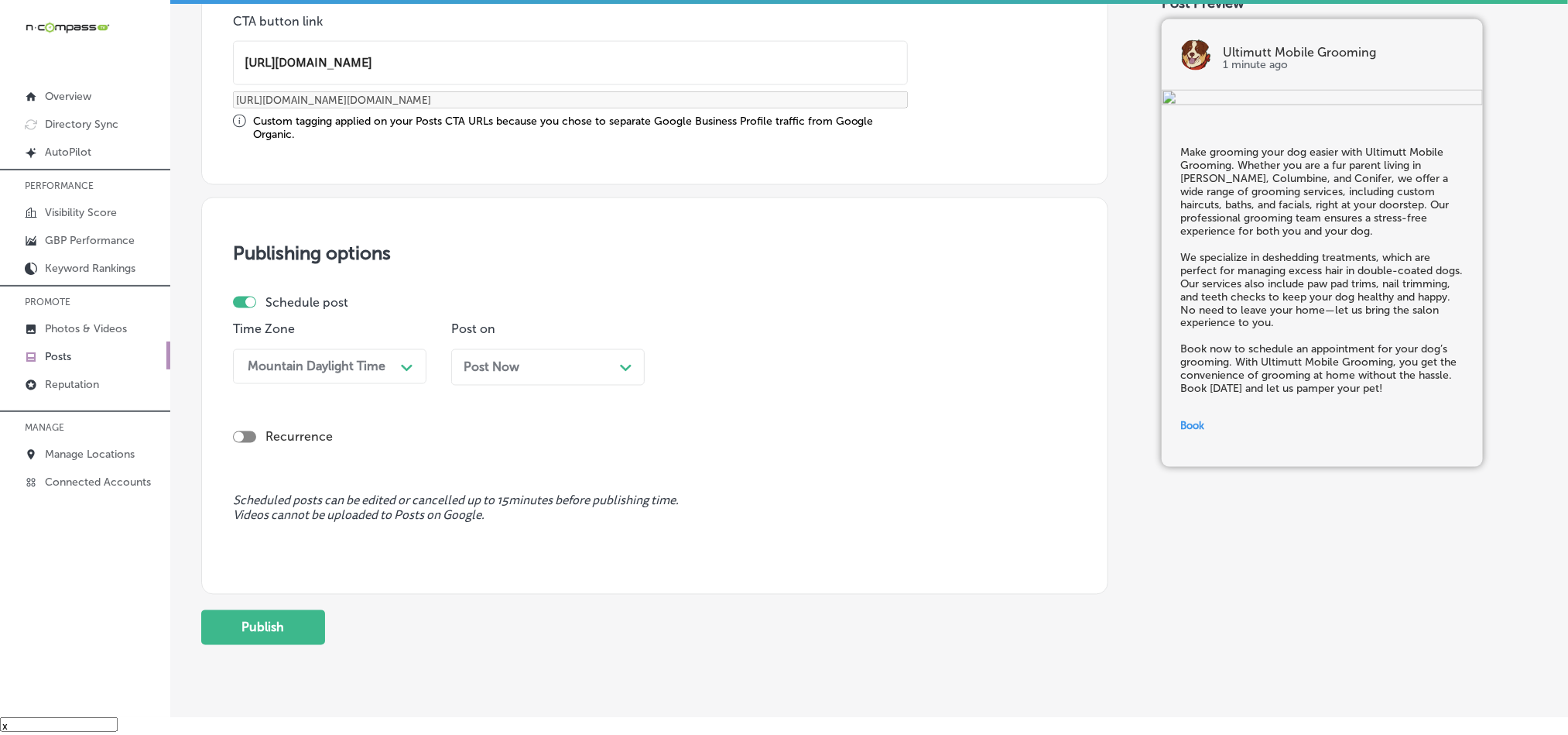
click at [569, 356] on div "Post Now Path Created with Sketch." at bounding box center [548, 367] width 194 height 36
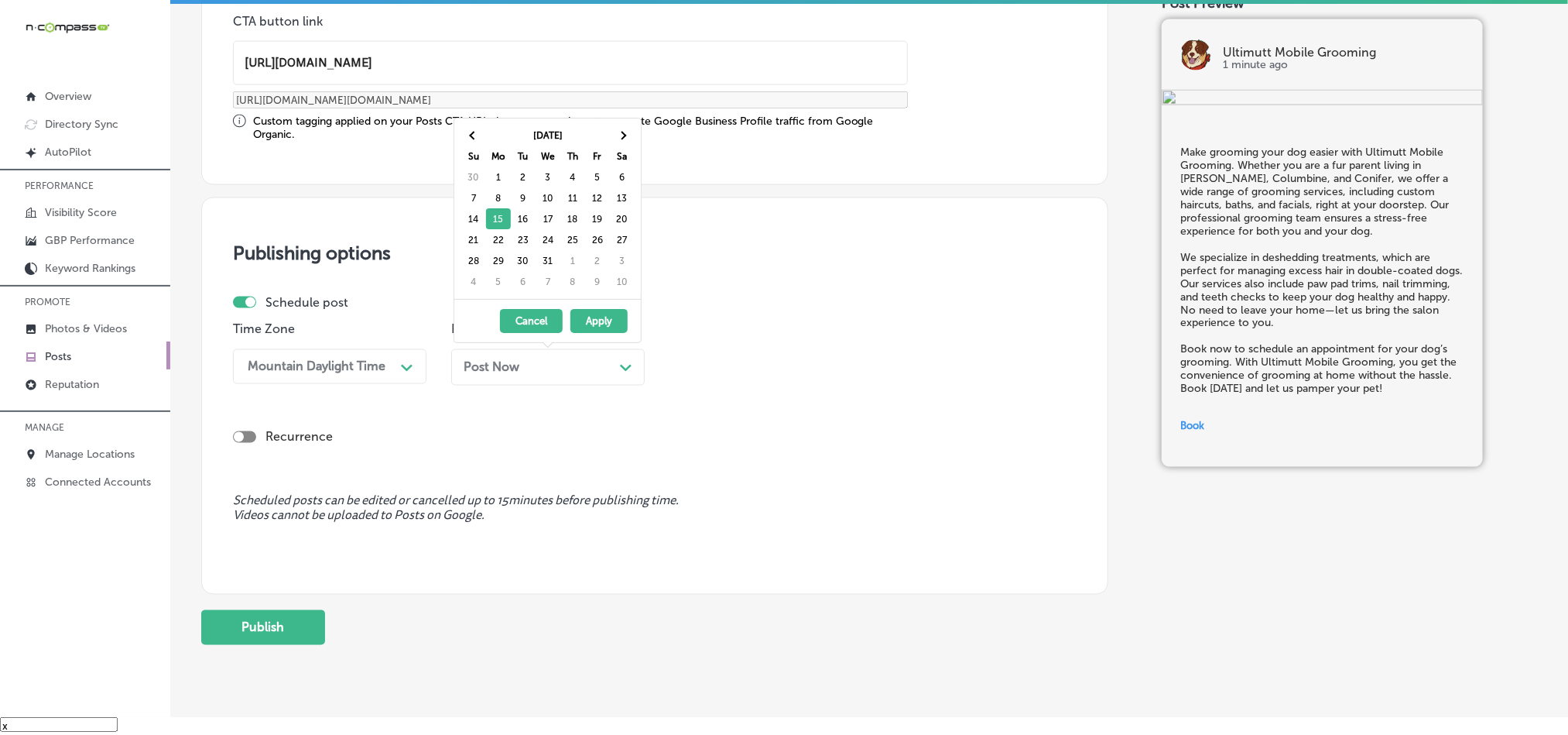
click at [573, 375] on div "Post Now Path Created with Sketch." at bounding box center [547, 368] width 169 height 15
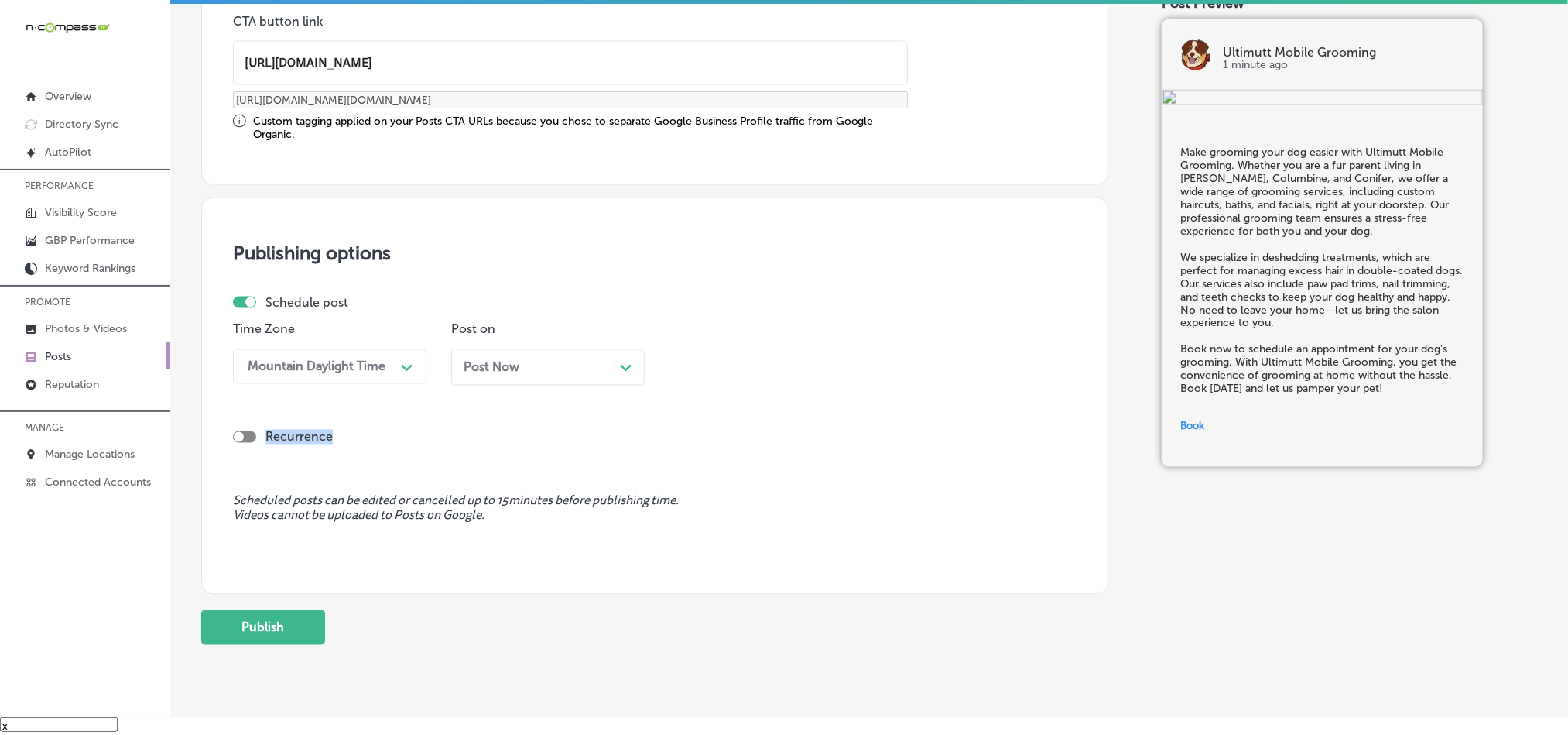
click at [573, 375] on div "Post Now Path Created with Sketch." at bounding box center [547, 368] width 169 height 15
click at [739, 363] on div "08:30 AM" at bounding box center [712, 367] width 56 height 15
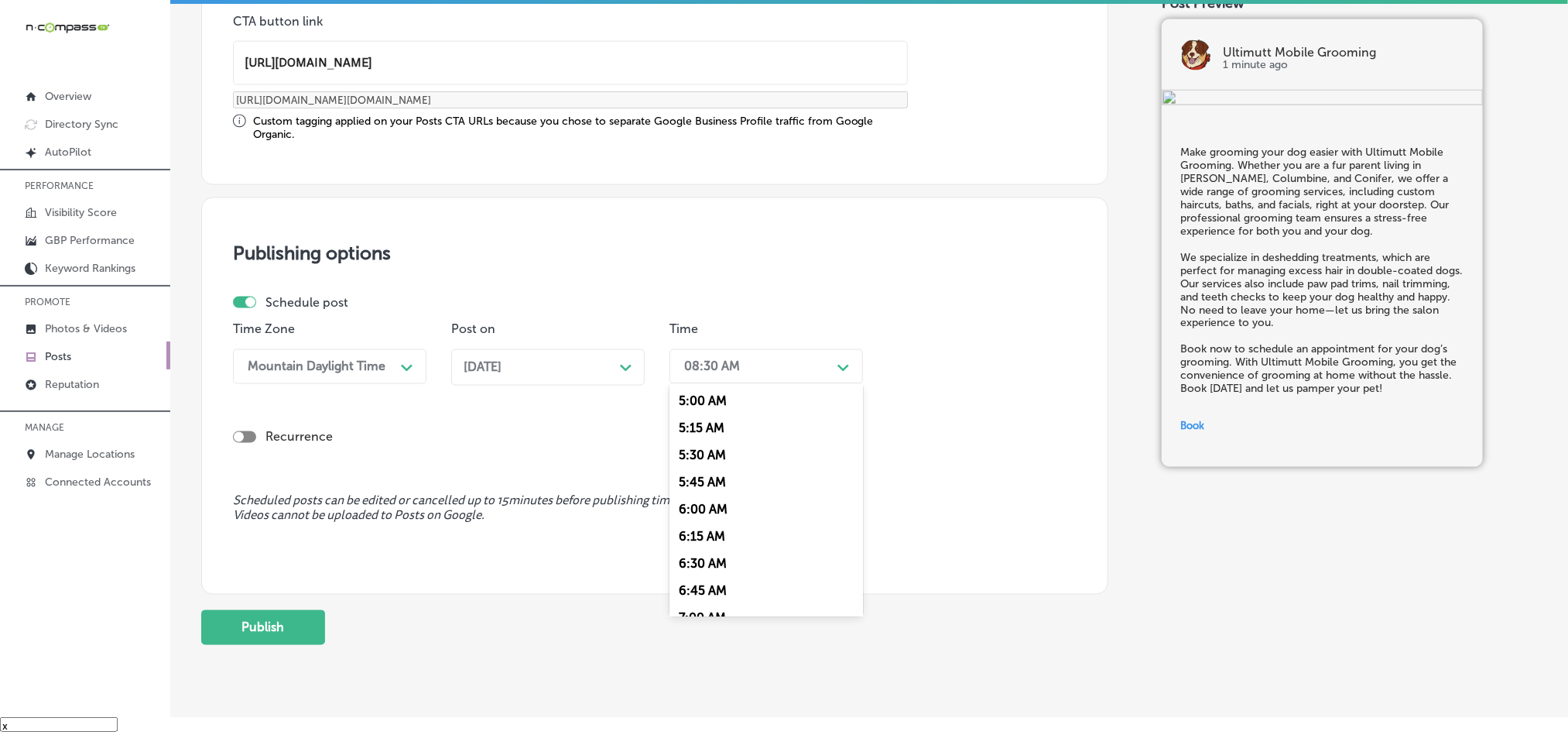
scroll to position [618, 0]
click at [708, 554] on div "7:00 AM" at bounding box center [766, 540] width 194 height 27
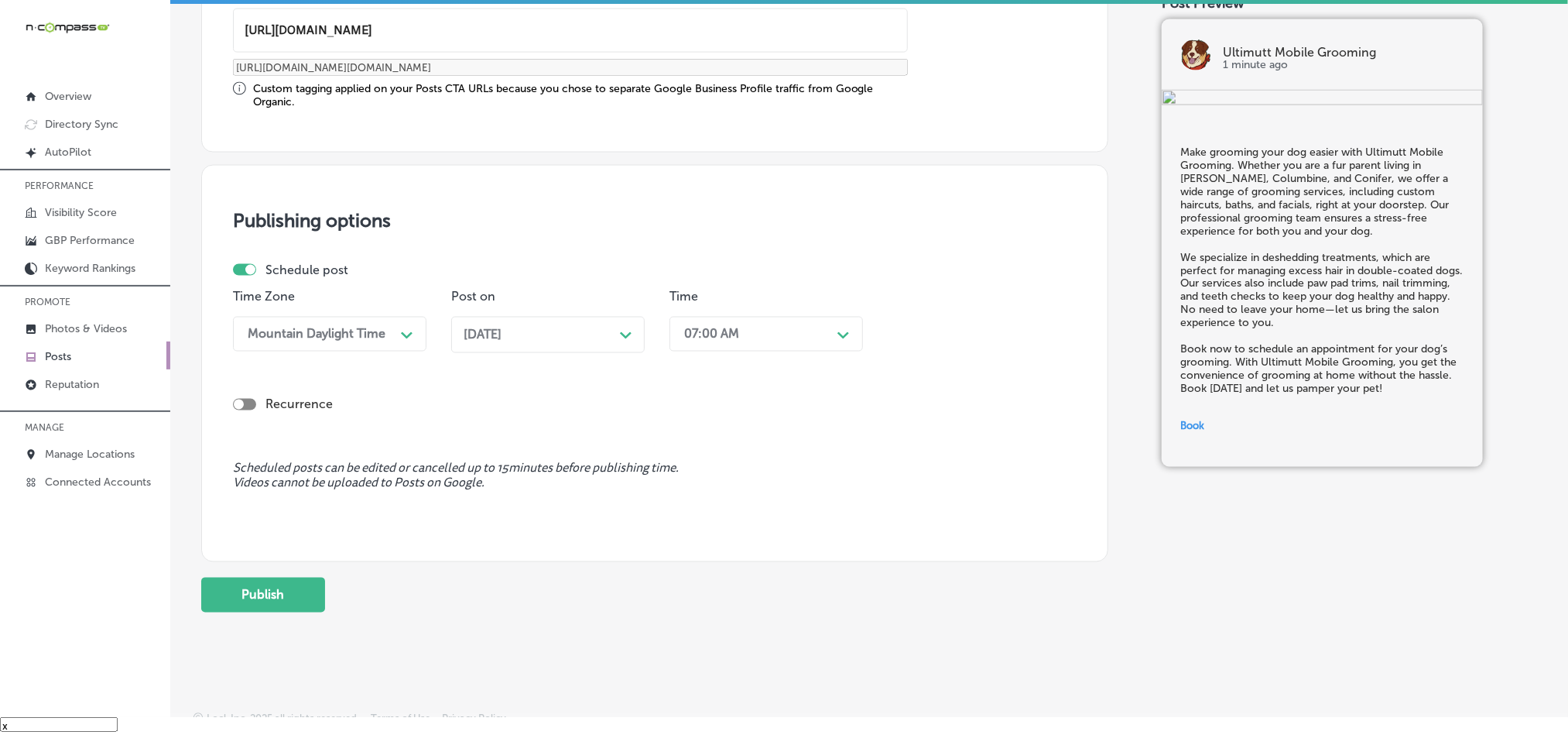
scroll to position [1287, 0]
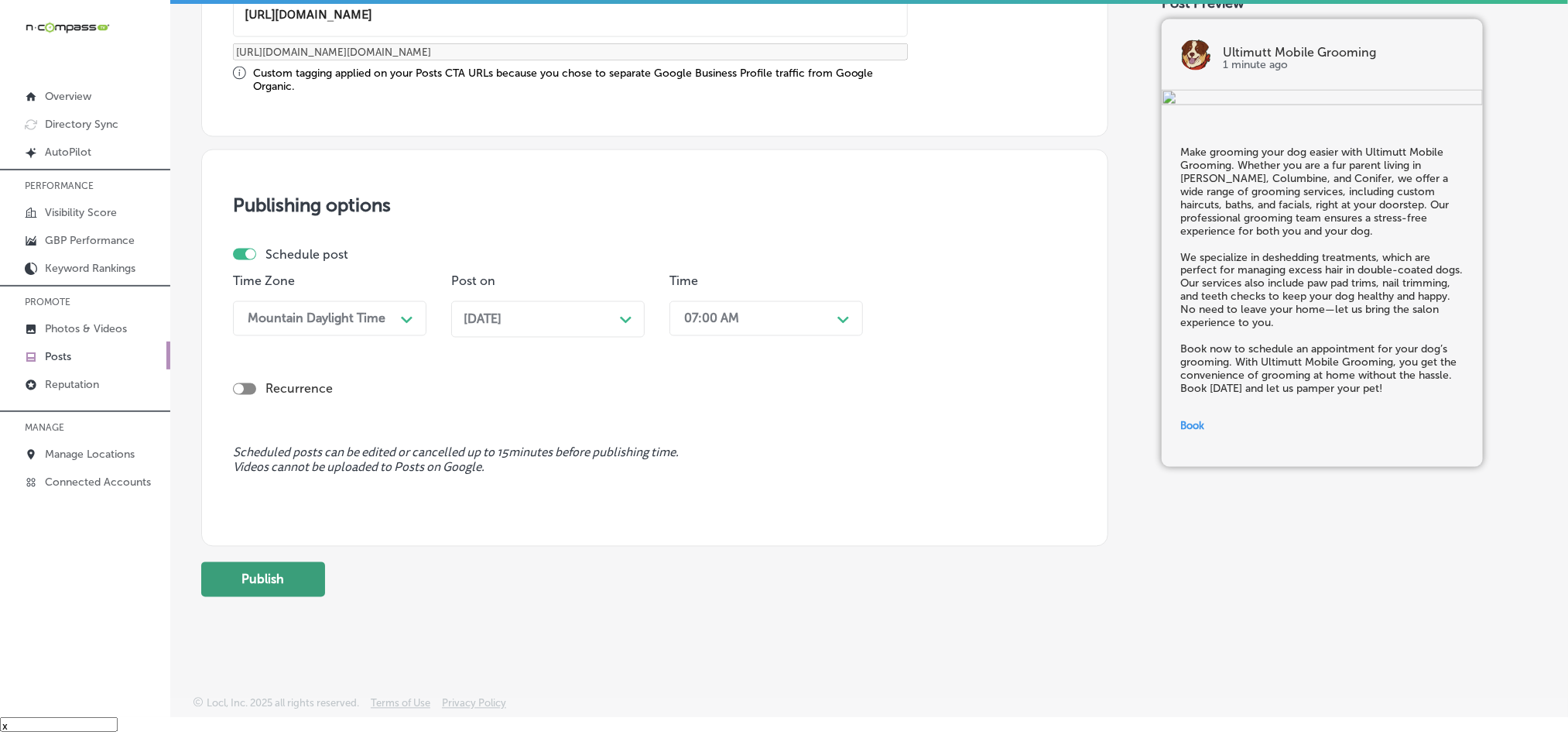
click at [276, 575] on button "Publish" at bounding box center [263, 579] width 124 height 35
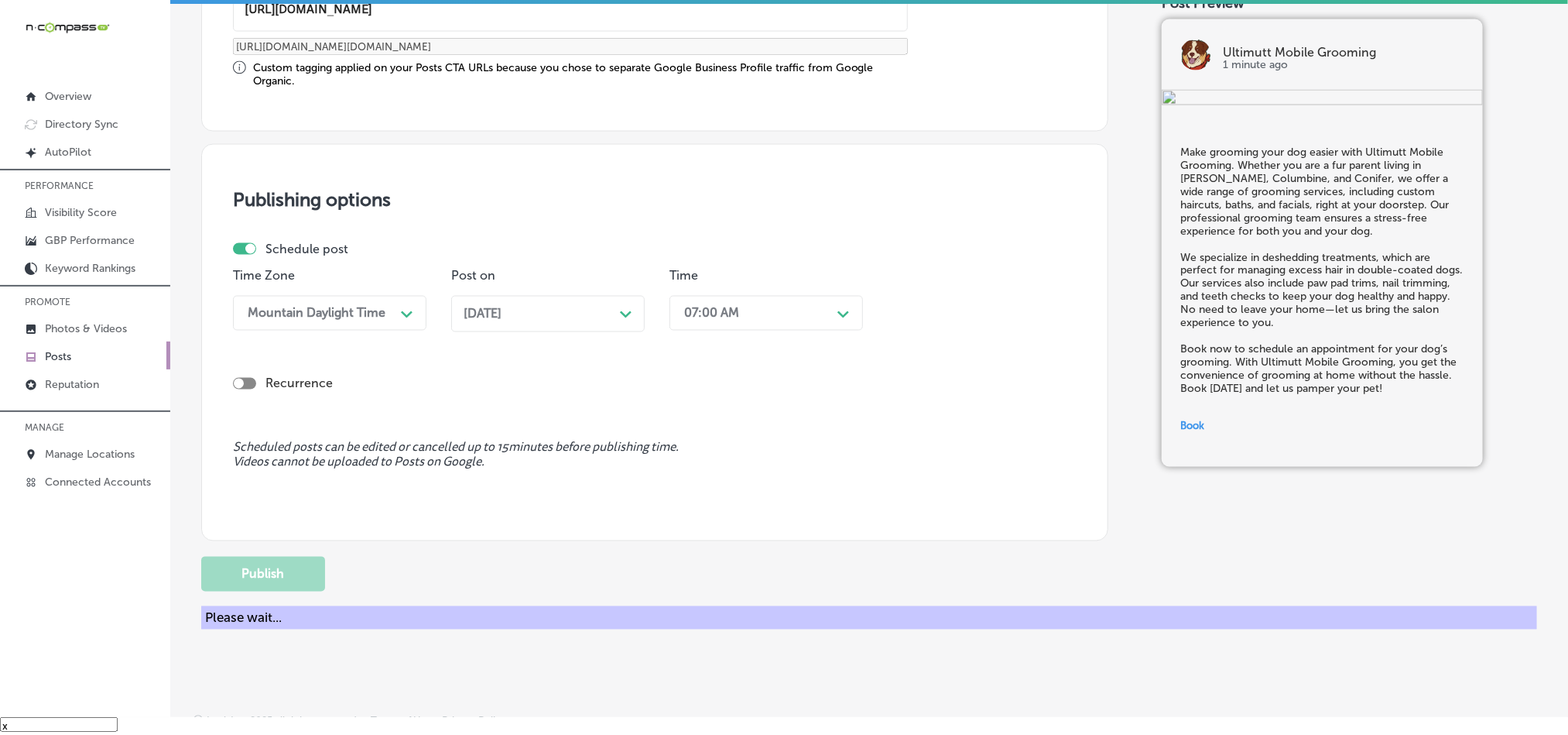
scroll to position [1150, 0]
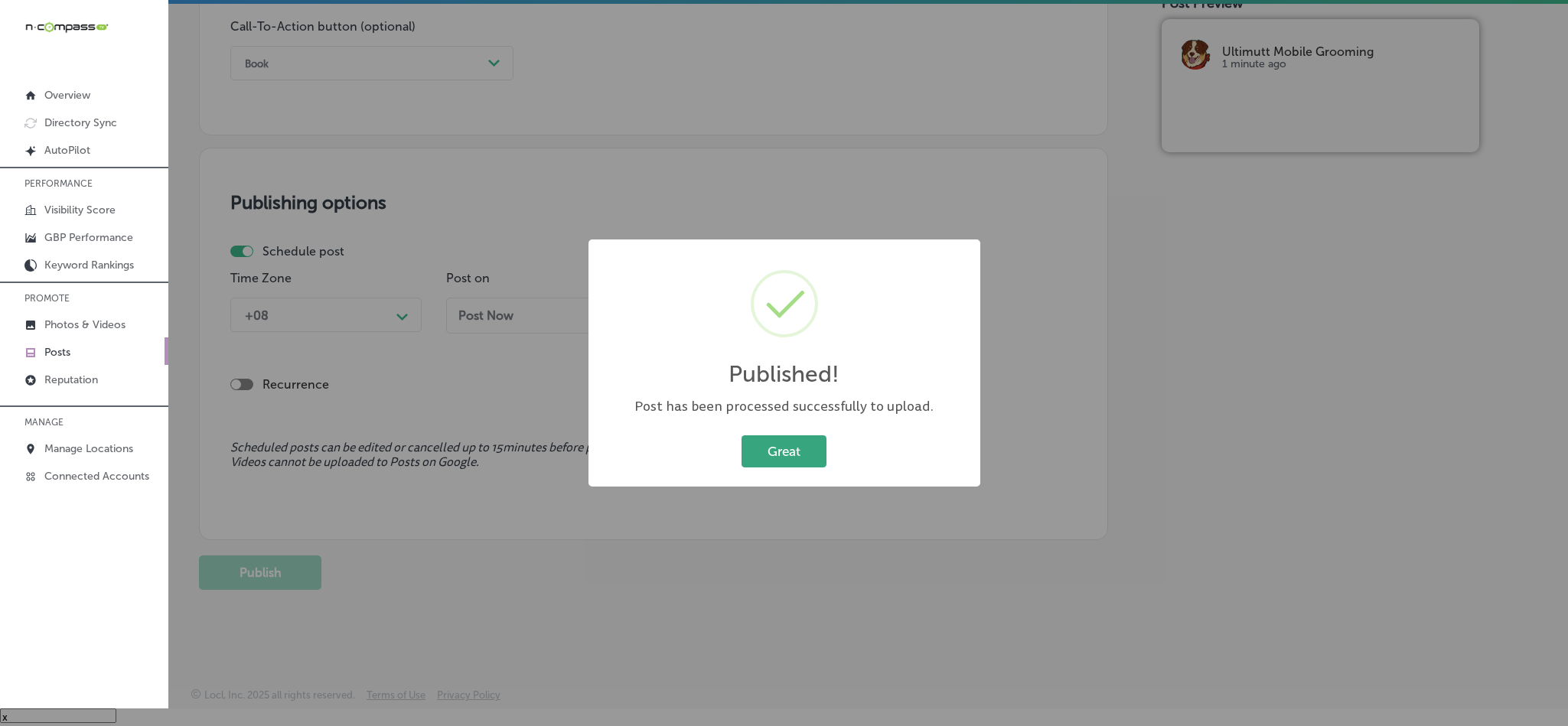
click at [782, 448] on button "Great" at bounding box center [784, 451] width 85 height 31
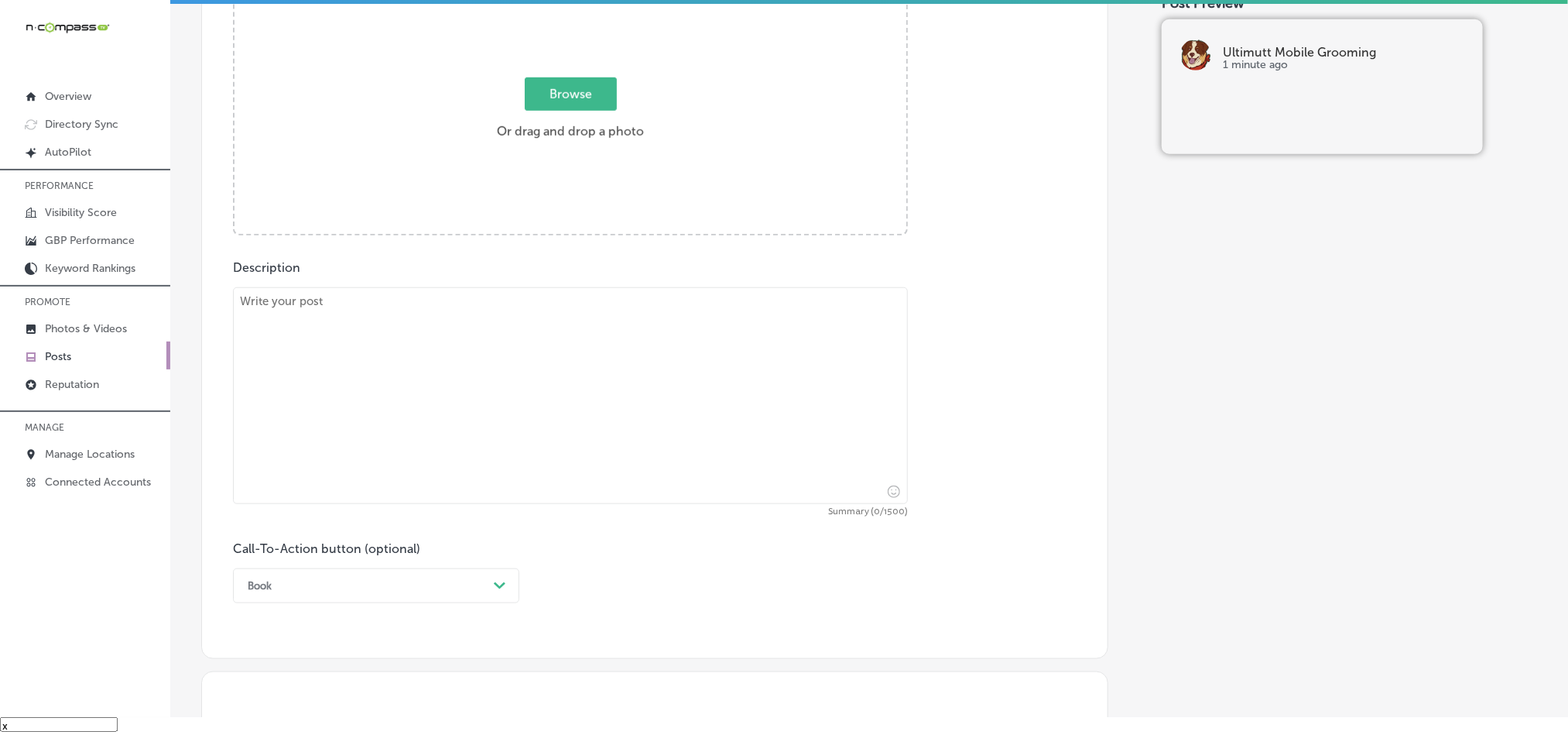
scroll to position [530, 0]
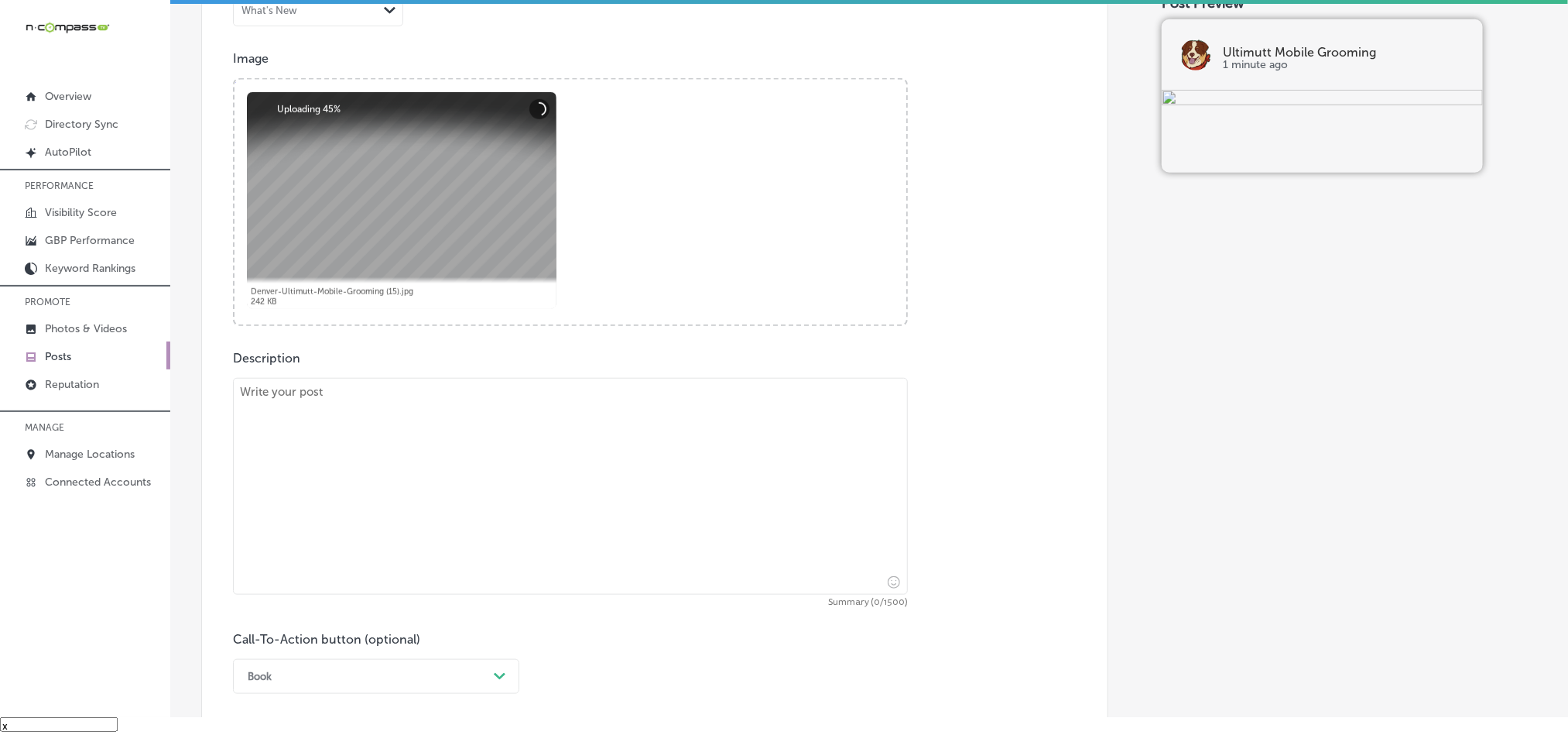
click at [379, 514] on textarea at bounding box center [571, 486] width 675 height 216
paste textarea "[US_STATE][GEOGRAPHIC_DATA], [GEOGRAPHIC_DATA], and Edgewater pet owners, let U…"
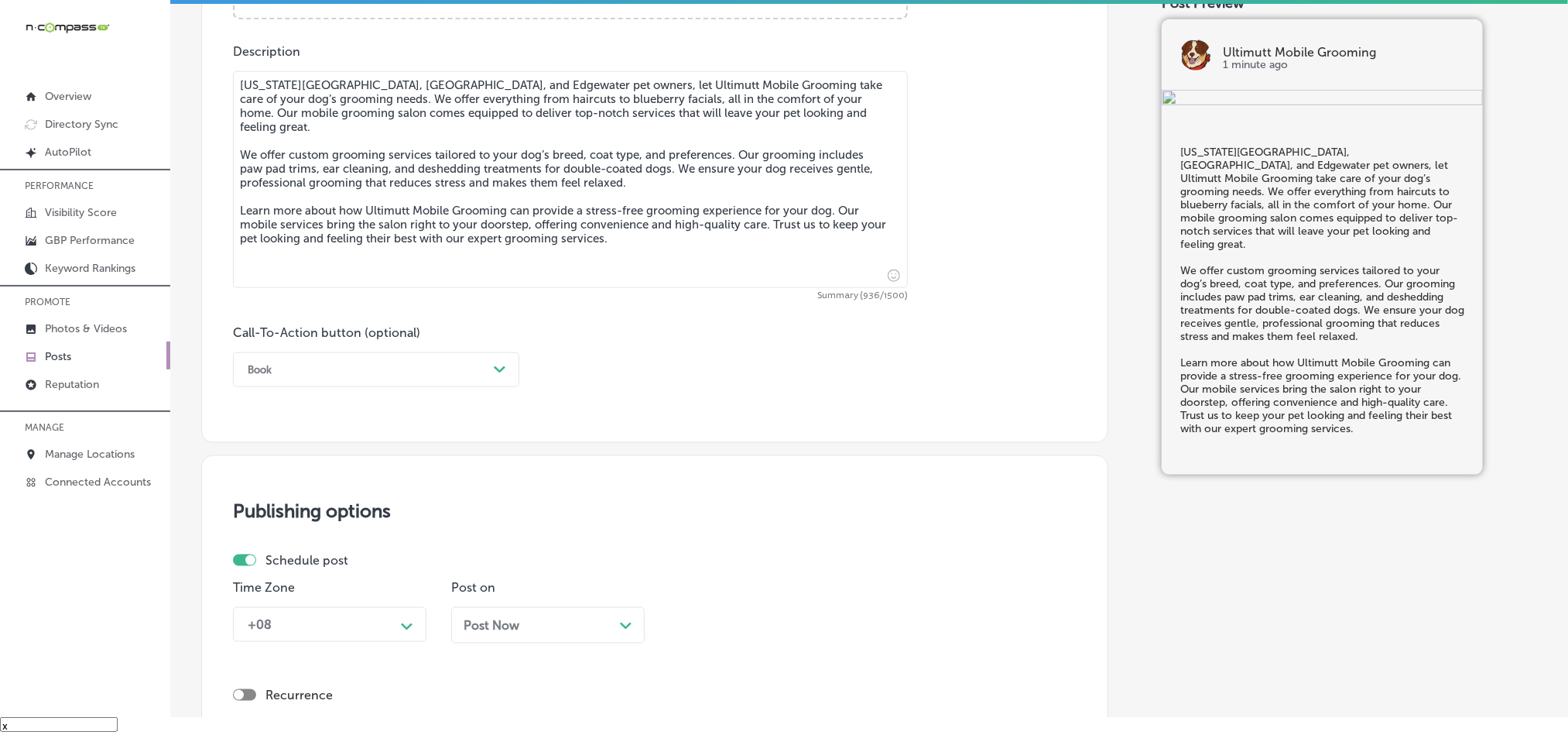
scroll to position [839, 0]
type textarea "[US_STATE][GEOGRAPHIC_DATA], [GEOGRAPHIC_DATA], and Edgewater pet owners, let U…"
click at [372, 374] on div "Book" at bounding box center [364, 368] width 248 height 24
click at [293, 509] on div "Learn more" at bounding box center [376, 509] width 286 height 27
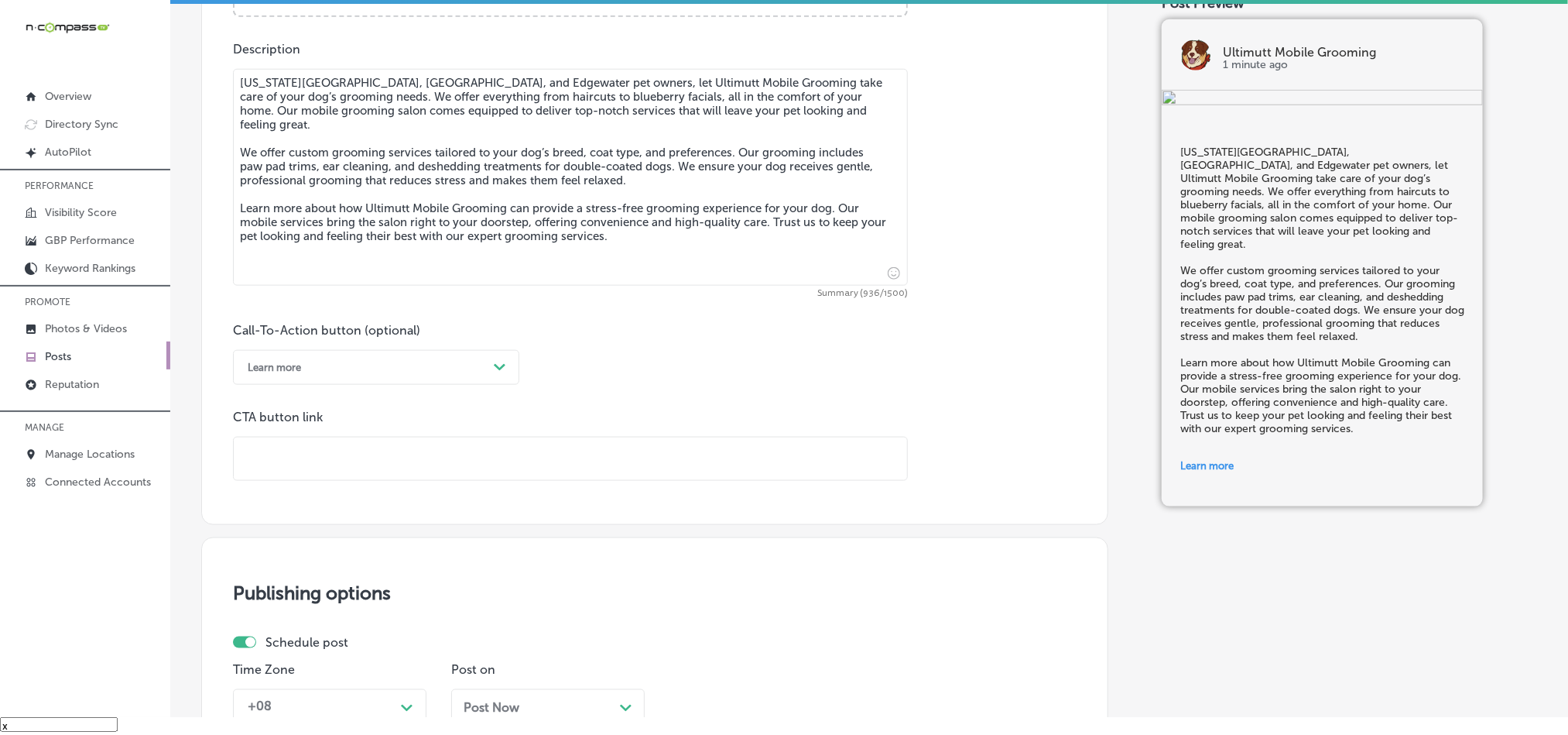
click at [375, 480] on input "text" at bounding box center [571, 459] width 673 height 43
paste input "[URL][DOMAIN_NAME]"
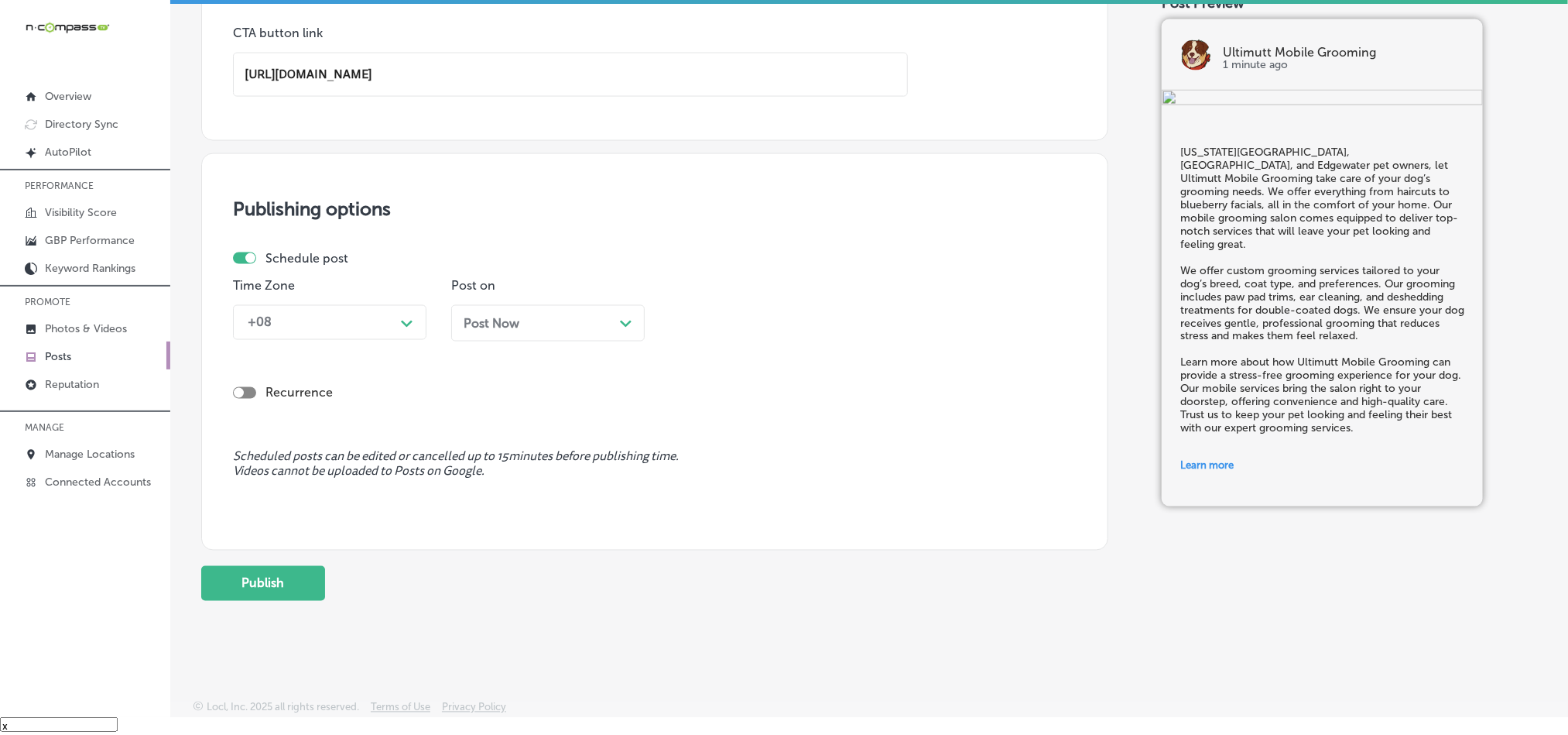
scroll to position [1227, 0]
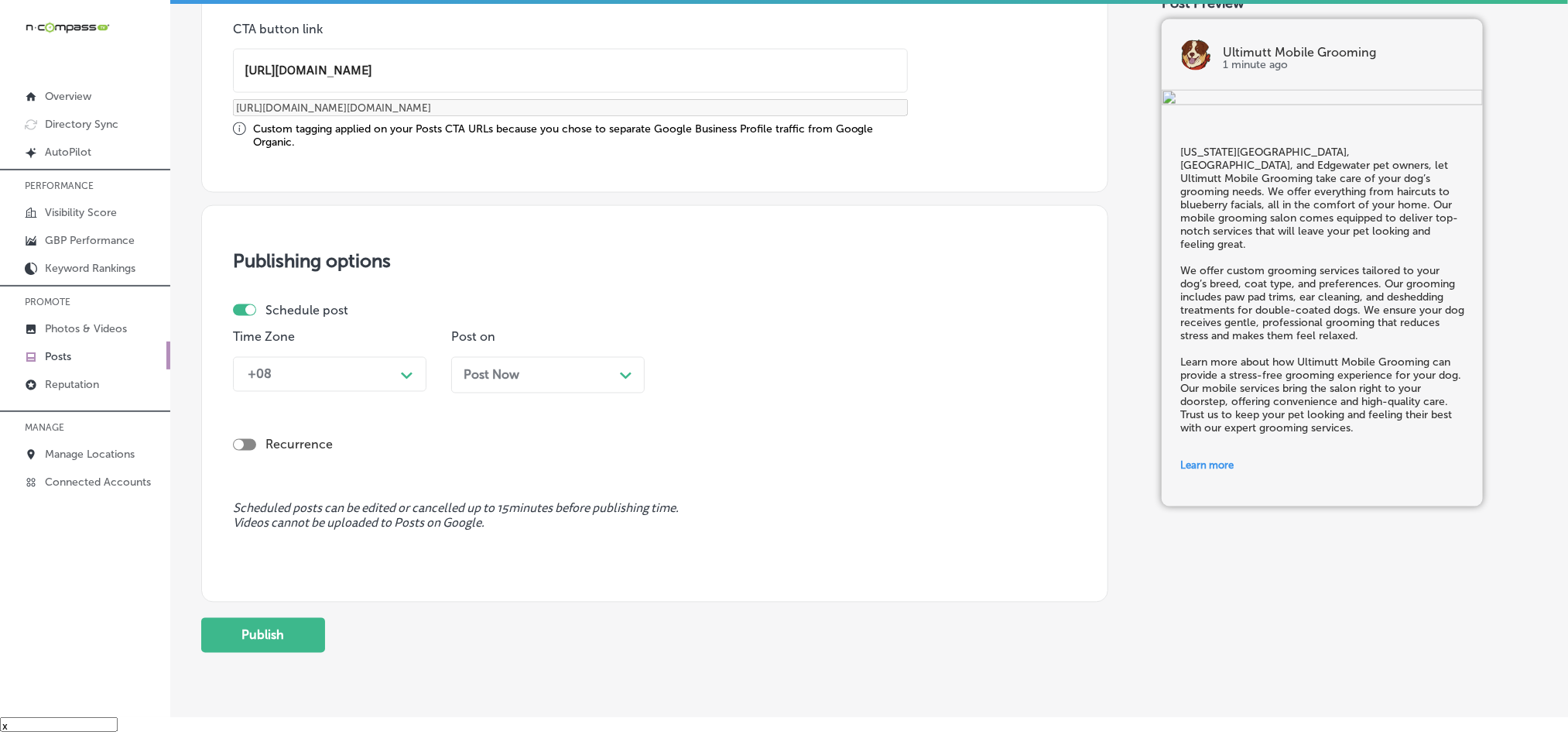
type input "[URL][DOMAIN_NAME]"
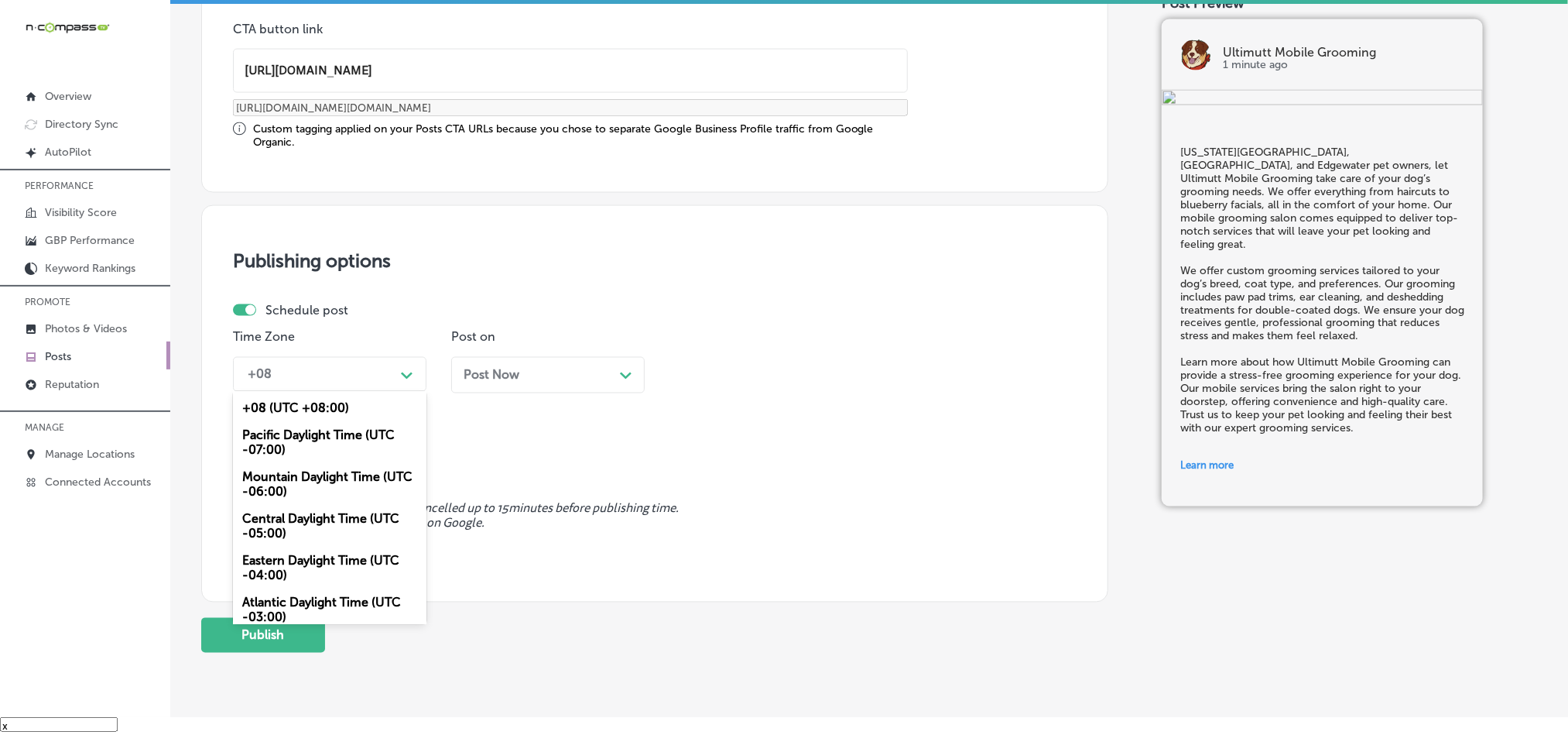
click at [355, 381] on div "+08" at bounding box center [317, 374] width 155 height 27
click at [299, 483] on div "Mountain Daylight Time (UTC -06:00)" at bounding box center [330, 484] width 194 height 42
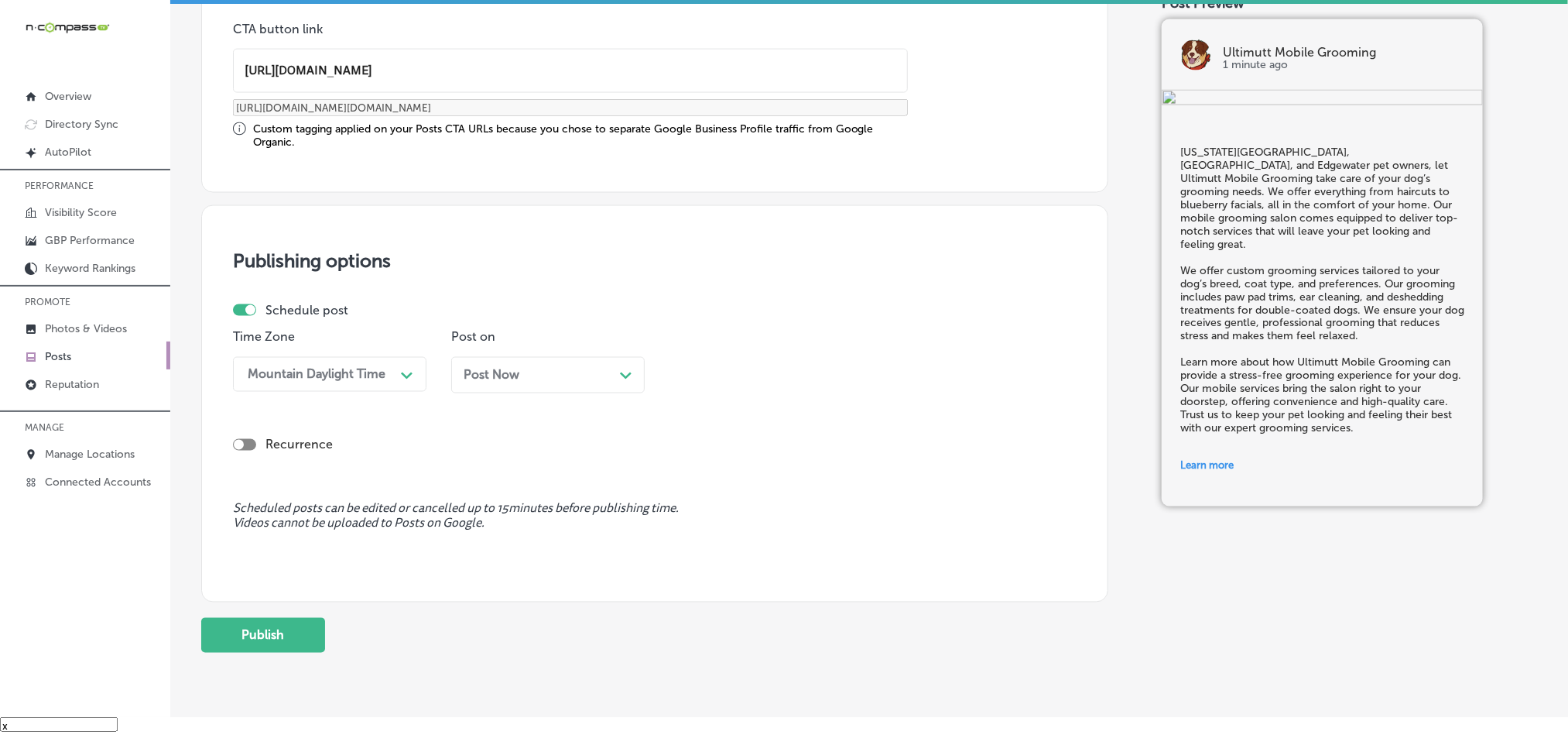
click at [564, 375] on div "Post Now Path Created with Sketch." at bounding box center [547, 375] width 169 height 15
click at [778, 367] on div "08:30 AM" at bounding box center [754, 374] width 155 height 27
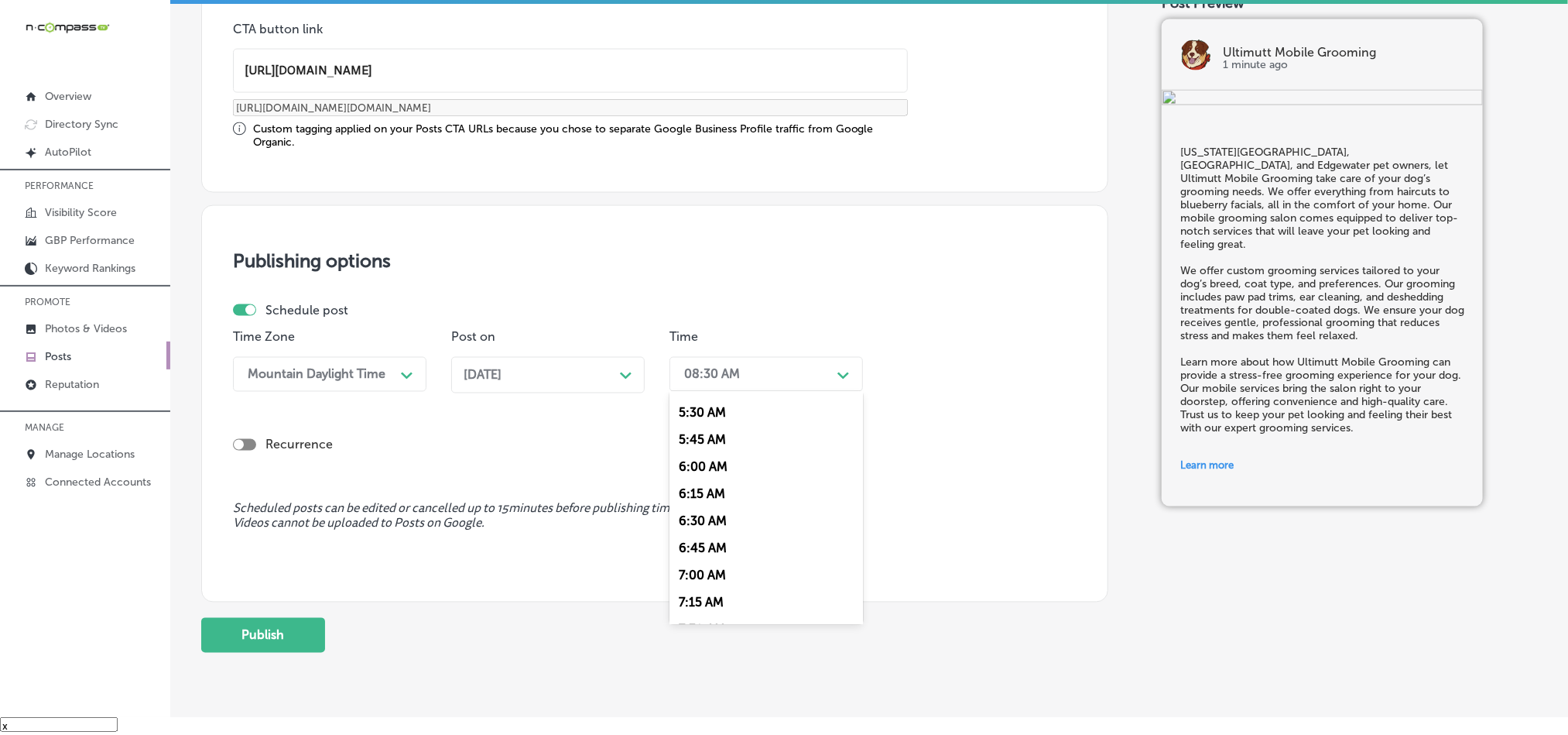
scroll to position [697, 0]
click at [695, 483] on div "7:00 AM" at bounding box center [766, 470] width 194 height 27
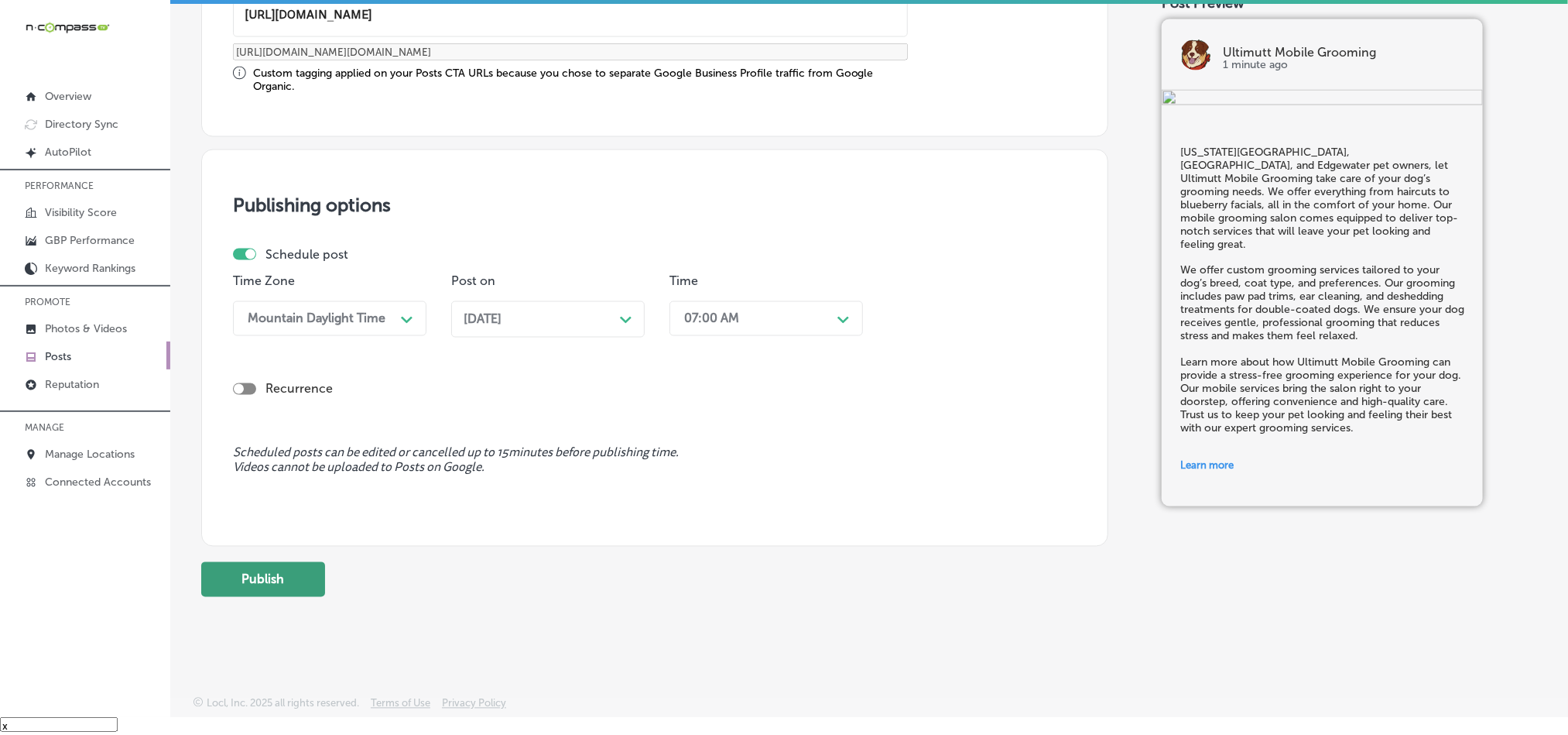
click at [275, 575] on button "Publish" at bounding box center [263, 579] width 124 height 35
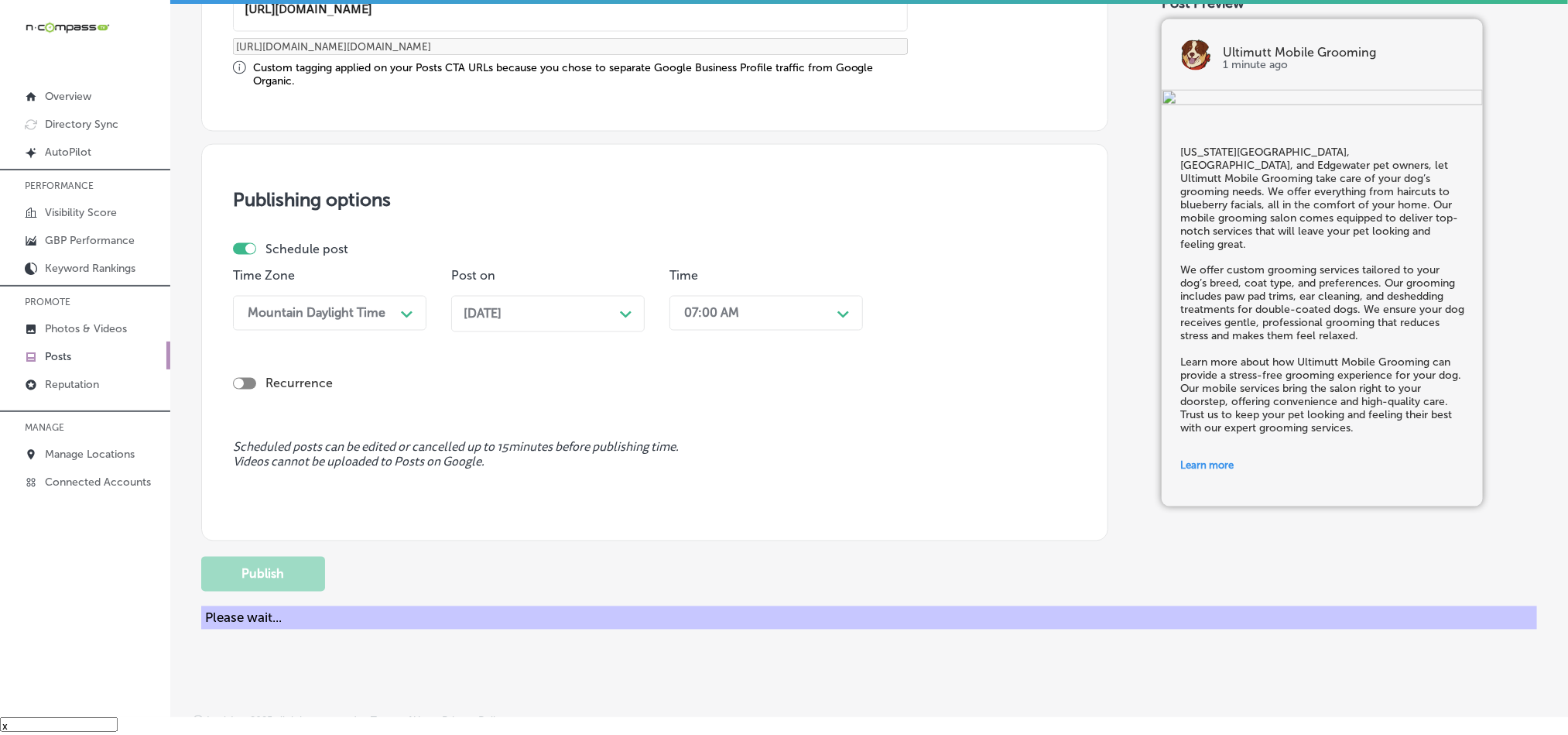
scroll to position [1150, 0]
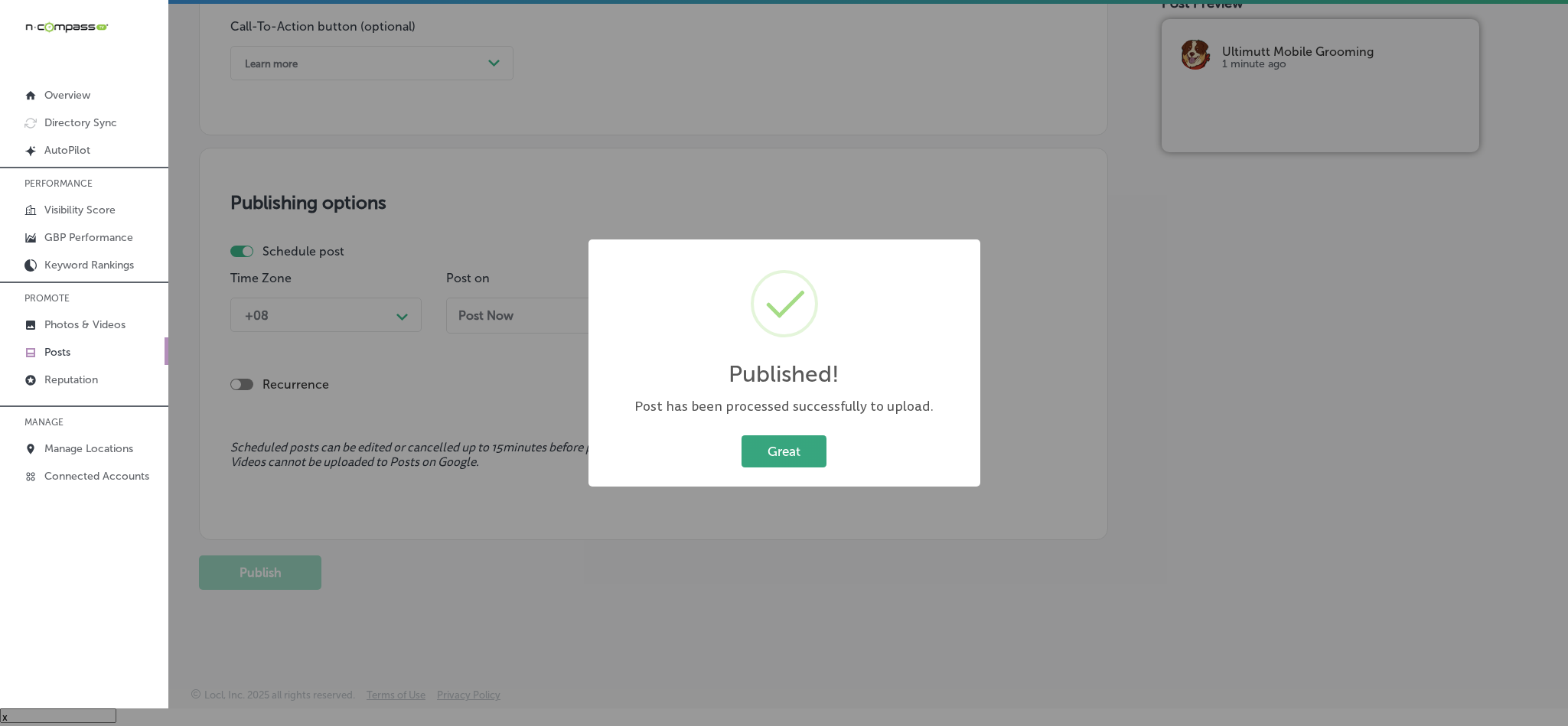
click at [758, 448] on button "Great" at bounding box center [784, 451] width 85 height 31
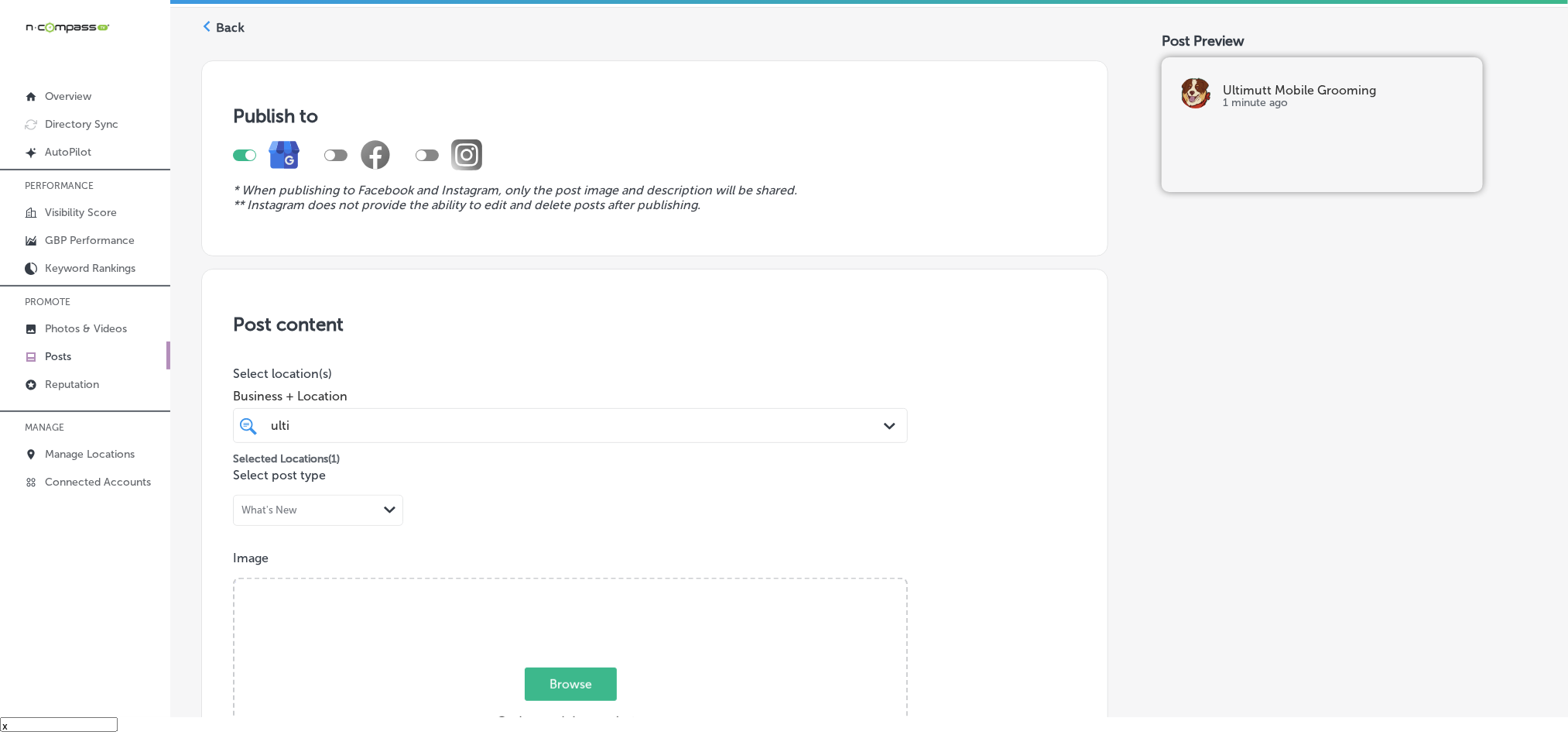
scroll to position [0, 0]
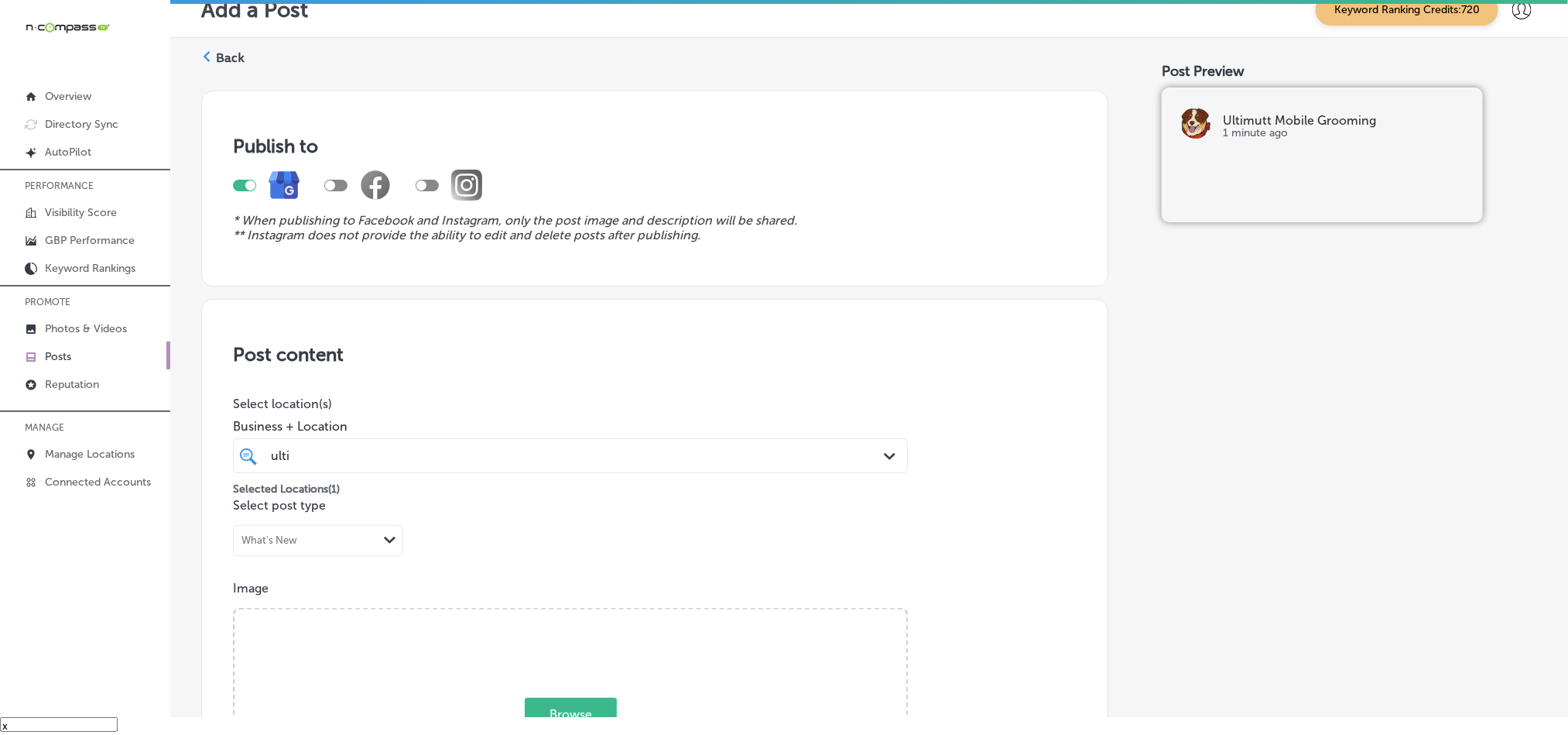
click at [228, 57] on label "Back" at bounding box center [230, 58] width 29 height 17
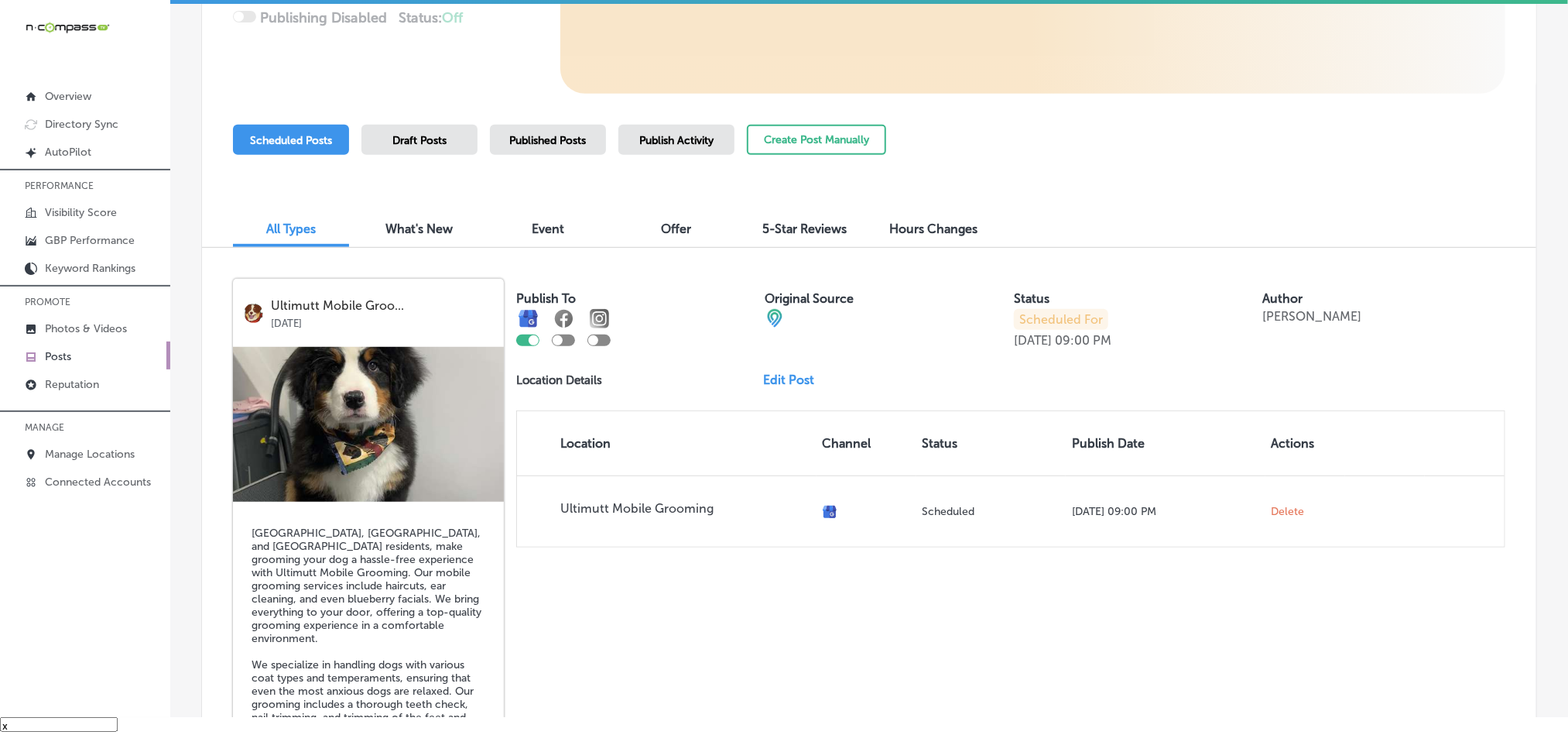
scroll to position [323, 0]
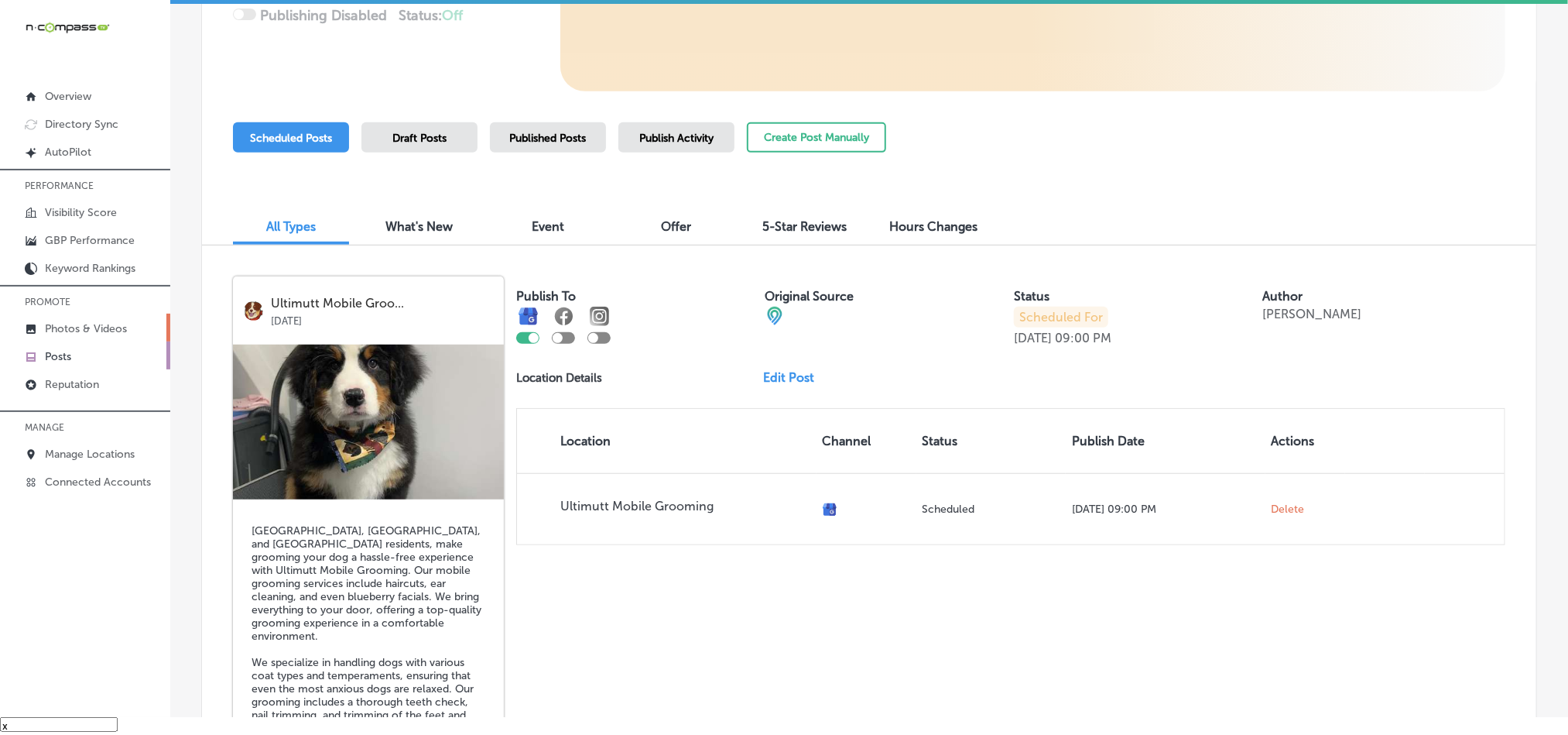
click at [73, 333] on p "Photos & Videos" at bounding box center [86, 328] width 82 height 13
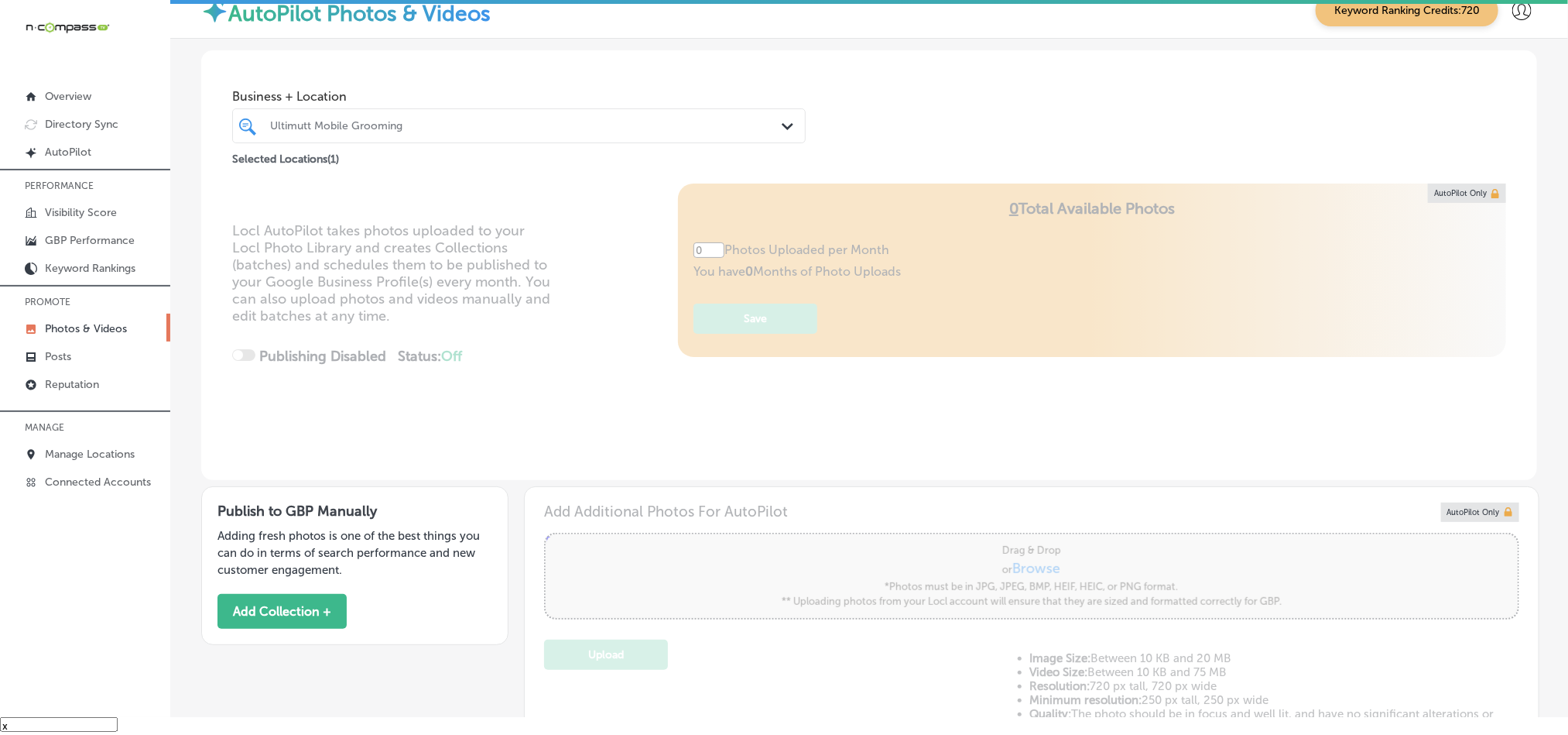
type input "5"
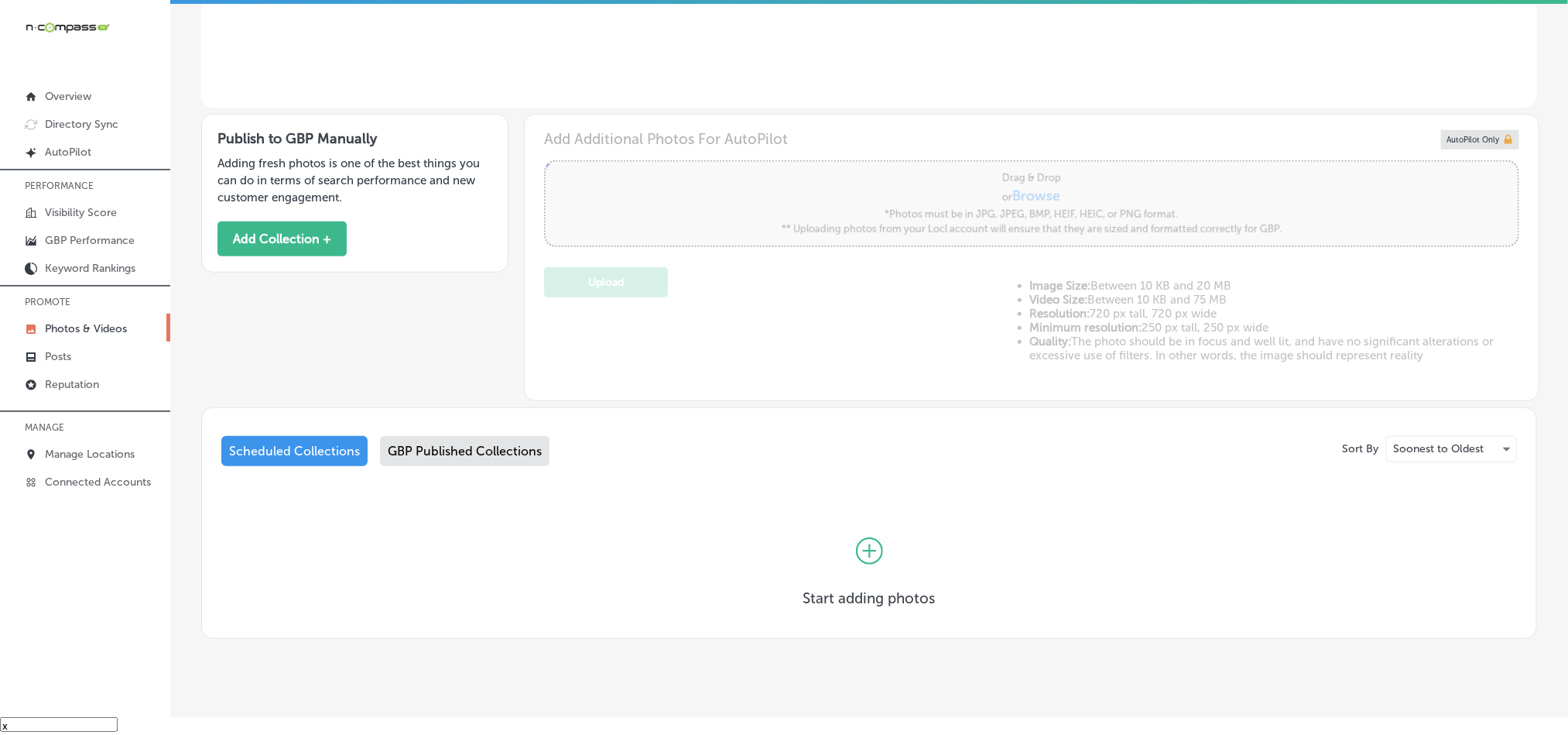
scroll to position [399, 0]
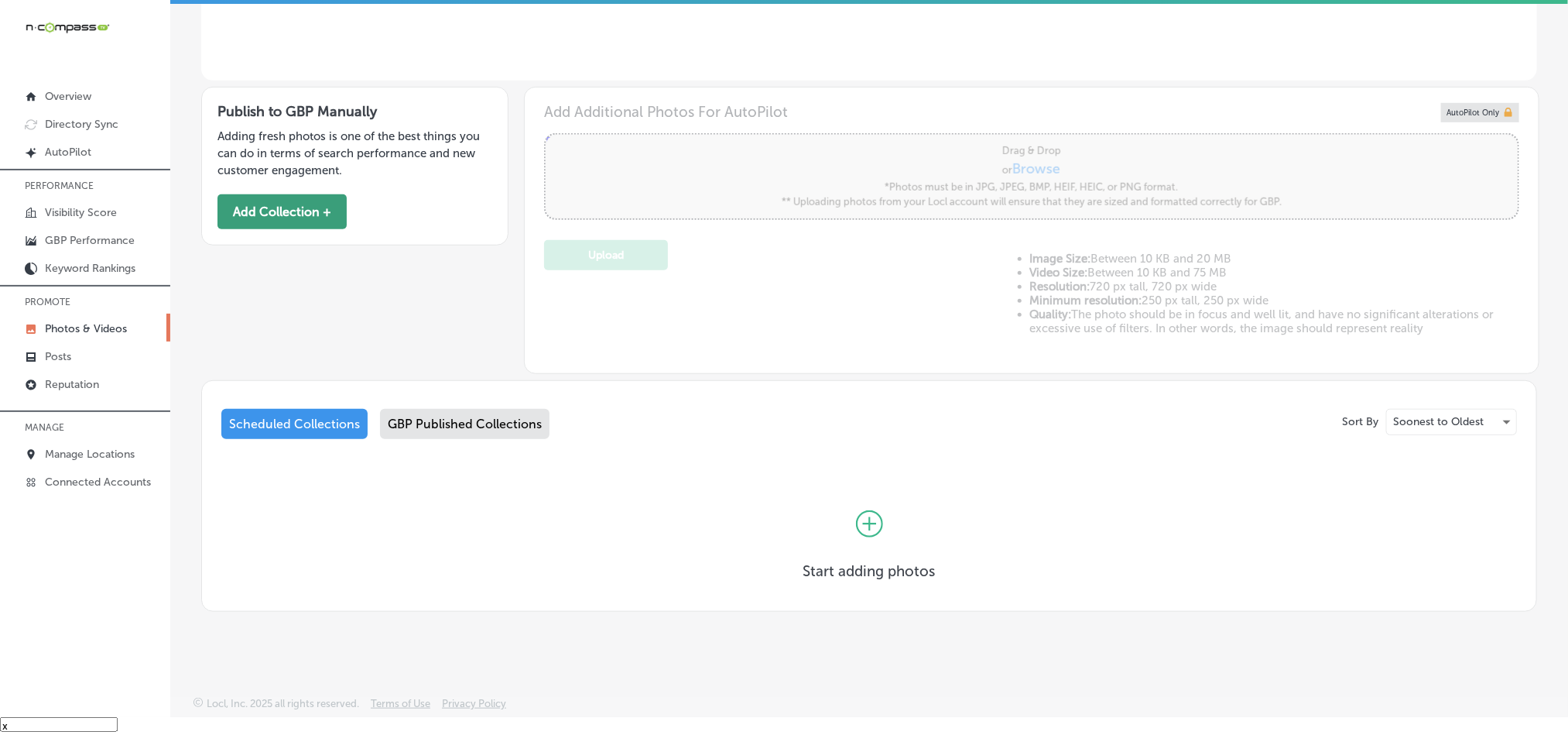
click at [284, 210] on button "Add Collection +" at bounding box center [282, 211] width 130 height 35
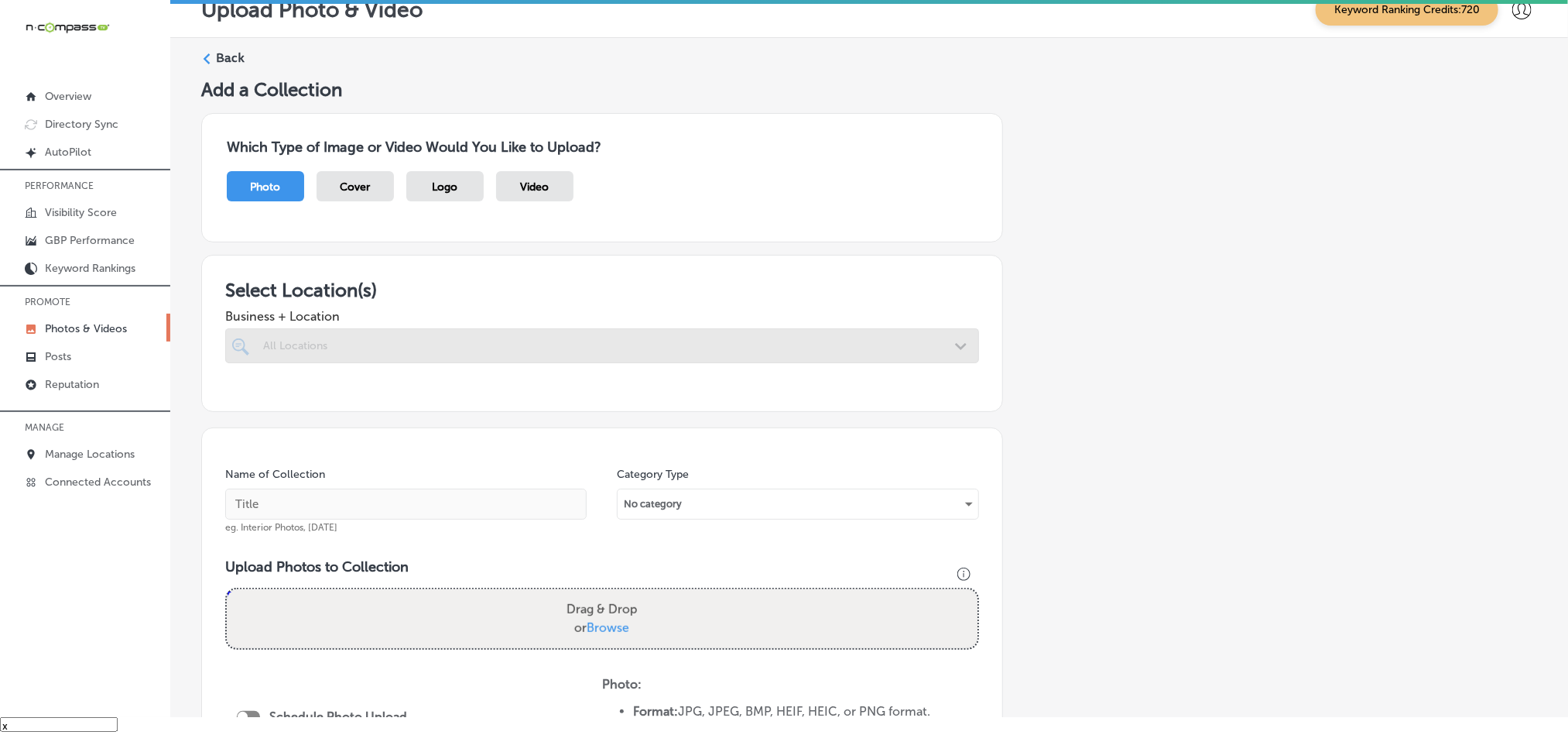
click at [941, 342] on div at bounding box center [602, 345] width 754 height 35
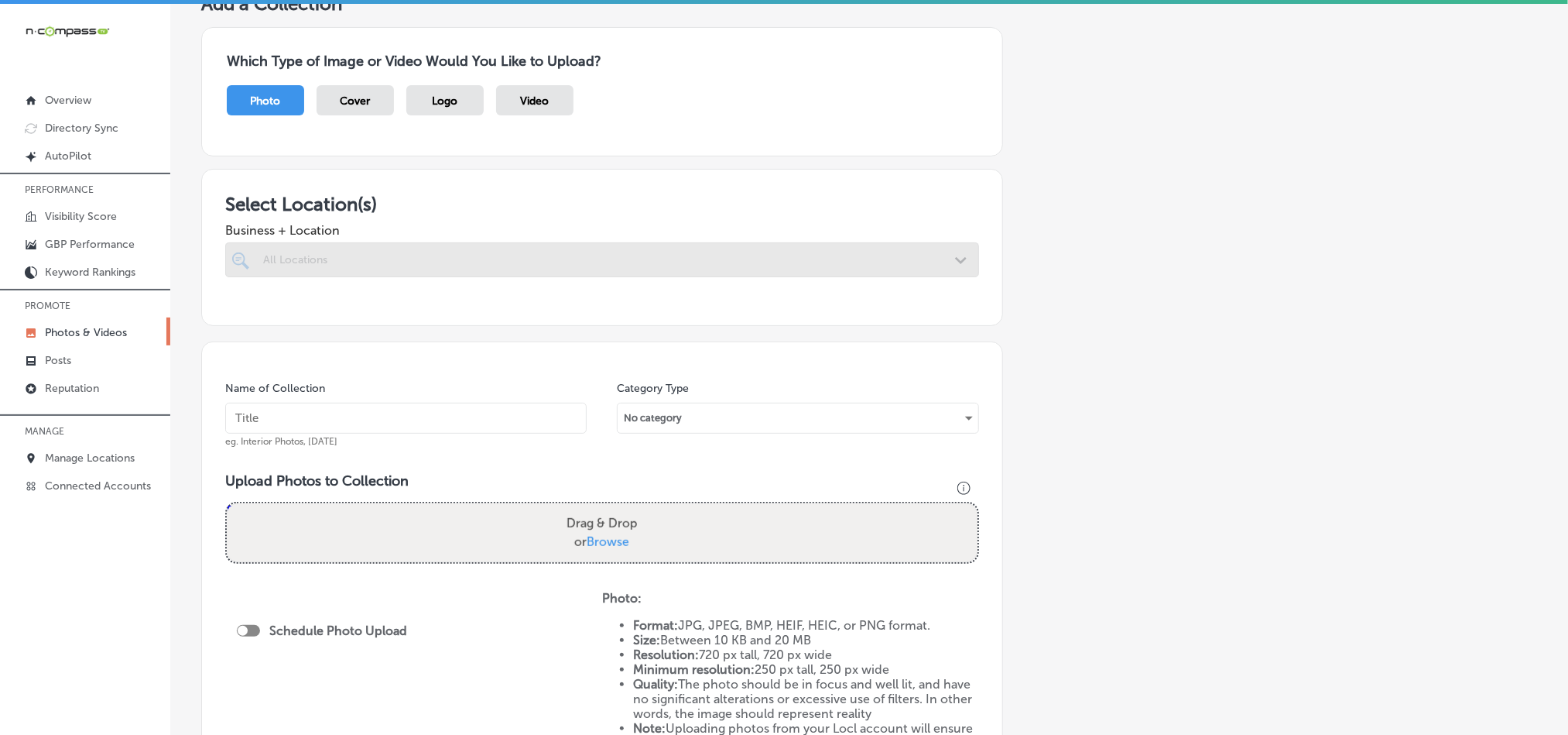
scroll to position [154, 0]
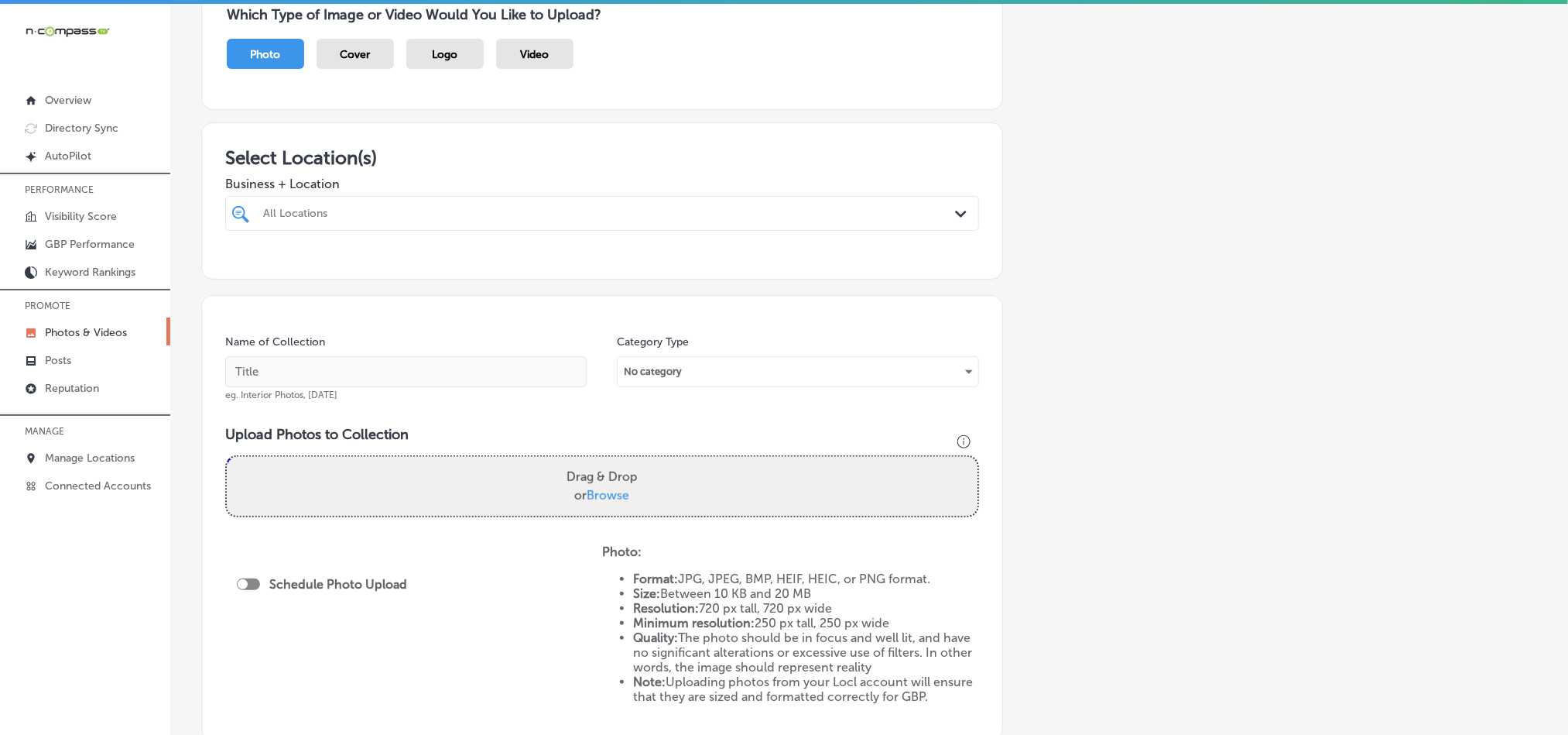
click at [866, 209] on div "All Locations" at bounding box center [610, 214] width 694 height 13
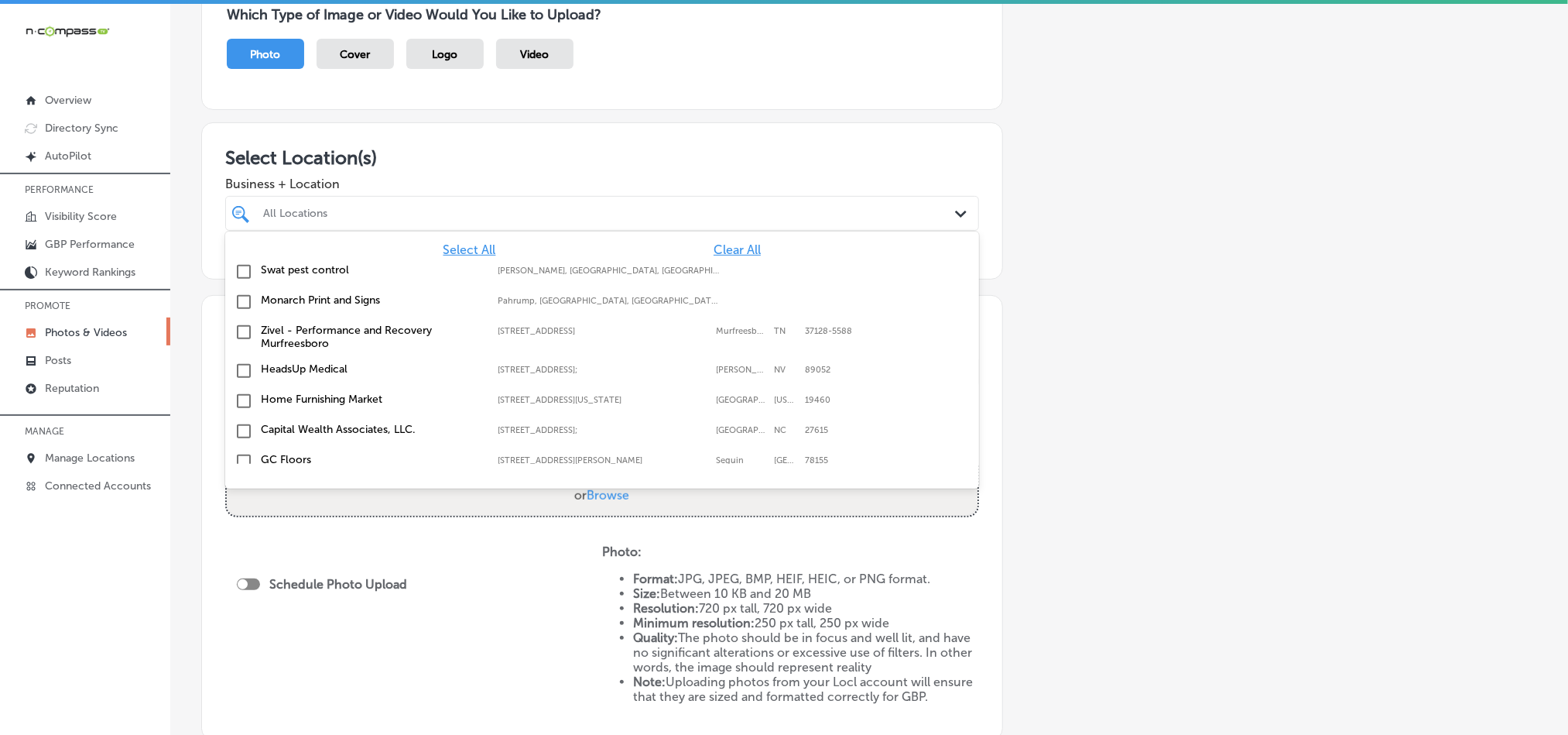
click at [722, 219] on div "All Locations" at bounding box center [610, 214] width 694 height 13
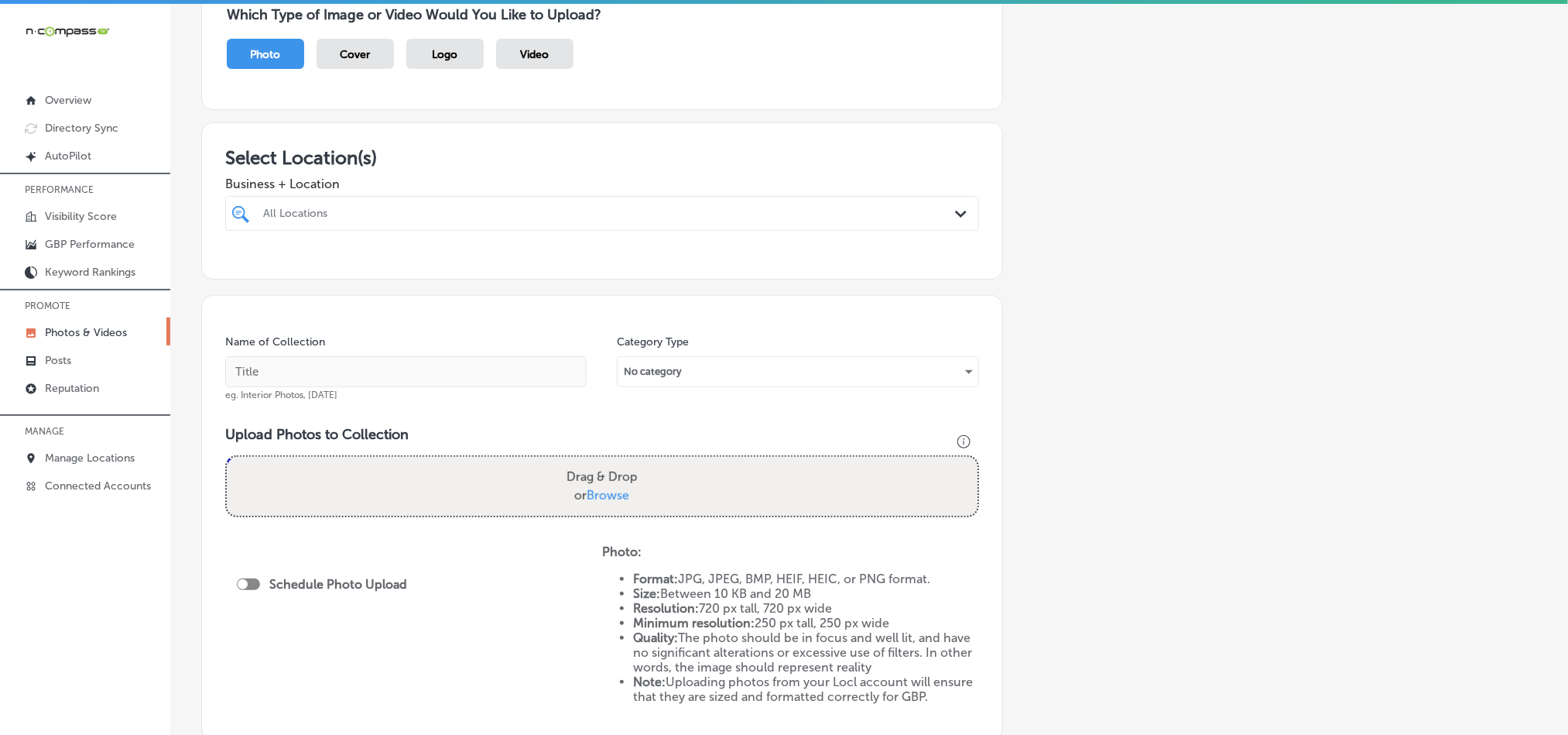
type input "l"
click at [240, 277] on input "checkbox" at bounding box center [244, 271] width 19 height 19
click at [767, 132] on div "Select Location(s) Business + Location option focused, 1 of 166. 1 result avail…" at bounding box center [602, 201] width 802 height 158
click at [584, 212] on div "ultix ultix" at bounding box center [568, 213] width 612 height 21
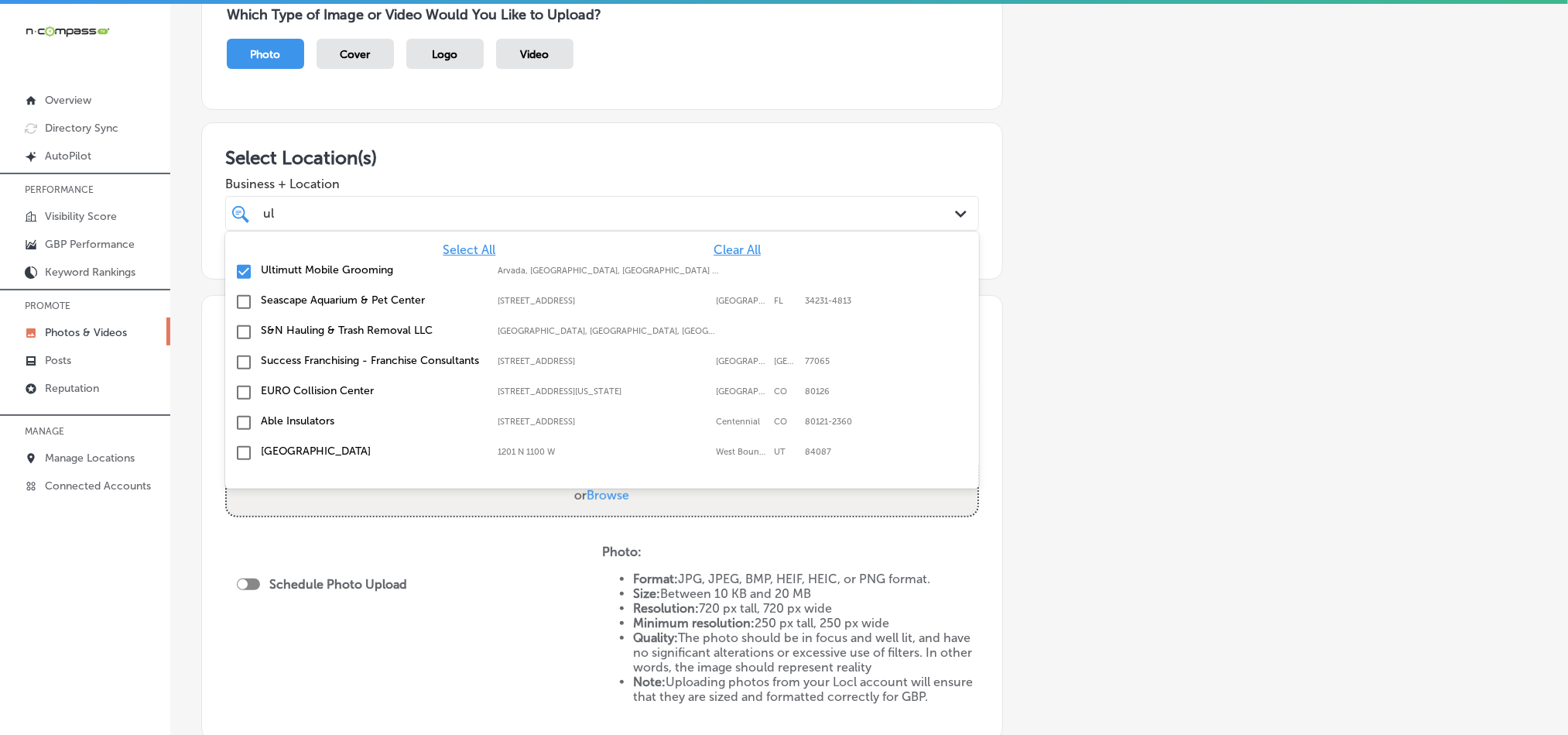
type input "u"
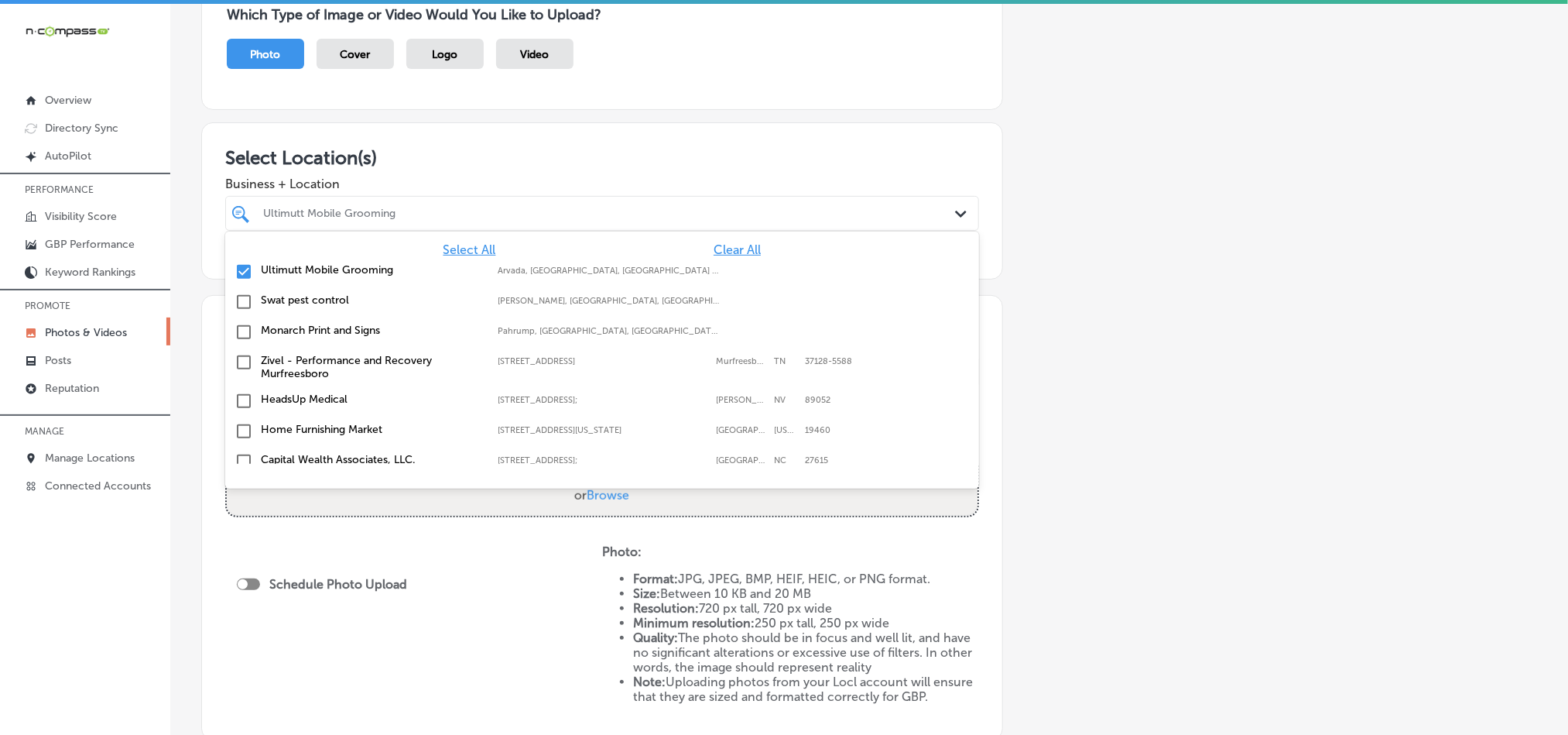
click at [734, 251] on span "Clear All" at bounding box center [736, 250] width 48 height 15
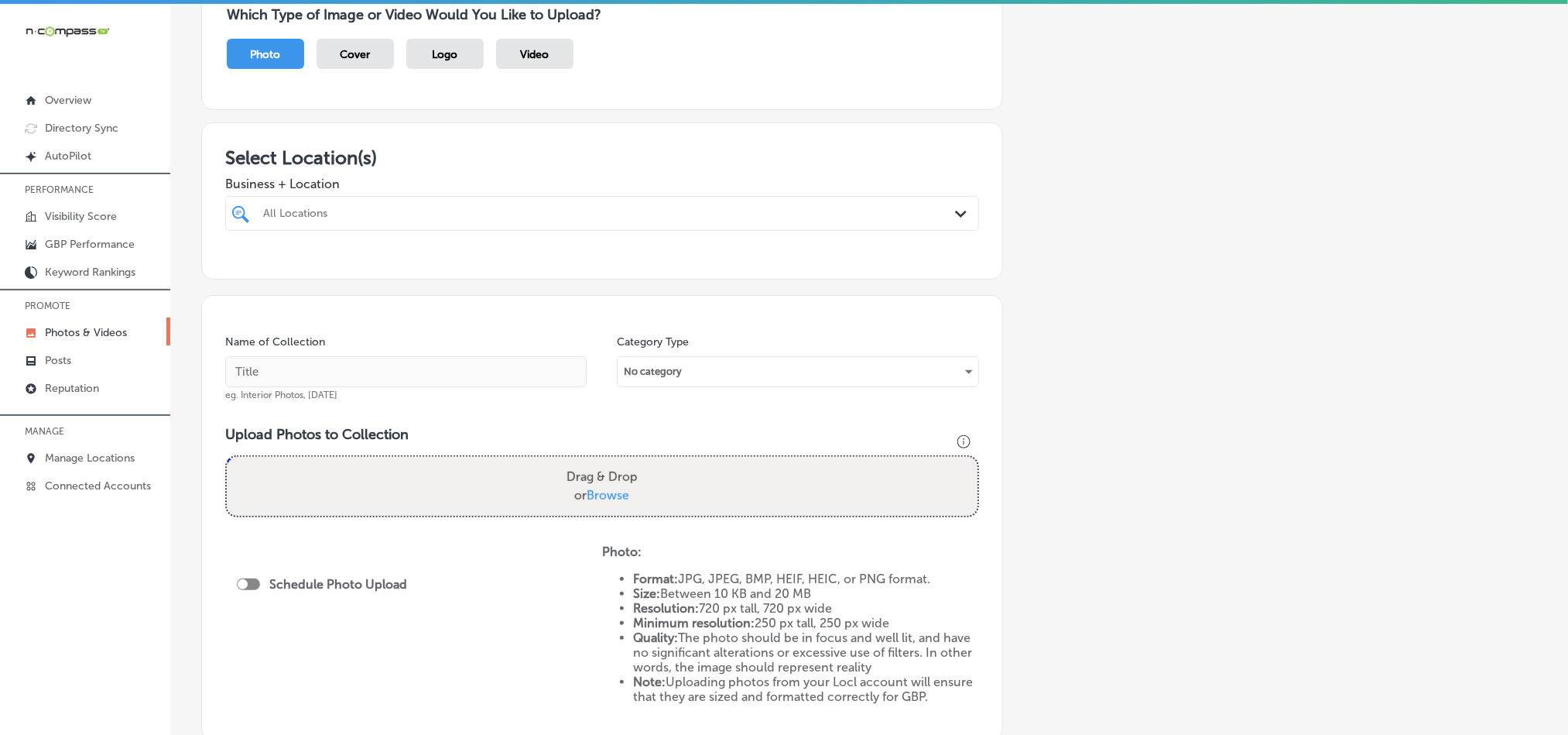
click at [483, 209] on div "All Locations" at bounding box center [610, 214] width 694 height 13
click at [240, 274] on input "checkbox" at bounding box center [244, 271] width 19 height 19
type input "ultim"
click at [607, 144] on div "Select Location(s) Business + Location option focused, 2 of 166. 2 results avai…" at bounding box center [602, 201] width 802 height 158
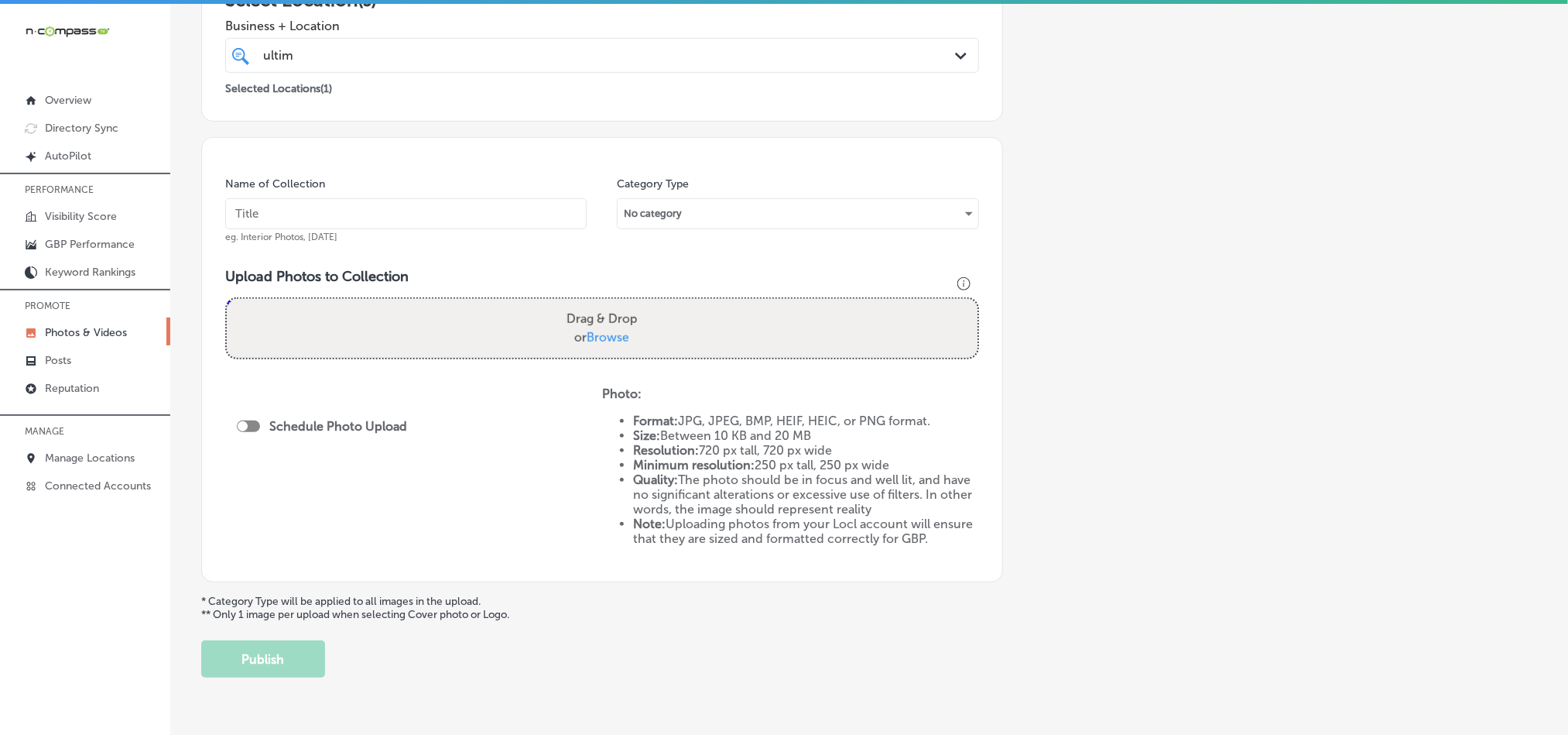
scroll to position [349, 0]
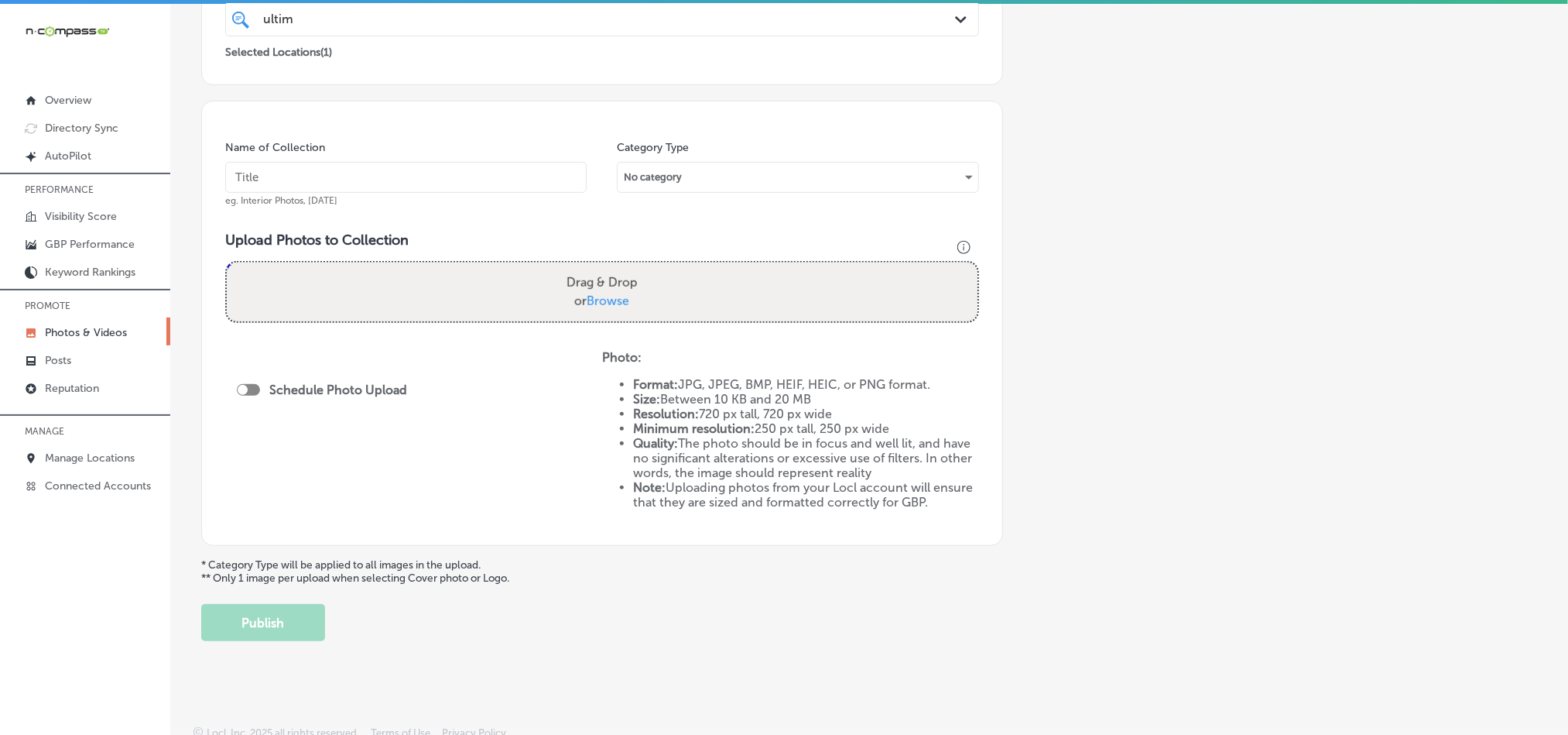
click at [474, 170] on input "text" at bounding box center [406, 176] width 362 height 31
paste input "Denver-Ultimutt-Mobile-Grooming-pet-grooming"
type input "Denver-Ultimutt-Mobile-Grooming-pet-grooming"
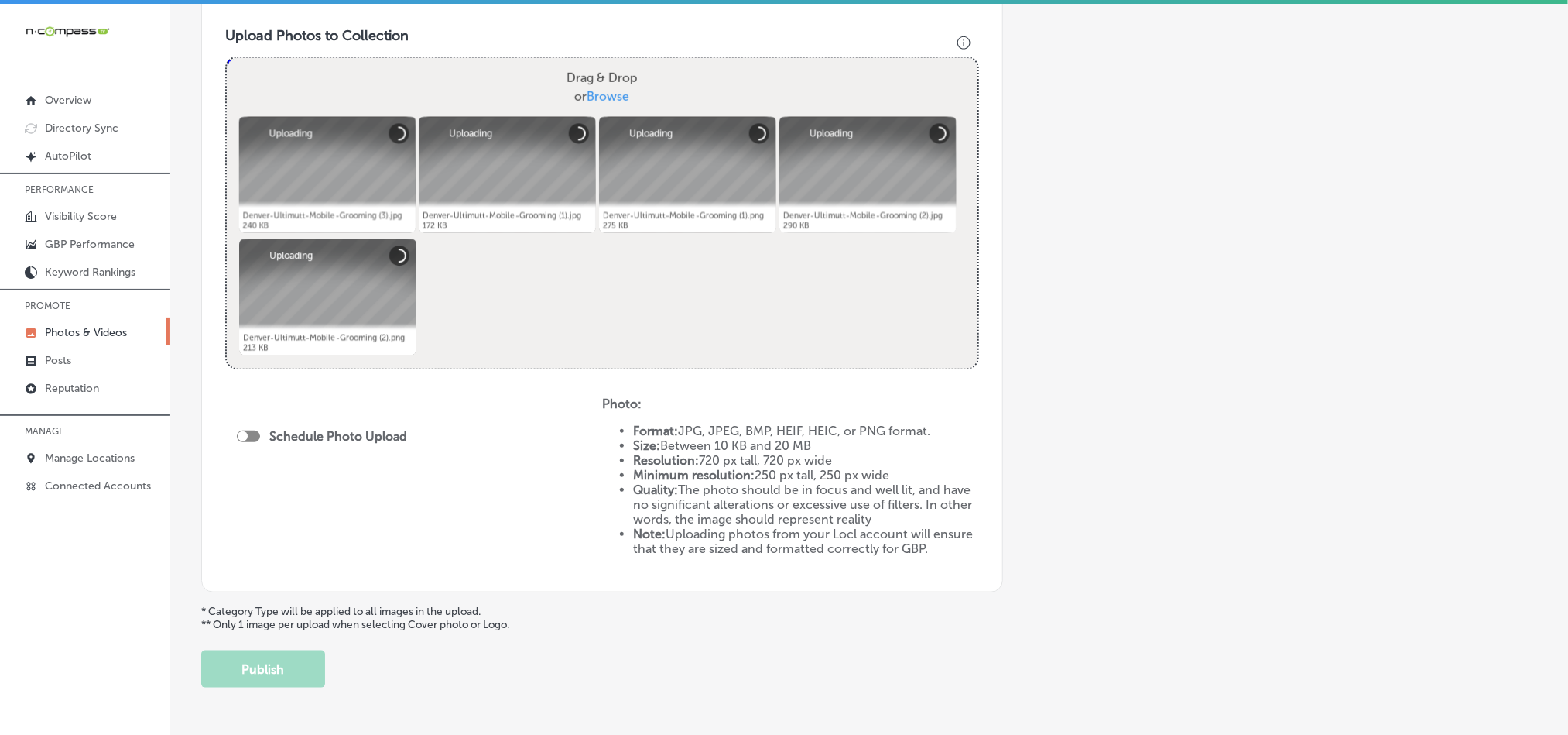
scroll to position [611, 0]
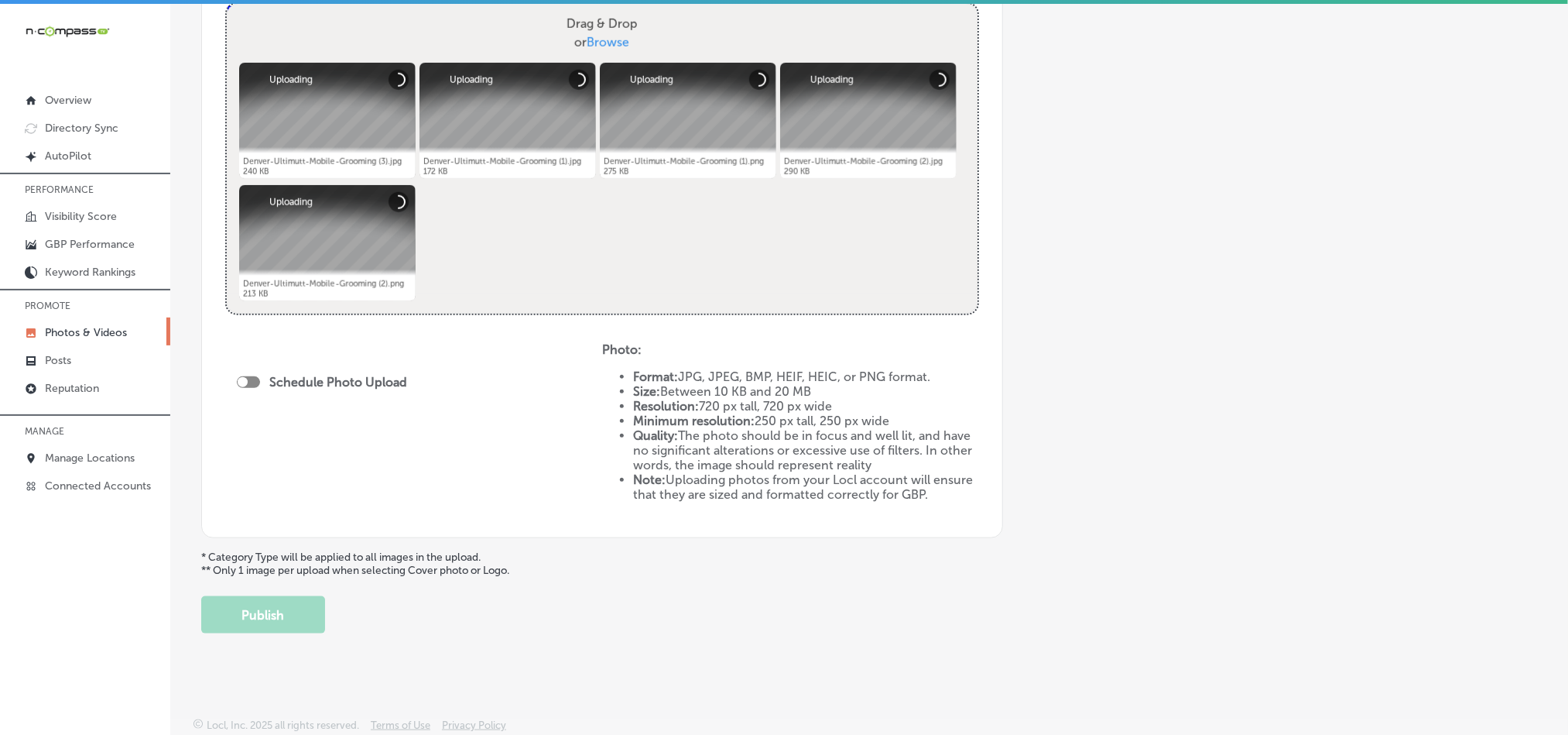
click at [248, 380] on div at bounding box center [248, 381] width 23 height 11
checkbox input "true"
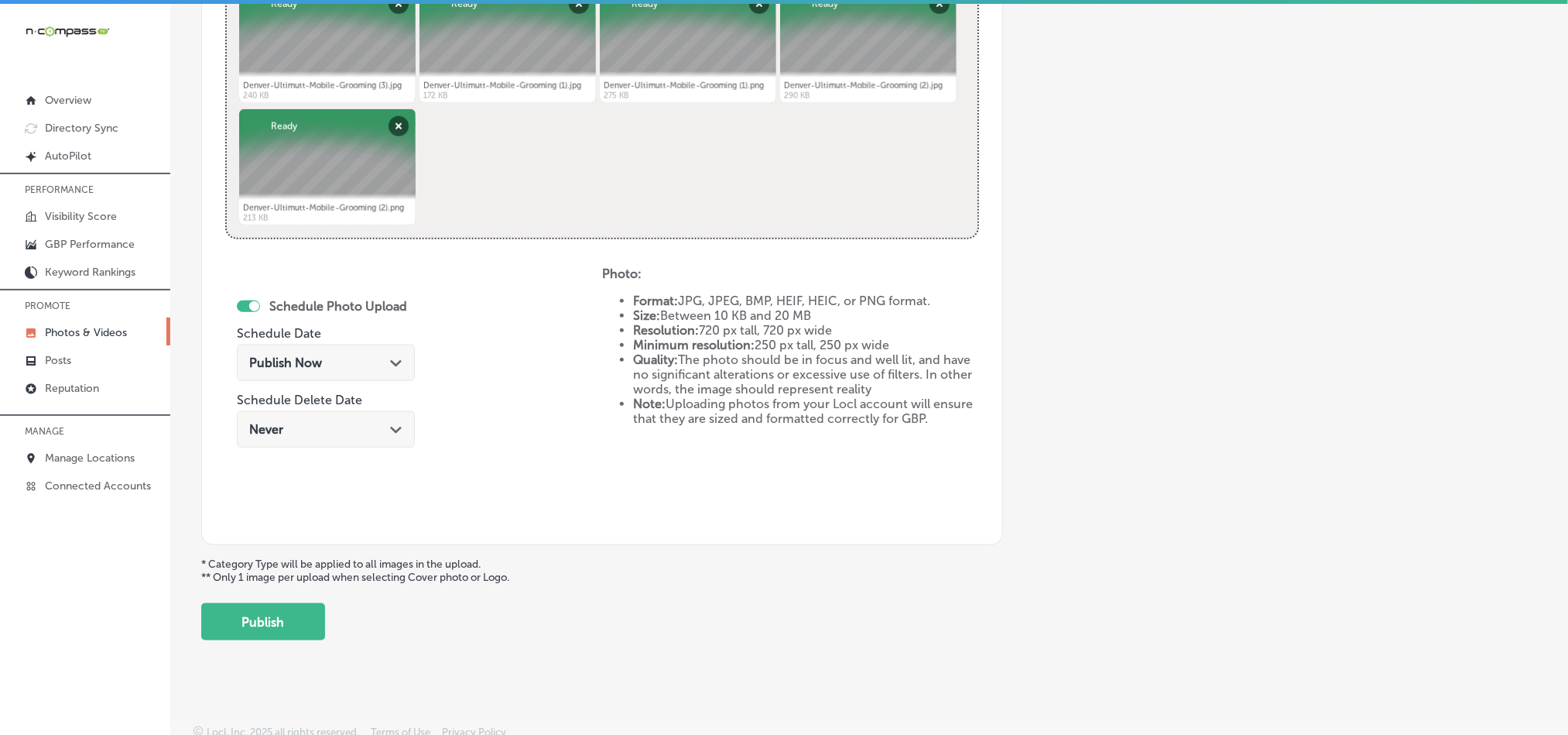
scroll to position [693, 0]
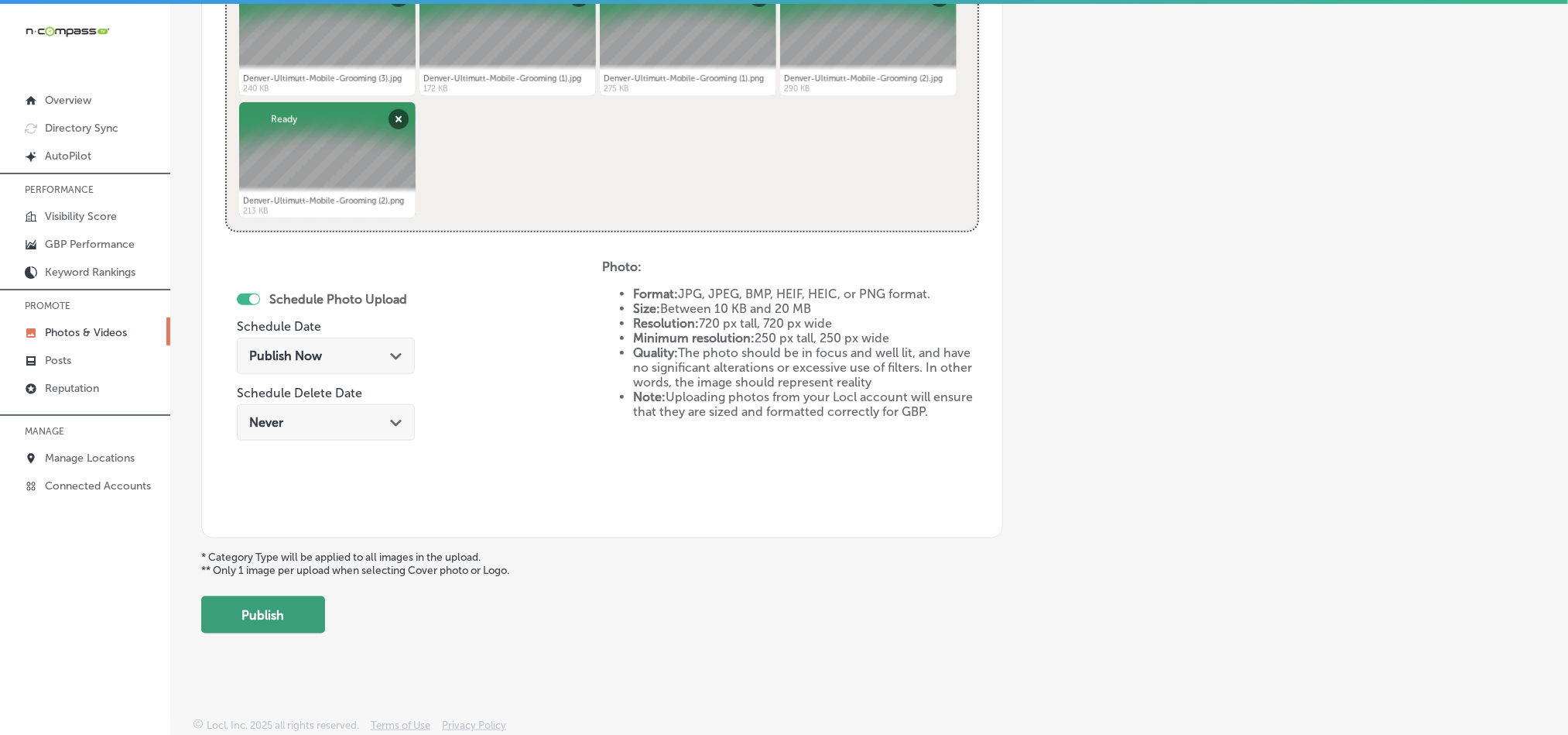
click at [270, 608] on button "Publish" at bounding box center [263, 615] width 124 height 37
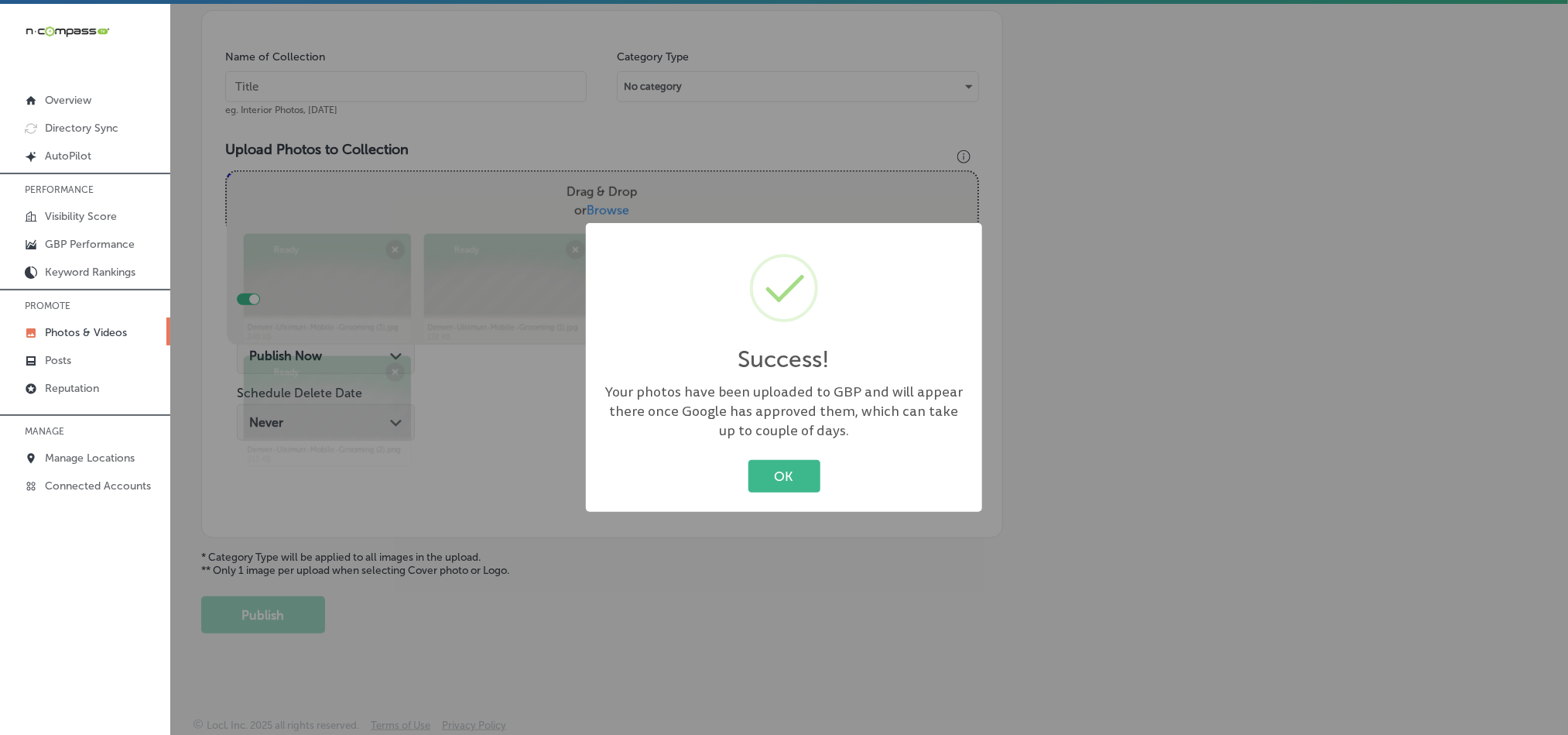
scroll to position [442, 0]
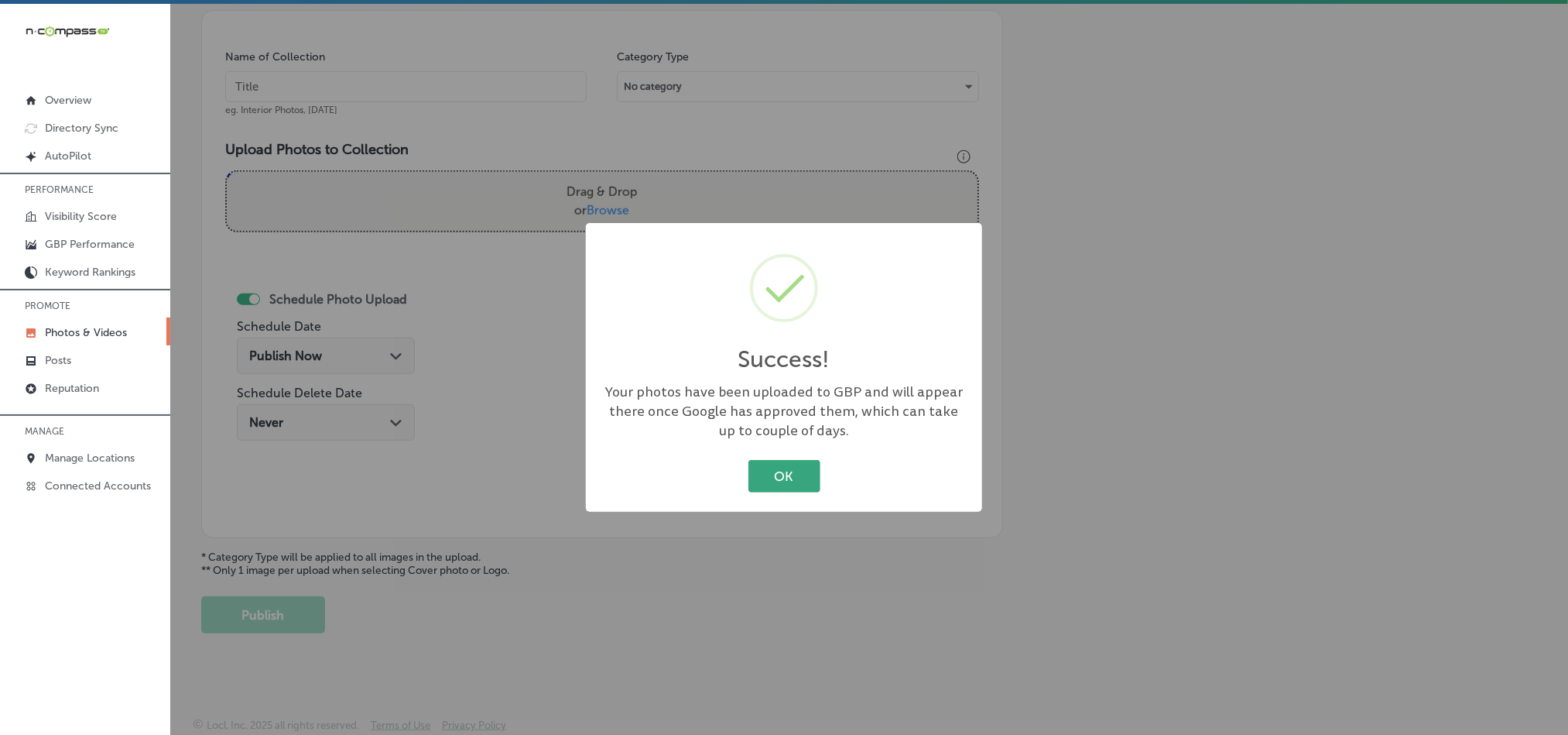
click at [777, 472] on button "OK" at bounding box center [784, 476] width 72 height 32
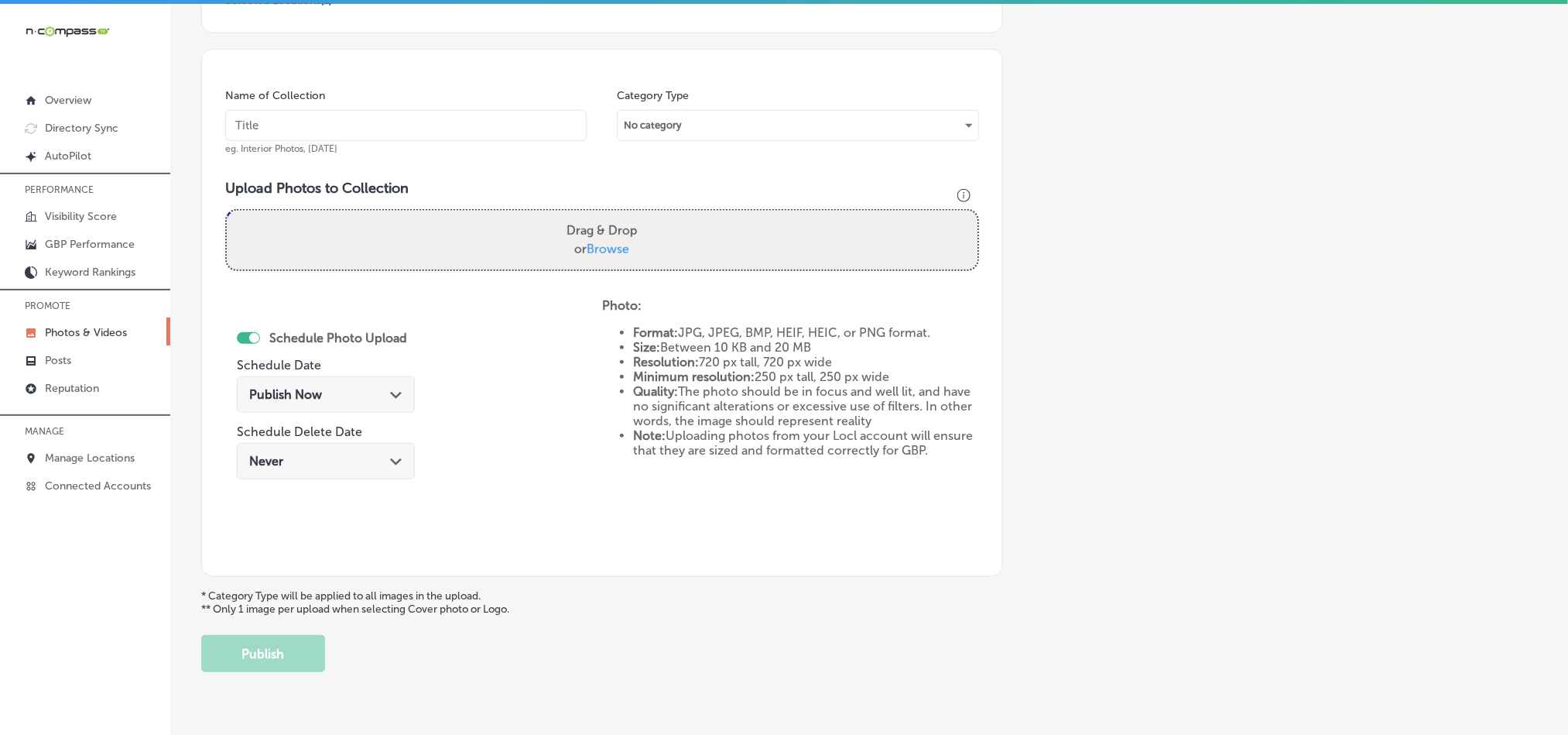
scroll to position [365, 0]
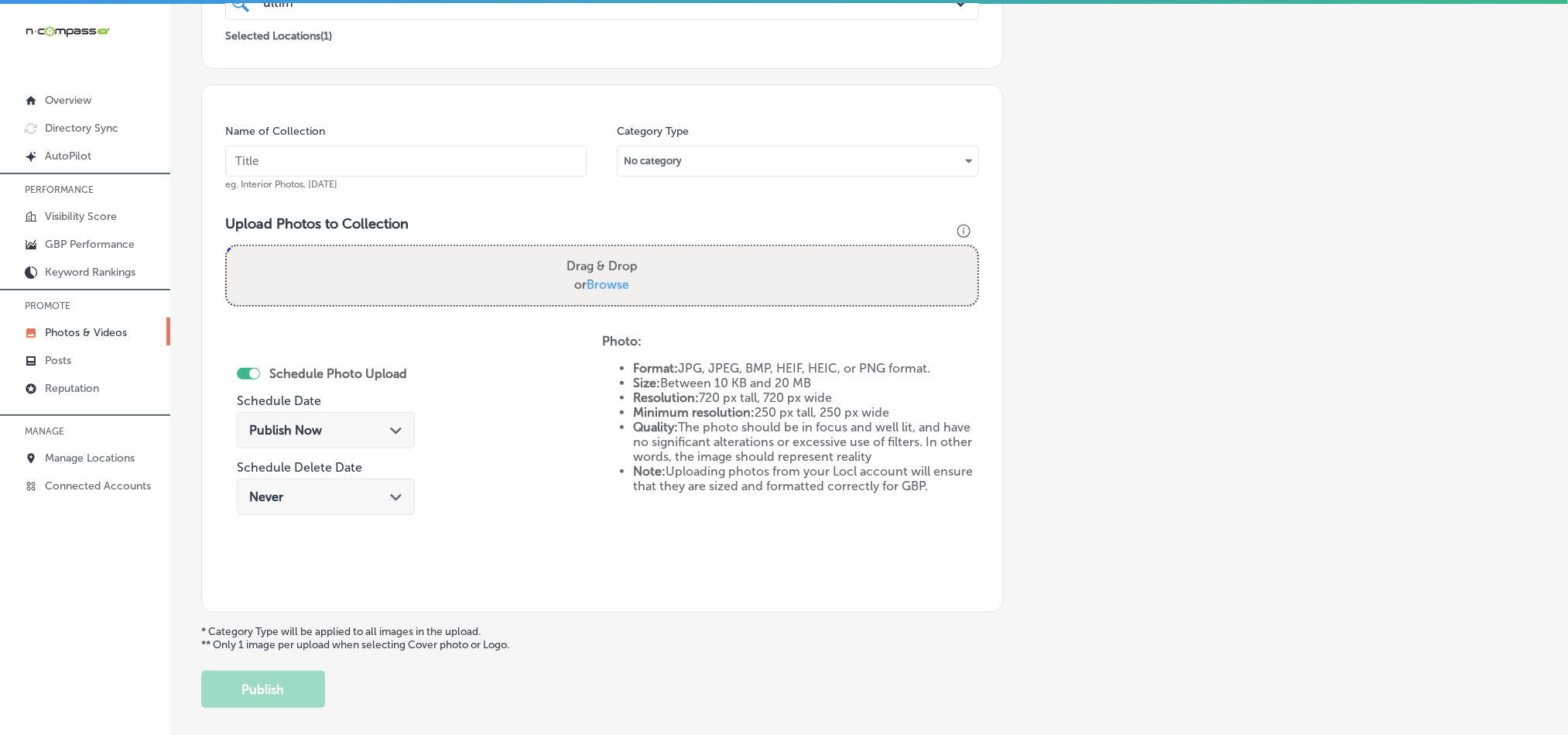
click at [435, 159] on input "text" at bounding box center [406, 160] width 362 height 31
paste input "Denver-Ultimutt-Mobile-Grooming-Dog-grooming"
type input "Denver-Ultimutt-Mobile-Grooming-Dog-grooming"
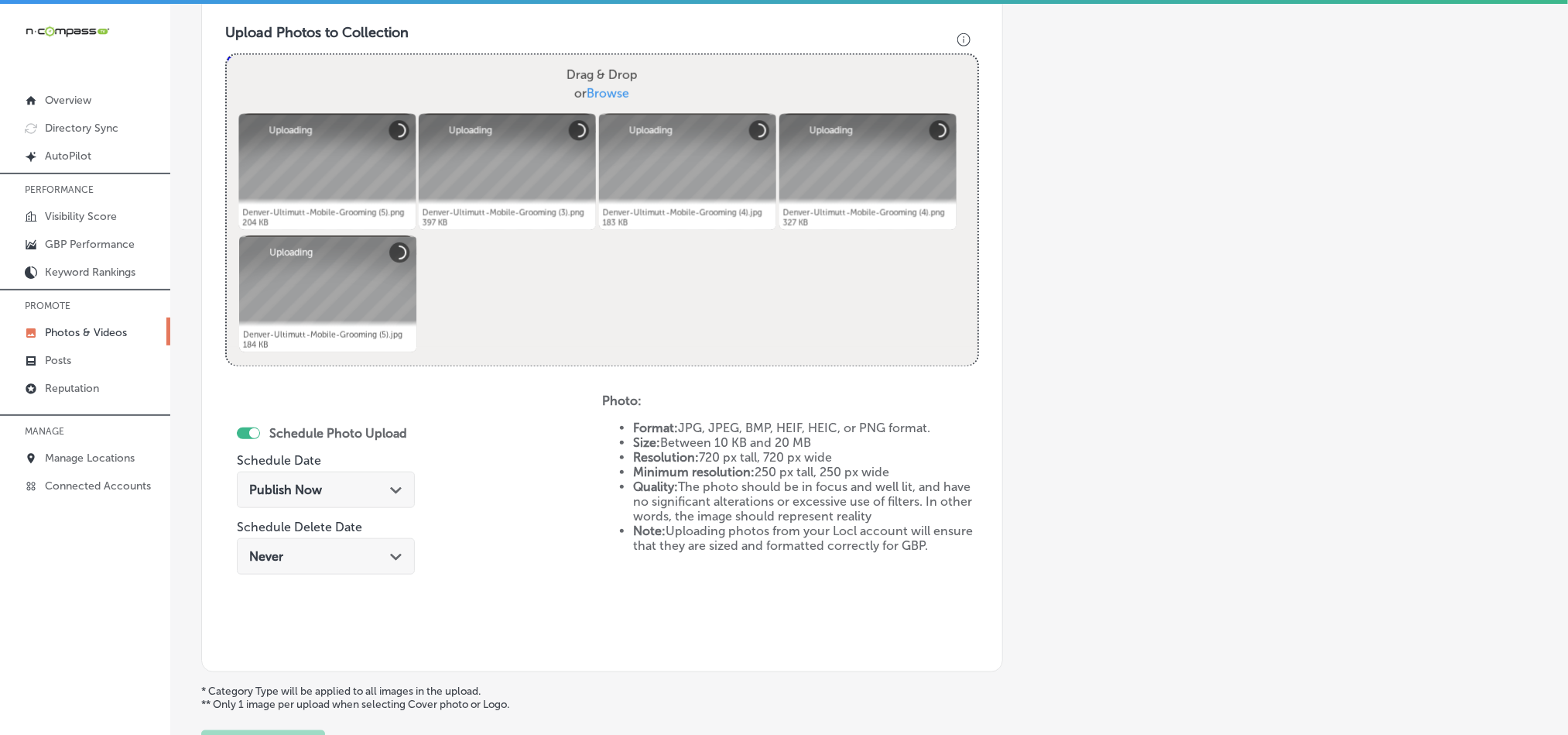
scroll to position [693, 0]
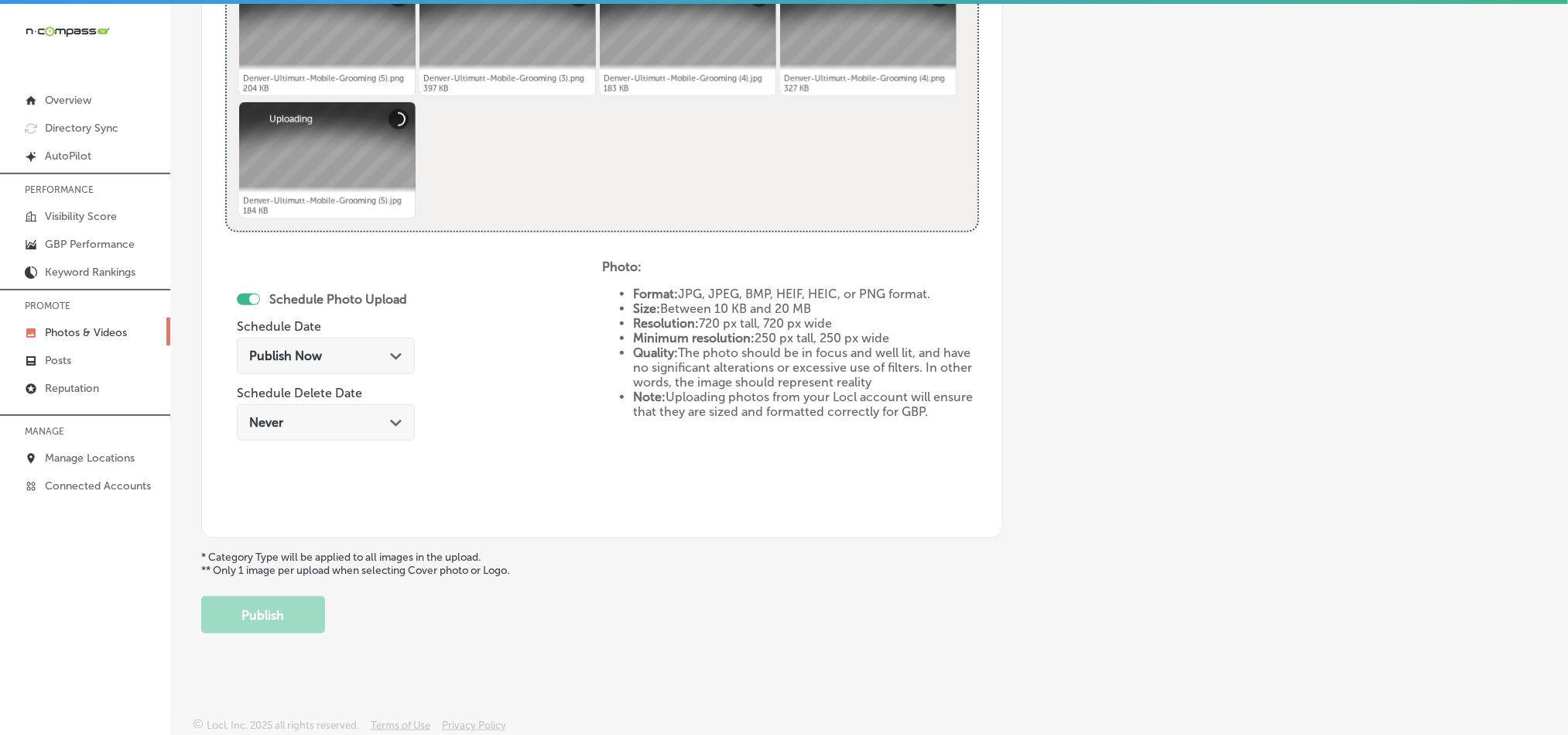
click at [388, 342] on div "Publish Now Path Created with Sketch." at bounding box center [325, 355] width 178 height 36
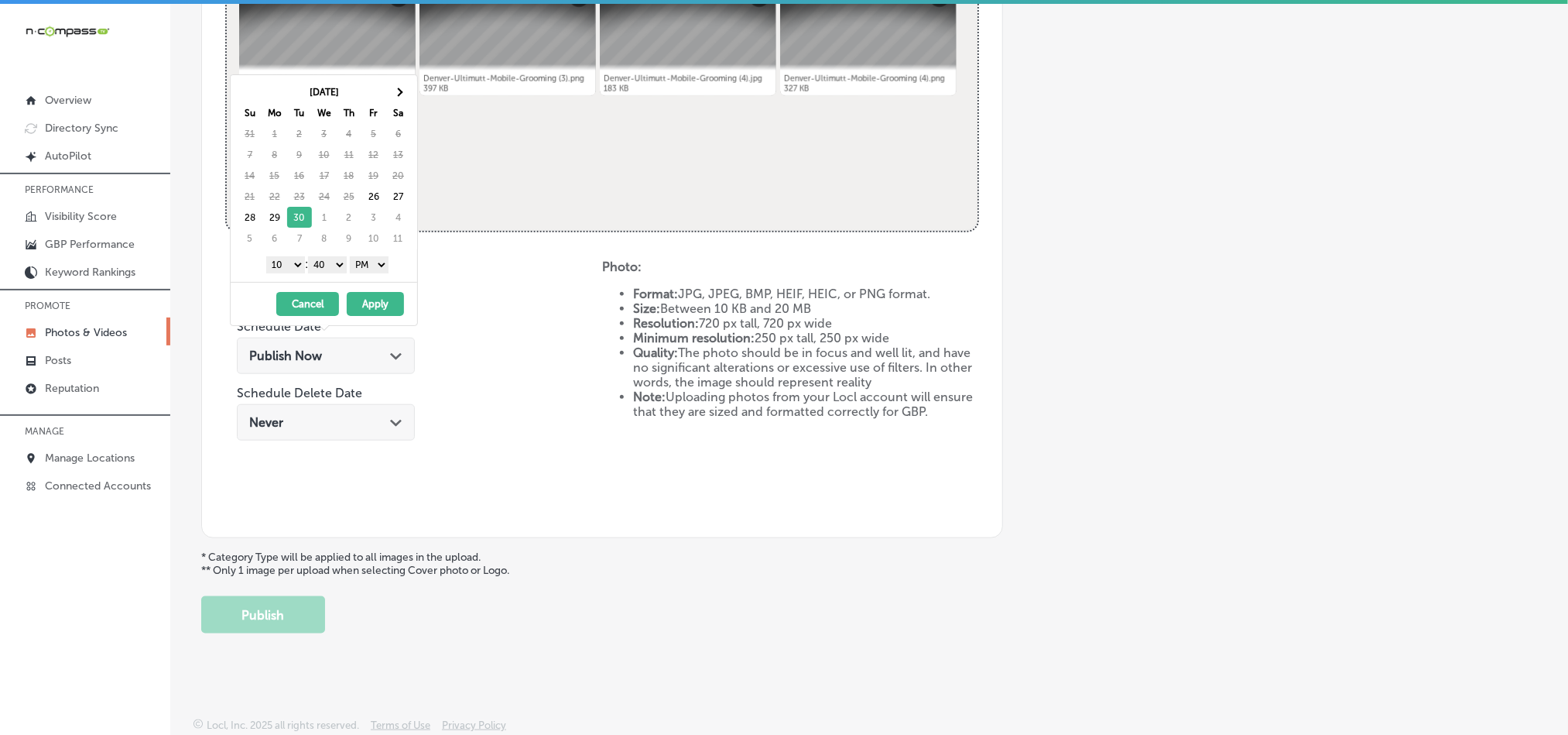
click at [285, 266] on select "1 2 3 4 5 6 7 8 9 10 11 12" at bounding box center [286, 265] width 39 height 17
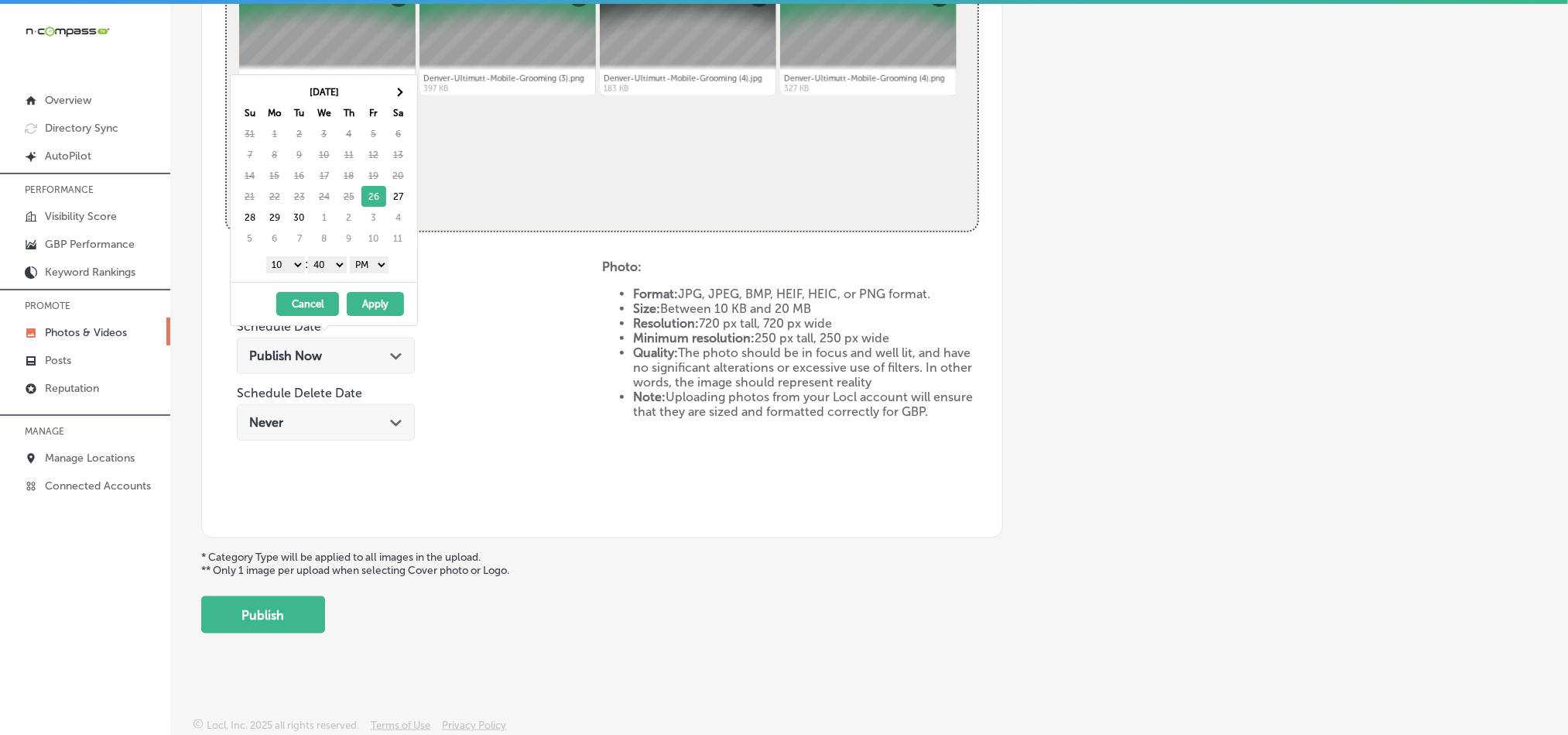
click at [283, 266] on select "1 2 3 4 5 6 7 8 9 10 11 12" at bounding box center [286, 265] width 39 height 17
click at [286, 263] on select "1 2 3 4 5 6 7 8 9 10 11 12" at bounding box center [286, 265] width 39 height 17
click at [333, 257] on select "00 10 20 30 40 50" at bounding box center [327, 265] width 39 height 17
click at [371, 310] on button "Apply" at bounding box center [375, 304] width 57 height 24
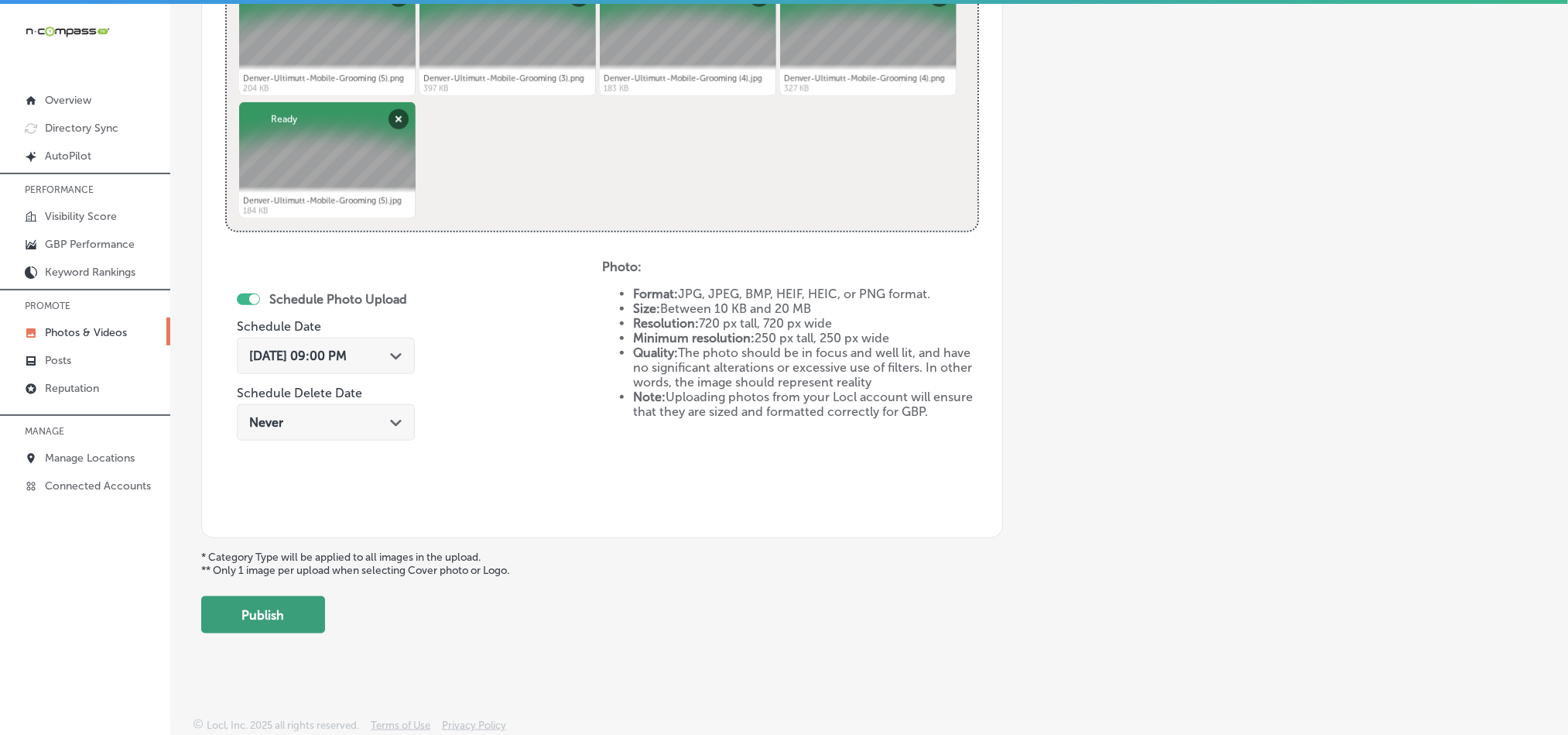
click at [262, 606] on button "Publish" at bounding box center [263, 615] width 124 height 37
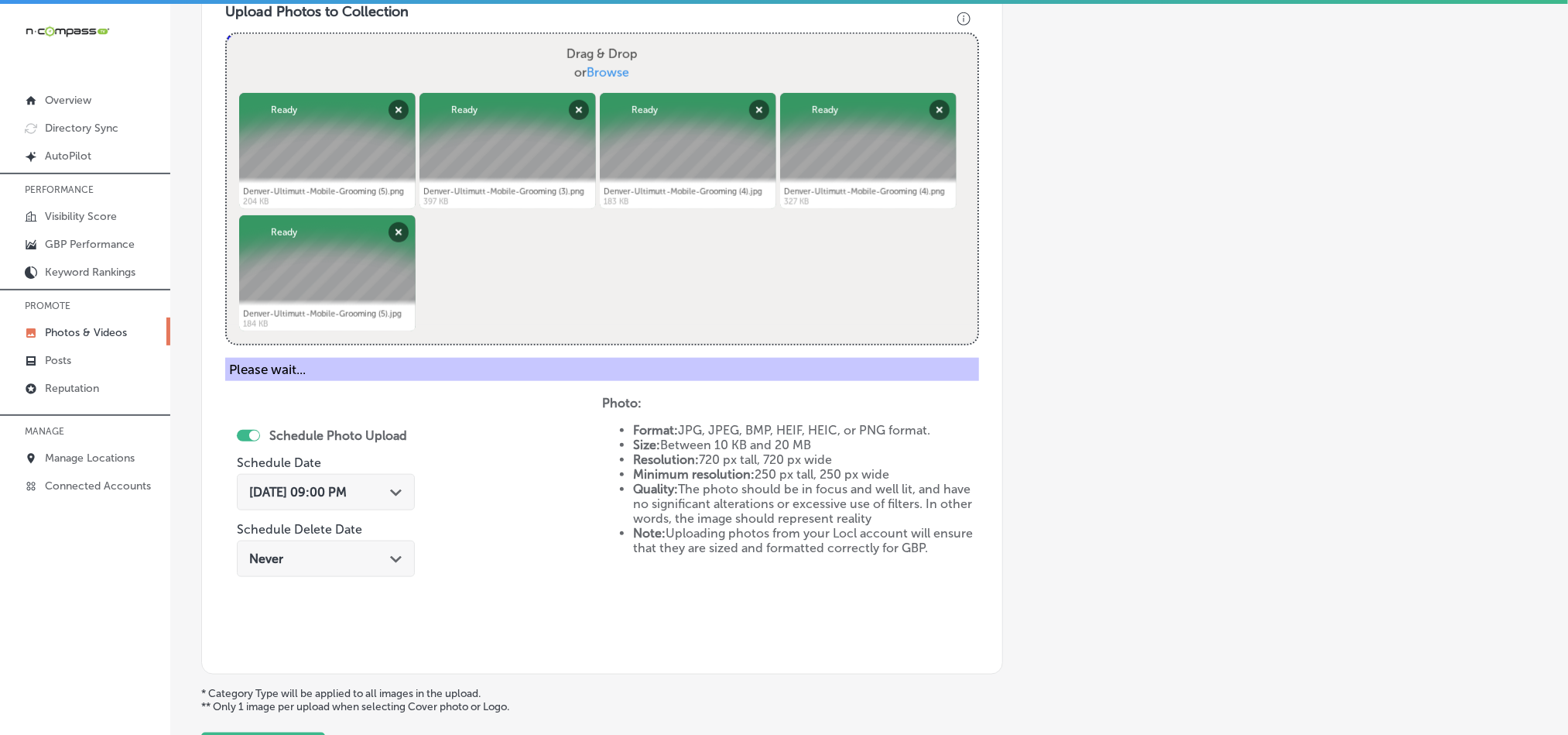
scroll to position [442, 0]
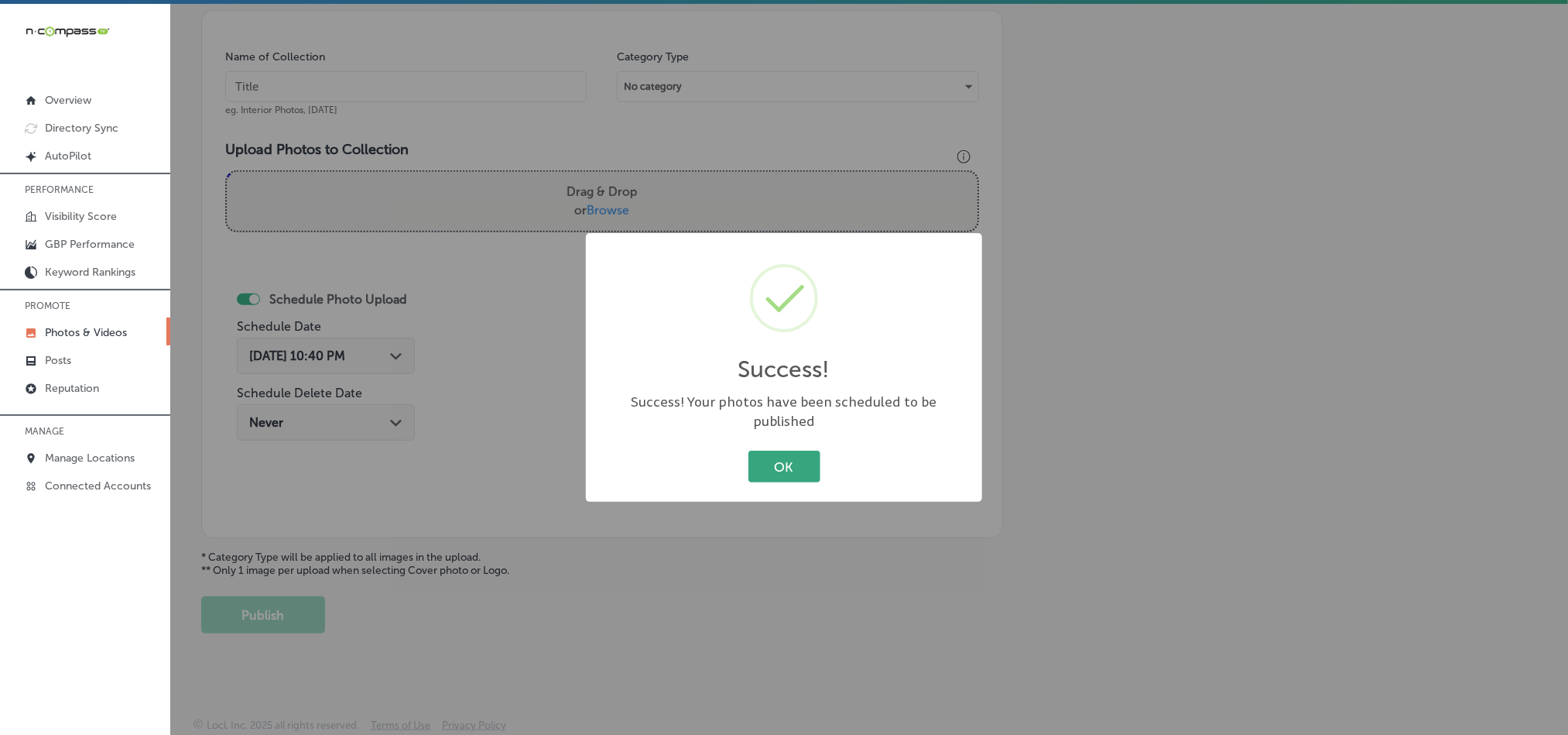
click at [776, 460] on button "OK" at bounding box center [784, 466] width 72 height 32
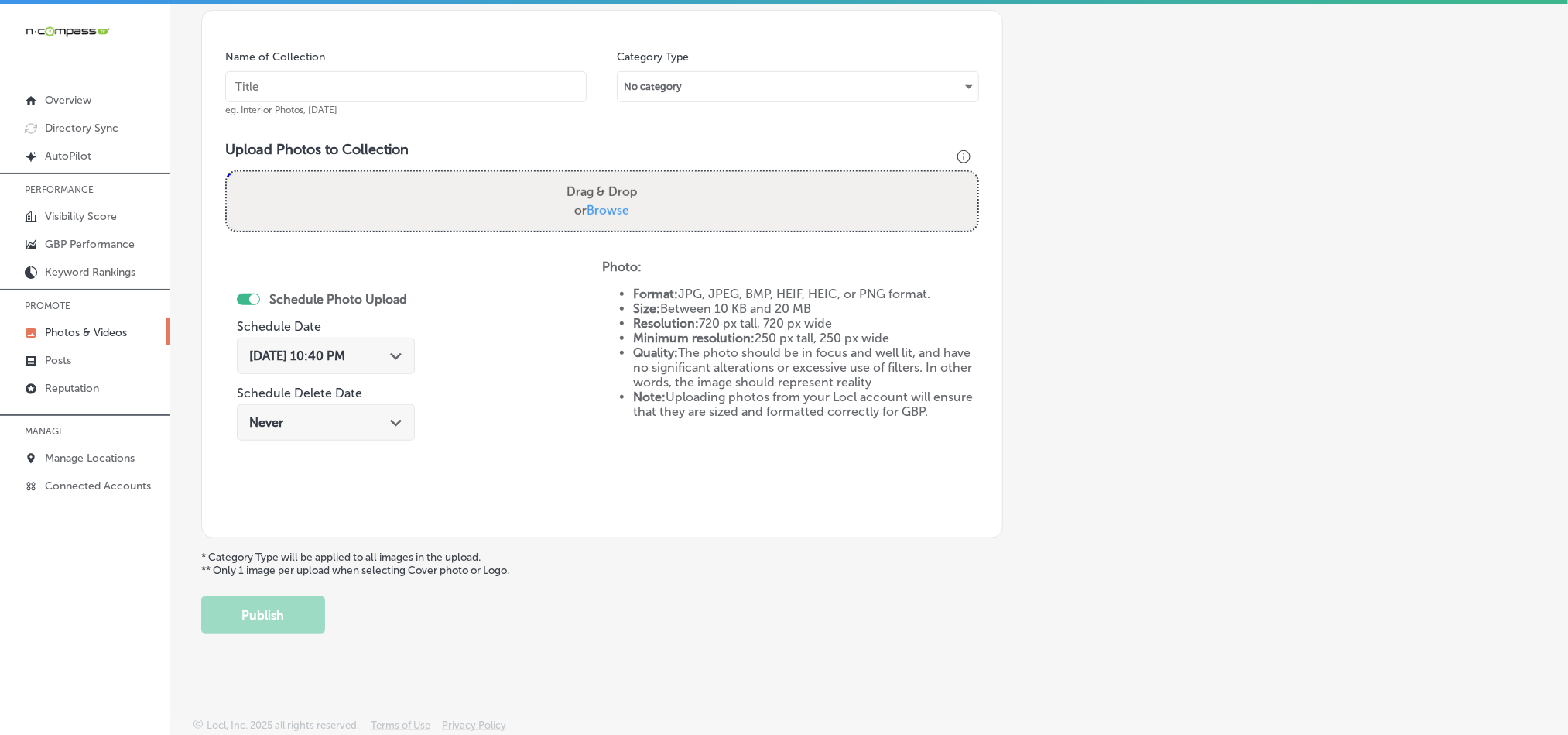
click at [475, 76] on input "text" at bounding box center [406, 86] width 362 height 31
paste input "Denver-Ultimutt-Mobile-Grooming-Dog-baths"
type input "Denver-Ultimutt-Mobile-Grooming-Dog-baths"
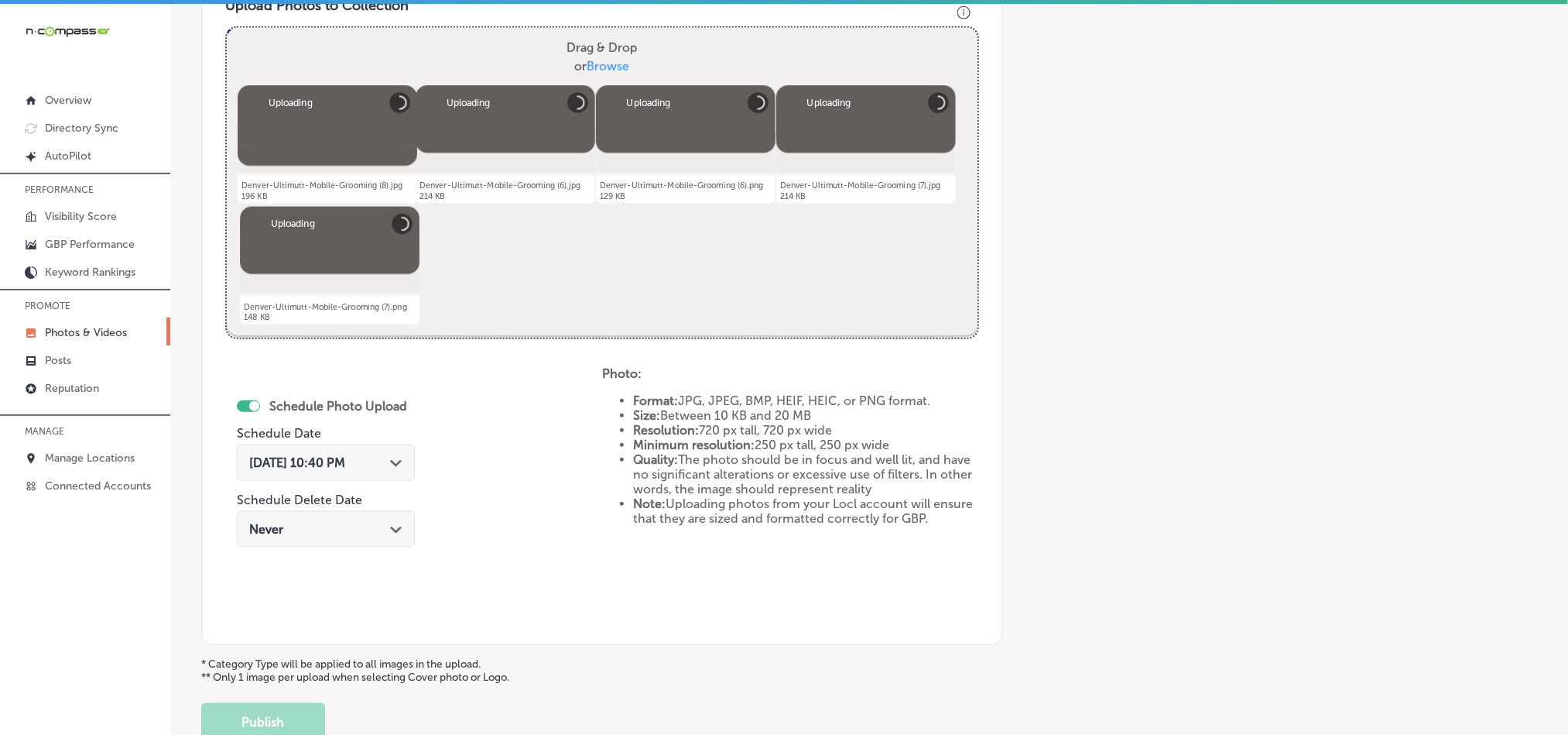
scroll to position [636, 0]
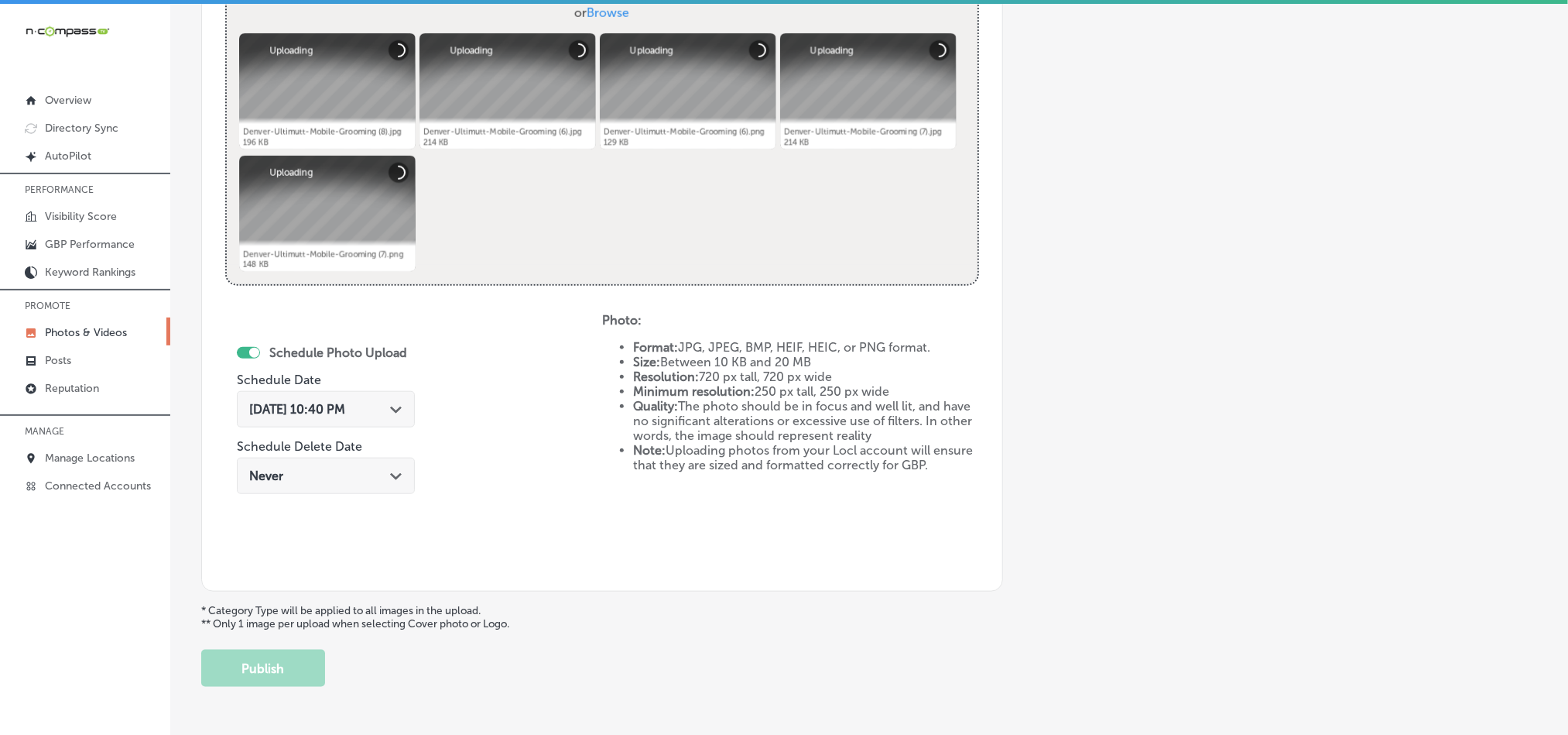
click at [345, 403] on span "[DATE] 10:40 PM" at bounding box center [296, 409] width 96 height 15
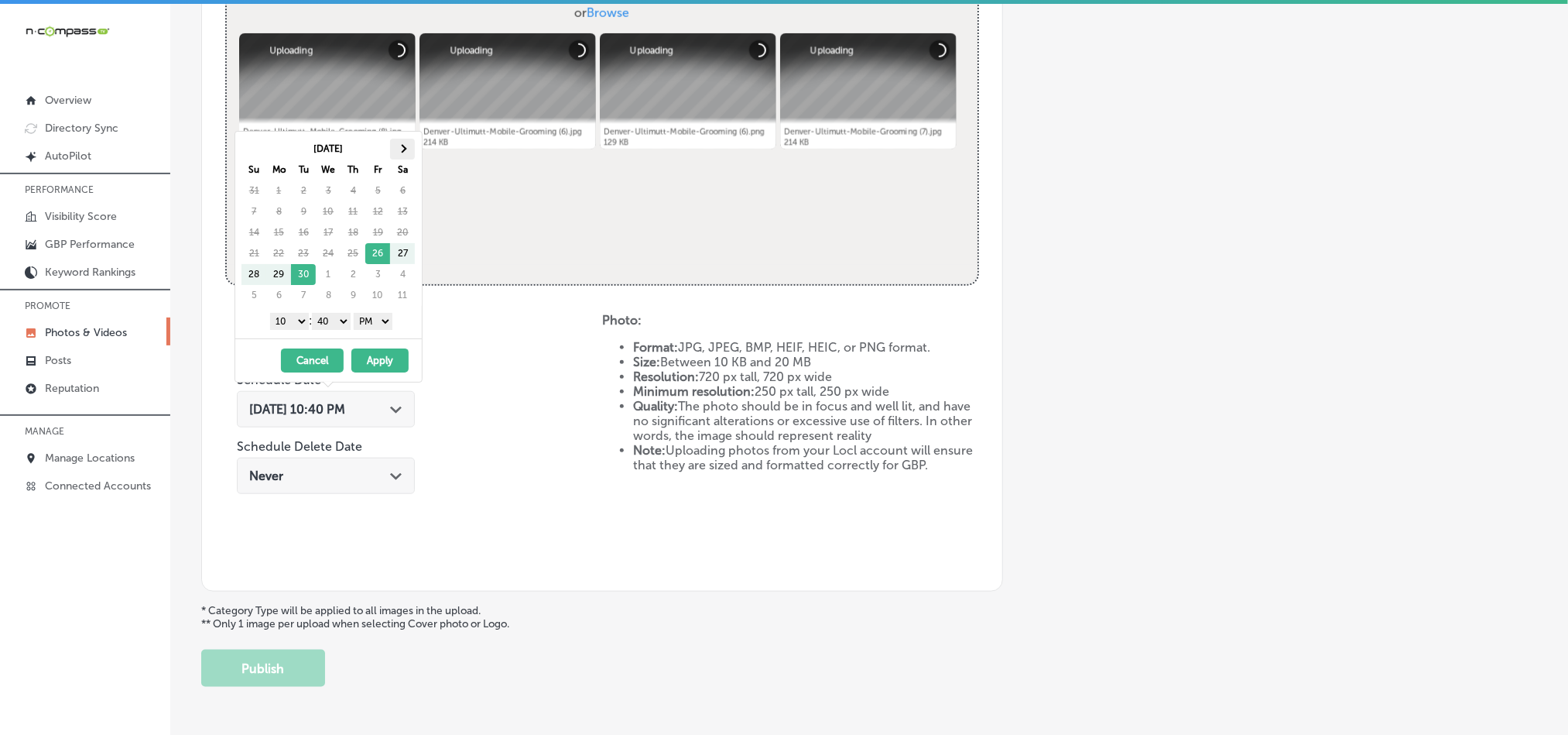
click at [399, 156] on th at bounding box center [402, 149] width 25 height 21
drag, startPoint x: 291, startPoint y: 323, endPoint x: 291, endPoint y: 332, distance: 9.0
click at [291, 323] on select "1 2 3 4 5 6 7 8 9 10 11 12" at bounding box center [290, 321] width 39 height 17
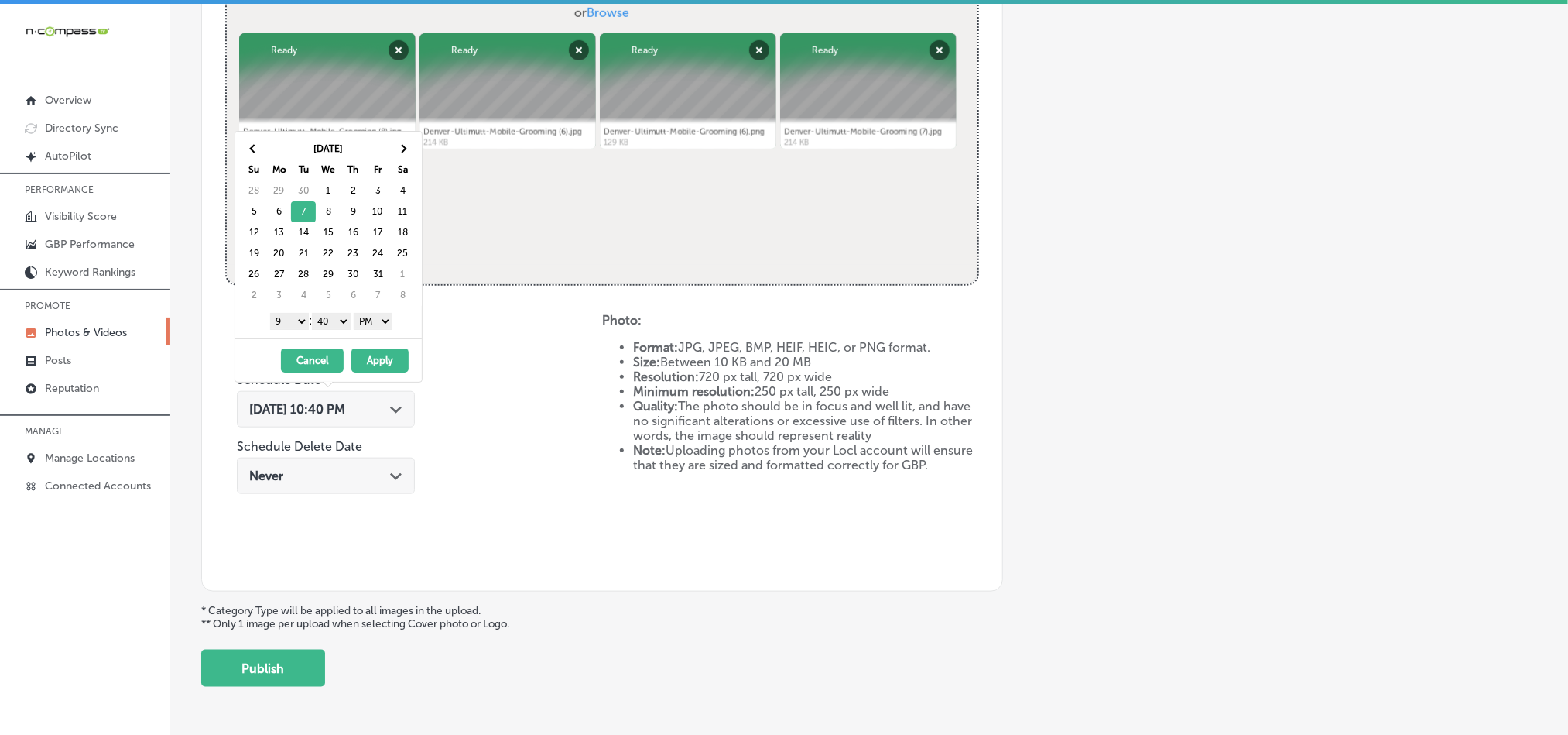
drag, startPoint x: 333, startPoint y: 317, endPoint x: 333, endPoint y: 332, distance: 15.0
click at [333, 317] on select "00 10 20 30 40 50" at bounding box center [332, 321] width 39 height 17
click at [375, 363] on button "Apply" at bounding box center [379, 361] width 57 height 24
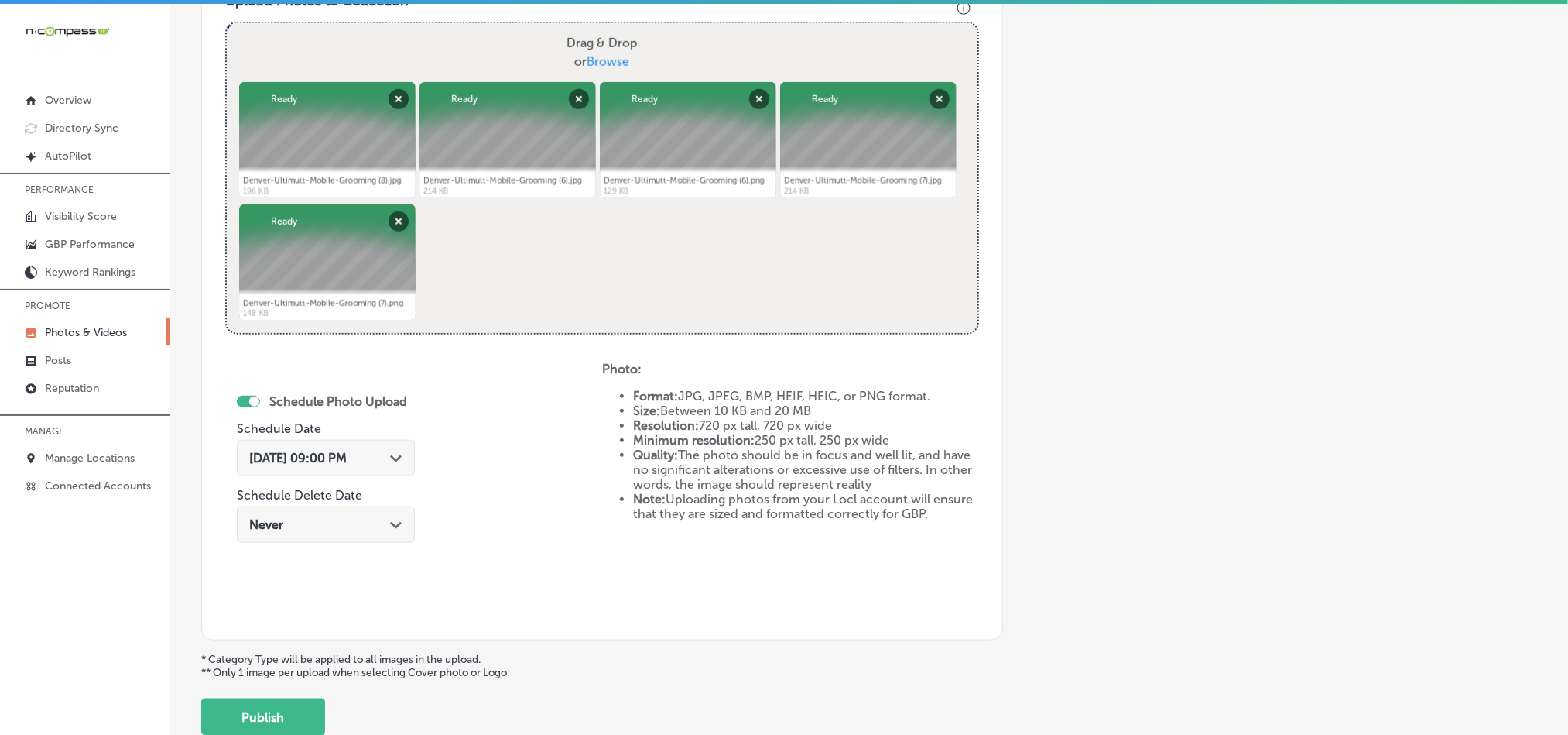
scroll to position [674, 0]
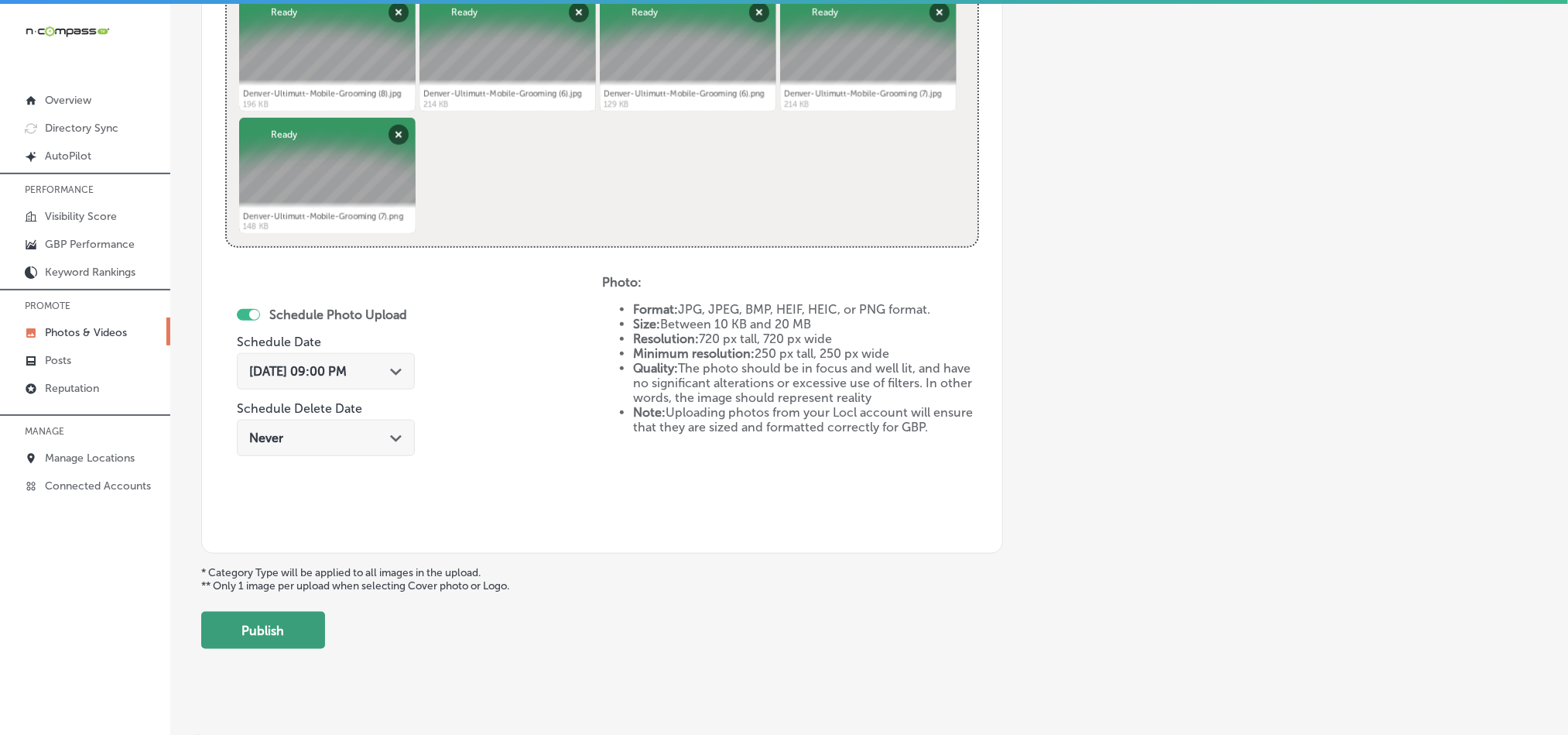
click at [296, 631] on button "Publish" at bounding box center [263, 631] width 124 height 37
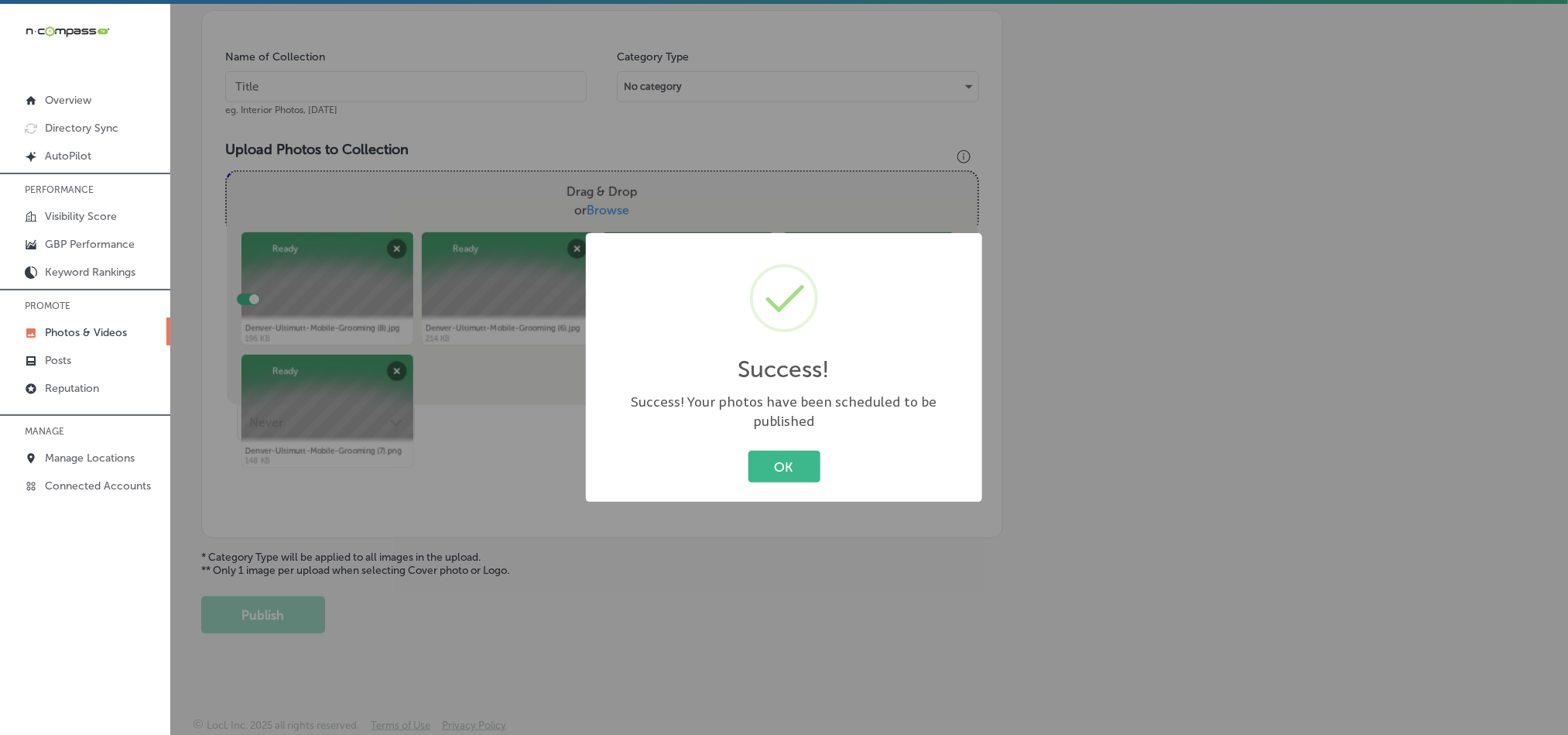
scroll to position [442, 0]
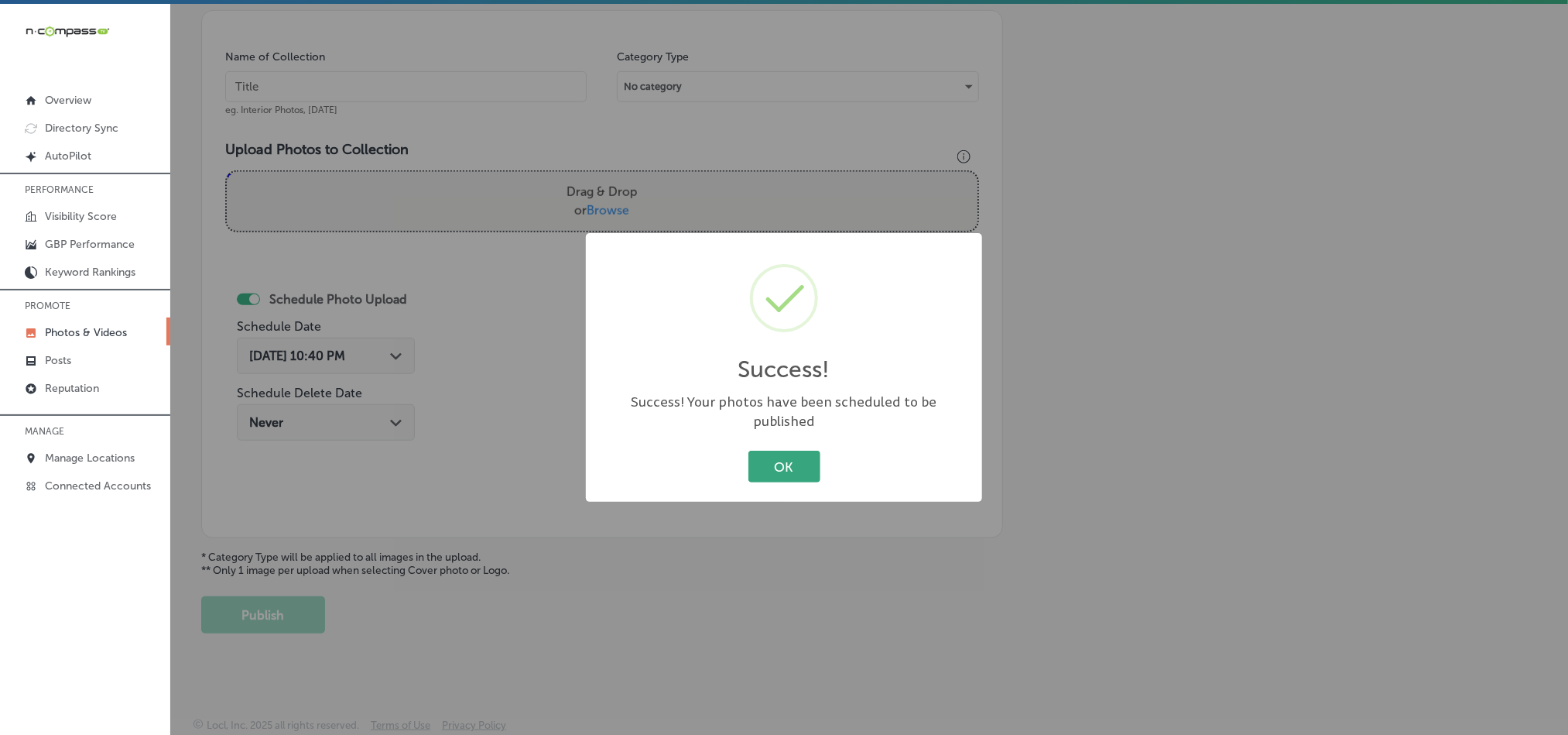
click at [780, 463] on button "OK" at bounding box center [784, 466] width 72 height 32
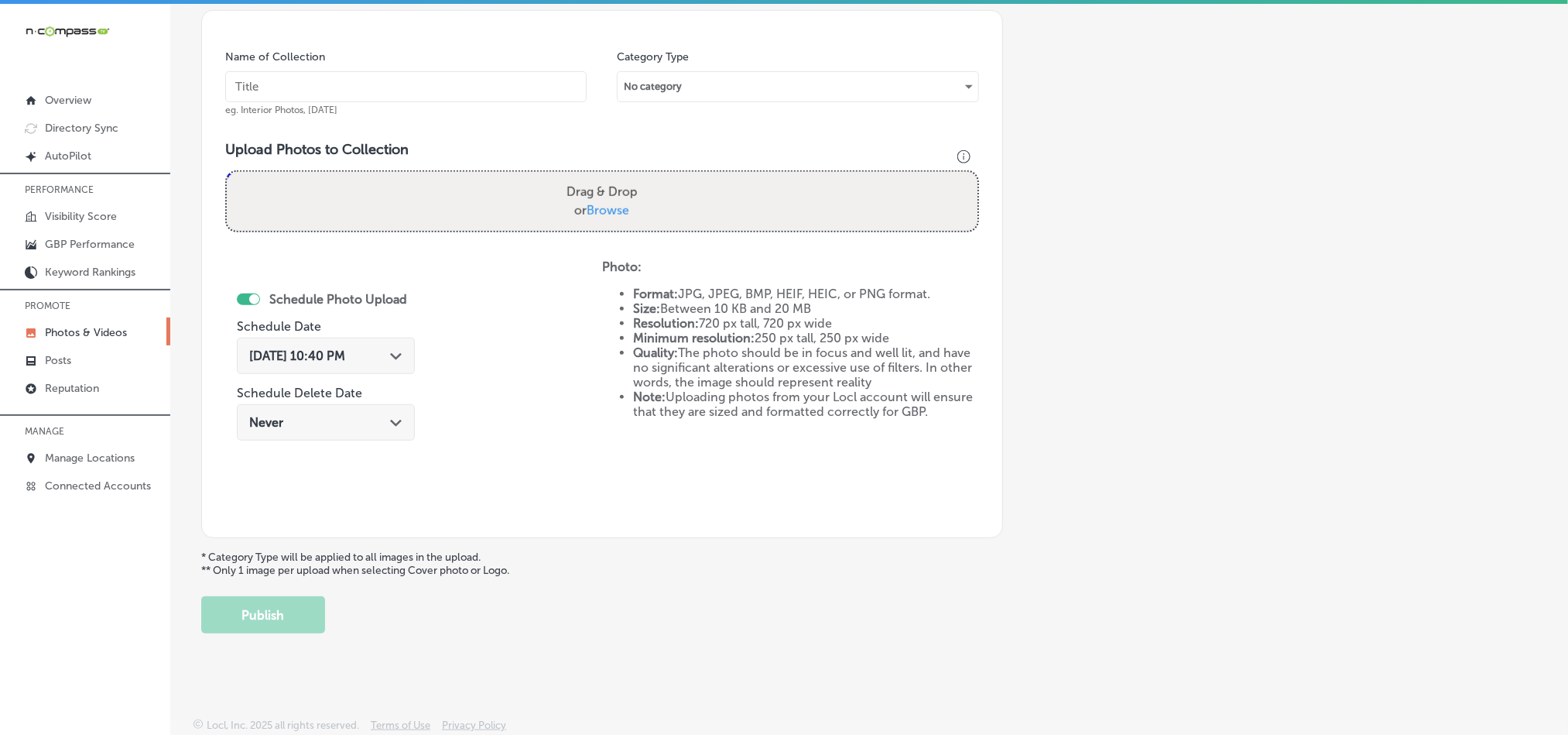
click at [400, 71] on input "text" at bounding box center [406, 86] width 362 height 31
paste input "Denver-Ultimutt-Mobile-Grooming-Mobile-dog-salon"
type input "Denver-Ultimutt-Mobile-Grooming-Mobile-dog-salon"
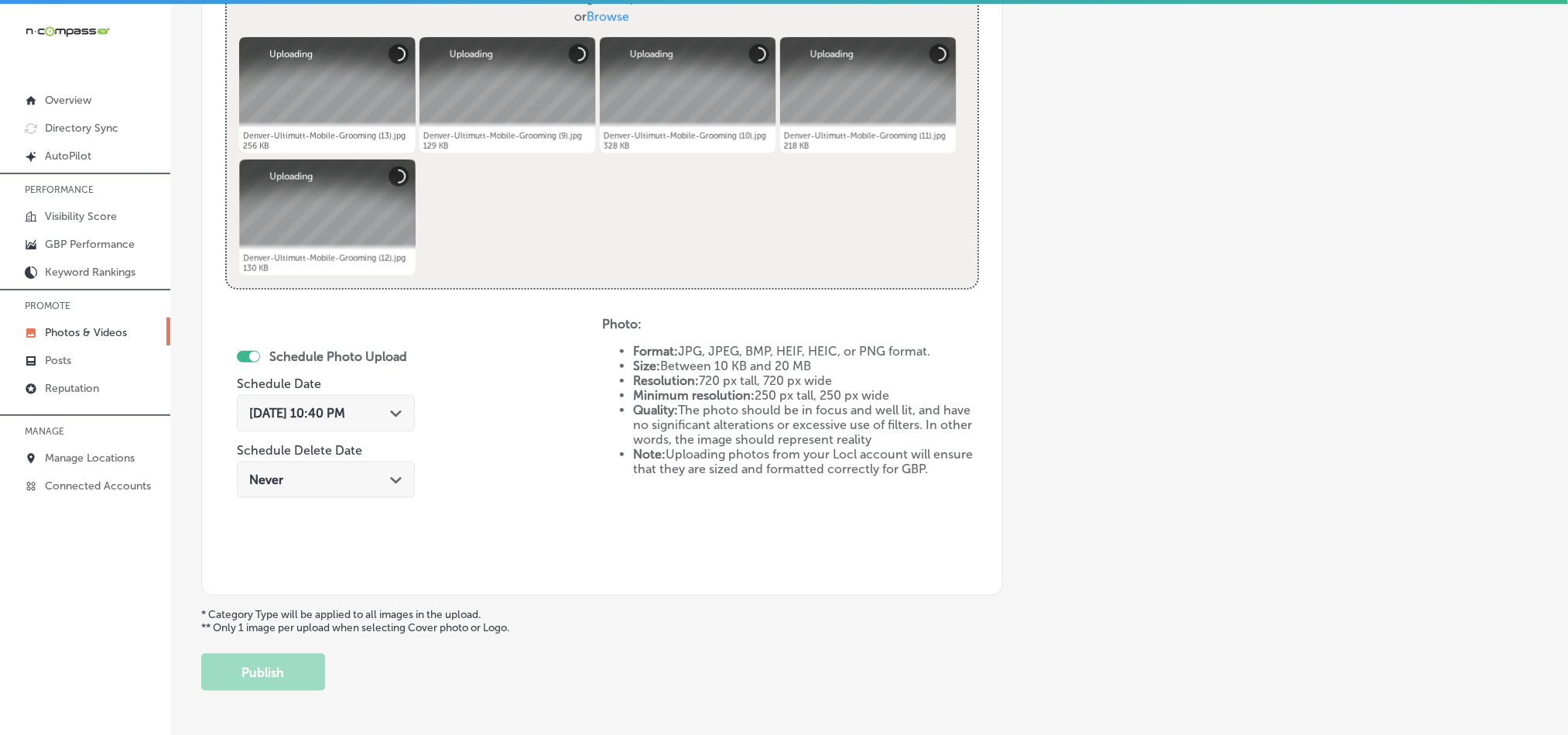
scroll to position [636, 0]
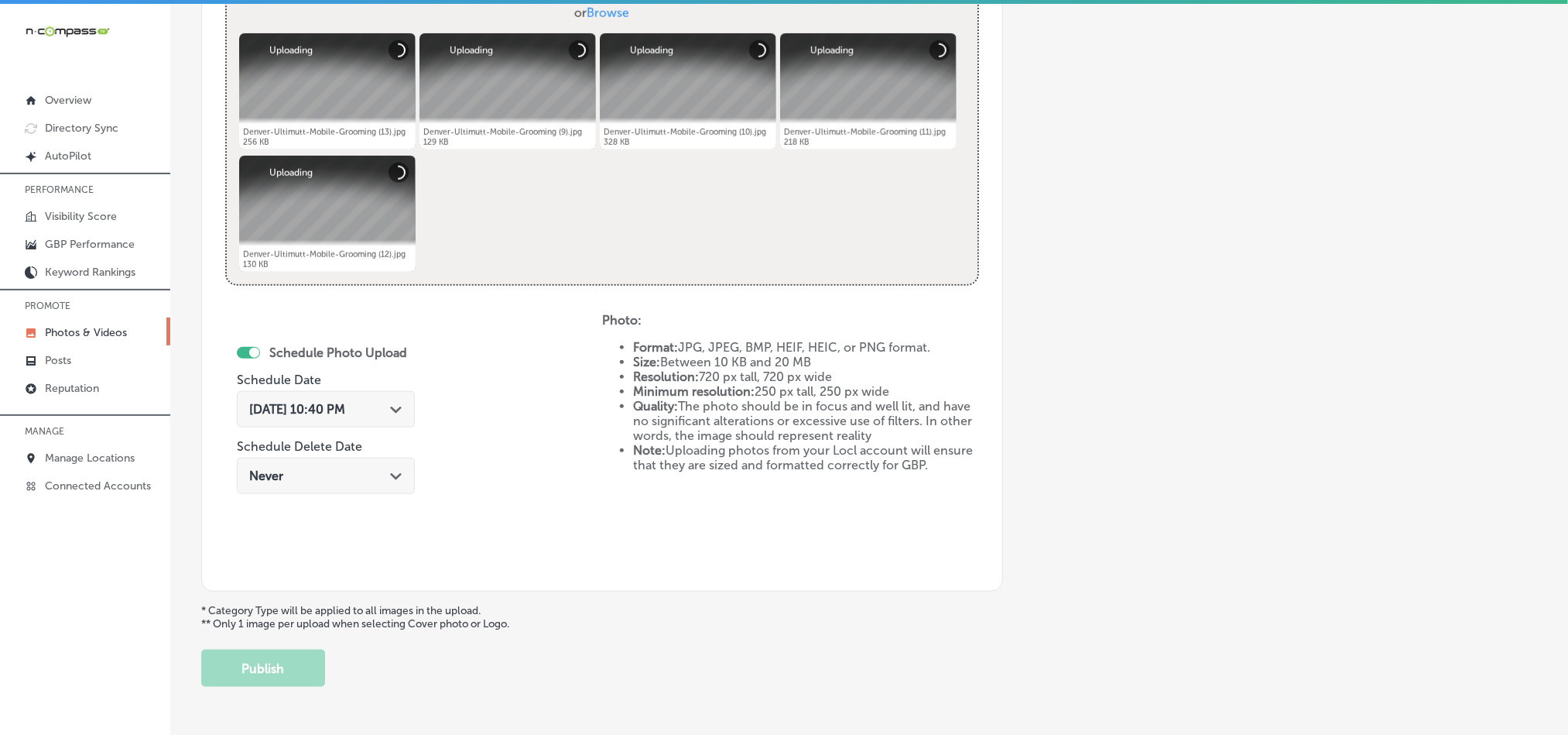
click at [391, 403] on div "[DATE] 10:40 PM Path Created with Sketch." at bounding box center [325, 409] width 153 height 15
click at [467, 330] on div "Schedule Photo Upload Schedule Date [DATE] 10:40 PM Path Created with Sketch. S…" at bounding box center [414, 439] width 377 height 255
click at [383, 405] on div "[DATE] 10:40 PM Path Created with Sketch." at bounding box center [325, 409] width 153 height 15
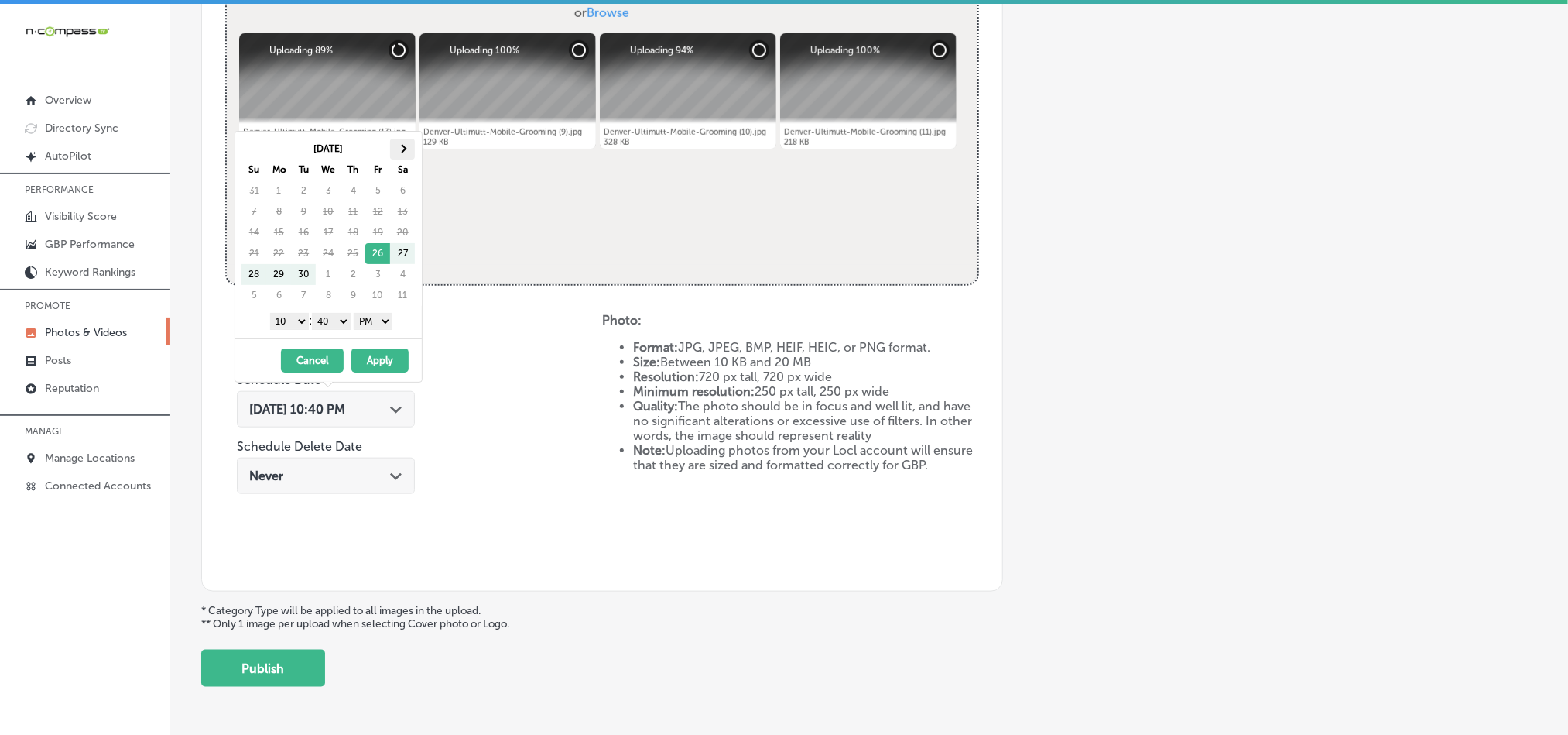
click at [404, 151] on span at bounding box center [403, 147] width 8 height 8
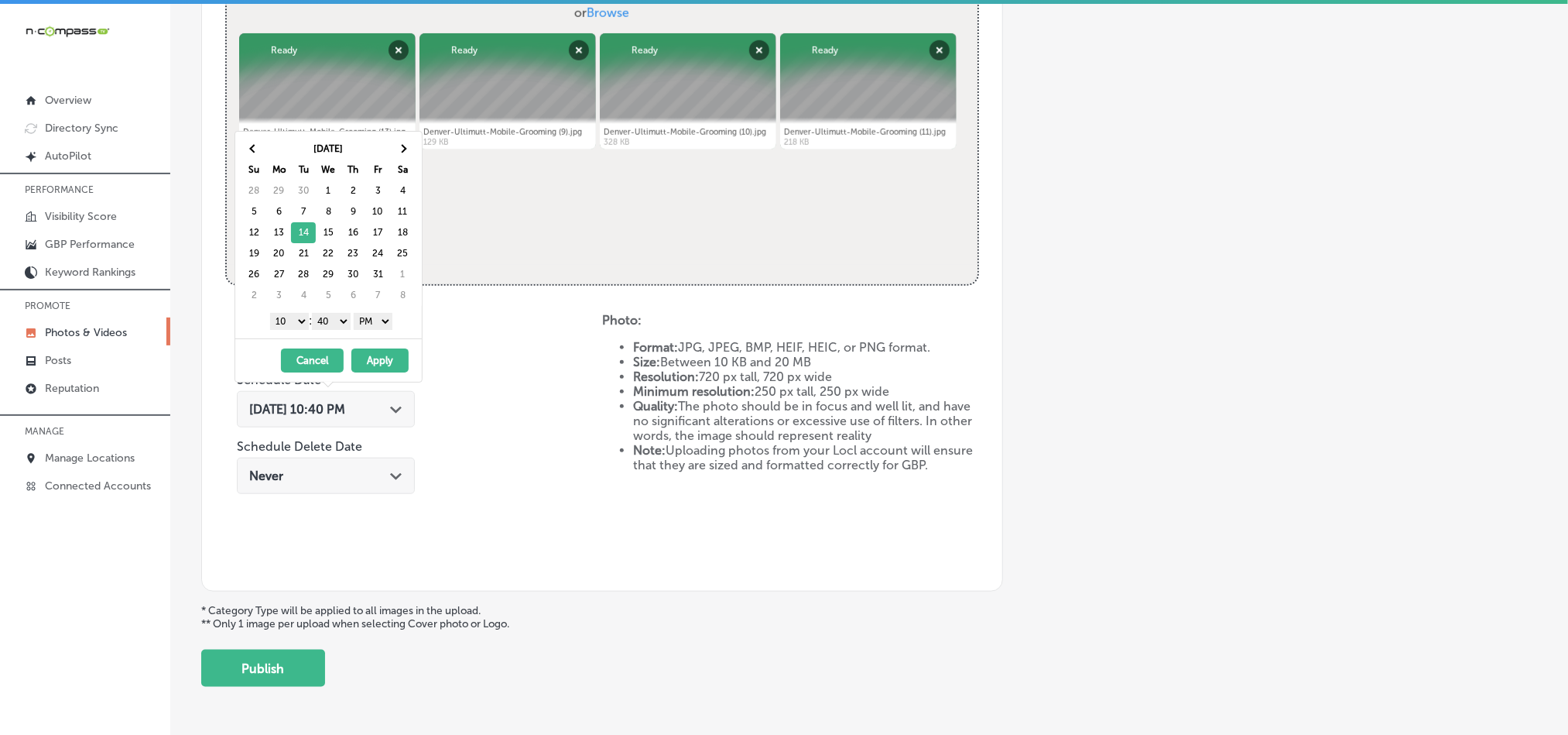
drag, startPoint x: 307, startPoint y: 233, endPoint x: 308, endPoint y: 267, distance: 34.0
click at [291, 323] on select "1 2 3 4 5 6 7 8 9 10 11 12" at bounding box center [290, 321] width 39 height 17
click at [337, 321] on select "00 10 20 30 40 50" at bounding box center [332, 321] width 39 height 17
click at [371, 366] on button "Apply" at bounding box center [379, 361] width 57 height 24
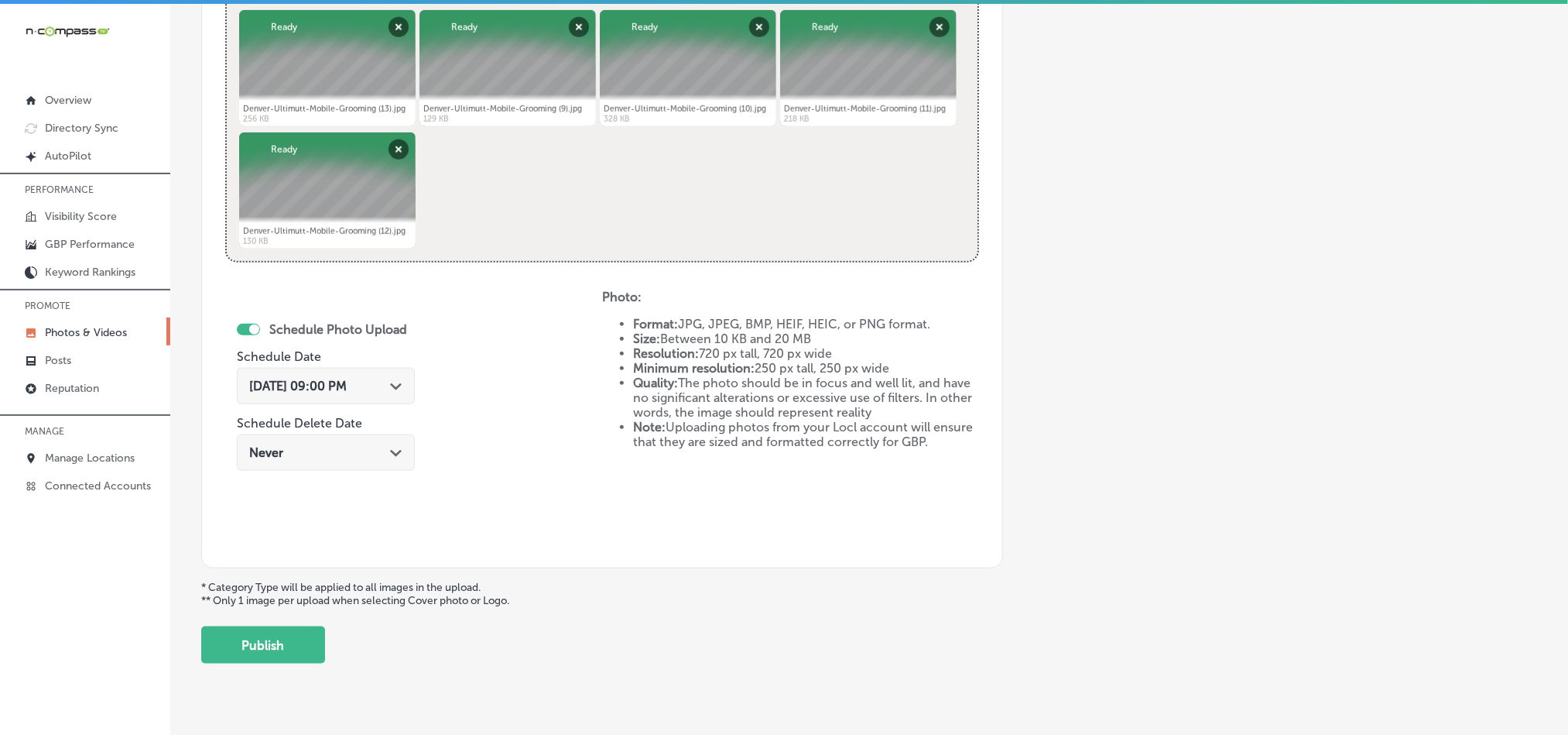
scroll to position [674, 0]
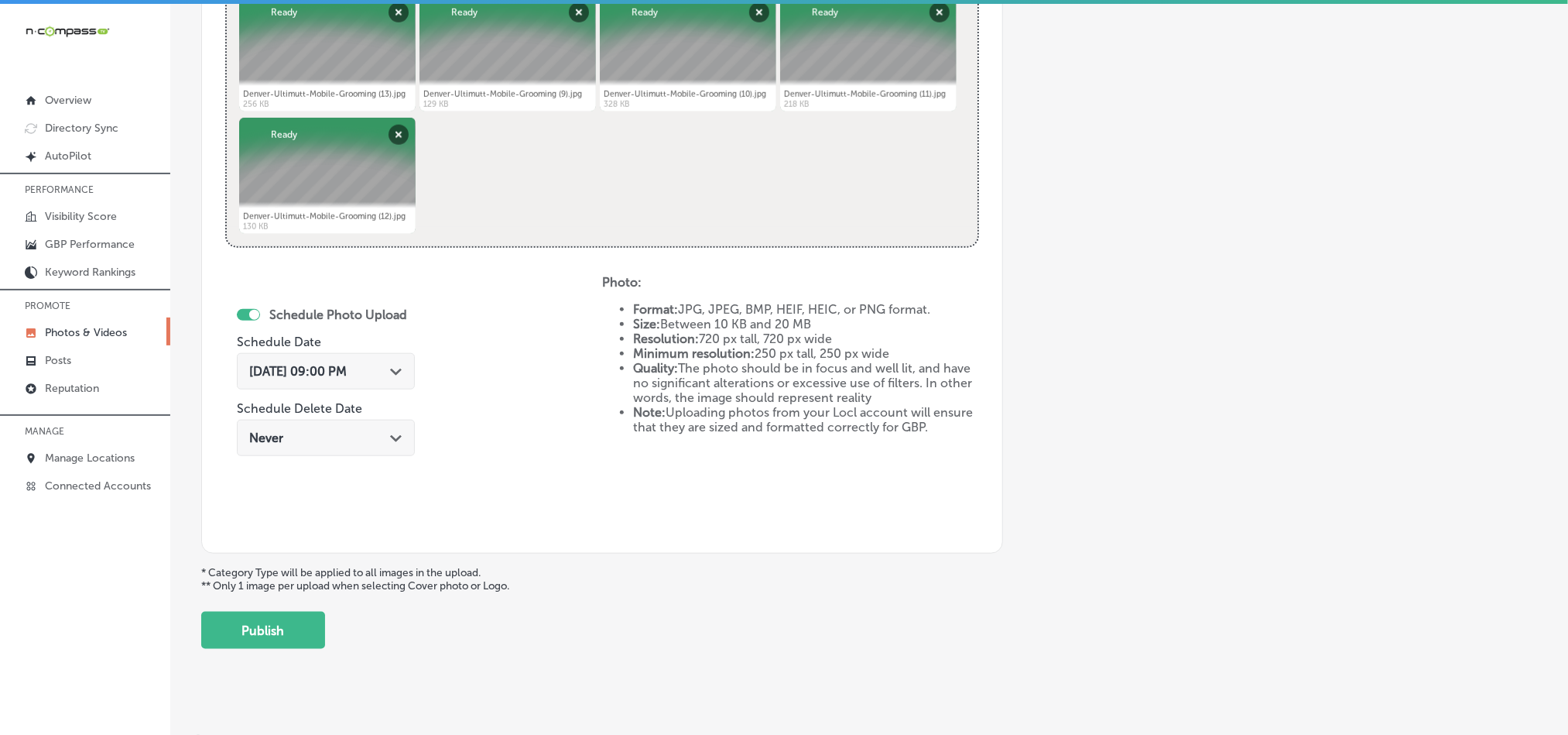
click at [398, 376] on div "Path Created with Sketch." at bounding box center [395, 369] width 12 height 12
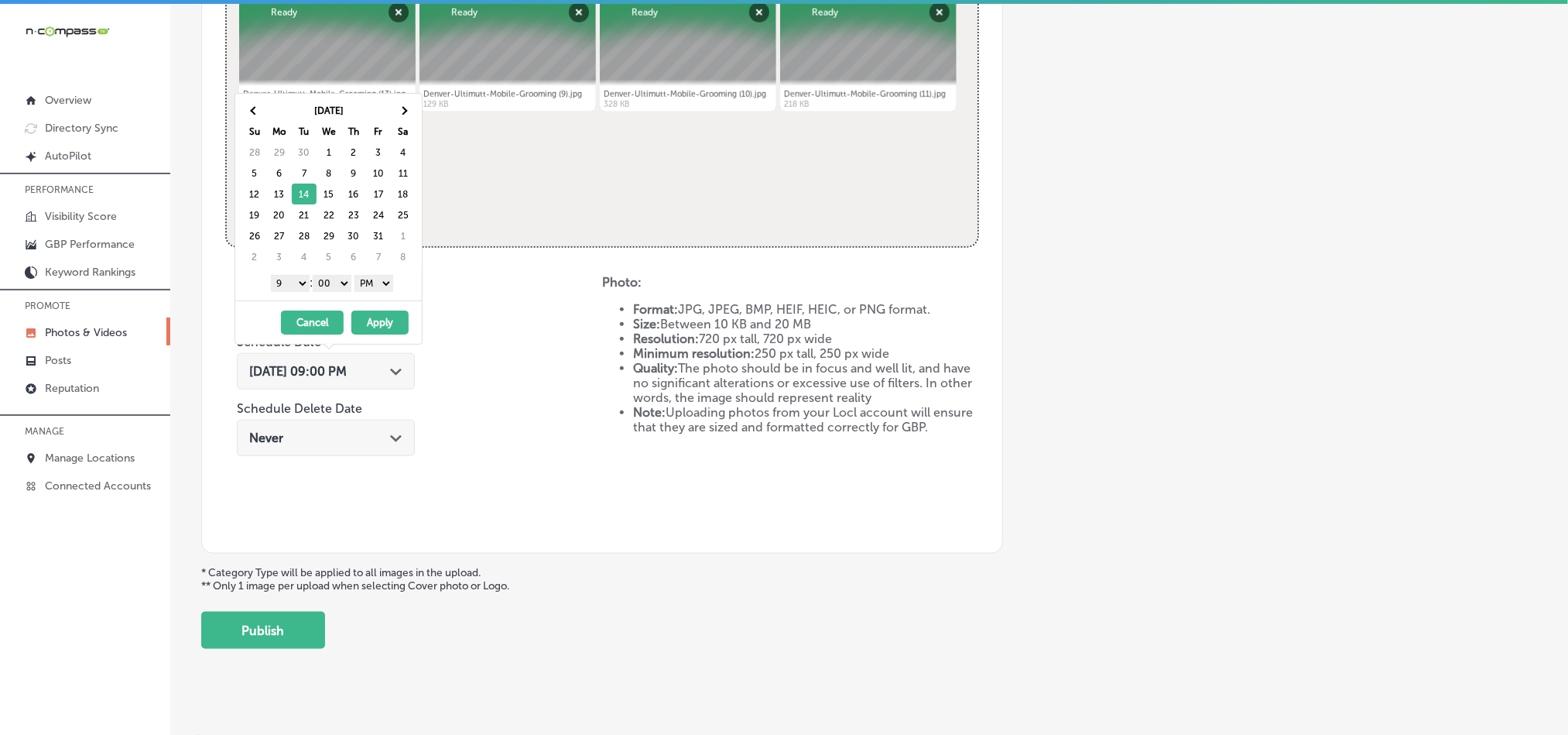
click at [462, 377] on div "Schedule Photo Upload Schedule Date [DATE] 09:00 PM Path Created with Sketch. S…" at bounding box center [414, 402] width 377 height 255
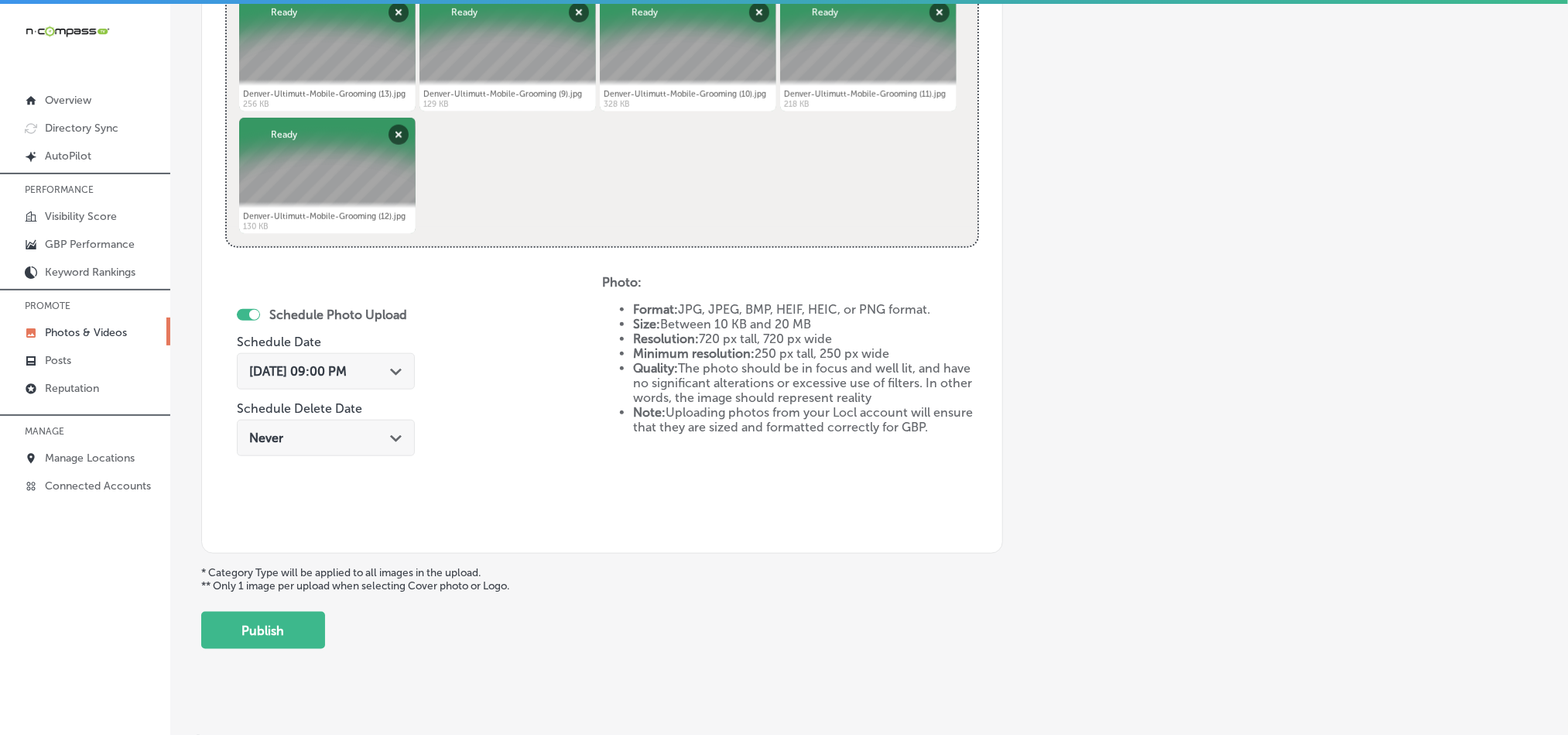
scroll to position [693, 0]
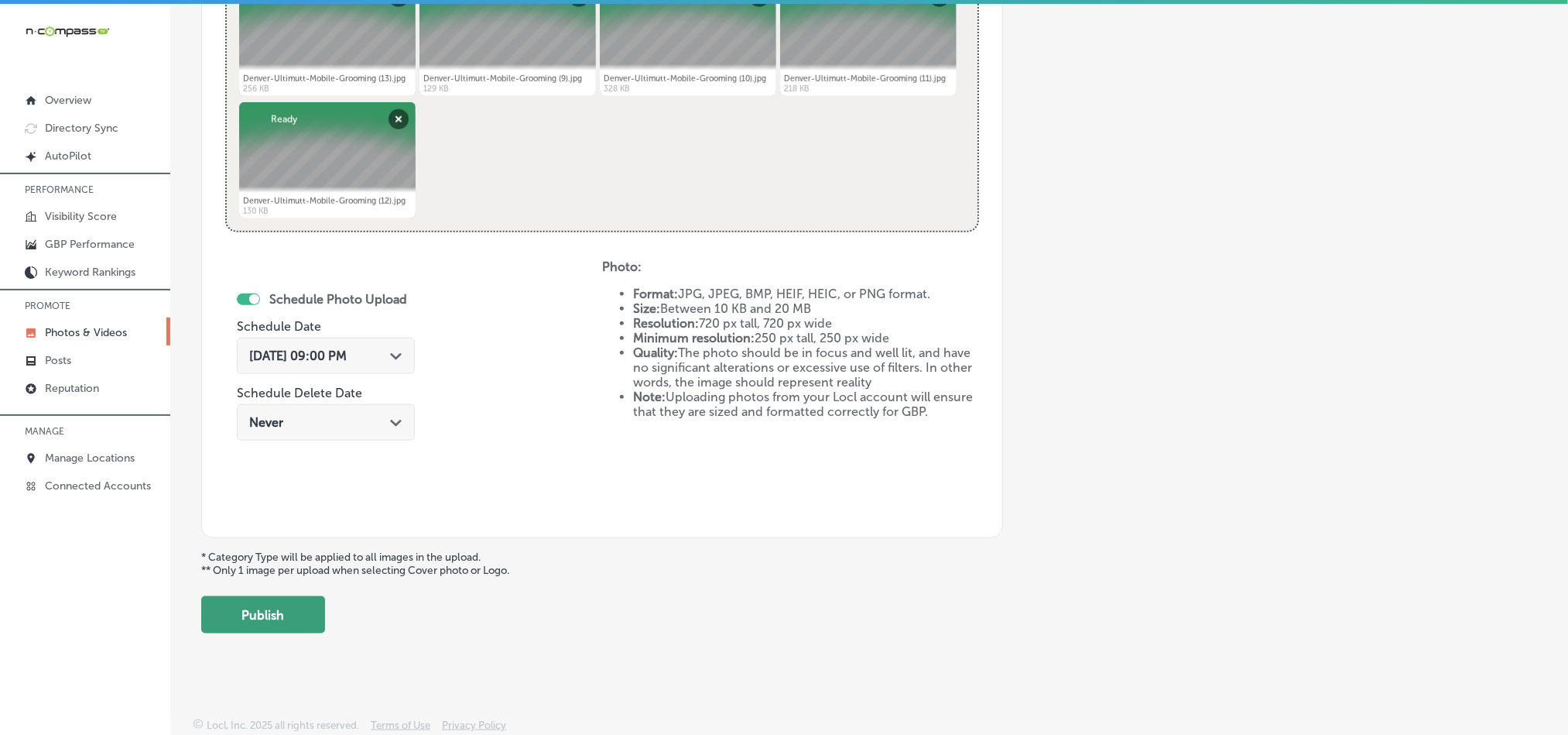
click at [244, 617] on button "Publish" at bounding box center [263, 615] width 124 height 37
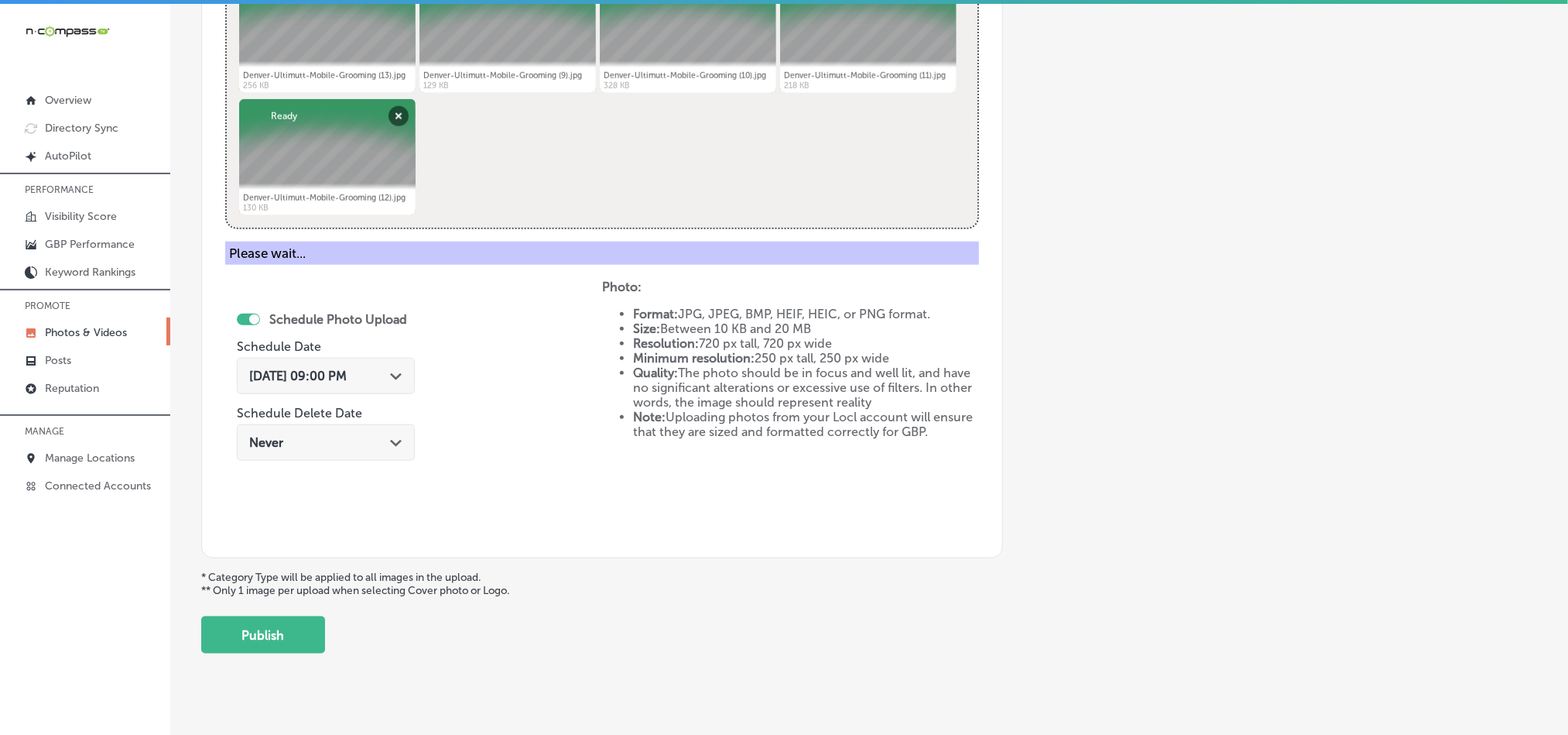
scroll to position [442, 0]
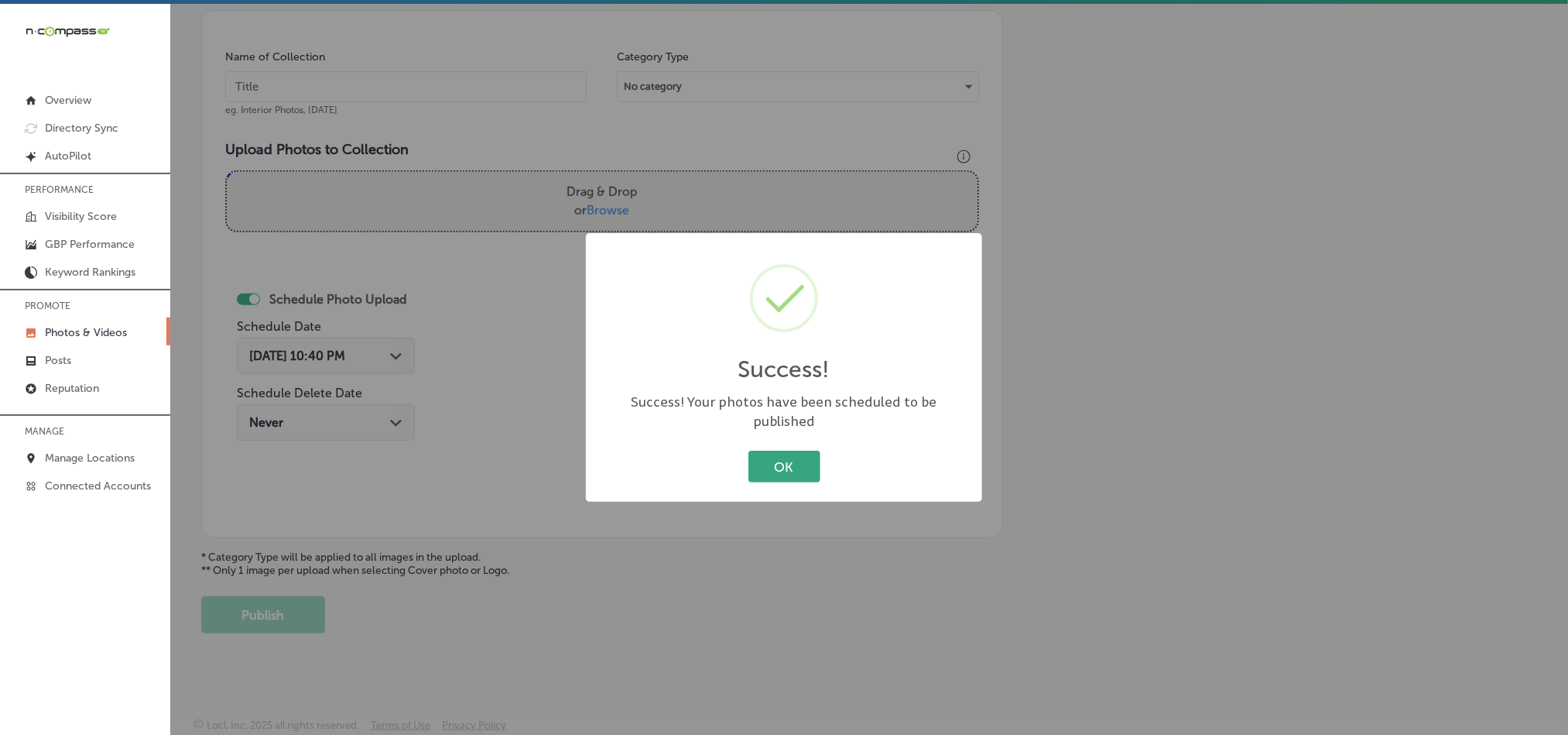
click at [771, 451] on button "OK" at bounding box center [784, 466] width 72 height 32
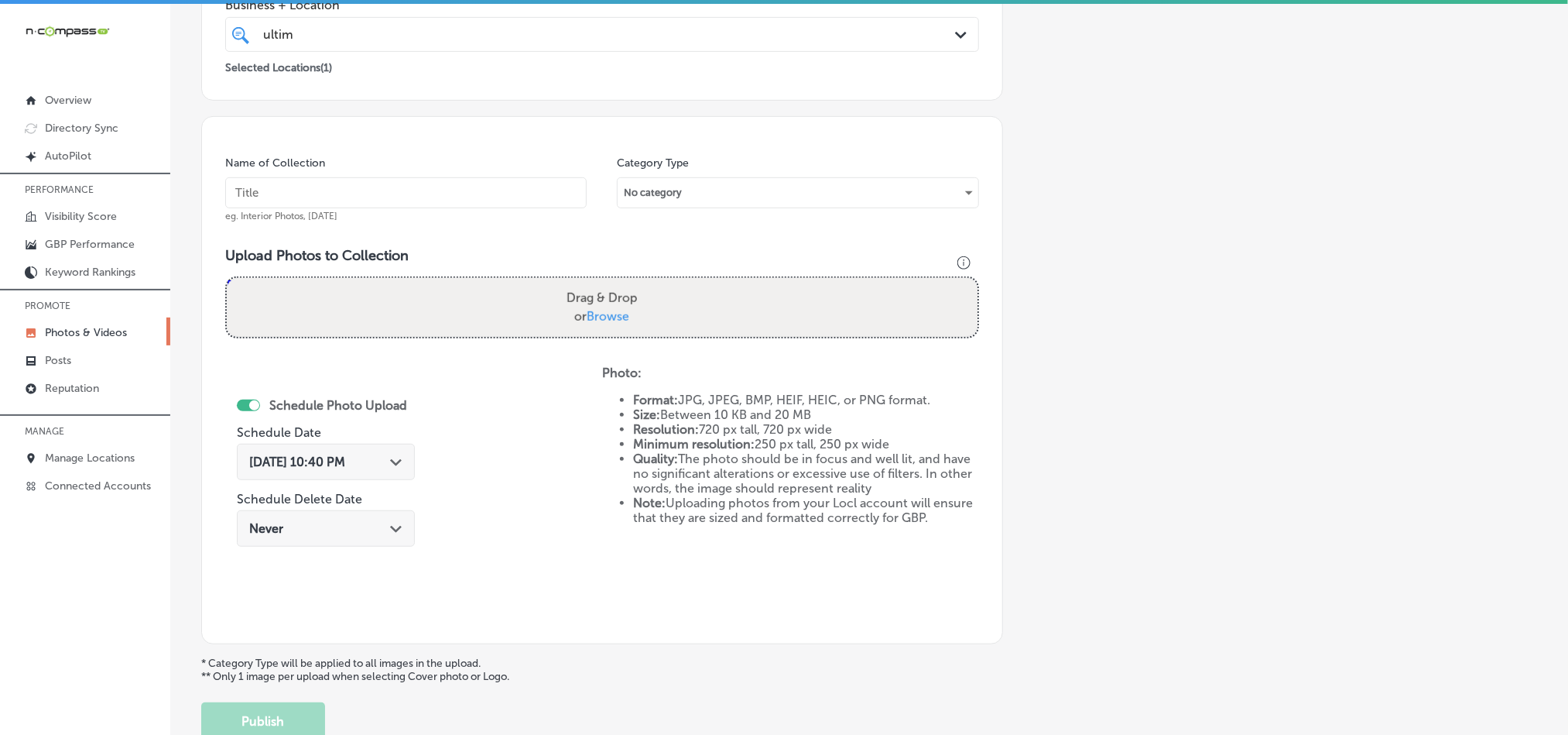
scroll to position [326, 0]
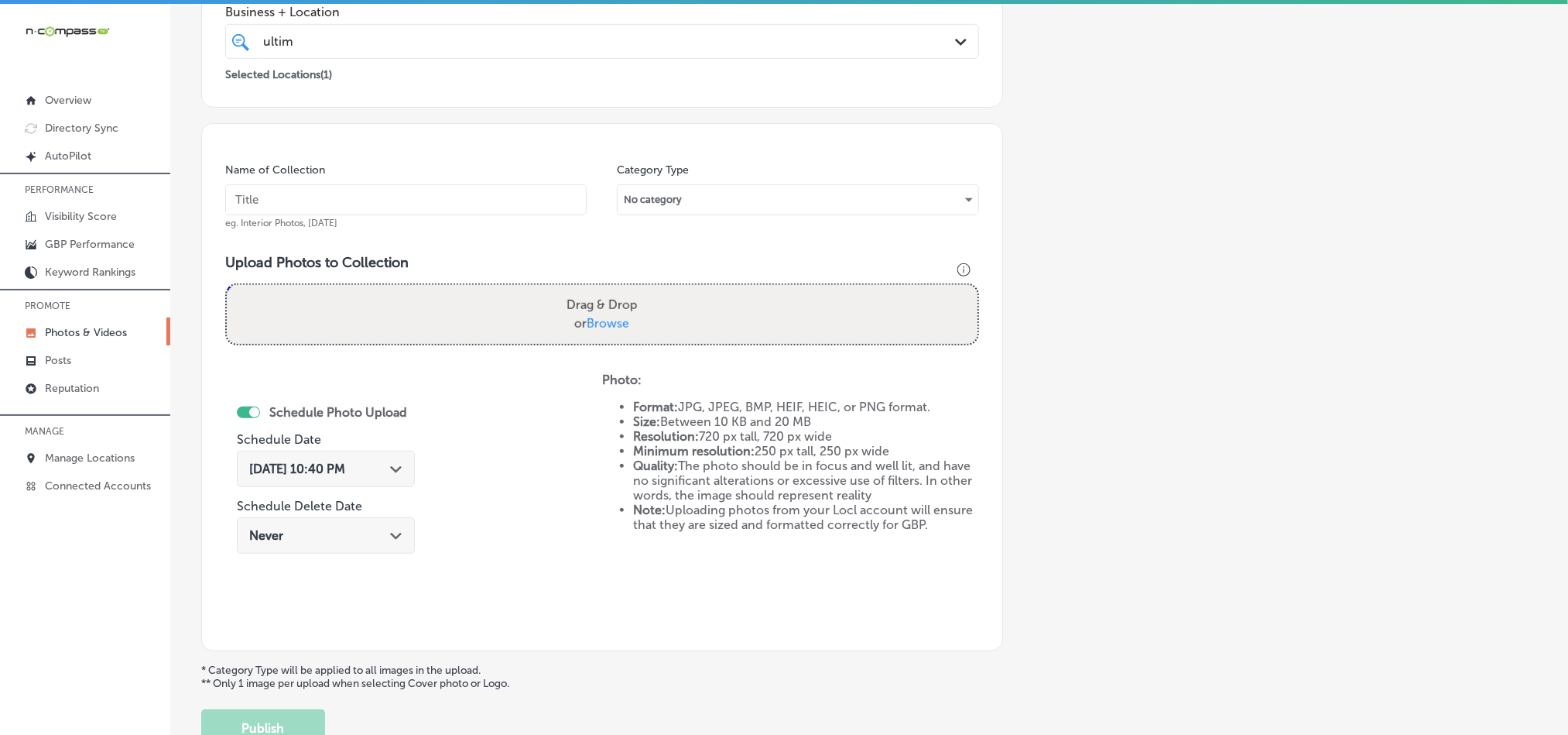
click at [485, 196] on input "text" at bounding box center [406, 200] width 362 height 31
paste input "Denver-Ultimutt-Mobile-Grooming-Pet-grooming-[GEOGRAPHIC_DATA]"
type input "Denver-Ultimutt-Mobile-Grooming-Pet-grooming-[GEOGRAPHIC_DATA]"
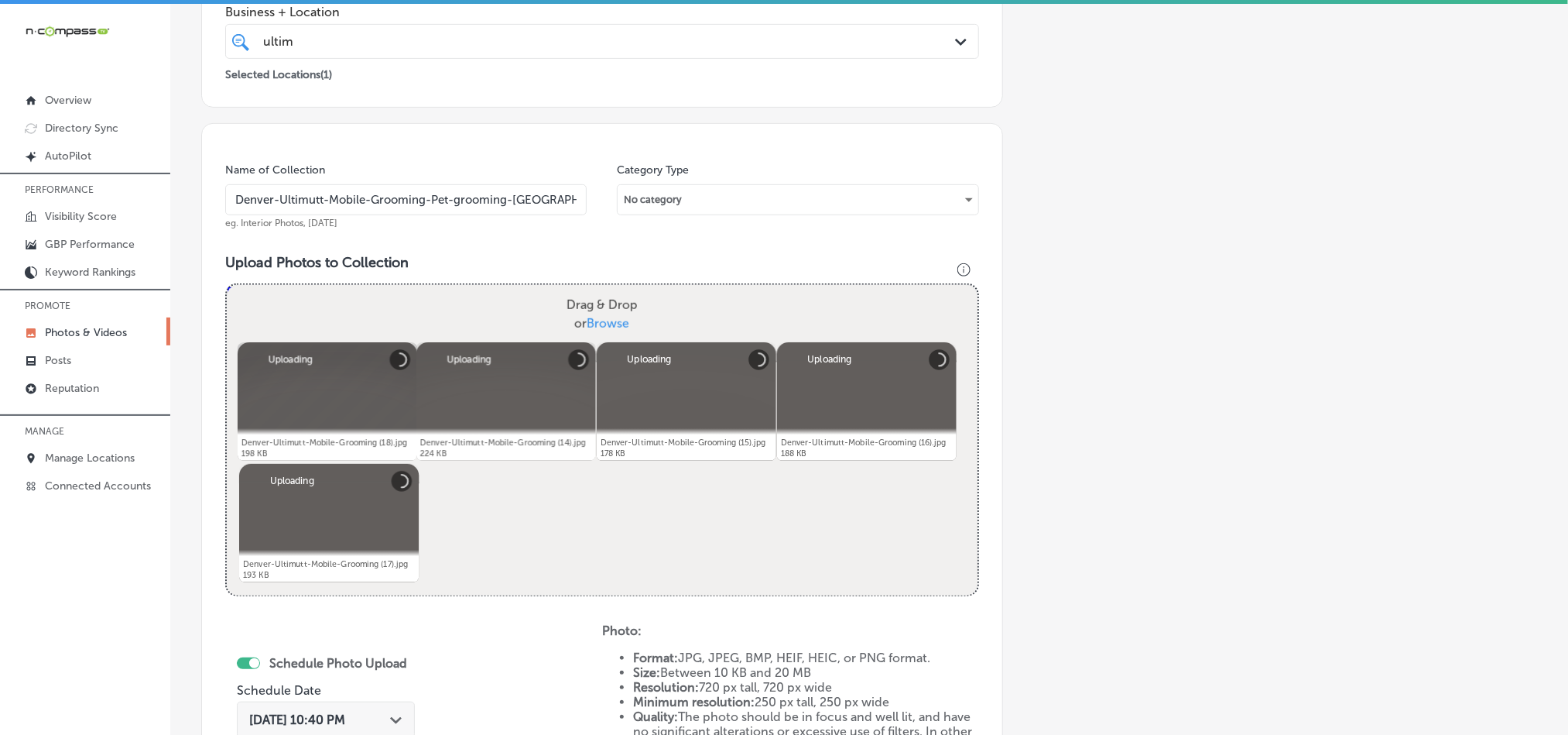
scroll to position [520, 0]
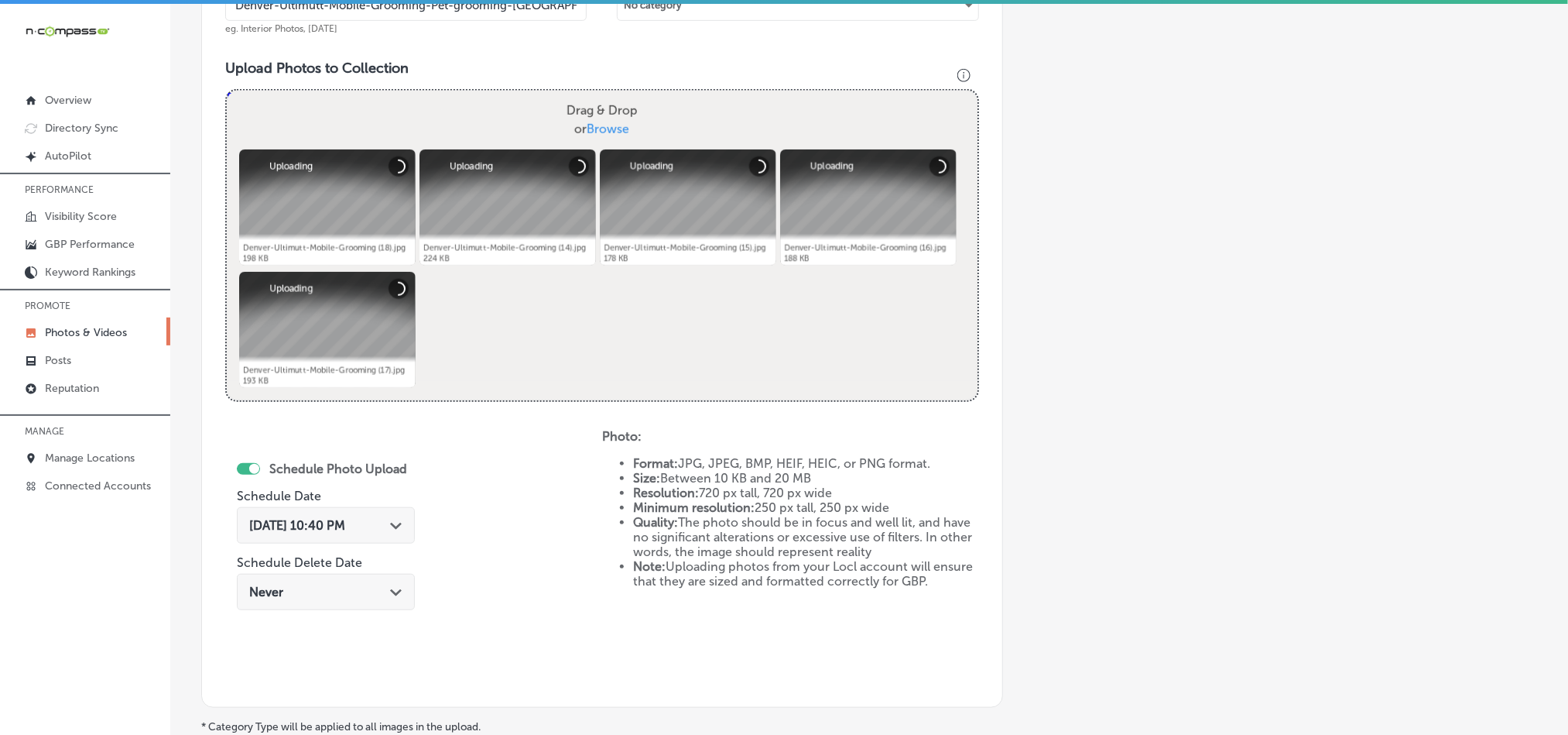
click at [411, 518] on div "[DATE] 10:40 PM Path Created with Sketch." at bounding box center [325, 525] width 178 height 36
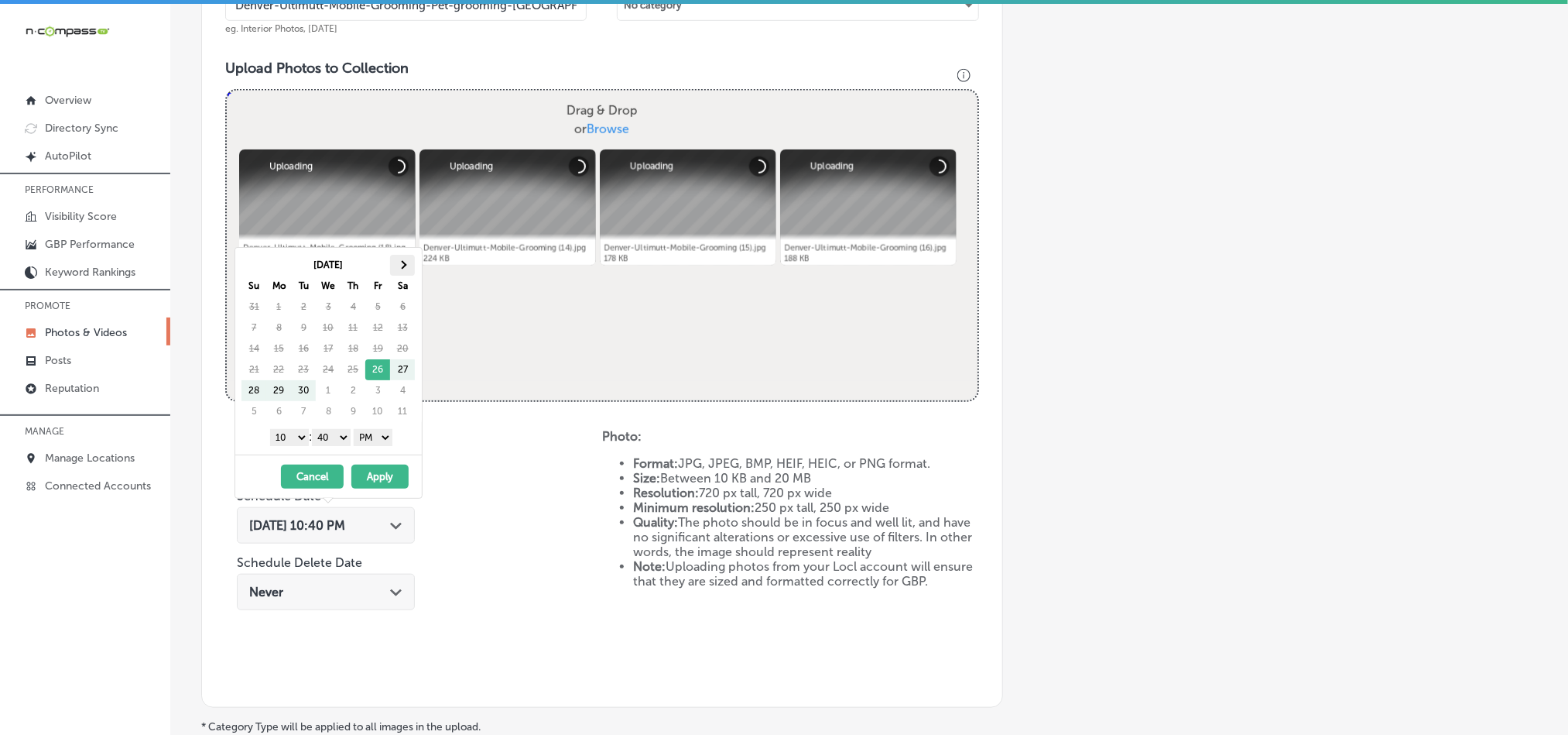
click at [404, 257] on th at bounding box center [402, 265] width 25 height 21
drag, startPoint x: 295, startPoint y: 444, endPoint x: 299, endPoint y: 467, distance: 23.3
click at [295, 444] on select "1 2 3 4 5 6 7 8 9 10 11 12" at bounding box center [290, 437] width 39 height 17
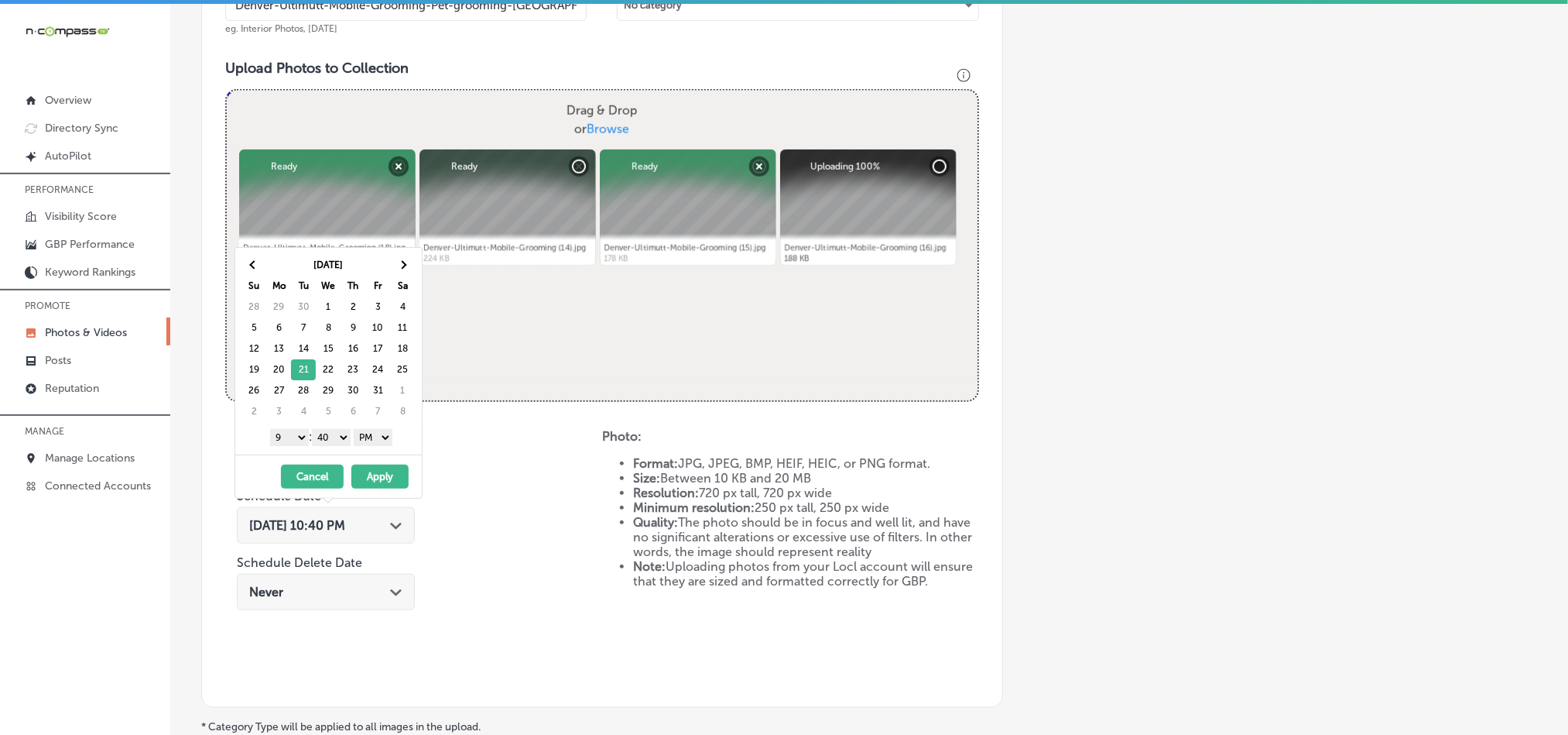
click at [327, 439] on select "00 10 20 30 40 50" at bounding box center [332, 437] width 39 height 17
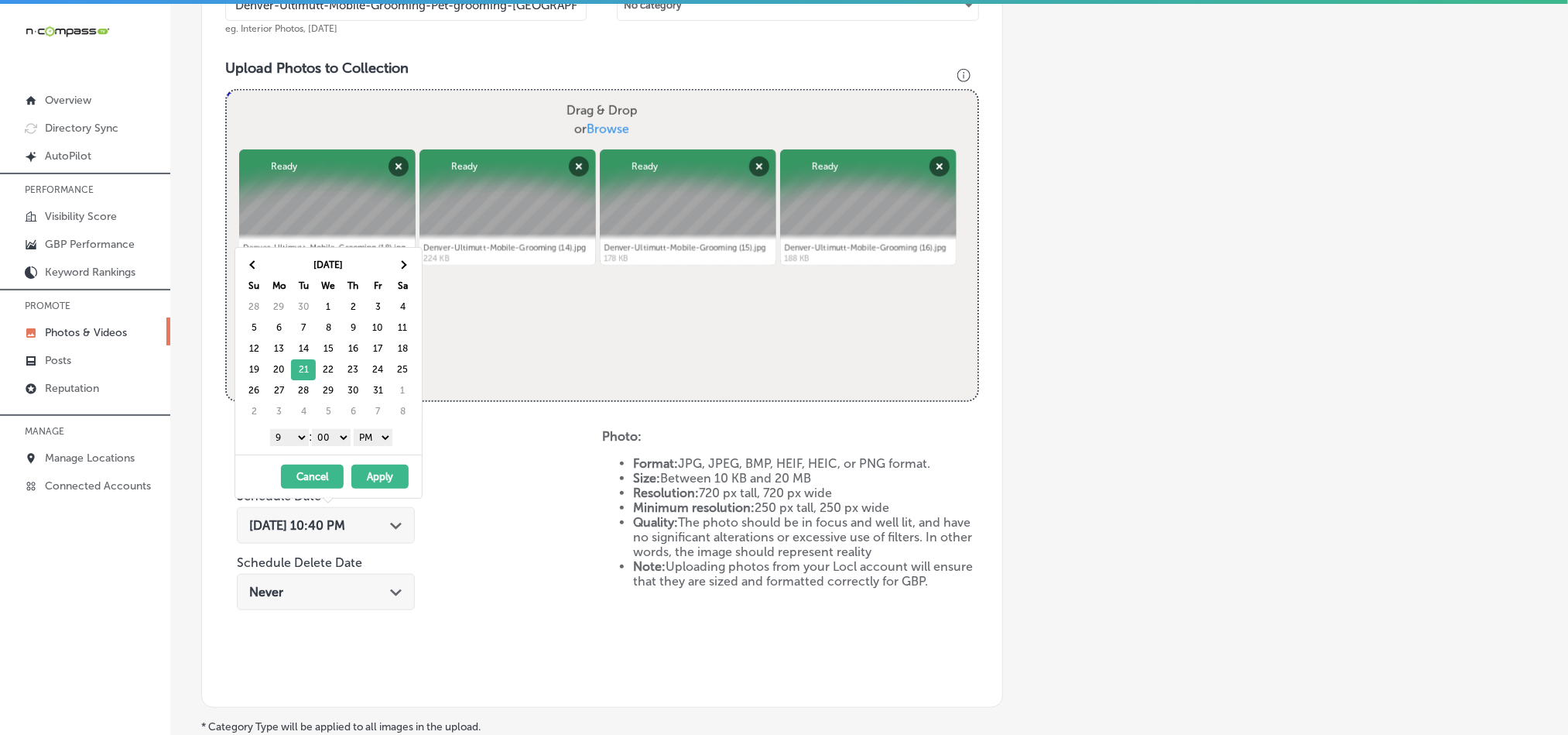
click at [367, 488] on button "Apply" at bounding box center [379, 477] width 57 height 24
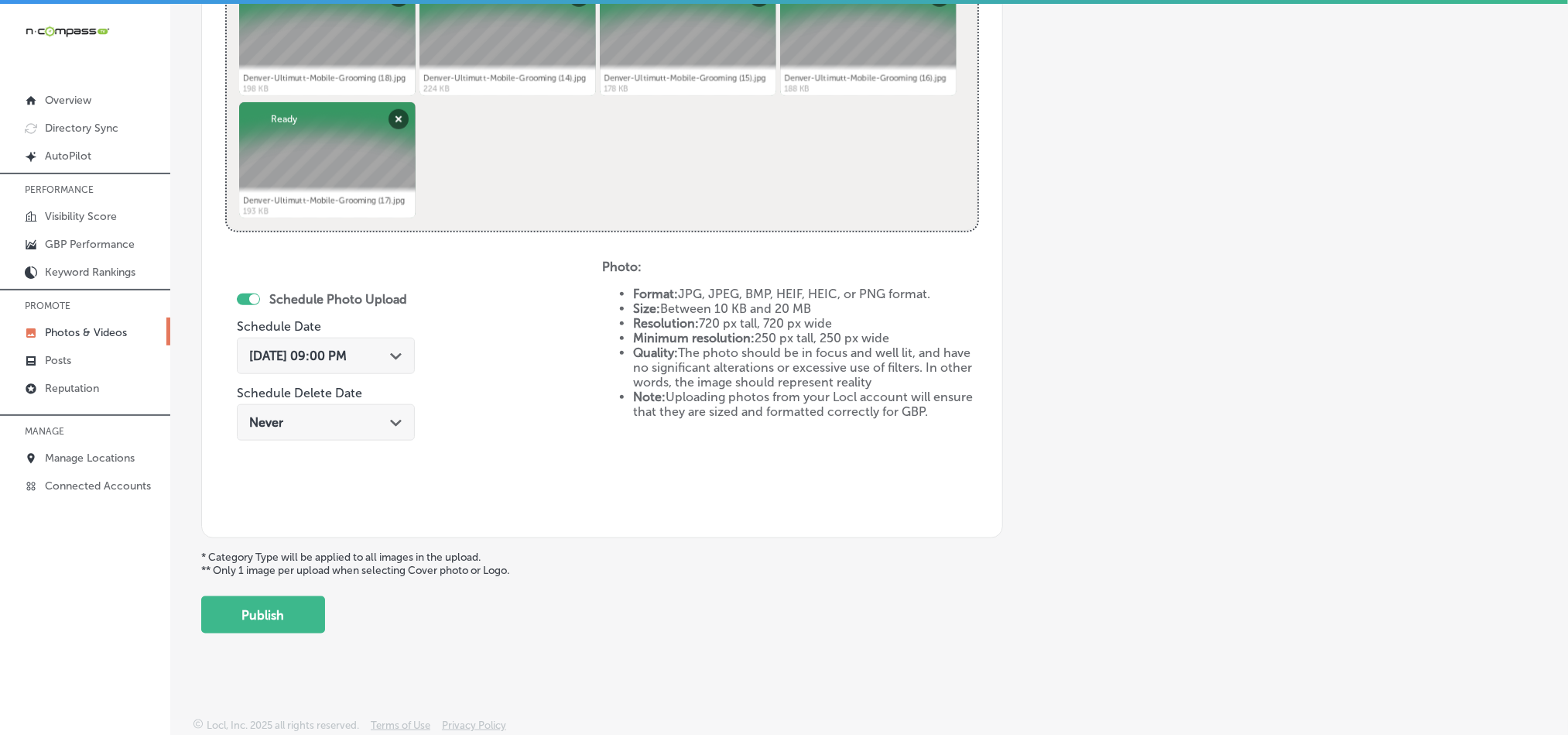
scroll to position [693, 0]
click at [281, 617] on button "Publish" at bounding box center [263, 615] width 124 height 37
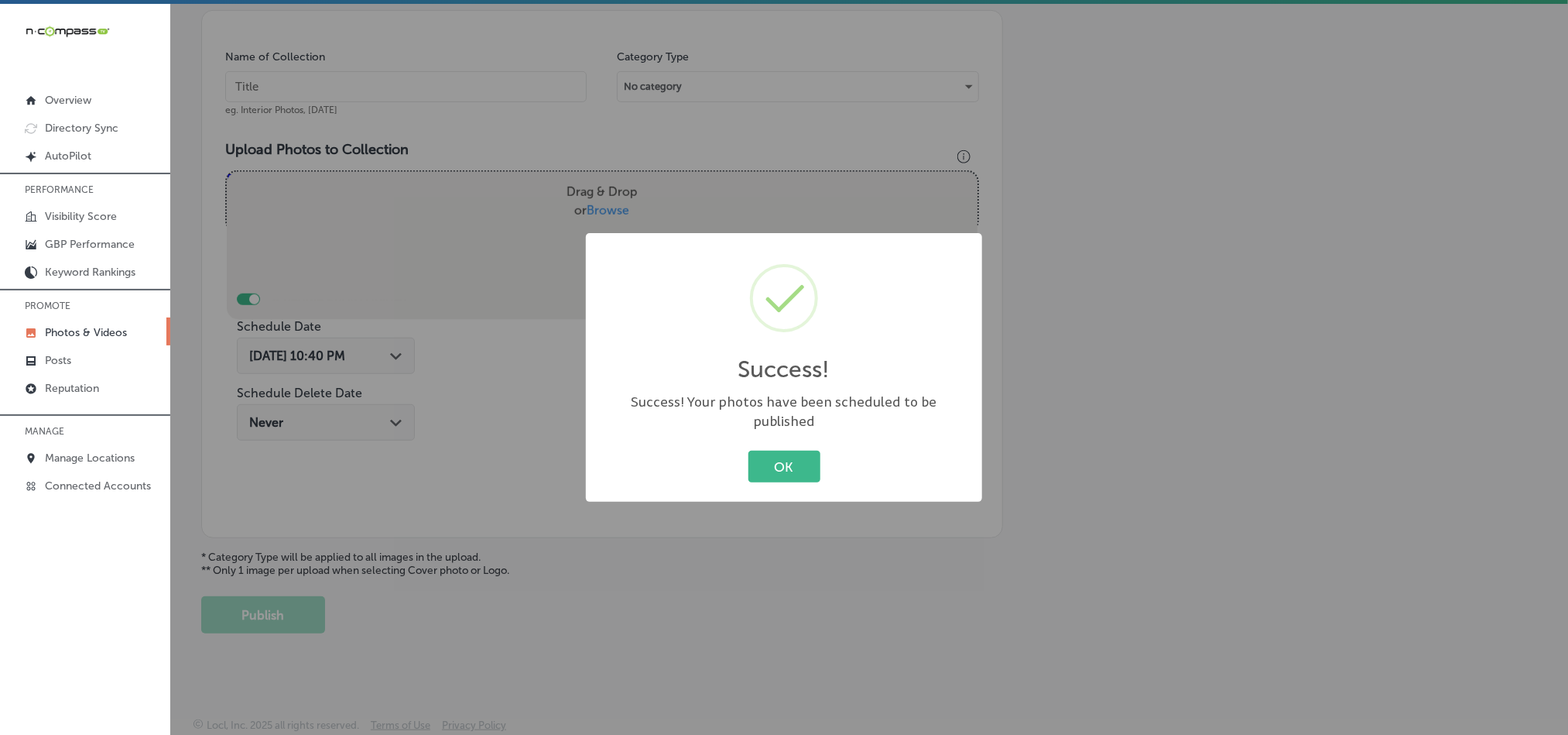
scroll to position [442, 0]
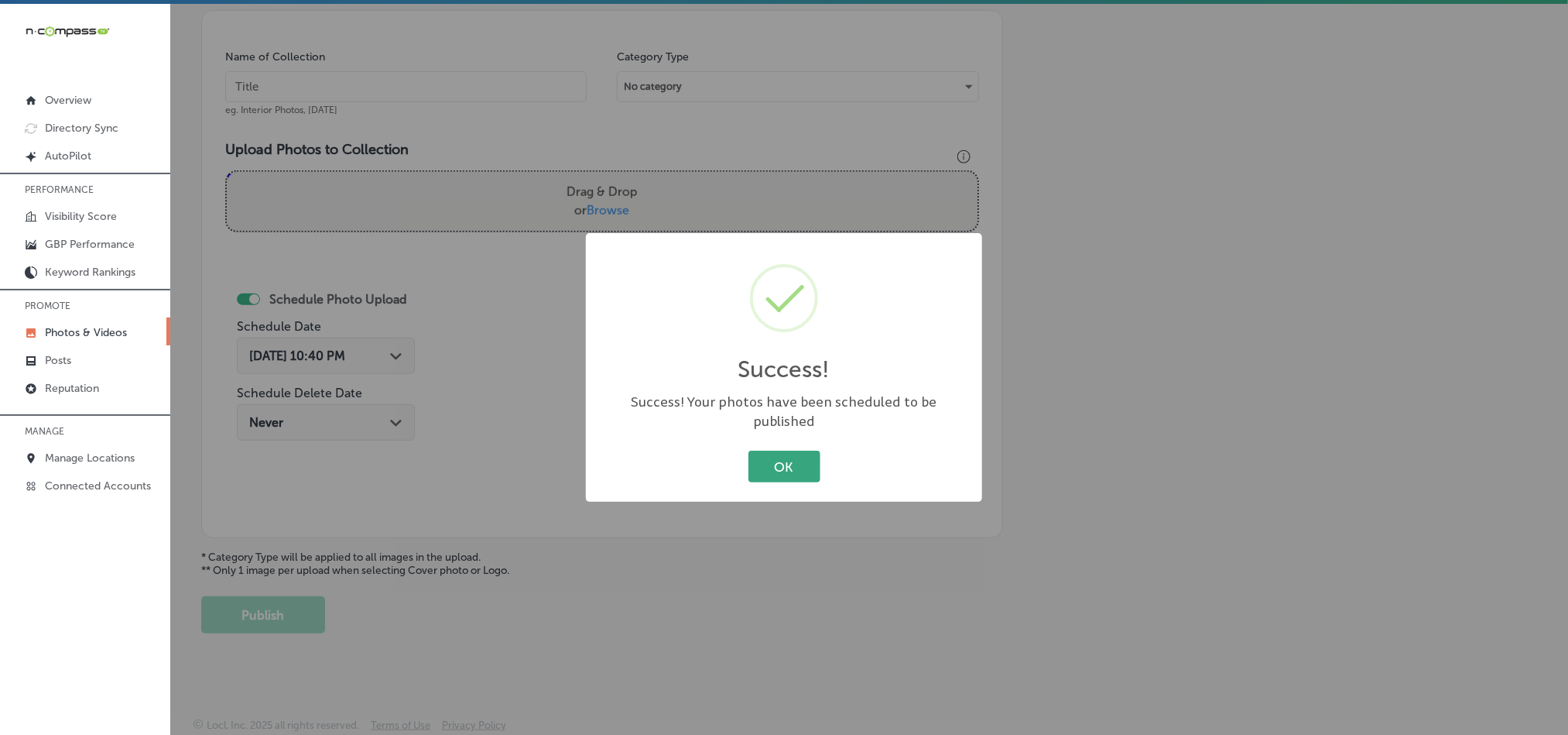
click at [758, 451] on button "OK" at bounding box center [784, 466] width 72 height 32
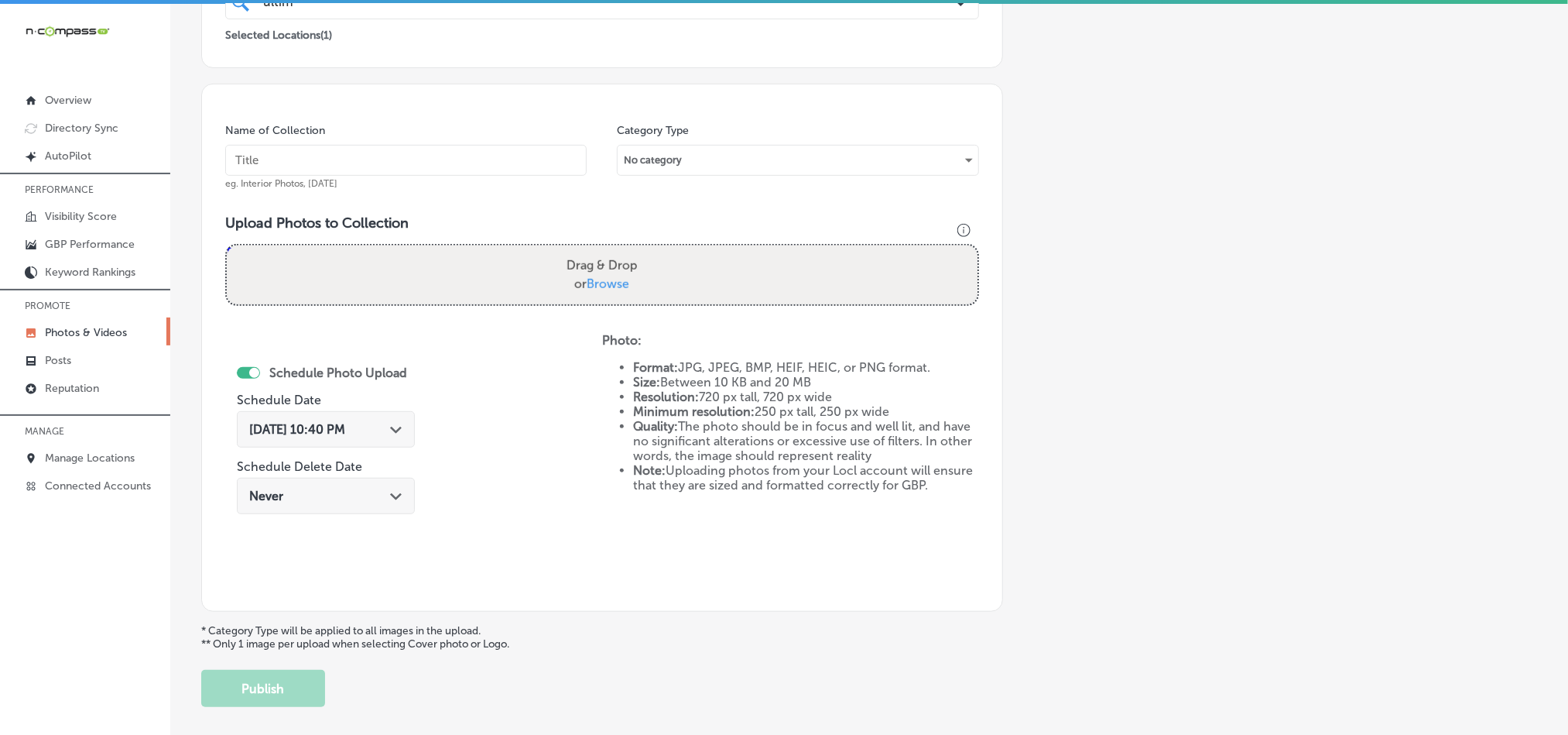
scroll to position [365, 0]
click at [419, 152] on input "text" at bounding box center [406, 160] width 362 height 31
paste input "Denver-Ultimutt-Mobile-Grooming-pet-grooming"
type input "Denver-Ultimutt-Mobile-Grooming-pet-grooming"
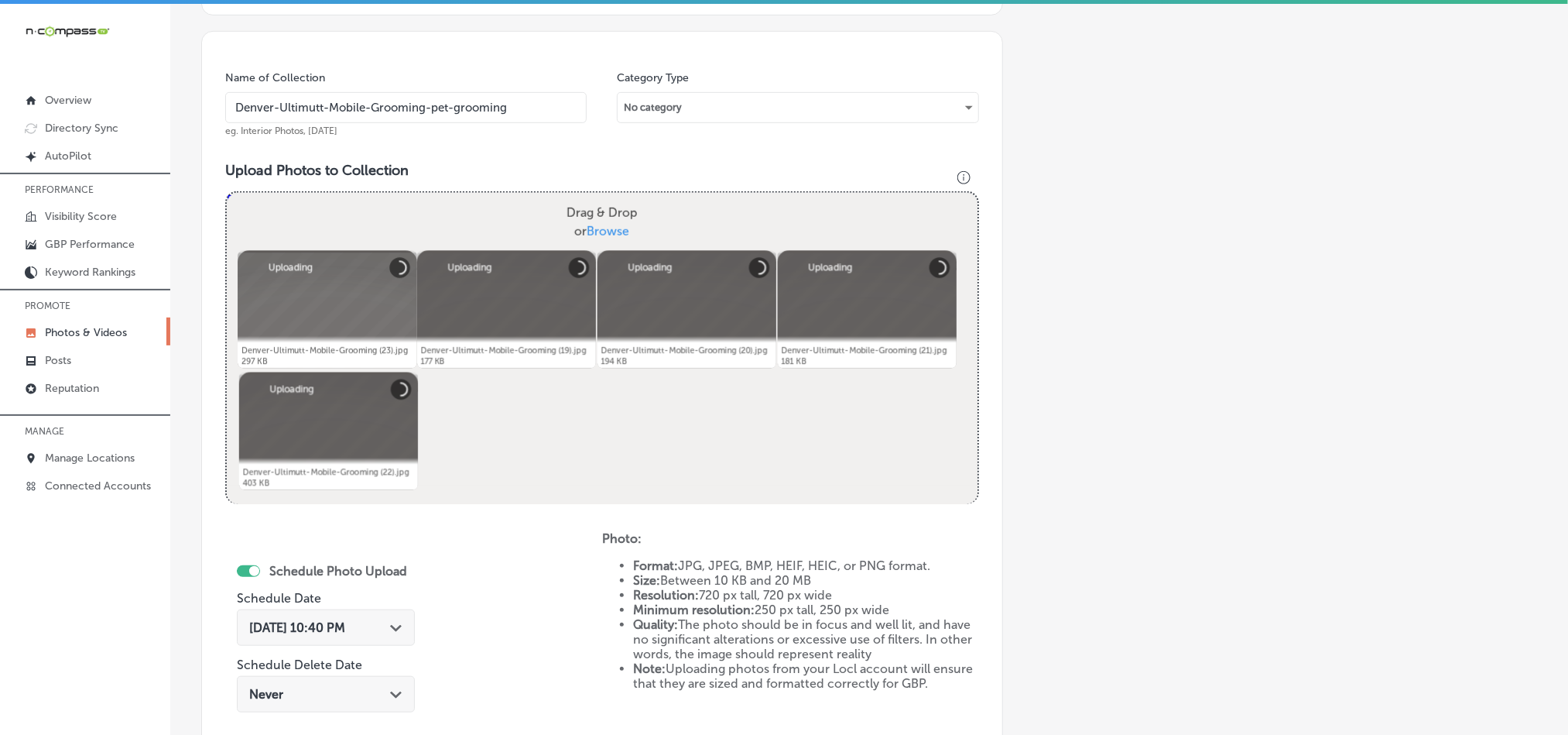
scroll to position [520, 0]
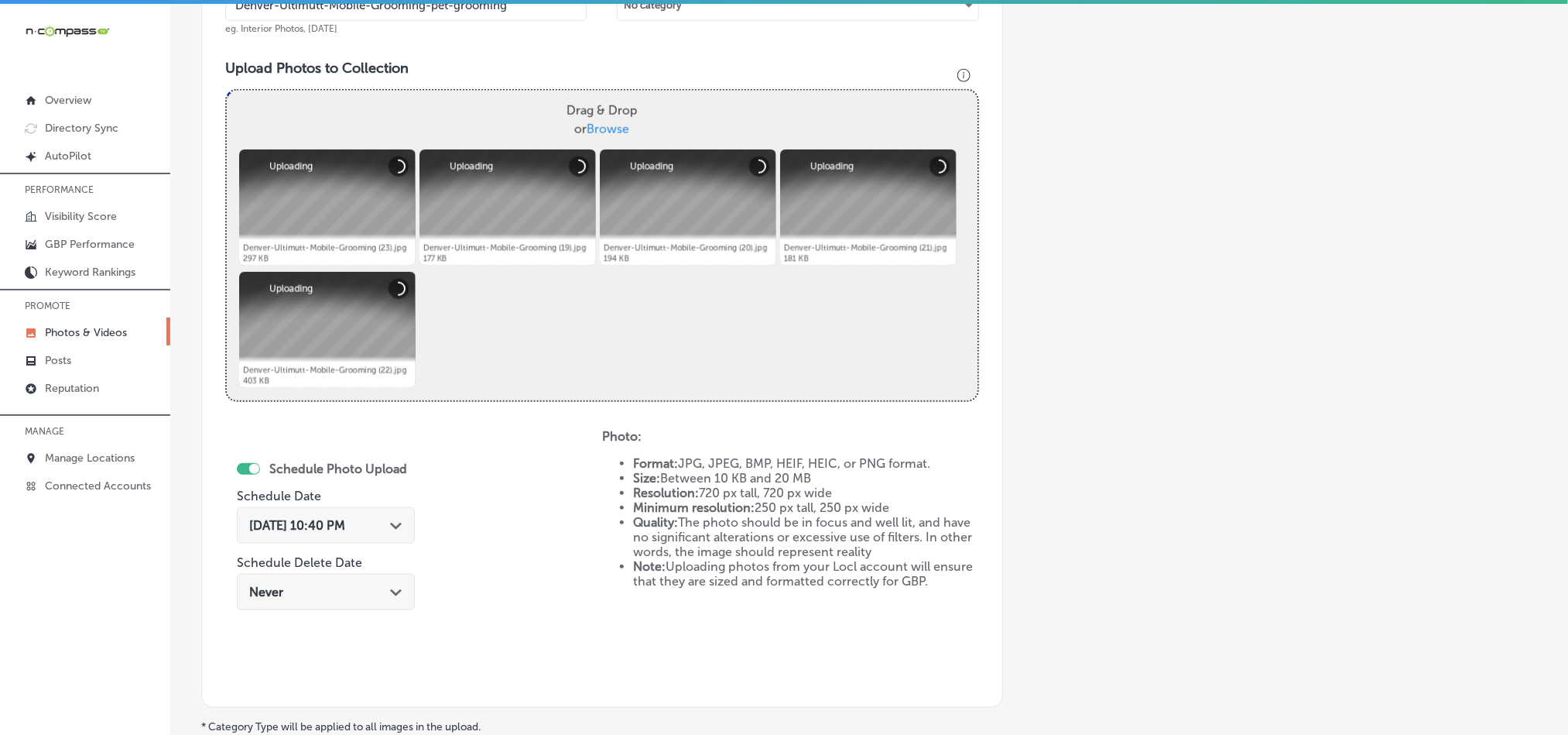
click at [404, 535] on div "[DATE] 10:40 PM Path Created with Sketch." at bounding box center [325, 525] width 178 height 36
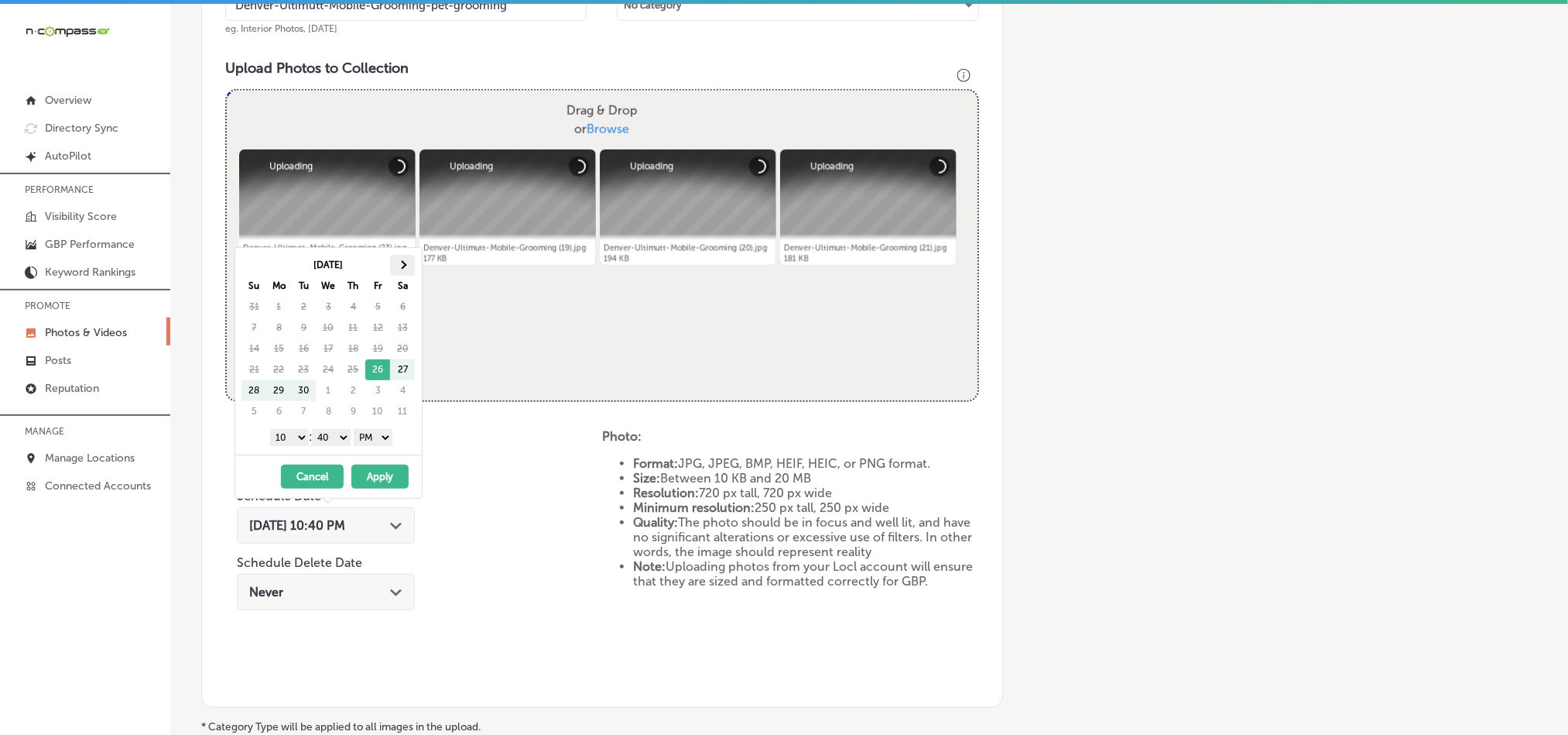
click at [402, 257] on th at bounding box center [402, 265] width 25 height 21
drag, startPoint x: 291, startPoint y: 441, endPoint x: 298, endPoint y: 469, distance: 28.9
click at [291, 441] on select "1 2 3 4 5 6 7 8 9 10 11 12" at bounding box center [290, 437] width 39 height 17
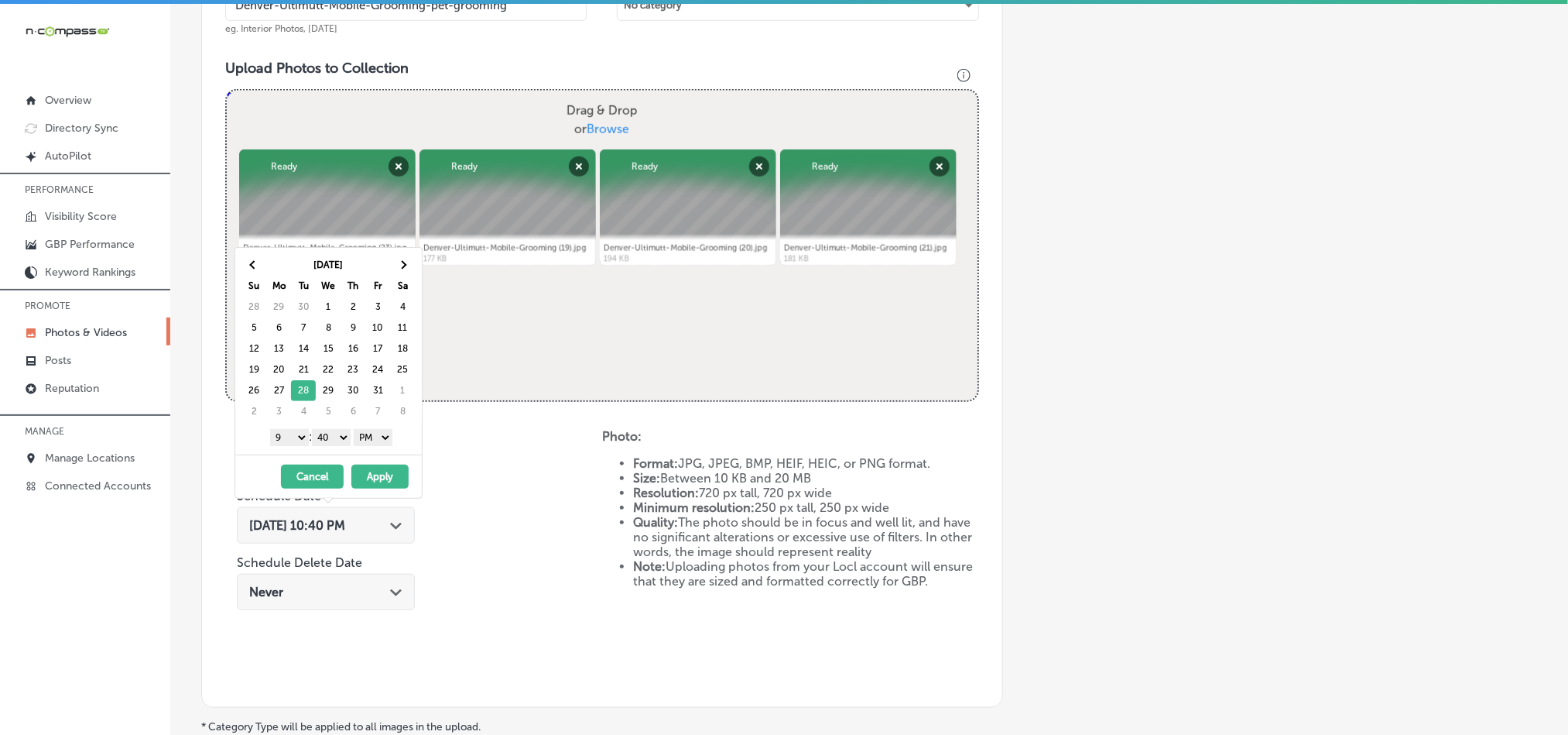
click at [337, 442] on select "00 10 20 30 40 50" at bounding box center [332, 437] width 39 height 17
click at [386, 481] on button "Apply" at bounding box center [379, 477] width 57 height 24
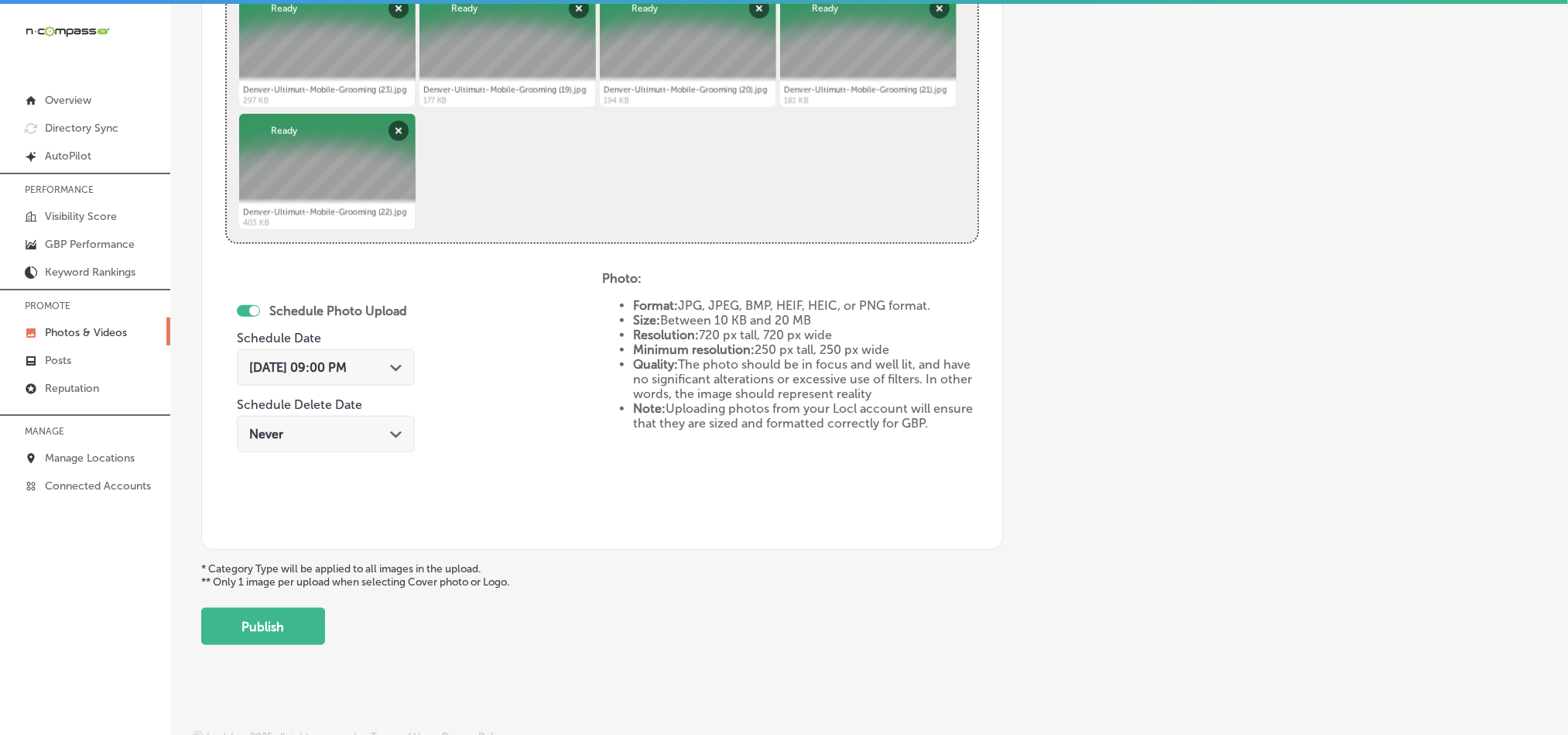
scroll to position [693, 0]
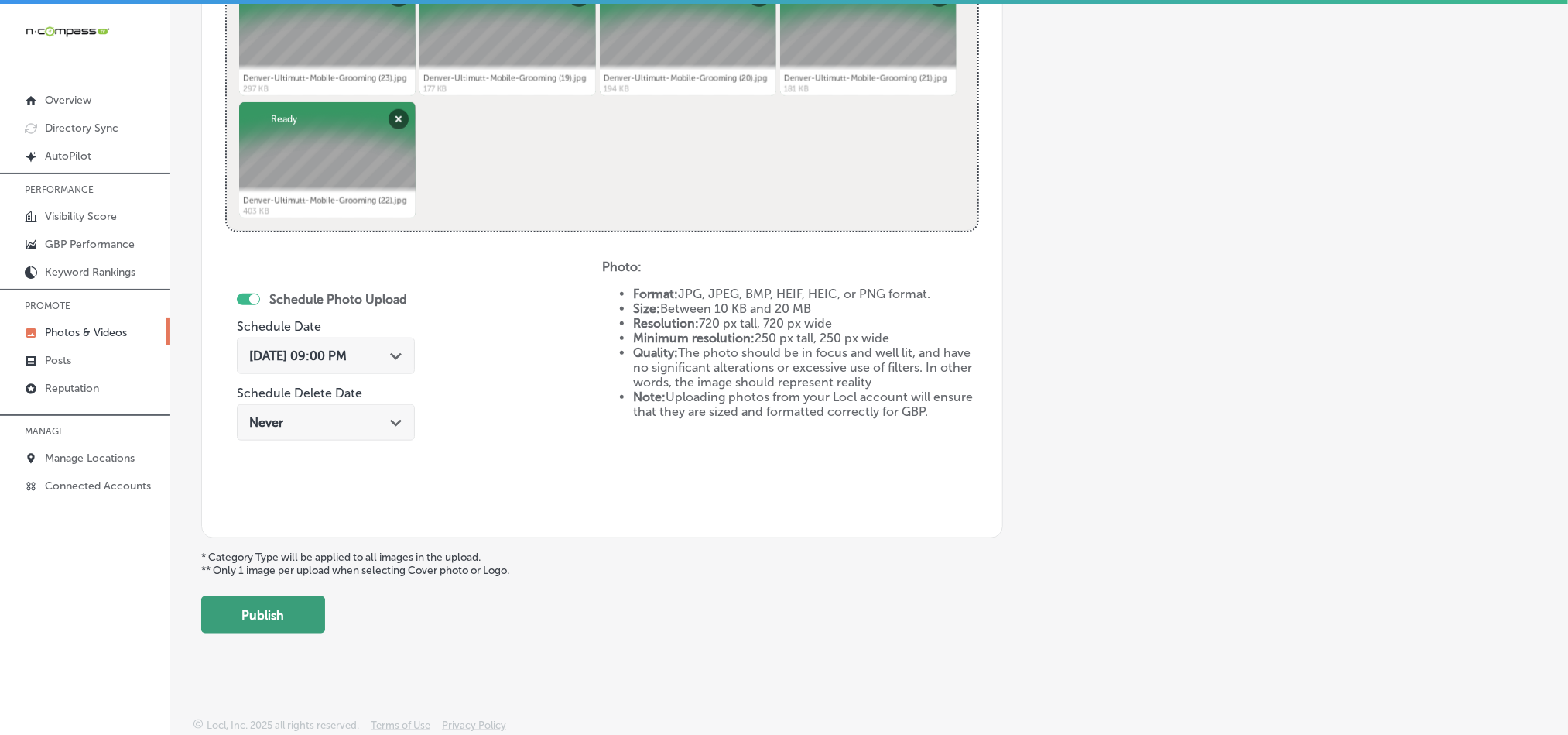
click at [291, 630] on button "Publish" at bounding box center [263, 615] width 124 height 37
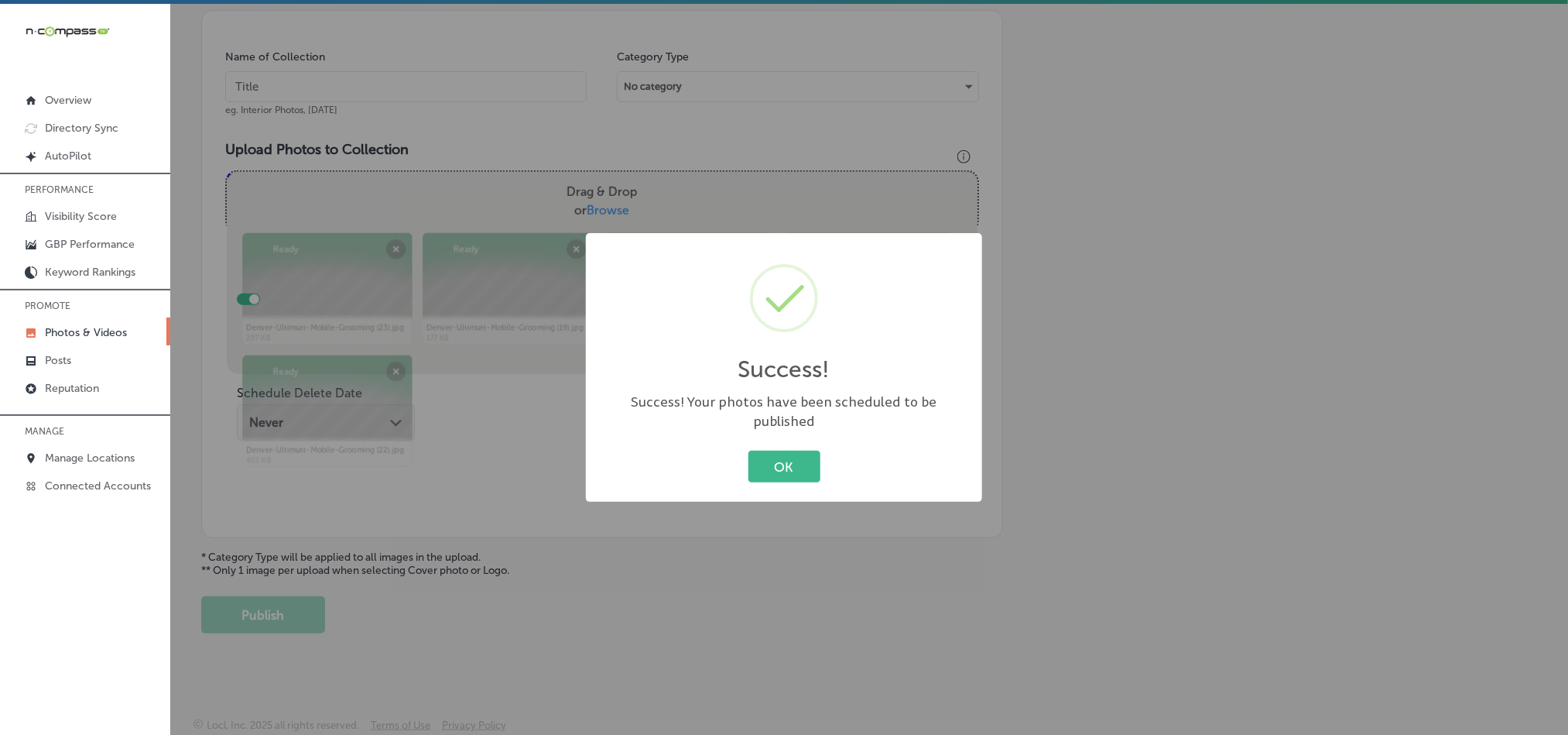
scroll to position [442, 0]
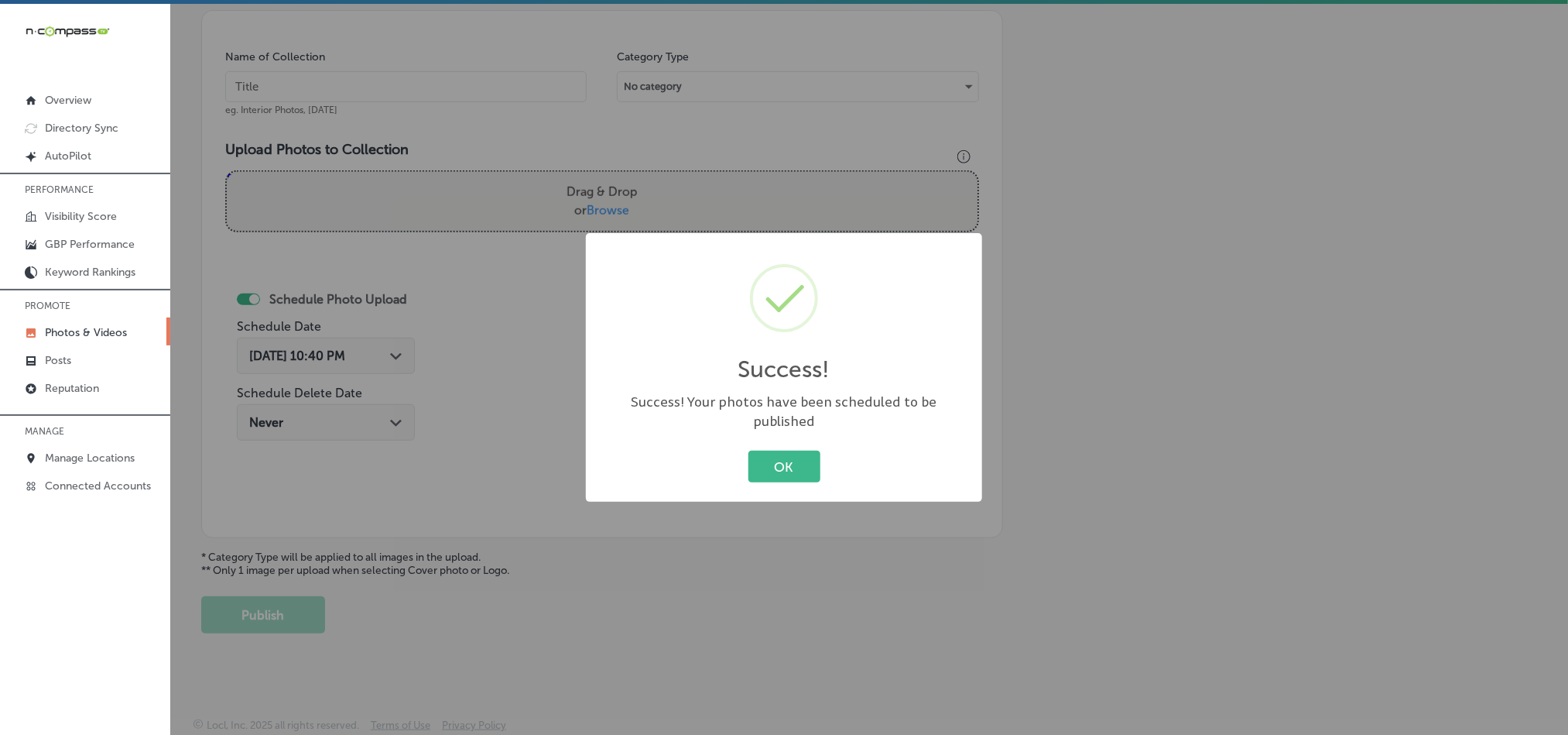
click at [787, 431] on div "Success! × Success! Your photos have been scheduled to be published OK Cancel" at bounding box center [783, 368] width 396 height 270
click at [788, 451] on button "OK" at bounding box center [784, 466] width 72 height 32
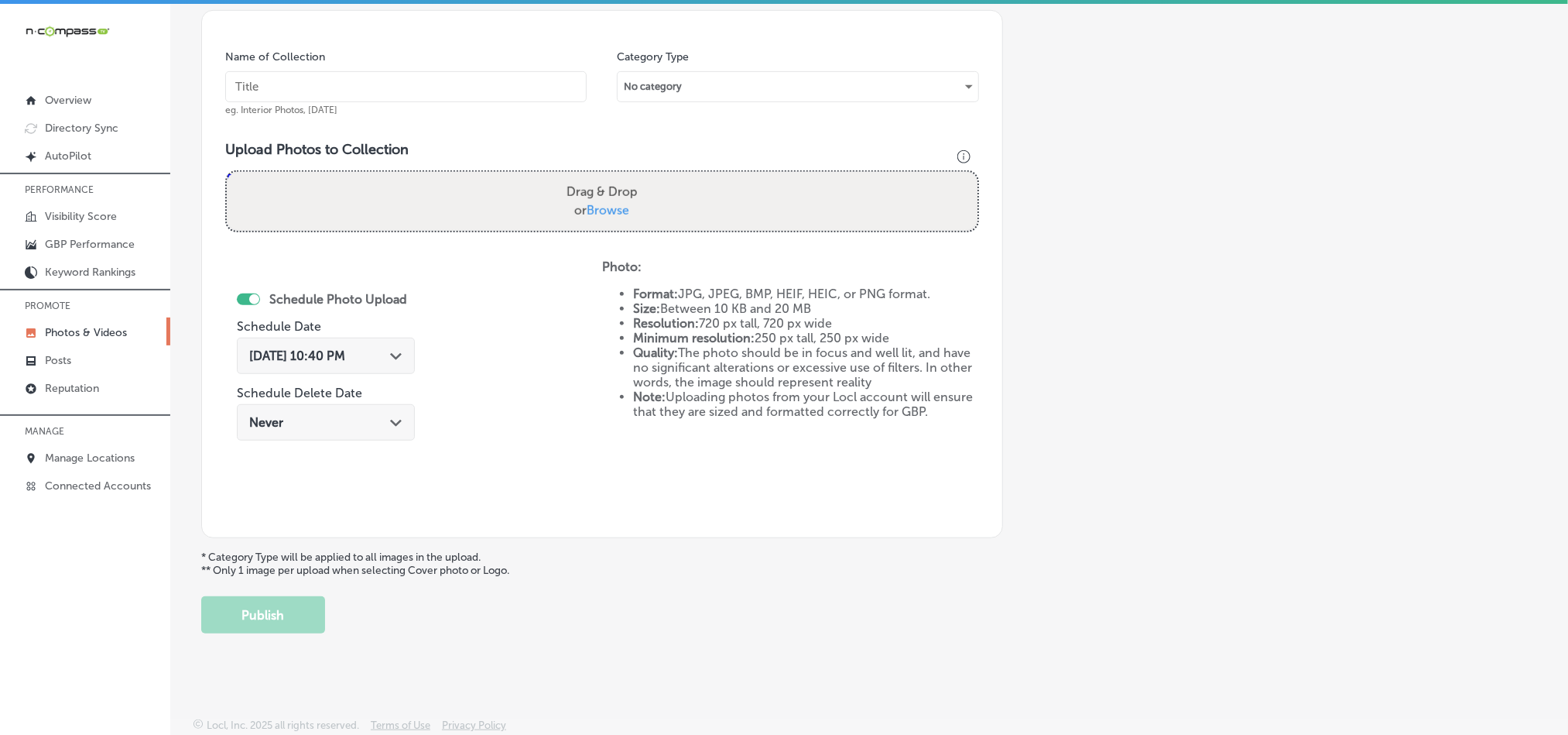
click at [390, 71] on input "text" at bounding box center [406, 86] width 362 height 31
paste input "Denver-Ultimutt-Mobile-Grooming-Dog-grooming"
type input "Denver-Ultimutt-Mobile-Grooming-Dog-grooming"
click at [630, 578] on div "Add a Collection Which Type of Image or Video Would You Like to Upload? Photo C…" at bounding box center [869, 146] width 1336 height 973
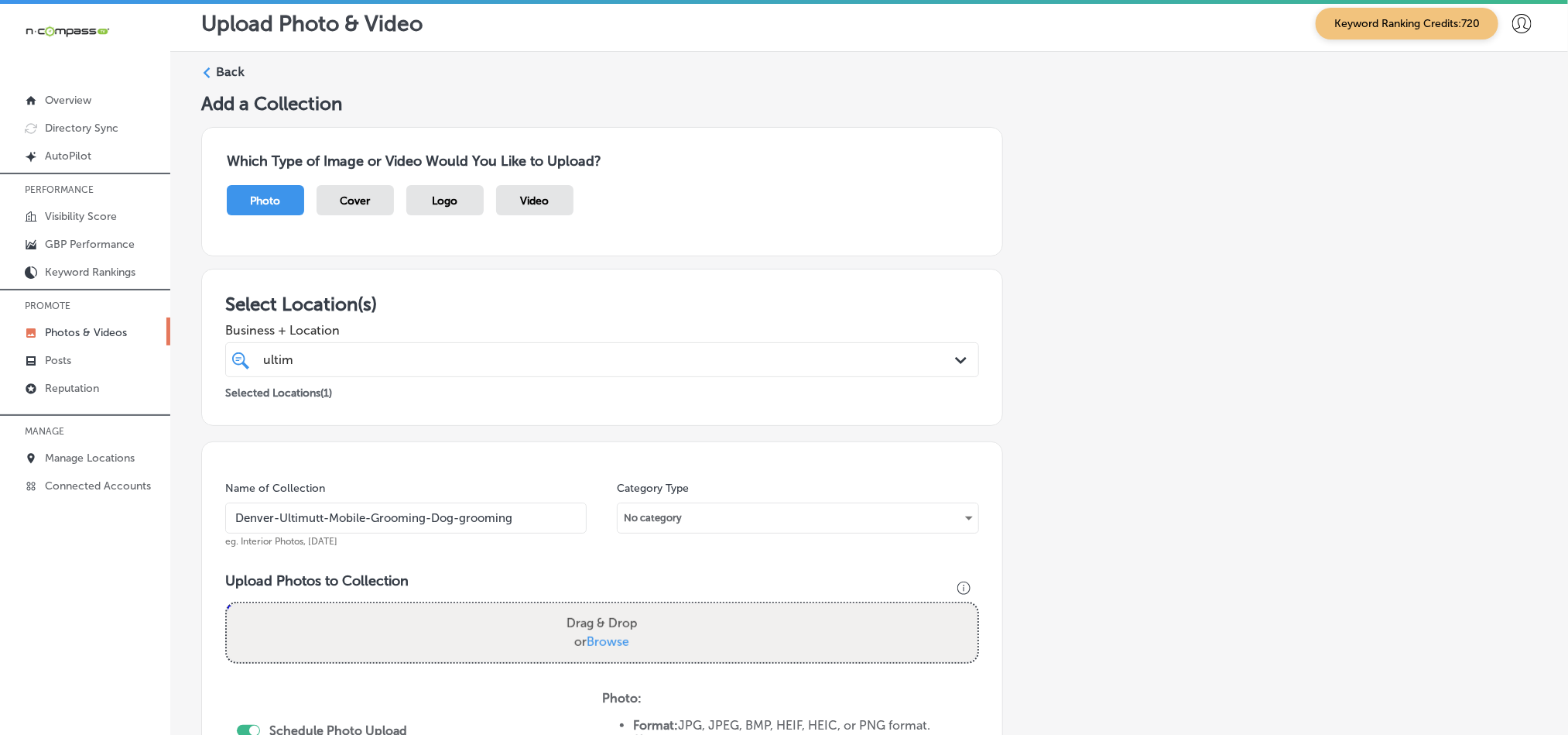
scroll to position [0, 0]
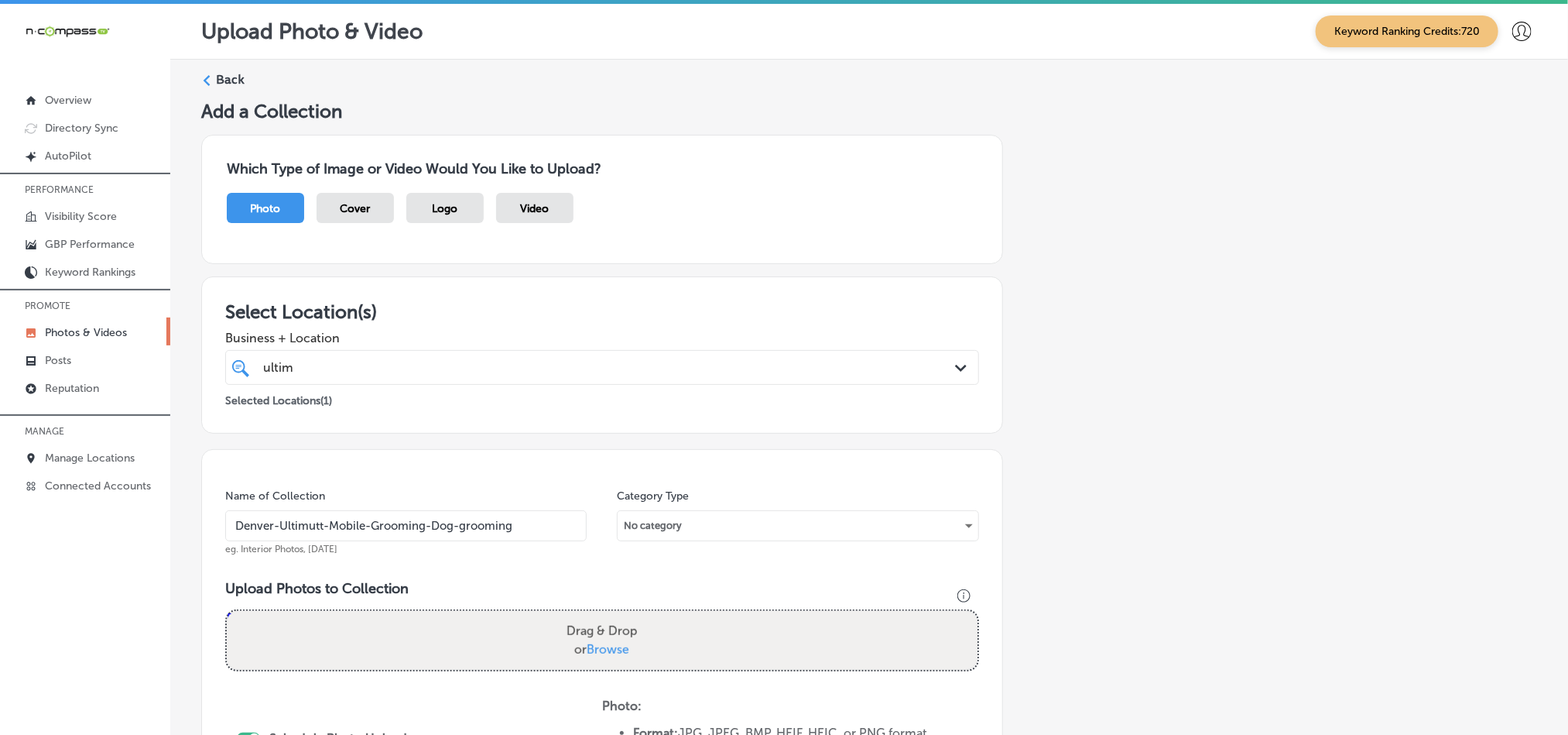
click at [209, 82] on icon at bounding box center [207, 81] width 11 height 11
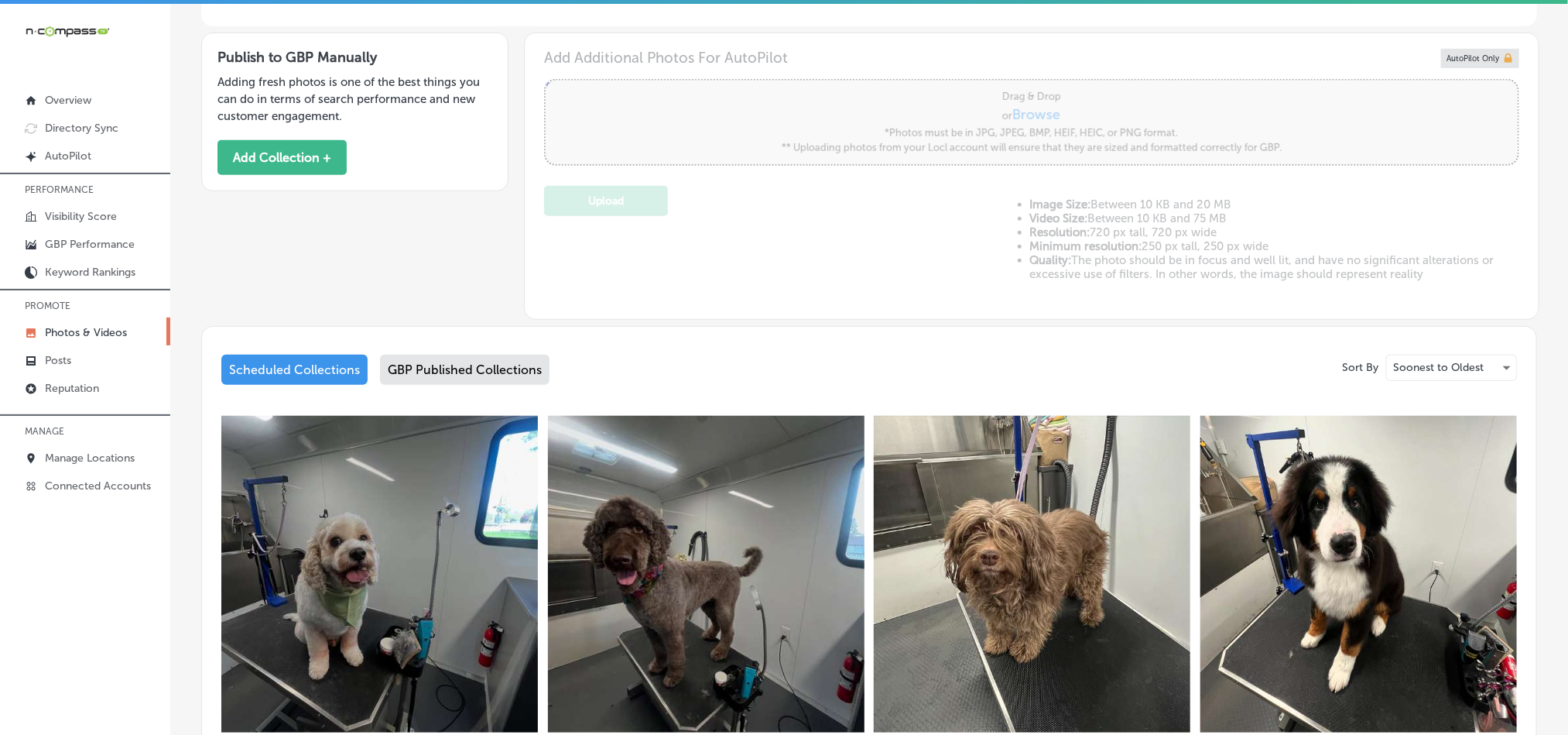
type input "5"
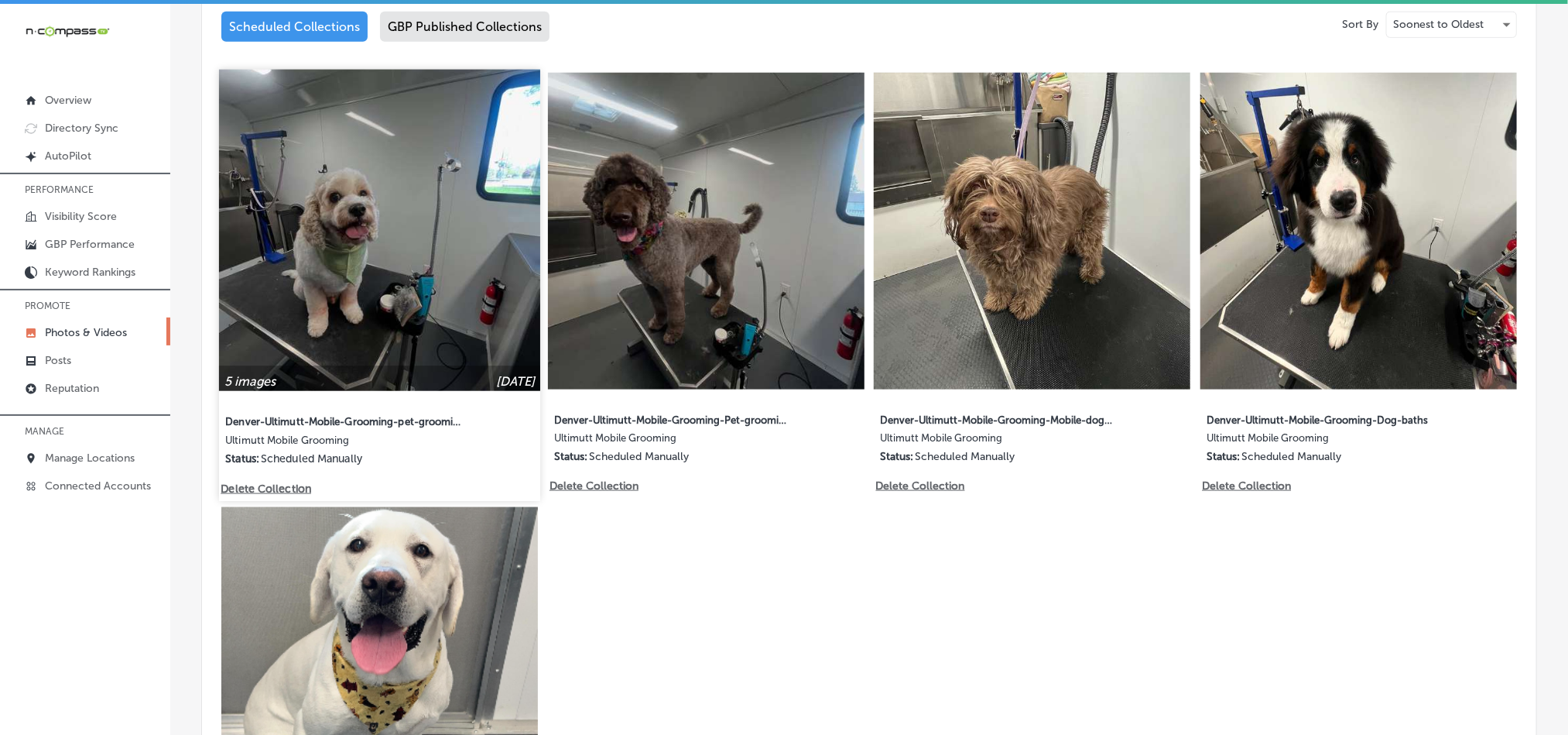
scroll to position [793, 0]
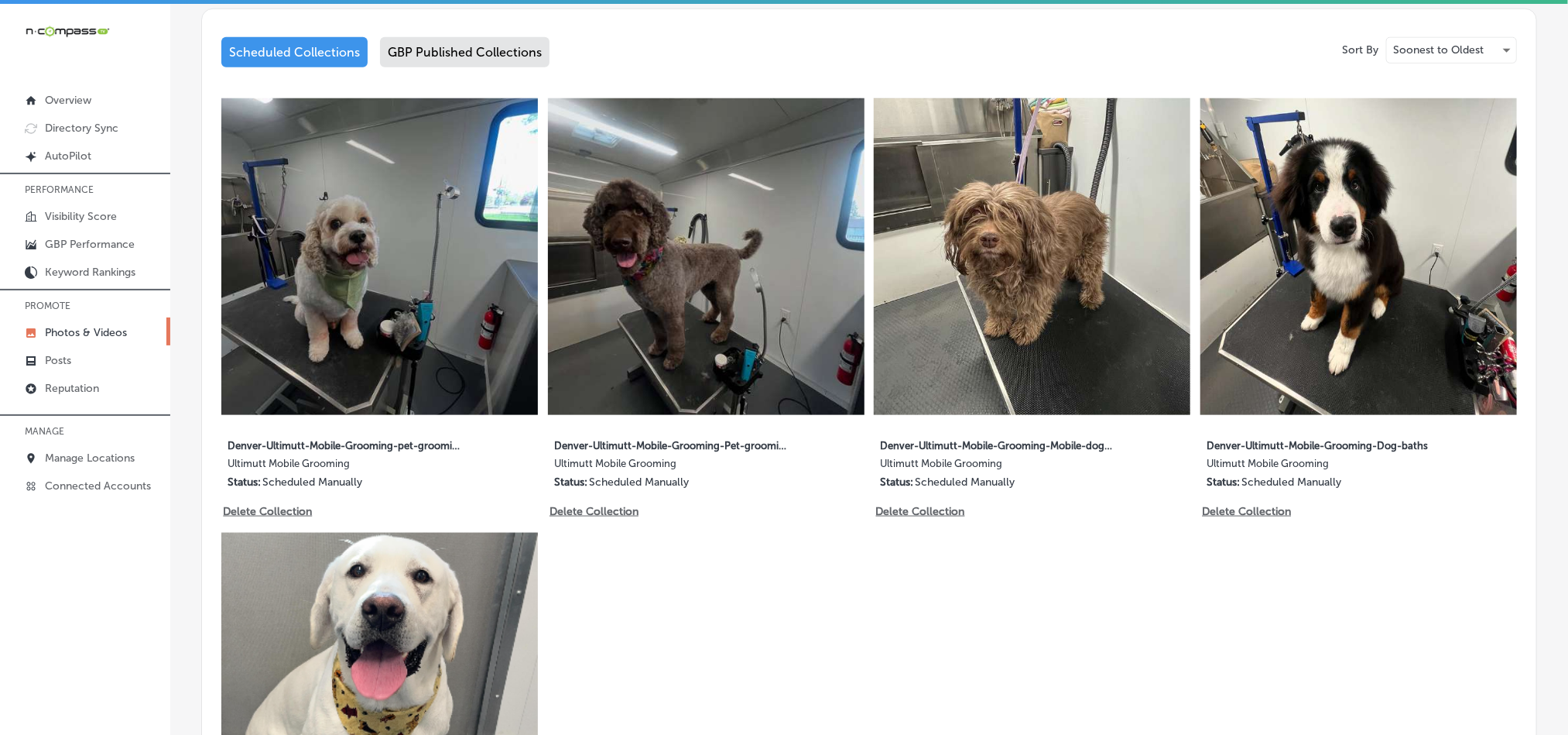
click at [442, 59] on div "GBP Published Collections" at bounding box center [465, 52] width 170 height 30
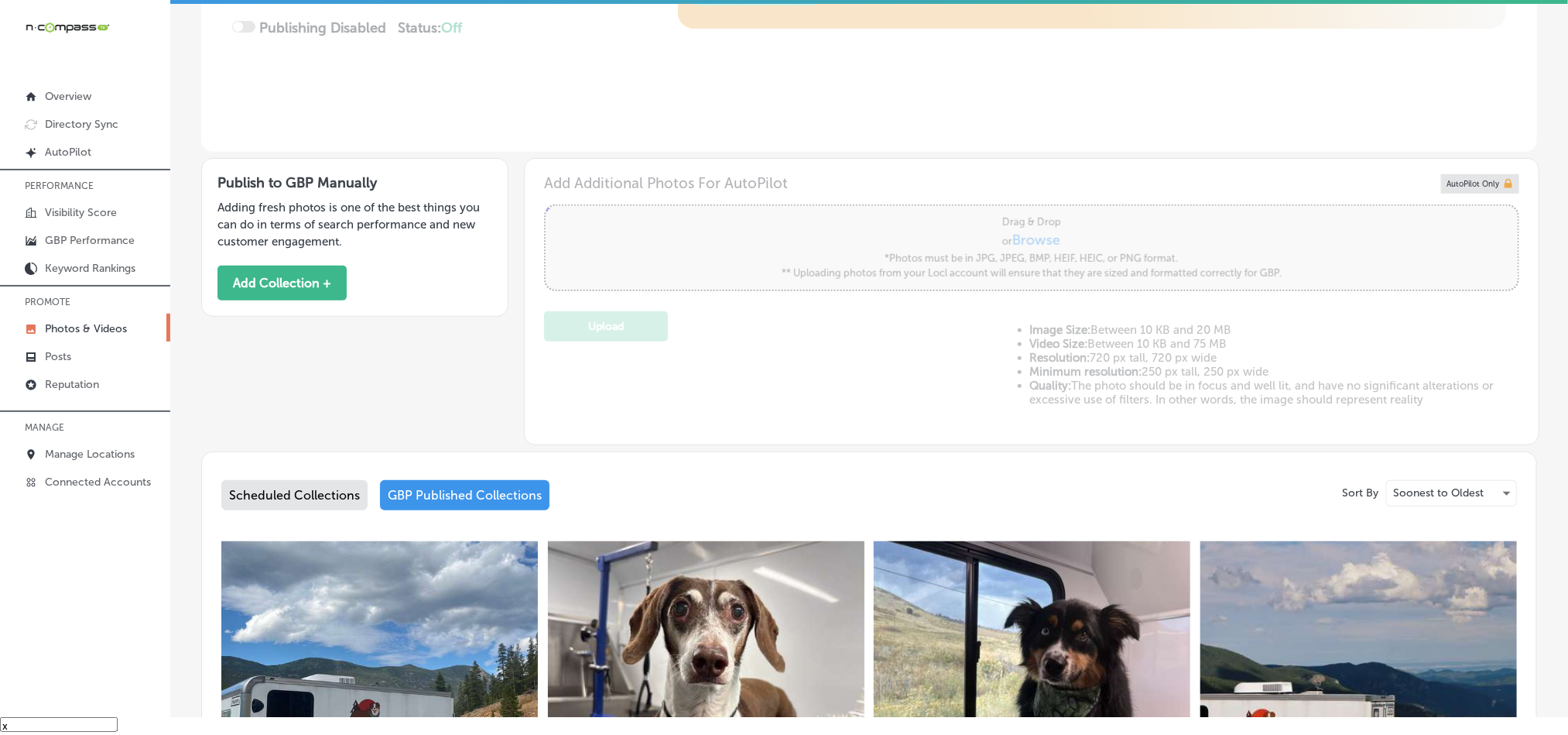
scroll to position [725, 0]
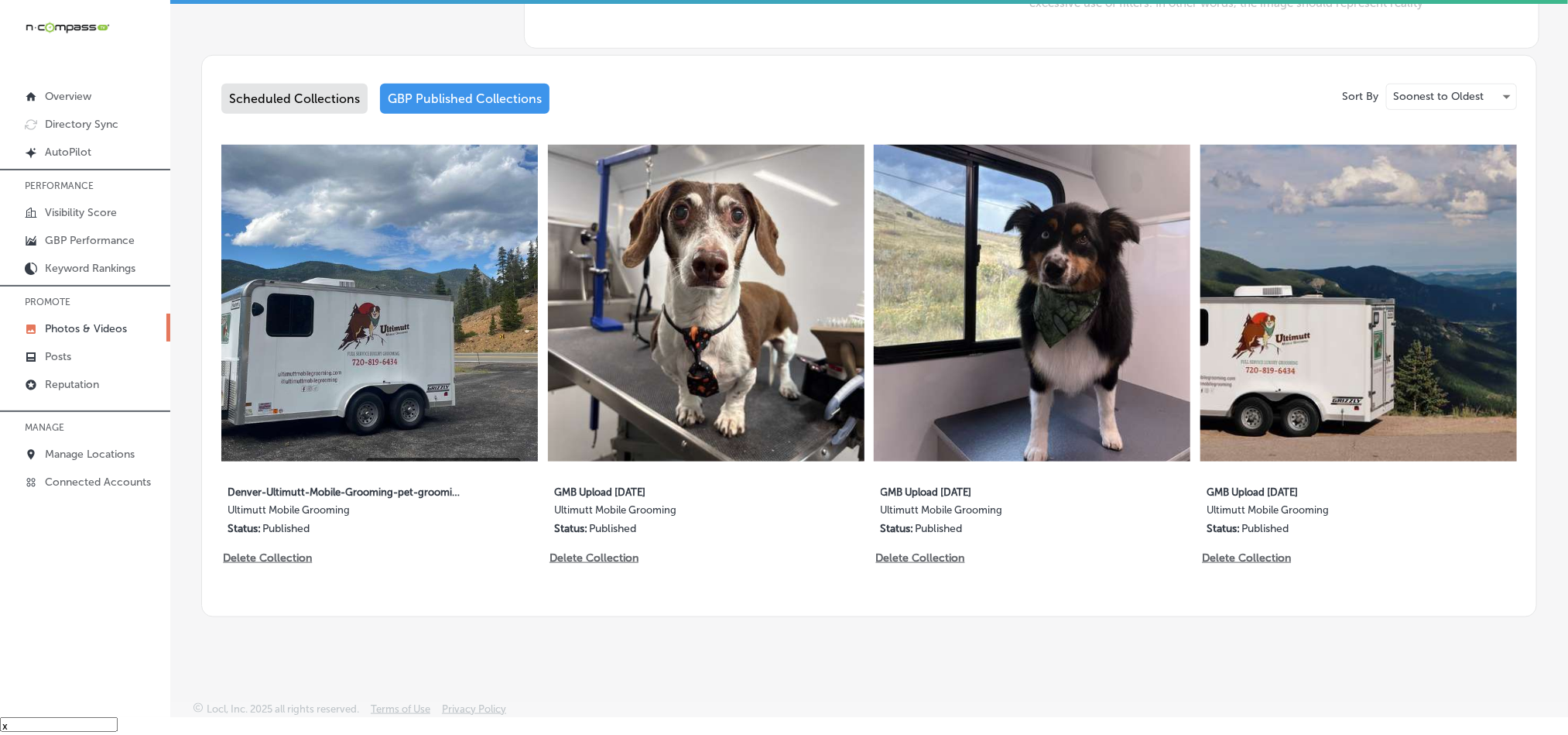
click at [262, 95] on div "Scheduled Collections" at bounding box center [294, 99] width 146 height 30
